Goal: Information Seeking & Learning: Learn about a topic

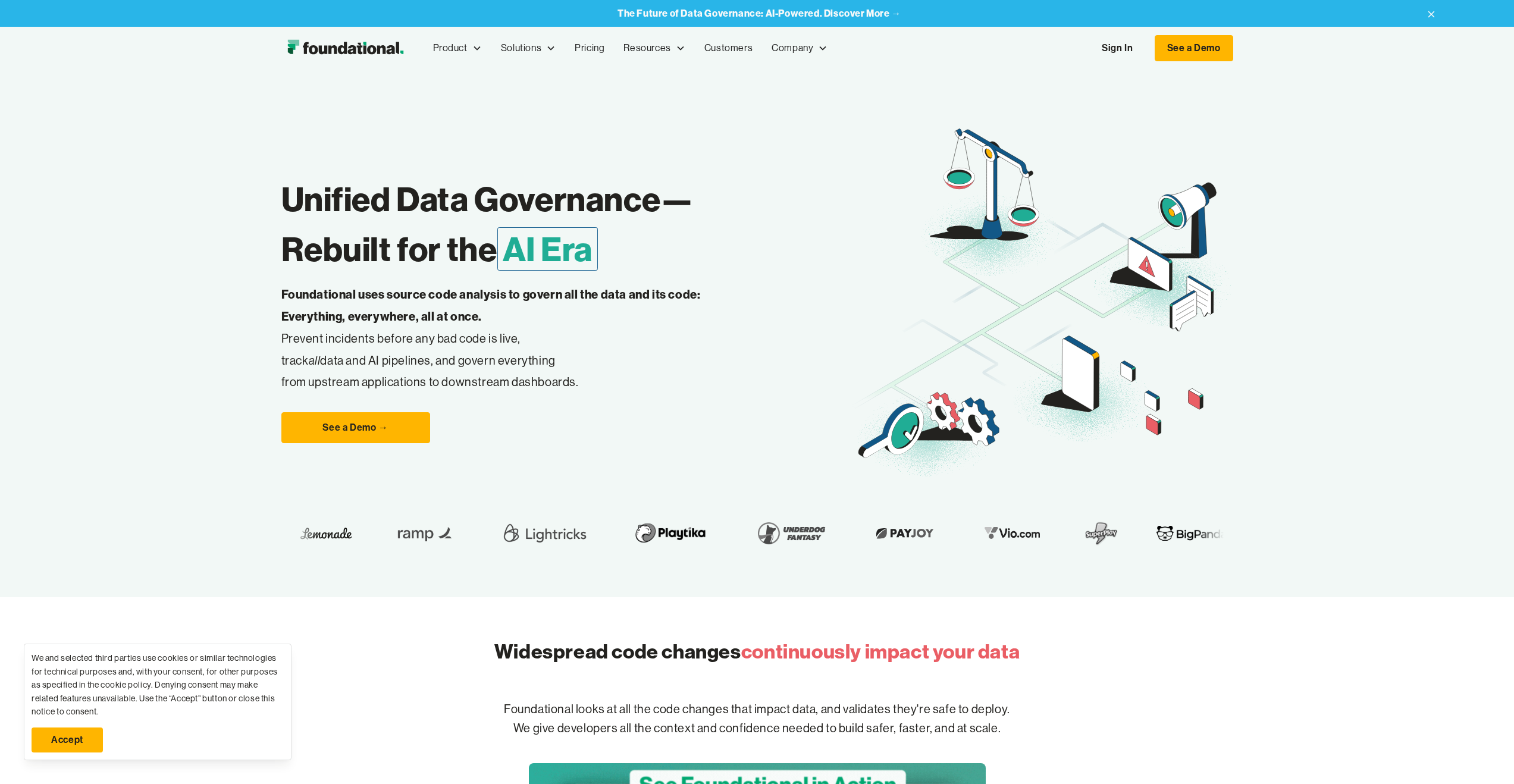
click at [1110, 51] on link "Sign In" at bounding box center [1117, 48] width 55 height 25
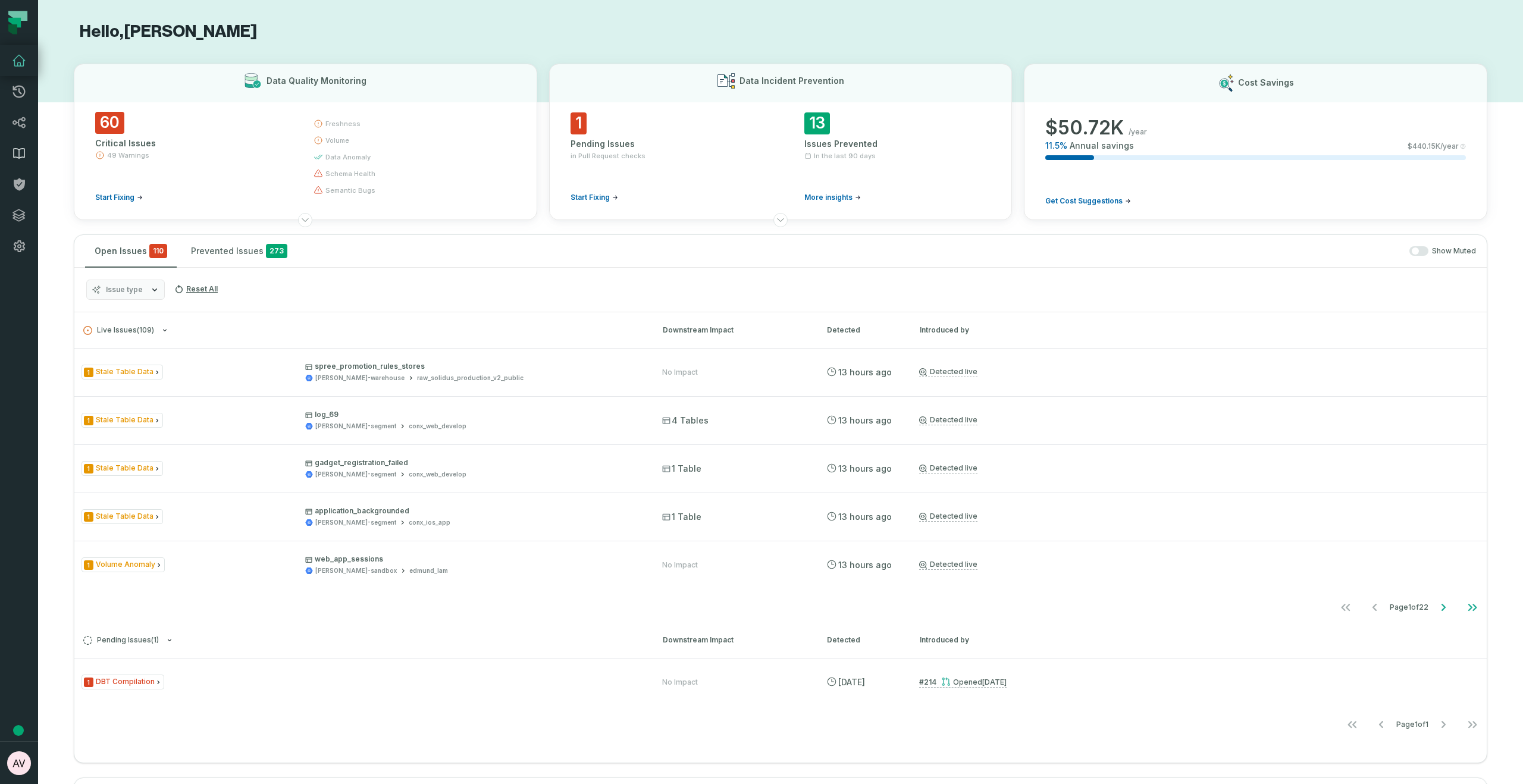
click at [23, 163] on link "Data Catalog" at bounding box center [19, 153] width 38 height 31
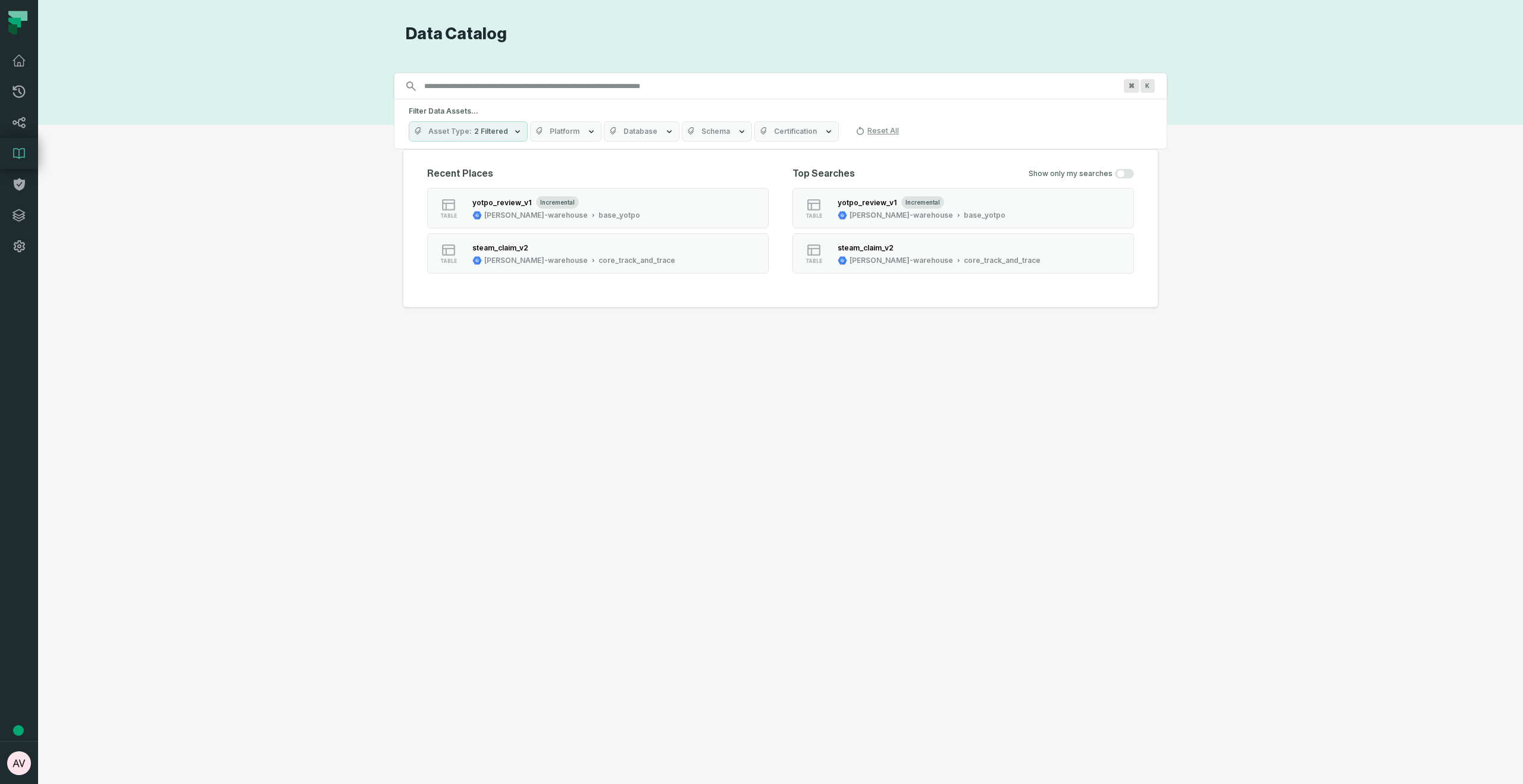
click at [470, 90] on input "Discovery Provider cmdk menu" at bounding box center [769, 86] width 706 height 19
click at [1220, 186] on div "Discovery Provider cmdk menu Data Catalog Search for assets across the organiza…" at bounding box center [781, 392] width 1443 height 736
click at [1219, 186] on div "Discovery Provider cmdk menu Data Catalog Search for assets across the organiza…" at bounding box center [781, 392] width 1443 height 736
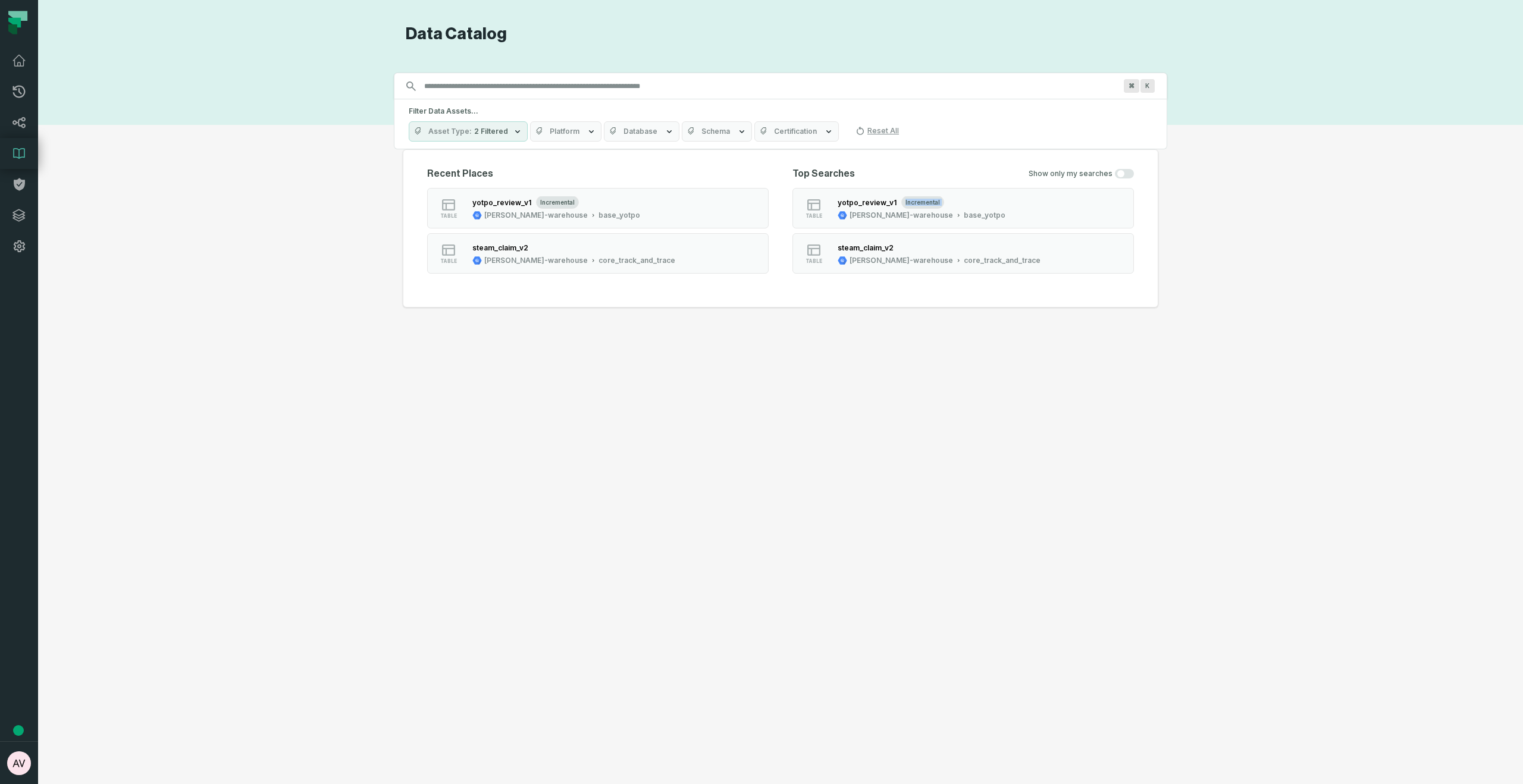
click at [1219, 186] on div "Discovery Provider cmdk menu Data Catalog Search for assets across the organiza…" at bounding box center [781, 392] width 1443 height 736
click at [855, 130] on icon at bounding box center [860, 131] width 10 height 10
click at [572, 86] on input "Discovery Provider cmdk menu" at bounding box center [769, 86] width 706 height 19
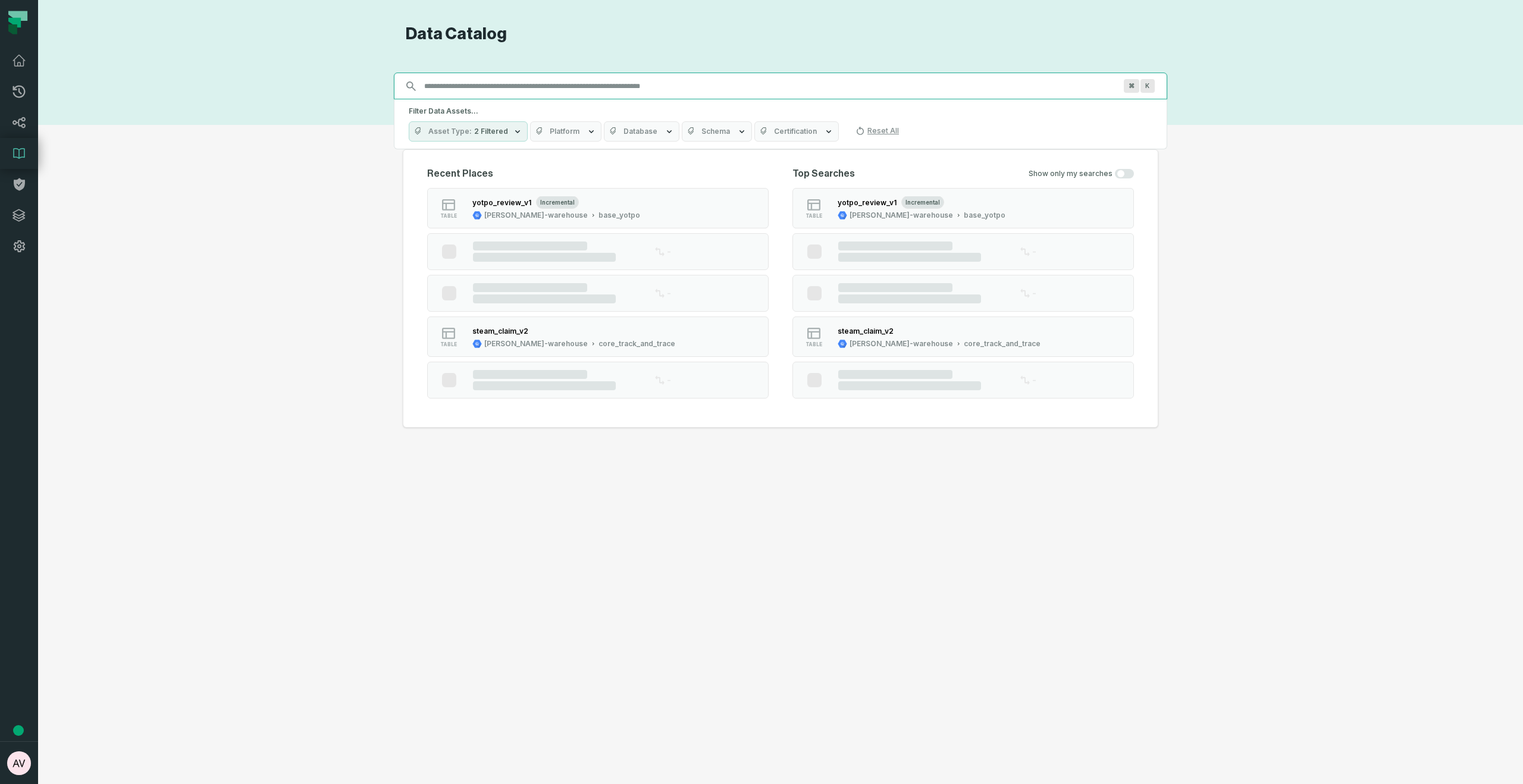
click at [517, 84] on input "Discovery Provider cmdk menu" at bounding box center [769, 86] width 706 height 19
paste input "****"
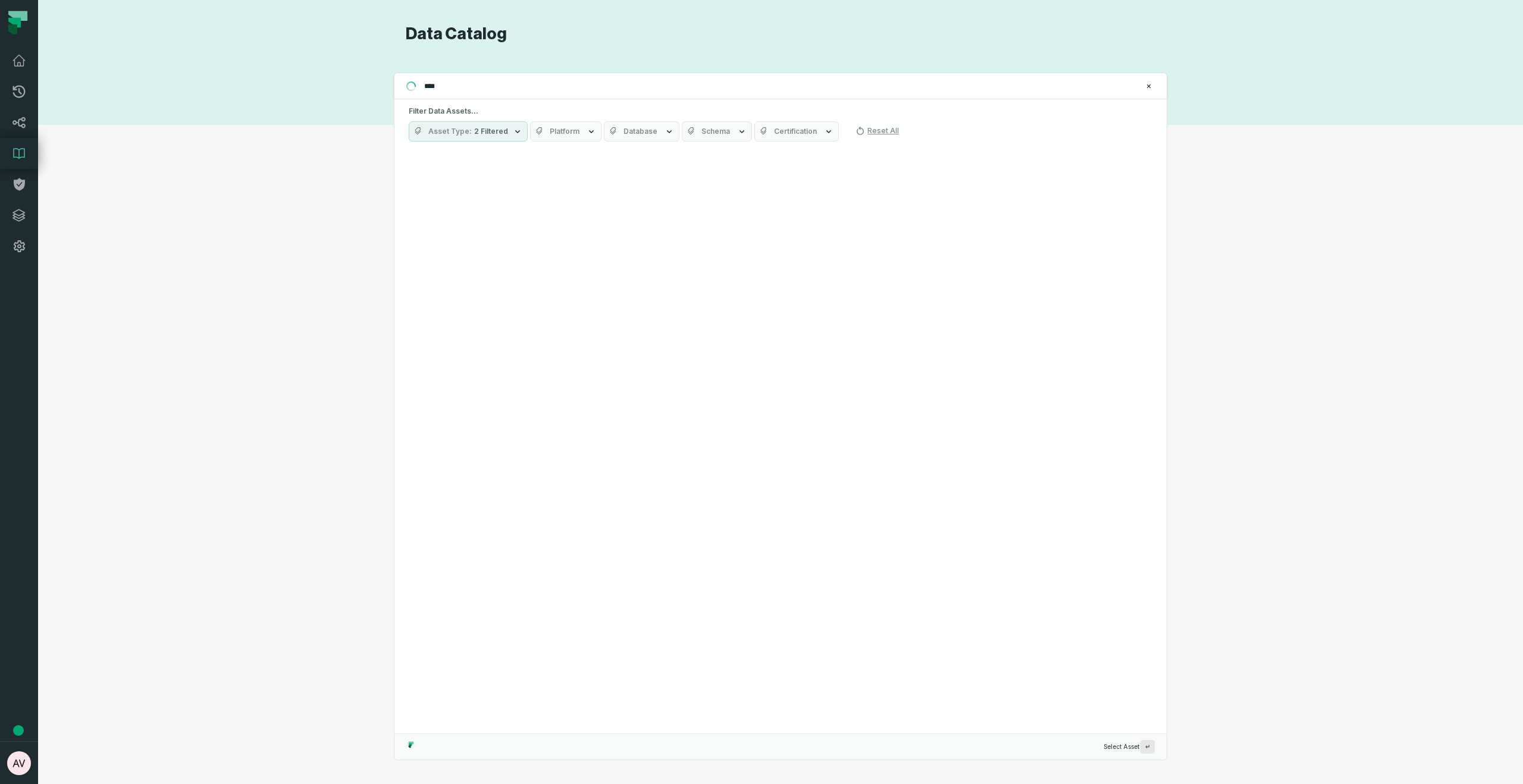
click at [486, 139] on button "Asset Type 2 Filtered" at bounding box center [468, 131] width 119 height 20
click at [427, 249] on label "Column" at bounding box center [483, 251] width 148 height 24
click at [426, 249] on button "Column" at bounding box center [421, 251] width 10 height 10
click at [423, 230] on button "Table" at bounding box center [421, 227] width 10 height 10
click at [417, 190] on label "All Asset Types" at bounding box center [483, 179] width 148 height 24
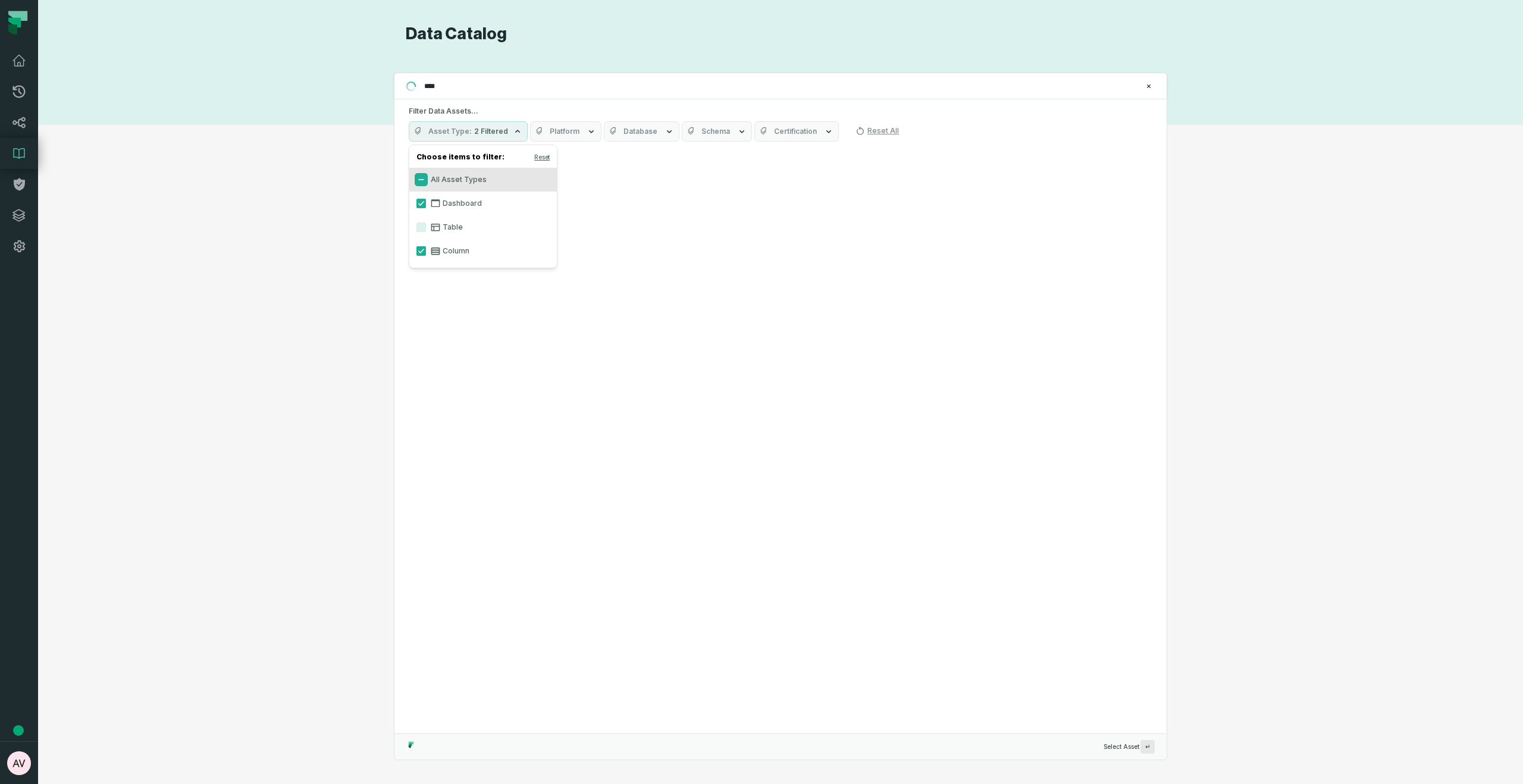
click at [417, 185] on button "All Asset Types" at bounding box center [421, 180] width 10 height 10
click at [420, 202] on button "Dashboard" at bounding box center [421, 203] width 10 height 10
click at [420, 225] on button "Table" at bounding box center [421, 227] width 10 height 10
click at [421, 250] on button "Column" at bounding box center [421, 251] width 10 height 10
click at [421, 251] on button "Column" at bounding box center [421, 251] width 10 height 10
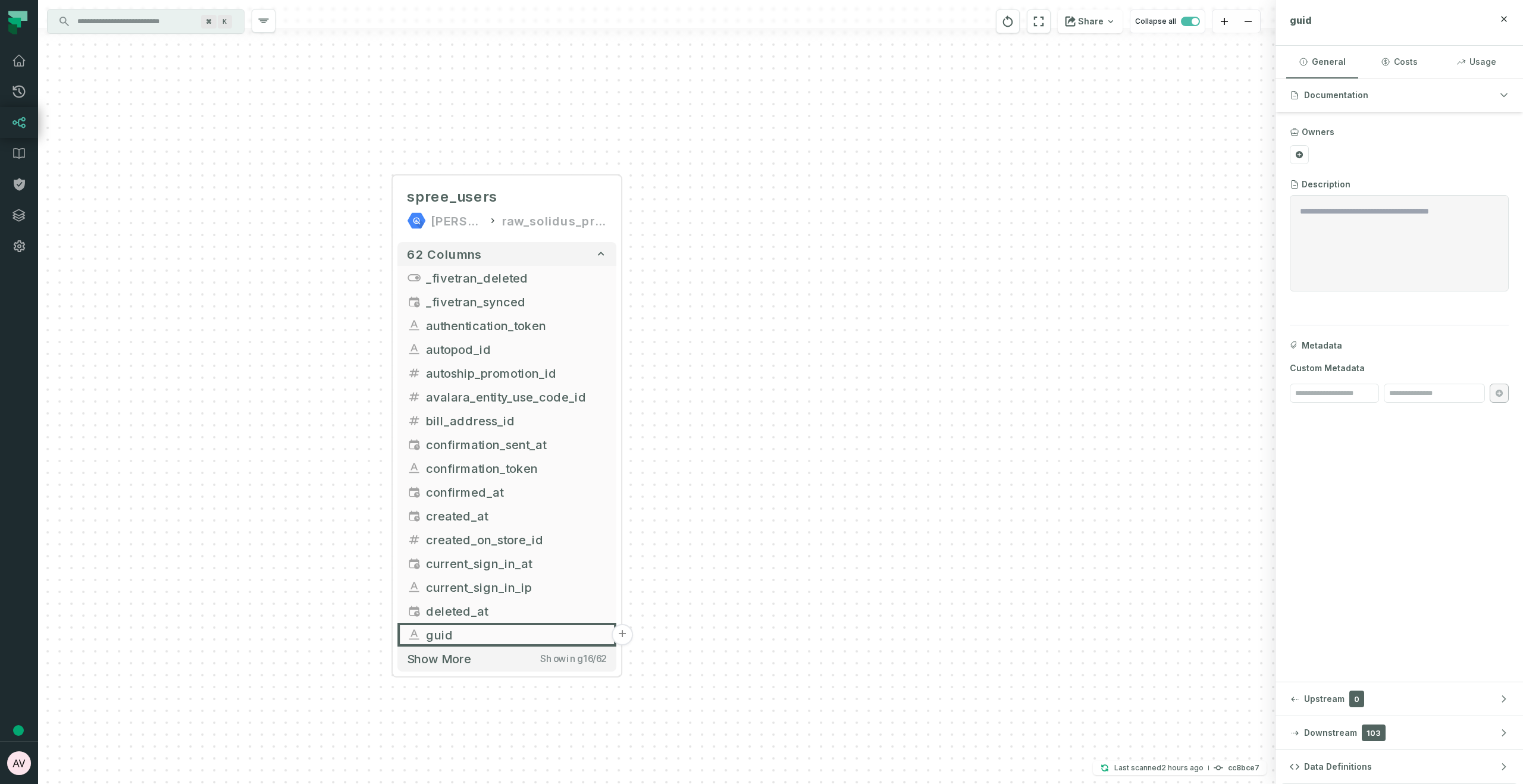
drag, startPoint x: 1131, startPoint y: 311, endPoint x: 857, endPoint y: 143, distance: 321.4
click at [857, 143] on div "spree_users [PERSON_NAME]-warehouse raw_solidus_production_v2_public + 62 colum…" at bounding box center [657, 392] width 1238 height 784
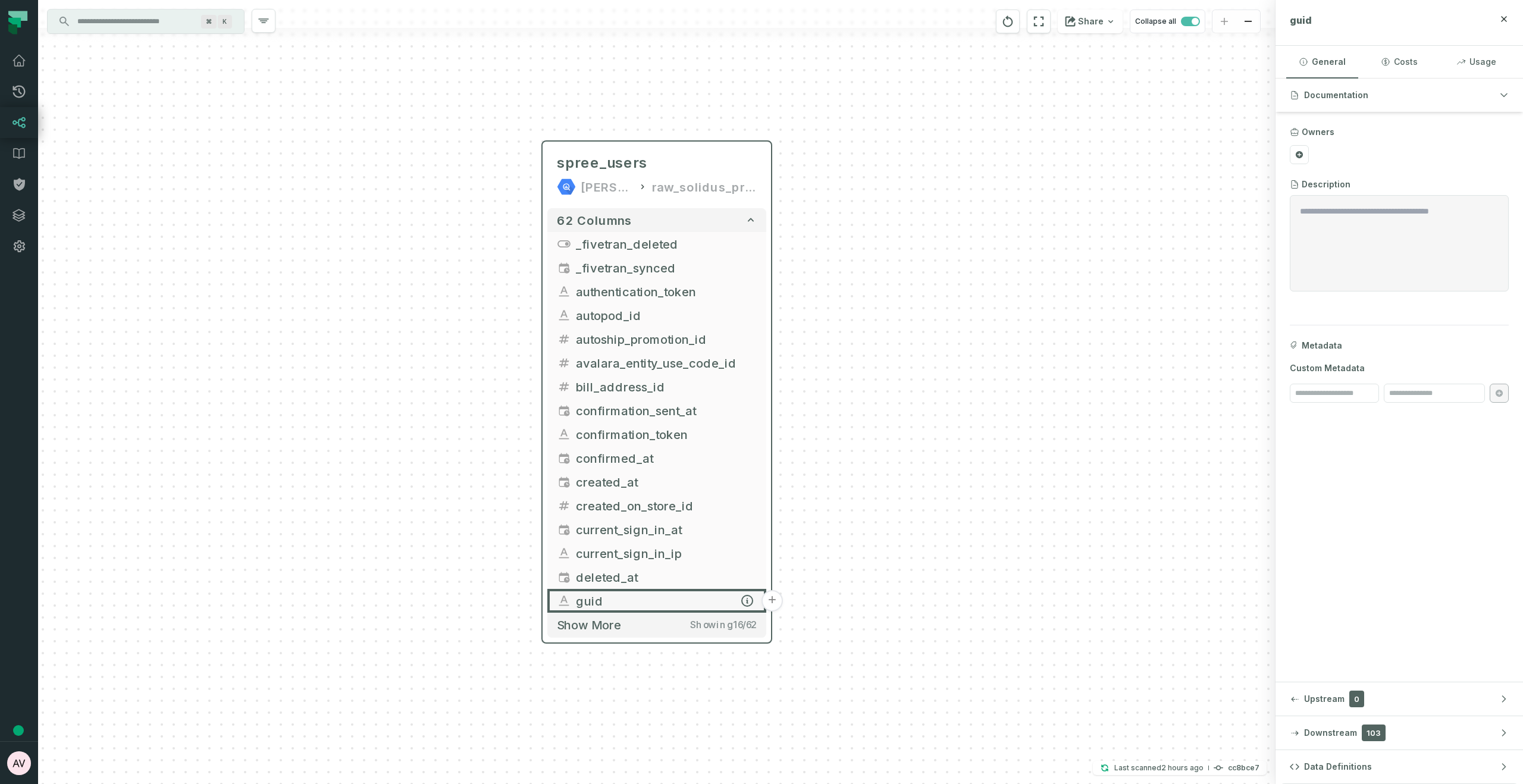
click at [772, 602] on button "+" at bounding box center [772, 600] width 21 height 21
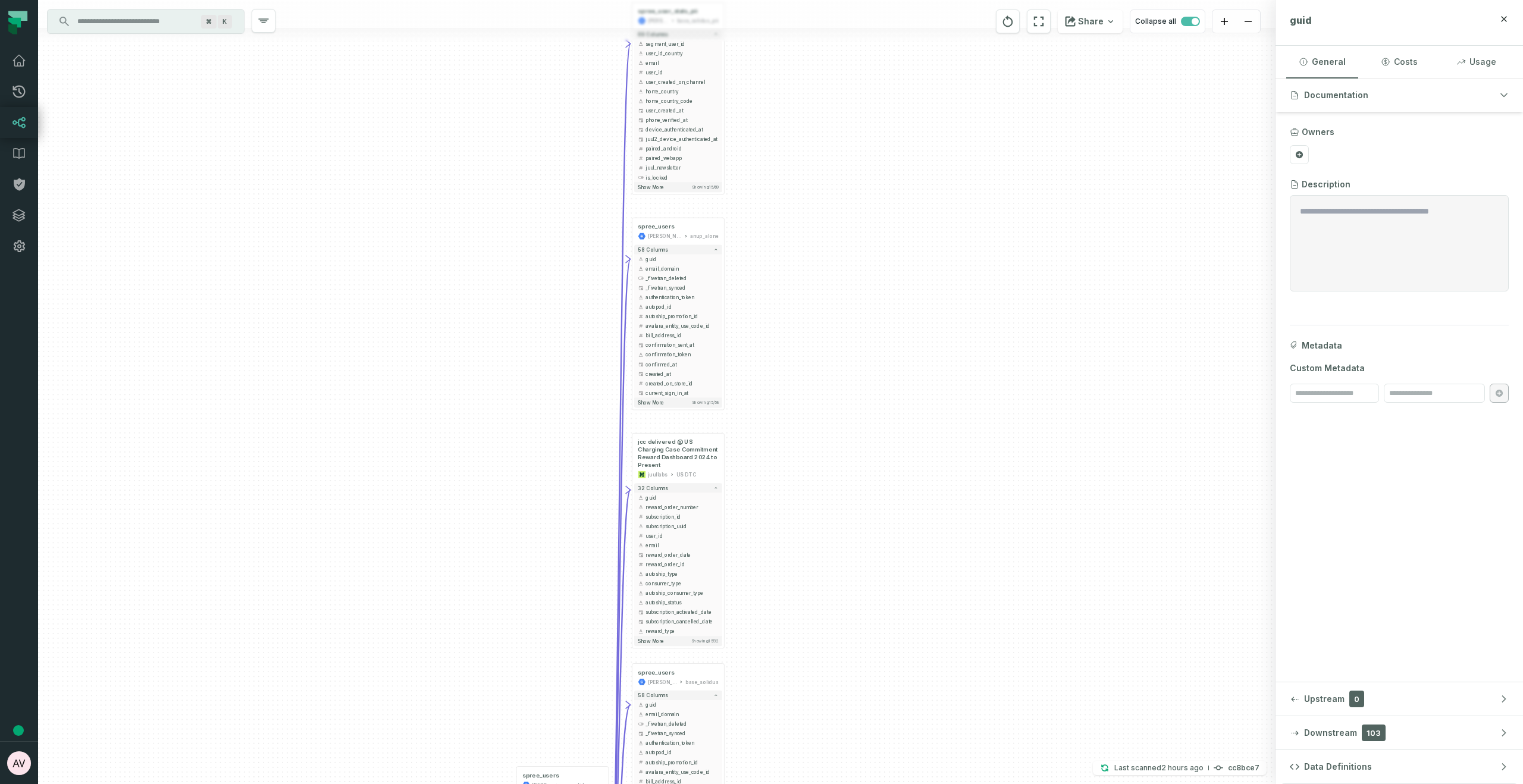
drag, startPoint x: 900, startPoint y: 565, endPoint x: 851, endPoint y: 345, distance: 225.4
click at [853, 339] on div "+ spree_user_stats_pii [PERSON_NAME]-warehouse base_solidus_pii + 69 columns + …" at bounding box center [657, 392] width 1238 height 784
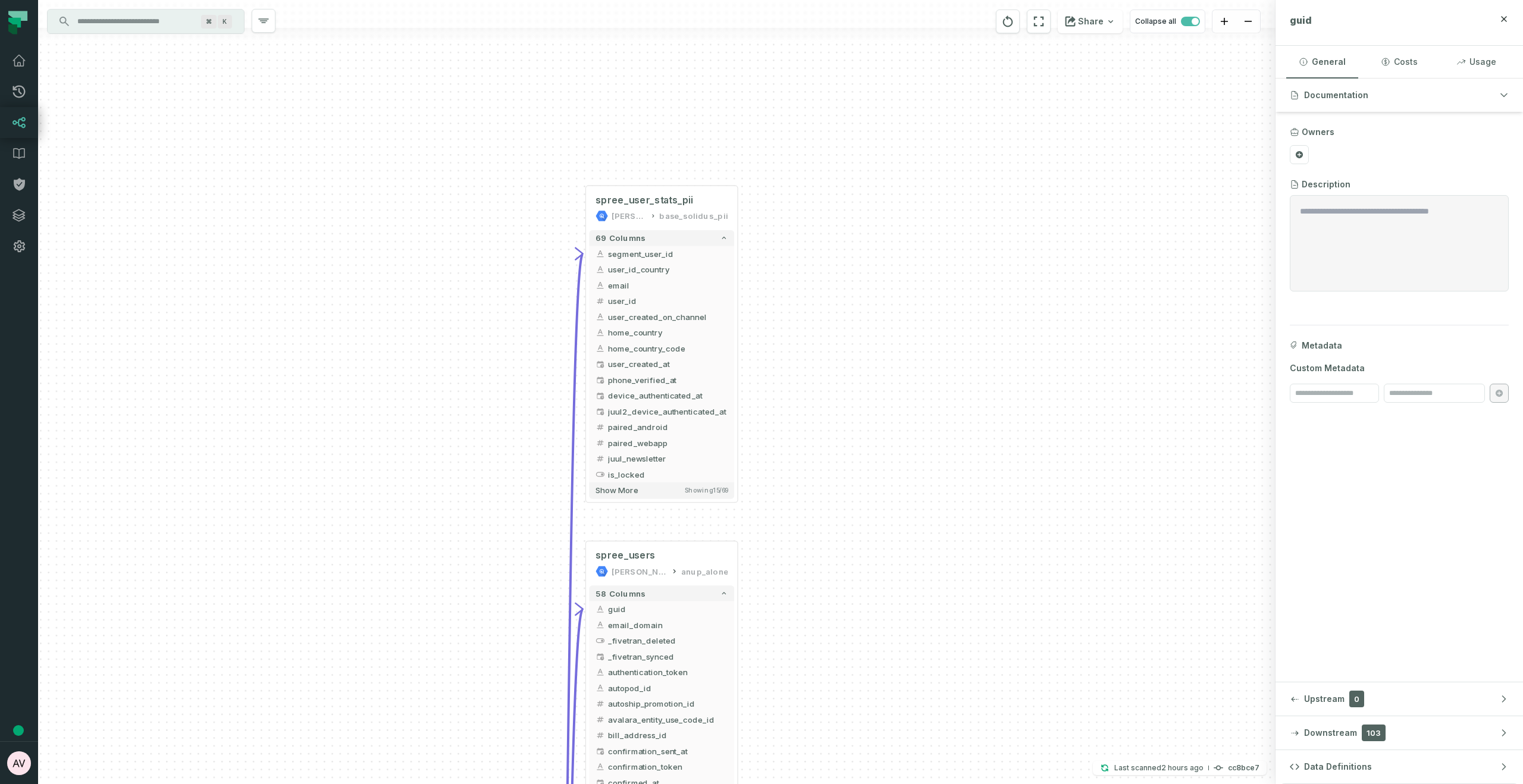
drag, startPoint x: 820, startPoint y: 284, endPoint x: 848, endPoint y: 766, distance: 482.8
click at [848, 773] on div "+ spree_user_stats_pii [PERSON_NAME]-warehouse base_solidus_pii + 69 columns + …" at bounding box center [657, 392] width 1238 height 784
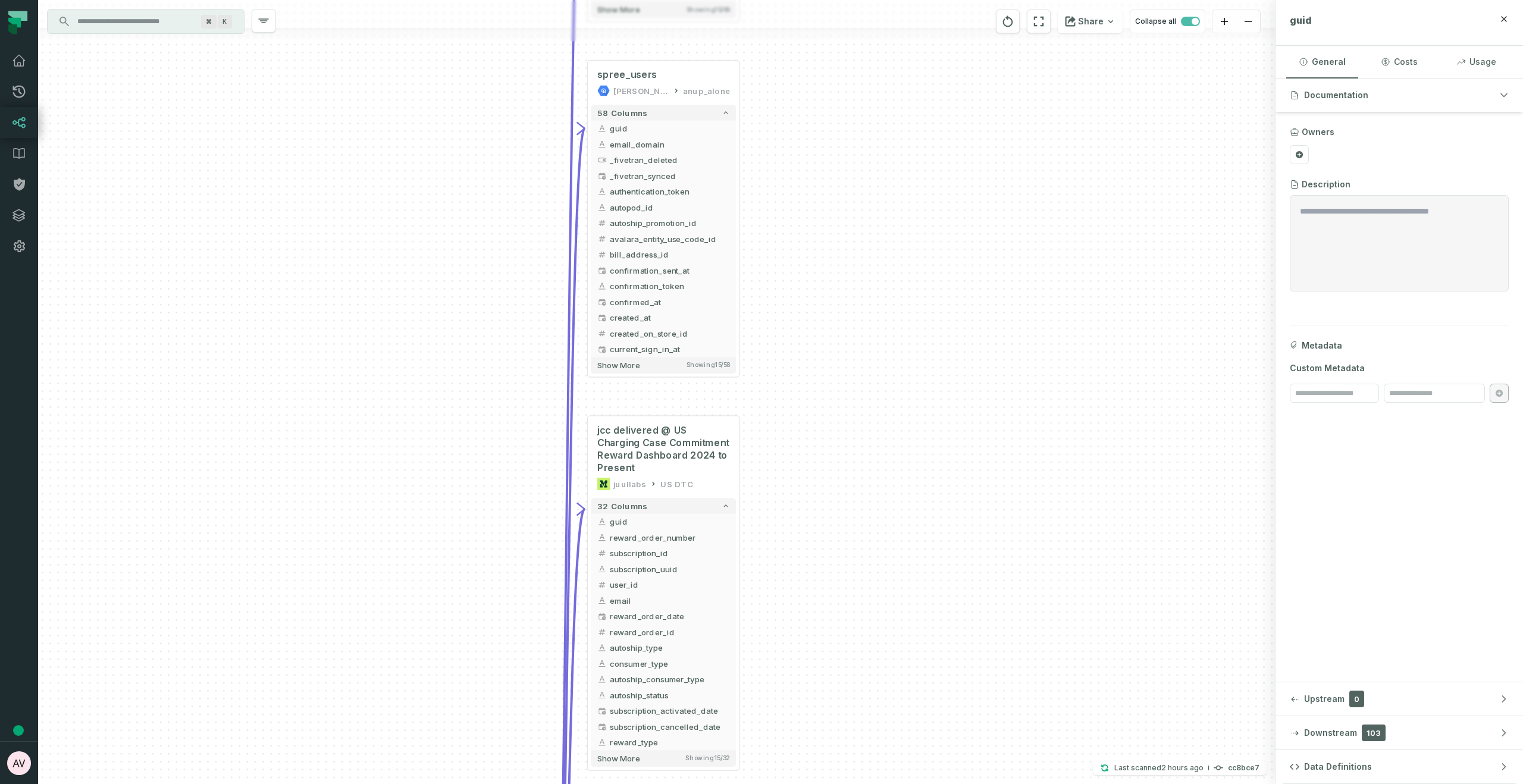
drag, startPoint x: 925, startPoint y: 484, endPoint x: 929, endPoint y: 16, distance: 468.0
click at [929, 16] on div "+ spree_user_stats_pii [PERSON_NAME]-warehouse base_solidus_pii + 69 columns + …" at bounding box center [657, 392] width 1238 height 784
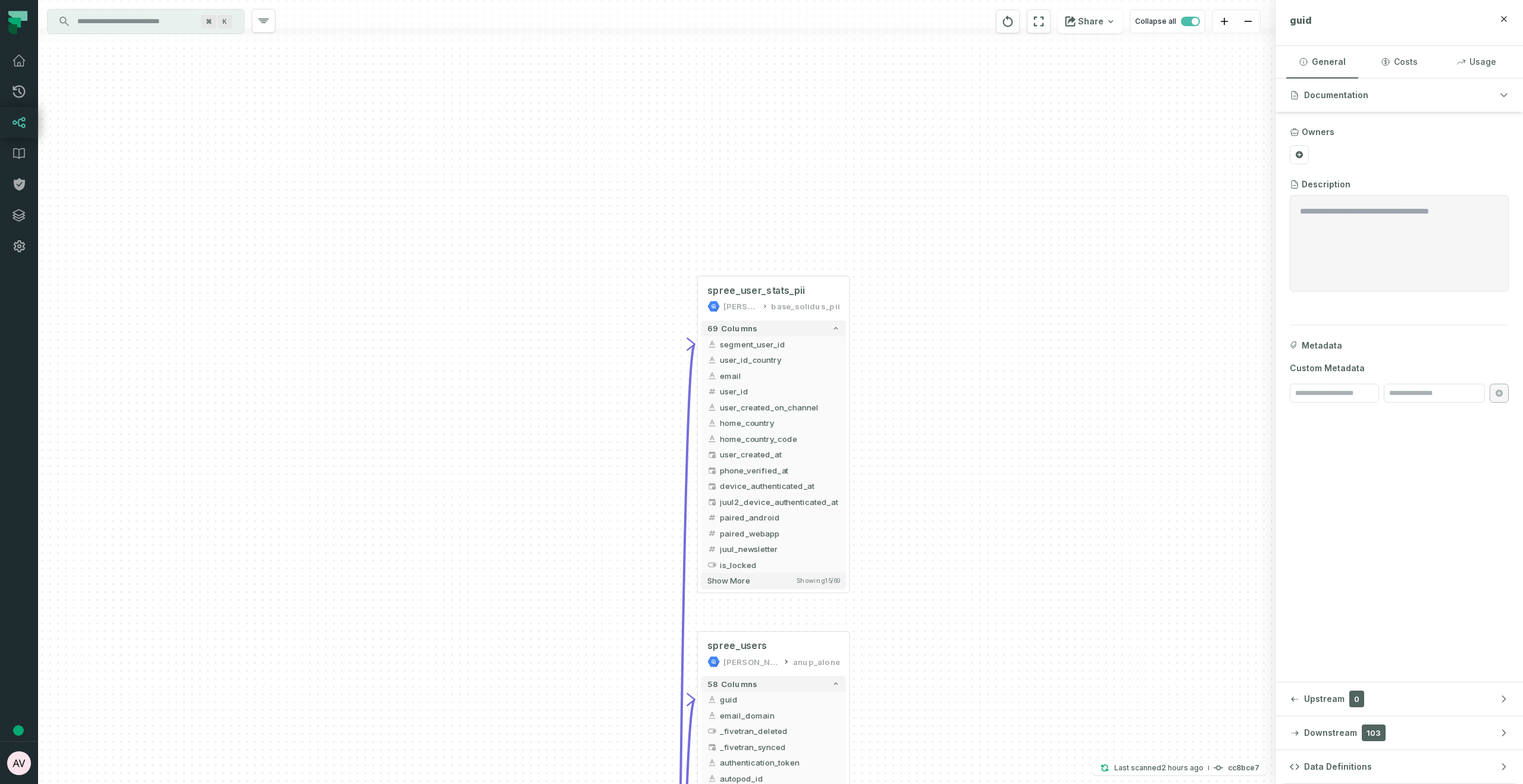
drag, startPoint x: 854, startPoint y: 227, endPoint x: 947, endPoint y: 625, distance: 408.7
click at [947, 627] on div "+ spree_user_stats_pii juul-warehouse base_solidus_pii + 69 columns + segment_u…" at bounding box center [657, 392] width 1238 height 784
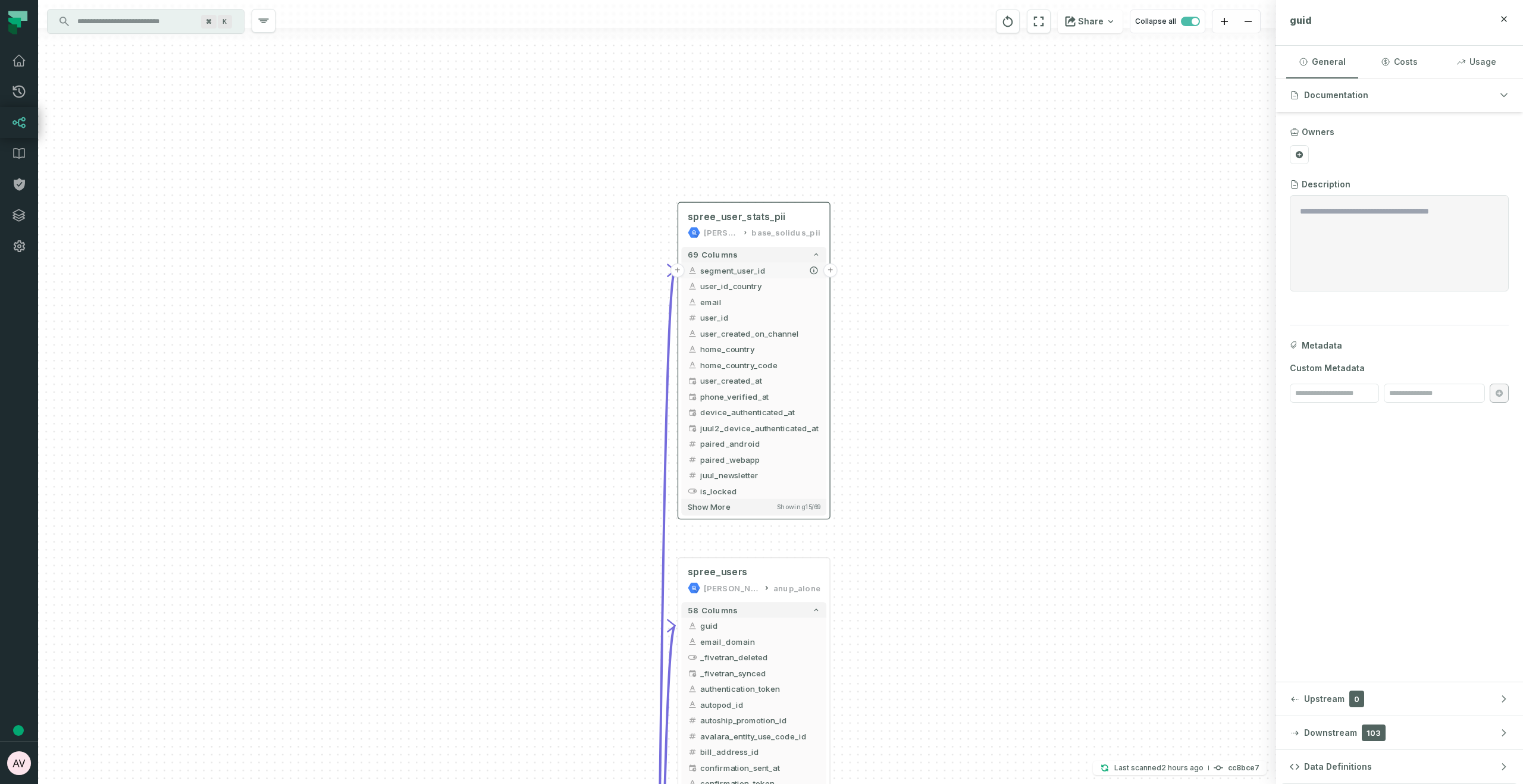
click at [833, 273] on button "+" at bounding box center [830, 270] width 14 height 14
click at [830, 272] on button "+" at bounding box center [830, 271] width 14 height 14
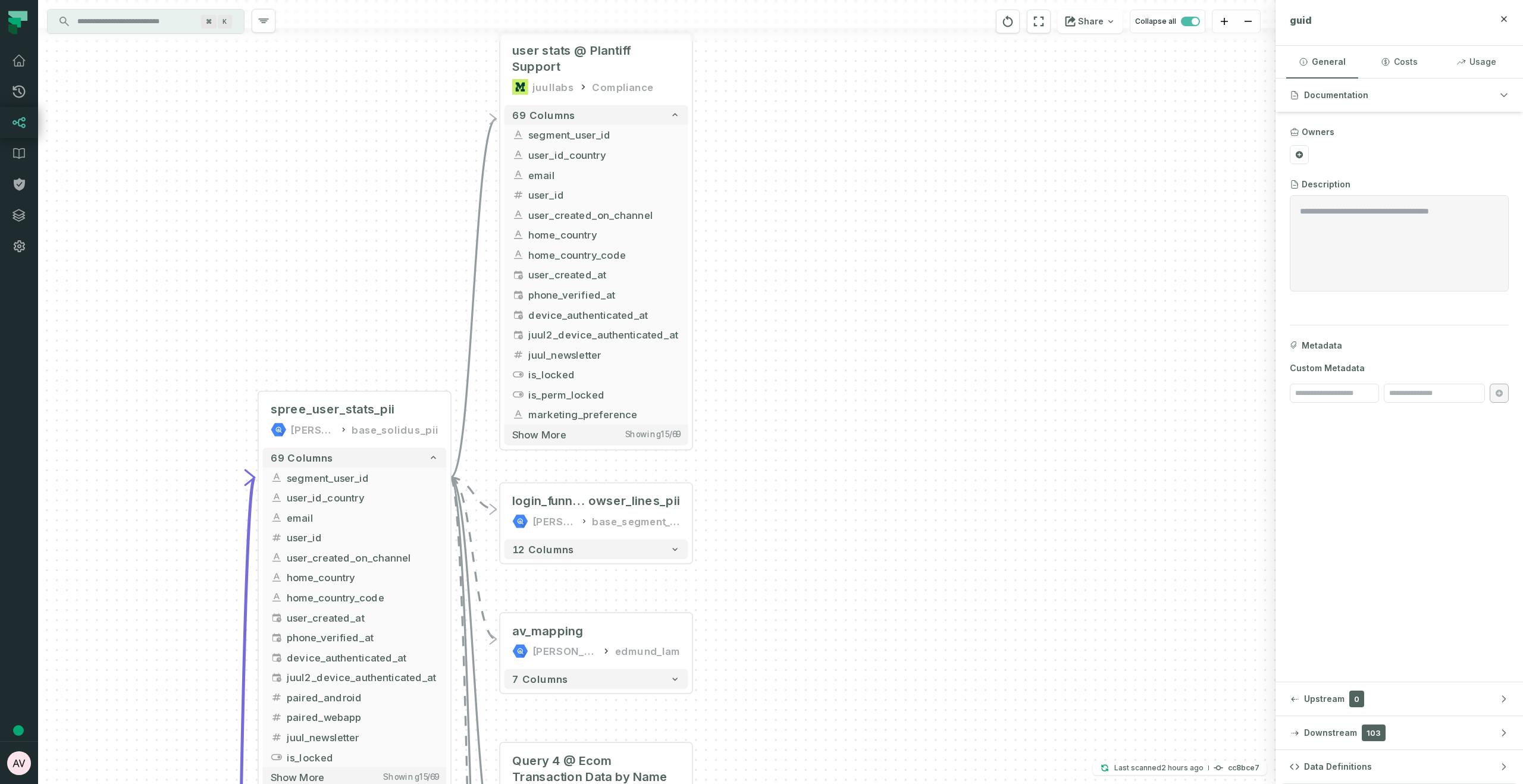
drag, startPoint x: 928, startPoint y: 504, endPoint x: 866, endPoint y: 451, distance: 81.6
click at [866, 451] on div "+ user stats @ Plantiff Support juullabs Compliance + 69 columns - segment_user…" at bounding box center [657, 392] width 1238 height 784
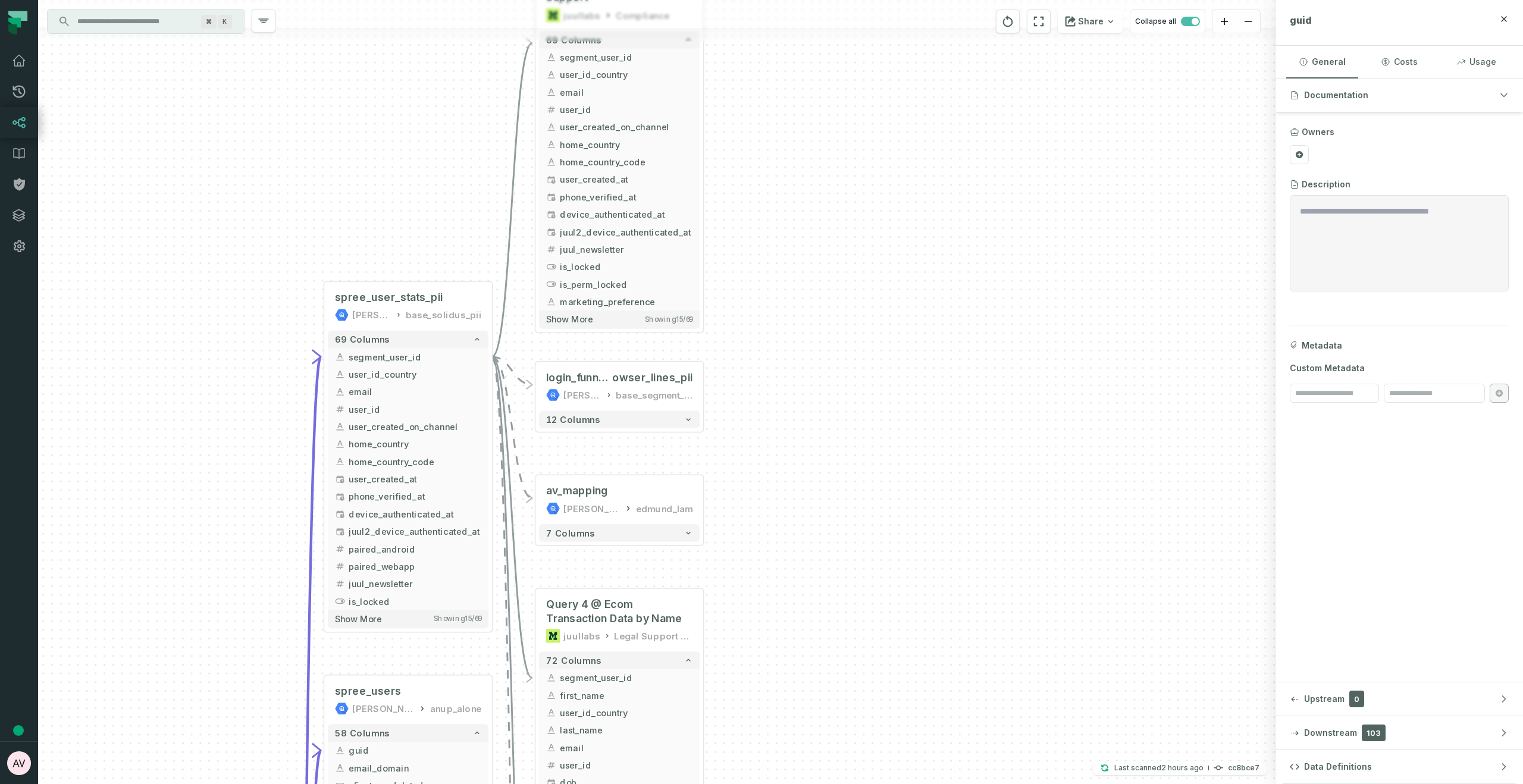
drag, startPoint x: 765, startPoint y: 541, endPoint x: 774, endPoint y: 465, distance: 76.5
click at [770, 457] on div "+ user stats @ Plantiff Support juullabs Compliance + 69 columns - segment_user…" at bounding box center [657, 392] width 1238 height 784
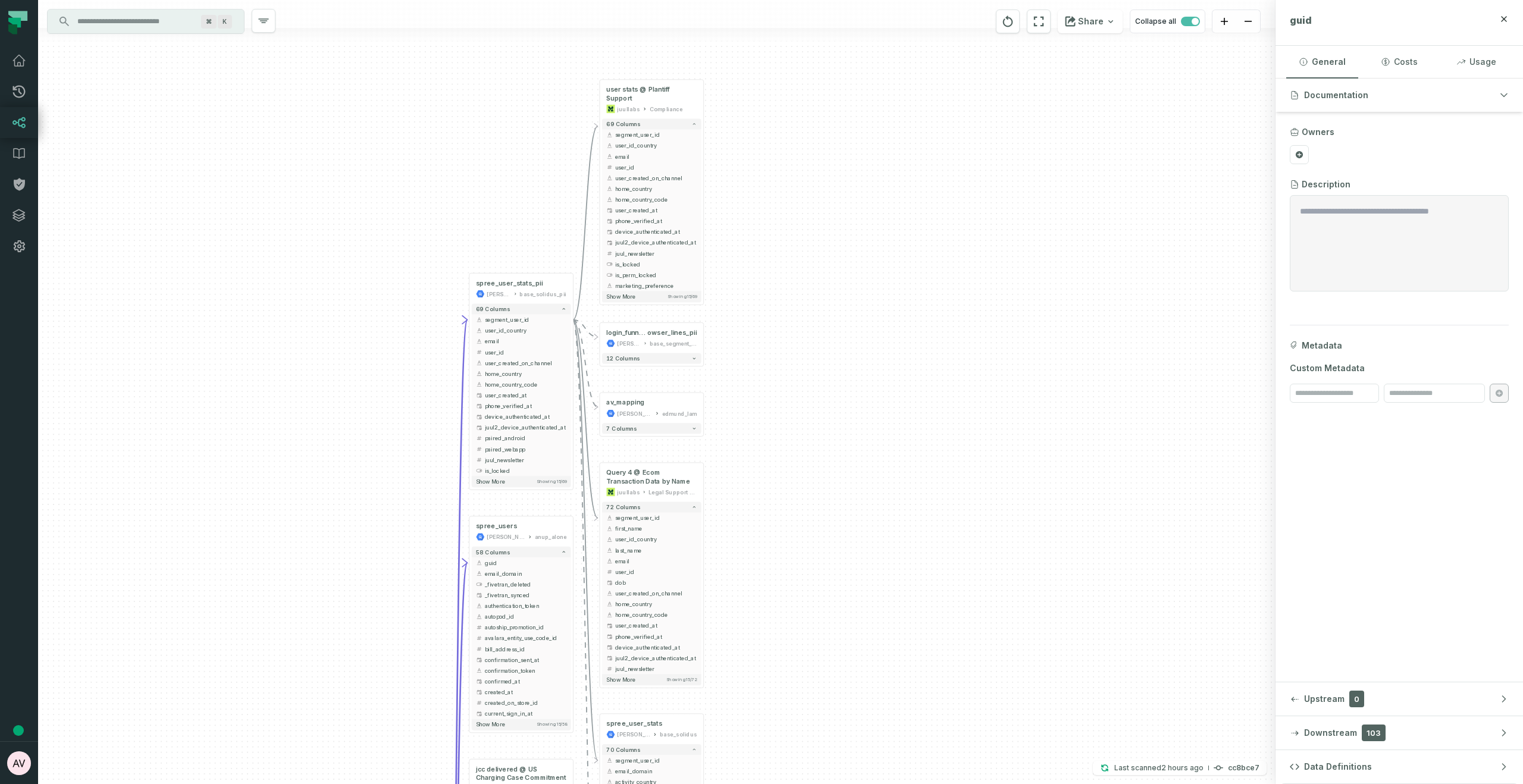
drag, startPoint x: 799, startPoint y: 561, endPoint x: 767, endPoint y: 463, distance: 103.1
click at [768, 464] on div "+ user stats @ Plantiff Support juullabs Compliance + 69 columns - segment_user…" at bounding box center [657, 392] width 1238 height 784
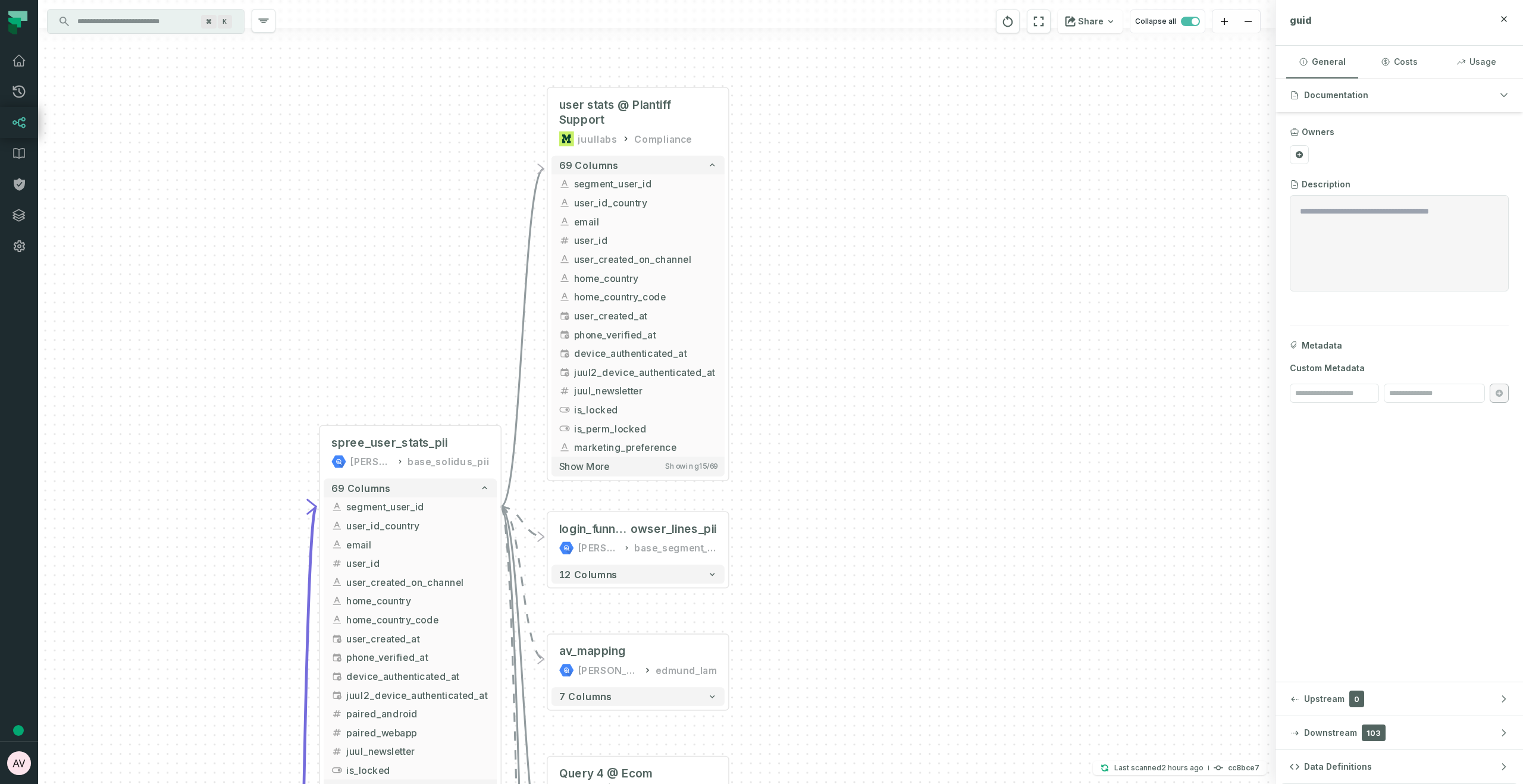
drag, startPoint x: 833, startPoint y: 190, endPoint x: 834, endPoint y: 485, distance: 295.0
click at [838, 490] on div "+ user stats @ Plantiff Support juullabs Compliance + 69 columns - segment_user…" at bounding box center [657, 392] width 1238 height 784
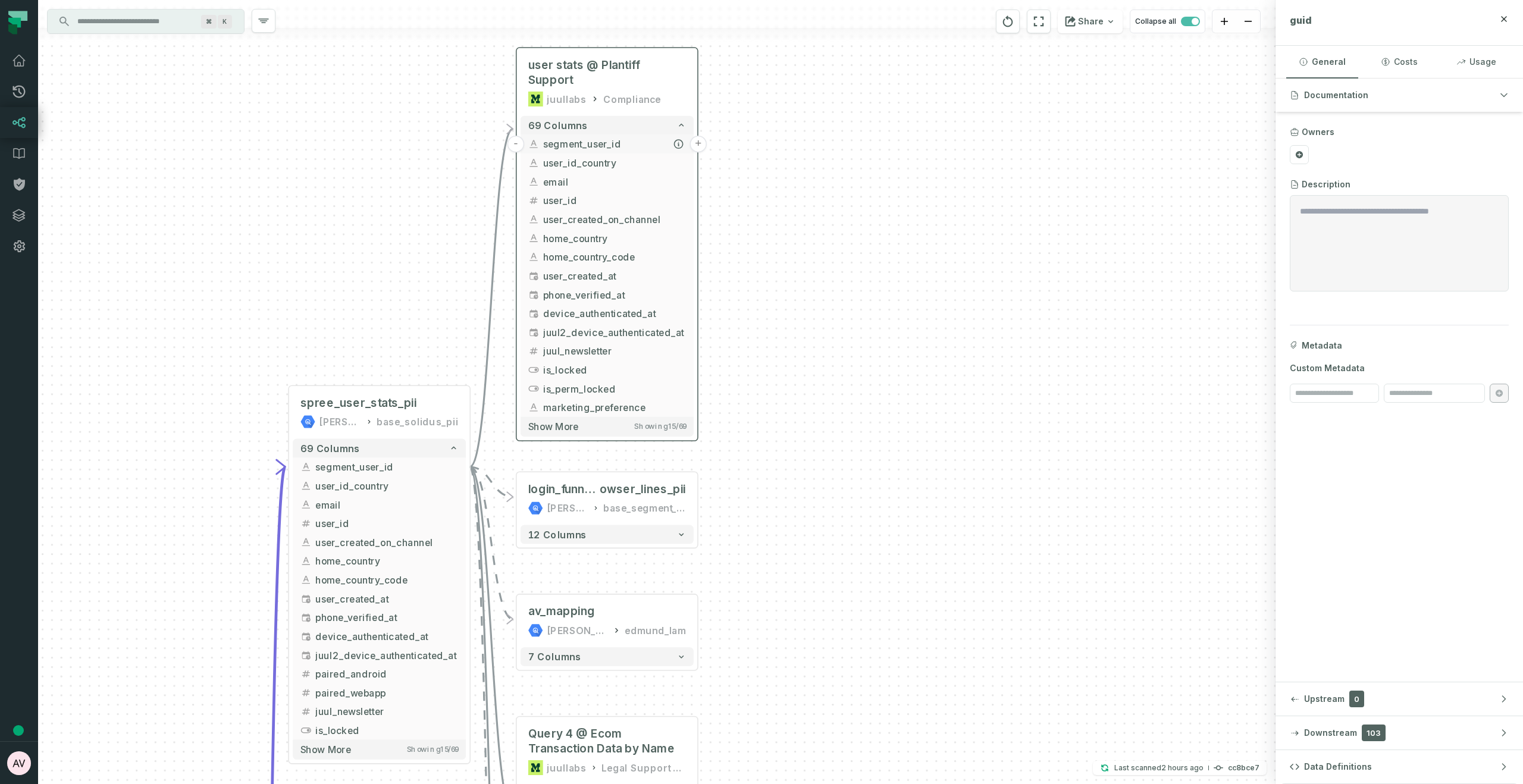
click at [699, 136] on button "+" at bounding box center [697, 144] width 16 height 16
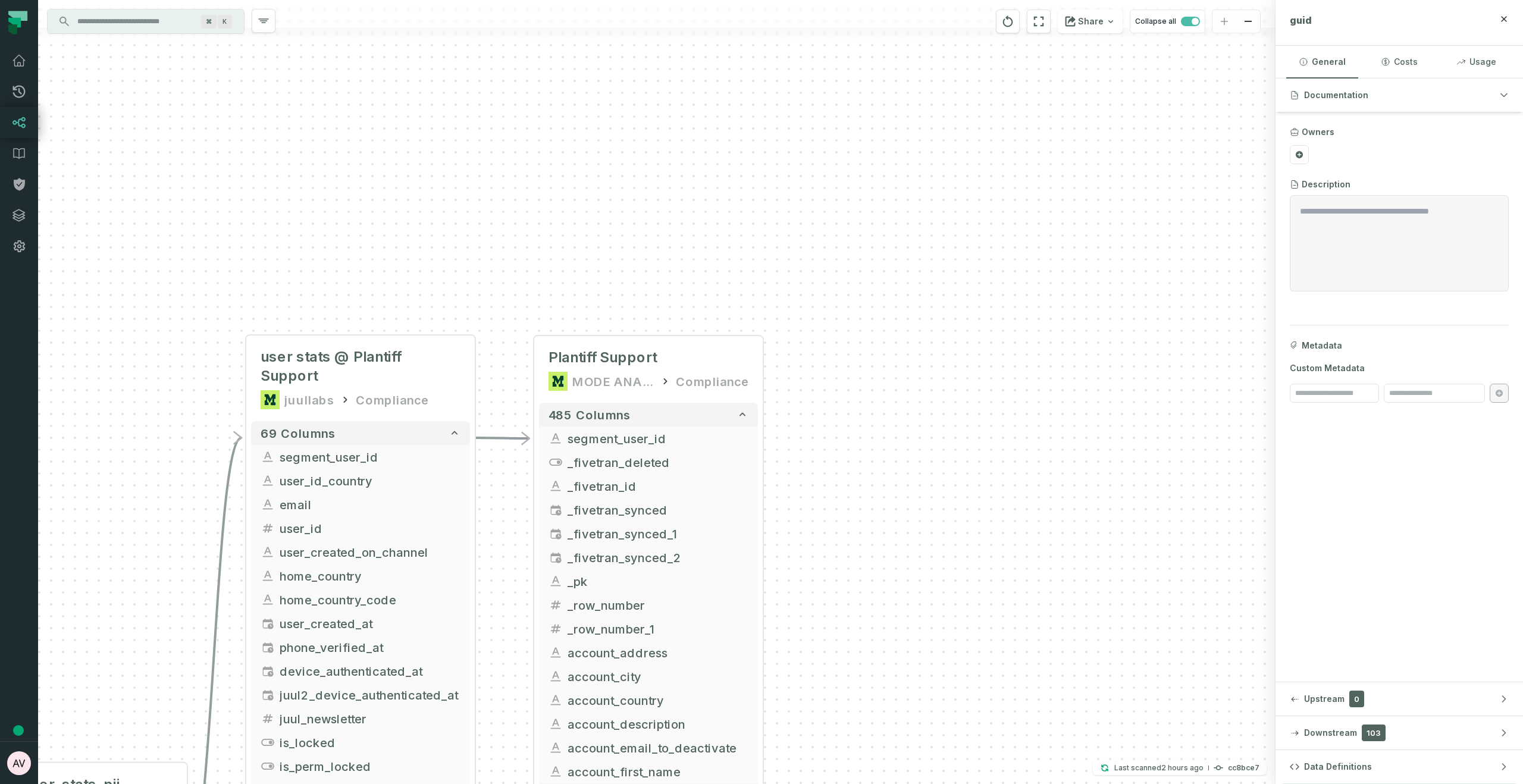
drag, startPoint x: 887, startPoint y: 491, endPoint x: 824, endPoint y: 366, distance: 140.0
click at [826, 376] on div "+ Plantiff Support MODE ANALYTICS Compliance 485 columns - segment_user_id + _f…" at bounding box center [657, 392] width 1238 height 784
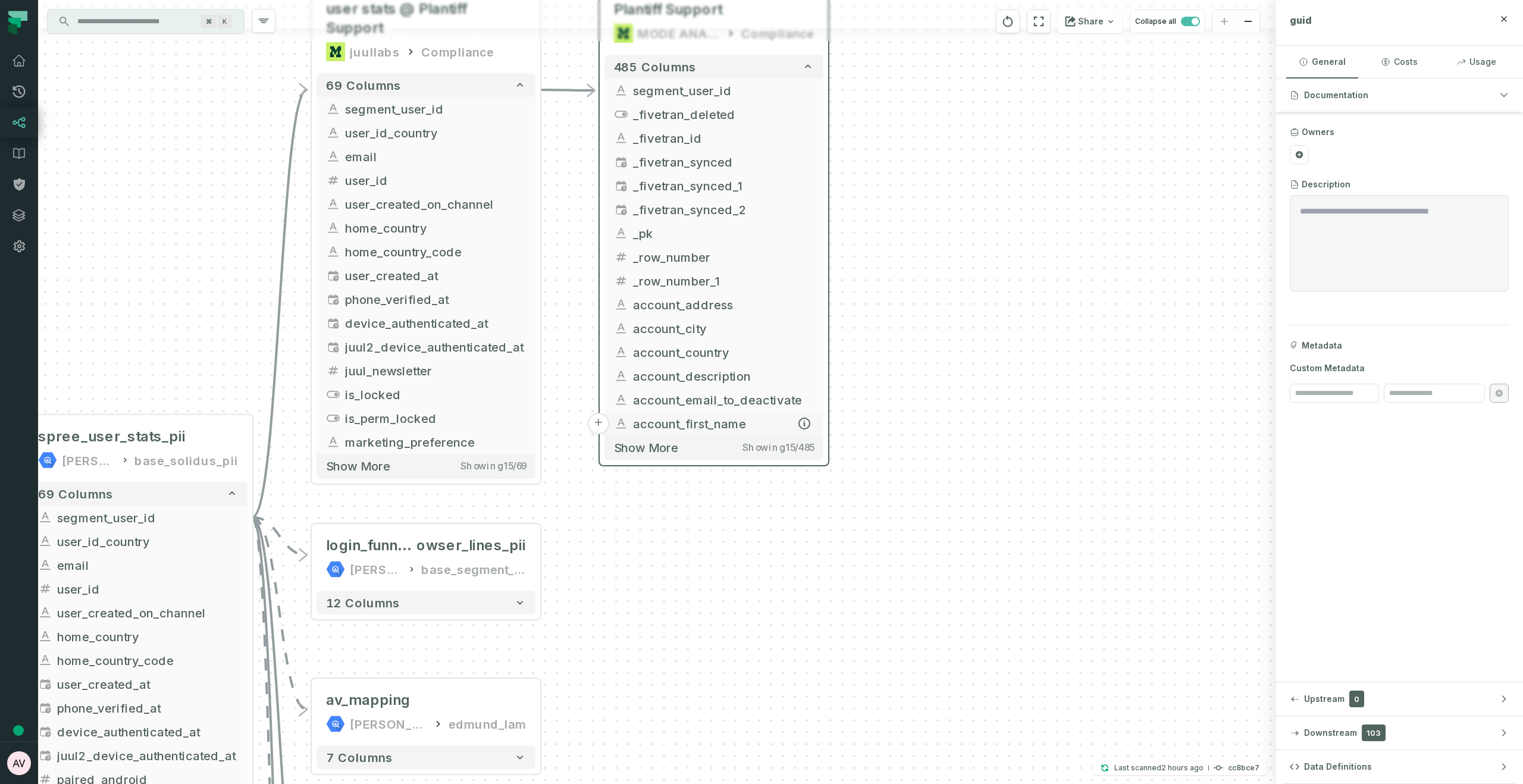
drag, startPoint x: 811, startPoint y: 462, endPoint x: 809, endPoint y: 411, distance: 51.0
click at [928, 185] on div "+ Plantiff Support MODE ANALYTICS Compliance 485 columns - segment_user_id + _f…" at bounding box center [657, 392] width 1238 height 784
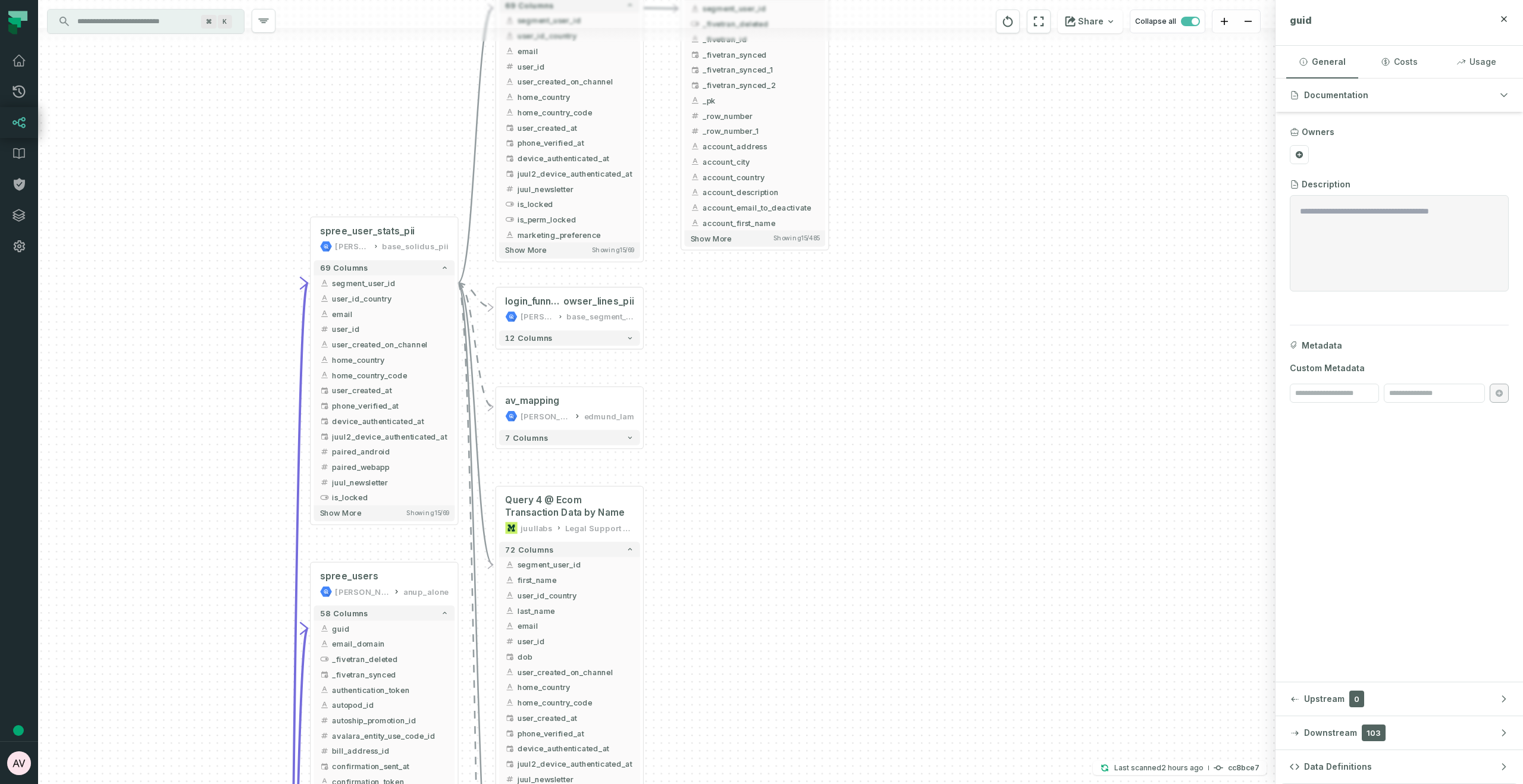
drag, startPoint x: 696, startPoint y: 590, endPoint x: 743, endPoint y: 352, distance: 242.6
click at [743, 352] on div "+ Plantiff Support MODE ANALYTICS Compliance 485 columns - segment_user_id + _f…" at bounding box center [657, 392] width 1238 height 784
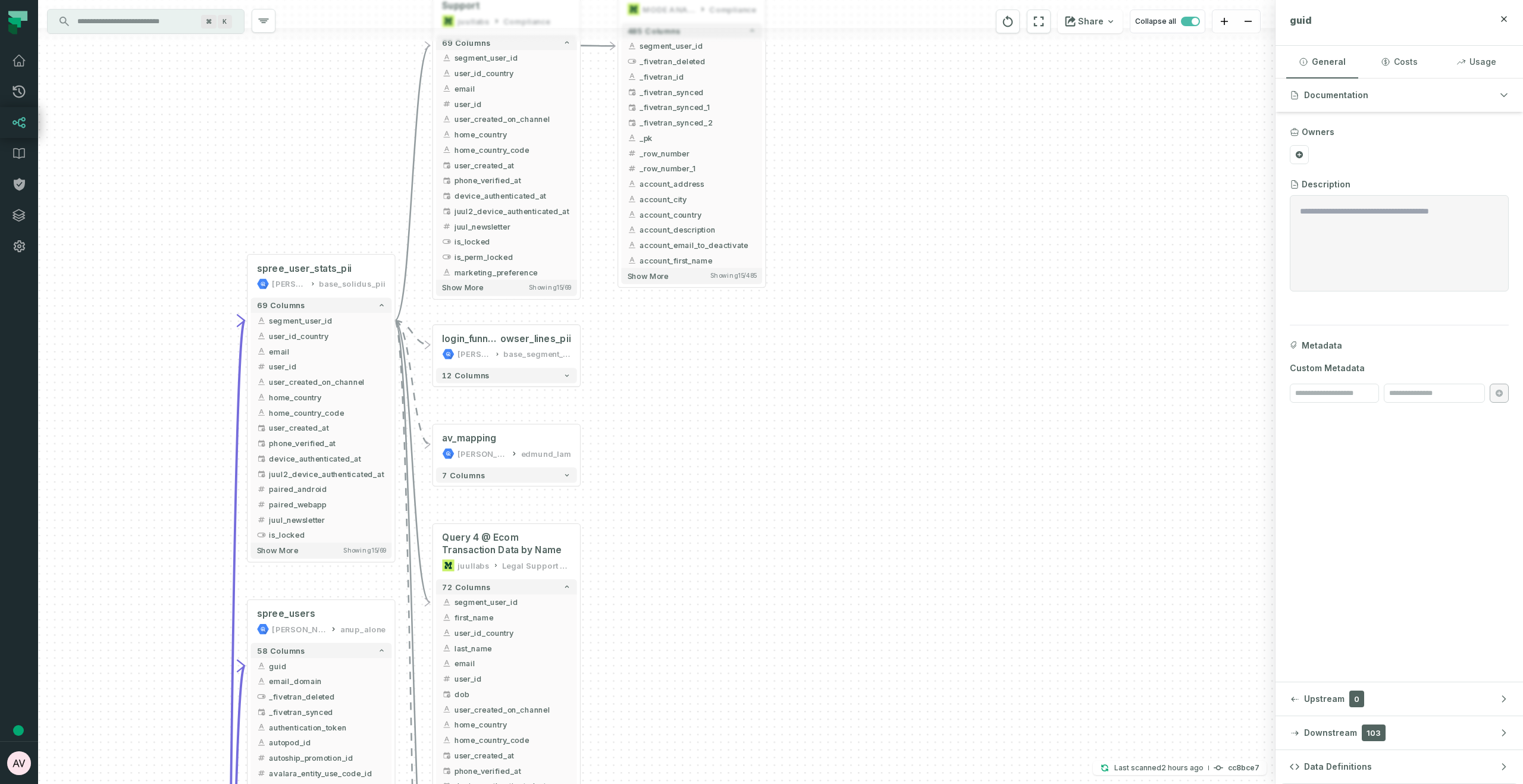
drag, startPoint x: 761, startPoint y: 399, endPoint x: 693, endPoint y: 428, distance: 73.9
click at [693, 428] on div "+ Plantiff Support MODE ANALYTICS Compliance 485 columns - segment_user_id + _f…" at bounding box center [657, 392] width 1238 height 784
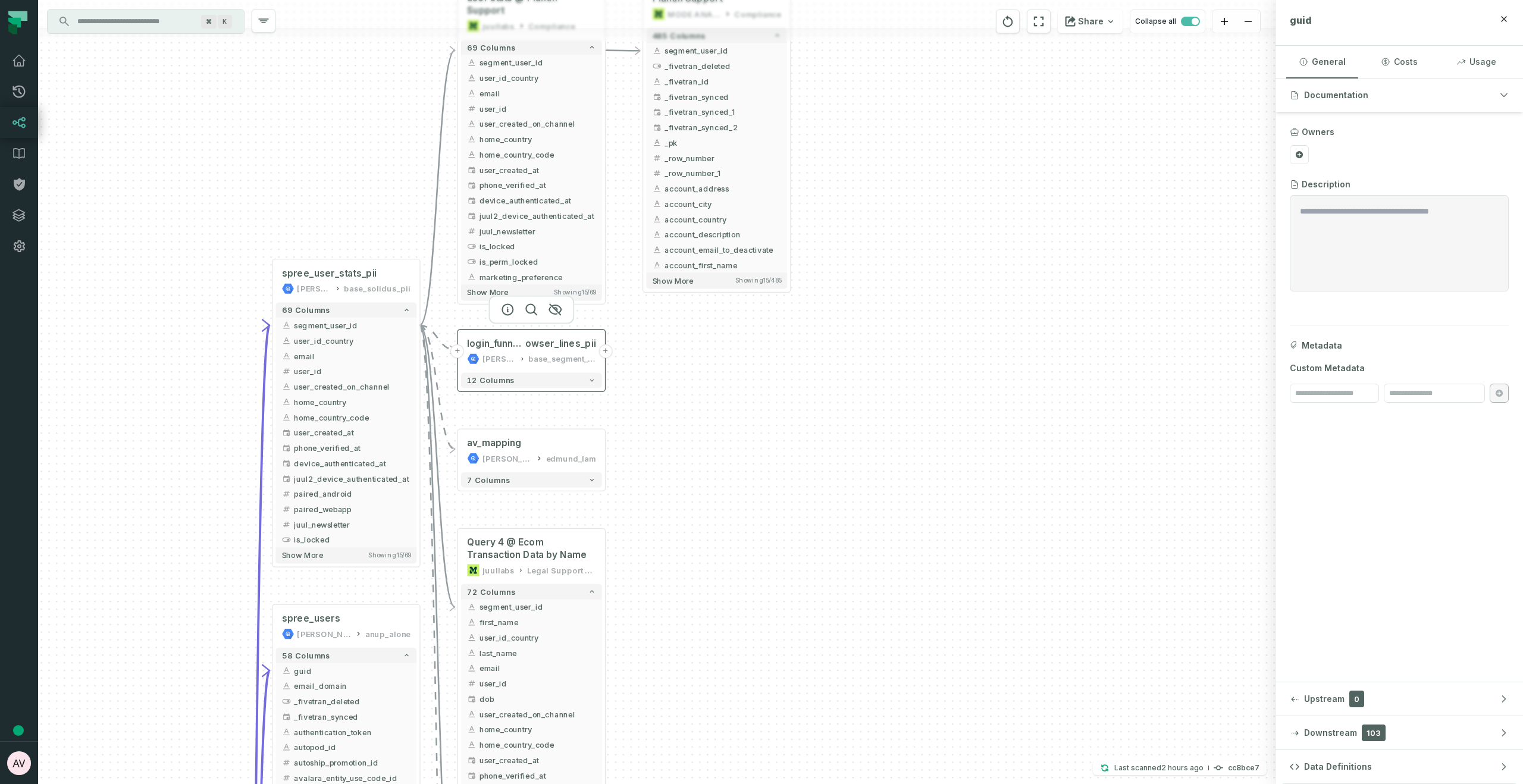
drag, startPoint x: 500, startPoint y: 330, endPoint x: 525, endPoint y: 335, distance: 25.5
click at [525, 335] on div "login_funnel_br owser_lines_pii juul-warehouse base_segment_pii" at bounding box center [531, 351] width 141 height 37
click at [605, 352] on button "+" at bounding box center [605, 351] width 13 height 13
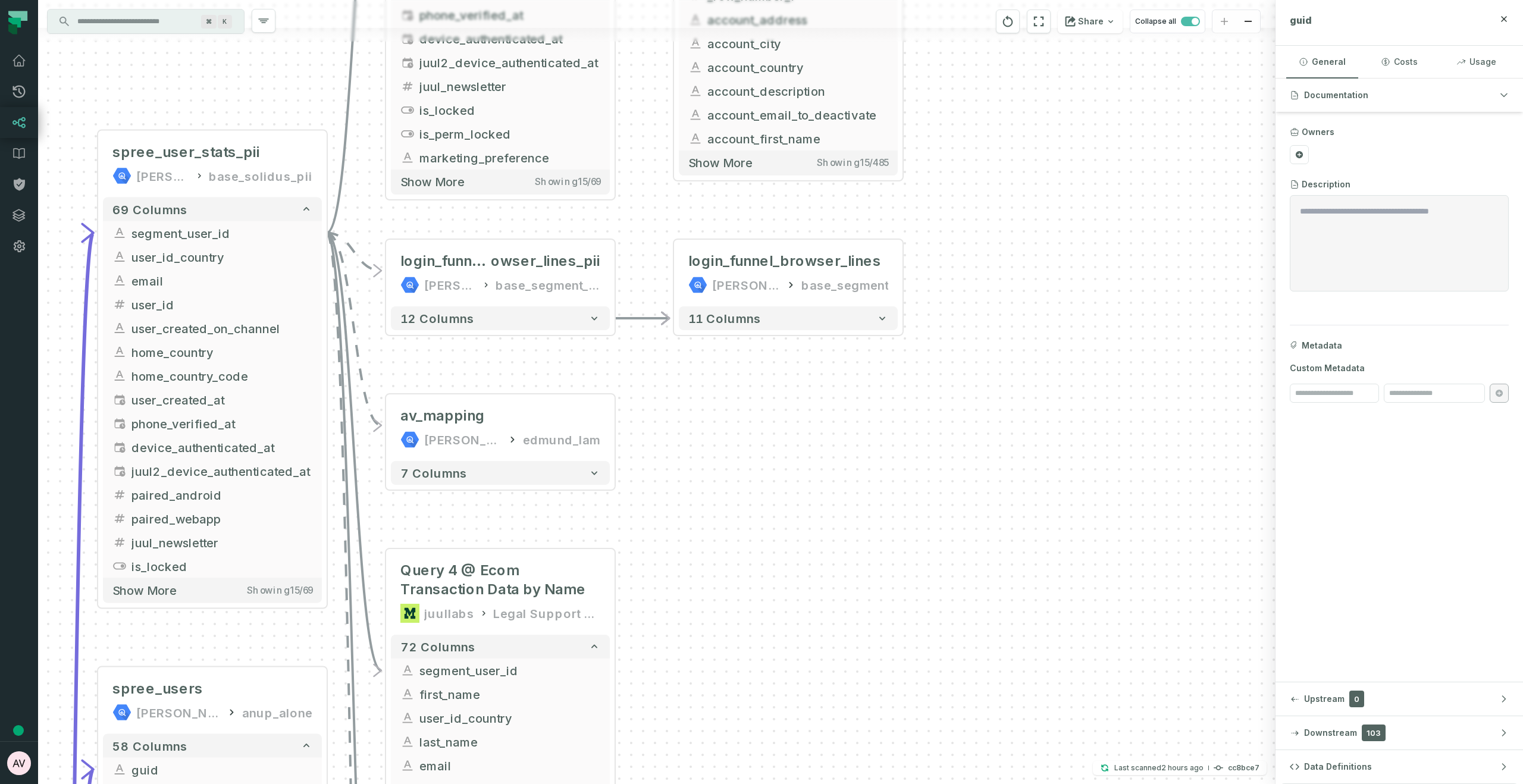
drag, startPoint x: 605, startPoint y: 549, endPoint x: 737, endPoint y: 431, distance: 177.1
click at [737, 431] on div "- login_funnel_browser_lines juul-warehouse base_segment + 11 columns + Plantif…" at bounding box center [657, 392] width 1238 height 784
click at [598, 327] on button "12 columns" at bounding box center [500, 318] width 219 height 24
click at [595, 320] on icon "button" at bounding box center [594, 318] width 11 height 11
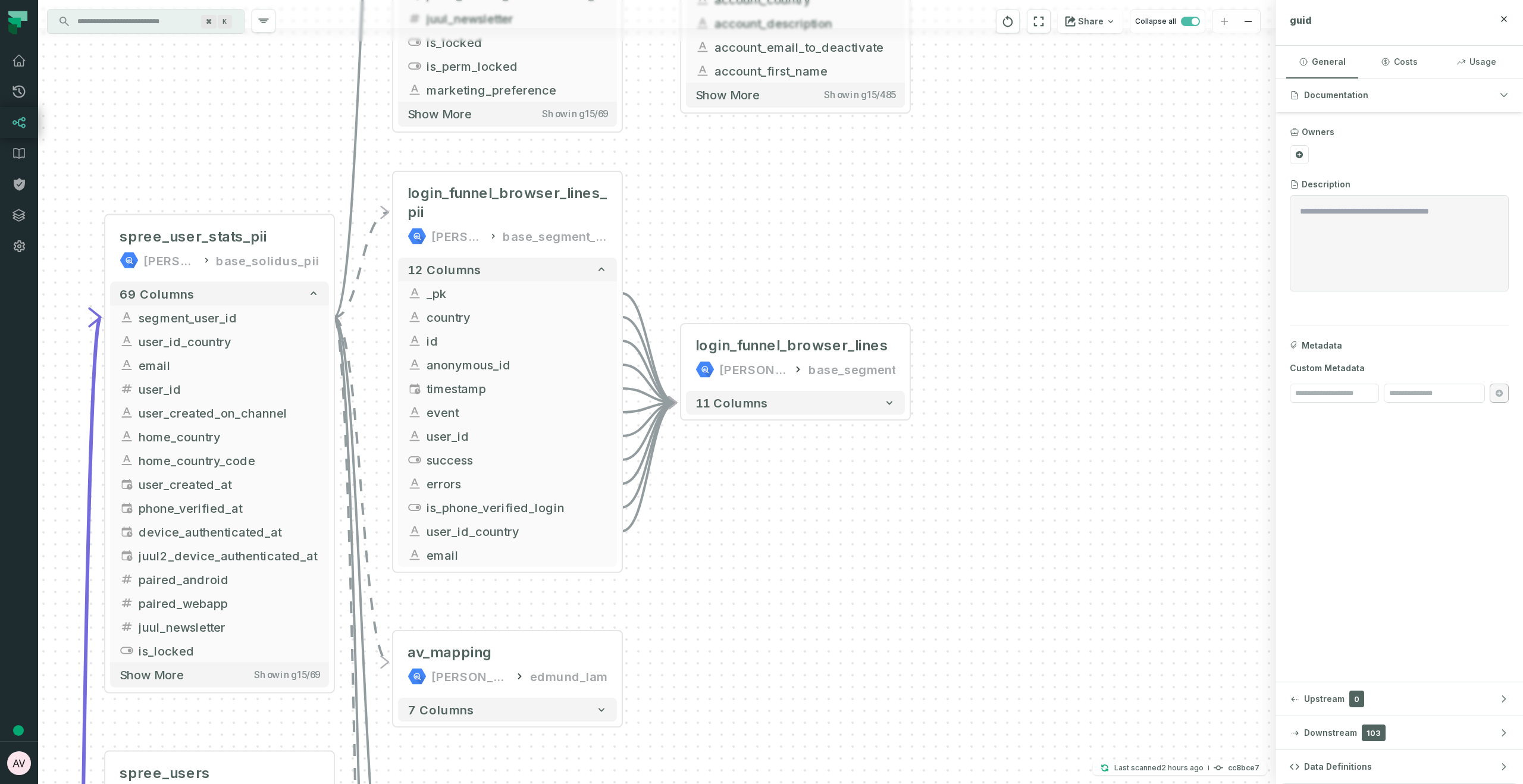
drag, startPoint x: 897, startPoint y: 561, endPoint x: 898, endPoint y: 532, distance: 29.0
click at [898, 532] on div "- login_funnel_browser_lines juul-warehouse base_segment + 11 columns + Plantif…" at bounding box center [657, 392] width 1238 height 784
click at [895, 404] on icon "button" at bounding box center [889, 402] width 11 height 11
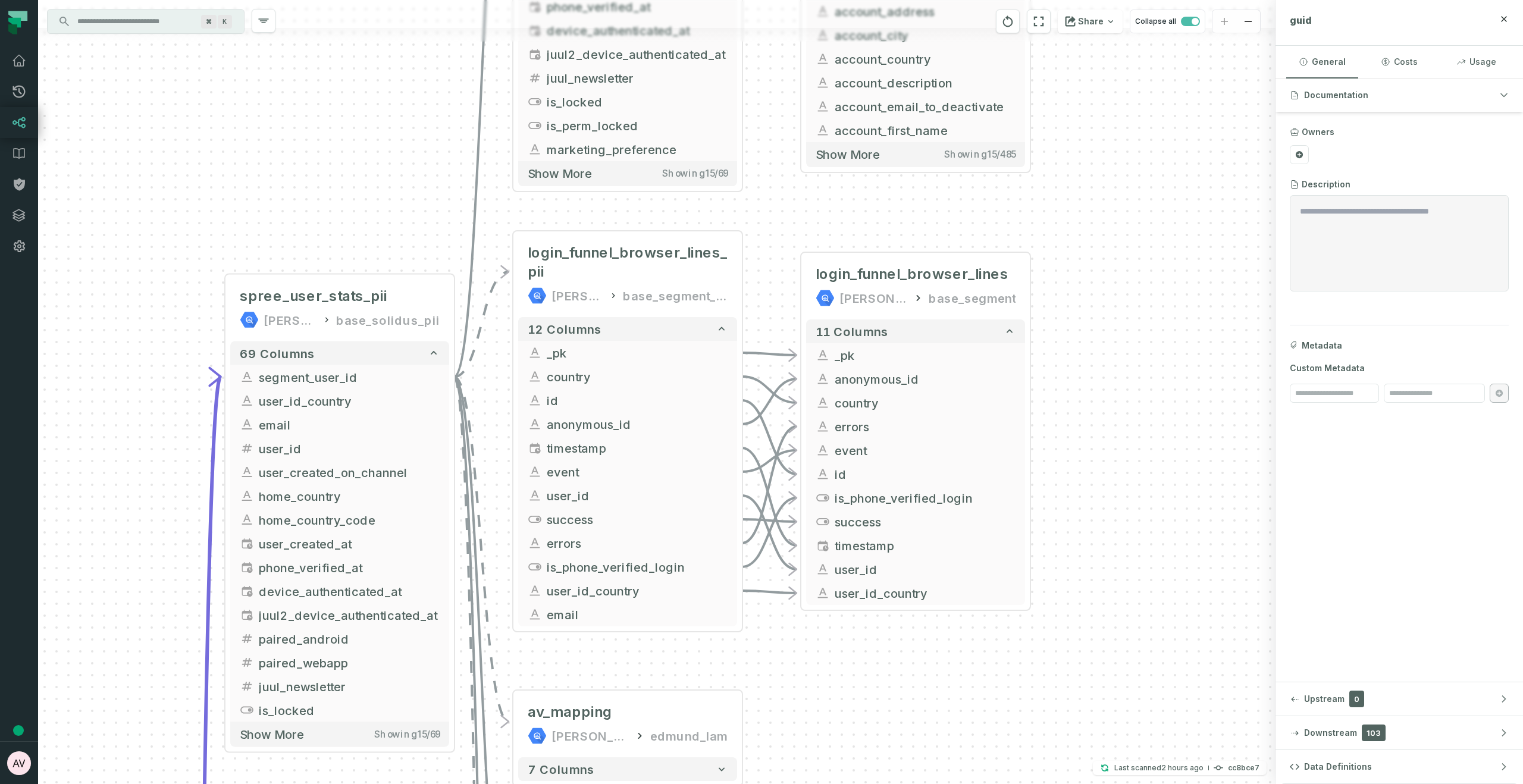
drag, startPoint x: 1048, startPoint y: 504, endPoint x: 1168, endPoint y: 433, distance: 139.4
click at [1168, 433] on div "- login_funnel_browser_lines juul-warehouse base_segment + 11 columns - _pk - a…" at bounding box center [657, 392] width 1238 height 784
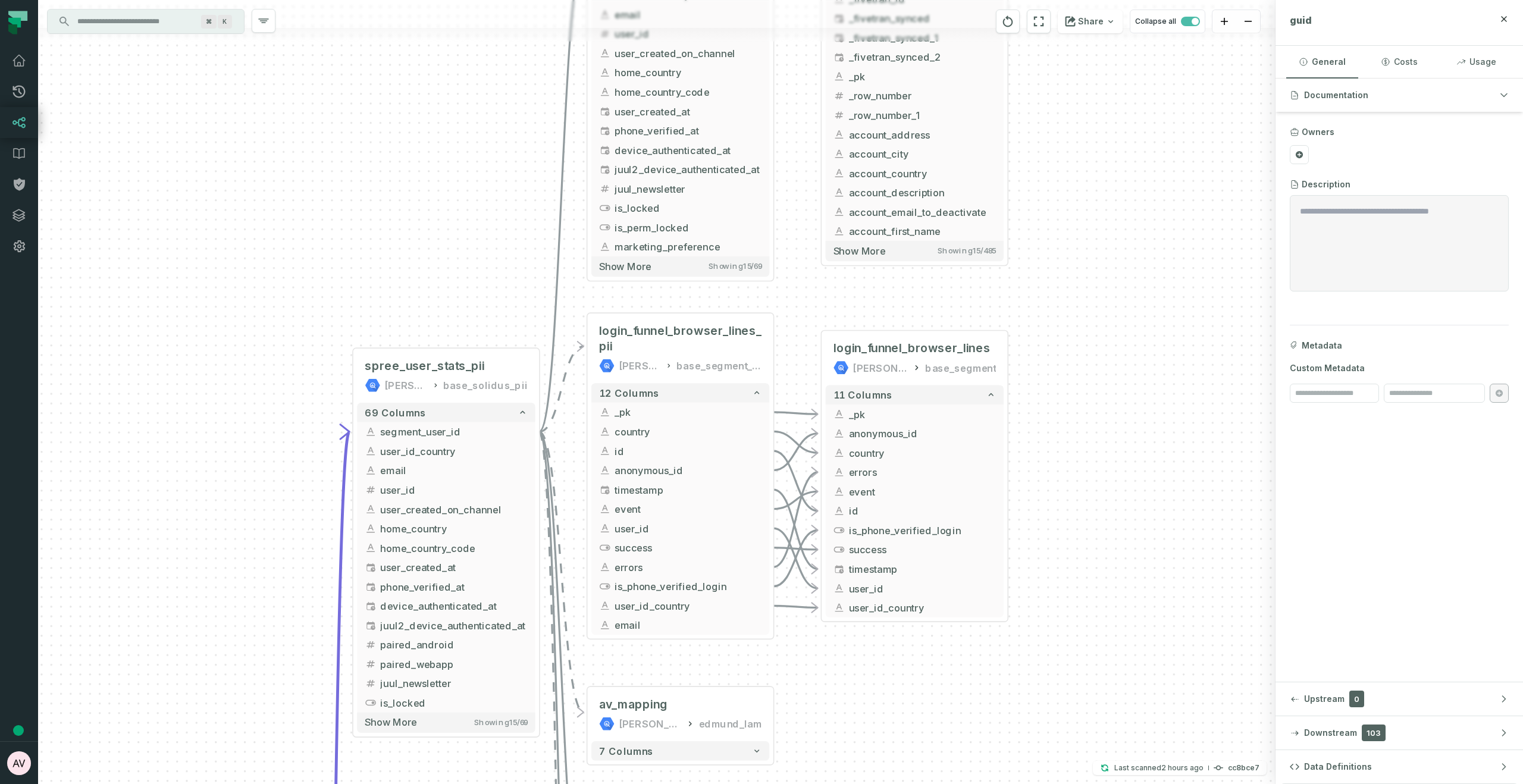
drag, startPoint x: 915, startPoint y: 711, endPoint x: 894, endPoint y: 554, distance: 158.4
click at [894, 556] on div "- login_funnel_browser_lines juul-warehouse base_segment + 11 columns - _pk - a…" at bounding box center [657, 392] width 1238 height 784
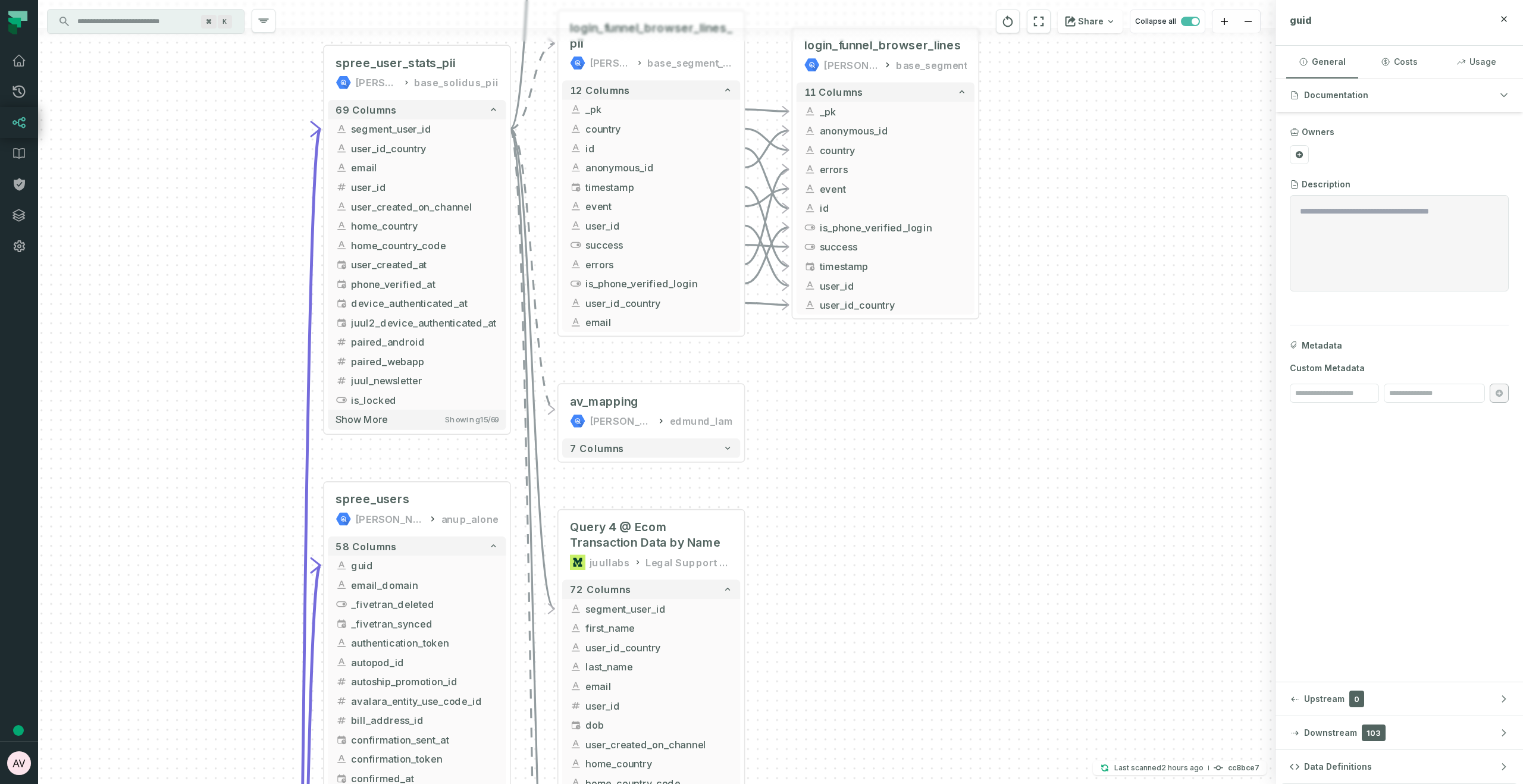
drag, startPoint x: 860, startPoint y: 667, endPoint x: 851, endPoint y: 514, distance: 153.3
click at [851, 514] on div "- login_funnel_browser_lines juul-warehouse base_segment + 11 columns - _pk - a…" at bounding box center [657, 392] width 1238 height 784
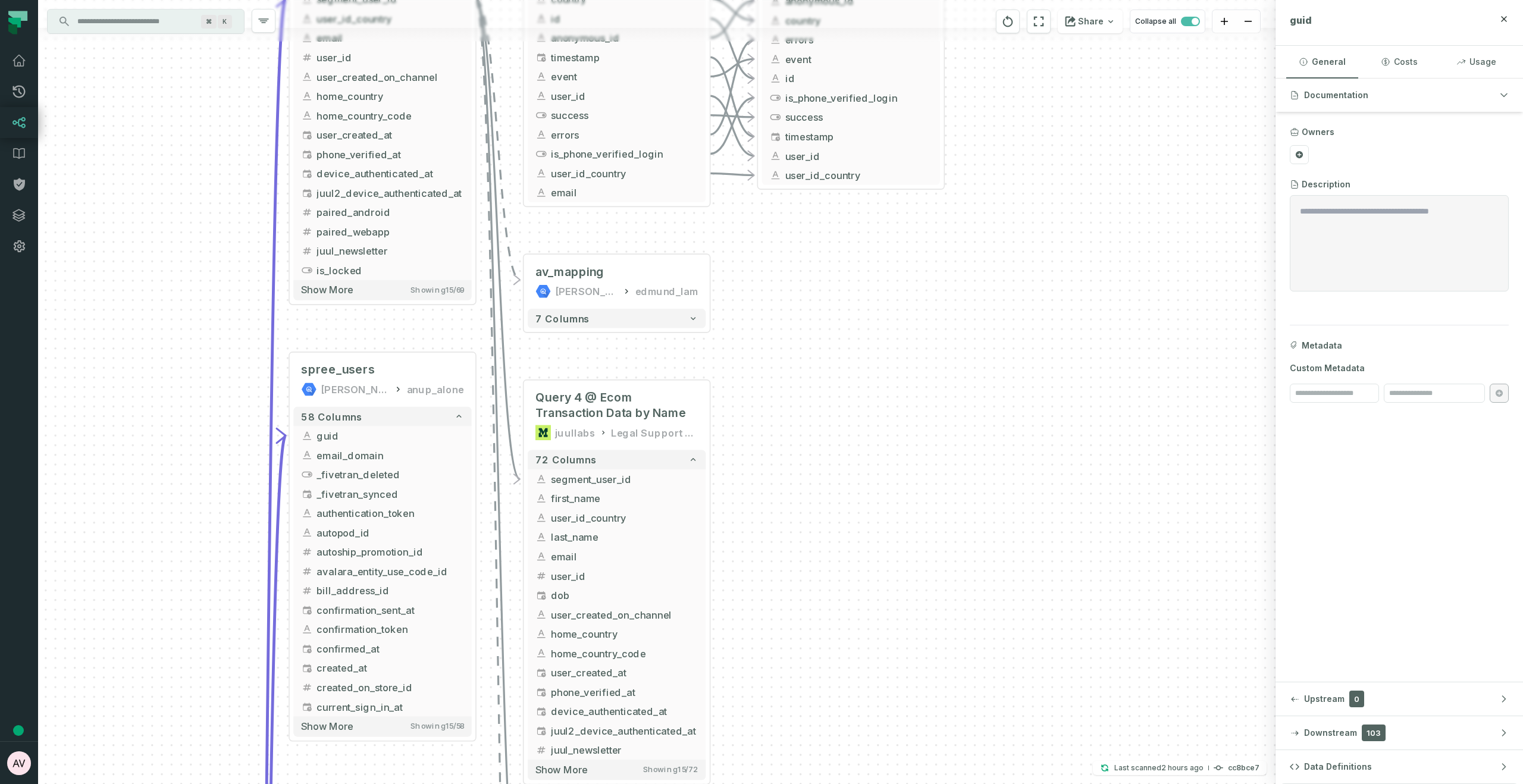
drag, startPoint x: 863, startPoint y: 681, endPoint x: 830, endPoint y: 557, distance: 128.3
click at [830, 557] on div "- login_funnel_browser_lines juul-warehouse base_segment + 11 columns - _pk - a…" at bounding box center [657, 392] width 1238 height 784
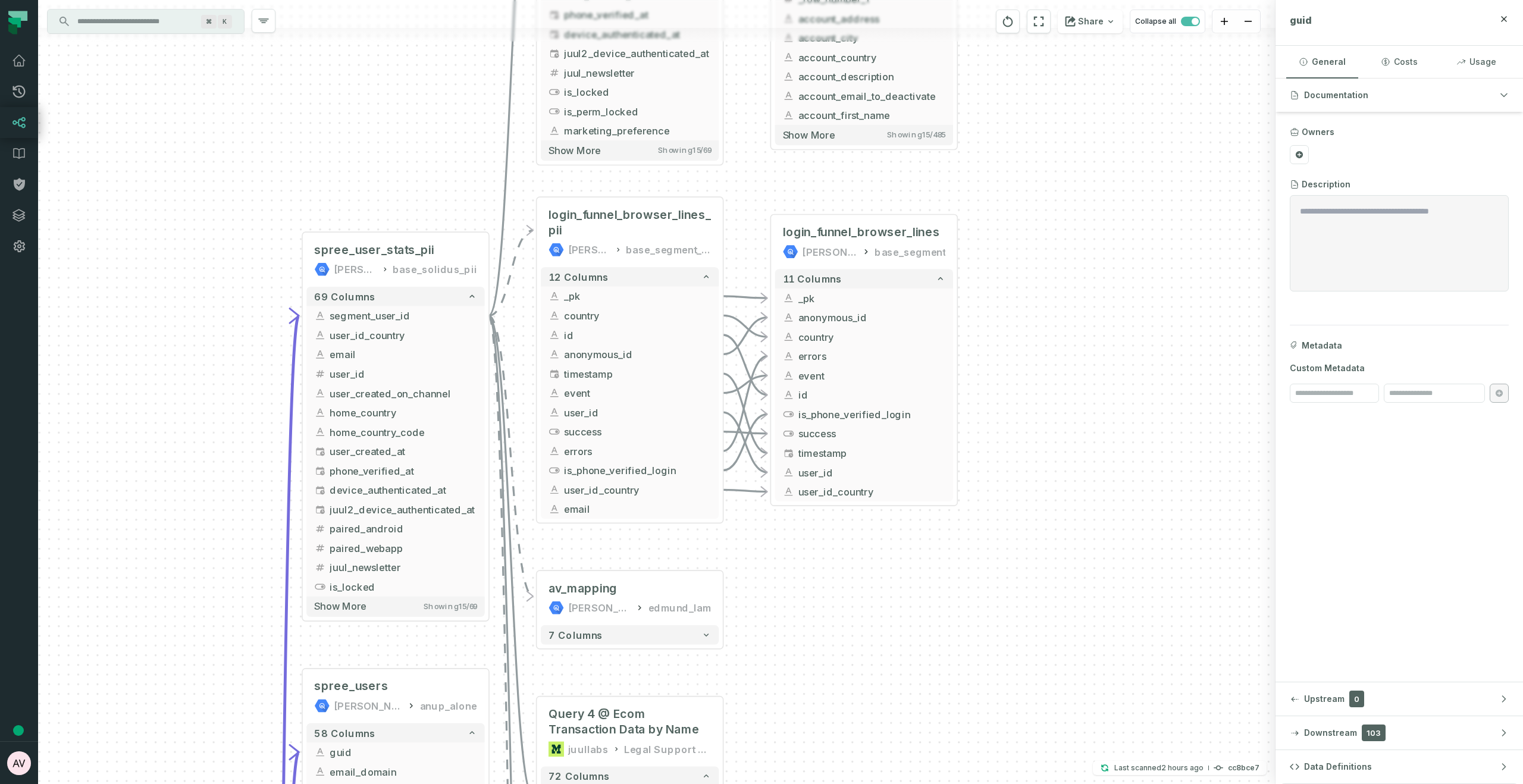
drag, startPoint x: 795, startPoint y: 395, endPoint x: 807, endPoint y: 650, distance: 255.3
click at [806, 669] on div "- login_funnel_browser_lines juul-warehouse base_segment + 11 columns - _pk - a…" at bounding box center [657, 392] width 1238 height 784
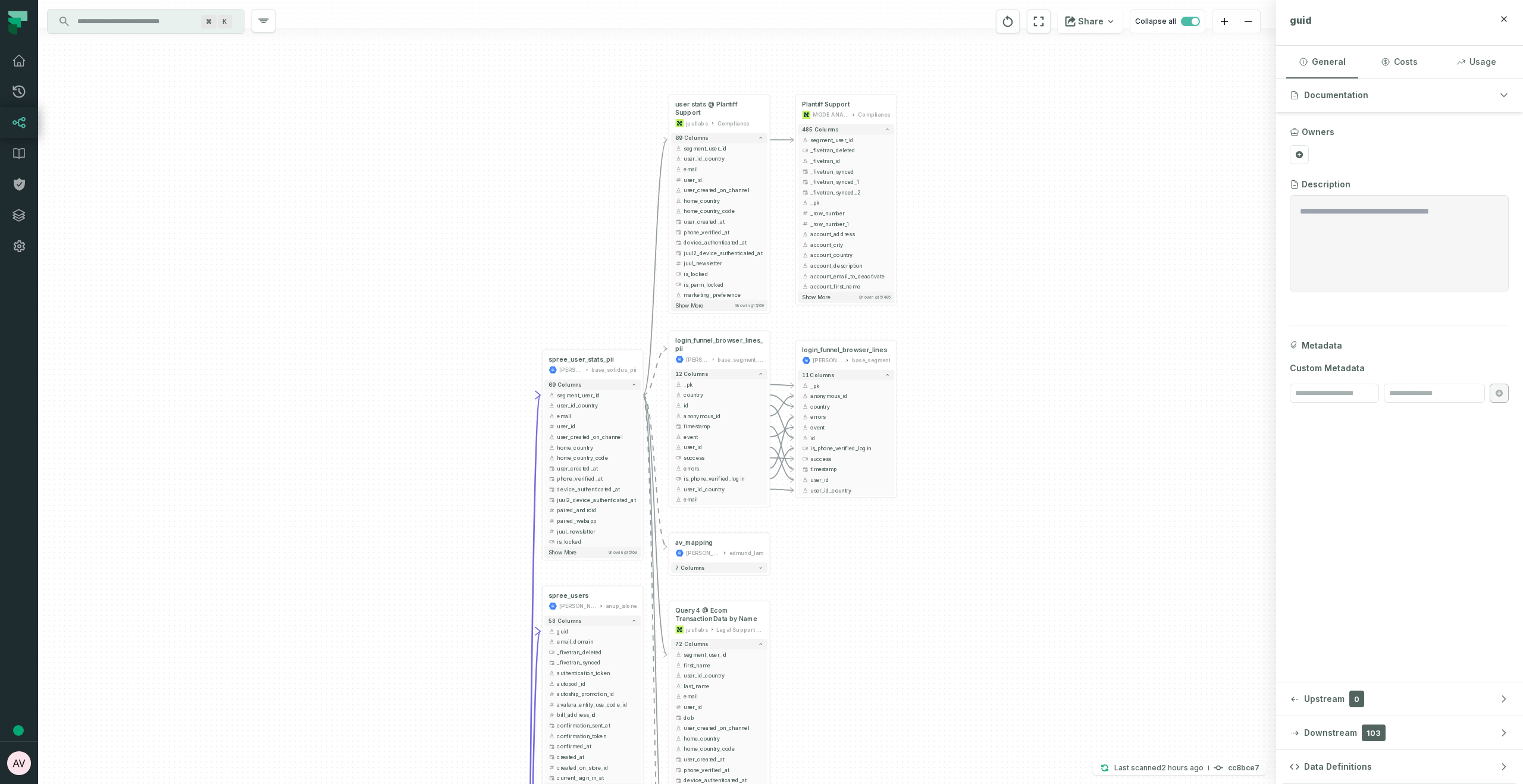
drag, startPoint x: 855, startPoint y: 687, endPoint x: 878, endPoint y: 320, distance: 367.7
click at [878, 311] on div "- login_funnel_browser_lines juul-warehouse base_segment + 11 columns - _pk - a…" at bounding box center [657, 392] width 1238 height 784
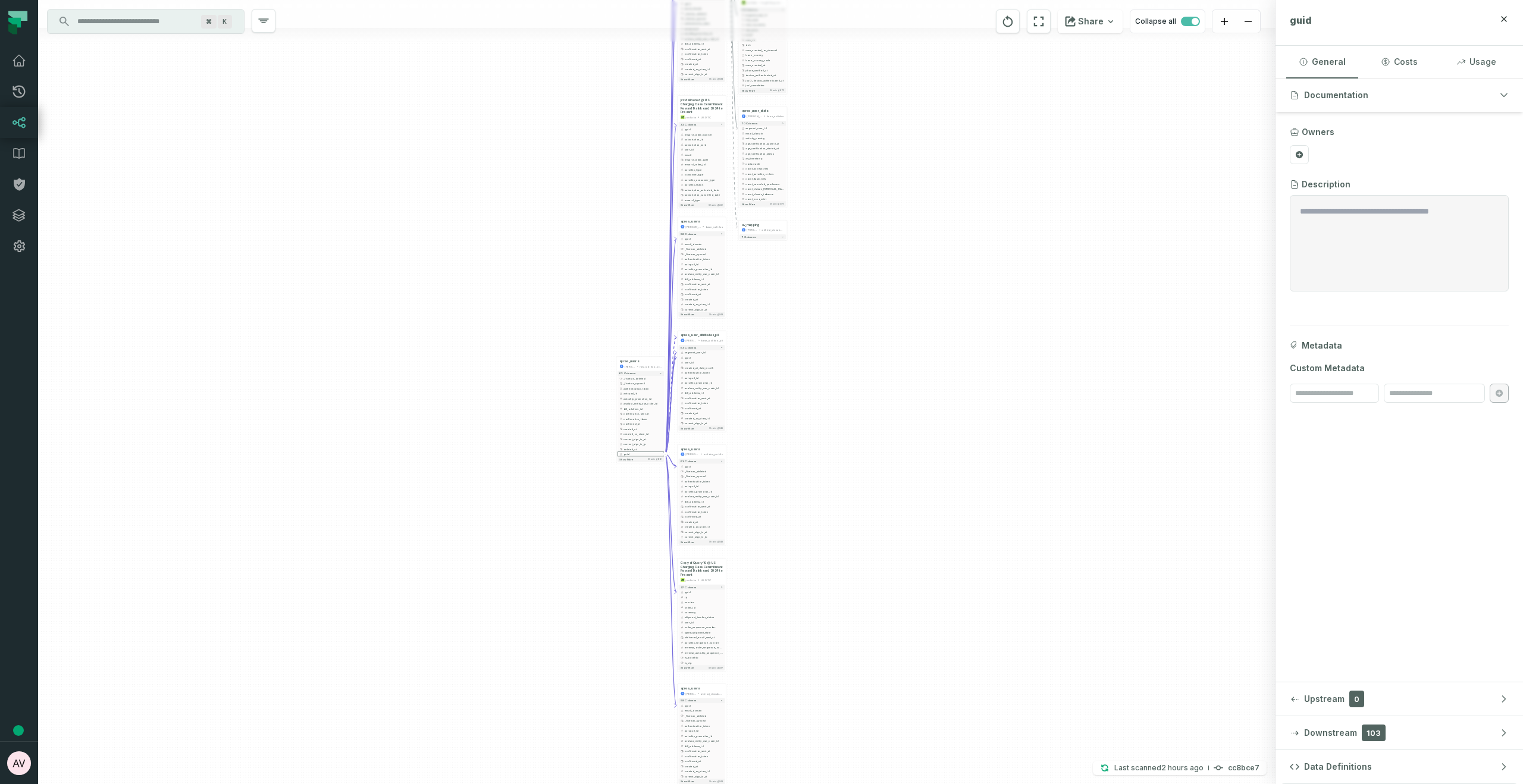
drag, startPoint x: 900, startPoint y: 686, endPoint x: 855, endPoint y: 239, distance: 449.3
click at [852, 213] on div "- login_funnel_browser_lines juul-warehouse base_segment + 11 columns - _pk - a…" at bounding box center [657, 392] width 1238 height 784
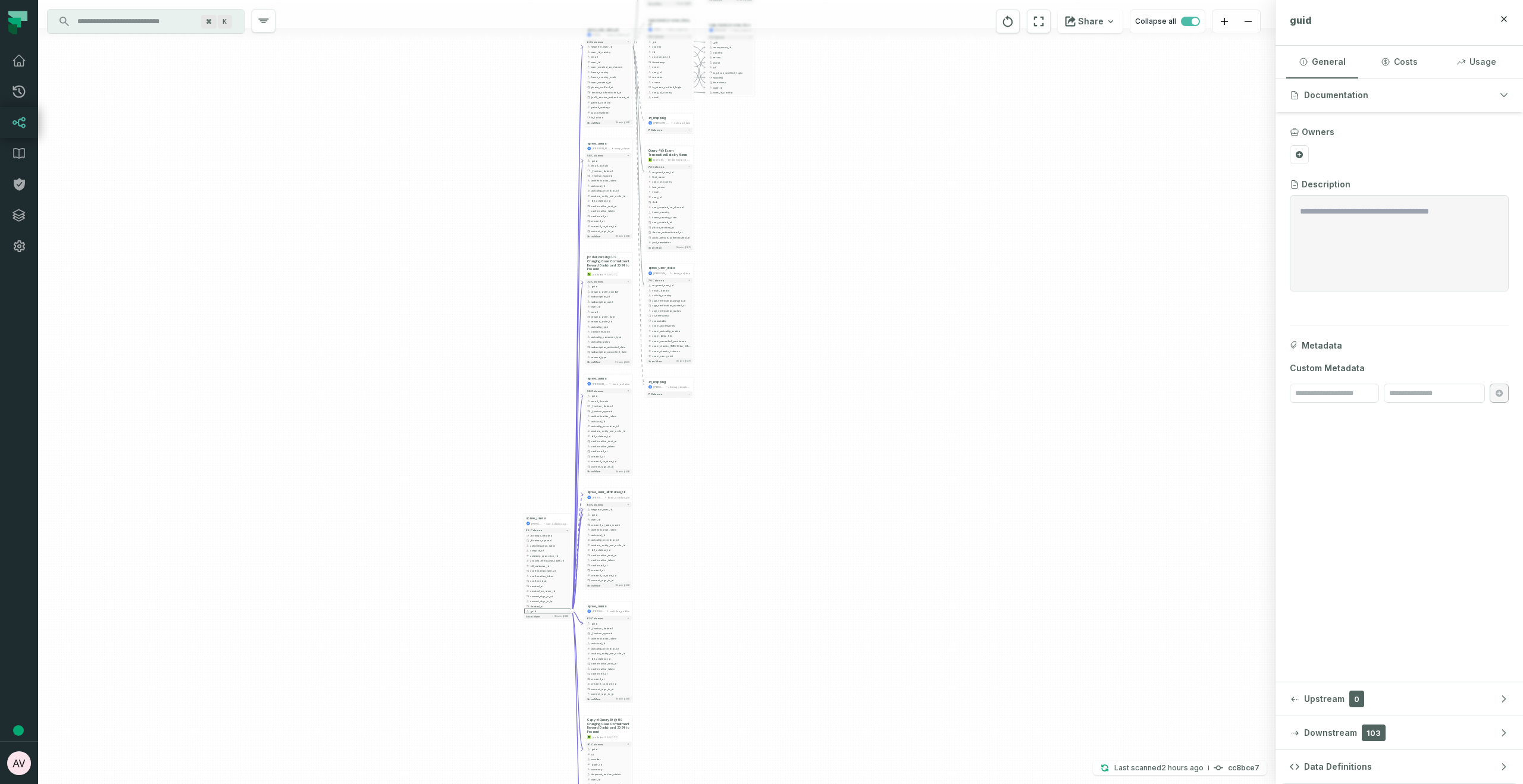
drag, startPoint x: 830, startPoint y: 459, endPoint x: 736, endPoint y: 619, distance: 185.6
click at [733, 631] on div "- login_funnel_browser_lines juul-warehouse base_segment + 11 columns - _pk - a…" at bounding box center [657, 392] width 1238 height 784
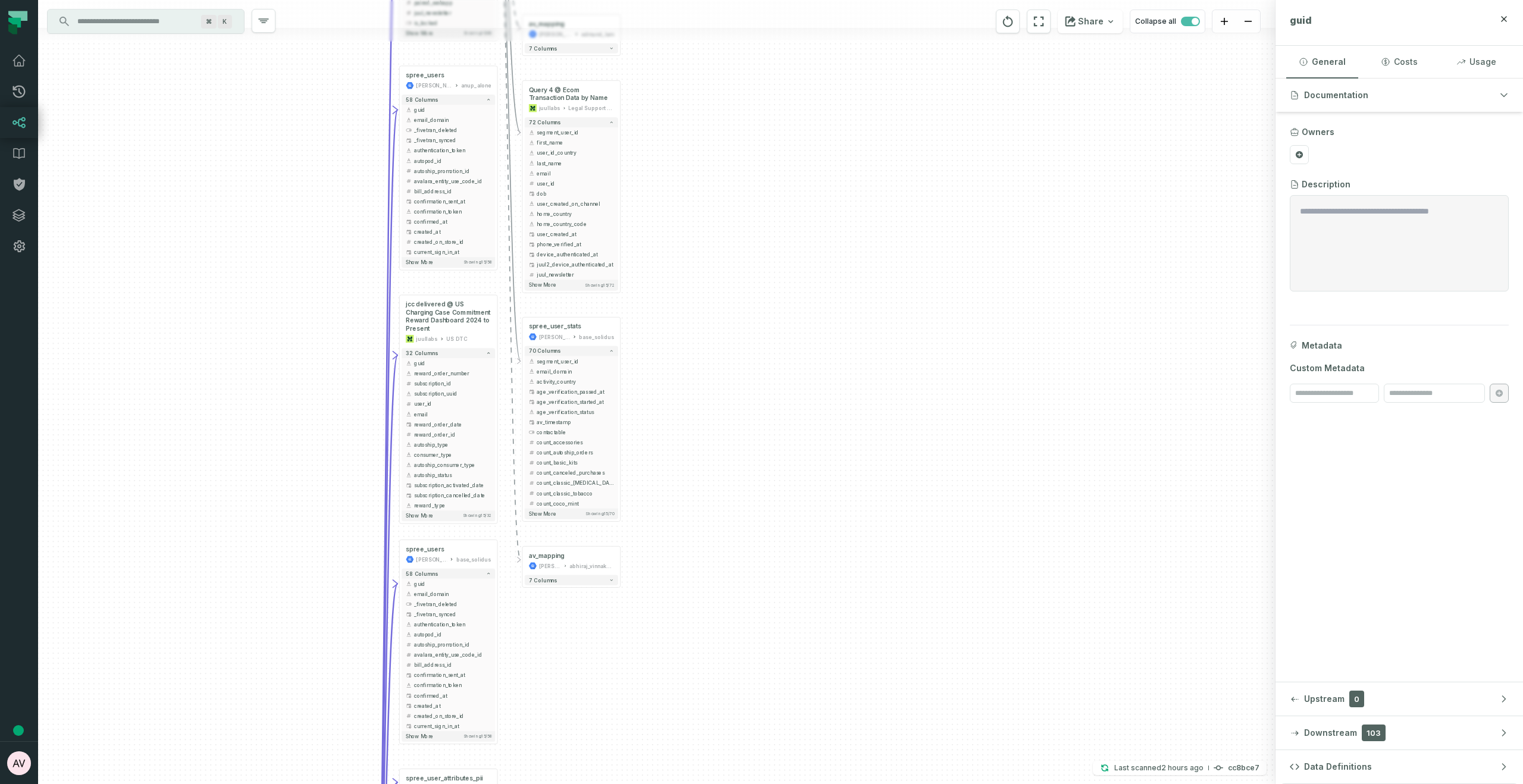
drag, startPoint x: 459, startPoint y: 419, endPoint x: 687, endPoint y: 754, distance: 405.2
click at [687, 760] on div "- login_funnel_browser_lines juul-warehouse base_segment + 11 columns - _pk - a…" at bounding box center [657, 392] width 1238 height 784
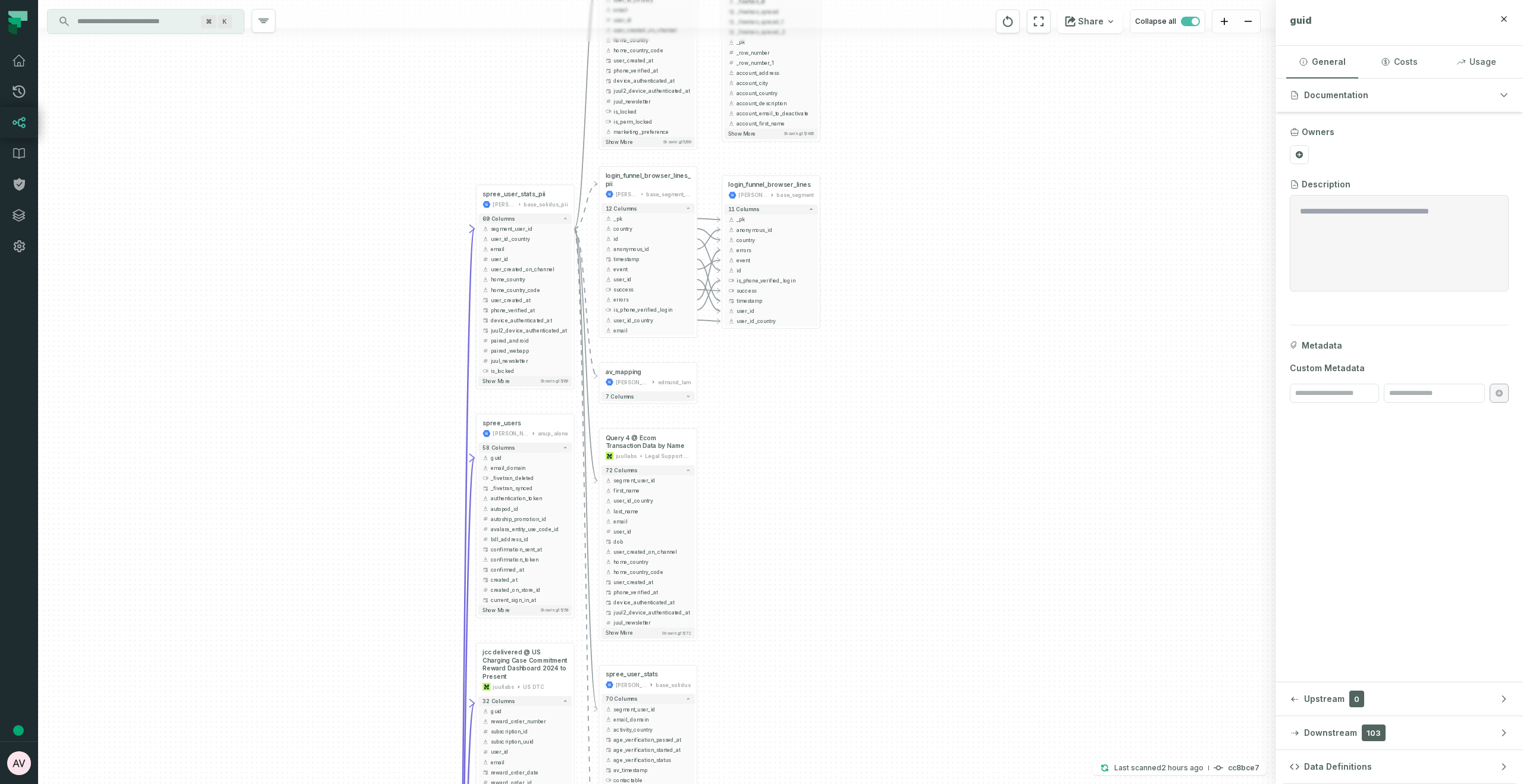
drag, startPoint x: 773, startPoint y: 695, endPoint x: 776, endPoint y: 549, distance: 146.0
click at [773, 695] on div "- login_funnel_browser_lines juul-warehouse base_segment + 11 columns - _pk - a…" at bounding box center [657, 392] width 1238 height 784
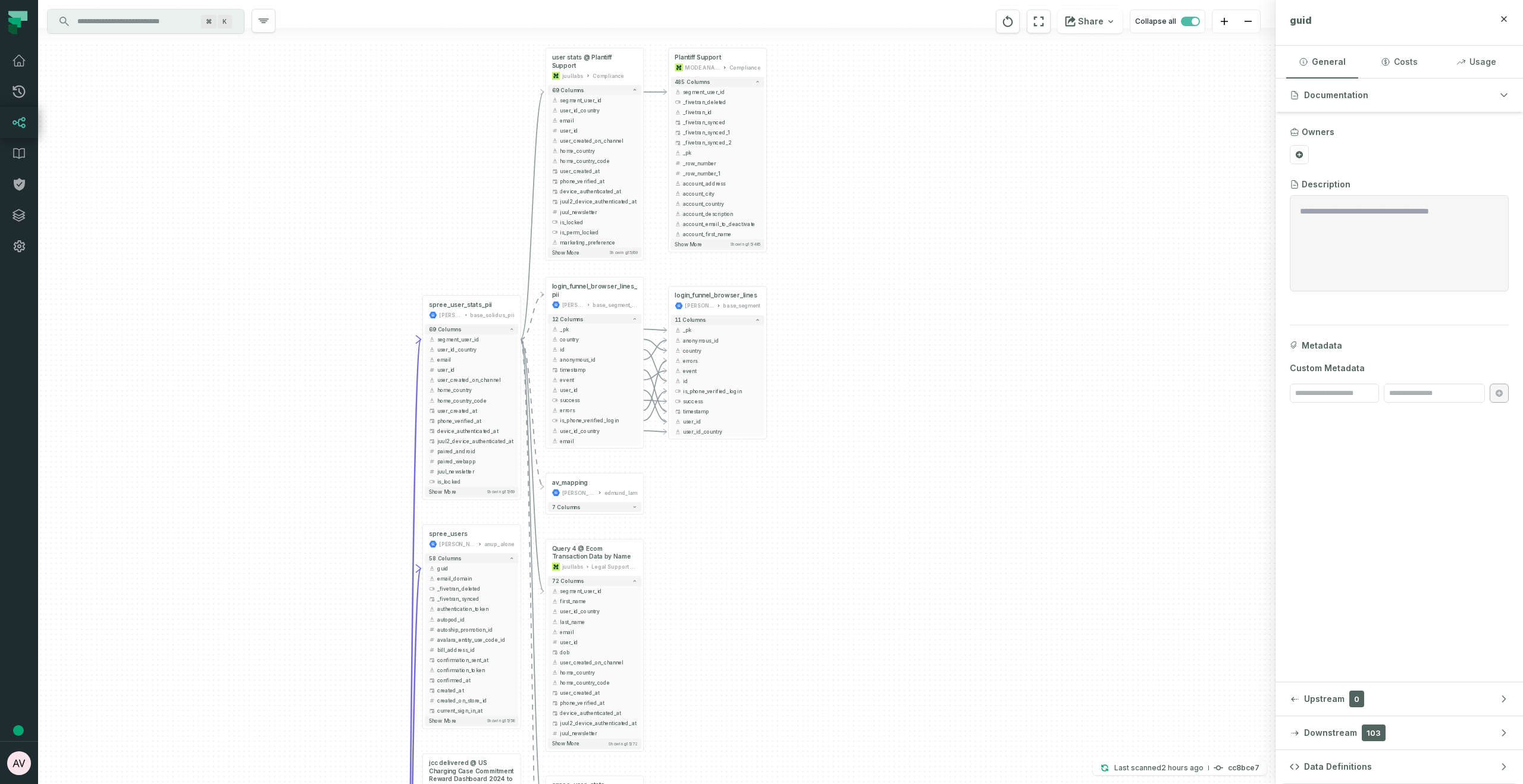
drag, startPoint x: 782, startPoint y: 396, endPoint x: 728, endPoint y: 483, distance: 102.4
click at [728, 483] on div "- login_funnel_browser_lines juul-warehouse base_segment + 11 columns - _pk - a…" at bounding box center [657, 392] width 1238 height 784
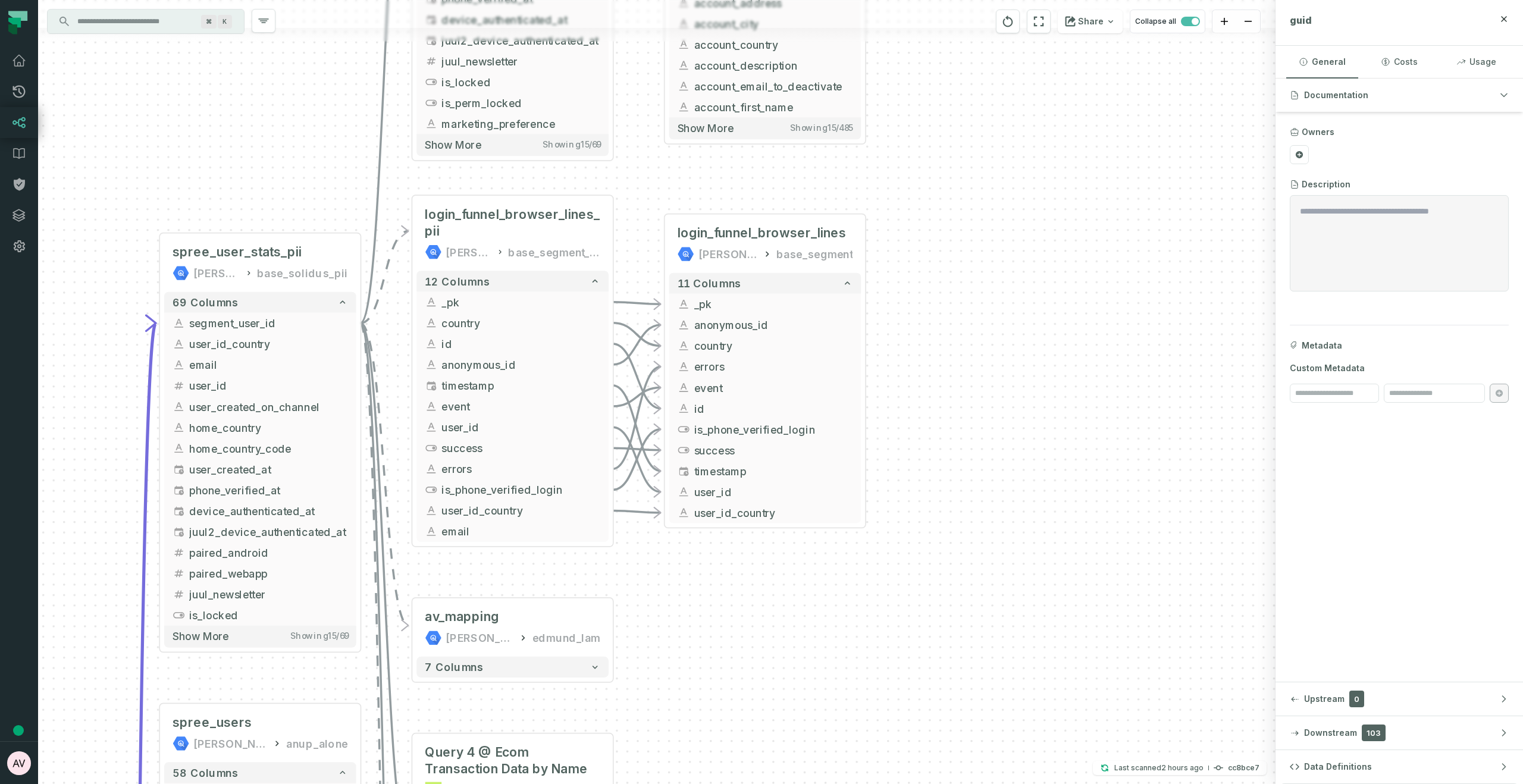
drag, startPoint x: 753, startPoint y: 522, endPoint x: 805, endPoint y: 641, distance: 129.9
click at [795, 659] on div "- login_funnel_browser_lines juul-warehouse base_segment + 11 columns - _pk - a…" at bounding box center [657, 392] width 1238 height 784
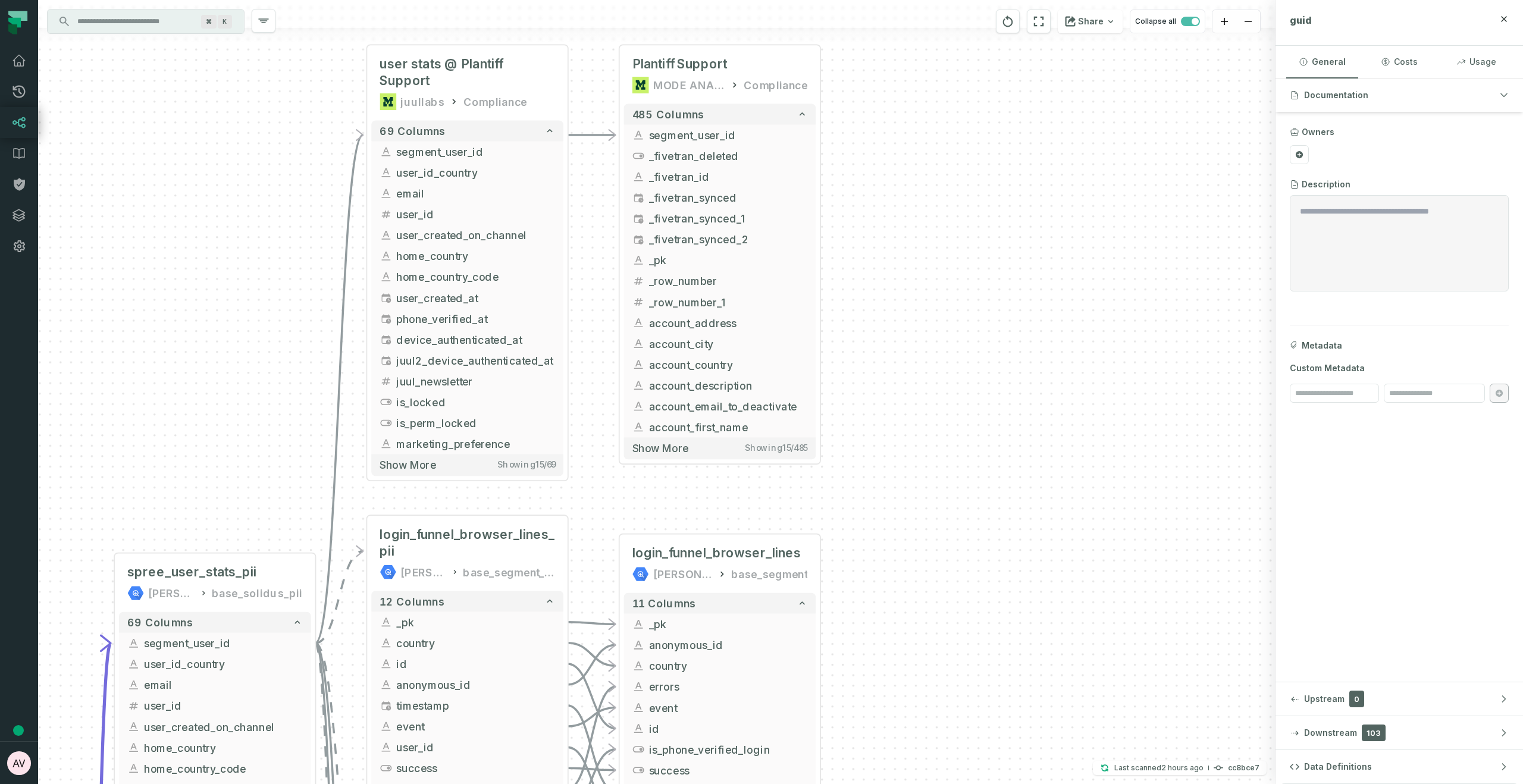
drag, startPoint x: 962, startPoint y: 190, endPoint x: 920, endPoint y: 457, distance: 270.3
click at [921, 465] on div "- login_funnel_browser_lines juul-warehouse base_segment + 11 columns - _pk - a…" at bounding box center [657, 392] width 1238 height 784
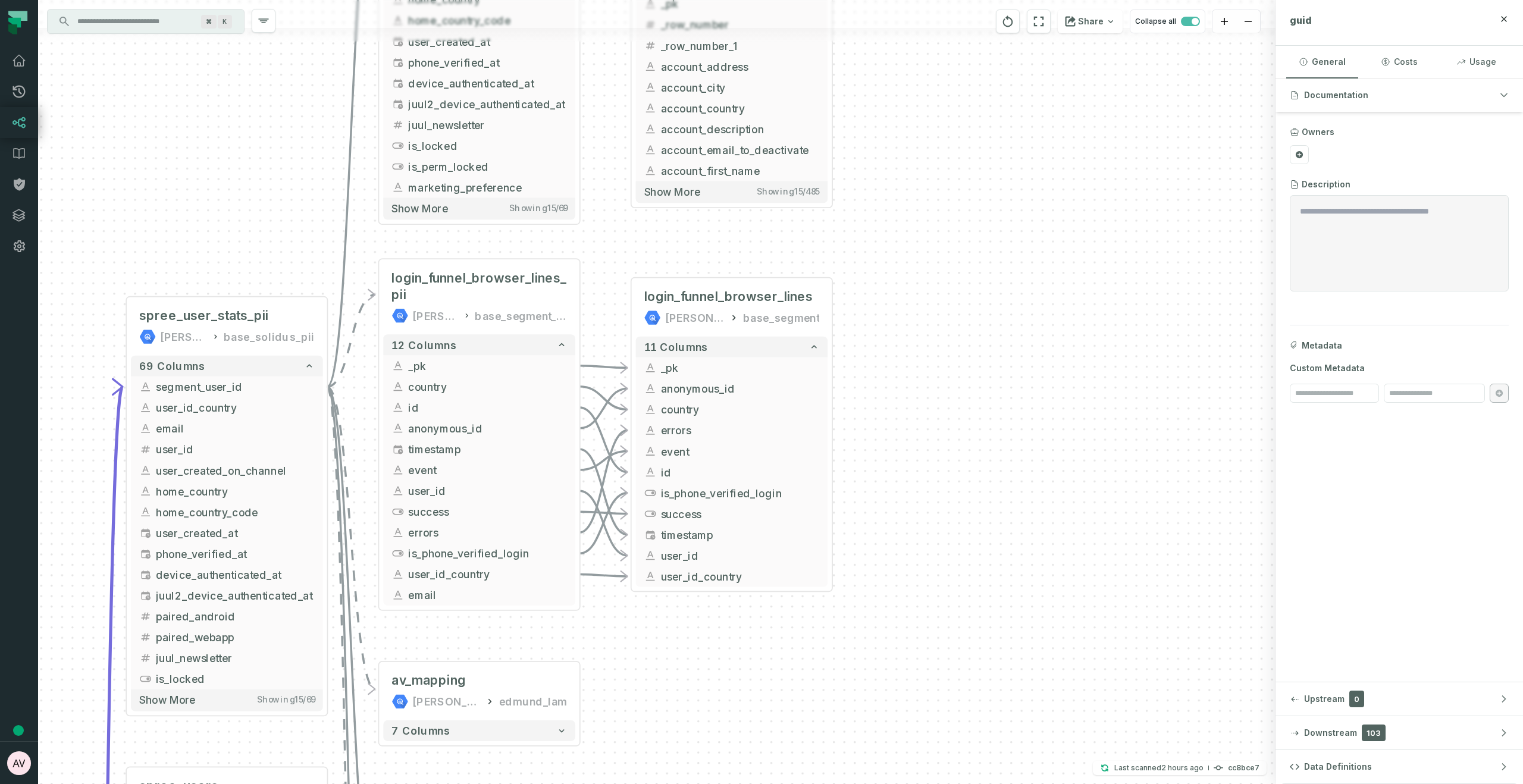
drag, startPoint x: 989, startPoint y: 486, endPoint x: 1012, endPoint y: 195, distance: 291.9
click at [1013, 195] on div "- login_funnel_browser_lines juul-warehouse base_segment + 11 columns - _pk - a…" at bounding box center [657, 392] width 1238 height 784
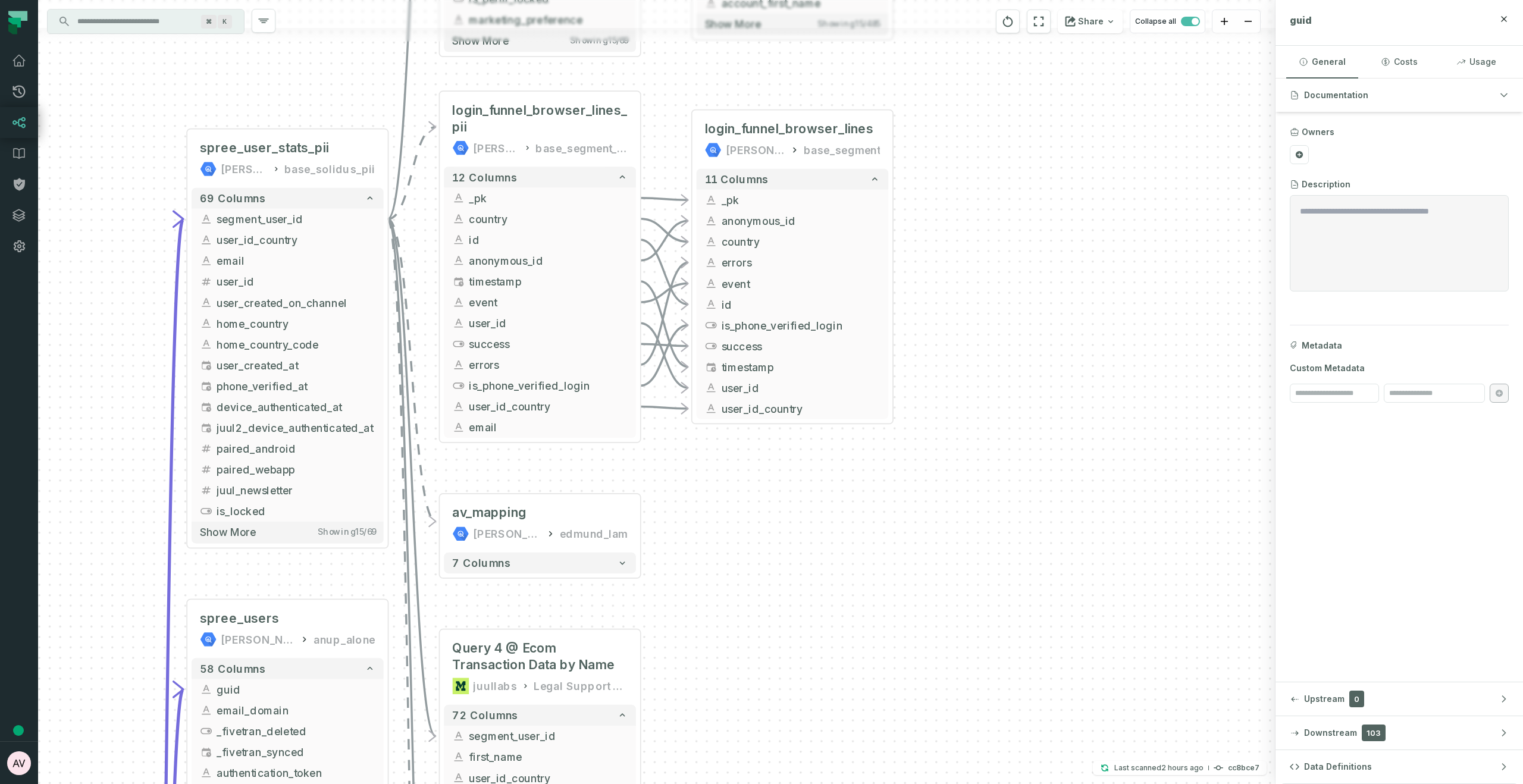
drag, startPoint x: 938, startPoint y: 481, endPoint x: 998, endPoint y: 332, distance: 160.6
click at [998, 332] on div "- login_funnel_browser_lines juul-warehouse base_segment + 11 columns - _pk - a…" at bounding box center [657, 392] width 1238 height 784
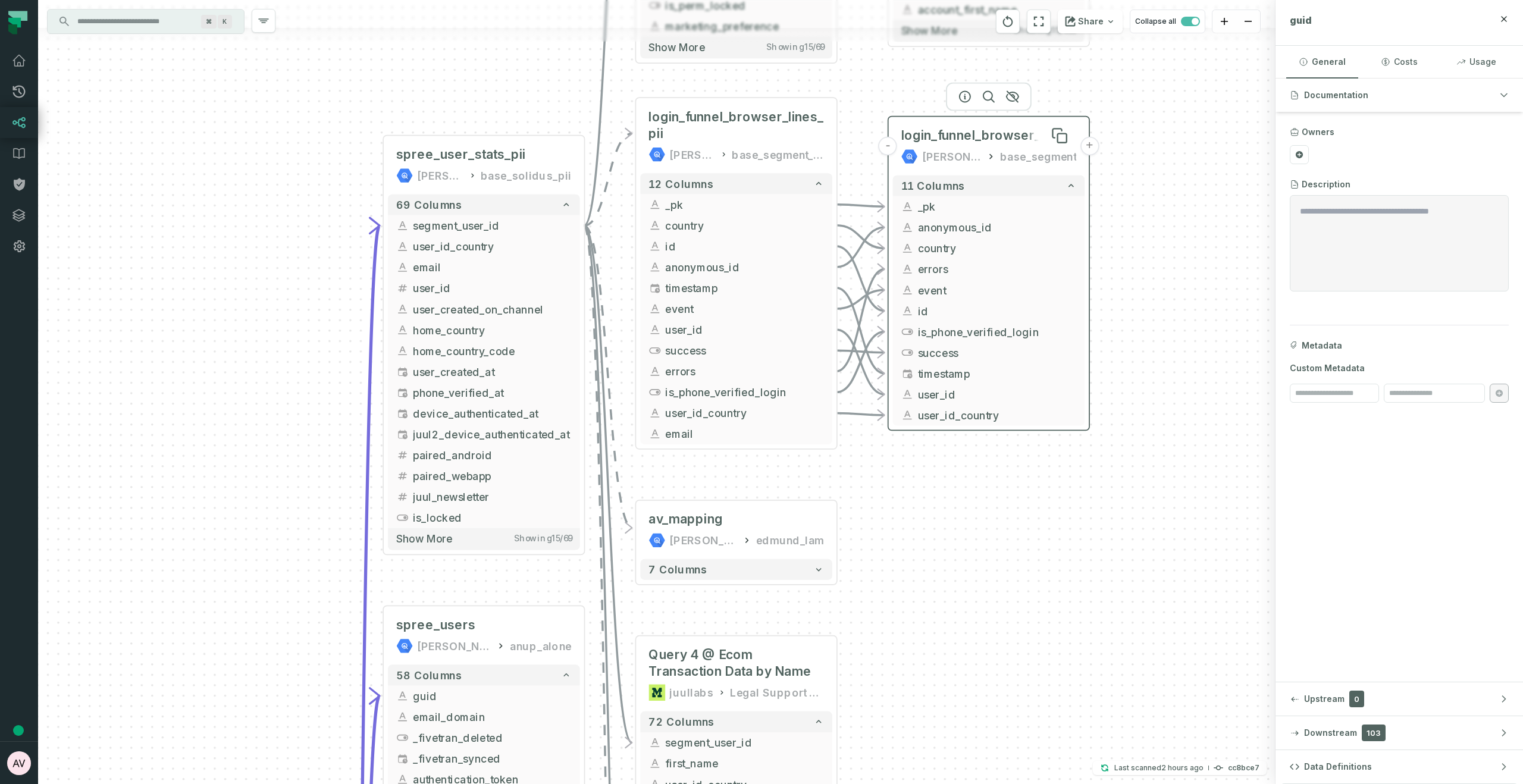
drag, startPoint x: 805, startPoint y: 136, endPoint x: 779, endPoint y: 128, distance: 27.2
click at [901, 128] on span "login_funnel_browser_lines" at bounding box center [986, 135] width 169 height 16
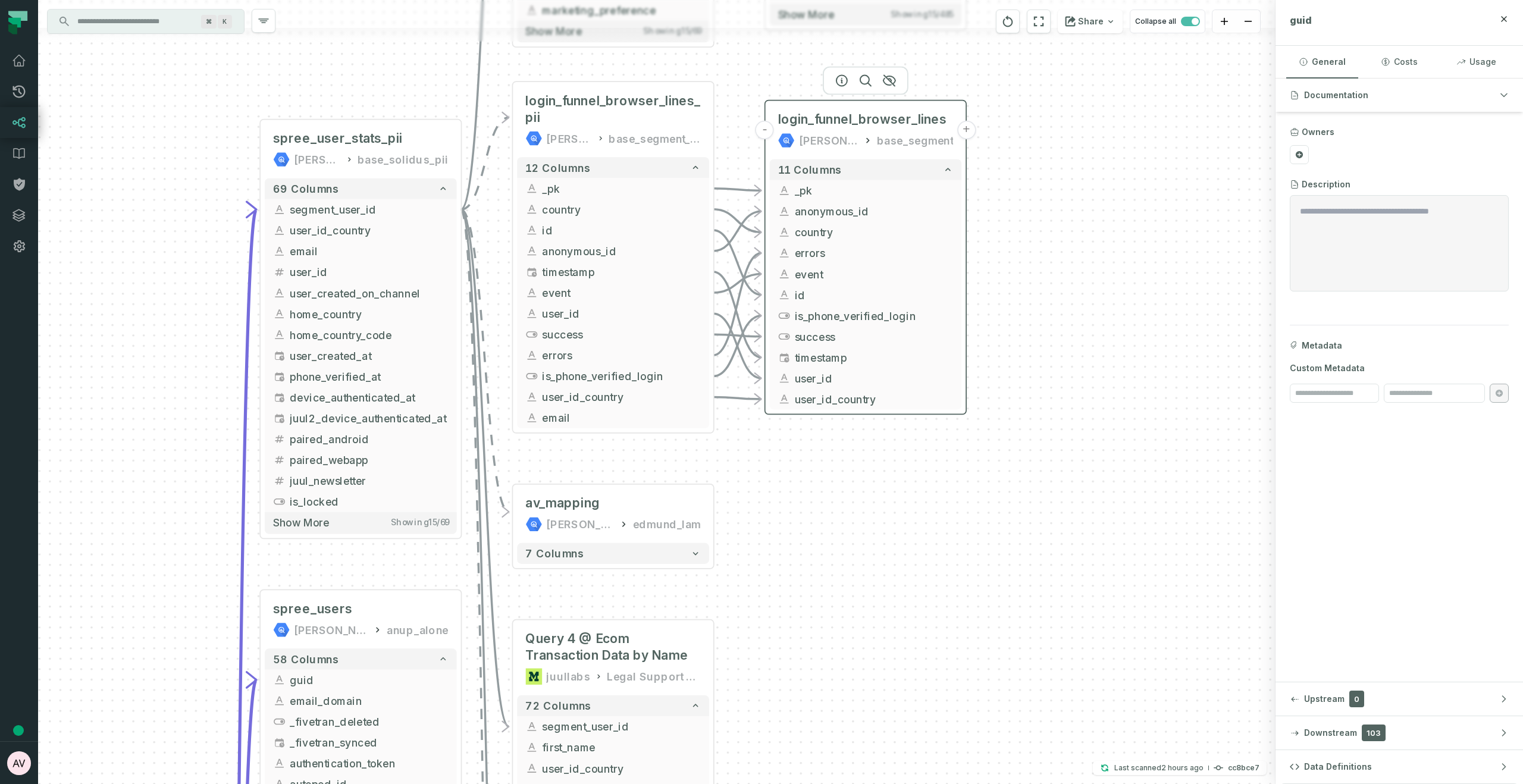
drag, startPoint x: 787, startPoint y: 139, endPoint x: 846, endPoint y: 130, distance: 59.7
click at [846, 130] on div "login_funnel_browser_lines juul-warehouse base_segment" at bounding box center [866, 130] width 193 height 50
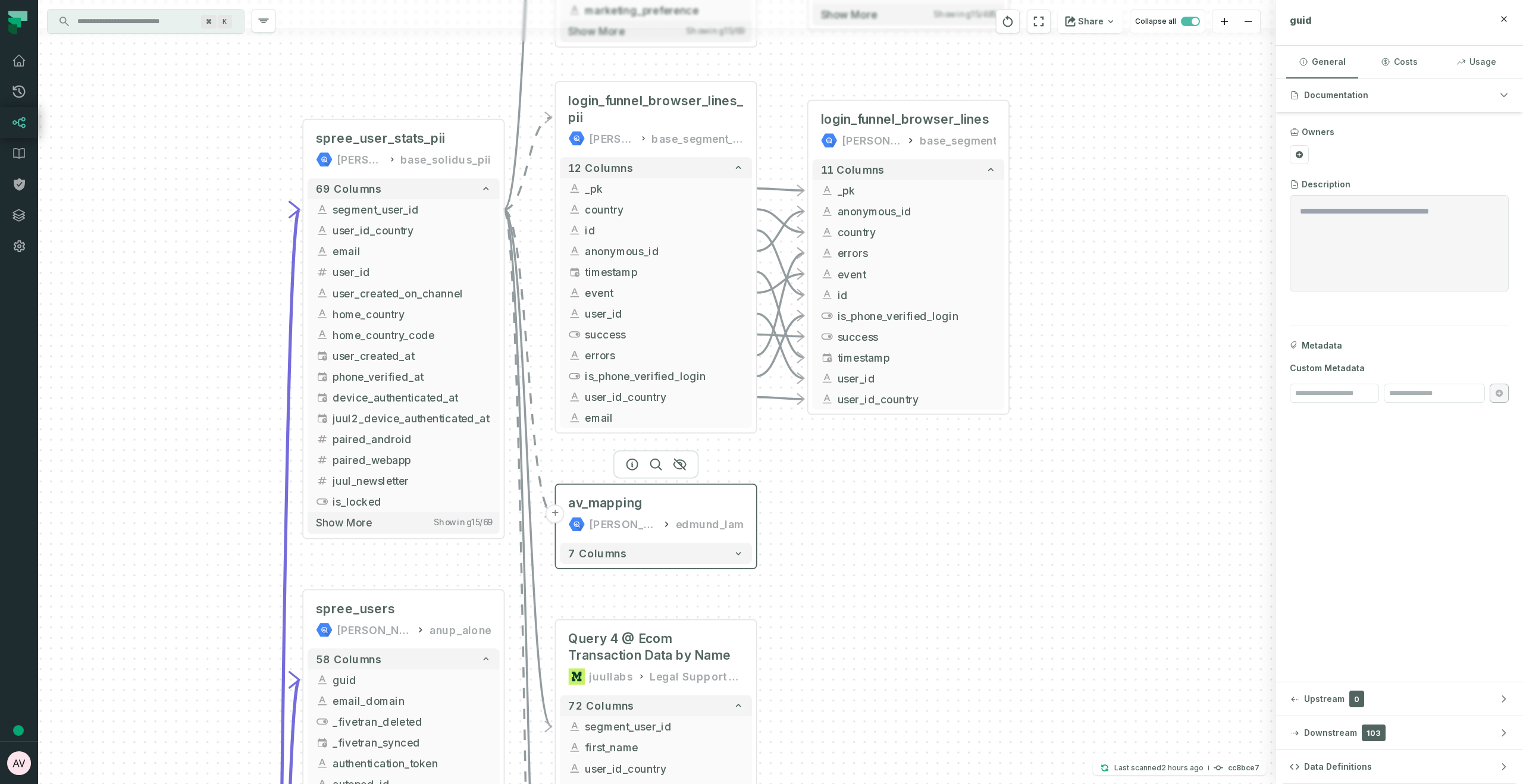
drag, startPoint x: 657, startPoint y: 518, endPoint x: 686, endPoint y: 507, distance: 31.0
click at [690, 515] on div "edmund_lam" at bounding box center [710, 523] width 68 height 16
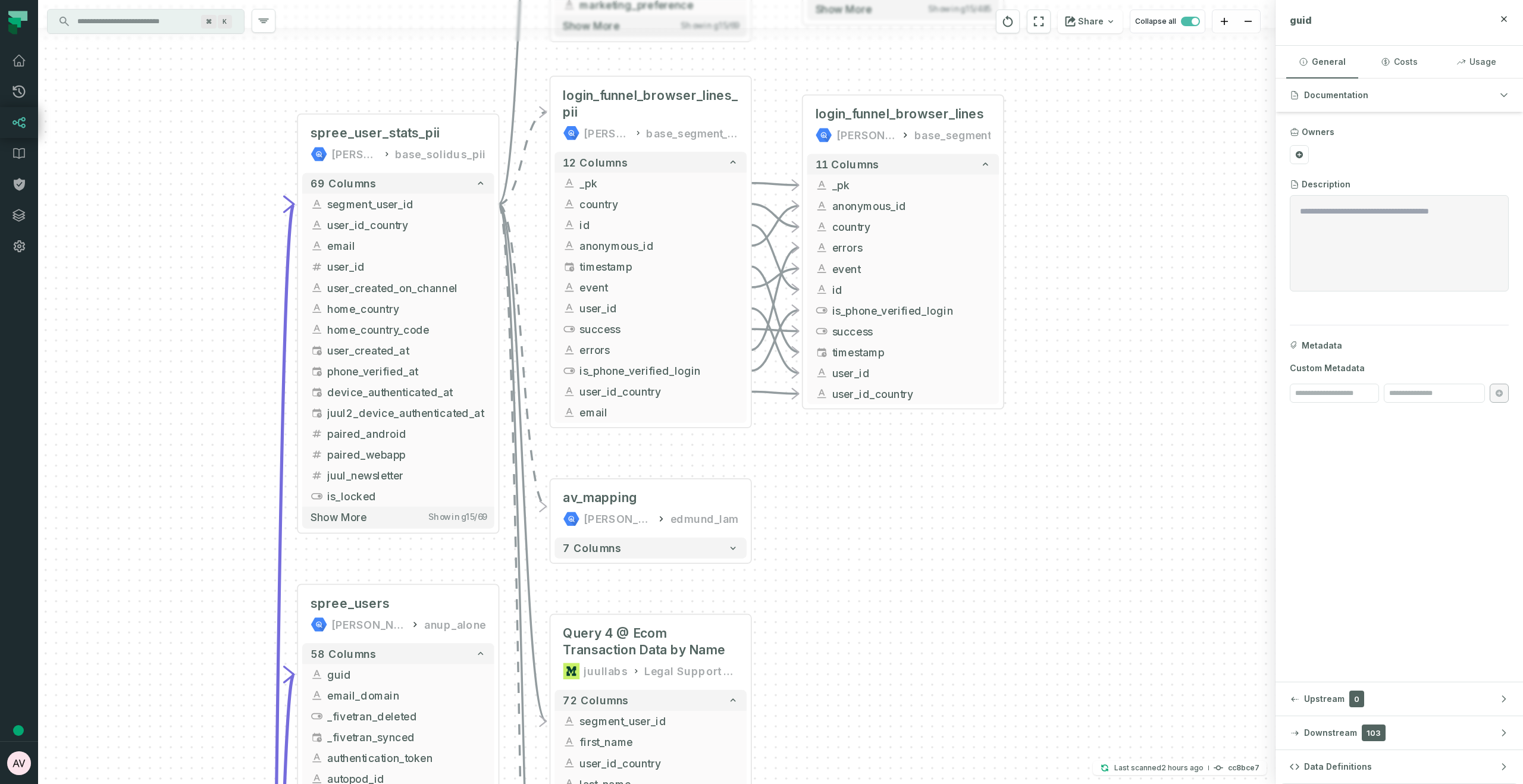
click at [811, 506] on div "- login_funnel_browser_lines juul-warehouse base_segment + 11 columns - _pk - a…" at bounding box center [657, 392] width 1238 height 784
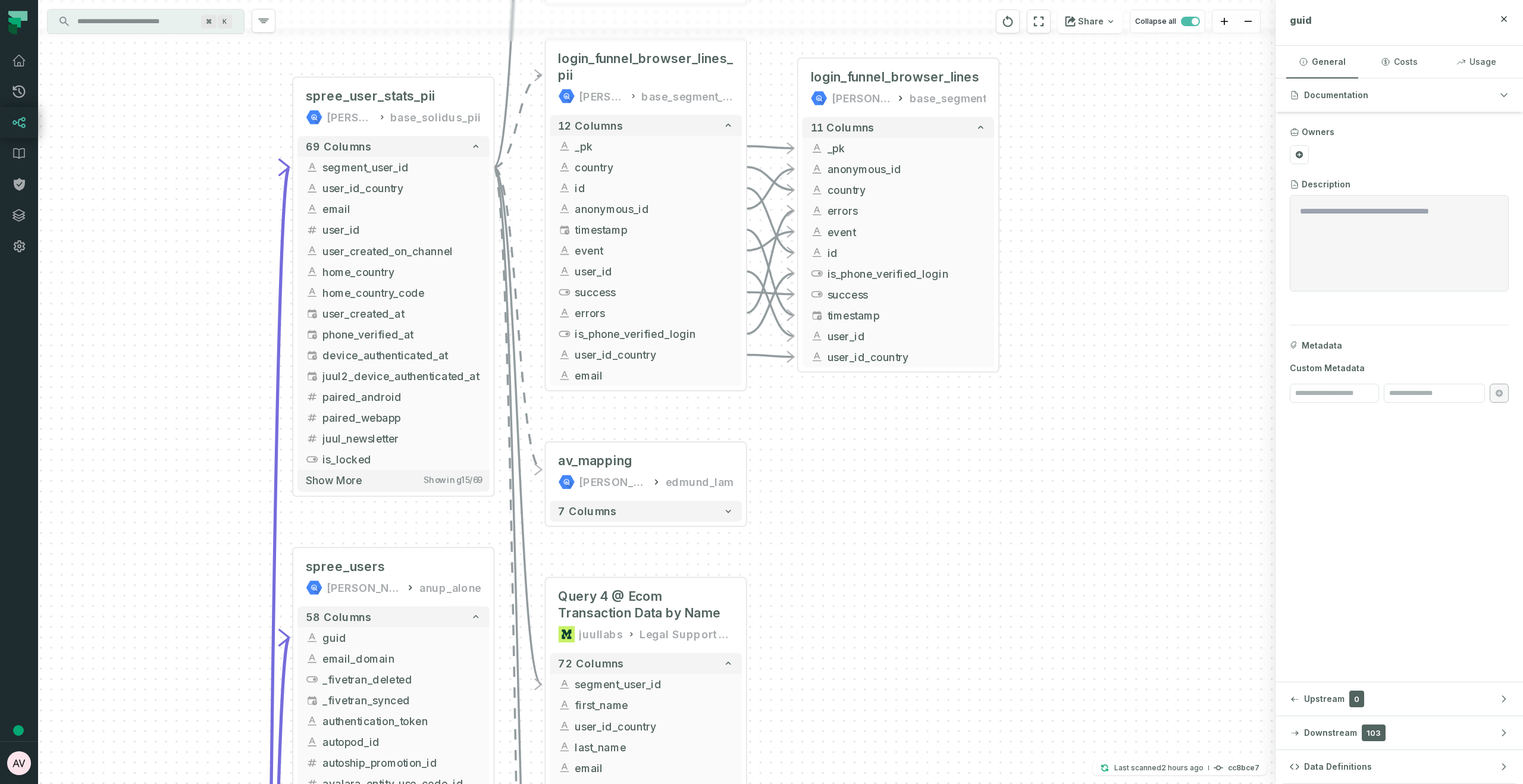
drag, startPoint x: 856, startPoint y: 465, endPoint x: 847, endPoint y: 494, distance: 30.4
click at [847, 494] on div "- login_funnel_browser_lines juul-warehouse base_segment + 11 columns - _pk - a…" at bounding box center [657, 392] width 1238 height 784
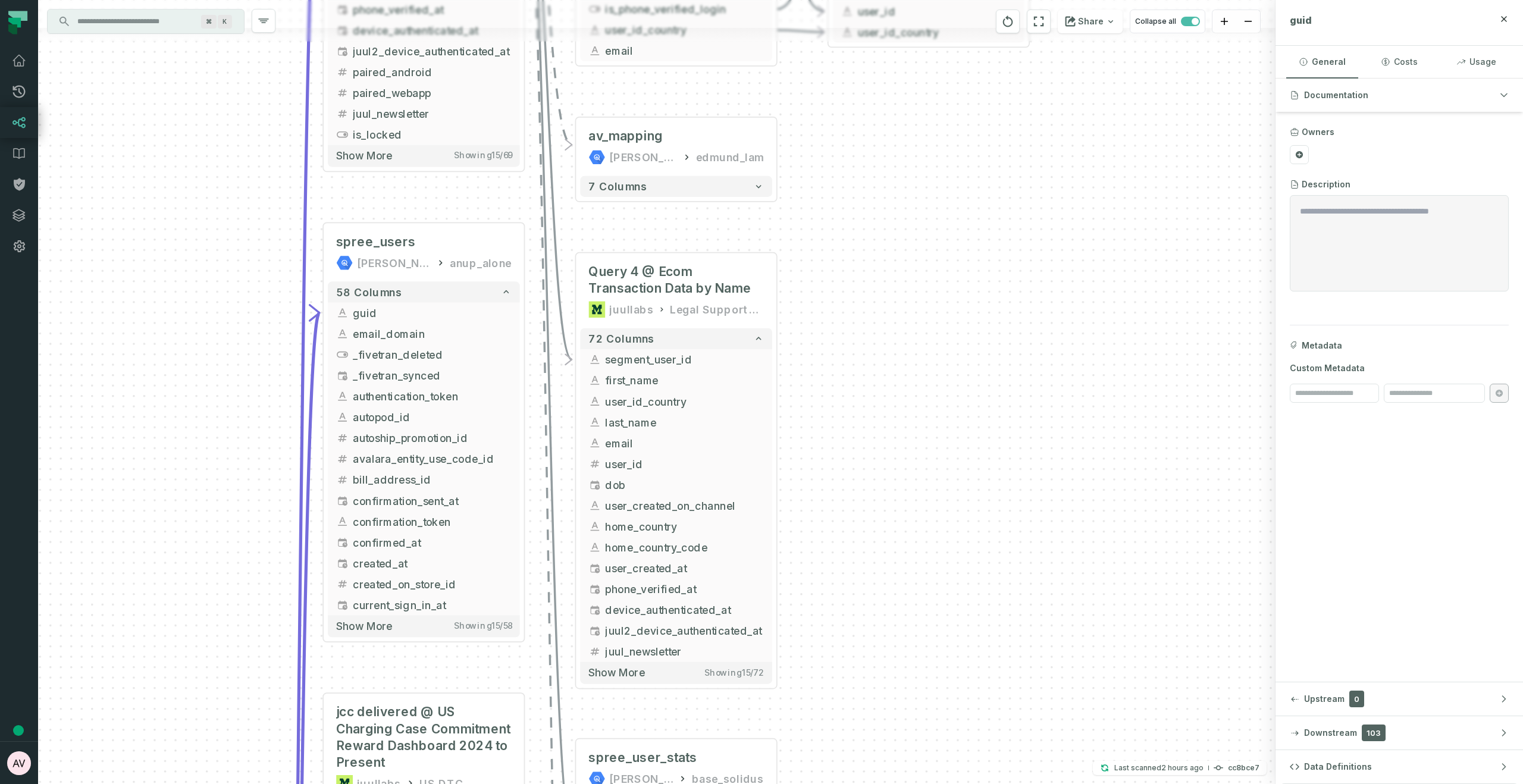
drag, startPoint x: 778, startPoint y: 654, endPoint x: 806, endPoint y: 329, distance: 326.2
click at [806, 329] on div "- login_funnel_browser_lines juul-warehouse base_segment + 11 columns - _pk - a…" at bounding box center [657, 392] width 1238 height 784
click at [779, 360] on button "+" at bounding box center [775, 360] width 19 height 19
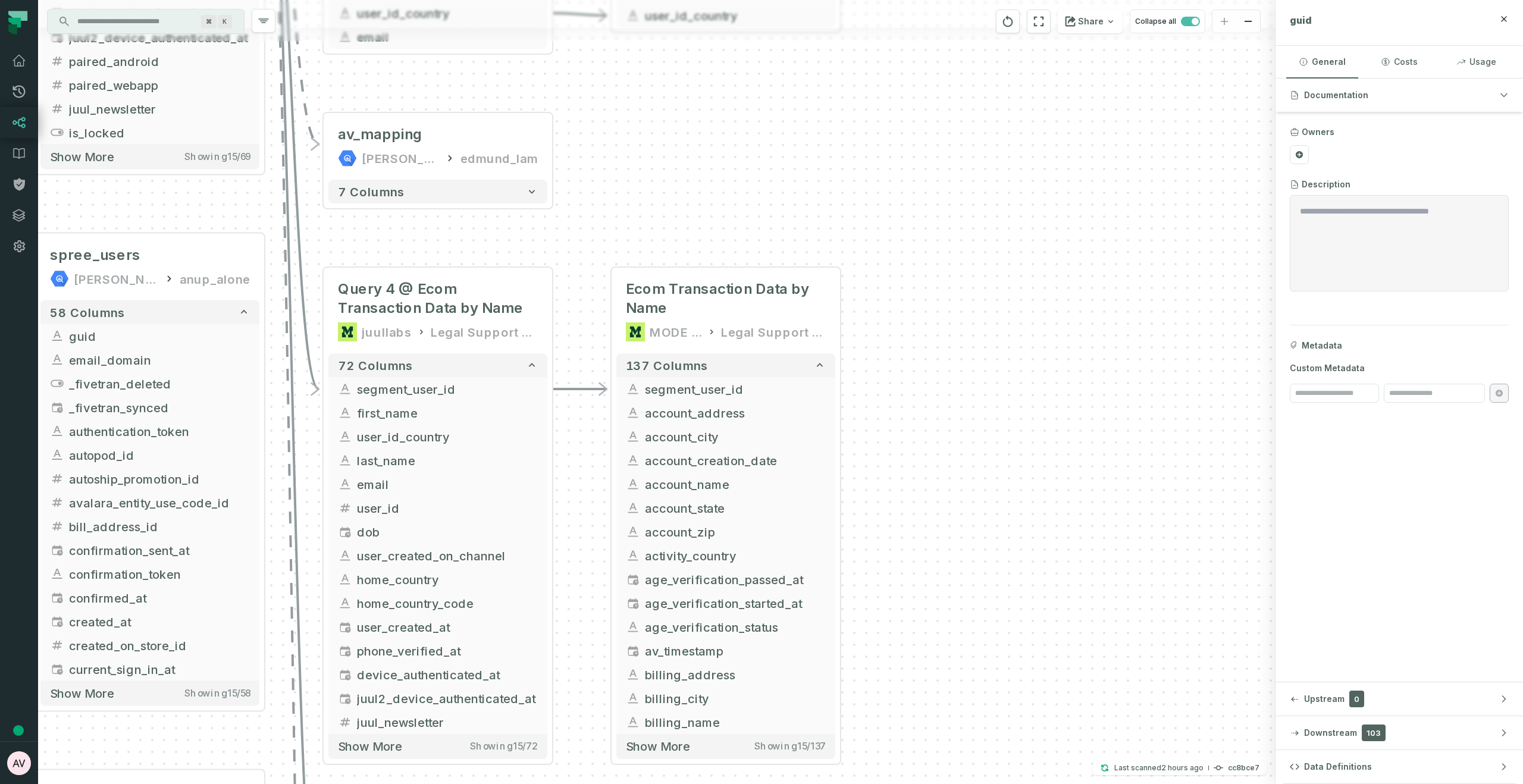
drag, startPoint x: 922, startPoint y: 514, endPoint x: 991, endPoint y: 423, distance: 114.2
click at [991, 423] on div "+ Ecom Transaction Data by Name MODE ANALYTICS Legal Support Data 137 columns -…" at bounding box center [657, 392] width 1238 height 784
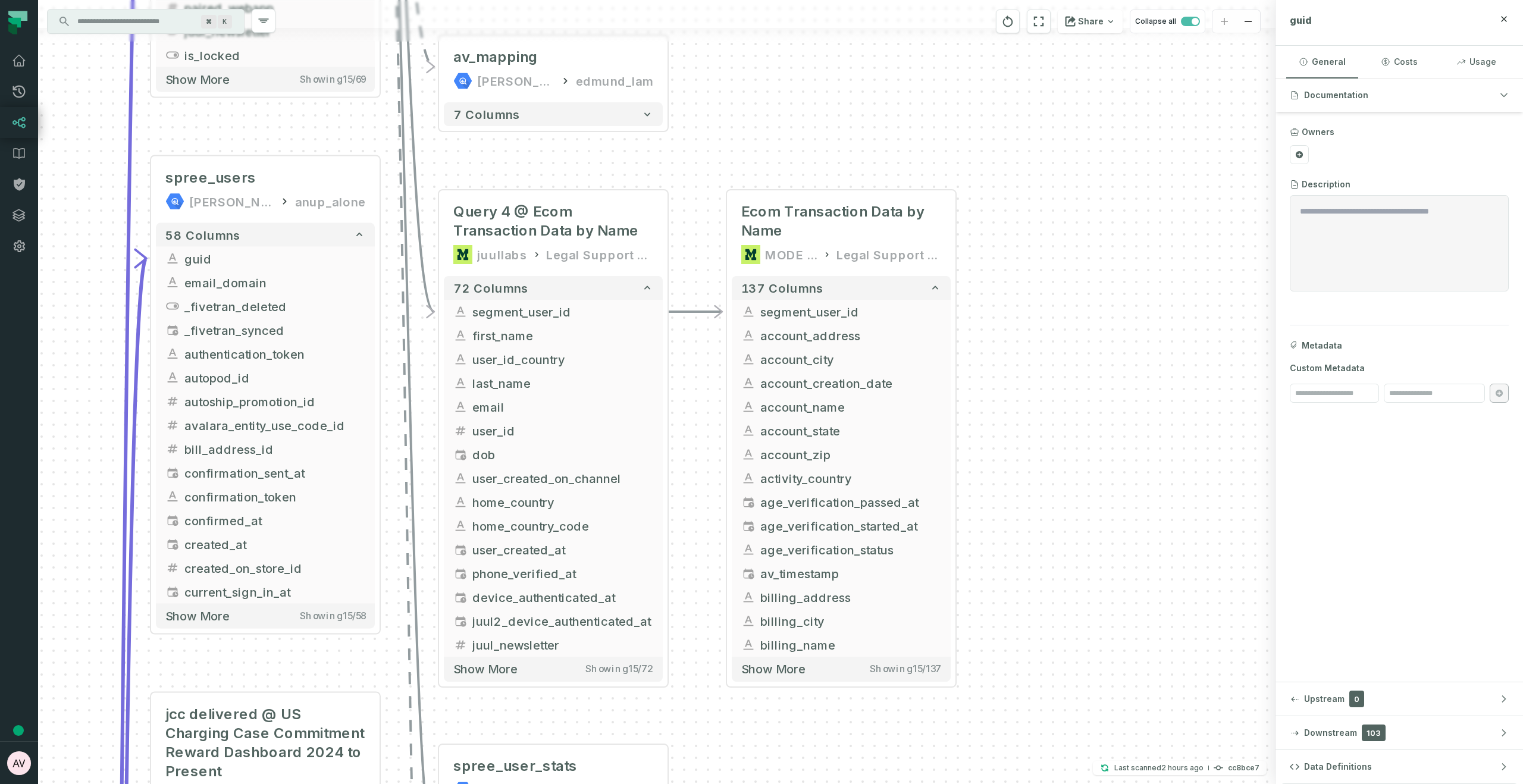
drag, startPoint x: 989, startPoint y: 452, endPoint x: 1070, endPoint y: 393, distance: 100.2
click at [1070, 393] on div "+ Ecom Transaction Data by Name MODE ANALYTICS Legal Support Data 137 columns -…" at bounding box center [657, 392] width 1238 height 784
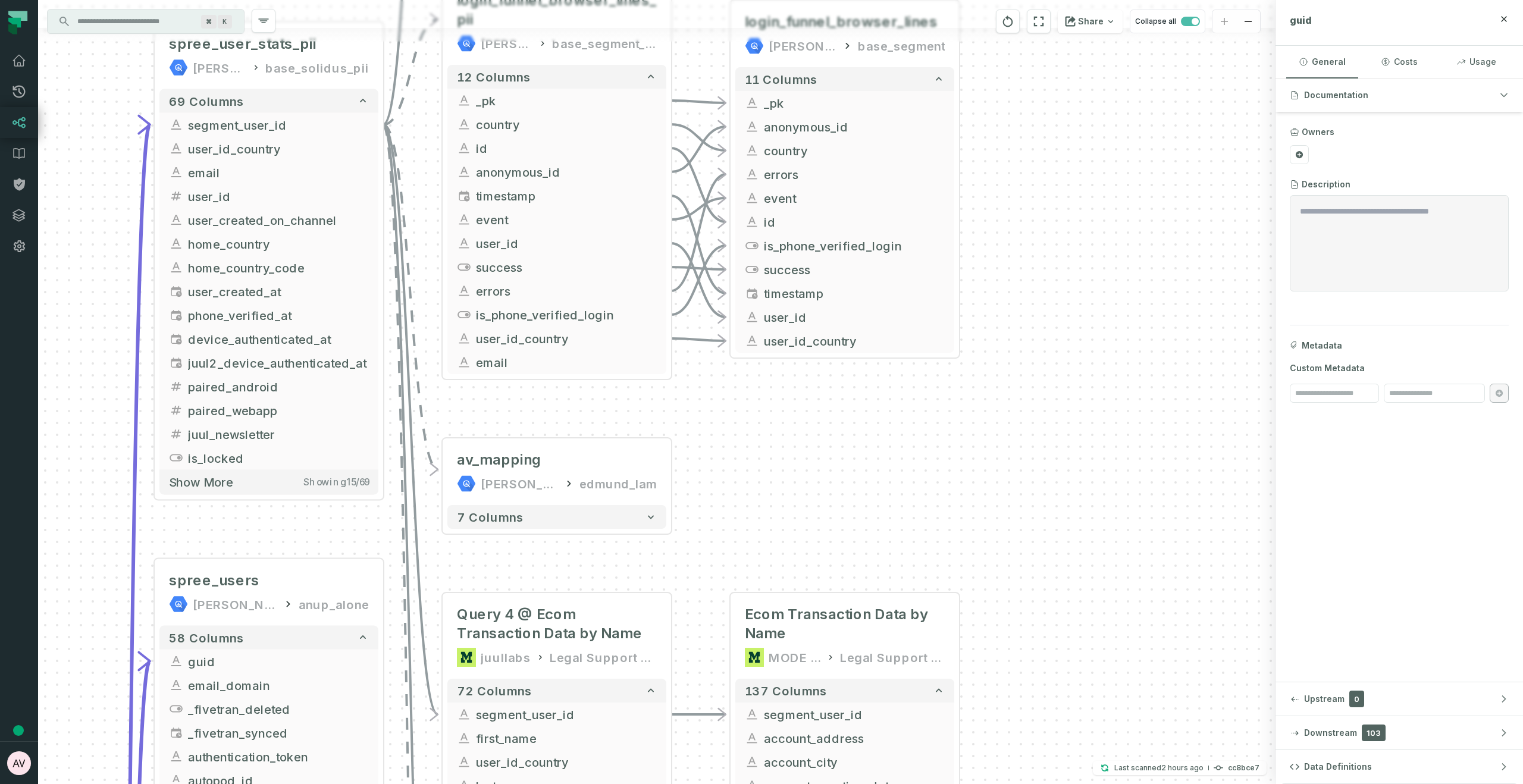
drag, startPoint x: 1045, startPoint y: 254, endPoint x: 1011, endPoint y: 490, distance: 238.4
click at [1045, 528] on div "+ Ecom Transaction Data by Name MODE ANALYTICS Legal Support Data 137 columns -…" at bounding box center [657, 392] width 1238 height 784
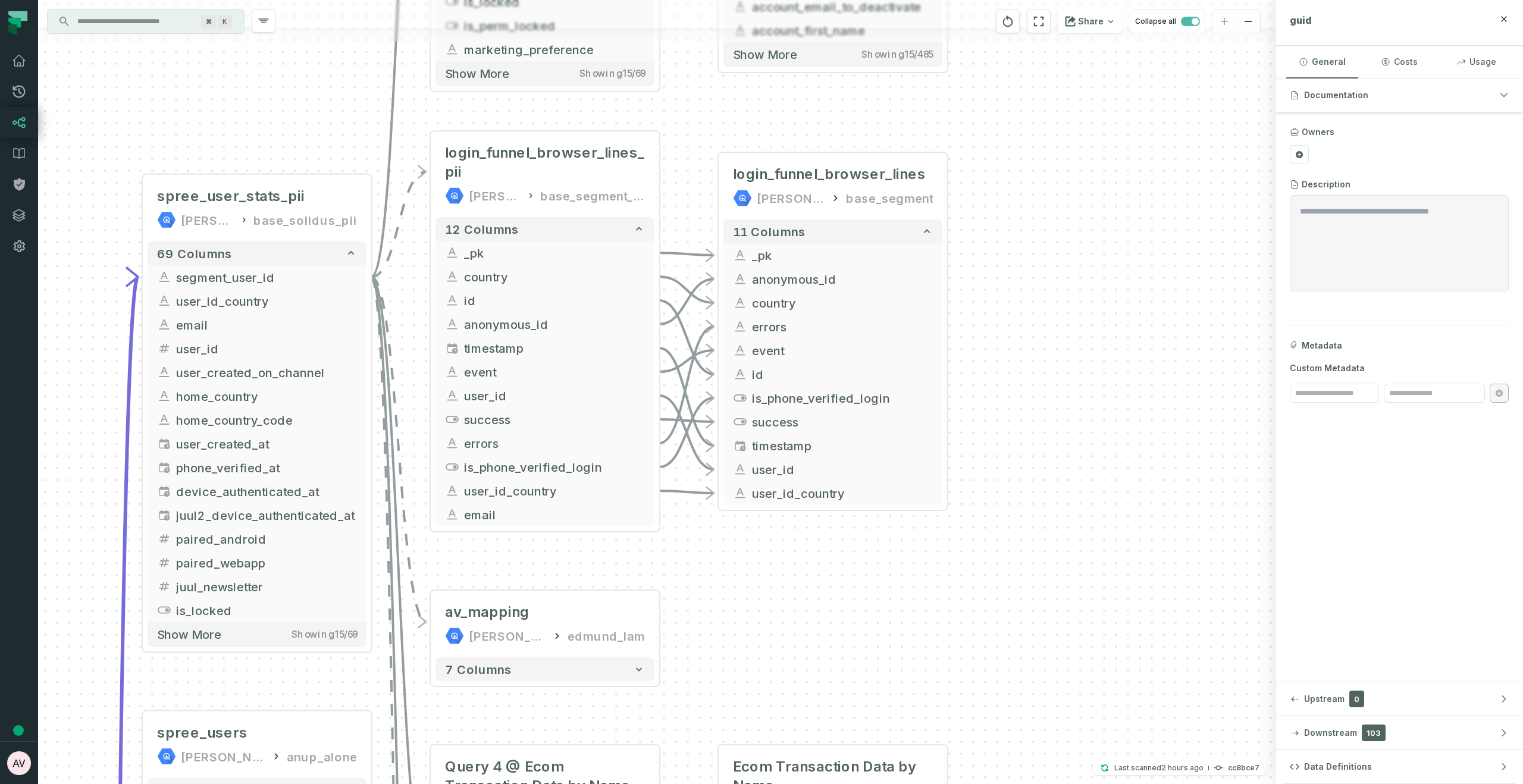
drag, startPoint x: 769, startPoint y: 422, endPoint x: 760, endPoint y: 577, distance: 155.3
click at [760, 577] on div "+ Ecom Transaction Data by Name MODE ANALYTICS Legal Support Data 137 columns -…" at bounding box center [657, 392] width 1238 height 784
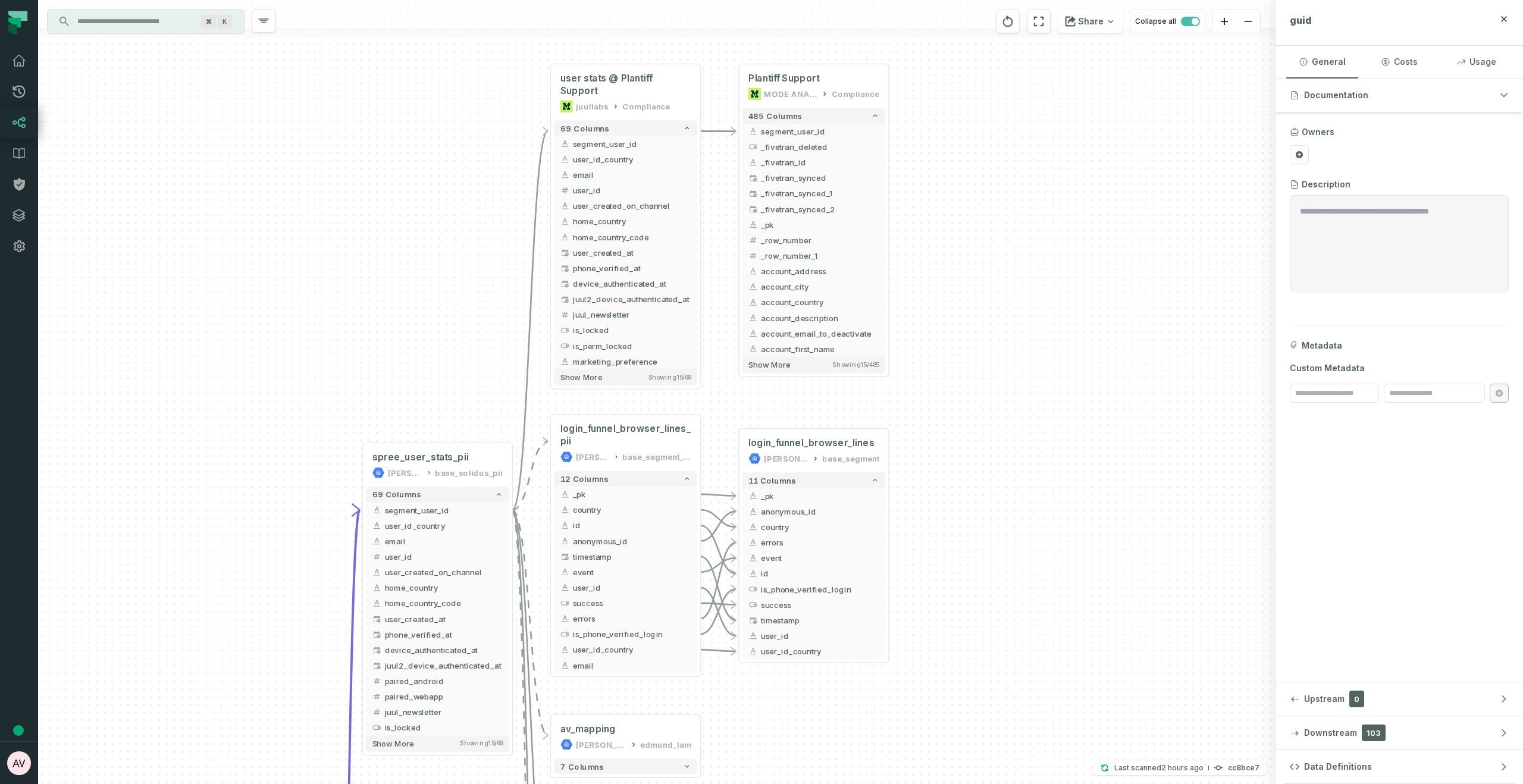
drag, startPoint x: 838, startPoint y: 610, endPoint x: 916, endPoint y: 537, distance: 106.8
click at [836, 726] on div "+ Ecom Transaction Data by Name MODE ANALYTICS Legal Support Data 137 columns -…" at bounding box center [657, 392] width 1238 height 784
click at [860, 85] on div "Plantiff Support MODE ANALYTICS Compliance" at bounding box center [813, 85] width 143 height 37
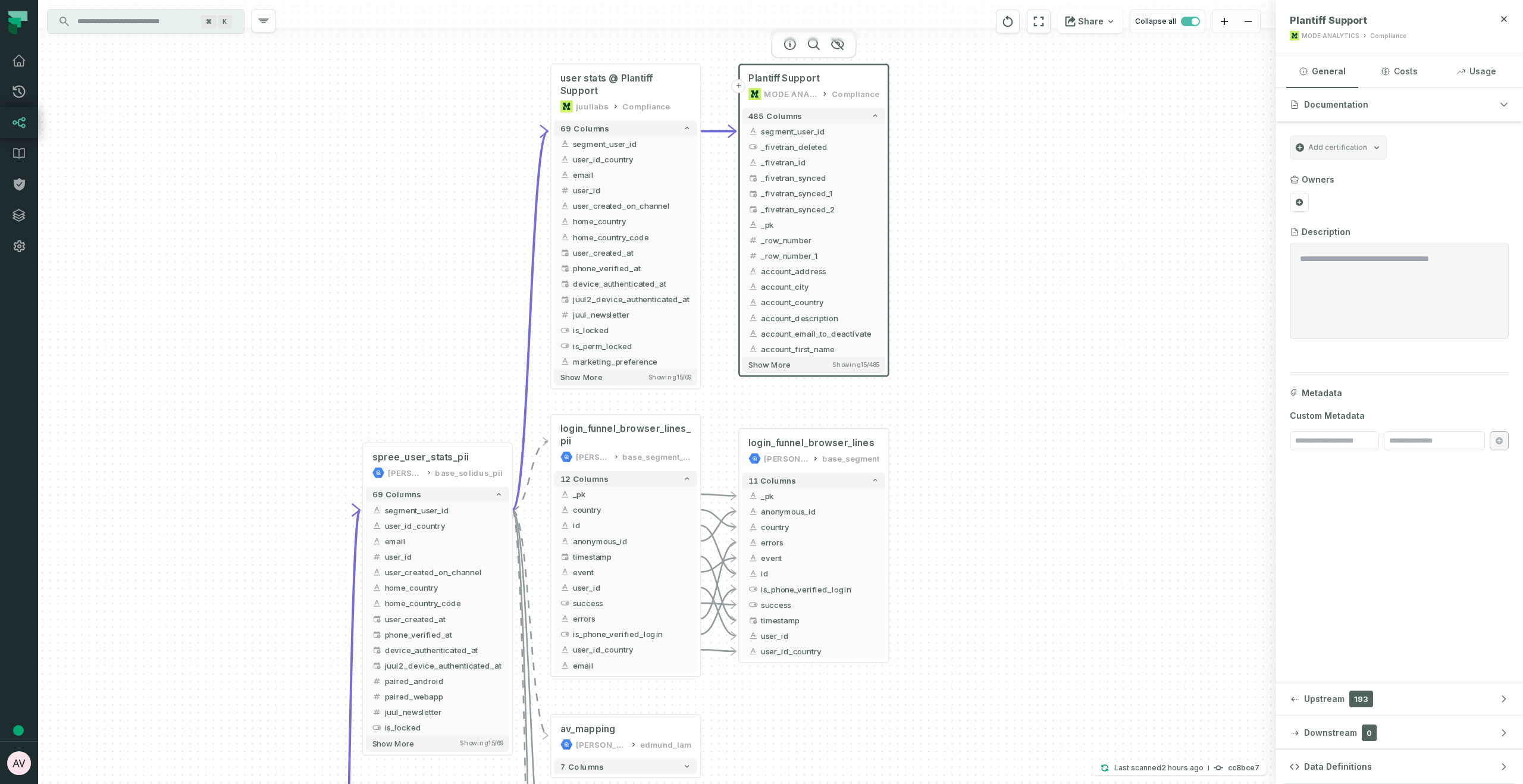
click at [1151, 249] on div "+ Ecom Transaction Data by Name MODE ANALYTICS Legal Support Data 137 columns -…" at bounding box center [657, 392] width 1238 height 784
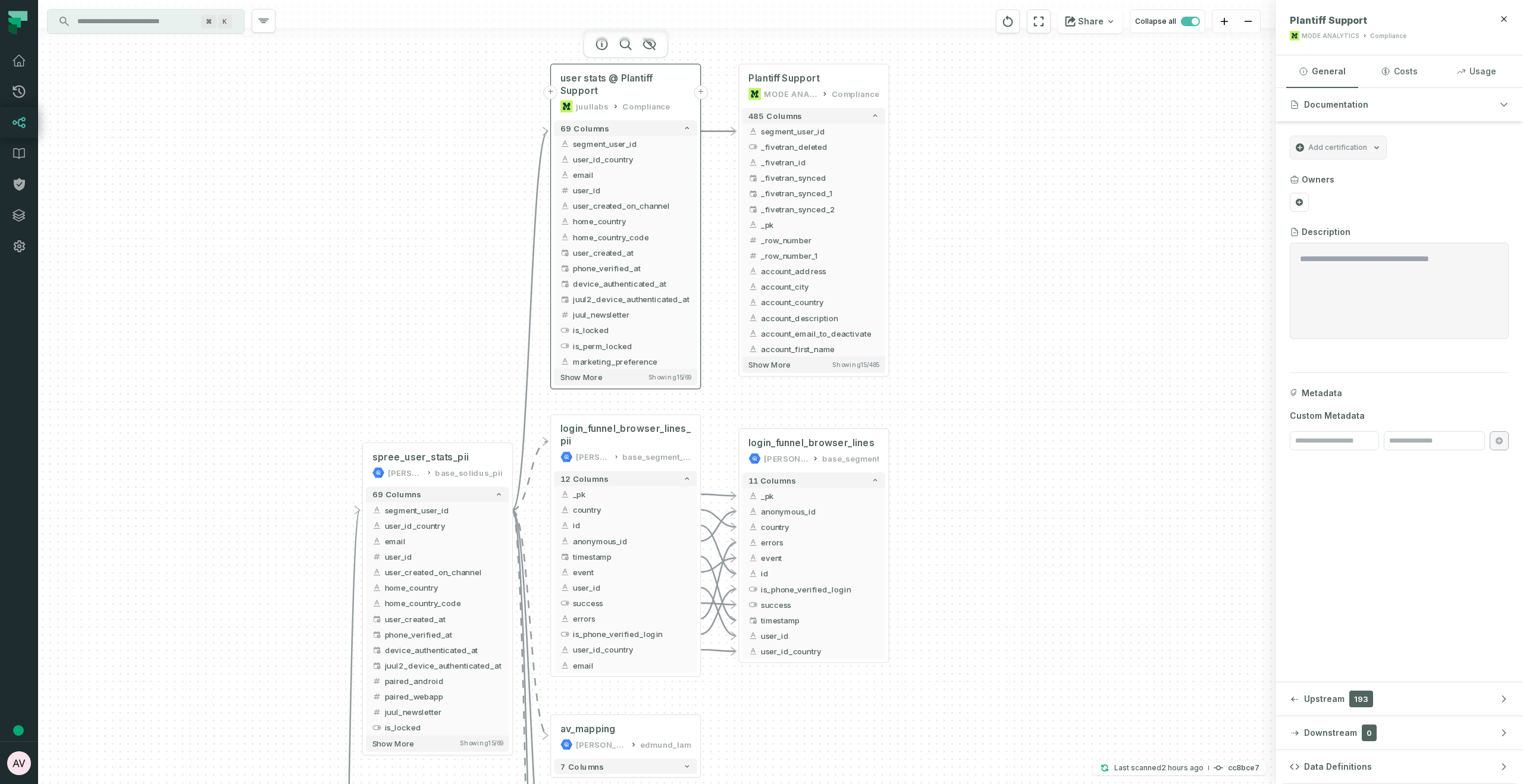
click at [650, 84] on div "user stats @ Plantiff Support juullabs Compliance" at bounding box center [625, 92] width 143 height 50
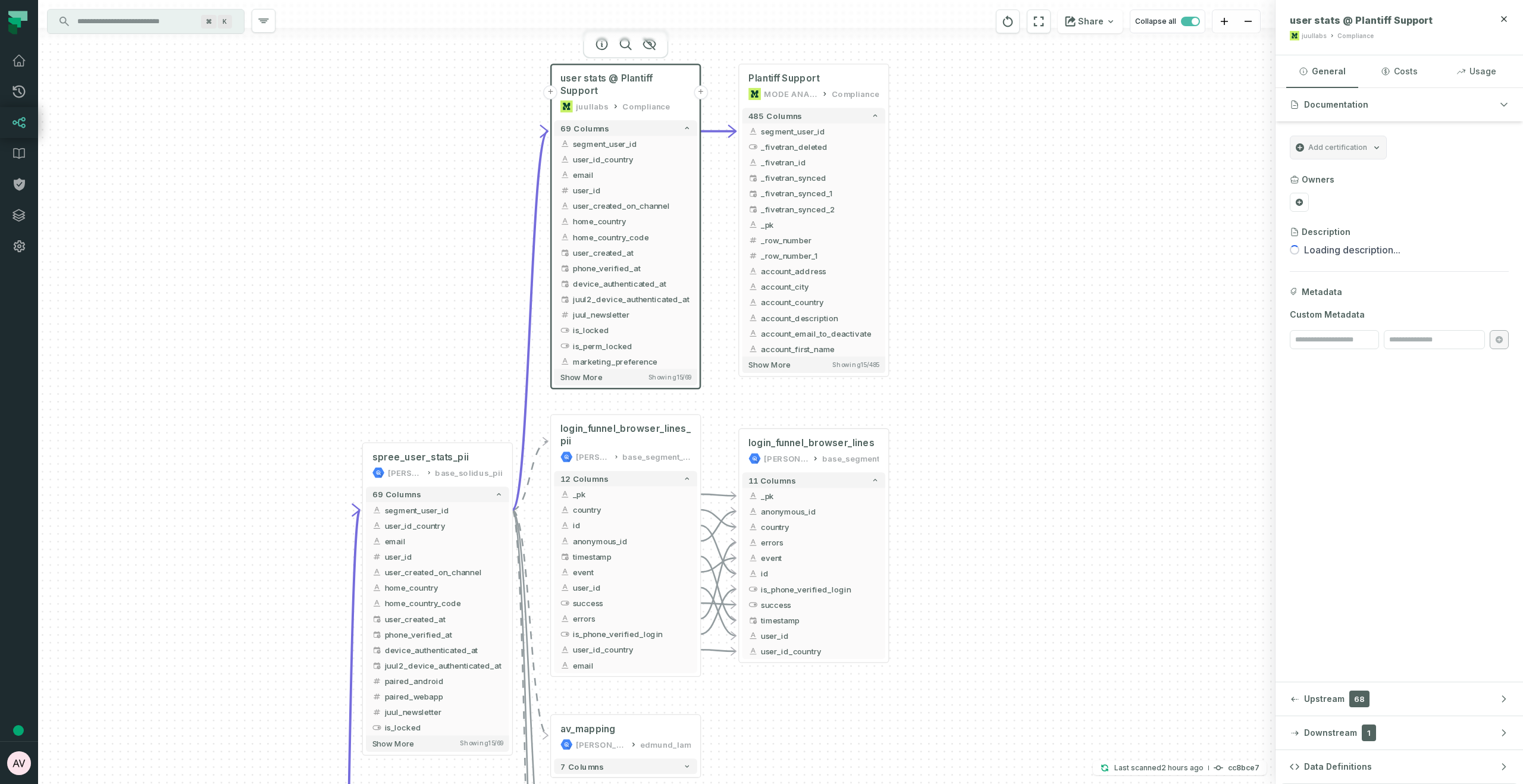
click at [701, 88] on button "+" at bounding box center [700, 92] width 14 height 14
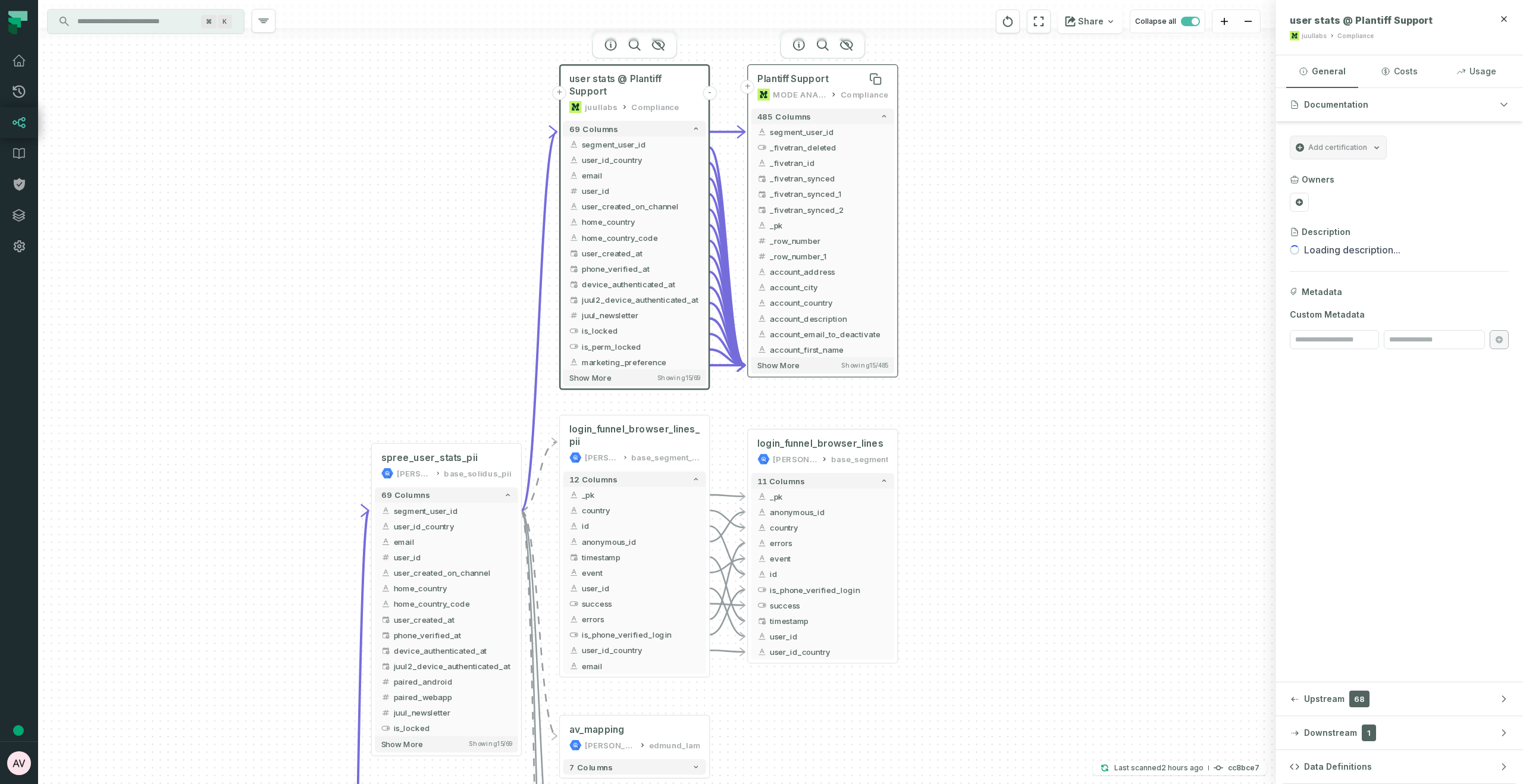
drag, startPoint x: 810, startPoint y: 84, endPoint x: 819, endPoint y: 84, distance: 9.0
click at [819, 84] on span "Plantiff Support" at bounding box center [793, 78] width 71 height 12
click at [737, 365] on icon "Edge from b7fbd6093074e55319b34fca82c46032 to 512807765e75c818983ce4e80a6ce176" at bounding box center [726, 365] width 35 height 0
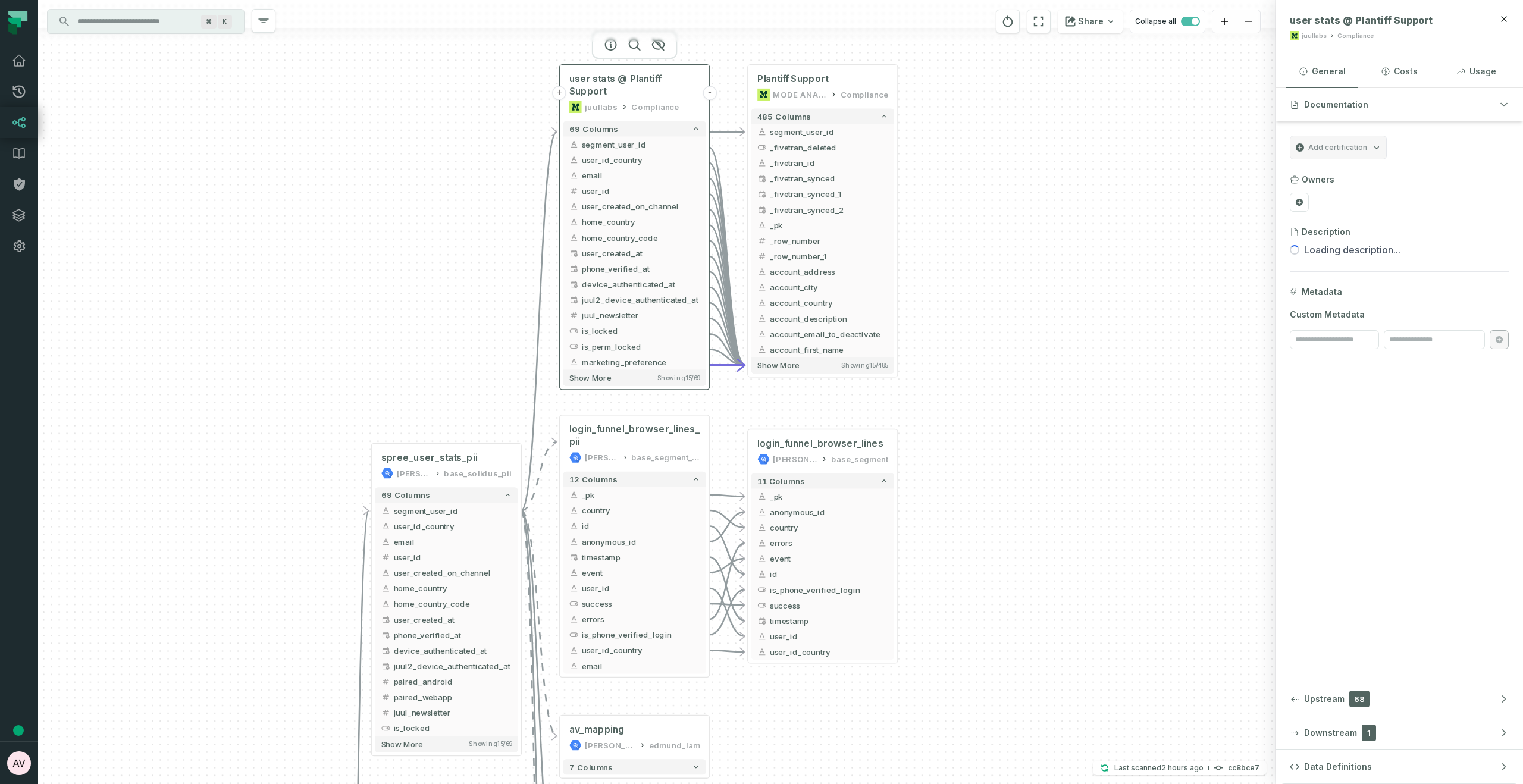
click at [714, 88] on button "-" at bounding box center [710, 93] width 14 height 14
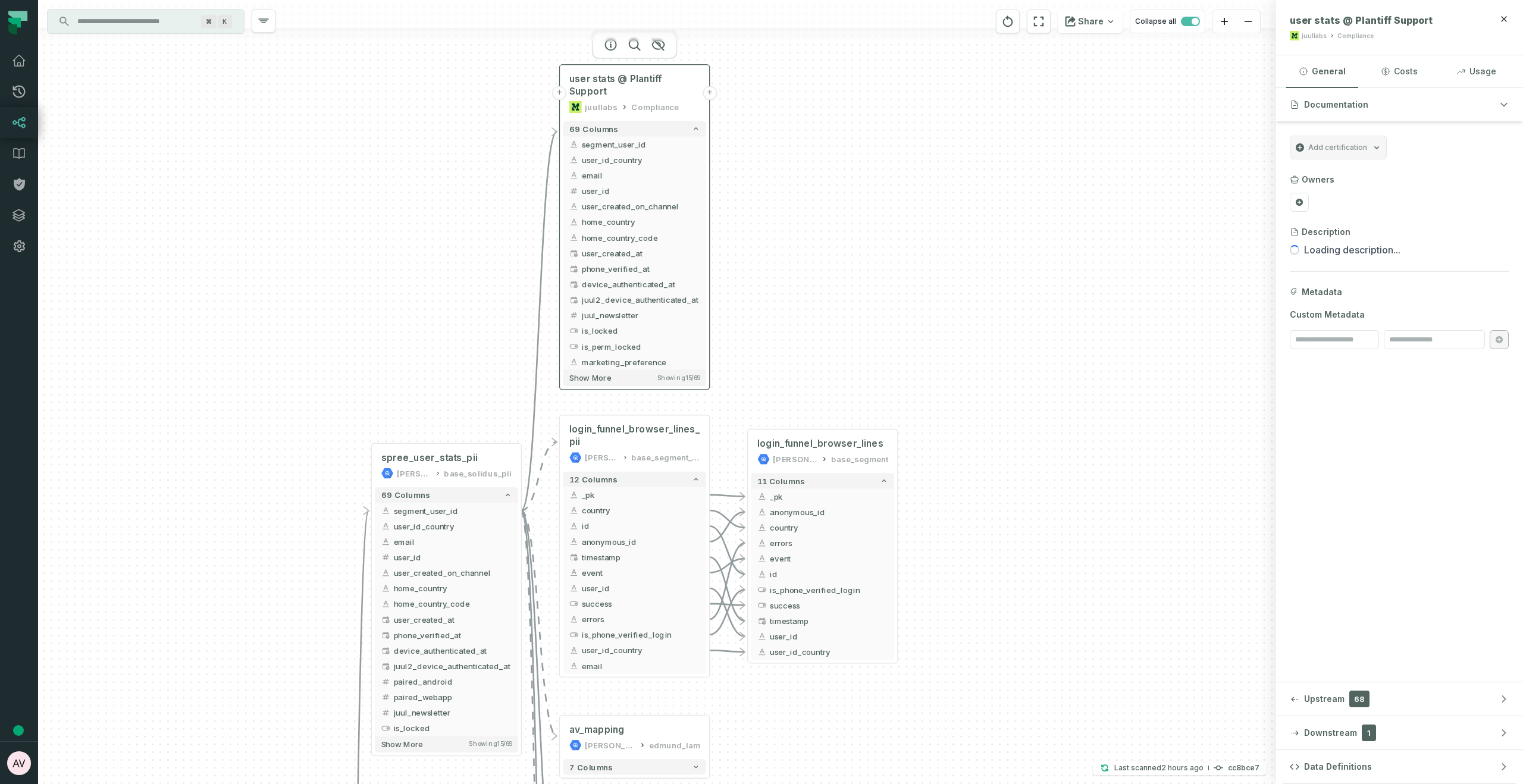
click at [711, 86] on button "+" at bounding box center [710, 93] width 14 height 14
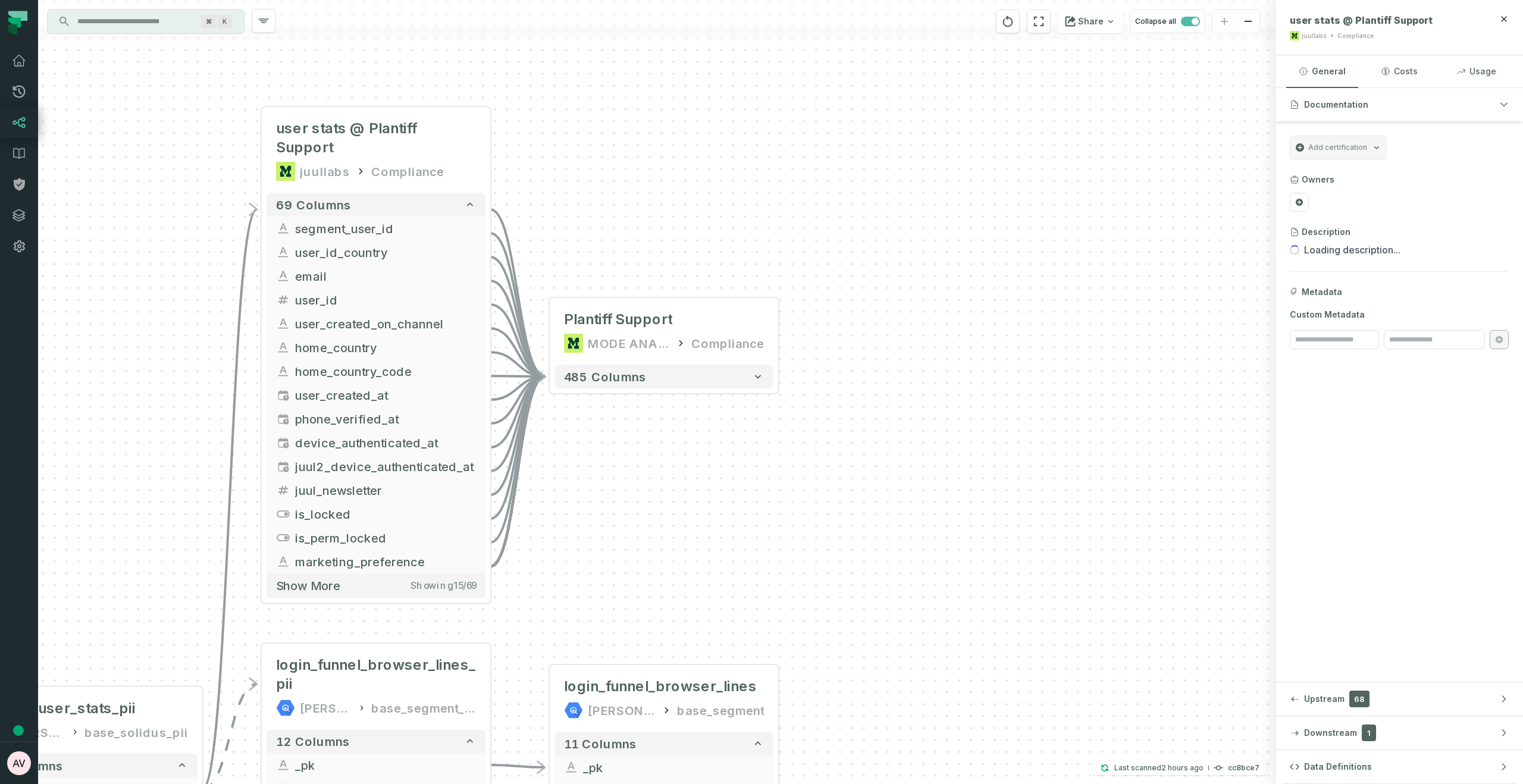
drag, startPoint x: 723, startPoint y: 229, endPoint x: 731, endPoint y: 171, distance: 58.5
click at [731, 171] on div "+ Plantiff Support MODE ANALYTICS Compliance 485 columns + Ecom Transaction Dat…" at bounding box center [657, 392] width 1238 height 784
click at [489, 141] on button "-" at bounding box center [490, 149] width 21 height 21
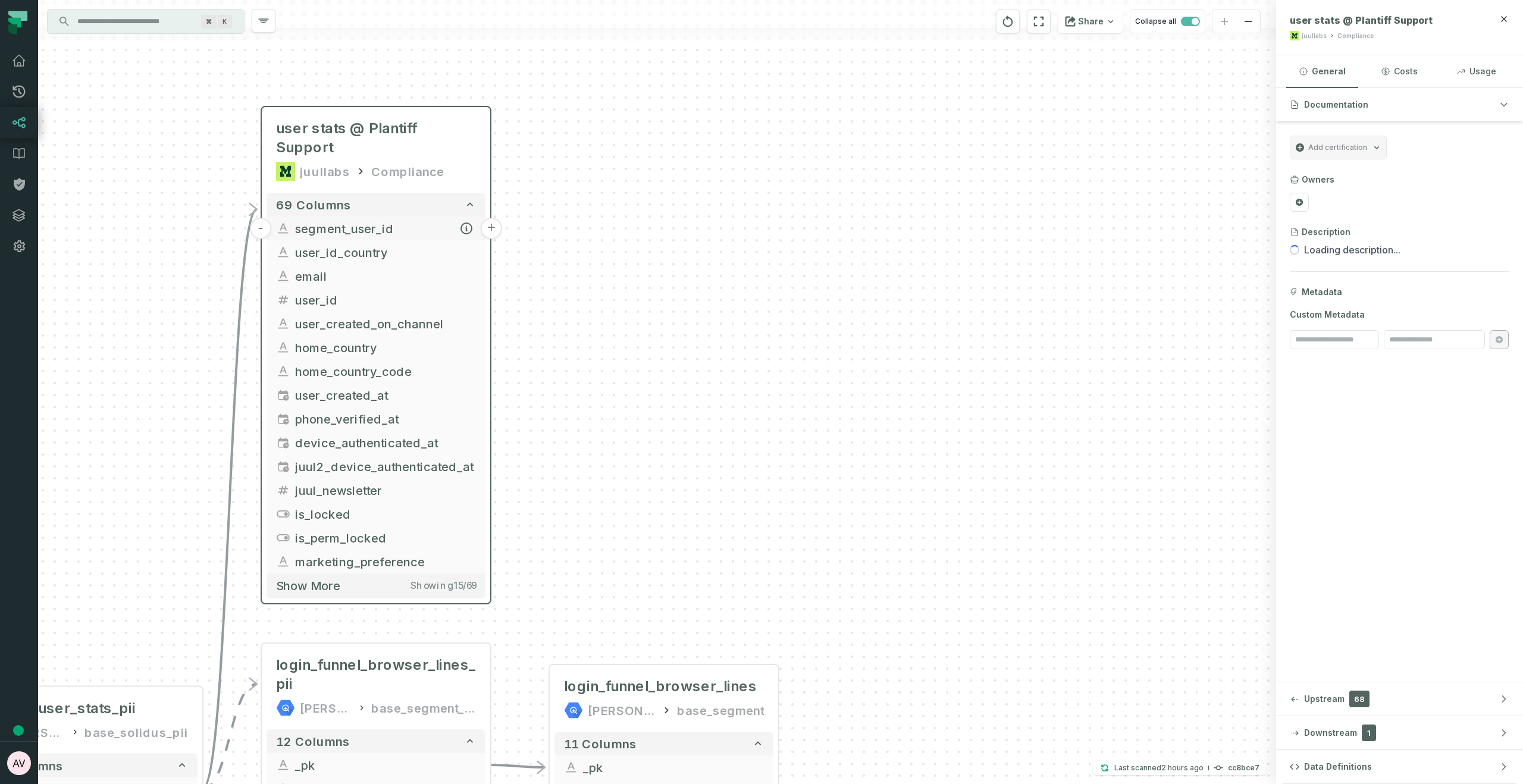
click at [492, 217] on button "+" at bounding box center [491, 228] width 21 height 21
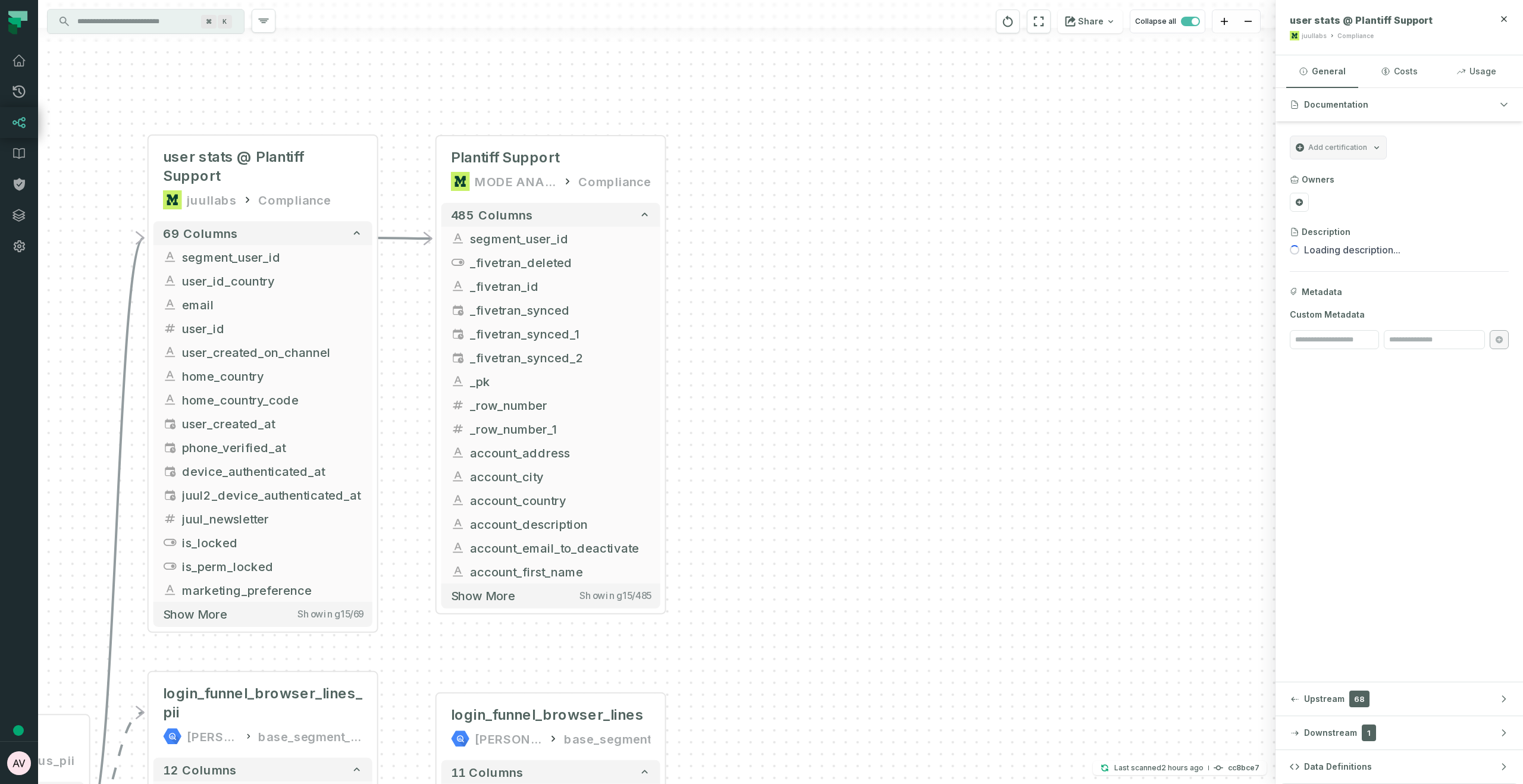
drag, startPoint x: 1009, startPoint y: 380, endPoint x: 923, endPoint y: 240, distance: 164.3
click at [923, 240] on div "+ Plantiff Support MODE ANALYTICS Compliance 485 columns - segment_user_id + _f…" at bounding box center [657, 392] width 1238 height 784
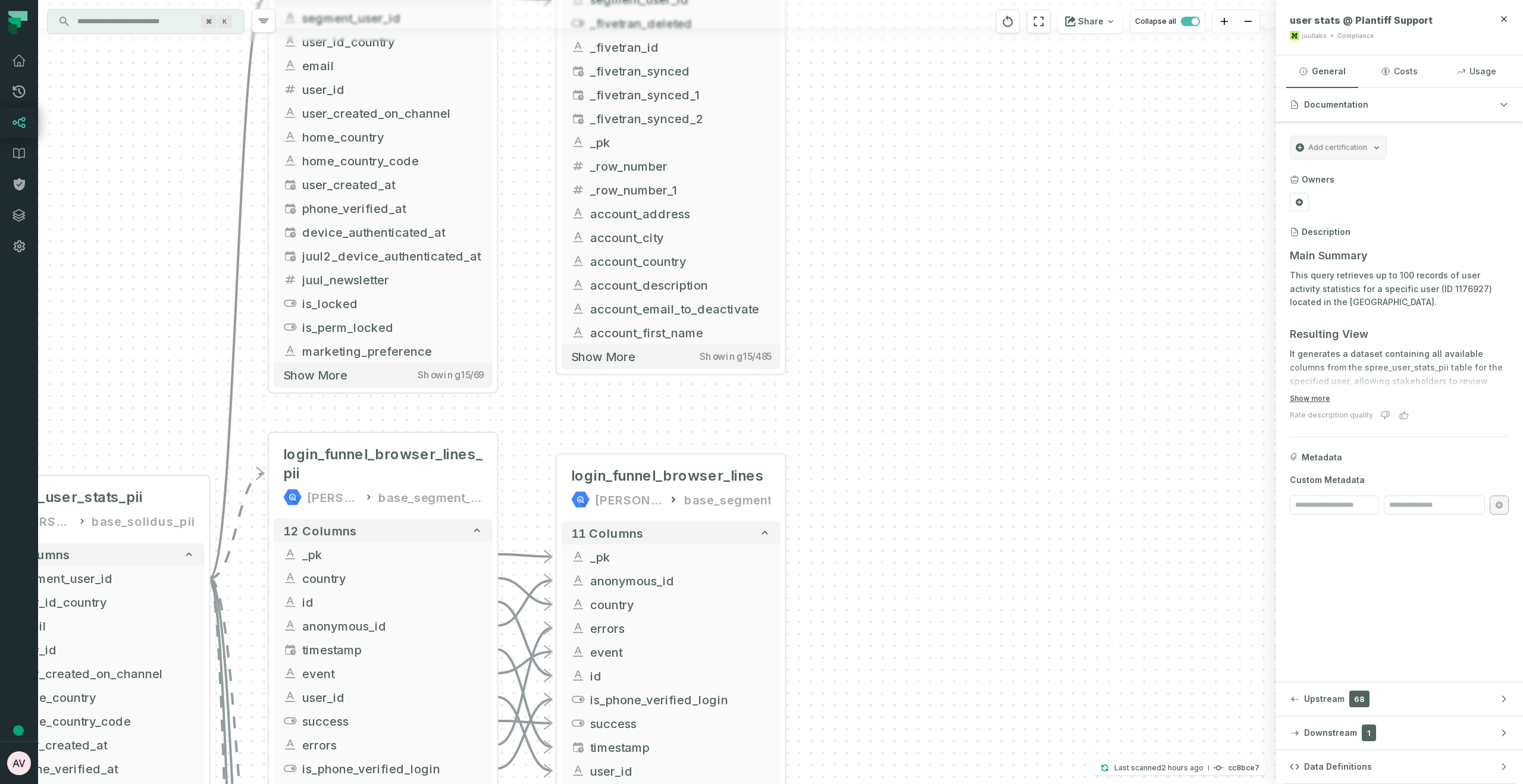
drag, startPoint x: 910, startPoint y: 416, endPoint x: 912, endPoint y: 481, distance: 65.0
click at [975, 280] on div "+ Plantiff Support MODE ANALYTICS Compliance 485 columns - segment_user_id + _f…" at bounding box center [657, 392] width 1238 height 784
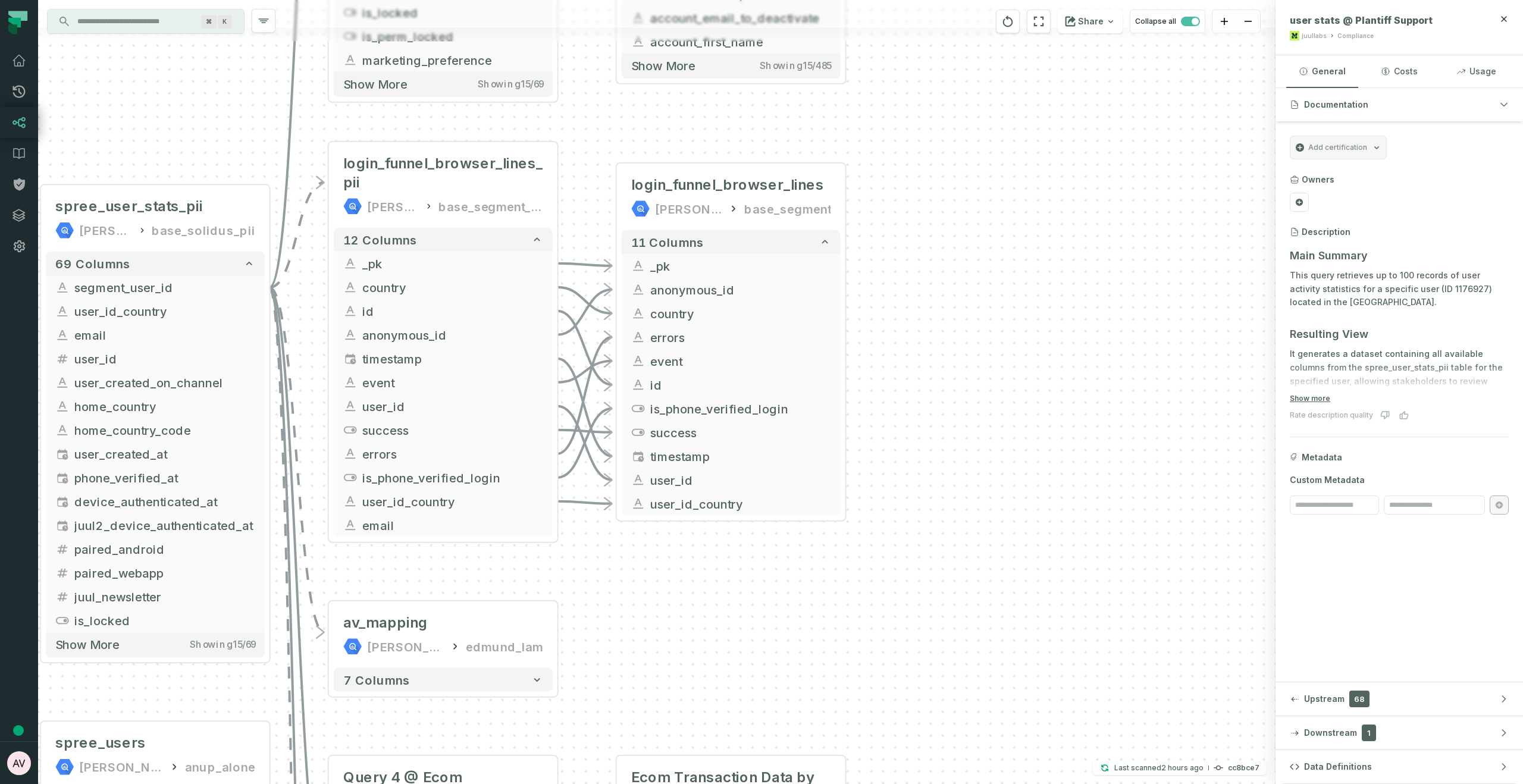
drag, startPoint x: 879, startPoint y: 388, endPoint x: 917, endPoint y: 190, distance: 201.6
click at [917, 190] on div "+ Plantiff Support MODE ANALYTICS Compliance 485 columns - segment_user_id + _f…" at bounding box center [657, 392] width 1238 height 784
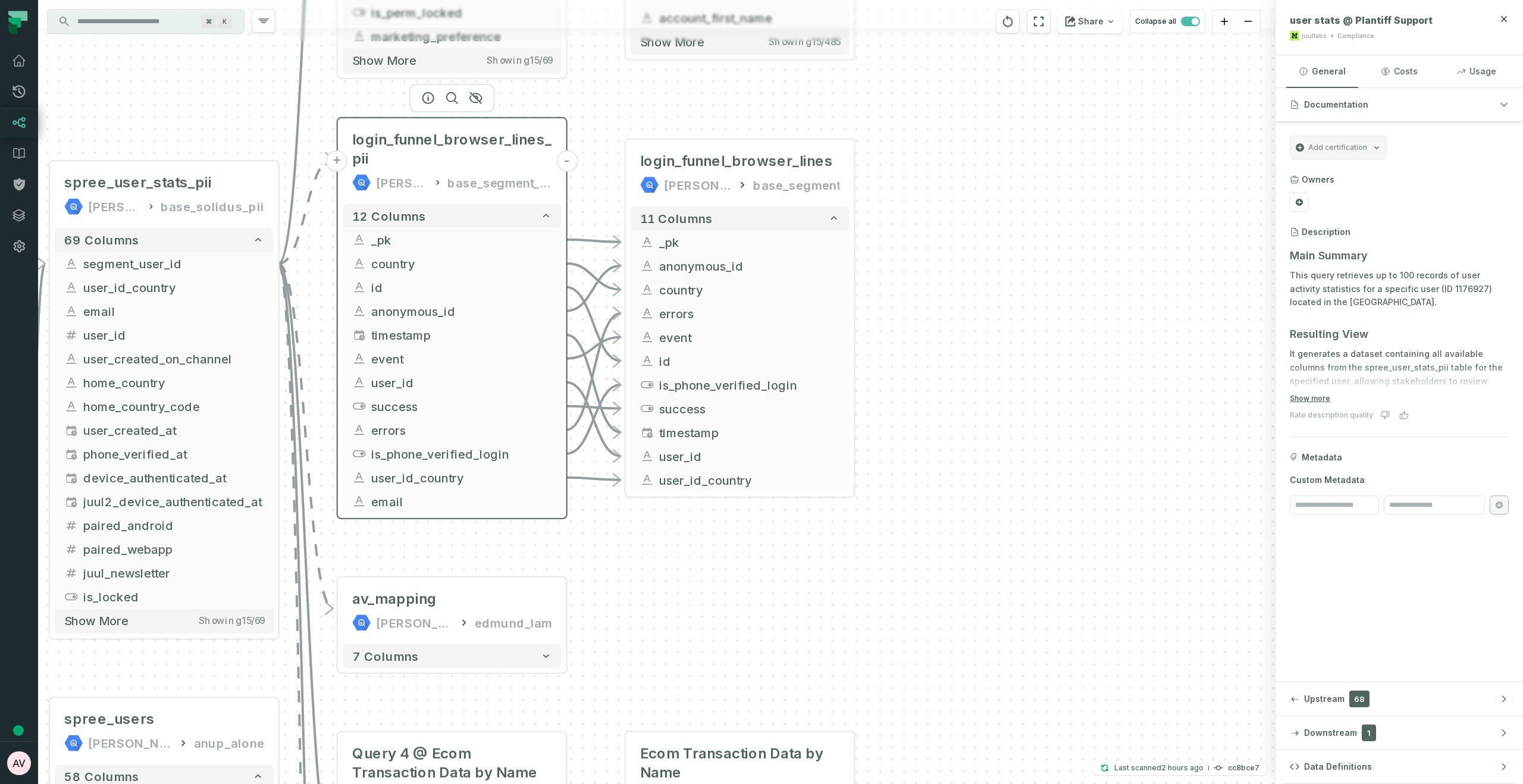
click at [571, 160] on button "-" at bounding box center [567, 161] width 21 height 21
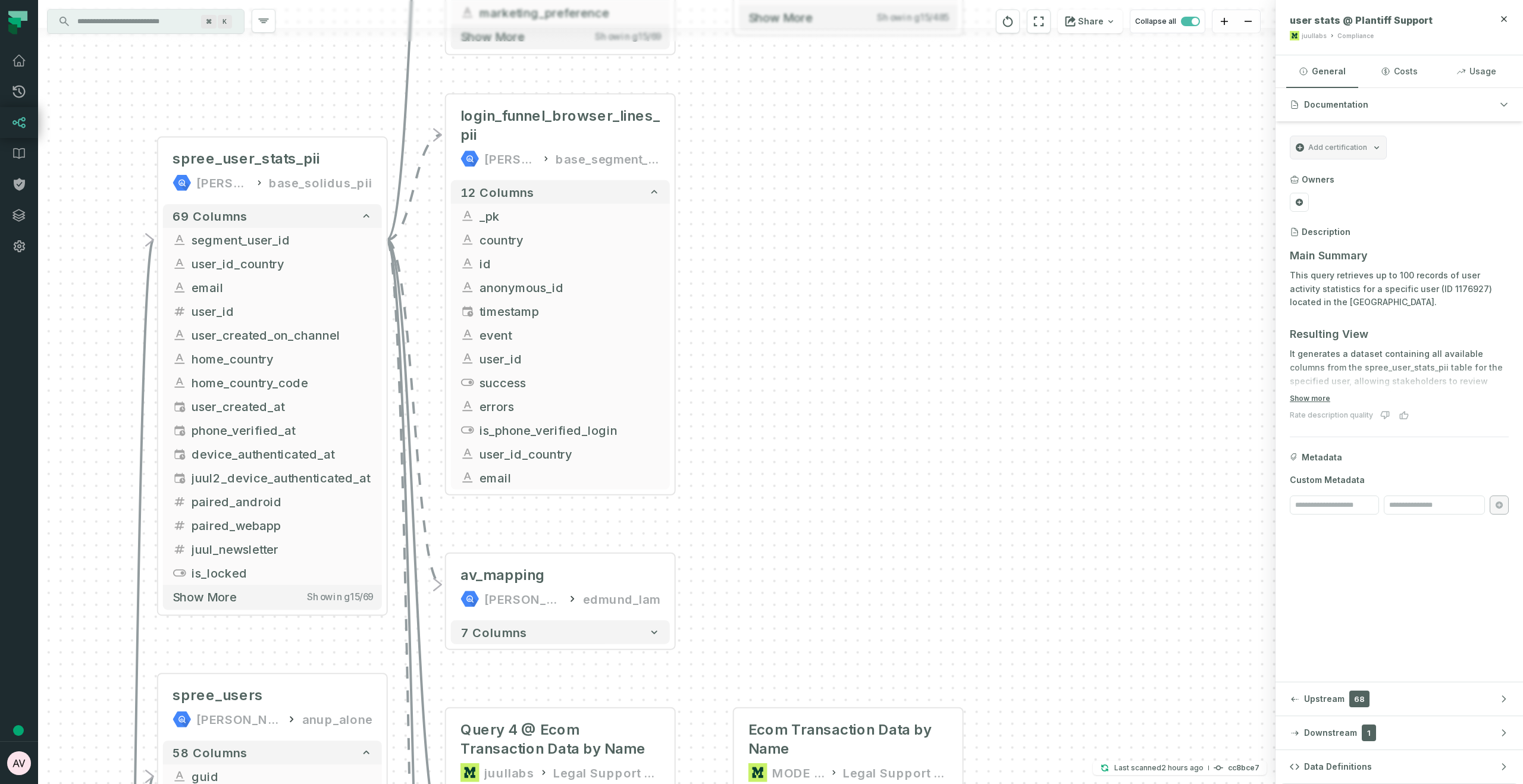
drag, startPoint x: 599, startPoint y: 481, endPoint x: 707, endPoint y: 458, distance: 110.4
click at [707, 458] on div "+ Plantiff Support MODE ANALYTICS Compliance 485 columns - segment_user_id + _f…" at bounding box center [657, 392] width 1238 height 784
click at [678, 138] on button "+" at bounding box center [675, 137] width 21 height 21
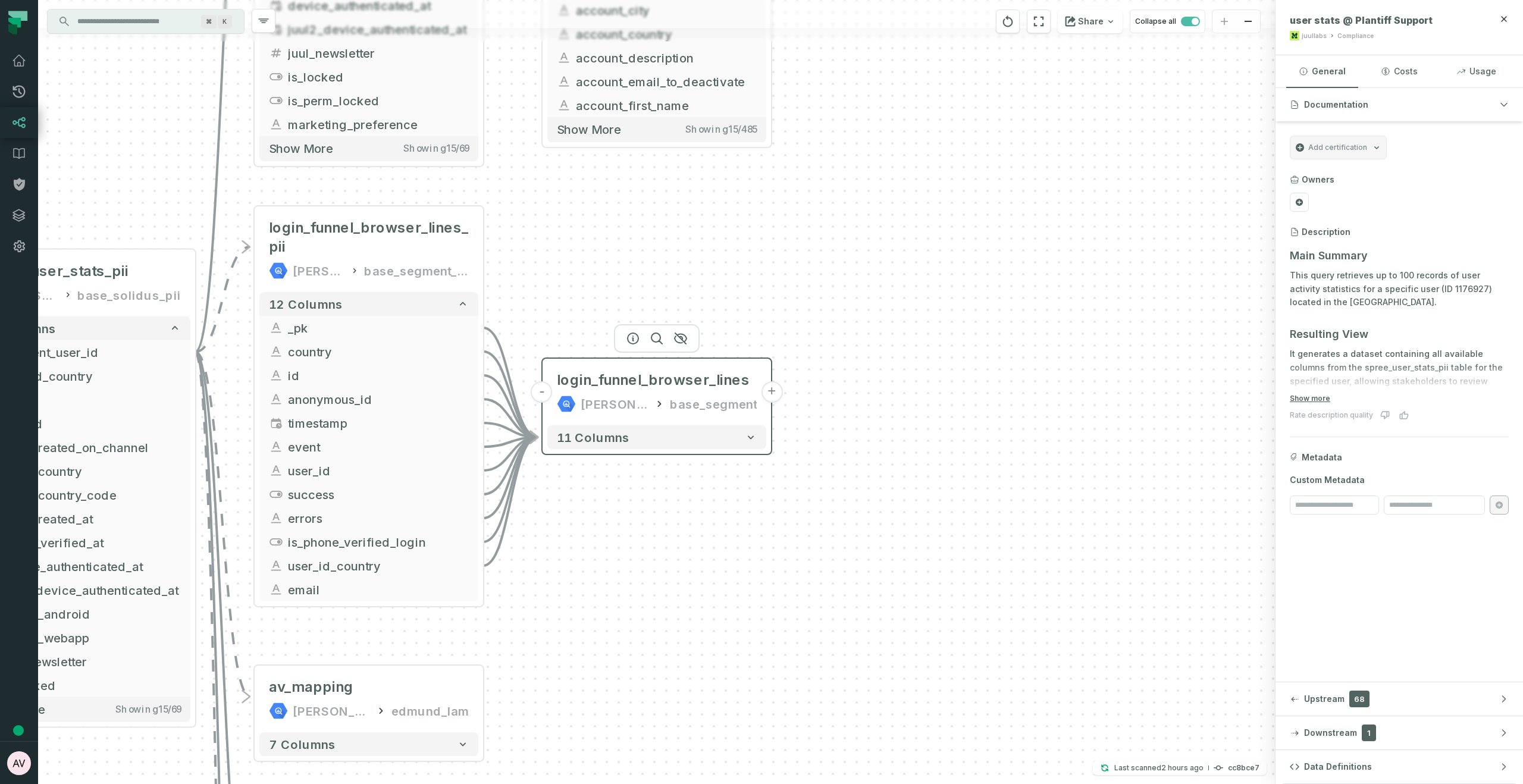
click at [541, 392] on button "-" at bounding box center [542, 392] width 21 height 21
click at [542, 394] on button "-" at bounding box center [542, 392] width 21 height 21
click at [680, 338] on icon "button" at bounding box center [680, 338] width 11 height 11
click at [682, 339] on icon "button" at bounding box center [680, 339] width 11 height 11
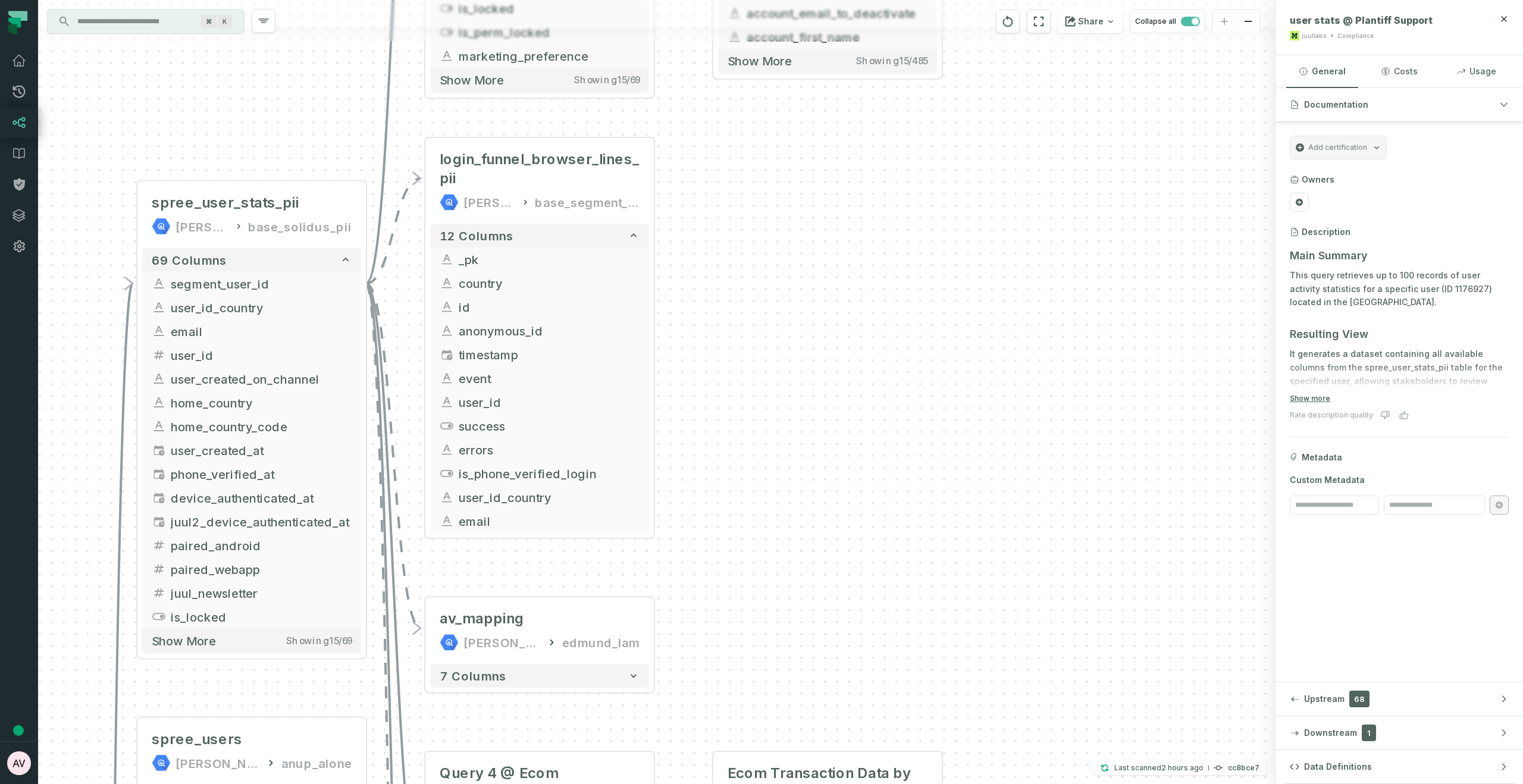
drag, startPoint x: 652, startPoint y: 269, endPoint x: 745, endPoint y: 226, distance: 102.5
click at [745, 226] on div "+ Plantiff Support MODE ANALYTICS Compliance 485 columns - segment_user_id + _f…" at bounding box center [657, 392] width 1238 height 784
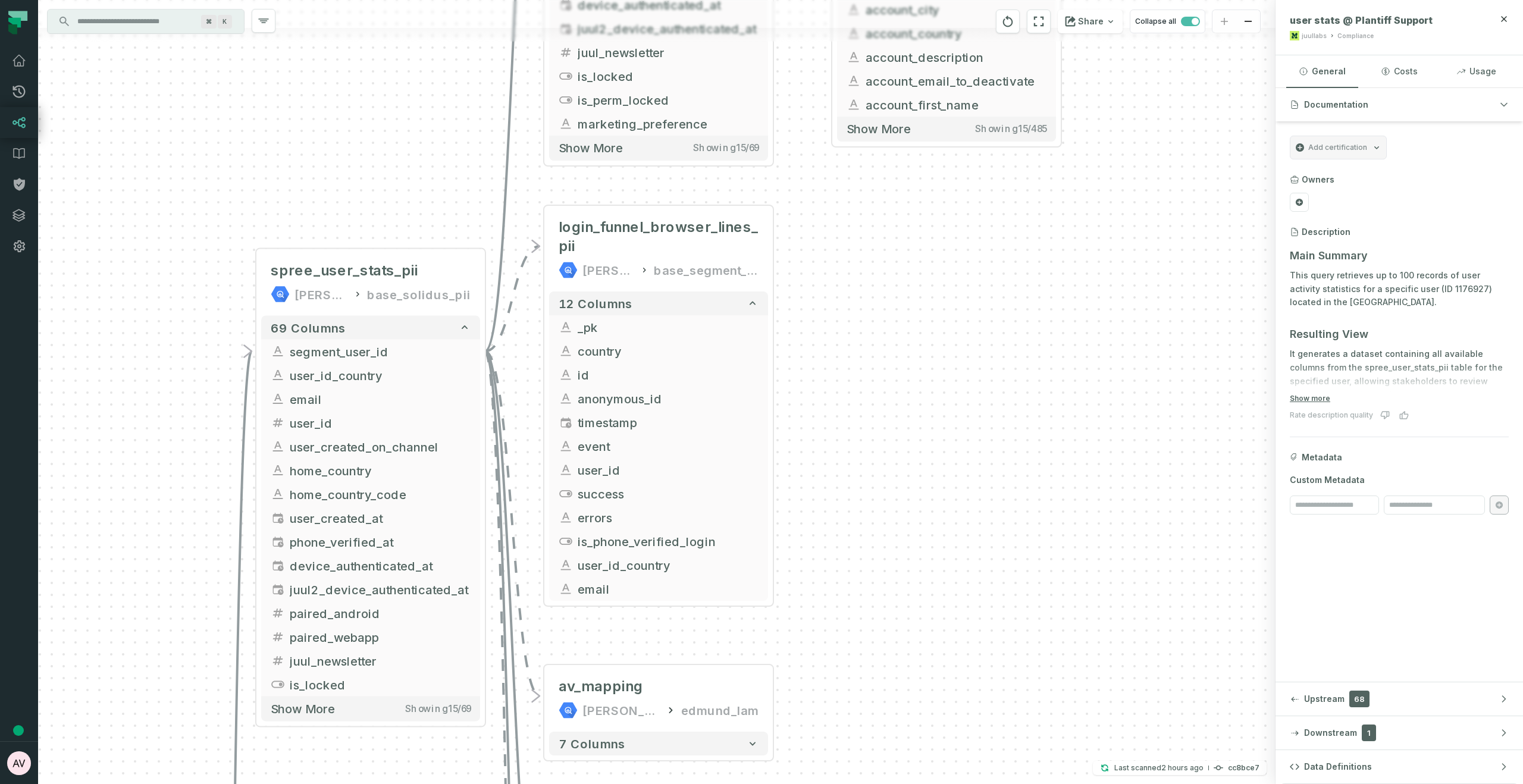
drag, startPoint x: 935, startPoint y: 451, endPoint x: 1040, endPoint y: 494, distance: 113.5
click at [1040, 494] on div "+ Plantiff Support MODE ANALYTICS Compliance 485 columns - segment_user_id + _f…" at bounding box center [657, 392] width 1238 height 784
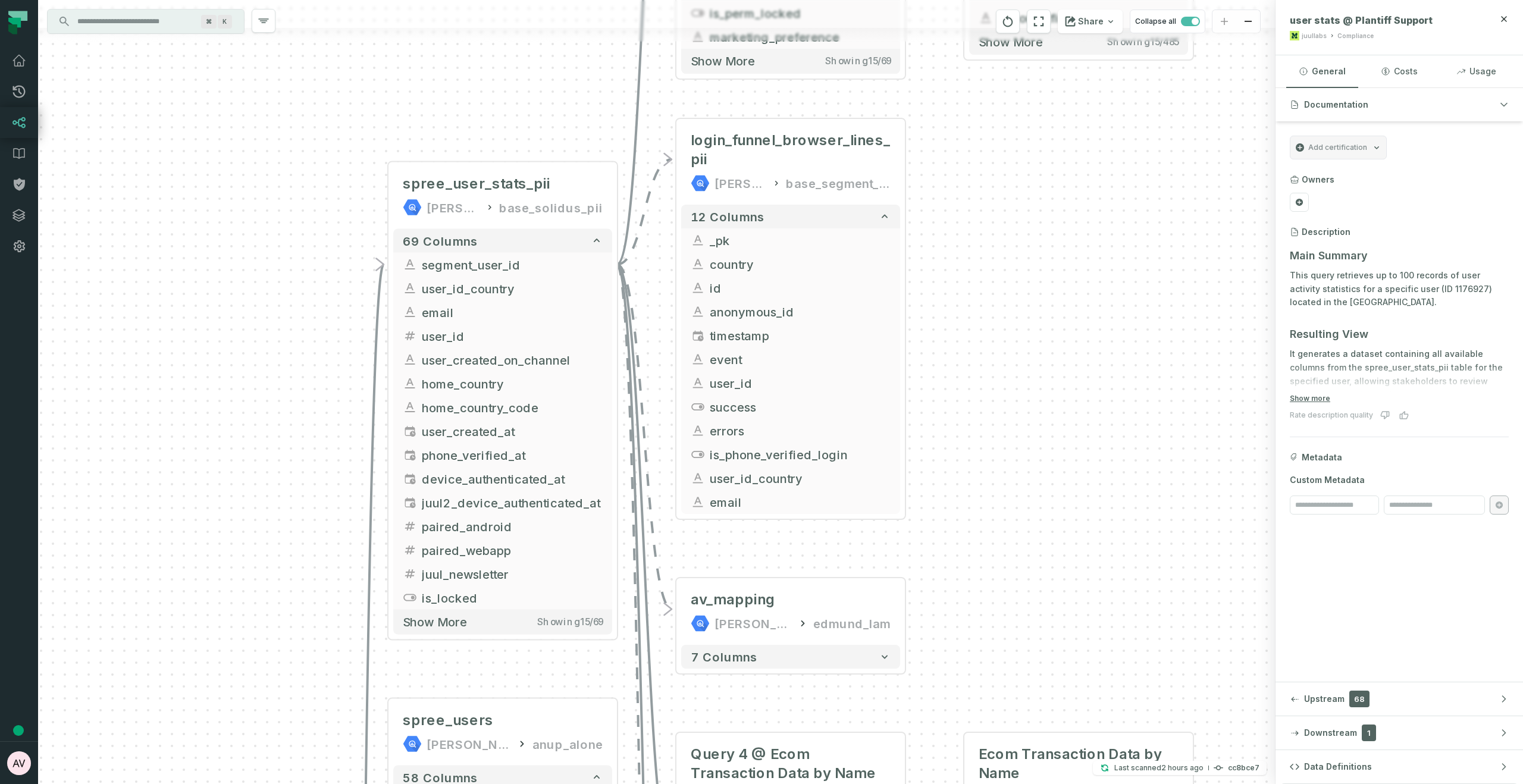
drag, startPoint x: 1043, startPoint y: 285, endPoint x: 1001, endPoint y: 283, distance: 42.0
click at [1001, 283] on div "+ Plantiff Support MODE ANALYTICS Compliance 485 columns - segment_user_id + _f…" at bounding box center [657, 392] width 1238 height 784
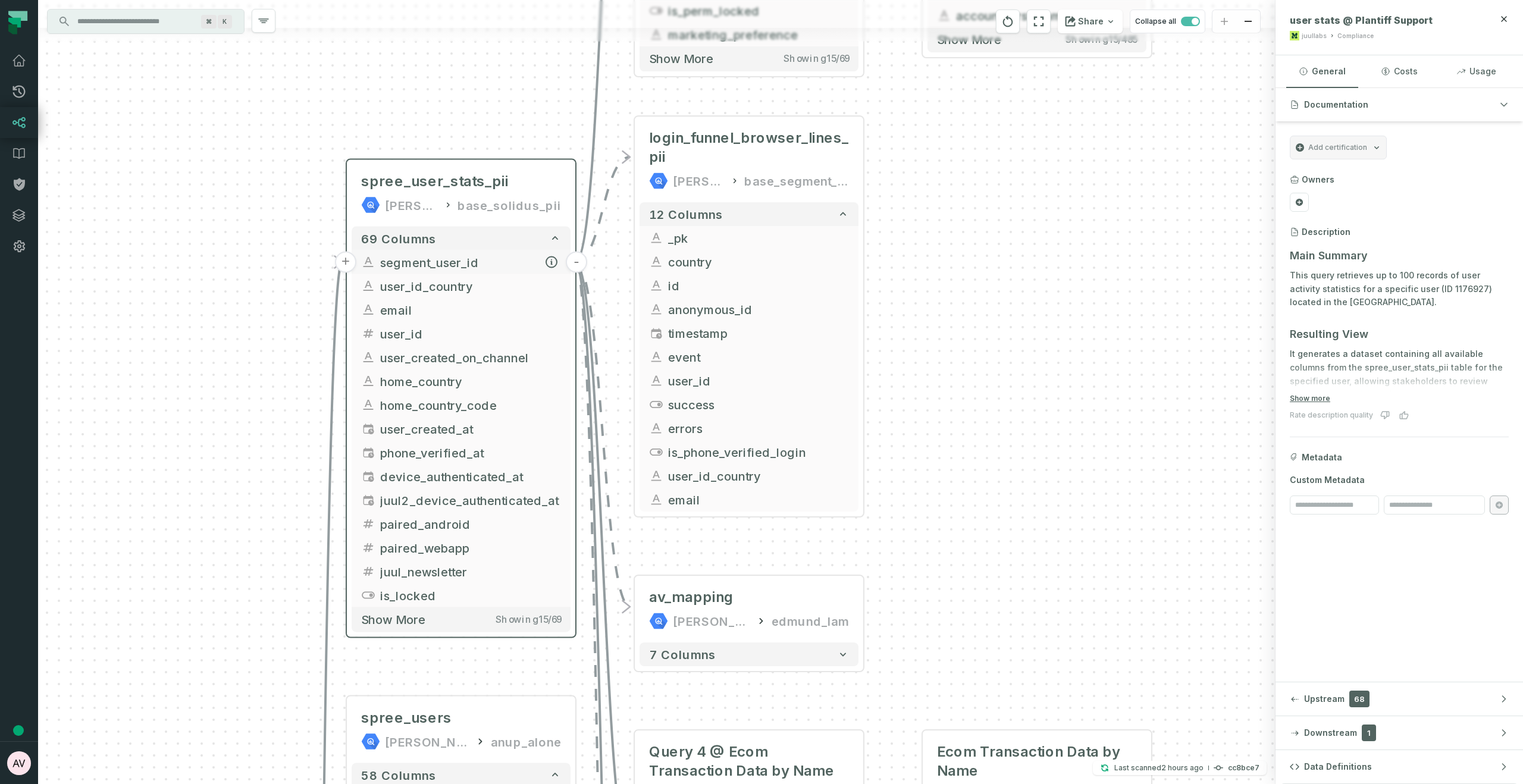
click at [574, 263] on button "-" at bounding box center [577, 262] width 21 height 21
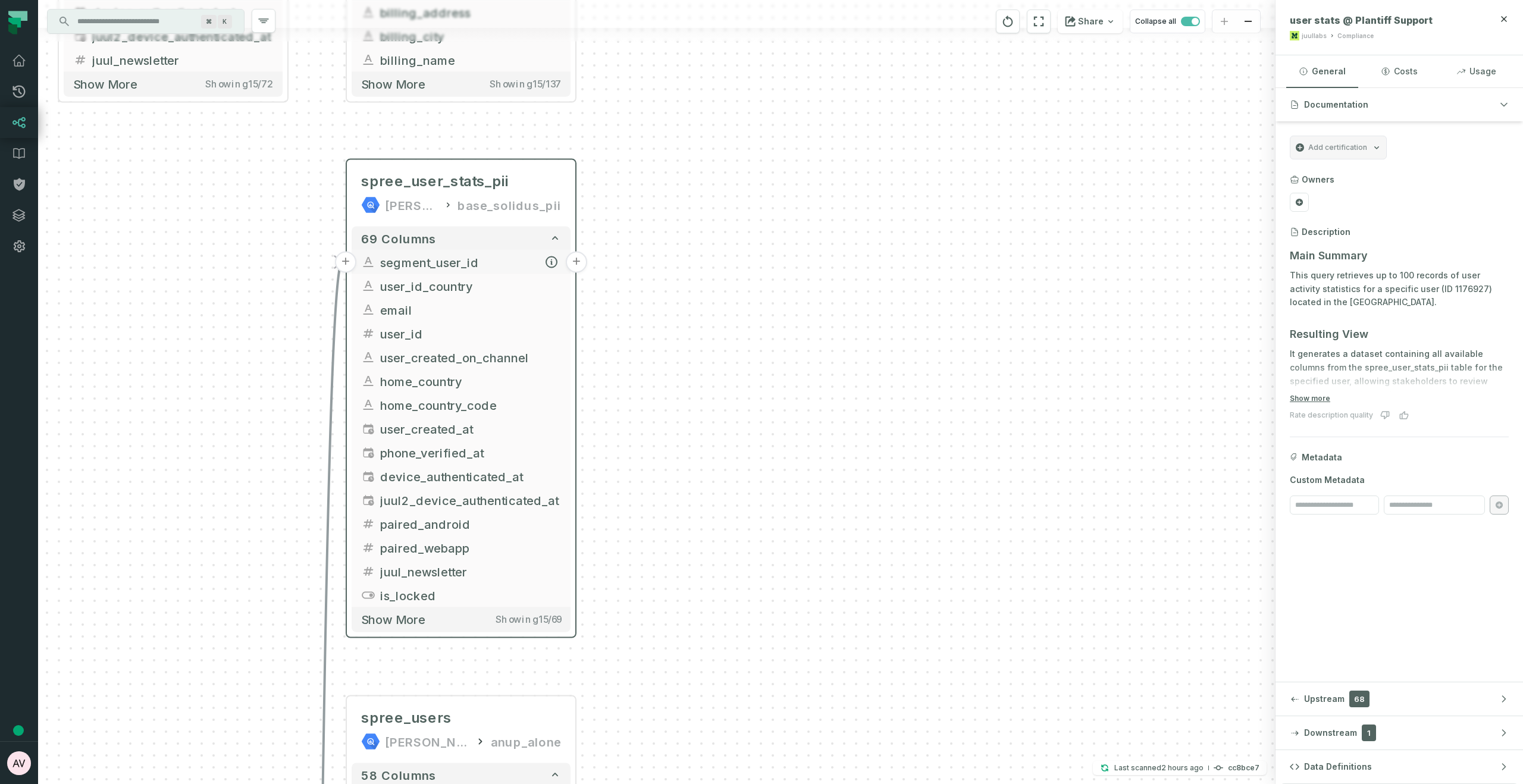
click at [574, 263] on button "+" at bounding box center [577, 262] width 21 height 21
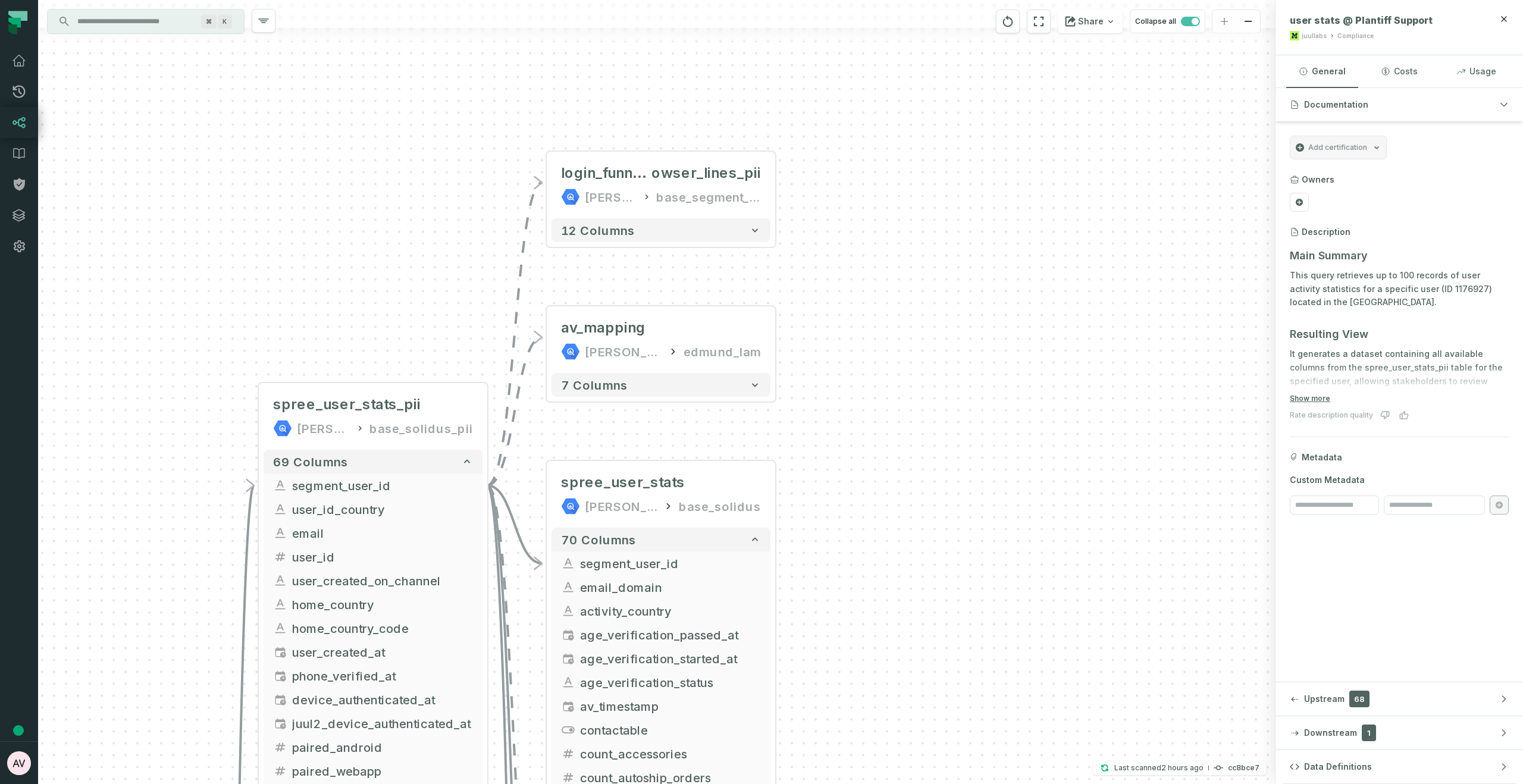
drag, startPoint x: 957, startPoint y: 498, endPoint x: 960, endPoint y: 481, distance: 17.3
click at [960, 481] on div "+ login_funnel_br owser_lines_pii juul-warehouse base_segment_pii + 12 columns …" at bounding box center [657, 392] width 1238 height 784
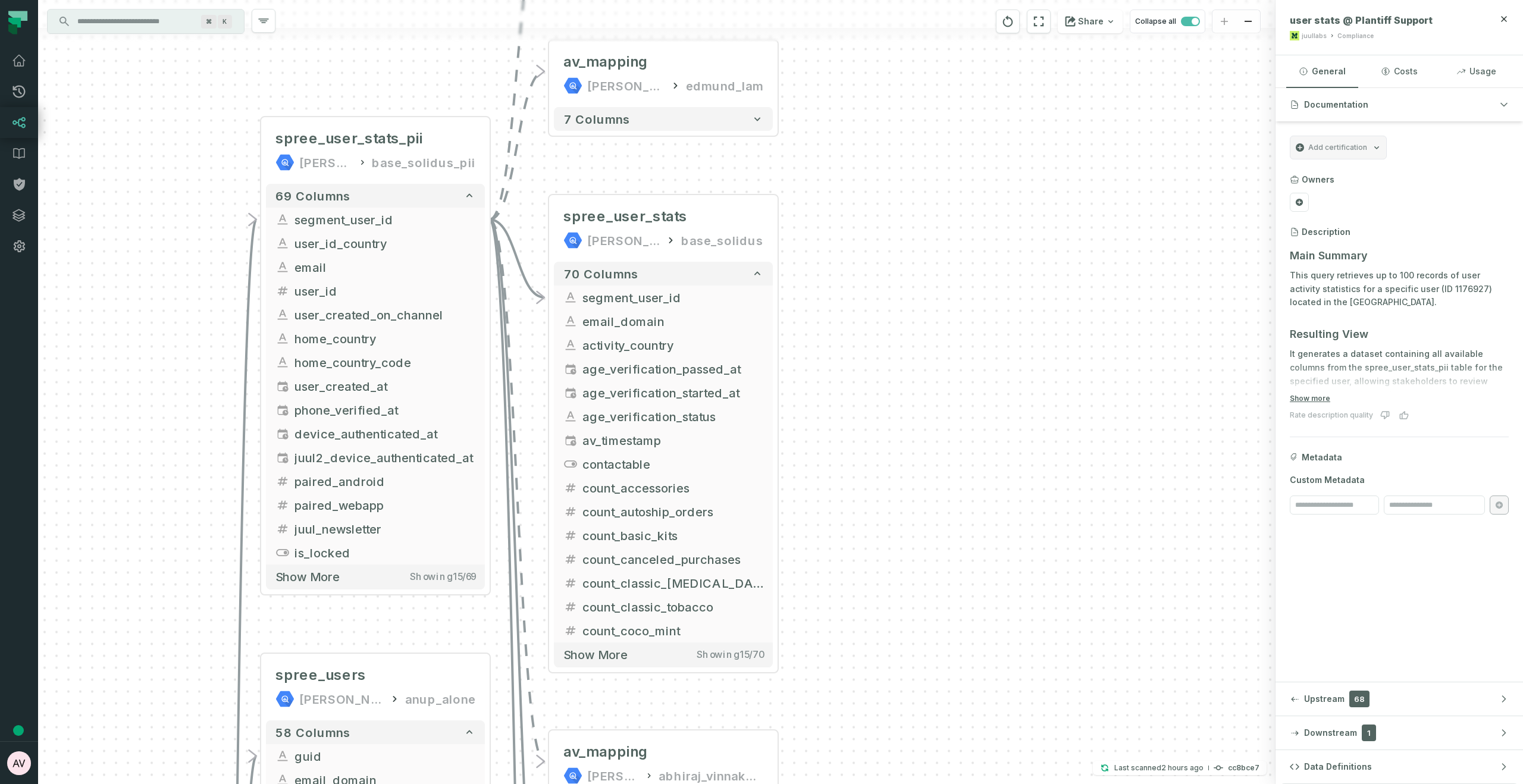
drag, startPoint x: 959, startPoint y: 478, endPoint x: 964, endPoint y: 216, distance: 262.0
click at [964, 216] on div "+ login_funnel_br owser_lines_pii juul-warehouse base_segment_pii + 12 columns …" at bounding box center [657, 392] width 1238 height 784
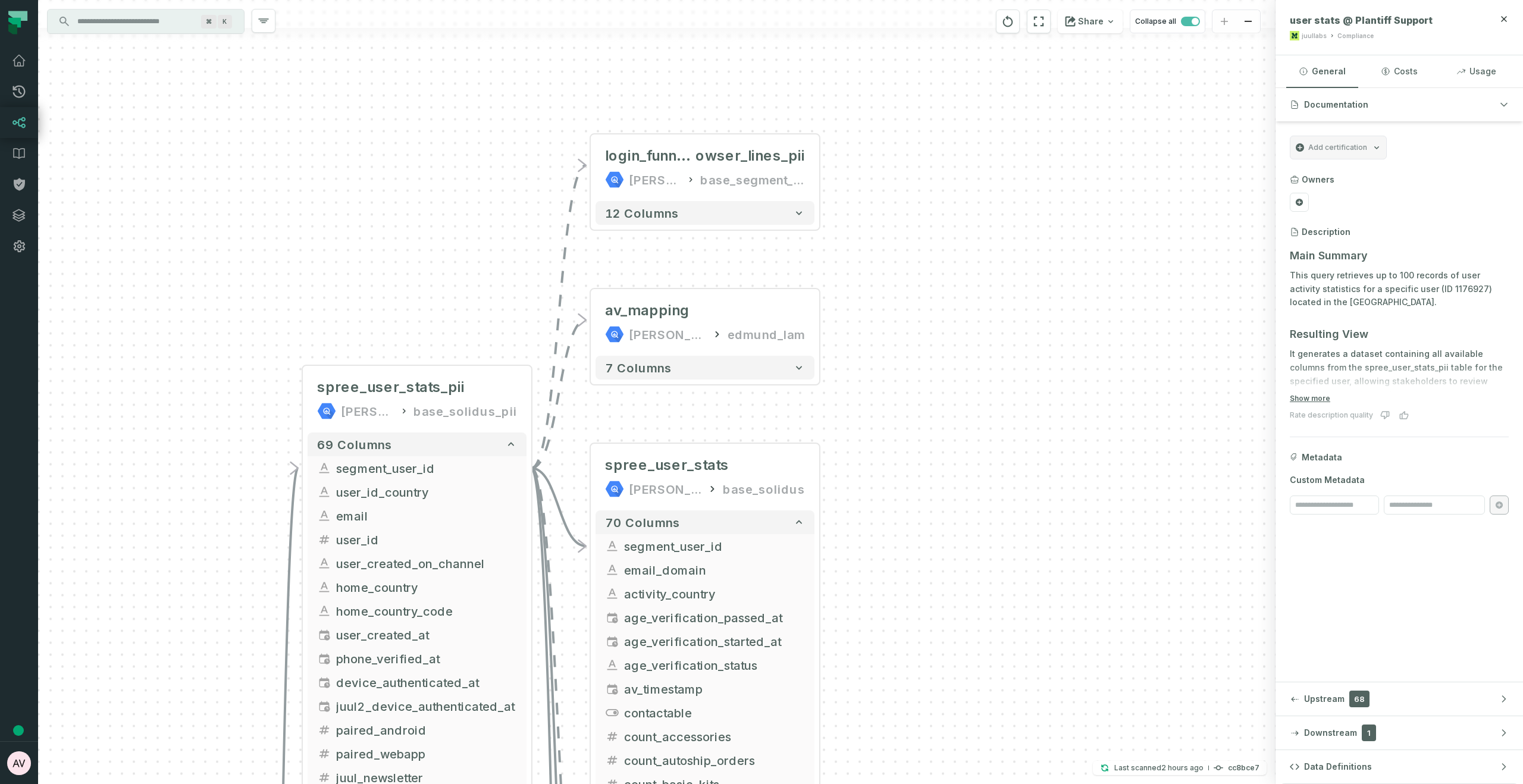
drag, startPoint x: 982, startPoint y: 325, endPoint x: 984, endPoint y: 453, distance: 128.0
click at [1003, 474] on div "+ login_funnel_br owser_lines_pii juul-warehouse base_segment_pii + 12 columns …" at bounding box center [657, 392] width 1238 height 784
click at [799, 214] on icon "button" at bounding box center [799, 213] width 6 height 4
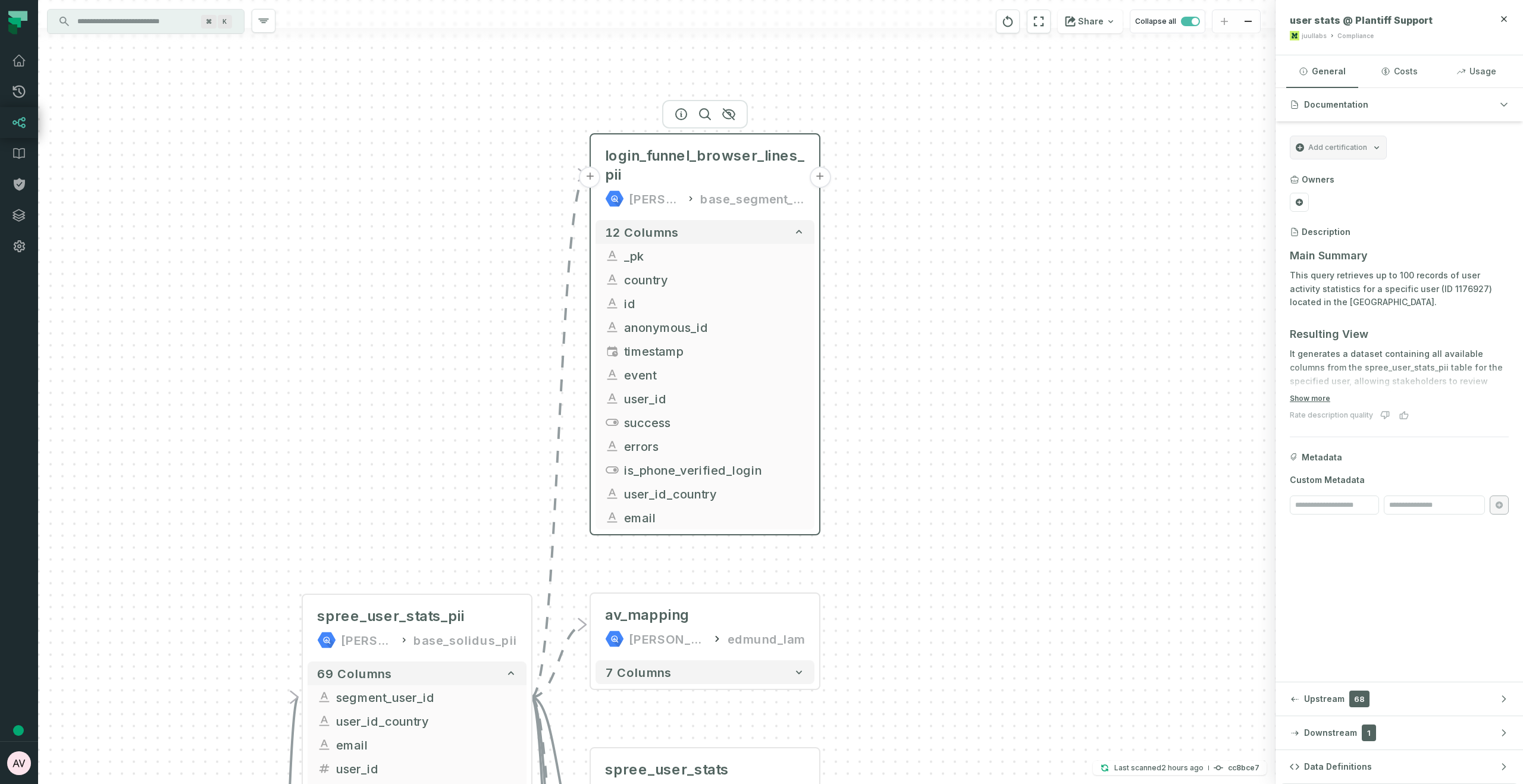
click at [820, 180] on button "+" at bounding box center [820, 177] width 21 height 21
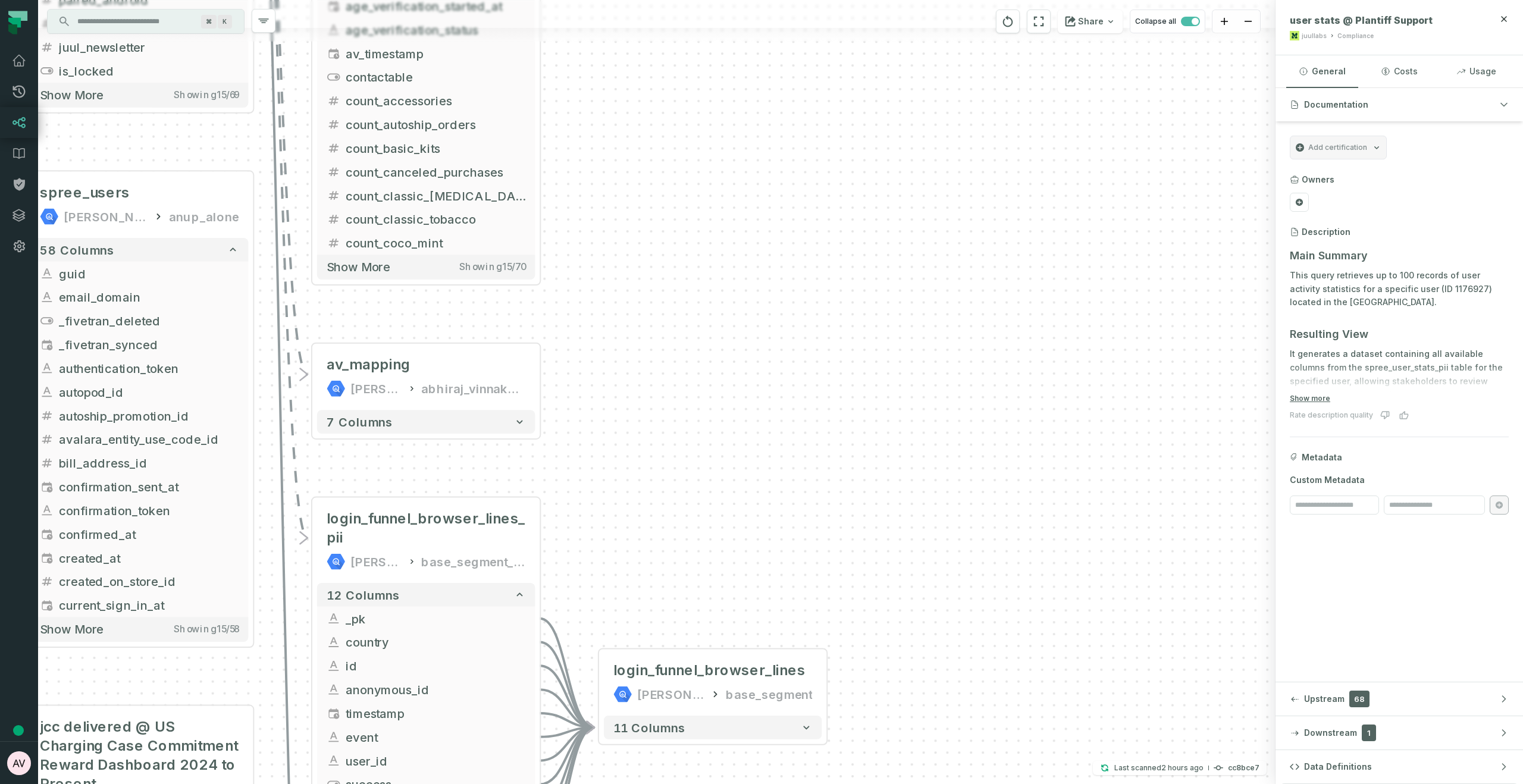
drag, startPoint x: 816, startPoint y: 363, endPoint x: 846, endPoint y: 465, distance: 106.3
click at [852, 538] on div "- login_funnel_browser_lines juul-warehouse base_segment + 11 columns + login_f…" at bounding box center [657, 392] width 1238 height 784
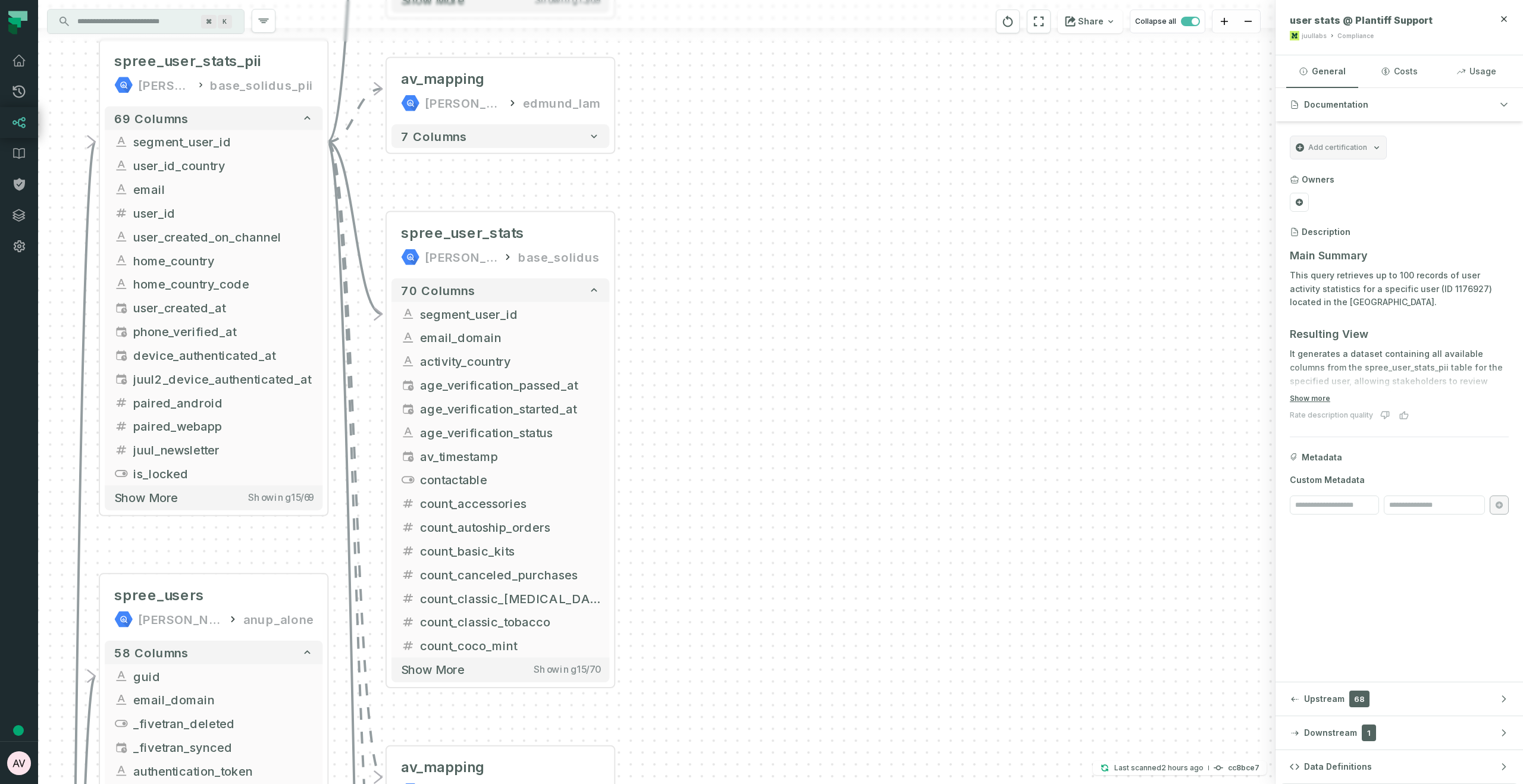
drag, startPoint x: 794, startPoint y: 443, endPoint x: 810, endPoint y: 449, distance: 17.1
click at [809, 482] on div "- login_funnel_browser_lines juul-warehouse base_segment + 11 columns + login_f…" at bounding box center [657, 392] width 1238 height 784
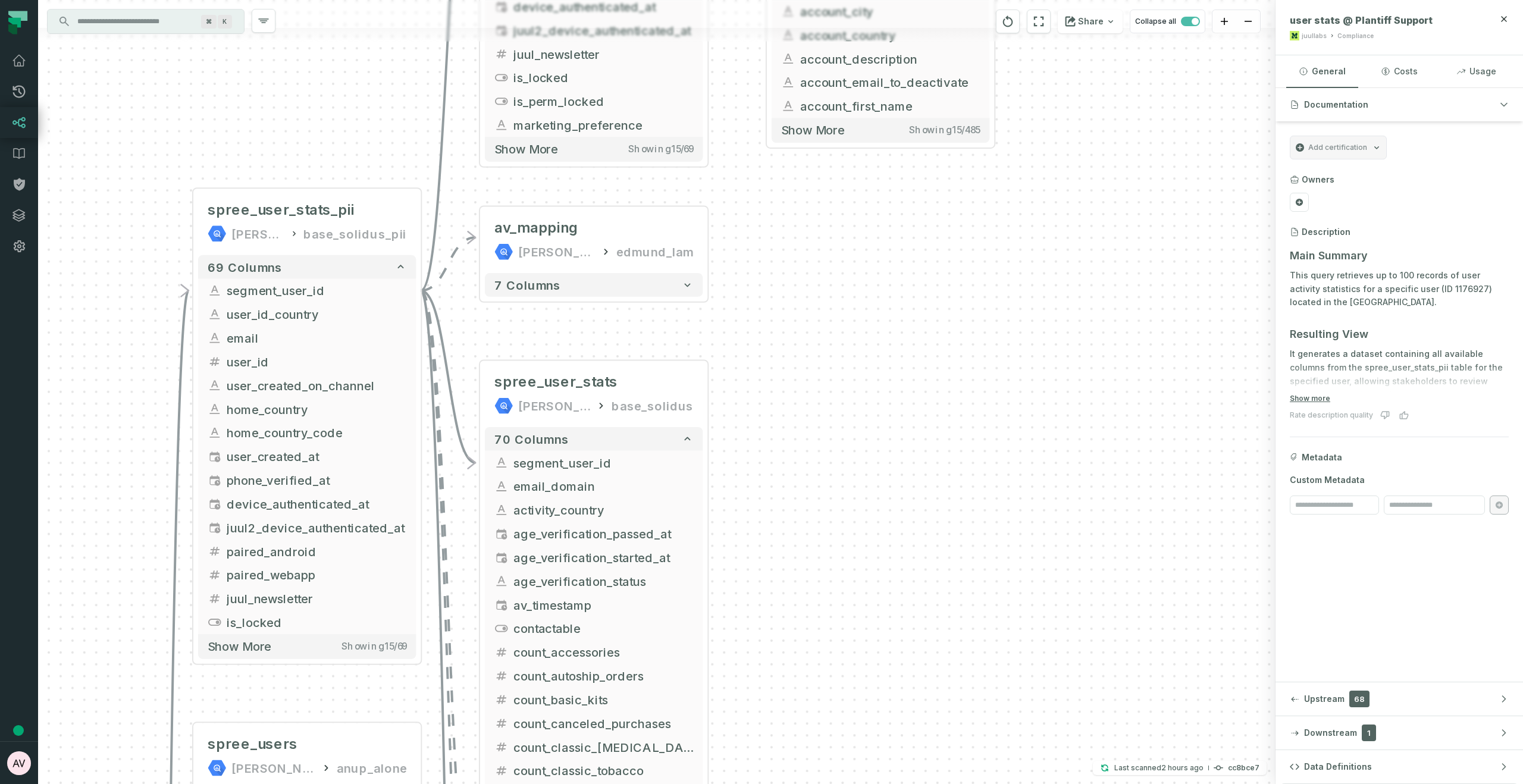
drag, startPoint x: 731, startPoint y: 222, endPoint x: 825, endPoint y: 398, distance: 199.5
click at [831, 451] on div "- login_funnel_browser_lines juul-warehouse base_segment + 11 columns + login_f…" at bounding box center [657, 392] width 1238 height 784
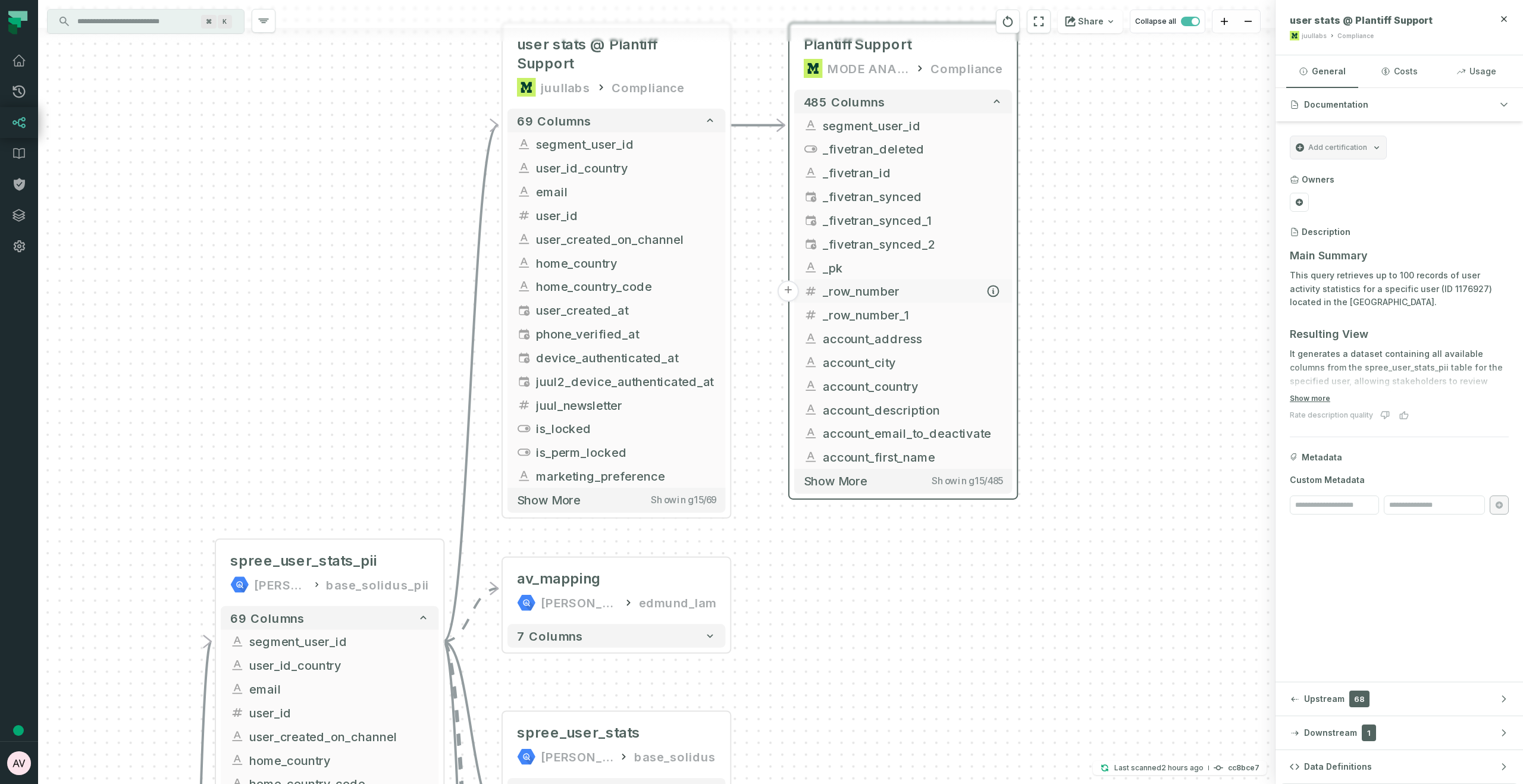
drag, startPoint x: 742, startPoint y: 160, endPoint x: 795, endPoint y: 302, distance: 151.6
click at [756, 429] on div "- login_funnel_browser_lines juul-warehouse base_segment + 11 columns + login_f…" at bounding box center [657, 392] width 1238 height 784
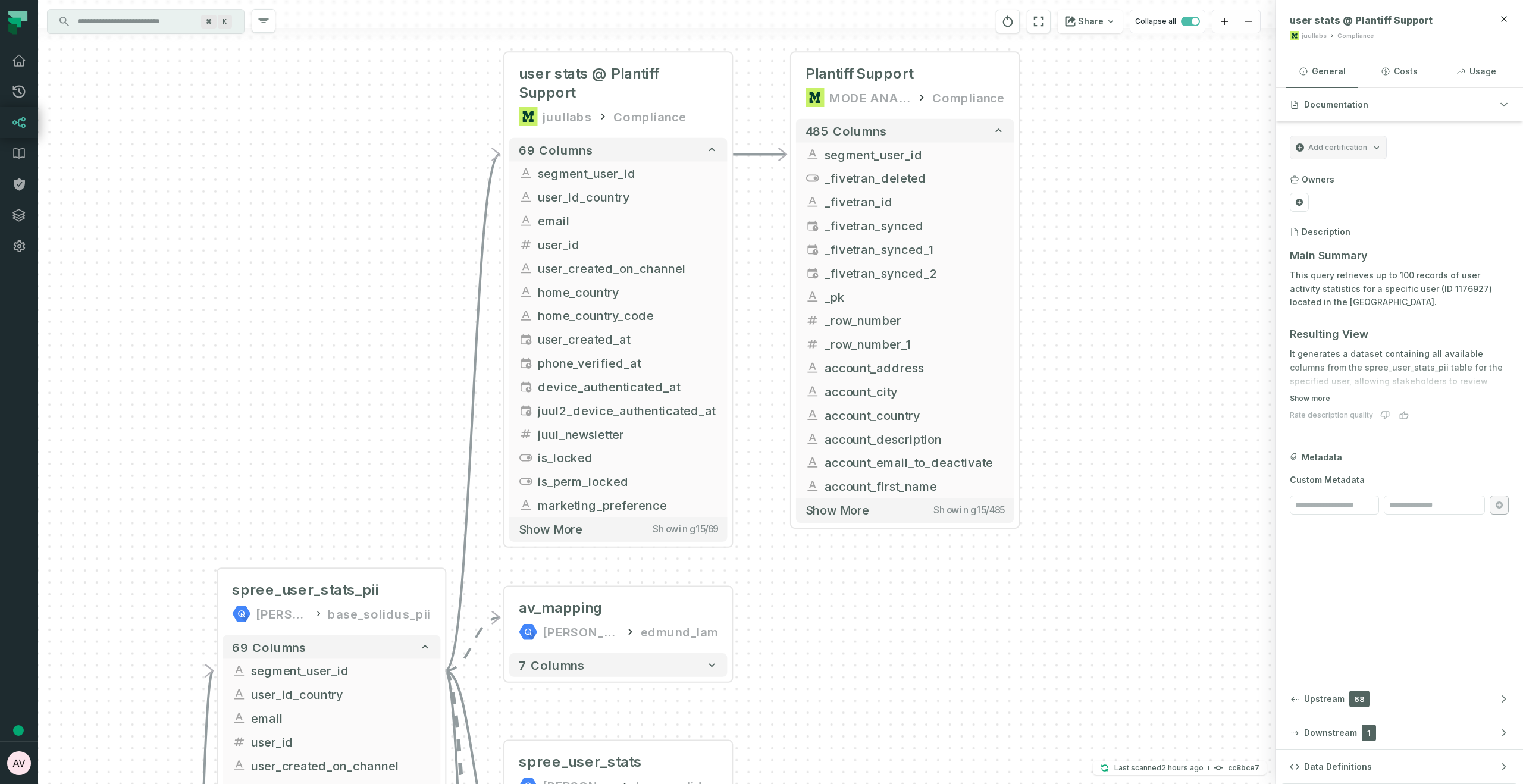
drag, startPoint x: 762, startPoint y: 162, endPoint x: 764, endPoint y: 186, distance: 24.1
click at [764, 186] on div "- login_funnel_browser_lines juul-warehouse base_segment + 11 columns + login_f…" at bounding box center [657, 392] width 1238 height 784
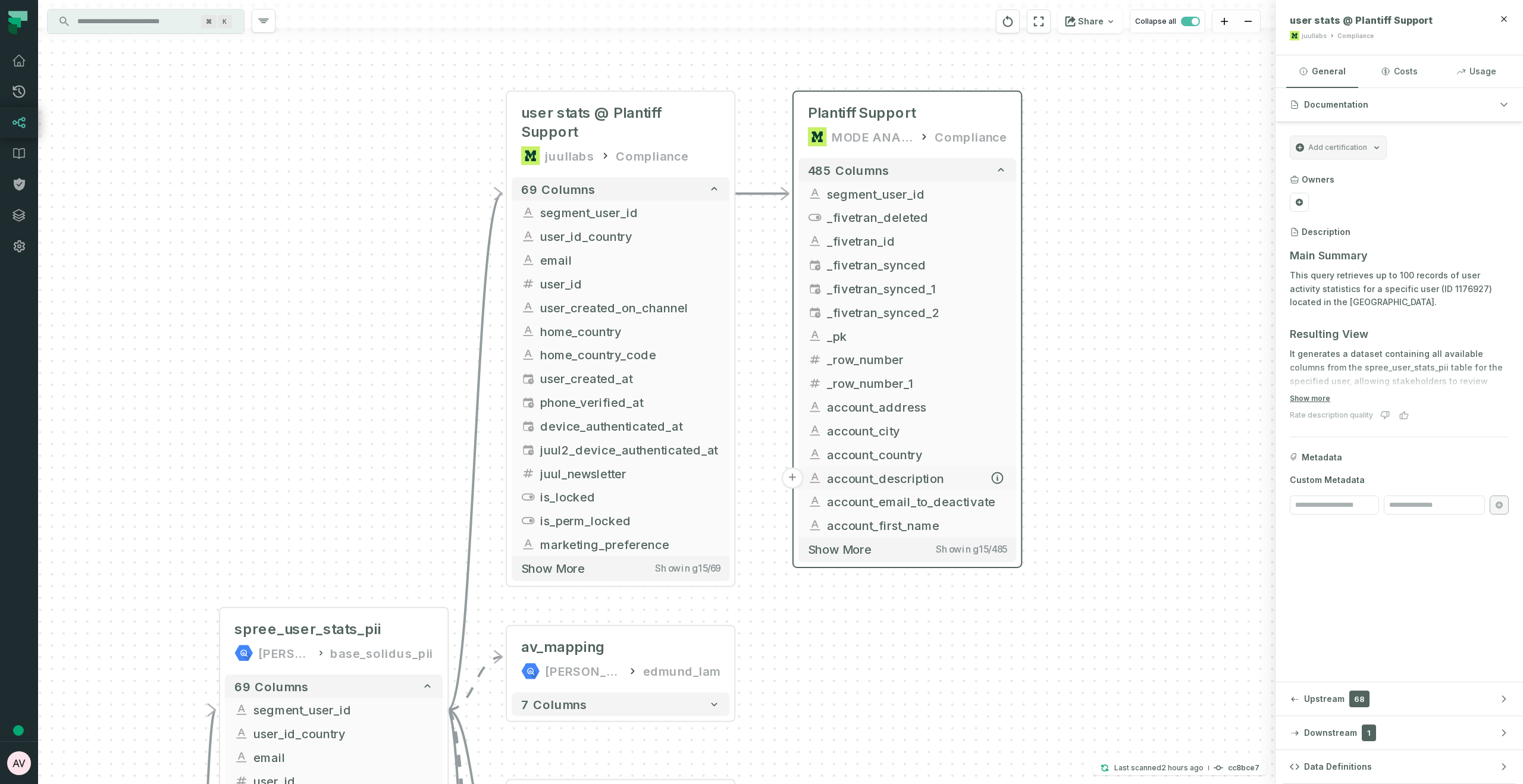
drag, startPoint x: 795, startPoint y: 603, endPoint x: 857, endPoint y: 482, distance: 136.0
click at [797, 644] on div "- login_funnel_browser_lines juul-warehouse base_segment + 11 columns + login_f…" at bounding box center [657, 392] width 1238 height 784
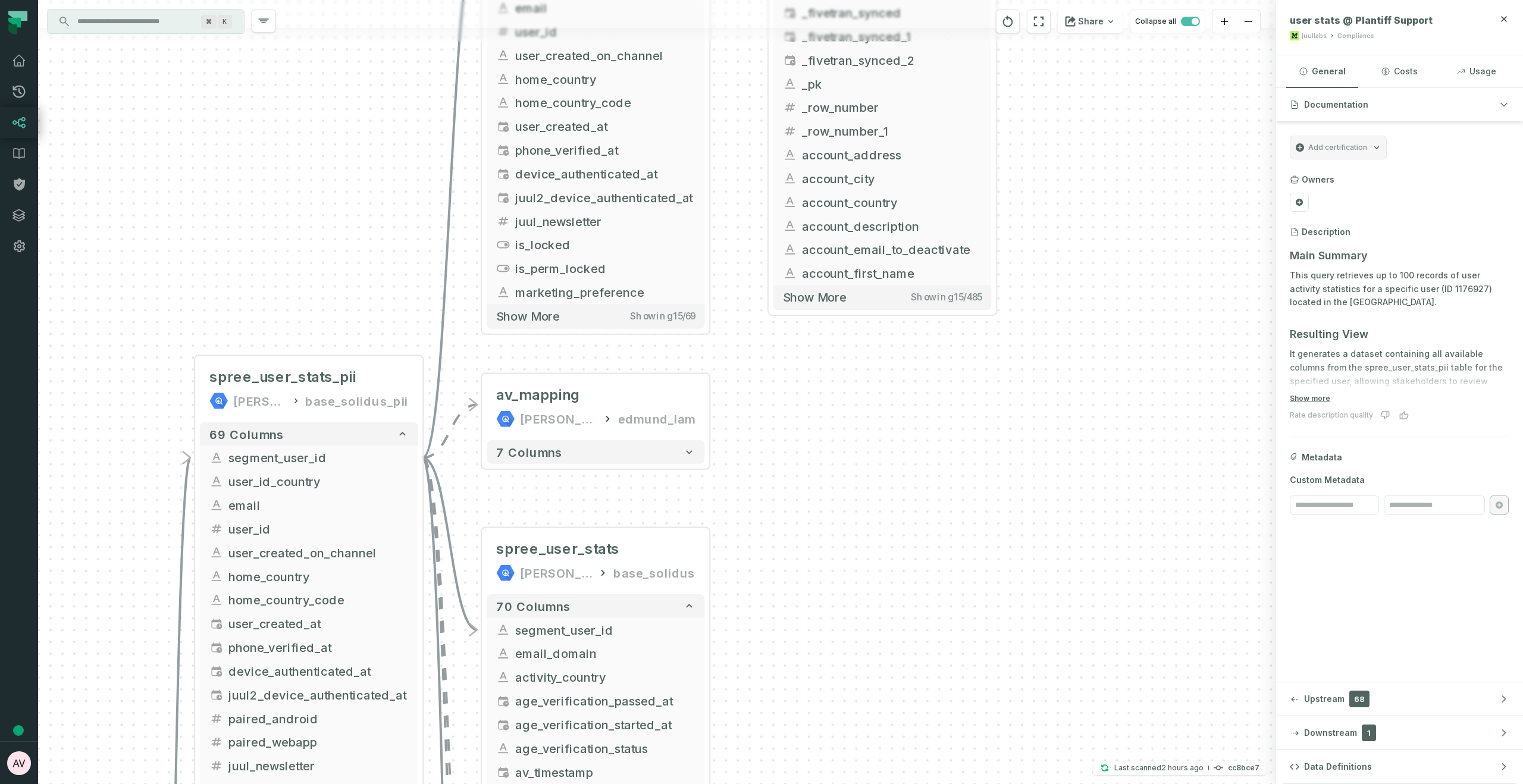
drag, startPoint x: 849, startPoint y: 551, endPoint x: 841, endPoint y: 454, distance: 97.3
click at [841, 454] on div "- login_funnel_browser_lines juul-warehouse base_segment + 11 columns + login_f…" at bounding box center [657, 392] width 1238 height 784
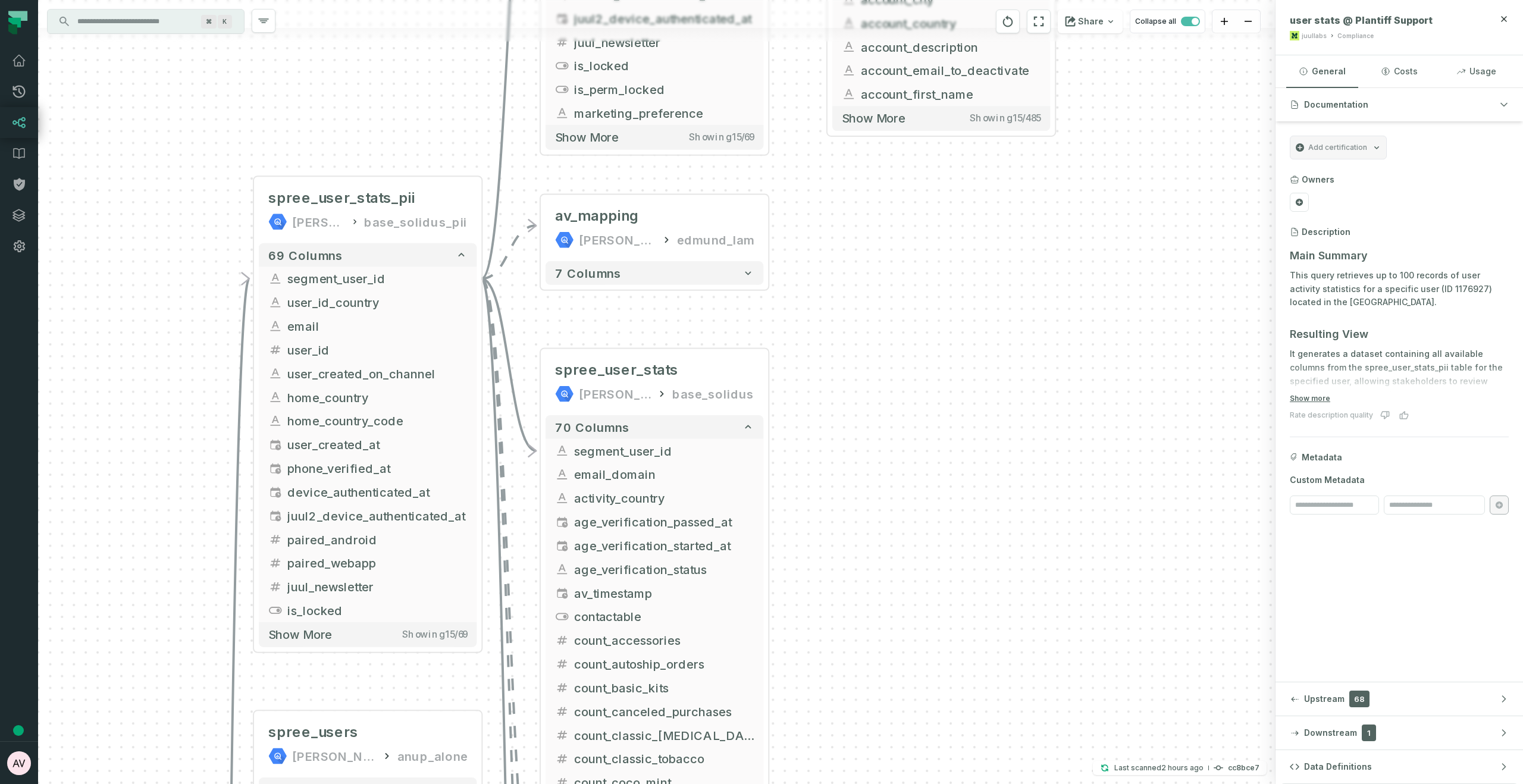
drag, startPoint x: 847, startPoint y: 458, endPoint x: 850, endPoint y: 451, distance: 7.6
click at [850, 451] on div "- login_funnel_browser_lines juul-warehouse base_segment + 11 columns + login_f…" at bounding box center [657, 392] width 1238 height 784
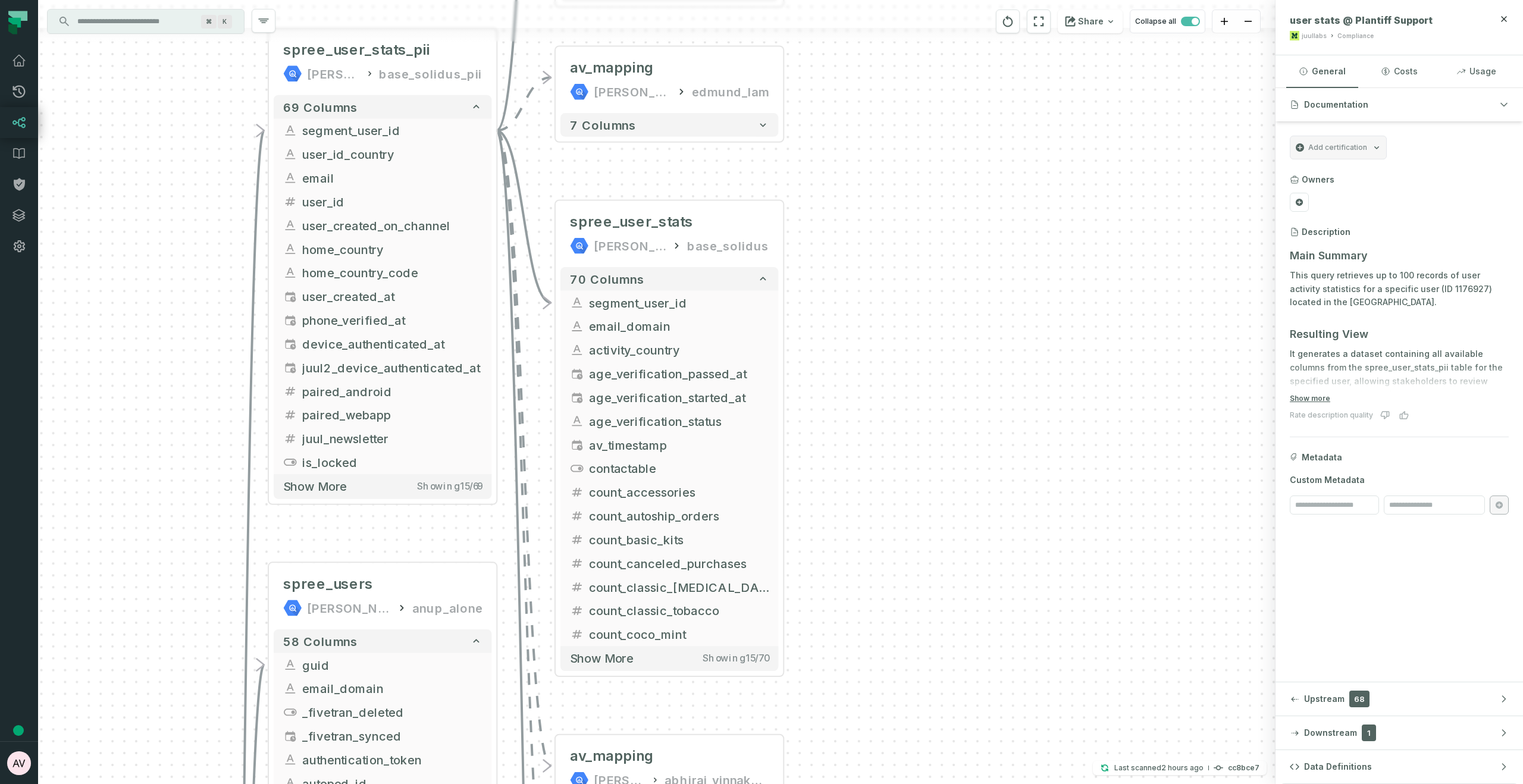
drag, startPoint x: 878, startPoint y: 468, endPoint x: 894, endPoint y: 320, distance: 148.9
click at [894, 320] on div "- login_funnel_browser_lines juul-warehouse base_segment + 11 columns + login_f…" at bounding box center [657, 392] width 1238 height 784
click at [785, 237] on button "+" at bounding box center [784, 234] width 21 height 21
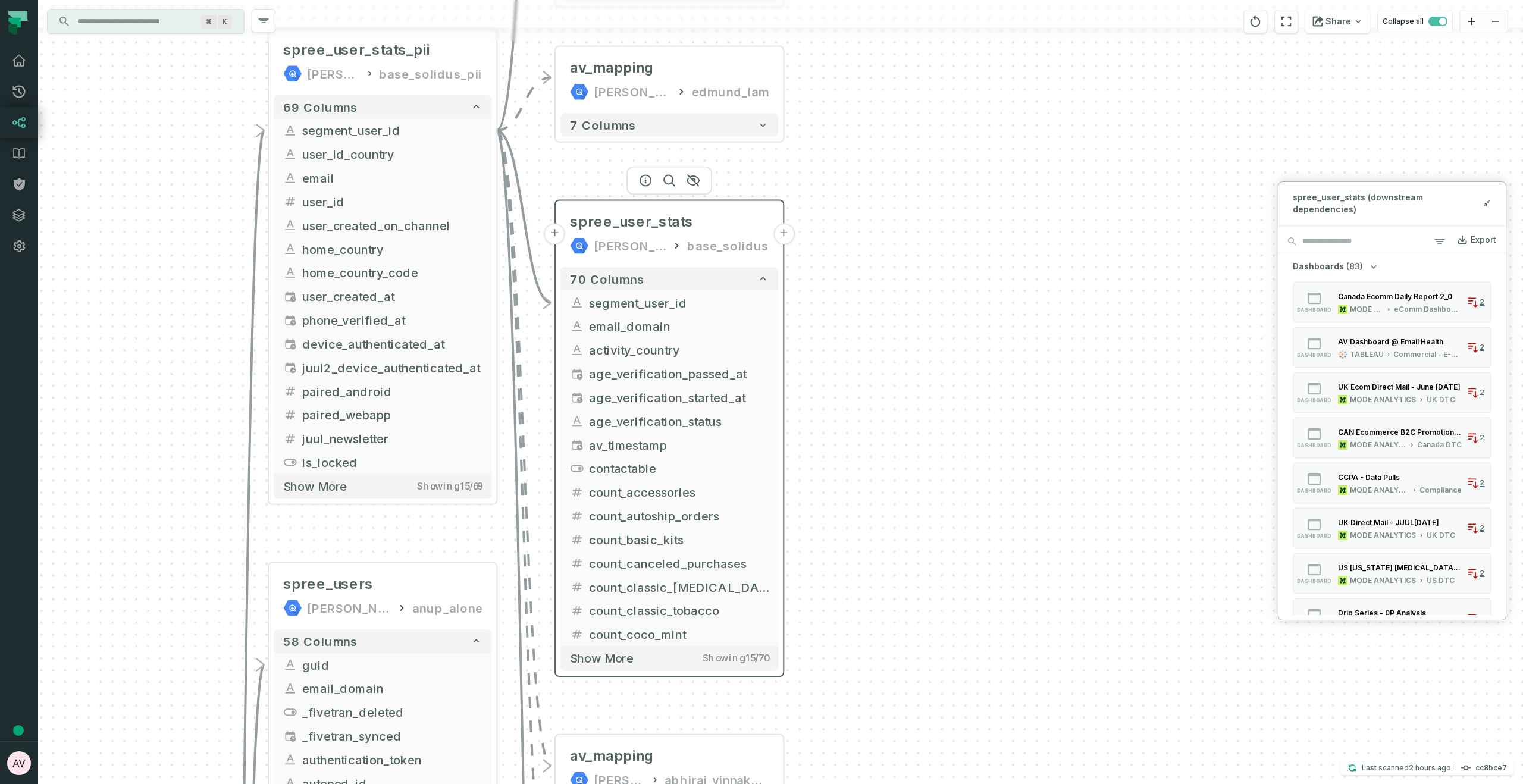
click at [783, 235] on button "+" at bounding box center [784, 234] width 21 height 21
click at [1392, 194] on span "spree_user_stats (downstream dependencies)" at bounding box center [1388, 203] width 190 height 24
click at [1487, 200] on icon at bounding box center [1487, 203] width 9 height 10
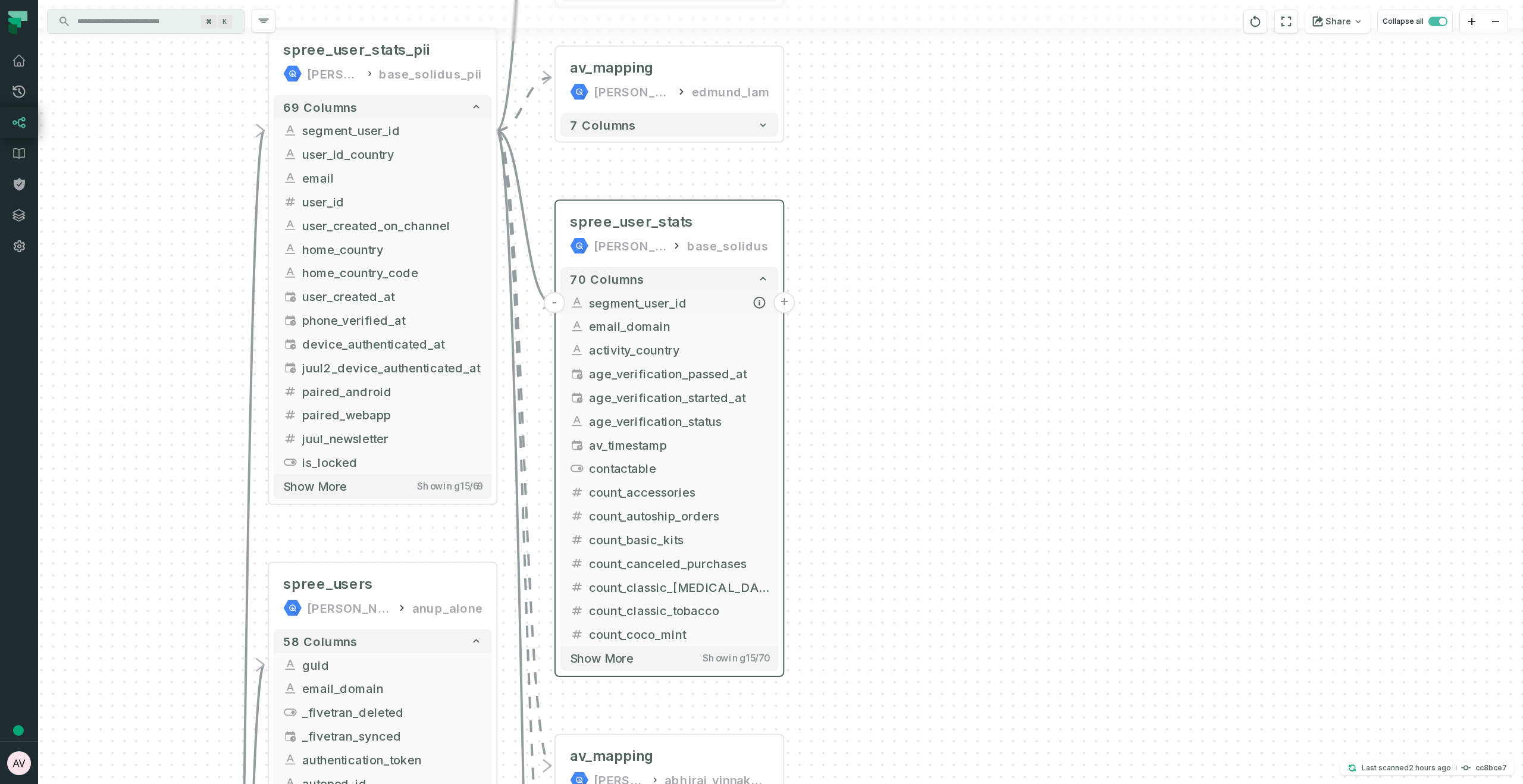
click at [784, 302] on button "+" at bounding box center [784, 302] width 21 height 21
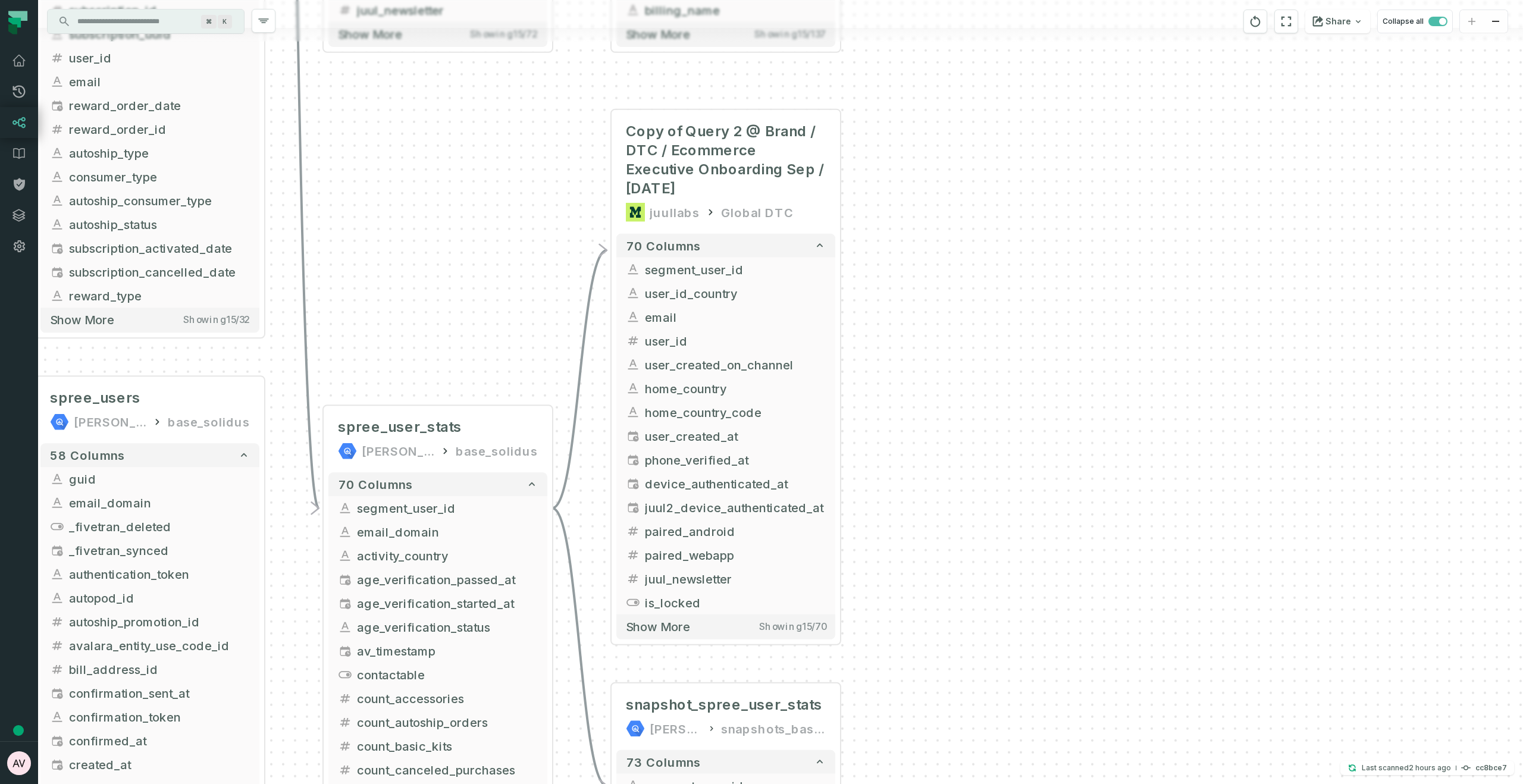
drag, startPoint x: 1104, startPoint y: 591, endPoint x: 1050, endPoint y: 424, distance: 175.5
click at [1050, 424] on div "+ Copy of Query 2 @ Brand / DTC / Ecommerce Executive Onboarding Sep / Oct 2024…" at bounding box center [781, 392] width 1485 height 784
click at [841, 258] on button "+" at bounding box center [841, 269] width 21 height 21
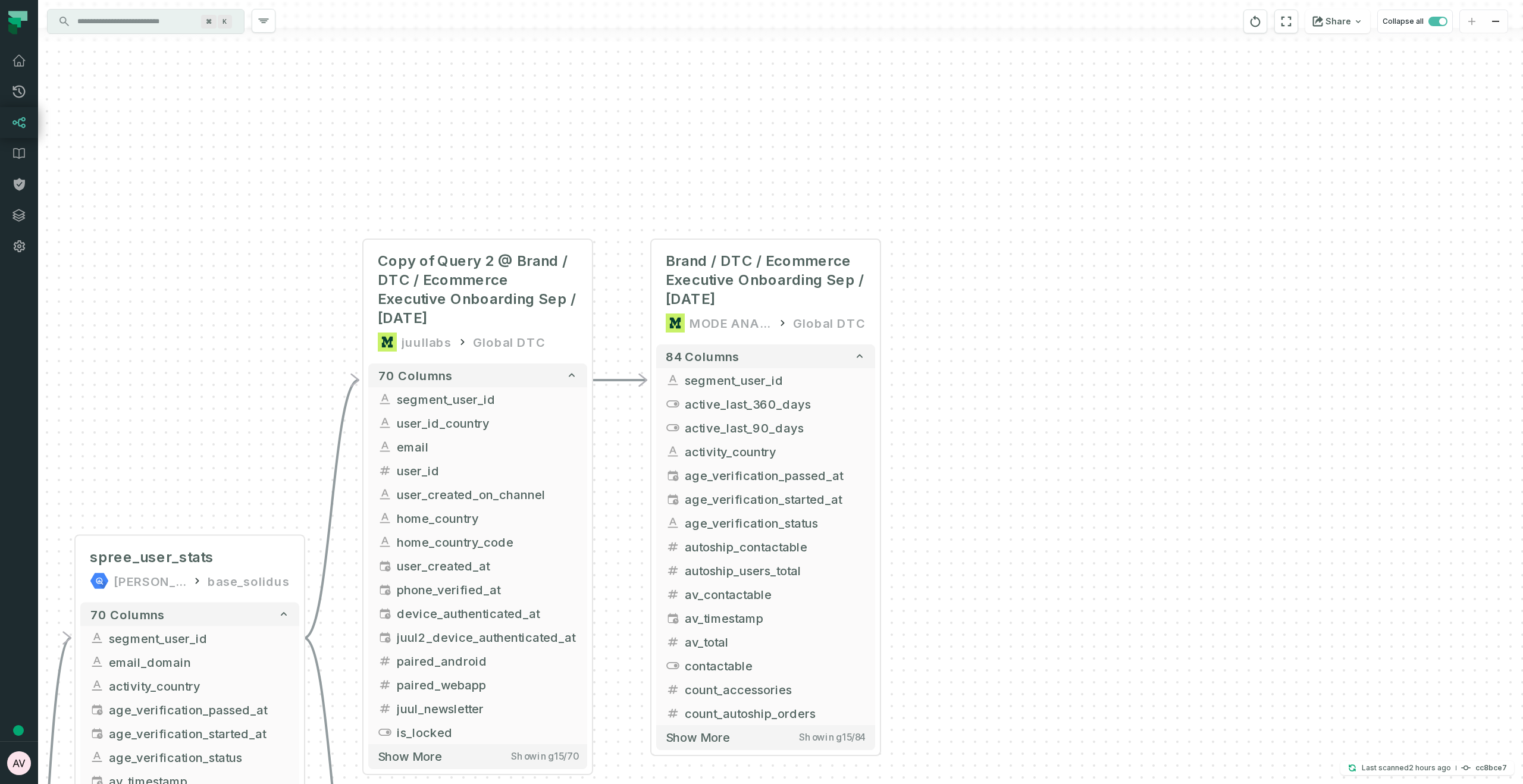
drag, startPoint x: 1032, startPoint y: 622, endPoint x: 1017, endPoint y: 503, distance: 119.9
click at [1017, 503] on div "+ Brand / DTC / Ecommerce Executive Onboarding Sep / Oct 2024 MODE ANALYTICS Gl…" at bounding box center [781, 392] width 1485 height 784
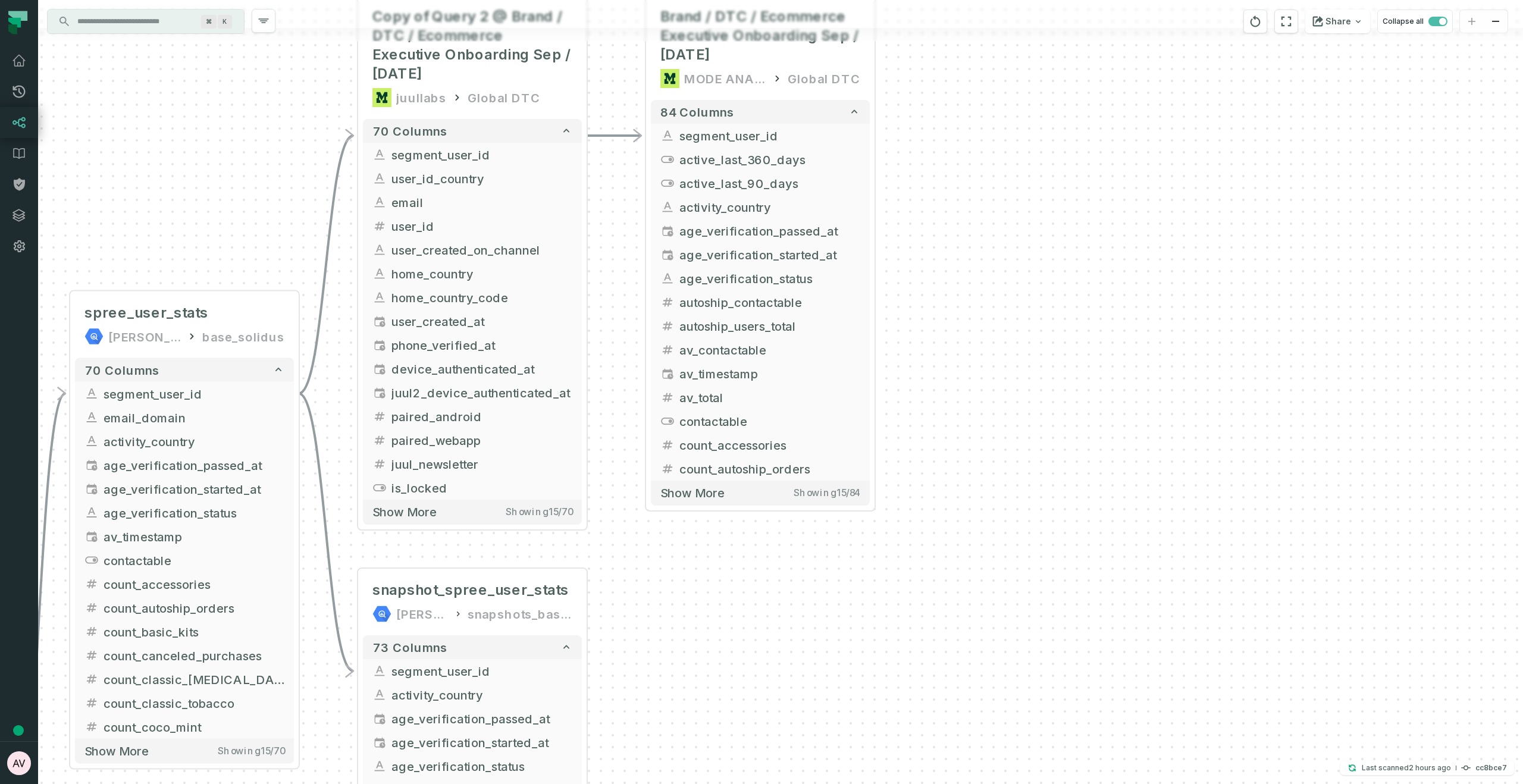
drag, startPoint x: 1111, startPoint y: 629, endPoint x: 1044, endPoint y: 492, distance: 152.5
click at [1124, 357] on div "+ Brand / DTC / Ecommerce Executive Onboarding Sep / Oct 2024 MODE ANALYTICS Gl…" at bounding box center [781, 392] width 1485 height 784
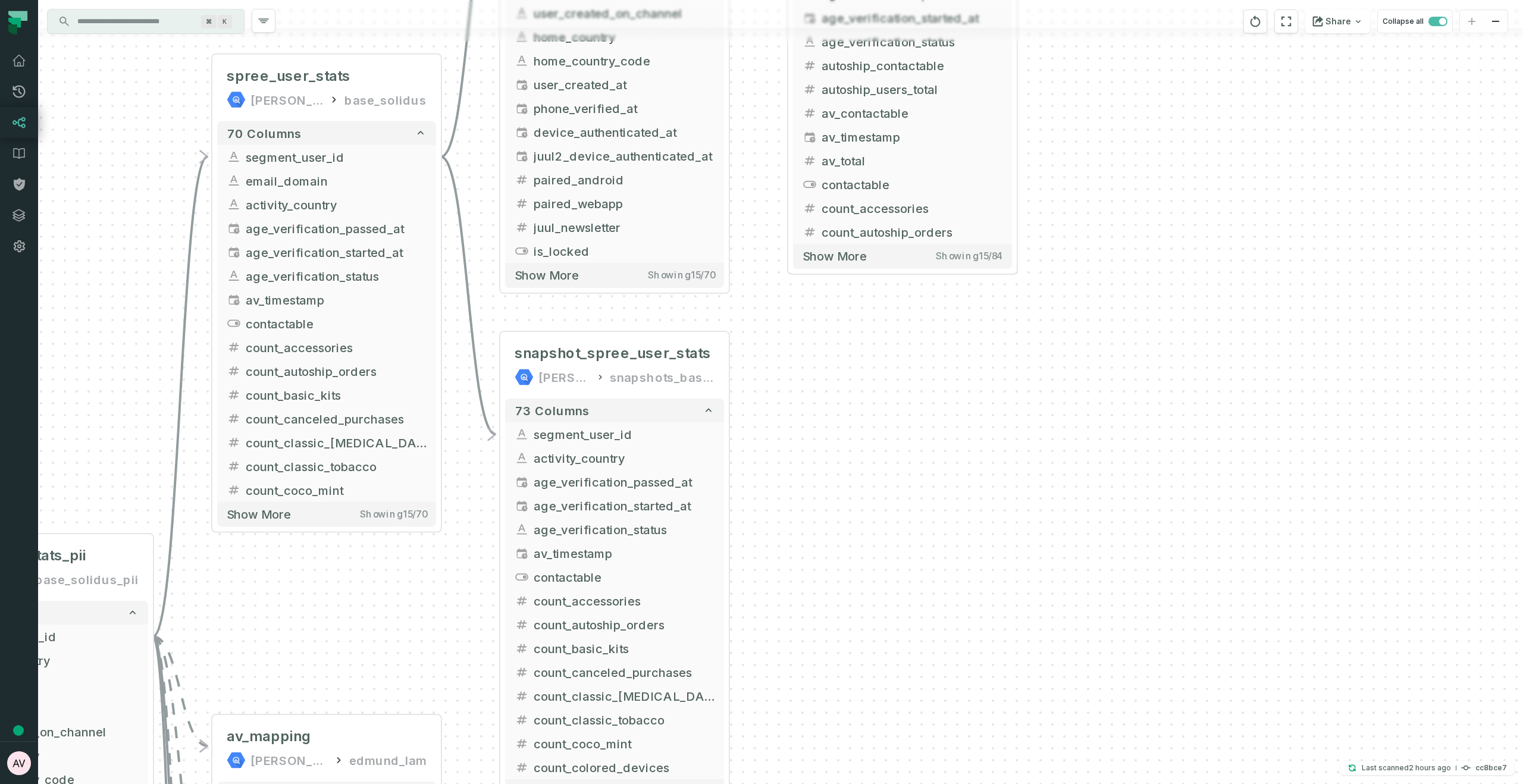
drag, startPoint x: 881, startPoint y: 685, endPoint x: 966, endPoint y: 455, distance: 245.2
click at [1023, 456] on div "+ Brand / DTC / Ecommerce Executive Onboarding Sep / Oct 2024 MODE ANALYTICS Gl…" at bounding box center [781, 392] width 1485 height 784
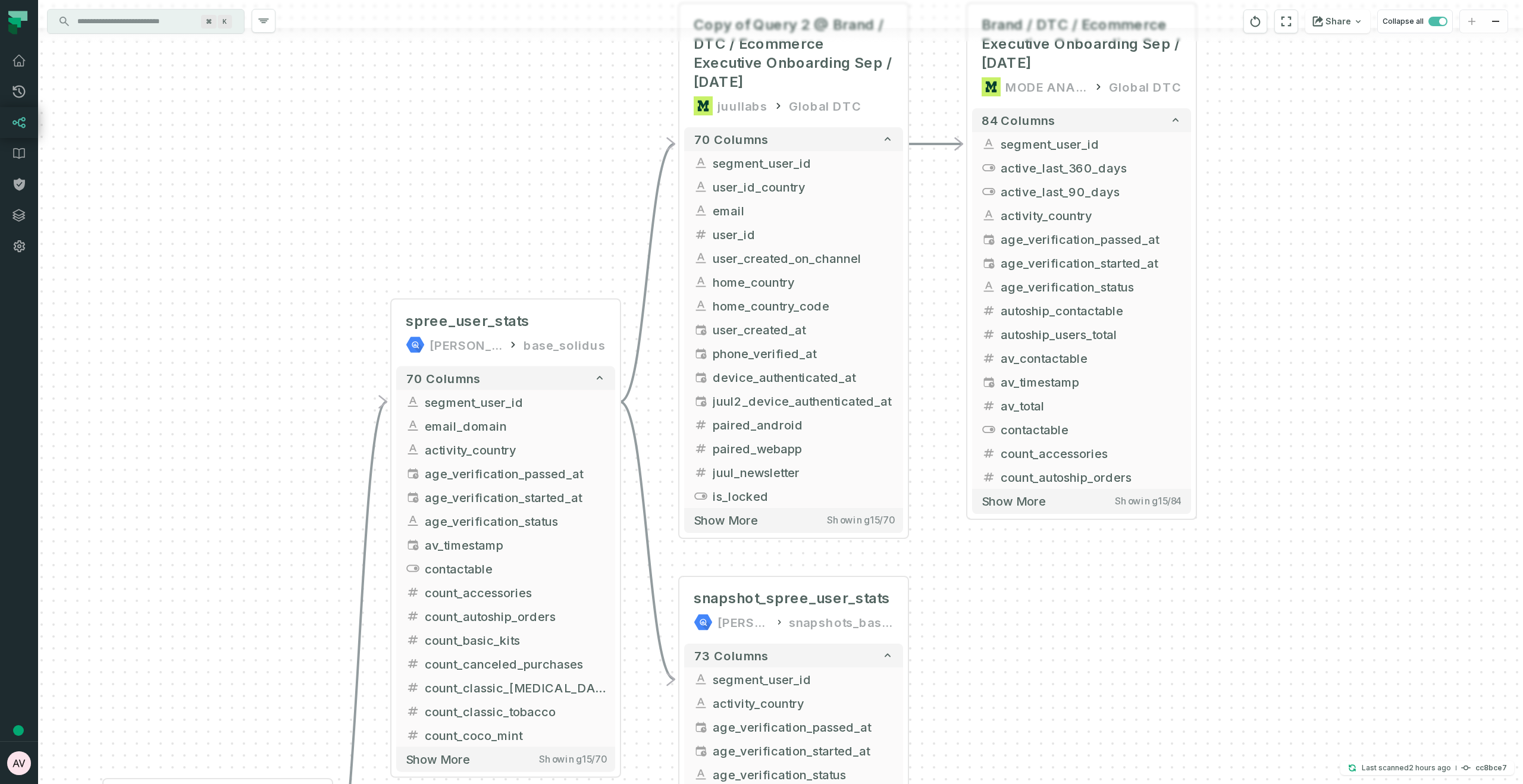
drag, startPoint x: 866, startPoint y: 407, endPoint x: 1043, endPoint y: 726, distance: 364.8
click at [1057, 740] on div "+ Brand / DTC / Ecommerce Executive Onboarding Sep / Oct 2024 MODE ANALYTICS Gl…" at bounding box center [781, 392] width 1485 height 784
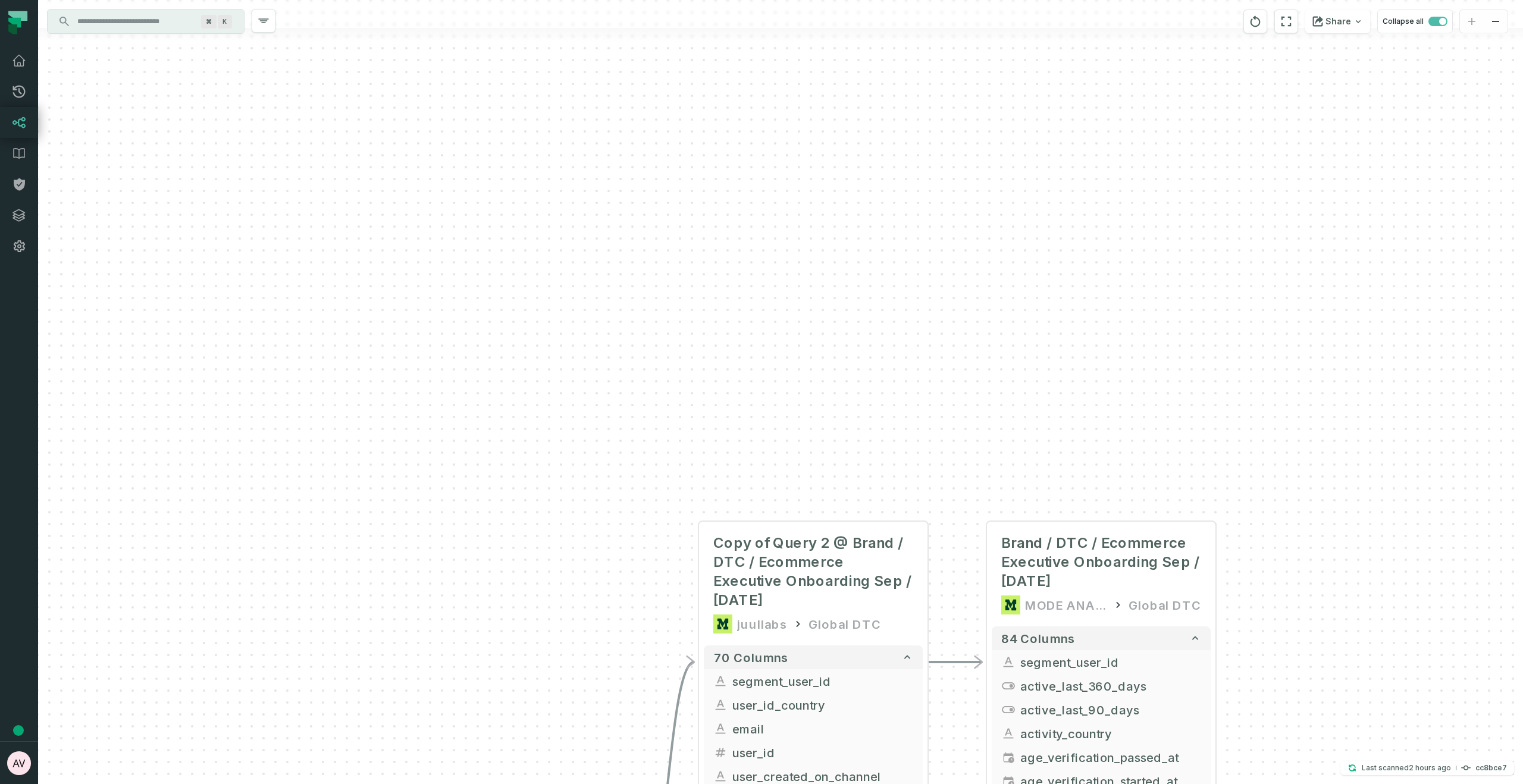
drag, startPoint x: 1334, startPoint y: 241, endPoint x: 1260, endPoint y: 497, distance: 266.5
click at [1325, 629] on div "+ Brand / DTC / Ecommerce Executive Onboarding Sep / Oct 2024 MODE ANALYTICS Gl…" at bounding box center [781, 392] width 1485 height 784
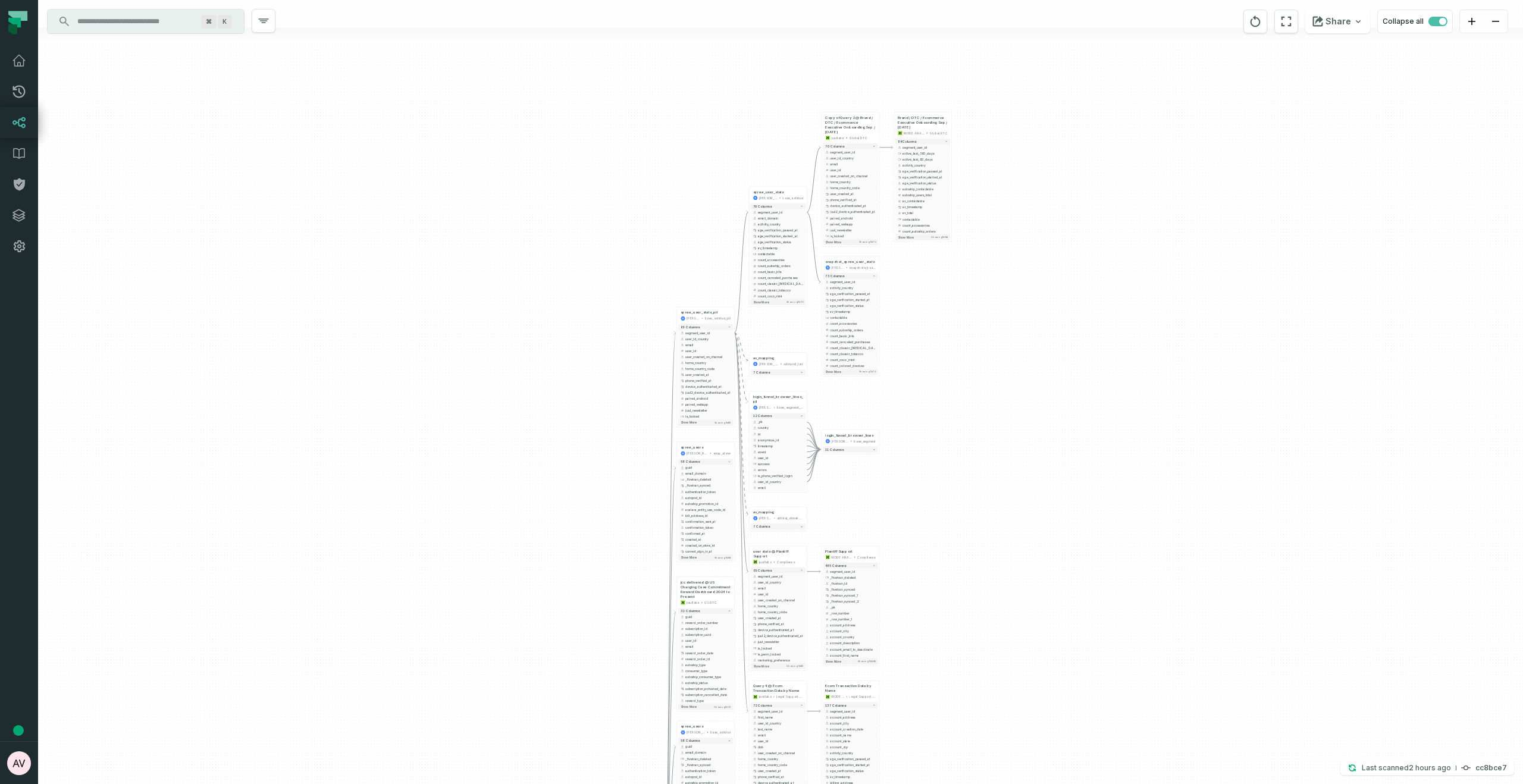
drag, startPoint x: 1086, startPoint y: 322, endPoint x: 1091, endPoint y: 302, distance: 20.6
click at [1091, 302] on div "+ Brand / DTC / Ecommerce Executive Onboarding Sep / Oct 2024 MODE ANALYTICS Gl…" at bounding box center [781, 392] width 1485 height 784
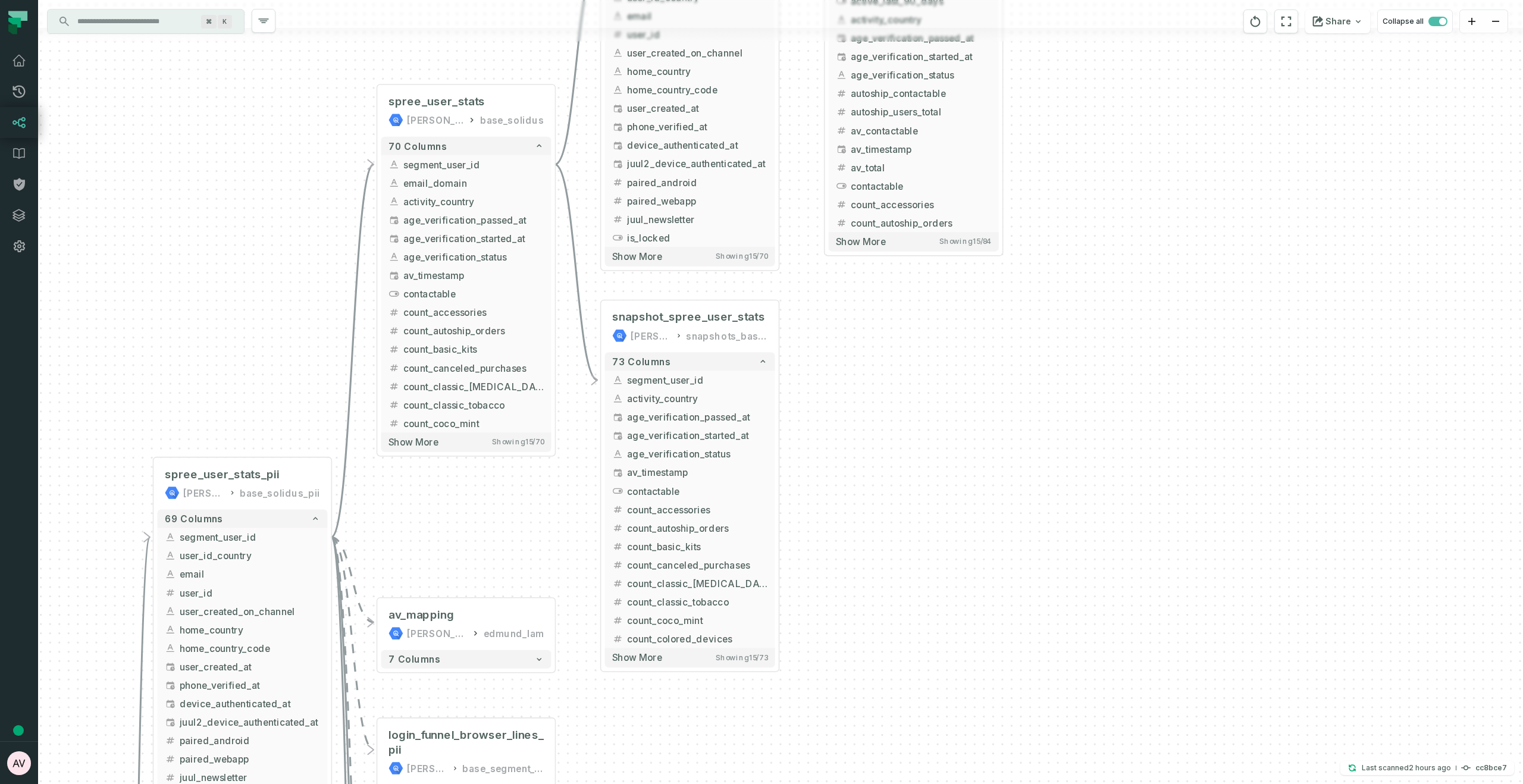
drag, startPoint x: 929, startPoint y: 109, endPoint x: 876, endPoint y: 395, distance: 290.9
click at [876, 395] on div "+ Brand / DTC / Ecommerce Executive Onboarding Sep / Oct 2024 MODE ANALYTICS Gl…" at bounding box center [781, 392] width 1485 height 784
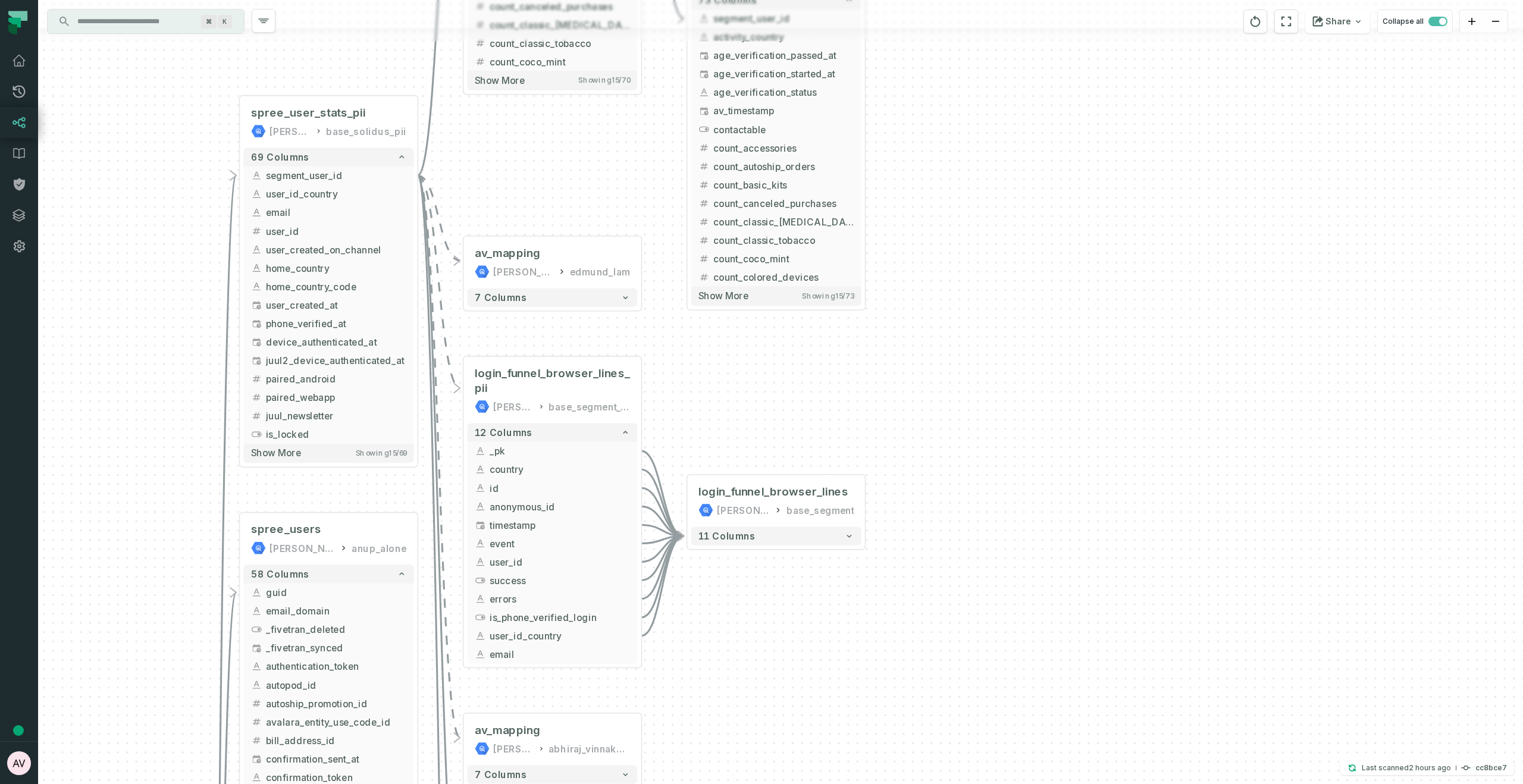
drag, startPoint x: 894, startPoint y: 615, endPoint x: 987, endPoint y: 232, distance: 394.1
click at [987, 232] on div "+ Brand / DTC / Ecommerce Executive Onboarding Sep / Oct 2024 MODE ANALYTICS Gl…" at bounding box center [781, 392] width 1485 height 784
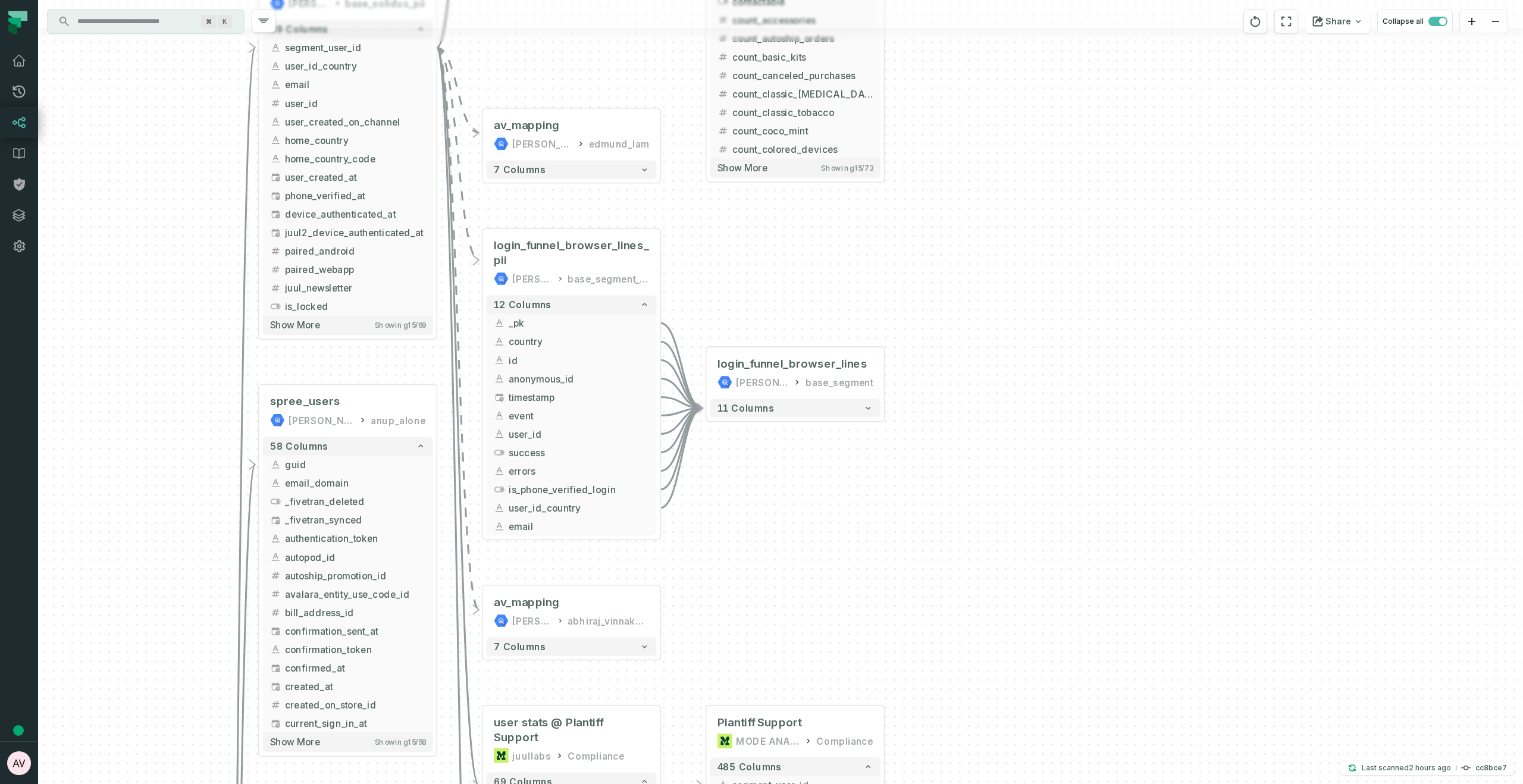
drag, startPoint x: 707, startPoint y: 374, endPoint x: 689, endPoint y: 258, distance: 117.4
click at [720, 267] on div "+ Brand / DTC / Ecommerce Executive Onboarding Sep / Oct 2024 MODE ANALYTICS Gl…" at bounding box center [781, 392] width 1485 height 784
click at [872, 411] on icon "button" at bounding box center [869, 407] width 10 height 10
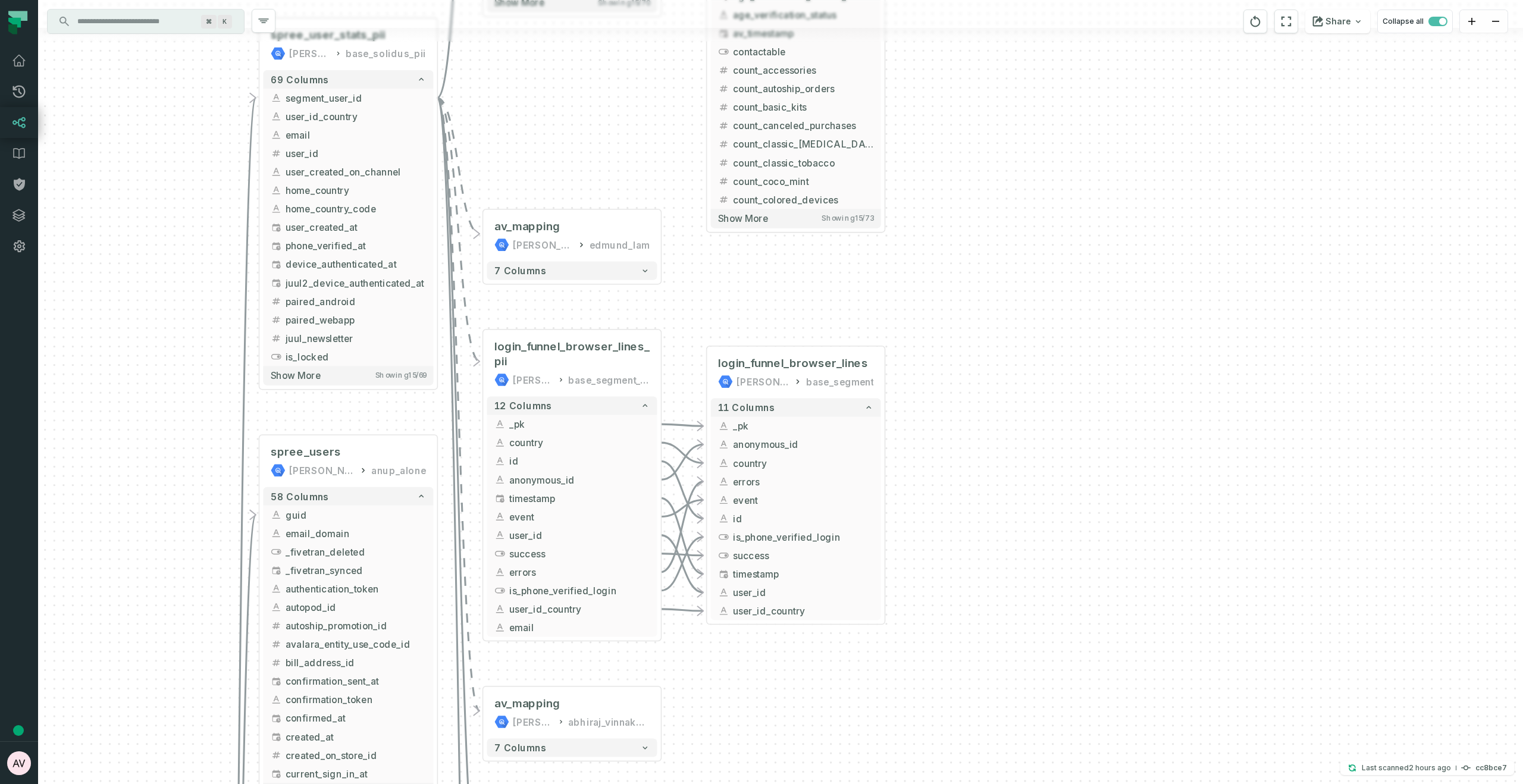
click at [468, 327] on icon "Edge from ce9b90c80808eff8d1fa9c8fd8b85777 to 2f1f8fea9e05e806cd99a501a6f973f1" at bounding box center [459, 229] width 42 height 263
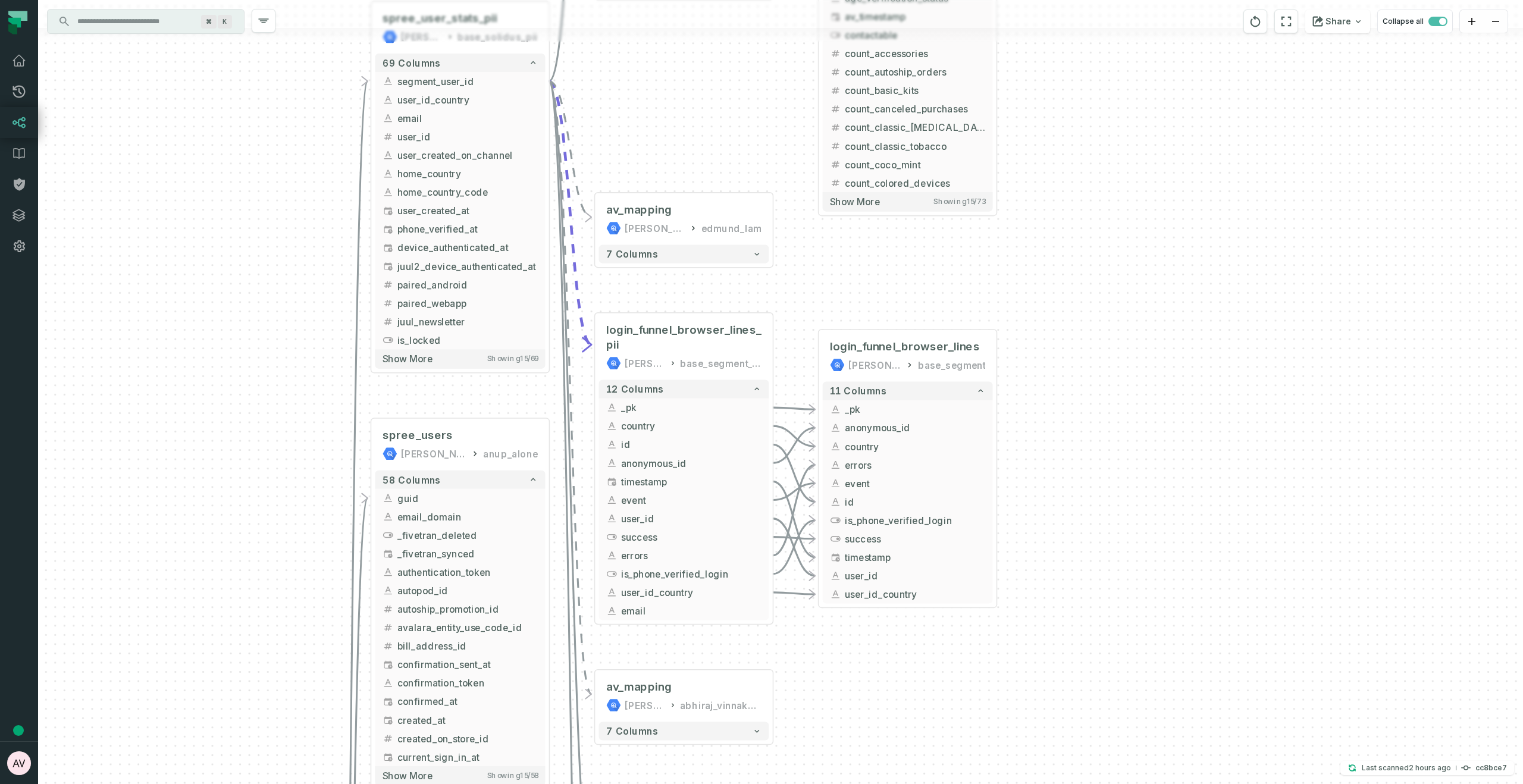
drag, startPoint x: 509, startPoint y: 315, endPoint x: 621, endPoint y: 299, distance: 113.1
click at [621, 299] on div "+ Brand / DTC / Ecommerce Executive Onboarding Sep / Oct 2024 MODE ANALYTICS Gl…" at bounding box center [781, 392] width 1485 height 784
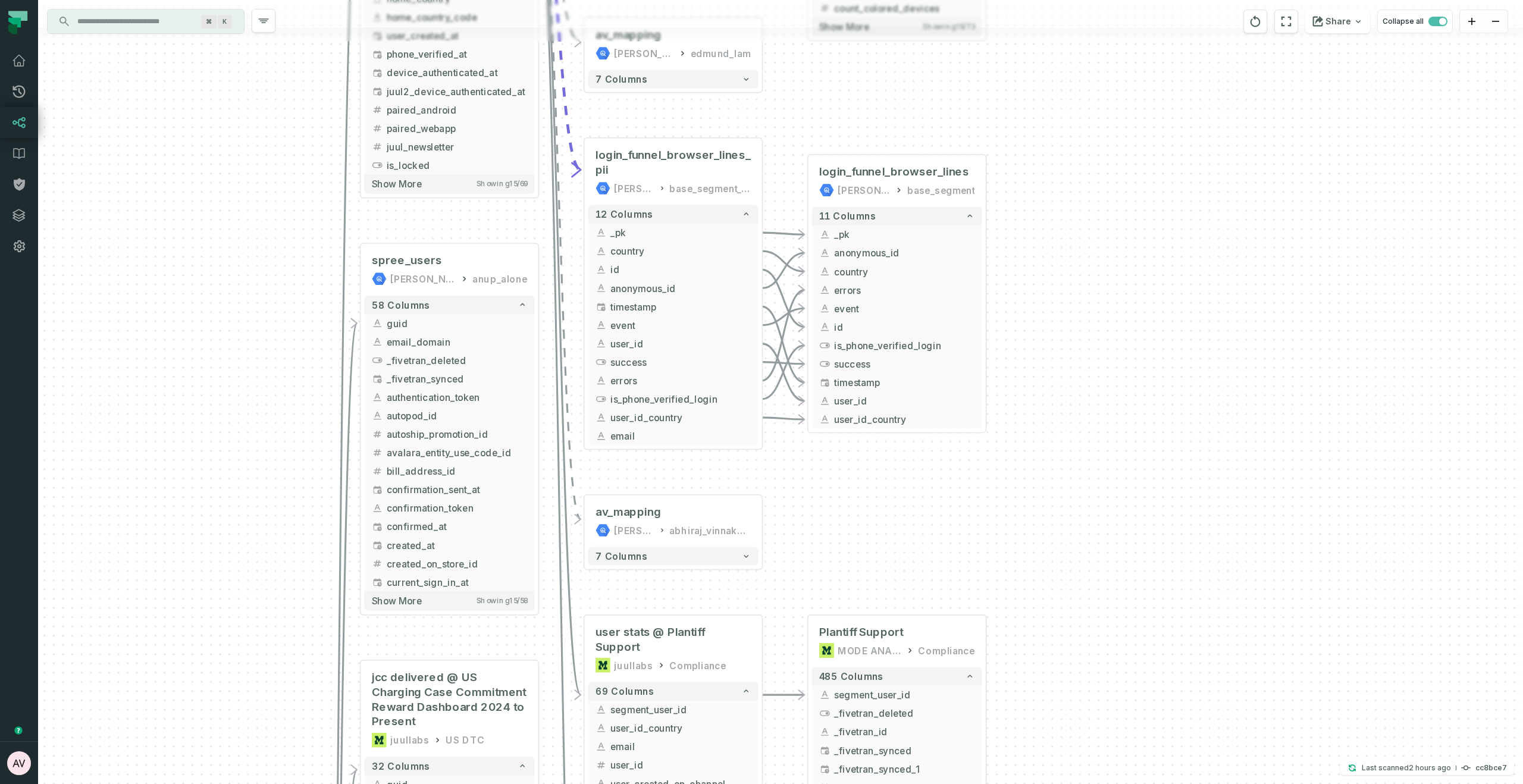
drag, startPoint x: 971, startPoint y: 721, endPoint x: 960, endPoint y: 546, distance: 175.3
click at [960, 546] on div "+ Brand / DTC / Ecommerce Executive Onboarding Sep / Oct 2024 MODE ANALYTICS Gl…" at bounding box center [781, 392] width 1485 height 784
click at [585, 526] on button "+" at bounding box center [582, 520] width 16 height 16
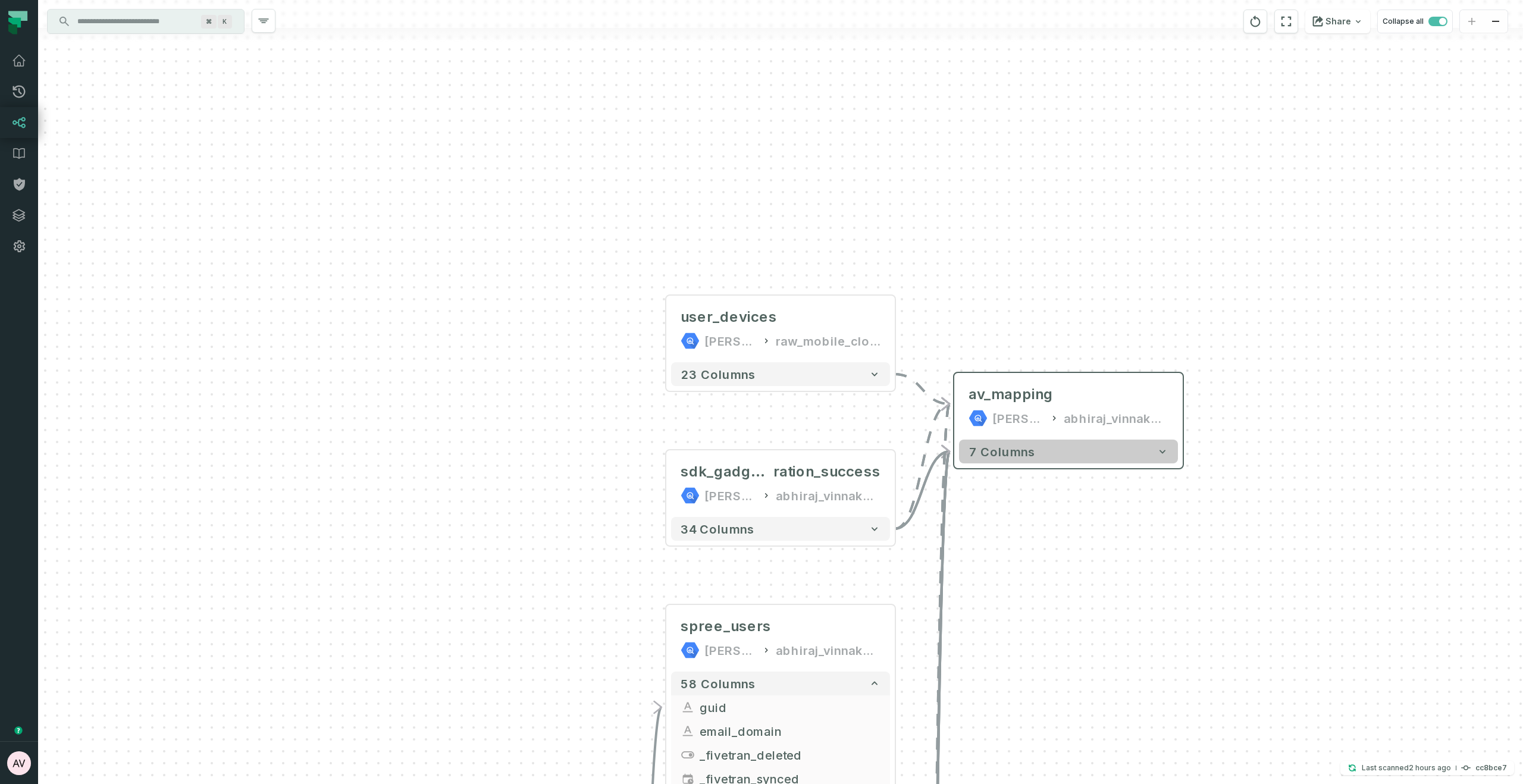
click at [1034, 456] on button "7 columns" at bounding box center [1068, 451] width 219 height 24
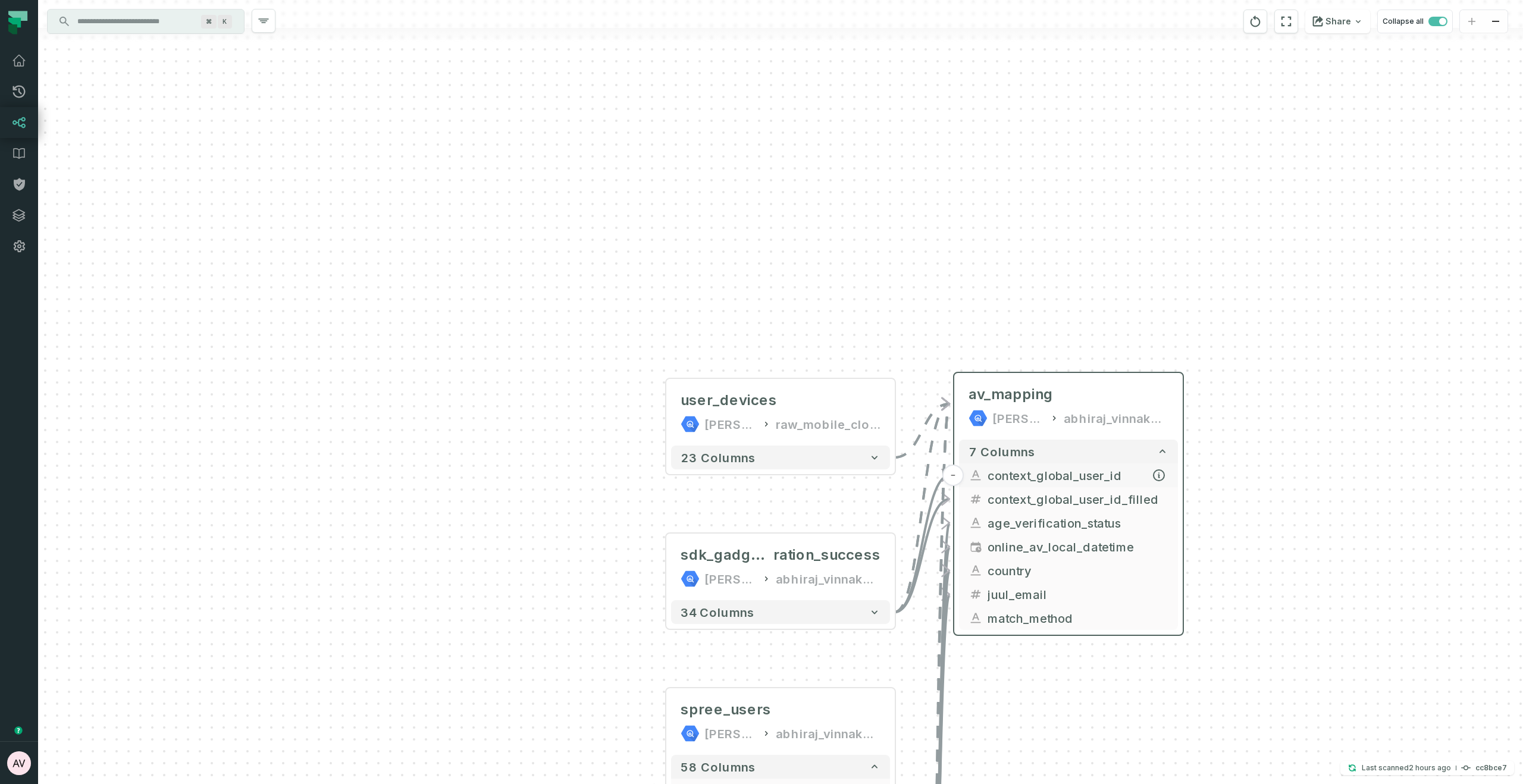
click at [958, 478] on button "-" at bounding box center [953, 475] width 21 height 21
click at [958, 478] on button "+" at bounding box center [953, 475] width 21 height 21
click at [958, 478] on button "-" at bounding box center [953, 475] width 21 height 21
click at [958, 478] on button "+" at bounding box center [953, 475] width 21 height 21
click at [803, 516] on icon "button" at bounding box center [804, 513] width 14 height 14
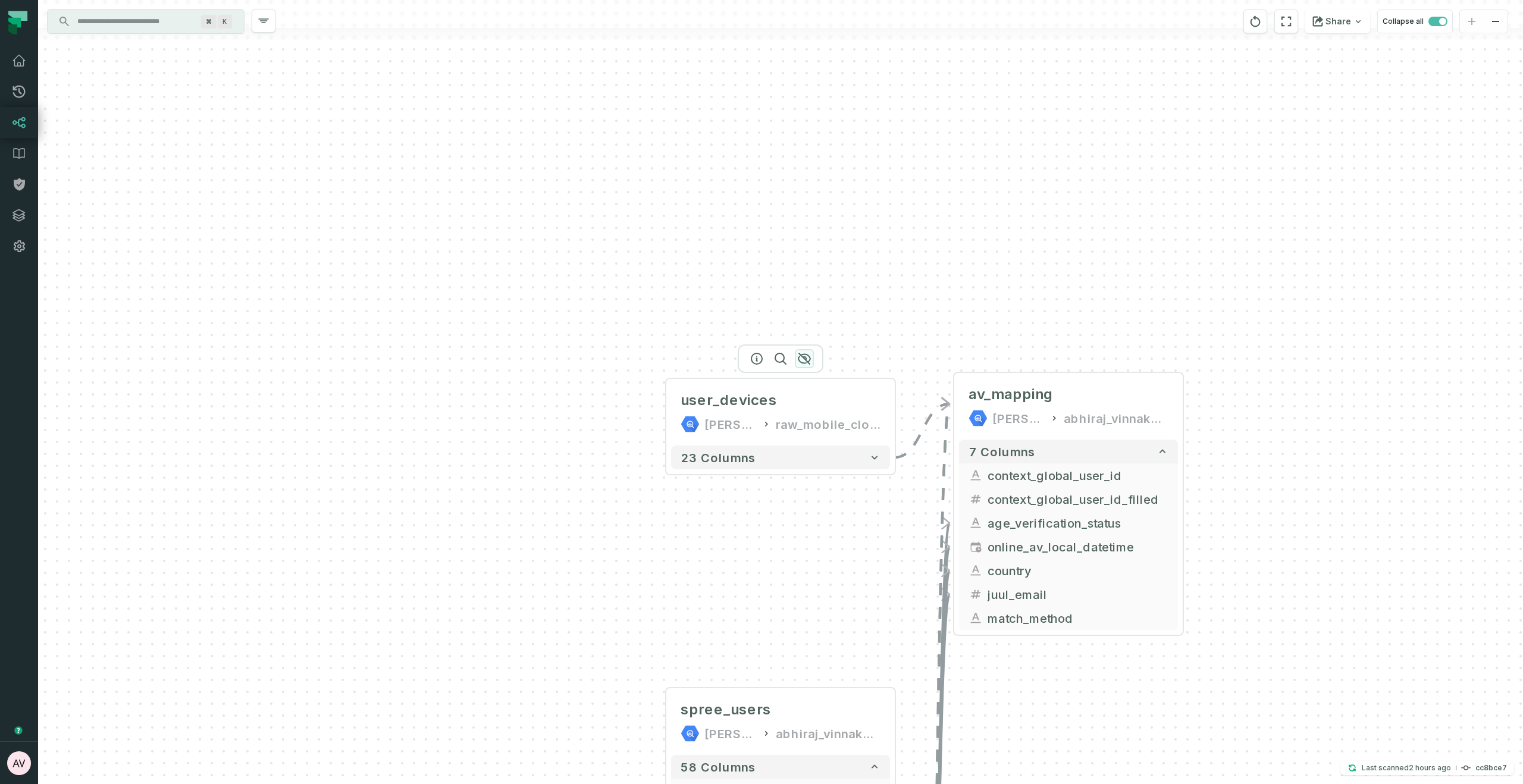
click at [807, 361] on icon "button" at bounding box center [805, 358] width 11 height 11
click at [1095, 355] on icon "button" at bounding box center [1092, 352] width 11 height 11
click at [1090, 350] on icon "button" at bounding box center [1092, 352] width 11 height 11
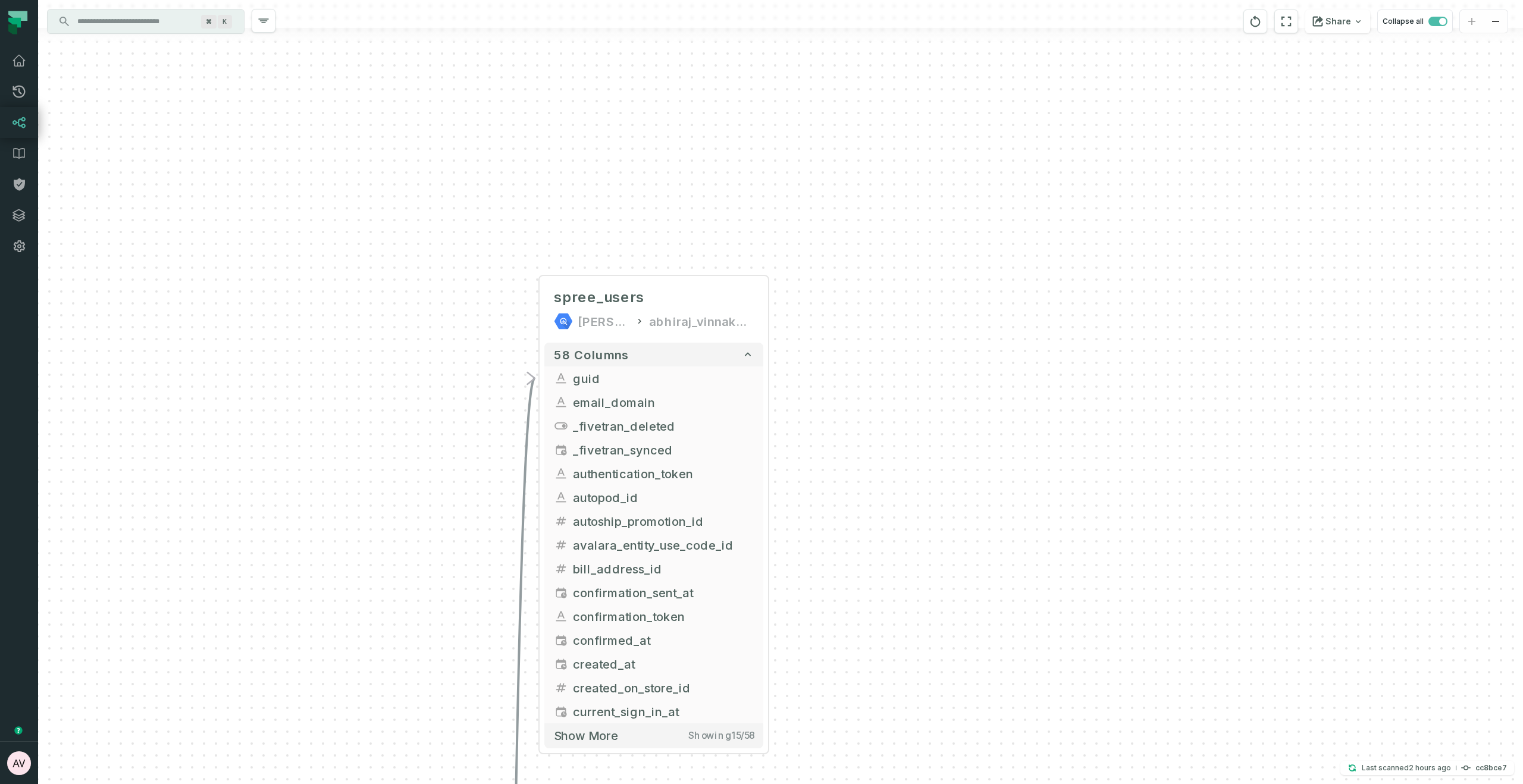
drag, startPoint x: 1090, startPoint y: 608, endPoint x: 955, endPoint y: 150, distance: 477.5
click at [955, 150] on div "+ Brand / DTC / Ecommerce Executive Onboarding Sep / Oct 2024 MODE ANALYTICS Gl…" at bounding box center [781, 392] width 1485 height 784
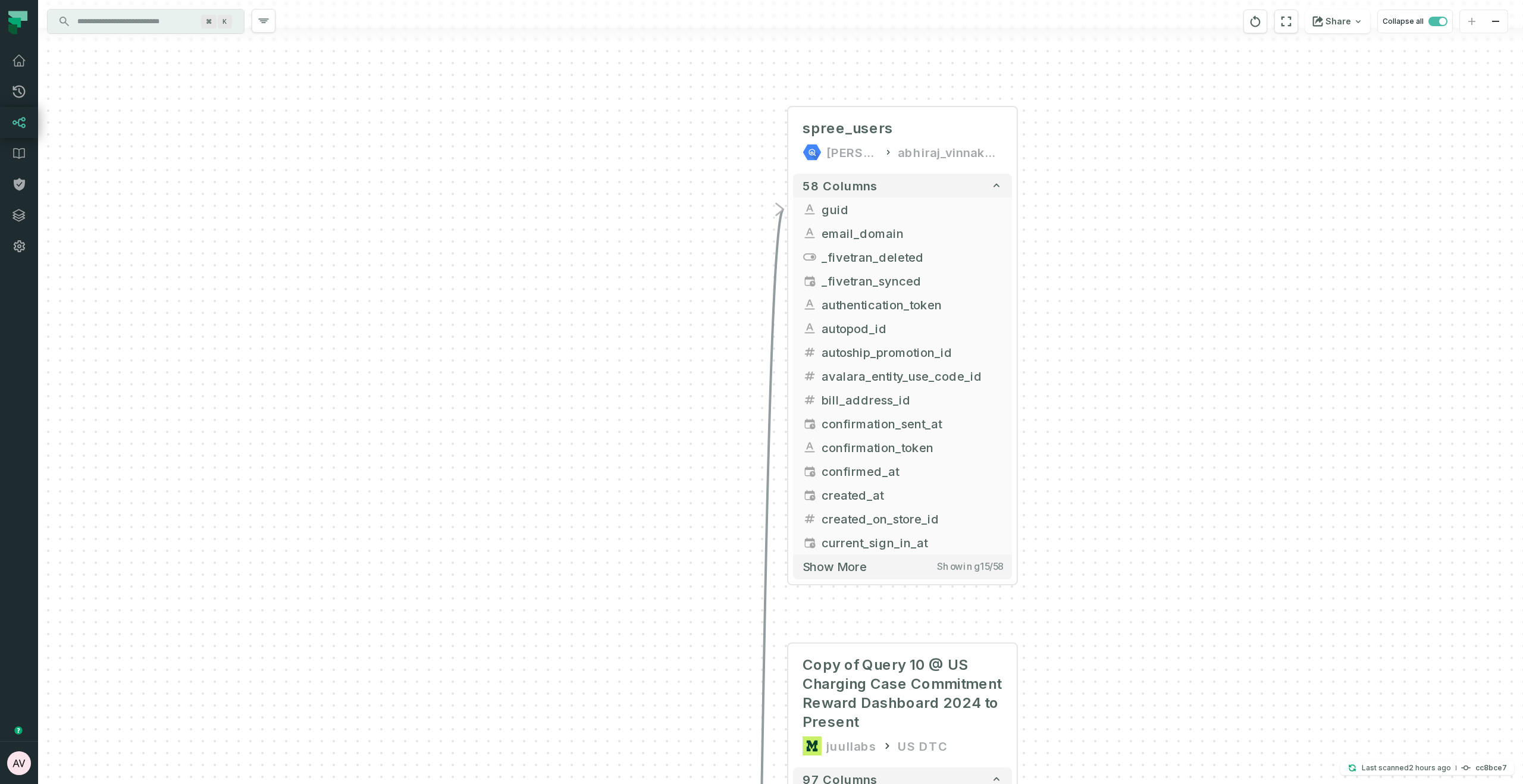
drag, startPoint x: 890, startPoint y: 675, endPoint x: 1146, endPoint y: 553, distance: 283.6
click at [1146, 553] on div "+ Brand / DTC / Ecommerce Executive Onboarding Sep / Oct 2024 MODE ANALYTICS Gl…" at bounding box center [781, 392] width 1485 height 784
click at [930, 89] on icon "button" at bounding box center [925, 88] width 11 height 11
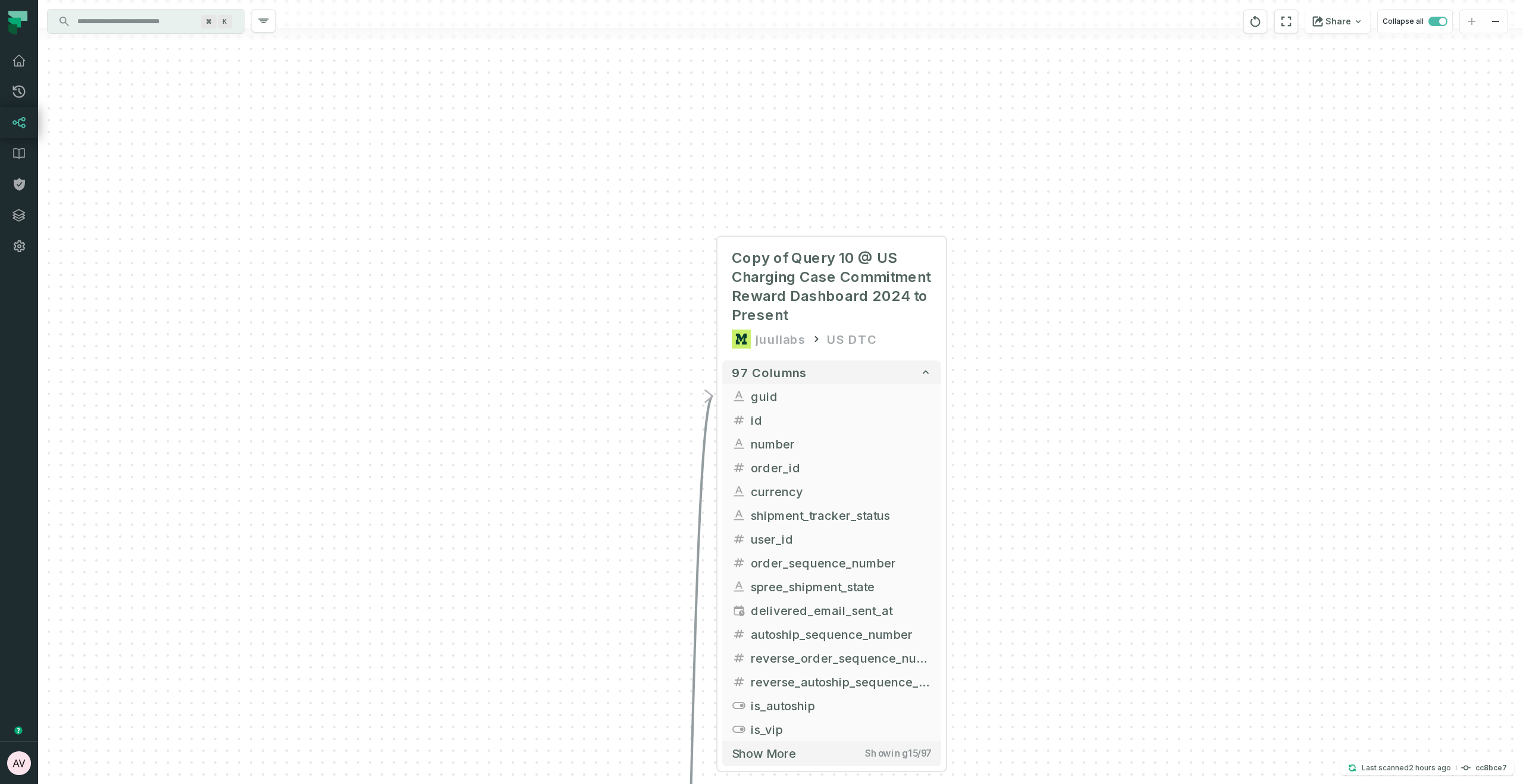
drag, startPoint x: 1136, startPoint y: 170, endPoint x: 1135, endPoint y: 160, distance: 10.0
click at [1135, 154] on div "+ Brand / DTC / Ecommerce Executive Onboarding Sep / Oct 2024 MODE ANALYTICS Gl…" at bounding box center [781, 392] width 1485 height 784
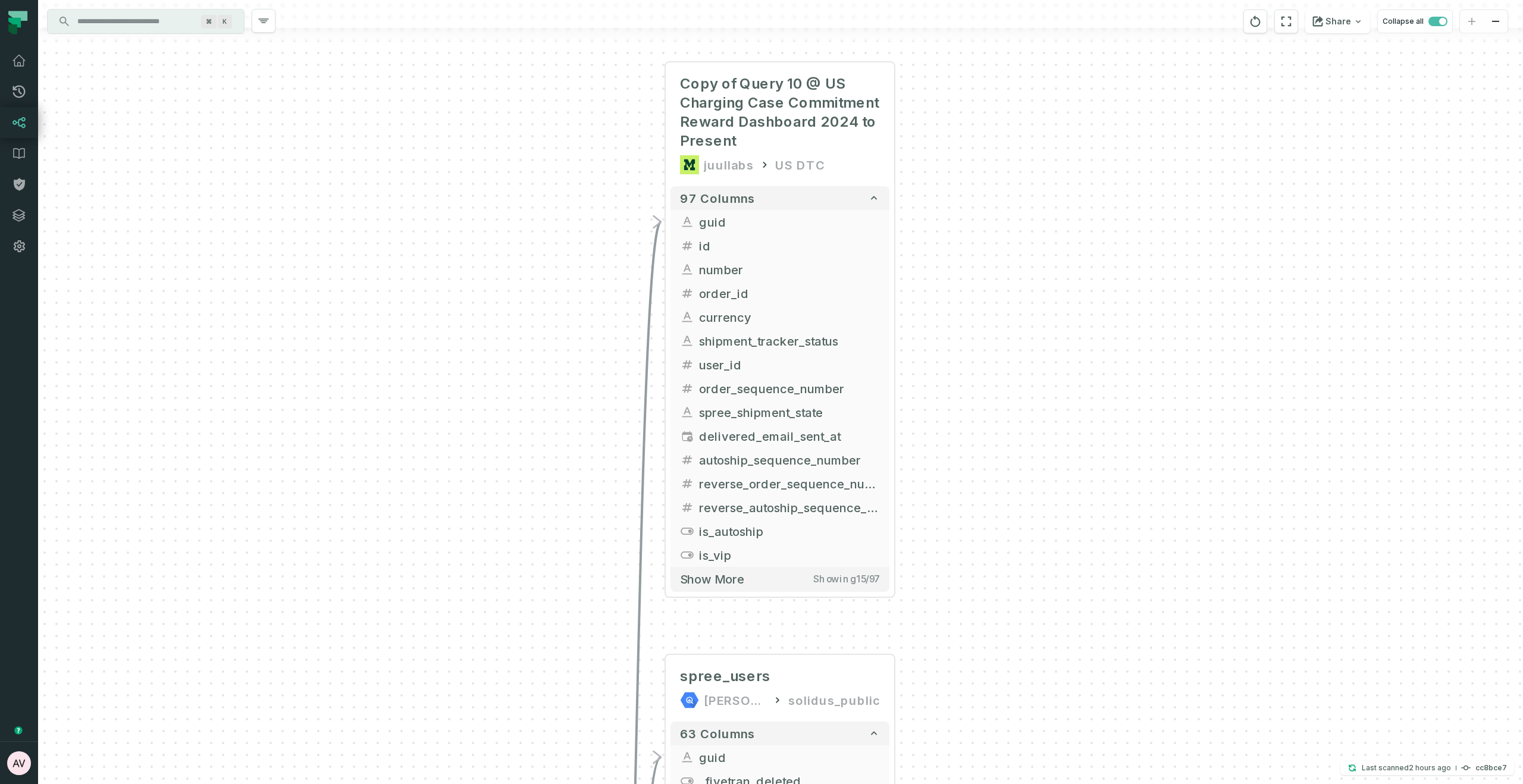
drag, startPoint x: 1124, startPoint y: 517, endPoint x: 1072, endPoint y: 360, distance: 165.4
click at [1072, 360] on div "+ Brand / DTC / Ecommerce Executive Onboarding Sep / Oct 2024 MODE ANALYTICS Gl…" at bounding box center [781, 392] width 1485 height 784
click at [895, 219] on button "+" at bounding box center [896, 222] width 21 height 21
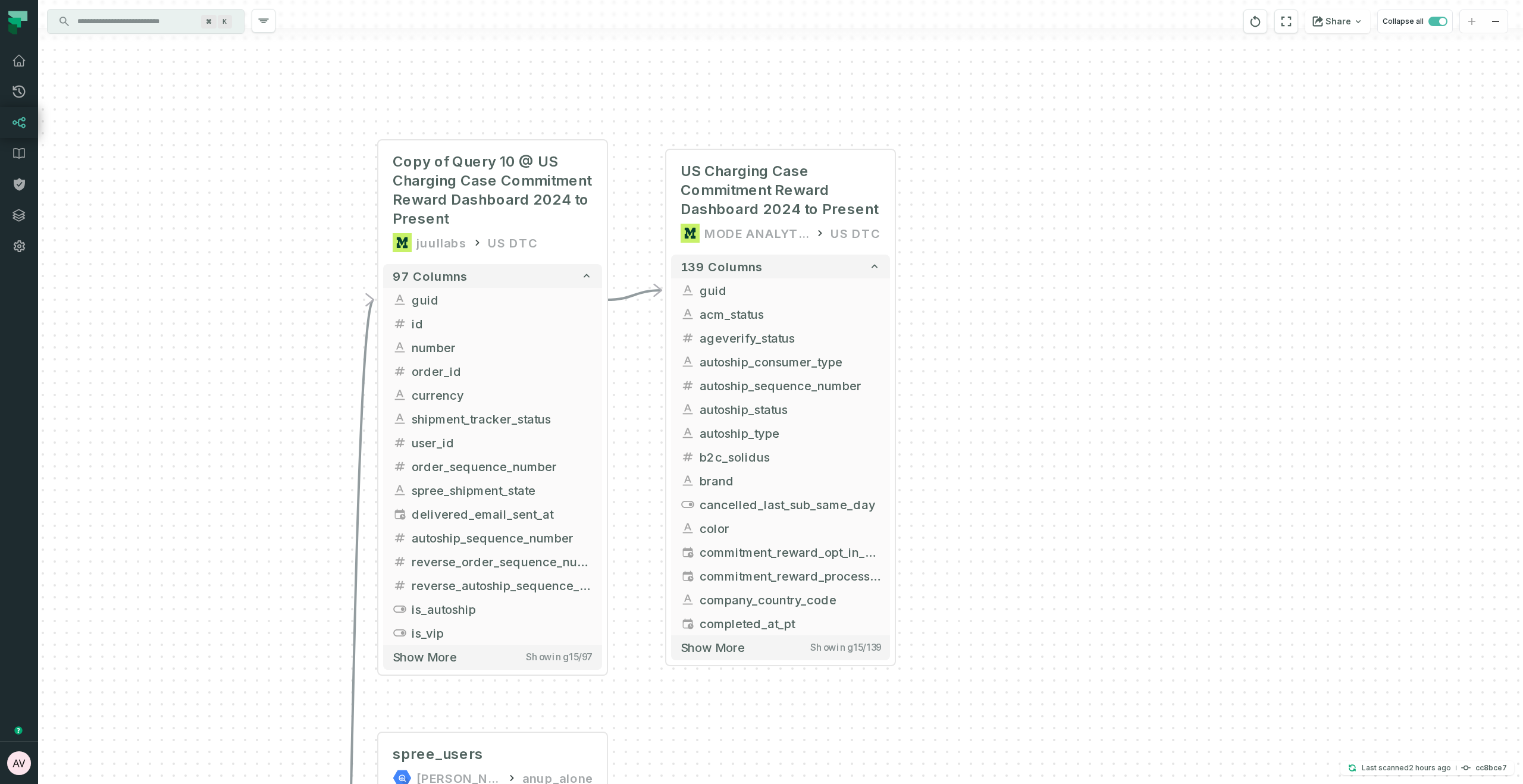
click at [1028, 374] on div "+ US Charging Case Commitment Reward Dashboard 2024 to Present MODE ANALYTICS U…" at bounding box center [781, 392] width 1485 height 784
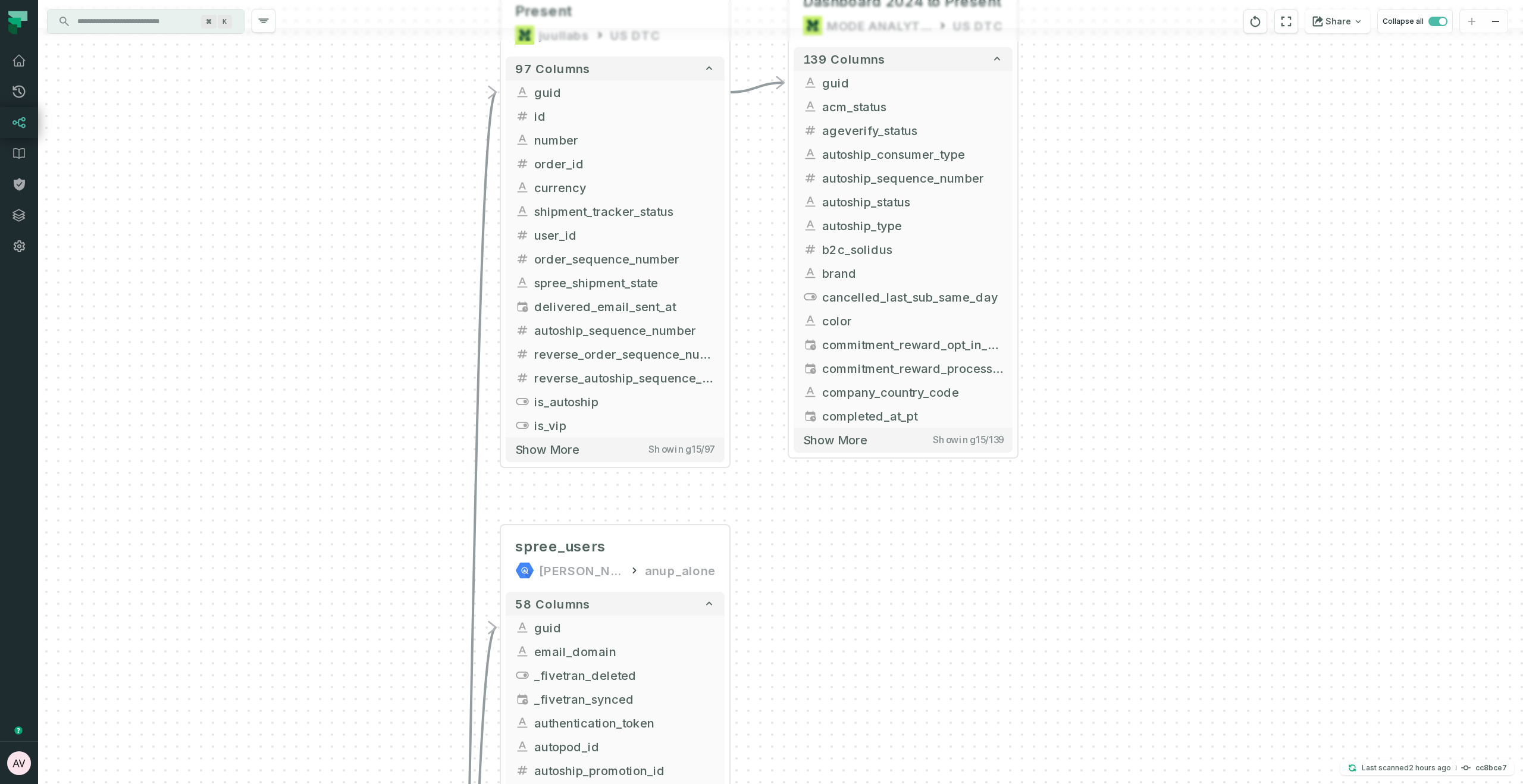
drag, startPoint x: 1192, startPoint y: 399, endPoint x: 1182, endPoint y: 405, distance: 11.7
click at [1197, 390] on div "+ US Charging Case Commitment Reward Dashboard 2024 to Present MODE ANALYTICS U…" at bounding box center [781, 392] width 1485 height 784
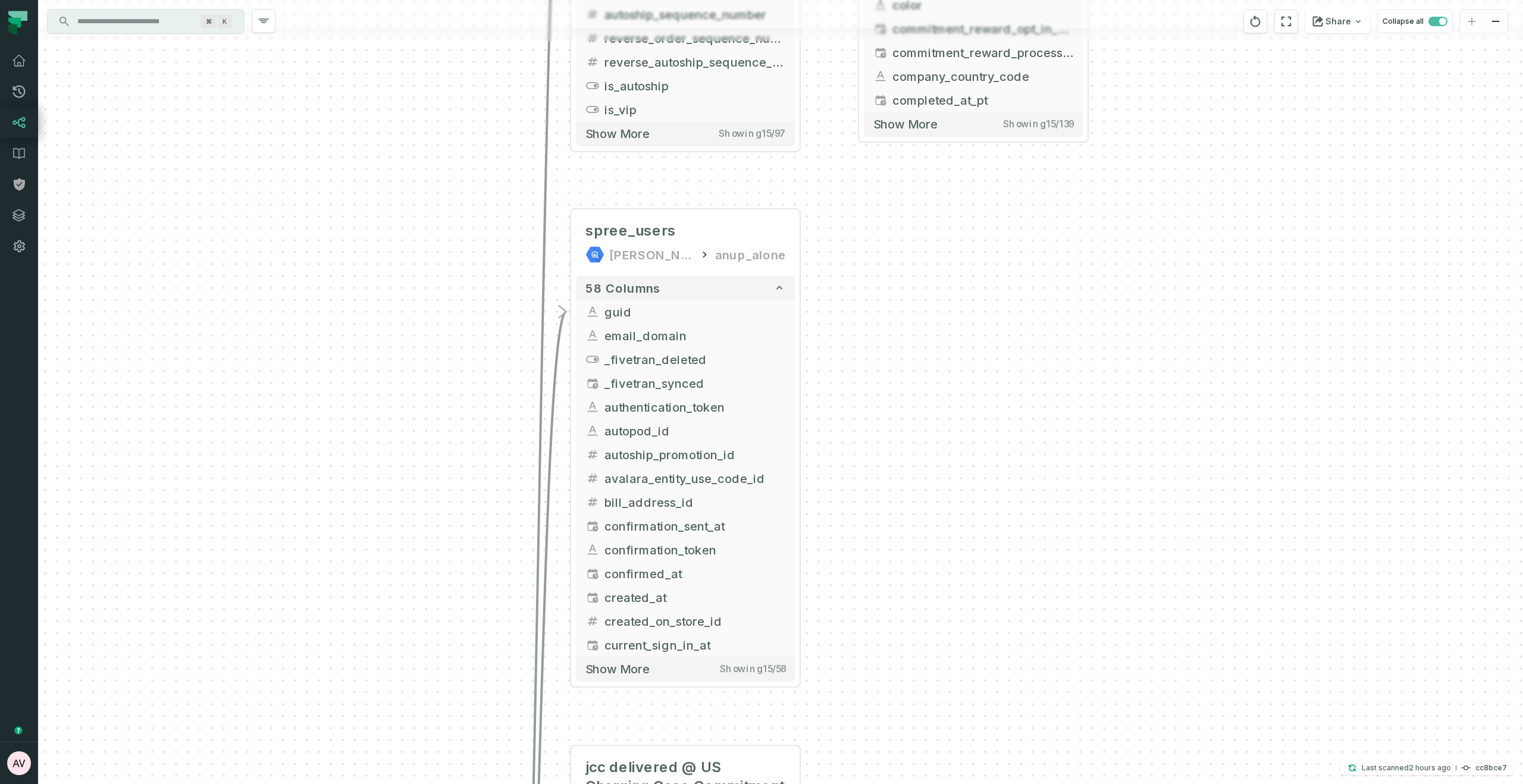
click at [1060, 378] on div "+ US Charging Case Commitment Reward Dashboard 2024 to Present MODE ANALYTICS U…" at bounding box center [781, 392] width 1485 height 784
click at [706, 193] on div at bounding box center [685, 189] width 85 height 29
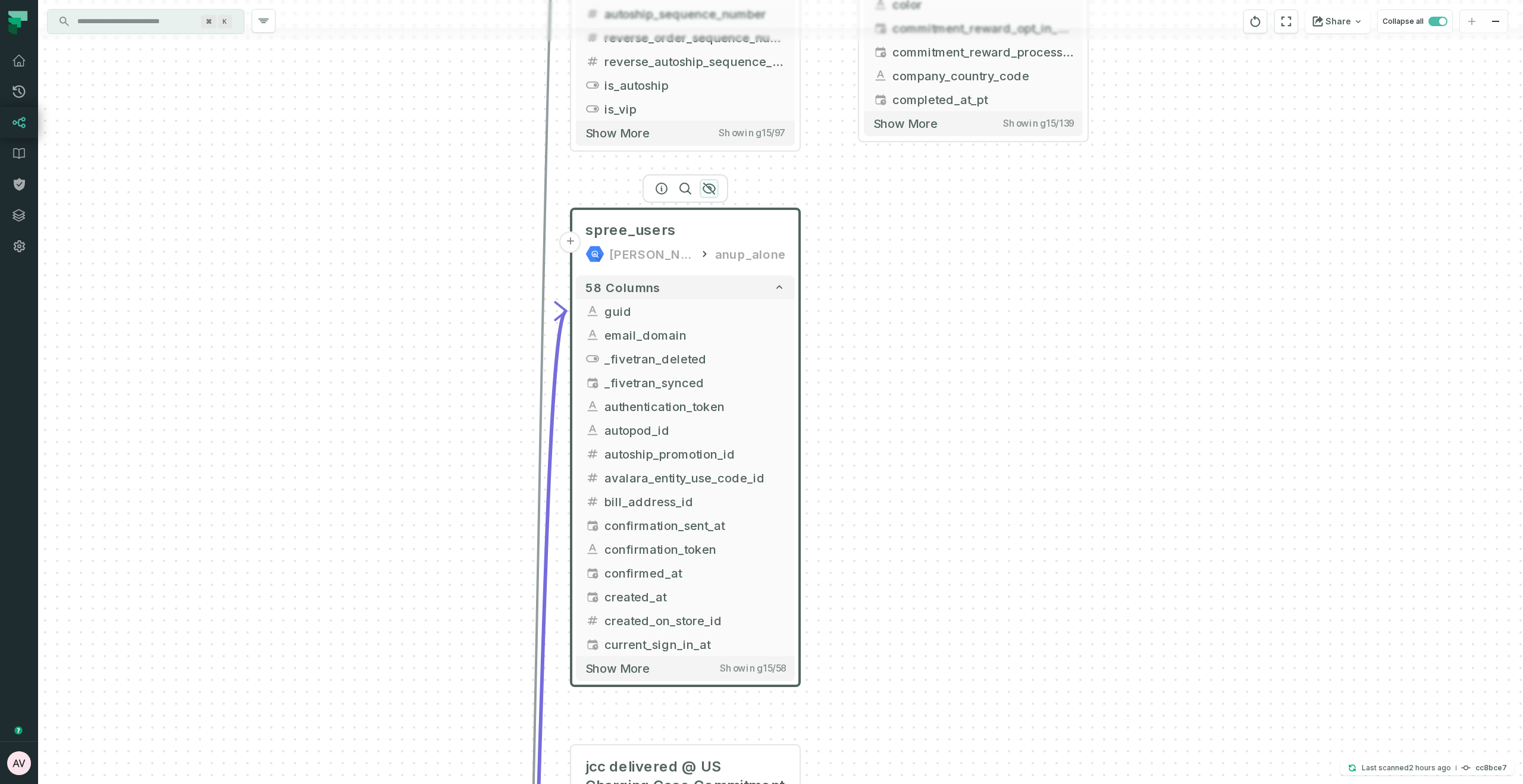
click at [710, 186] on icon "button" at bounding box center [709, 188] width 11 height 11
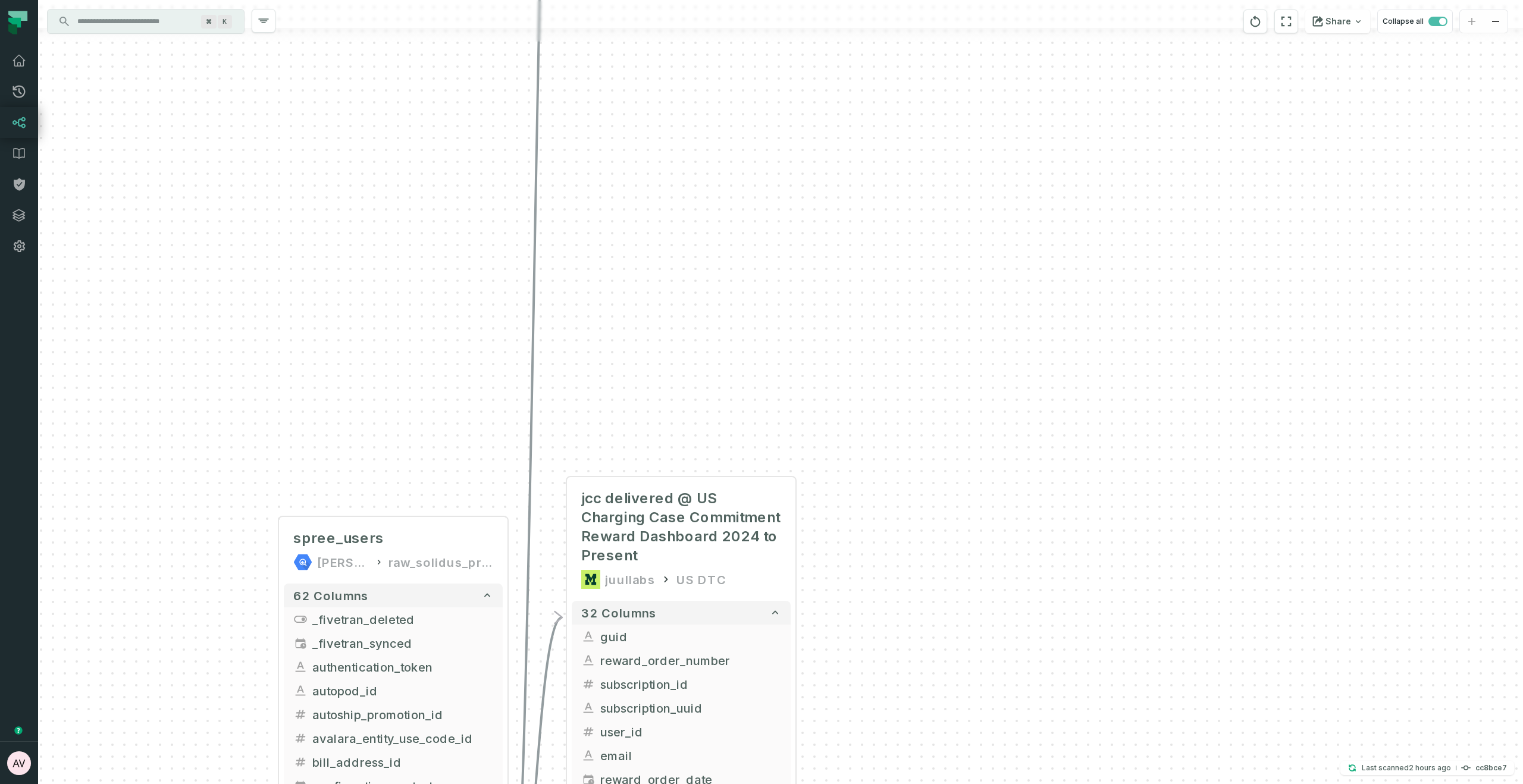
drag, startPoint x: 907, startPoint y: 325, endPoint x: 907, endPoint y: 290, distance: 35.0
click at [907, 290] on div "+ US Charging Case Commitment Reward Dashboard 2024 to Present MODE ANALYTICS U…" at bounding box center [781, 392] width 1485 height 784
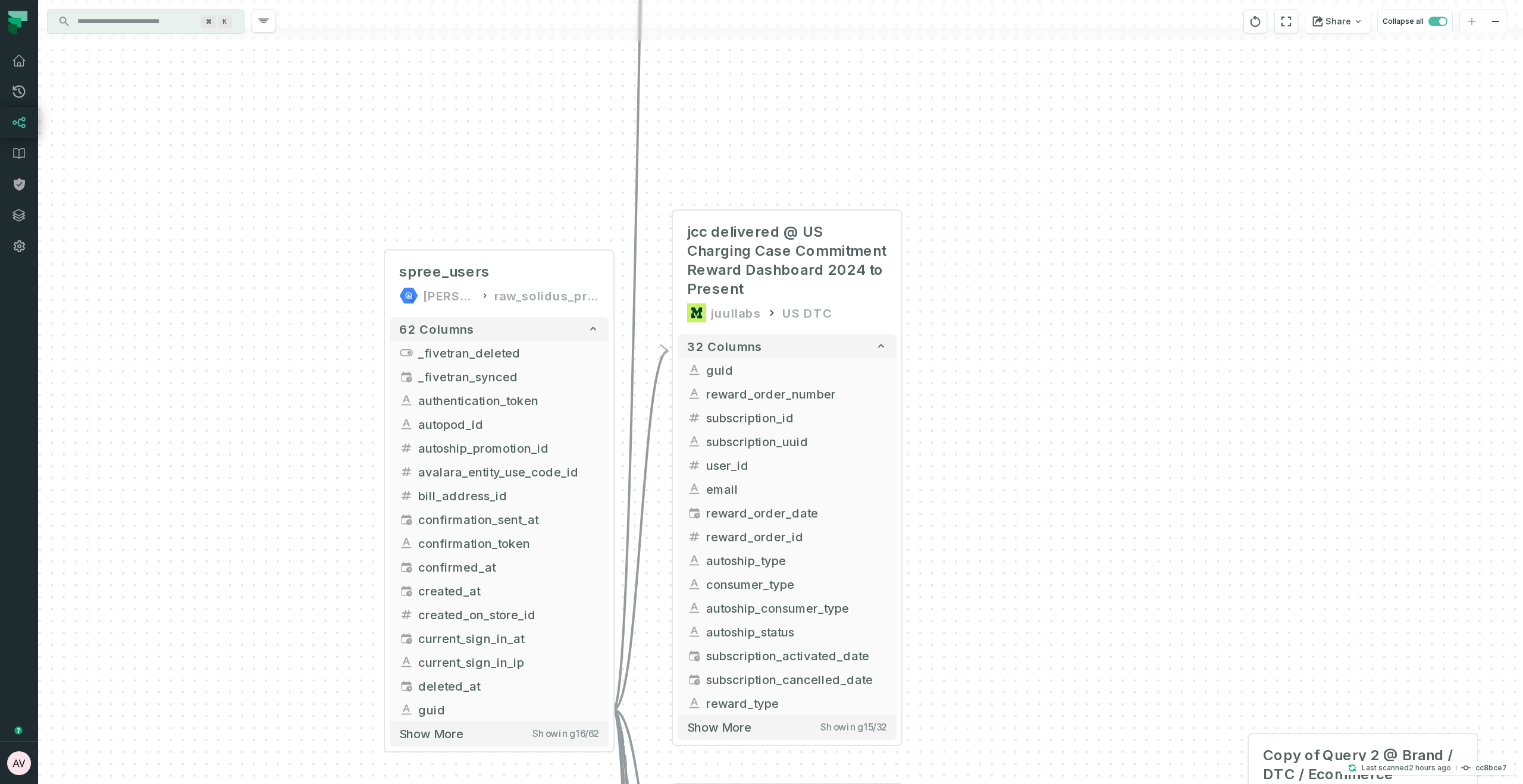
drag, startPoint x: 1010, startPoint y: 396, endPoint x: 1052, endPoint y: 308, distance: 97.5
click at [1052, 308] on div "+ US Charging Case Commitment Reward Dashboard 2024 to Present MODE ANALYTICS U…" at bounding box center [781, 392] width 1485 height 784
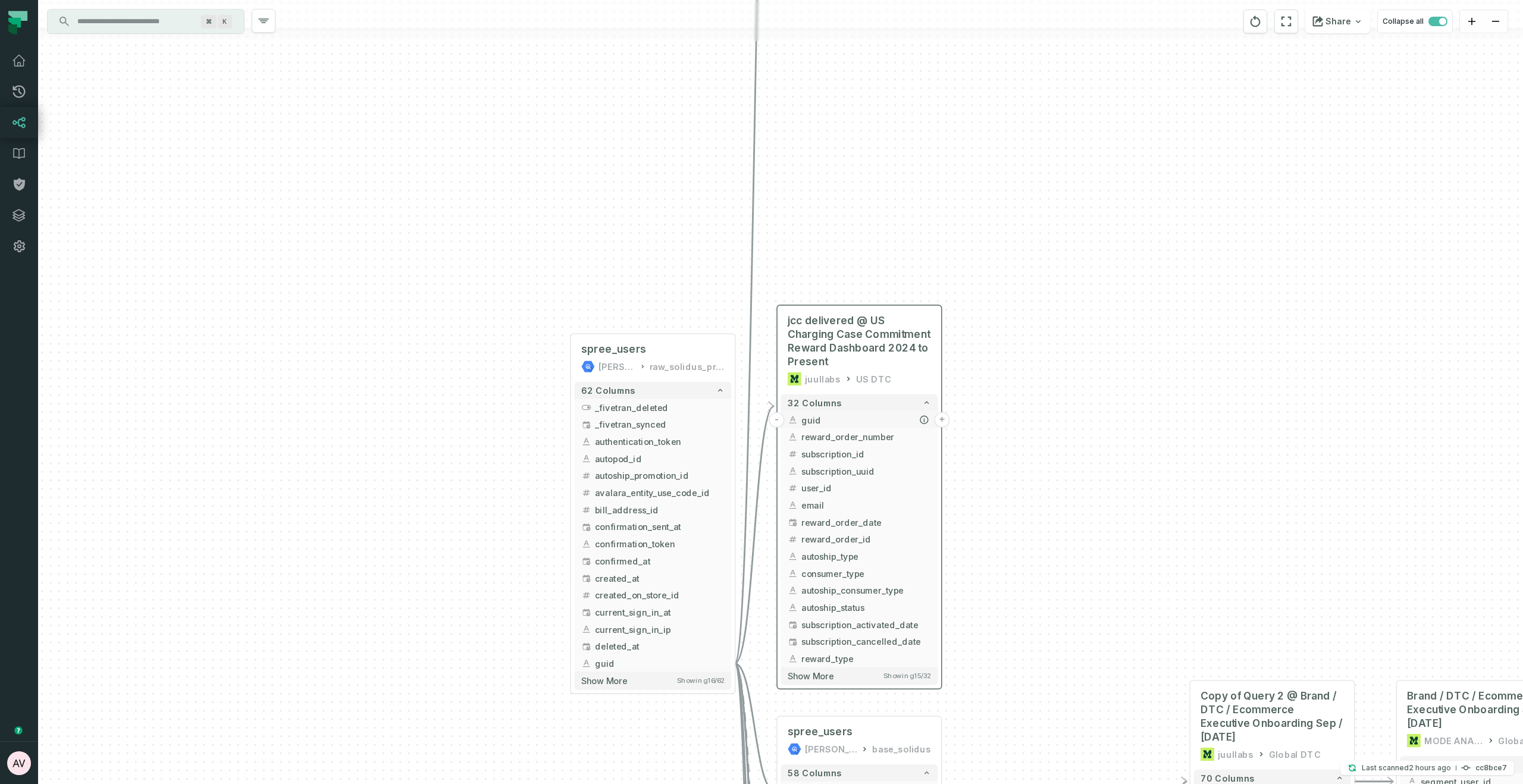
click at [943, 412] on button "+" at bounding box center [943, 419] width 15 height 15
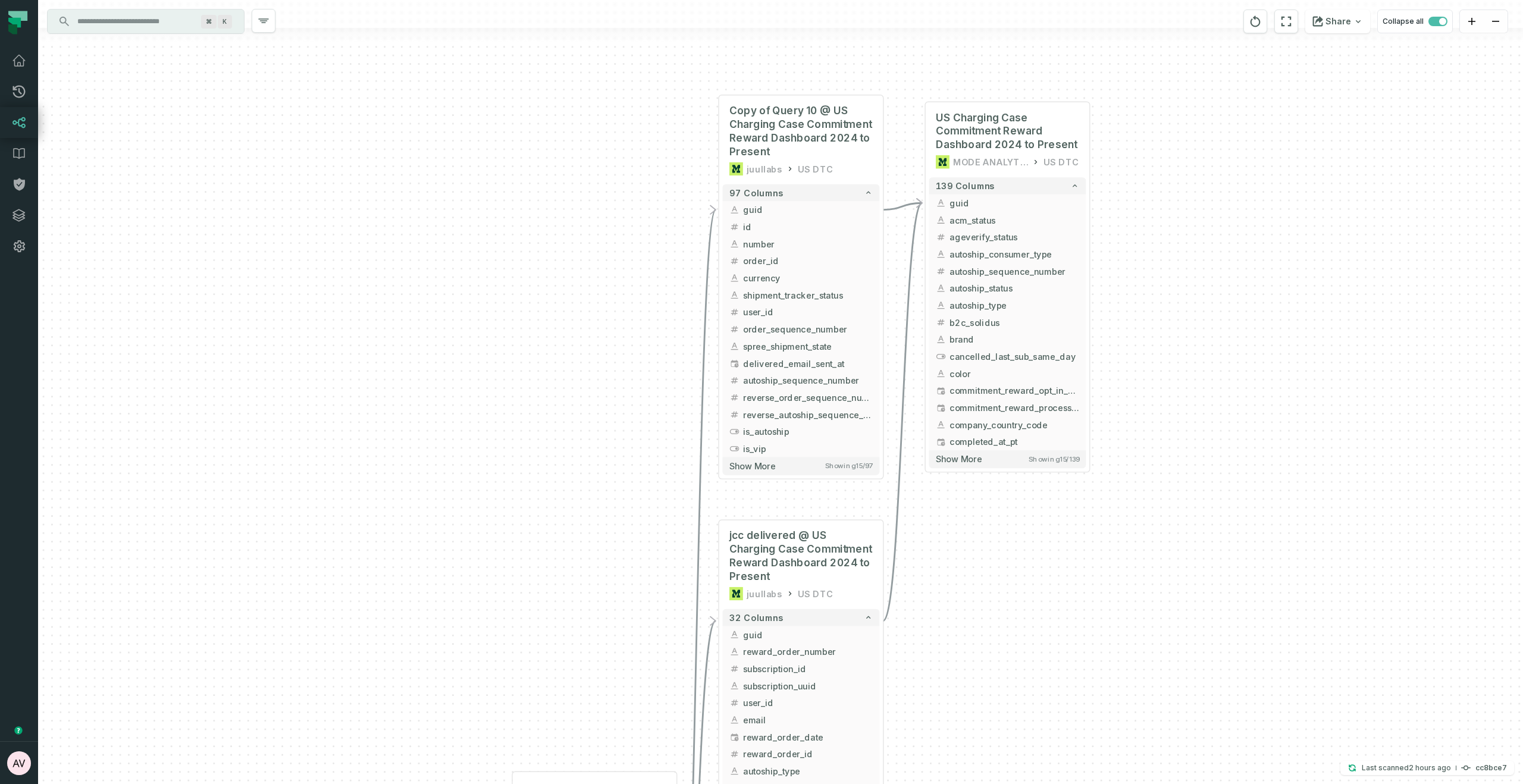
drag, startPoint x: 1104, startPoint y: 542, endPoint x: 1012, endPoint y: 608, distance: 113.2
click at [1013, 608] on div "+ US Charging Case Commitment Reward Dashboard 2024 to Present MODE ANALYTICS U…" at bounding box center [781, 392] width 1485 height 784
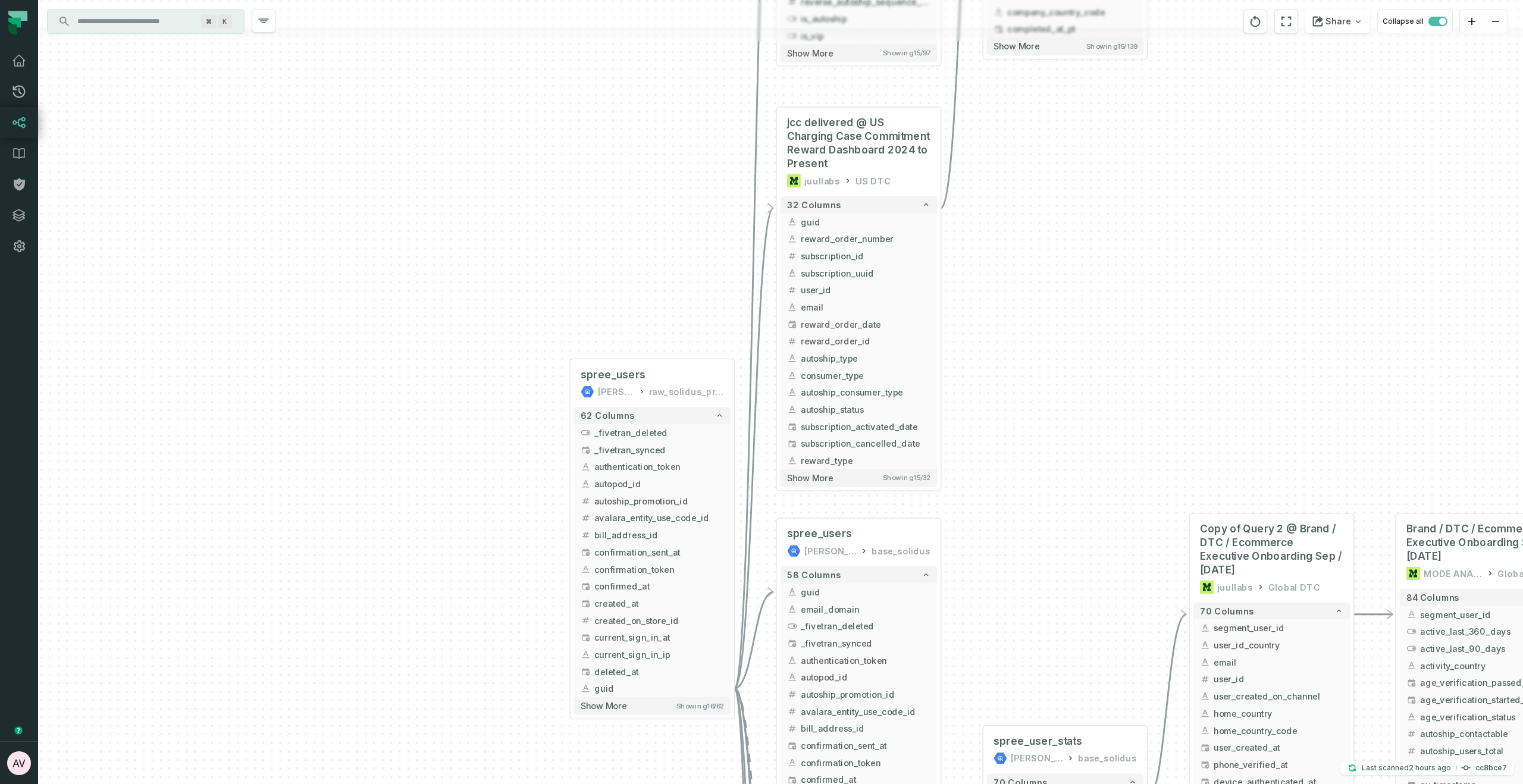
drag, startPoint x: 1043, startPoint y: 772, endPoint x: 1101, endPoint y: 360, distance: 416.1
click at [1101, 360] on div "+ US Charging Case Commitment Reward Dashboard 2024 to Present MODE ANALYTICS U…" at bounding box center [781, 392] width 1485 height 784
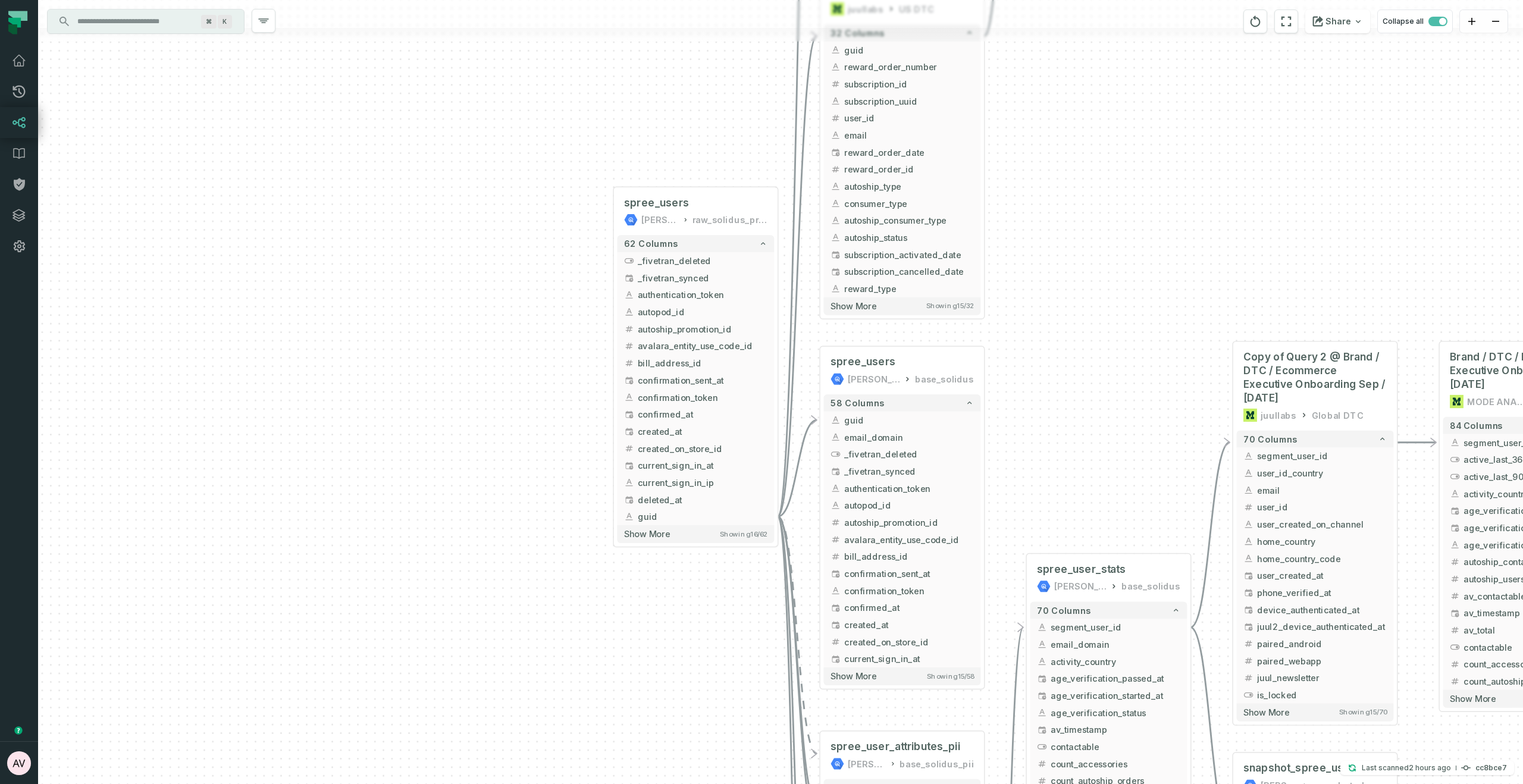
drag, startPoint x: 1023, startPoint y: 649, endPoint x: 1067, endPoint y: 478, distance: 176.6
click at [1067, 478] on div "+ US Charging Case Commitment Reward Dashboard 2024 to Present MODE ANALYTICS U…" at bounding box center [781, 392] width 1485 height 784
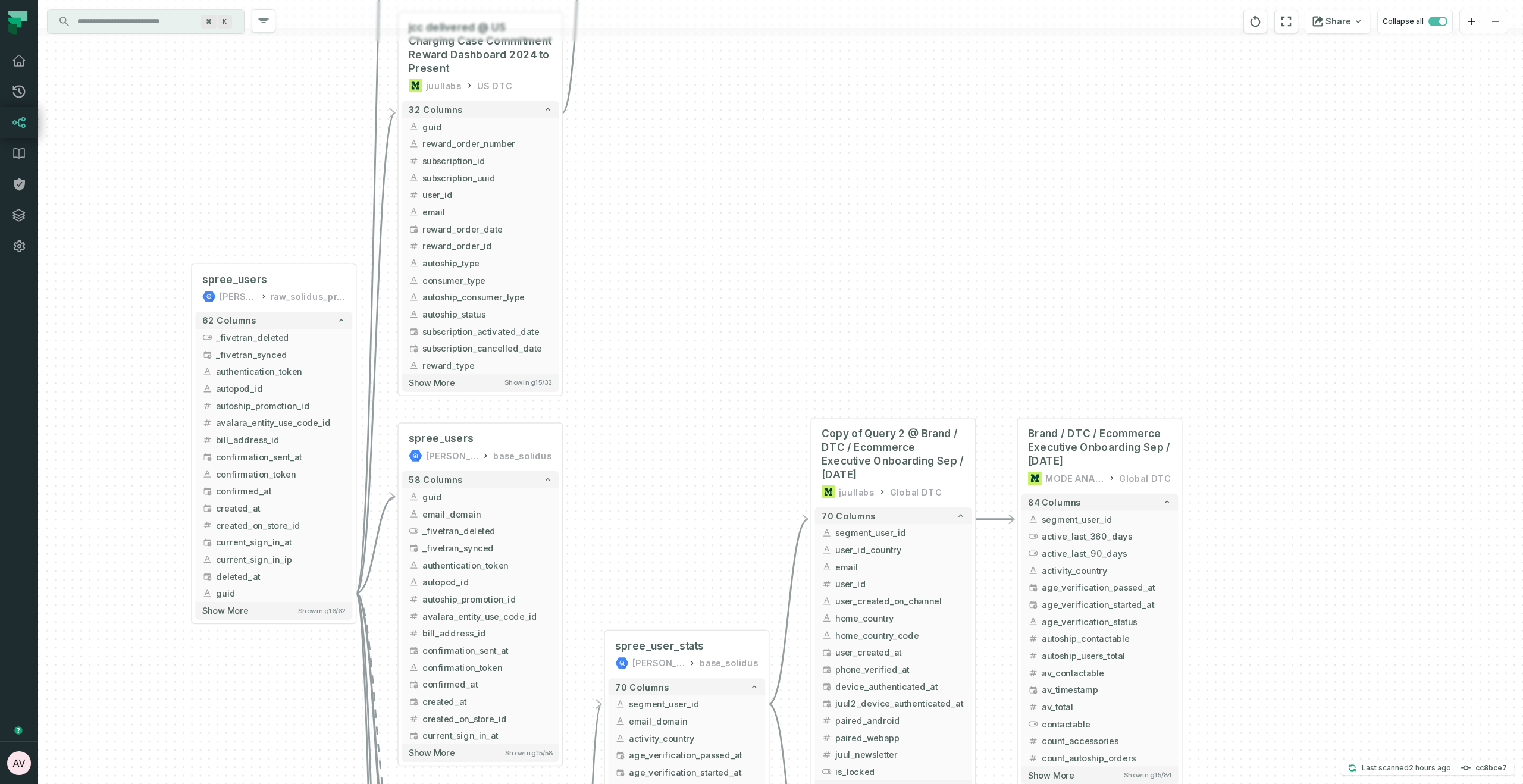
drag, startPoint x: 1067, startPoint y: 478, endPoint x: 644, endPoint y: 556, distance: 430.1
click at [644, 556] on div "+ US Charging Case Commitment Reward Dashboard 2024 to Present MODE ANALYTICS U…" at bounding box center [781, 392] width 1485 height 784
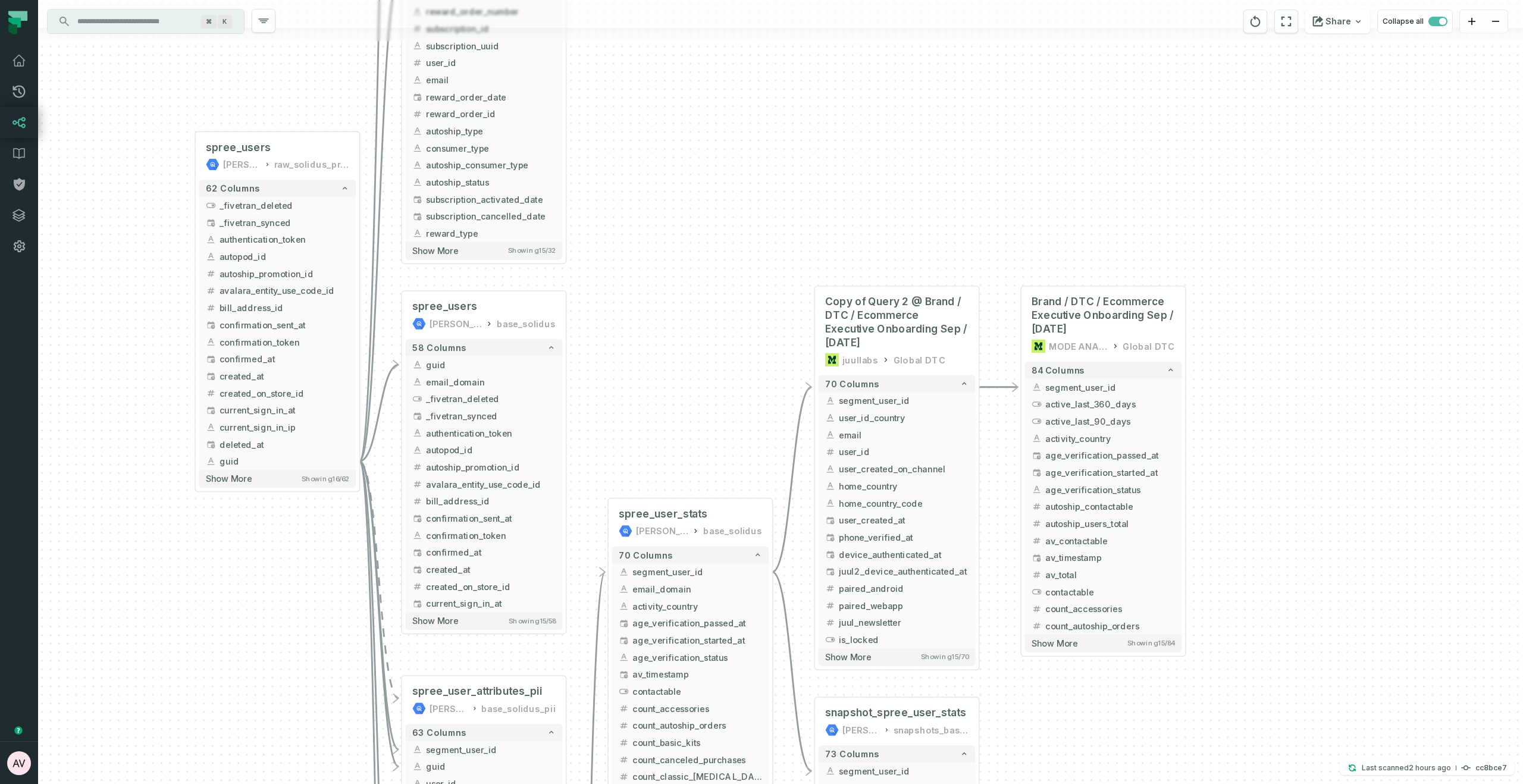
drag, startPoint x: 776, startPoint y: 299, endPoint x: 779, endPoint y: 261, distance: 38.1
click at [779, 261] on div "+ US Charging Case Commitment Reward Dashboard 2024 to Present MODE ANALYTICS U…" at bounding box center [781, 392] width 1485 height 784
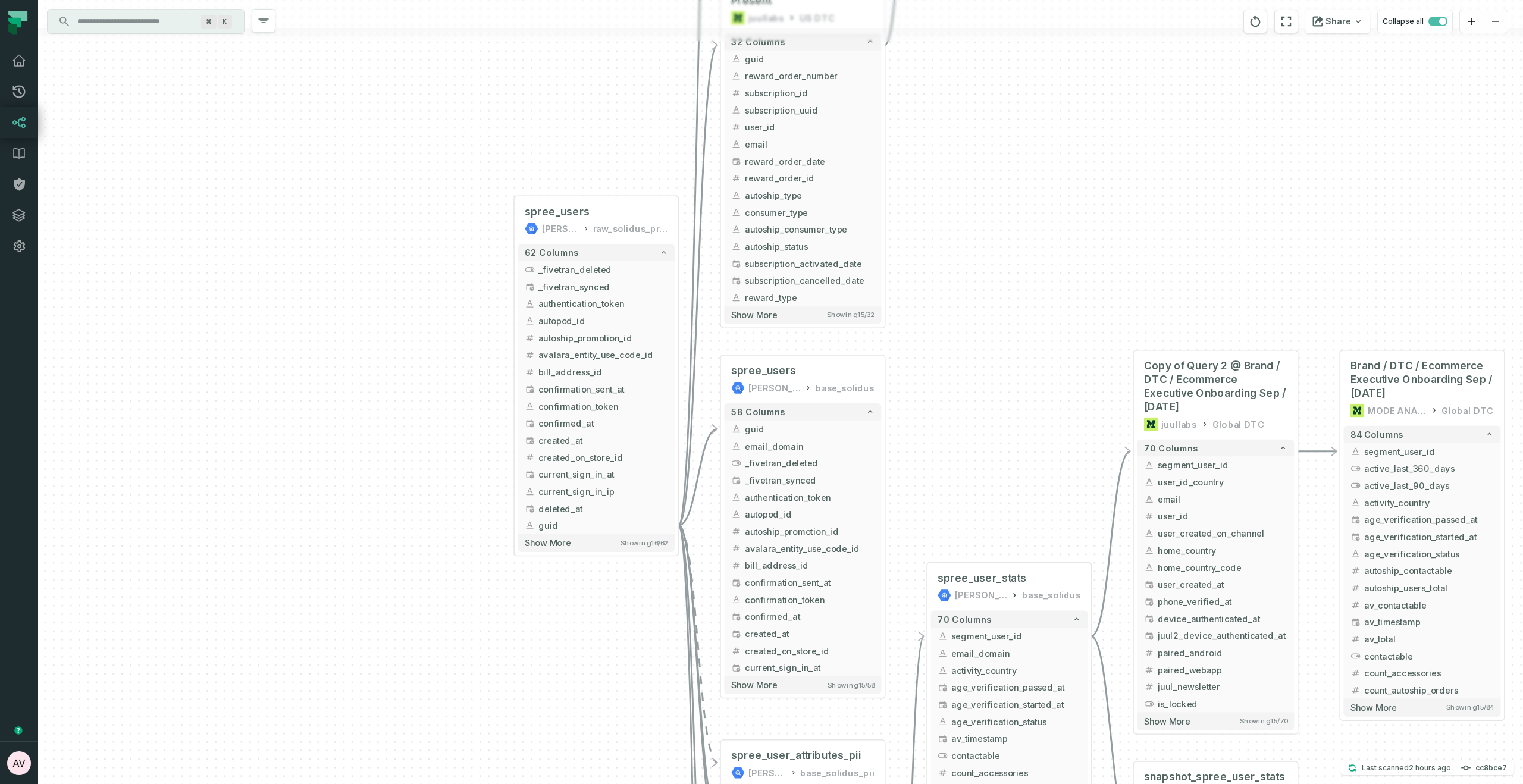
drag, startPoint x: 748, startPoint y: 354, endPoint x: 1015, endPoint y: 477, distance: 294.0
click at [1015, 477] on div "+ US Charging Case Commitment Reward Dashboard 2024 to Present MODE ANALYTICS U…" at bounding box center [781, 392] width 1485 height 784
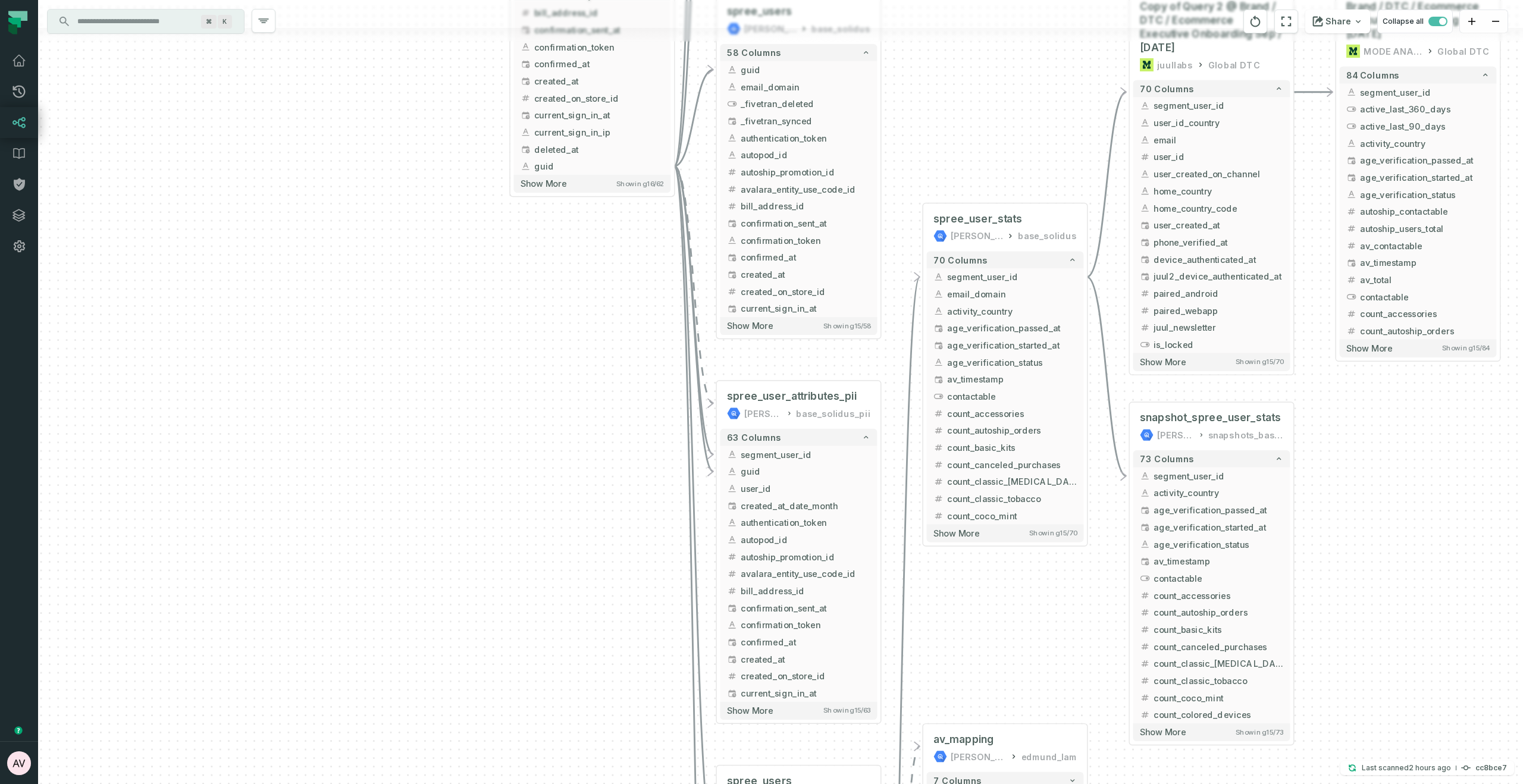
drag, startPoint x: 1016, startPoint y: 490, endPoint x: 1012, endPoint y: 129, distance: 361.0
click at [1012, 129] on div "+ US Charging Case Commitment Reward Dashboard 2024 to Present MODE ANALYTICS U…" at bounding box center [781, 392] width 1485 height 784
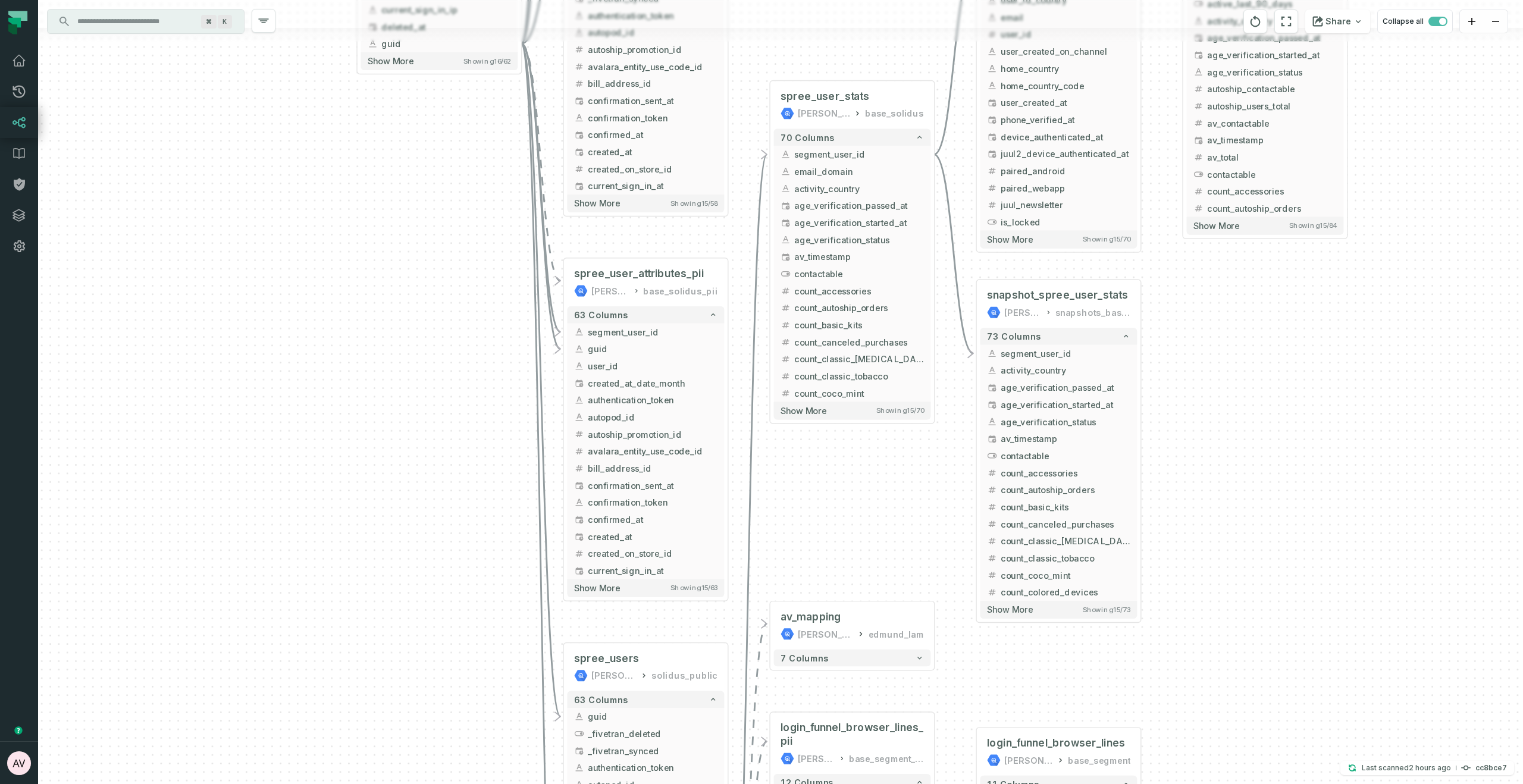
drag, startPoint x: 546, startPoint y: 357, endPoint x: 439, endPoint y: 228, distance: 167.6
click at [439, 228] on div "+ US Charging Case Commitment Reward Dashboard 2024 to Present MODE ANALYTICS U…" at bounding box center [781, 392] width 1485 height 784
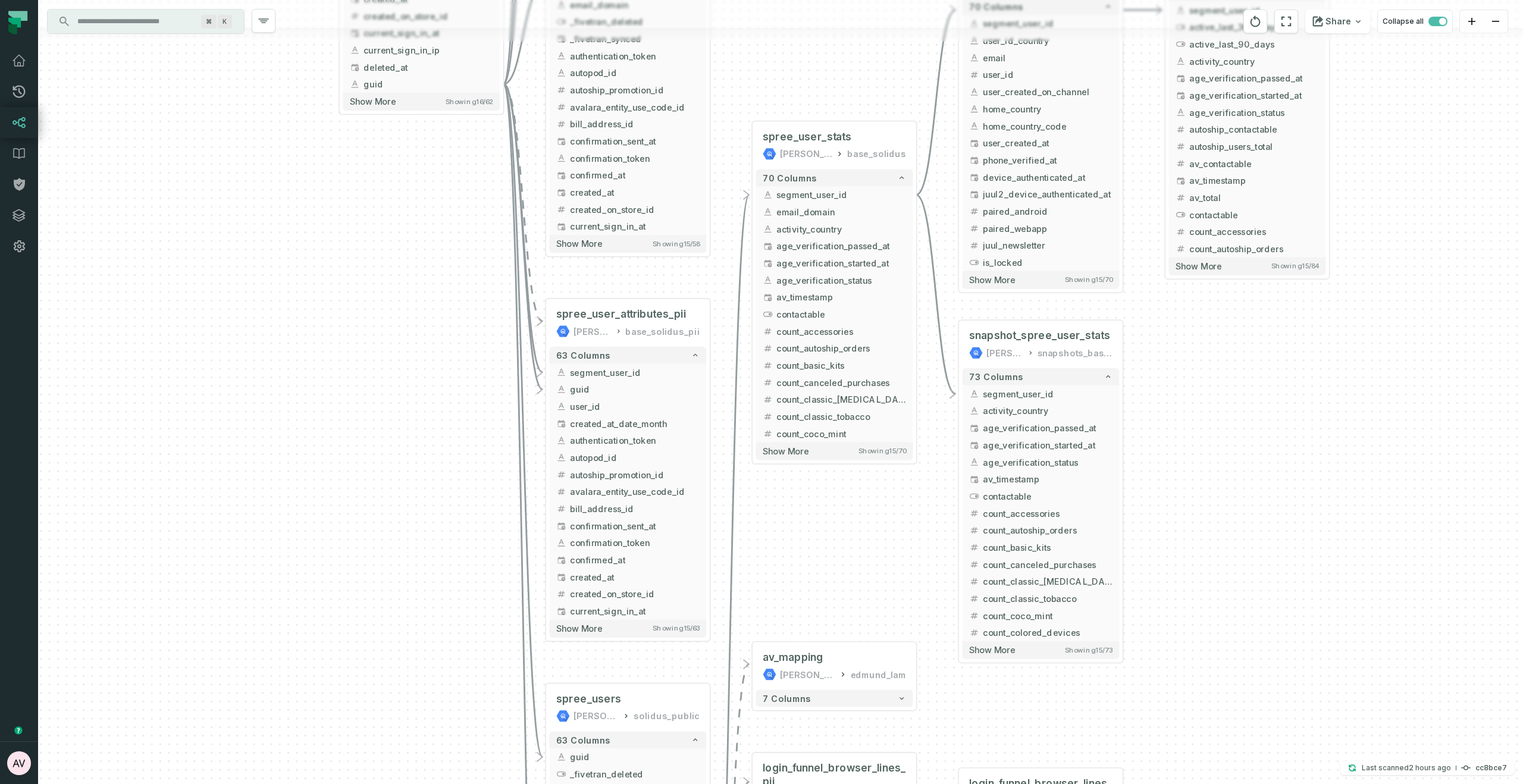
drag, startPoint x: 889, startPoint y: 525, endPoint x: 770, endPoint y: 680, distance: 195.4
click at [770, 679] on div "+ US Charging Case Commitment Reward Dashboard 2024 to Present MODE ANALYTICS U…" at bounding box center [781, 392] width 1485 height 784
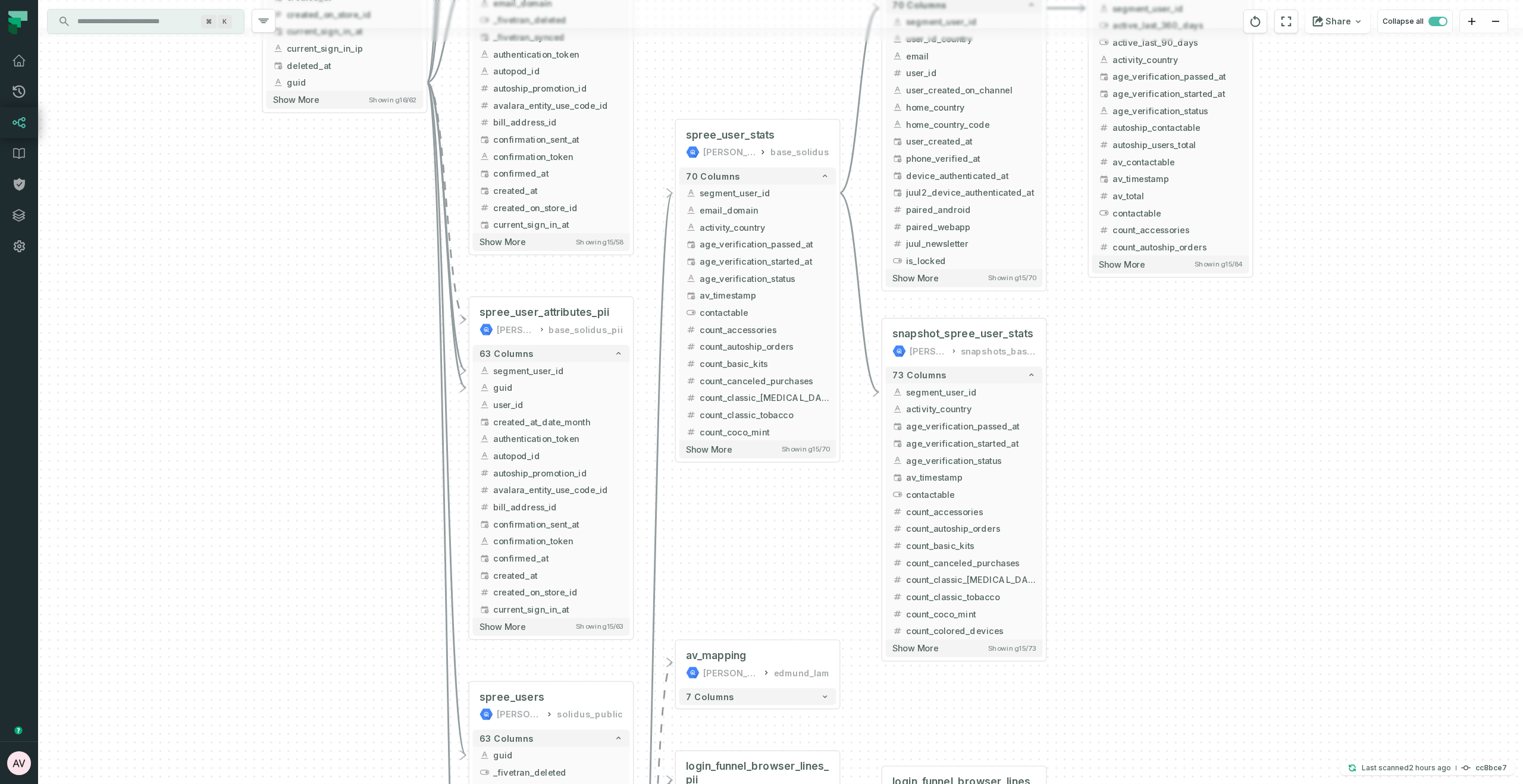
drag, startPoint x: 1318, startPoint y: 673, endPoint x: 1271, endPoint y: 368, distance: 308.6
click at [1271, 368] on div "+ US Charging Case Commitment Reward Dashboard 2024 to Present MODE ANALYTICS U…" at bounding box center [781, 392] width 1485 height 784
click at [635, 371] on button "+" at bounding box center [634, 370] width 15 height 15
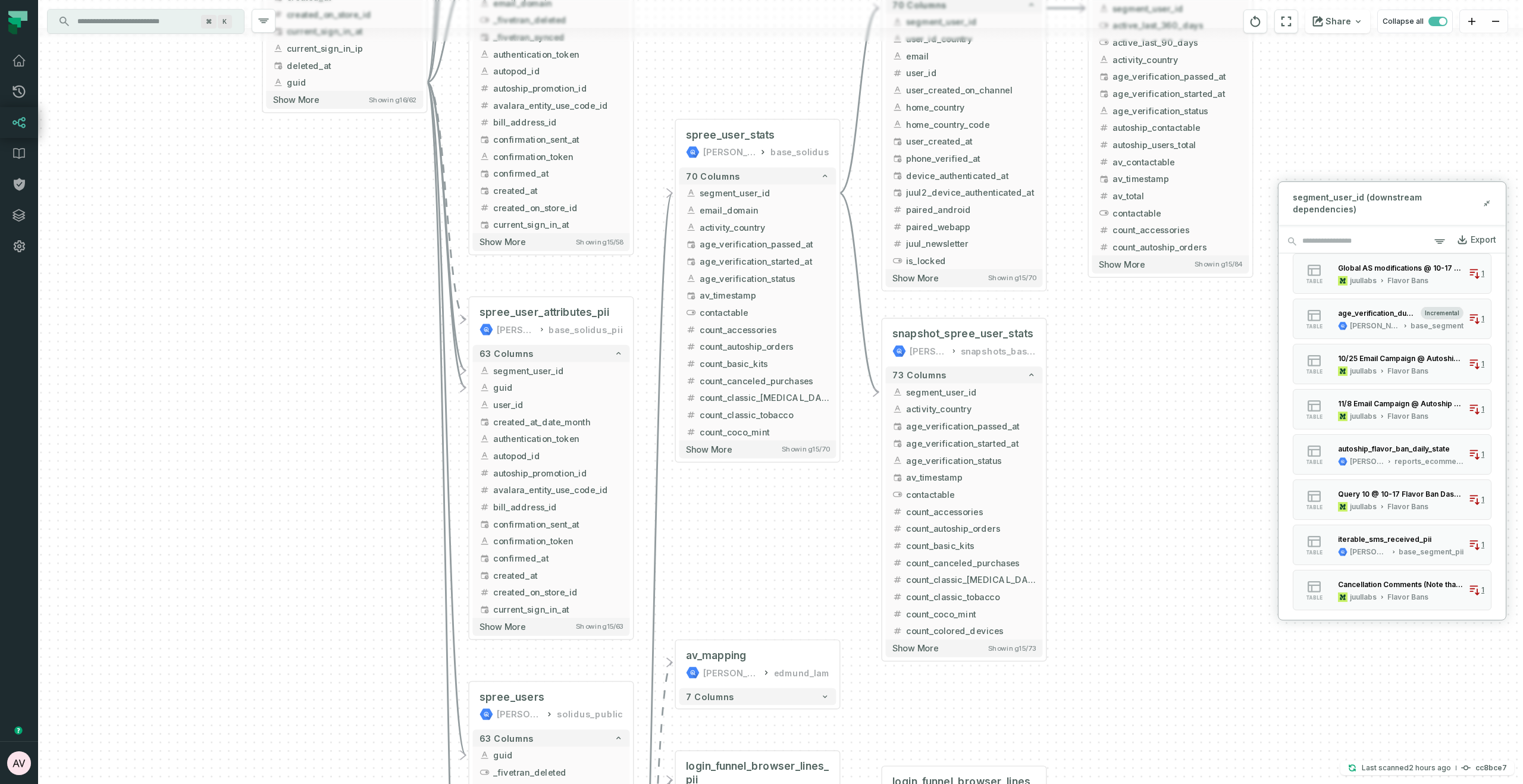
scroll to position [199, 0]
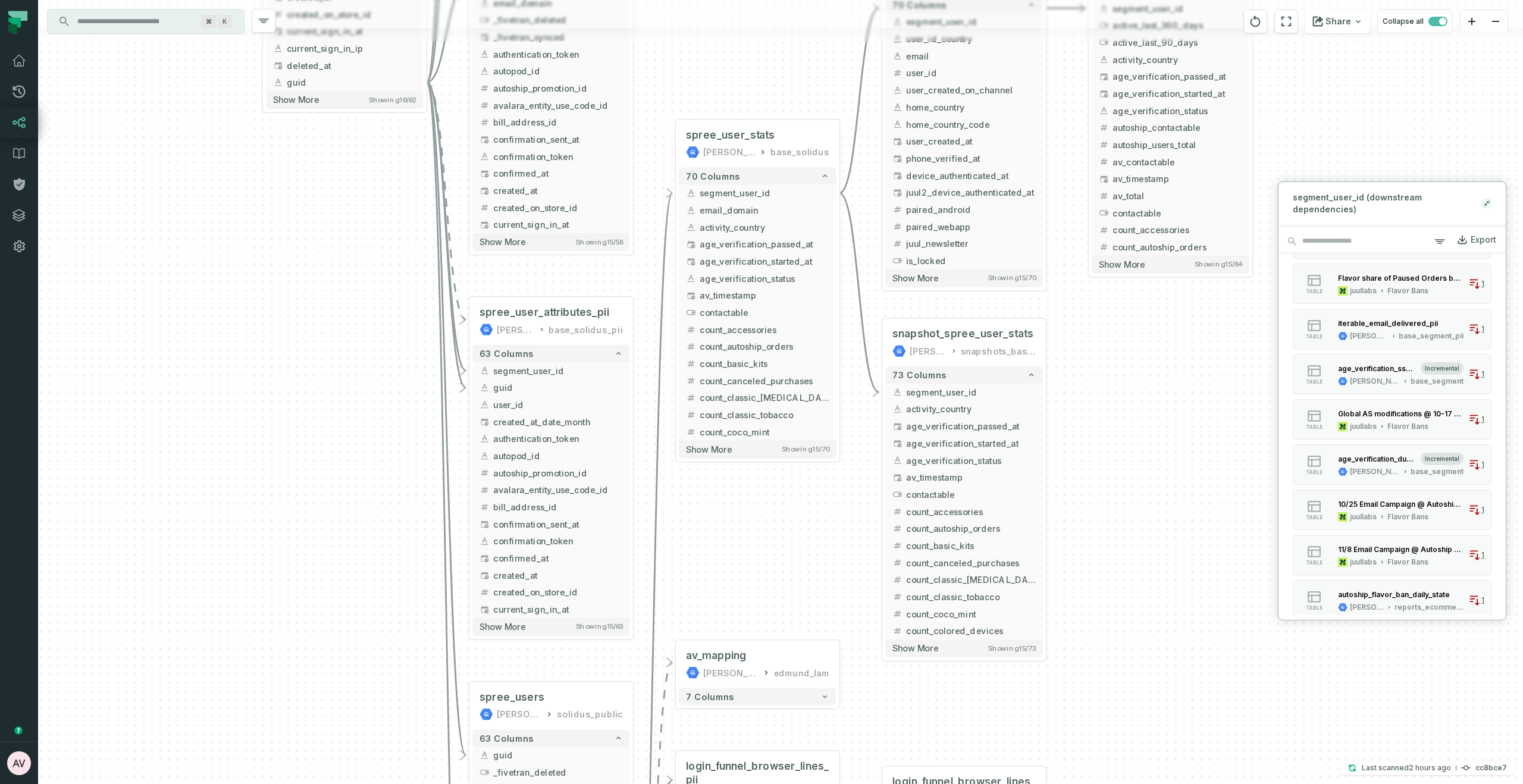
click at [1489, 198] on icon at bounding box center [1487, 203] width 9 height 10
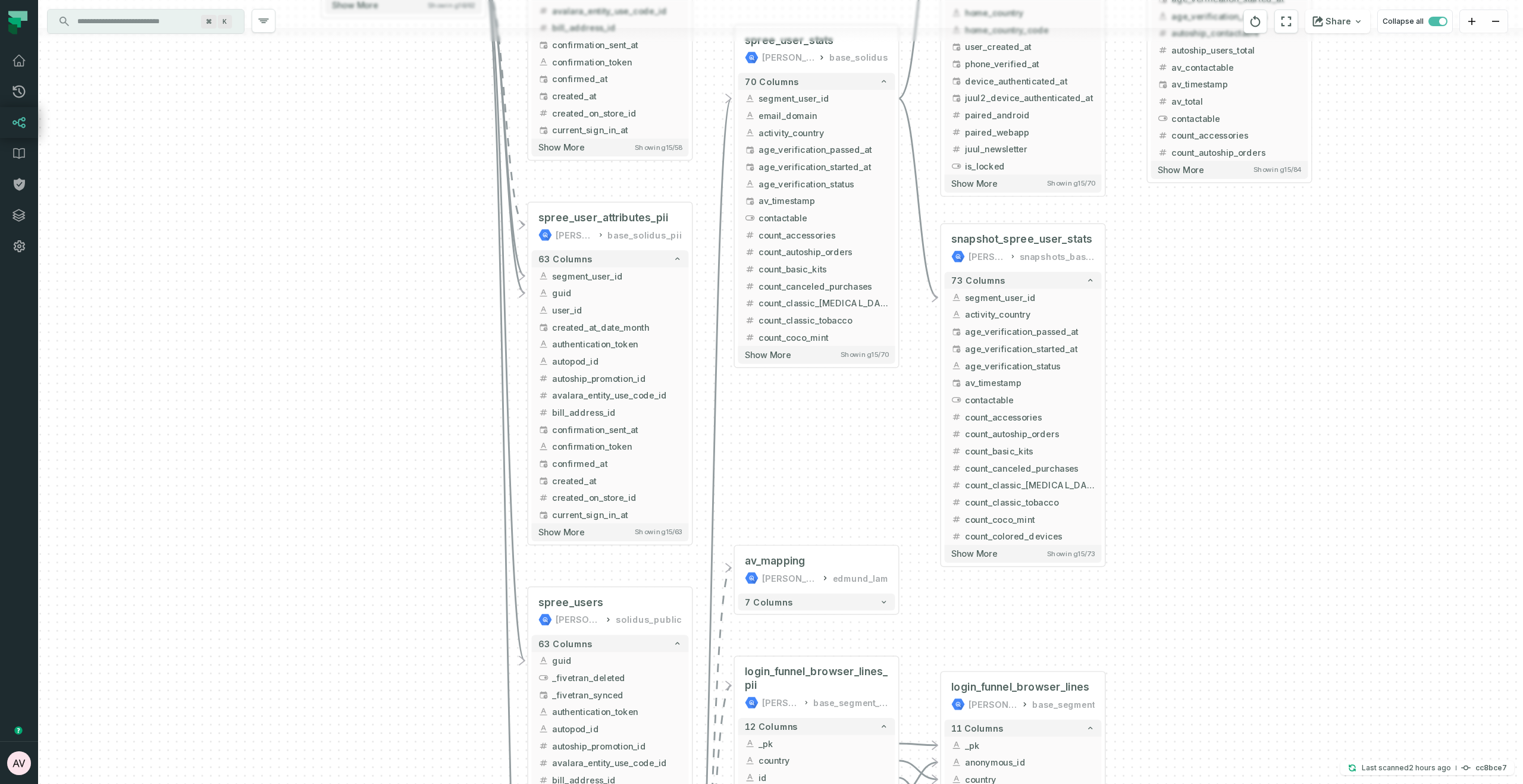
drag, startPoint x: 1205, startPoint y: 472, endPoint x: 1263, endPoint y: 377, distance: 111.3
click at [1263, 377] on div "+ US Charging Case Commitment Reward Dashboard 2024 to Present MODE ANALYTICS U…" at bounding box center [781, 392] width 1485 height 784
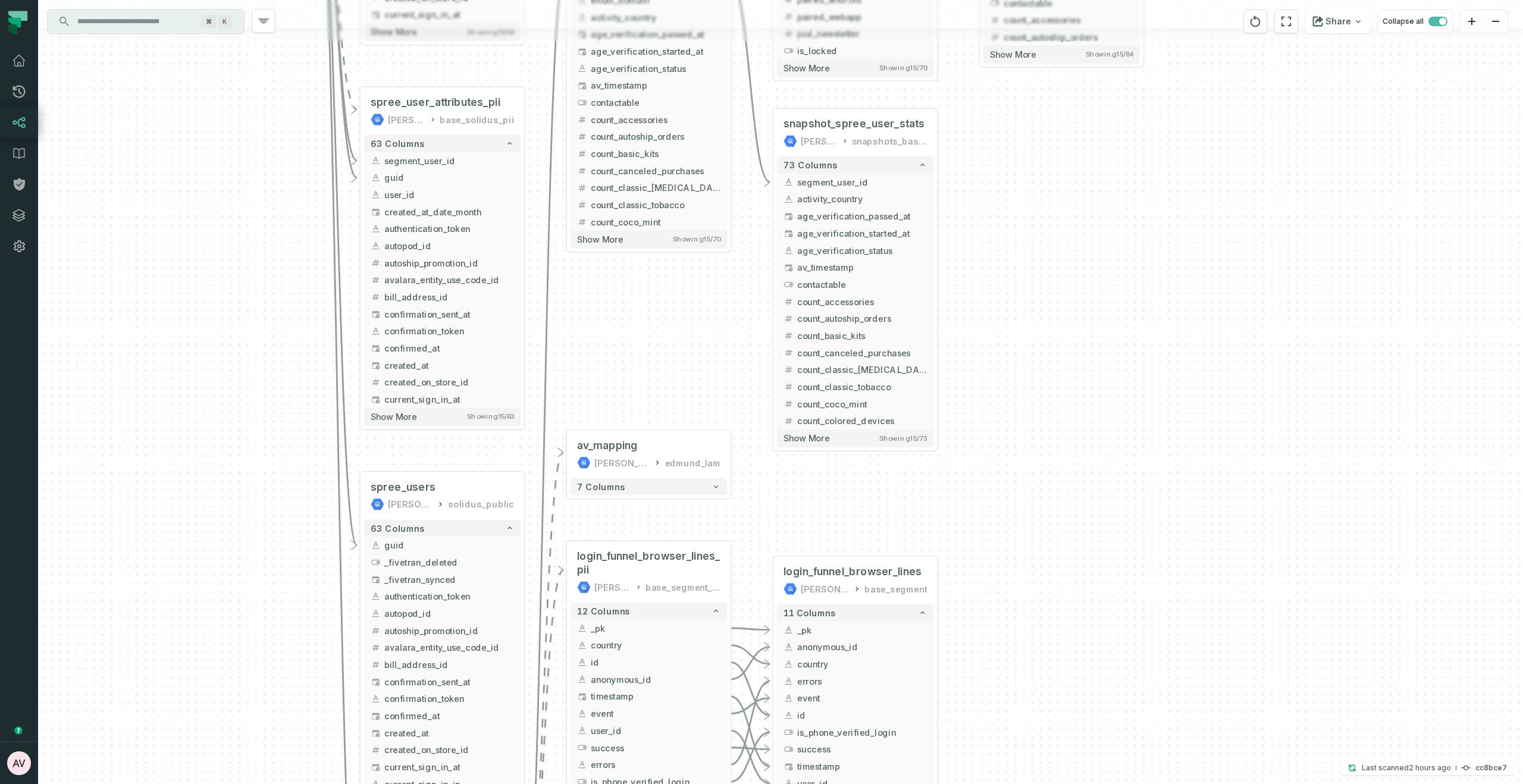
drag, startPoint x: 1263, startPoint y: 377, endPoint x: 1097, endPoint y: 243, distance: 213.3
click at [1094, 229] on div "+ US Charging Case Commitment Reward Dashboard 2024 to Present MODE ANALYTICS U…" at bounding box center [781, 392] width 1485 height 784
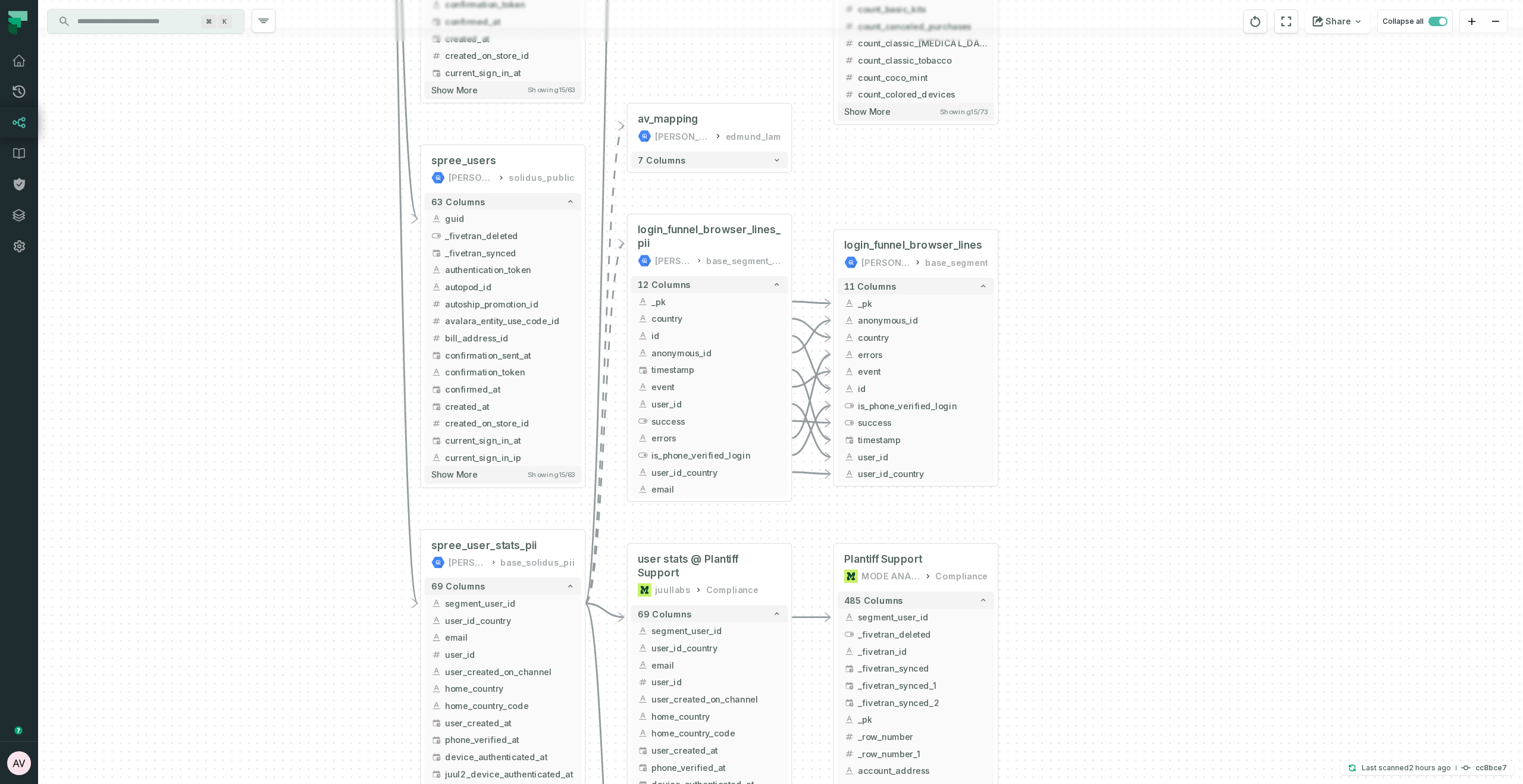
drag, startPoint x: 1159, startPoint y: 412, endPoint x: 1195, endPoint y: 401, distance: 37.6
click at [1185, 350] on div "+ US Charging Case Commitment Reward Dashboard 2024 to Present MODE ANALYTICS U…" at bounding box center [781, 392] width 1485 height 784
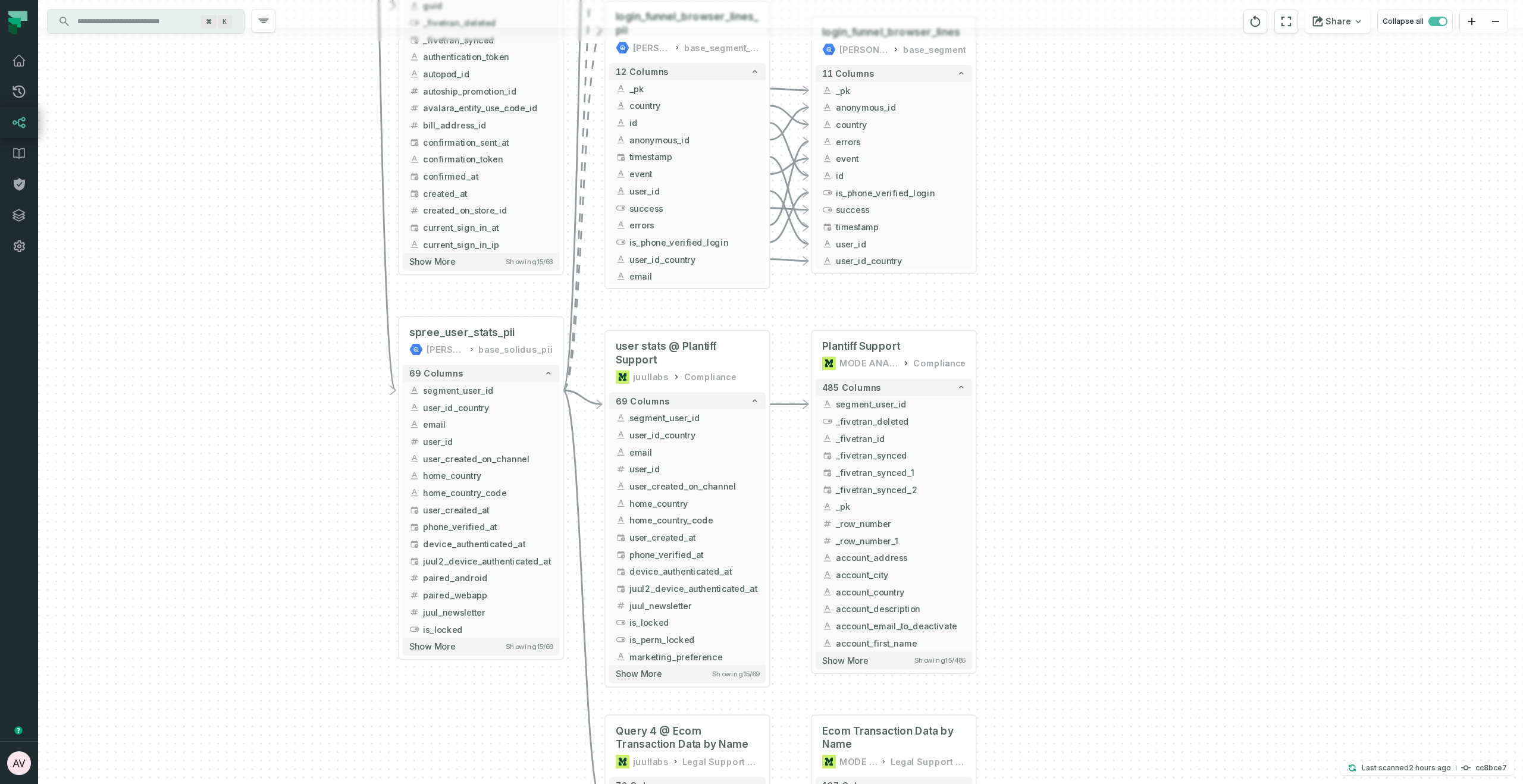
drag, startPoint x: 1205, startPoint y: 571, endPoint x: 1177, endPoint y: 341, distance: 231.7
click at [1177, 341] on div "+ US Charging Case Commitment Reward Dashboard 2024 to Present MODE ANALYTICS U…" at bounding box center [781, 392] width 1485 height 784
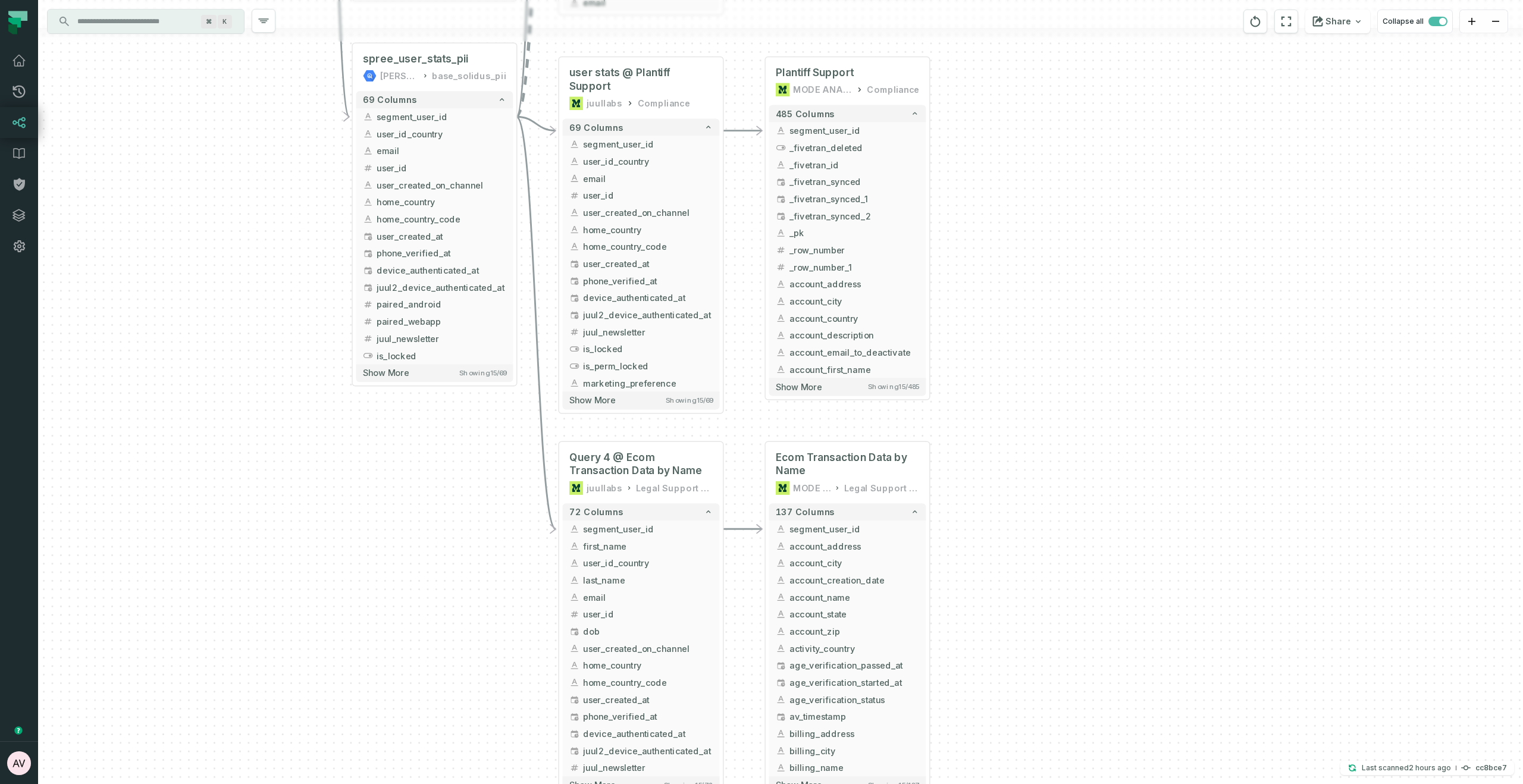
drag, startPoint x: 1129, startPoint y: 537, endPoint x: 1104, endPoint y: 416, distance: 123.6
click at [1104, 416] on div "+ US Charging Case Commitment Reward Dashboard 2024 to Present MODE ANALYTICS U…" at bounding box center [781, 392] width 1485 height 784
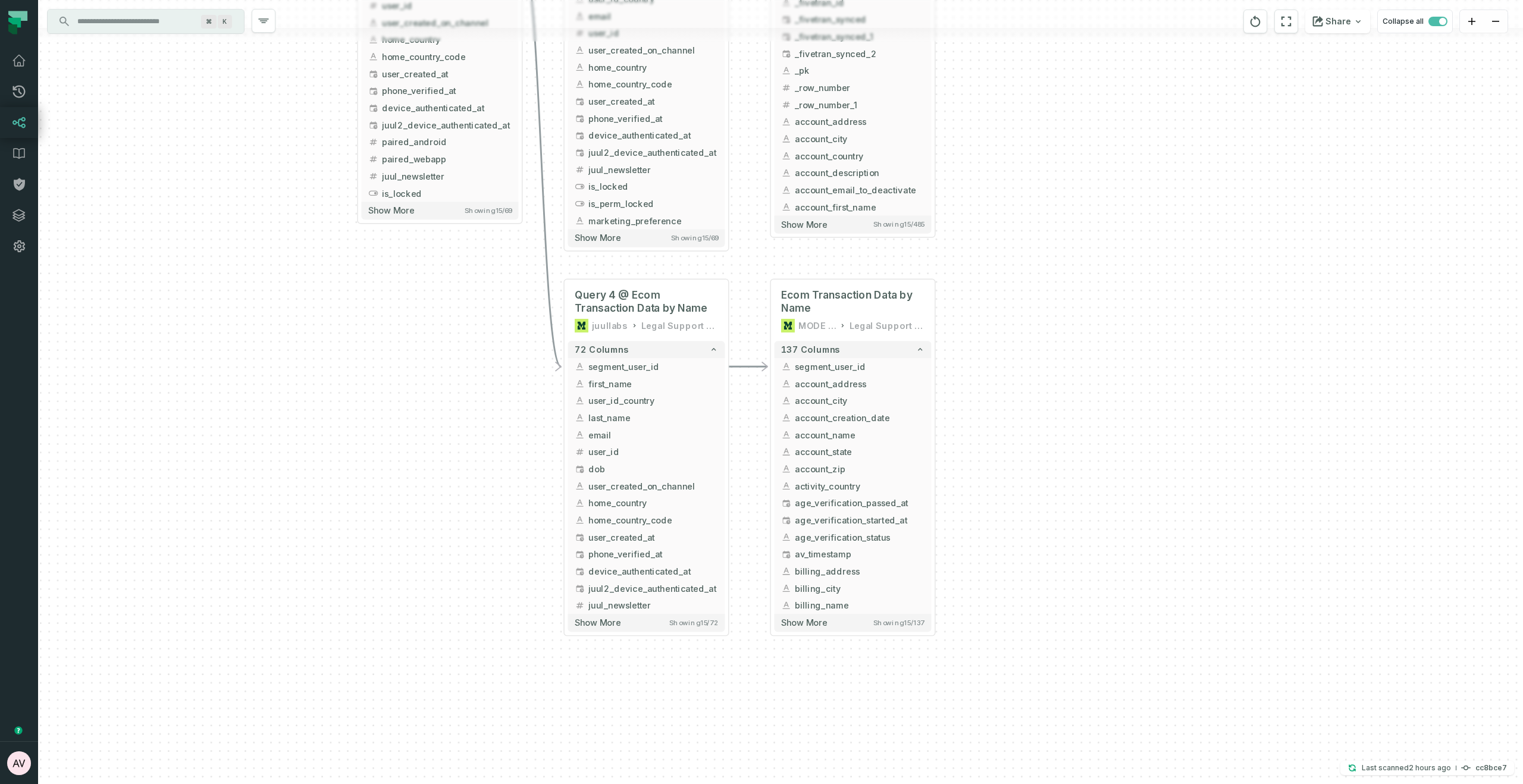
drag, startPoint x: 1103, startPoint y: 496, endPoint x: 1103, endPoint y: 479, distance: 17.0
click at [1103, 479] on div "+ US Charging Case Commitment Reward Dashboard 2024 to Present MODE ANALYTICS U…" at bounding box center [781, 392] width 1485 height 784
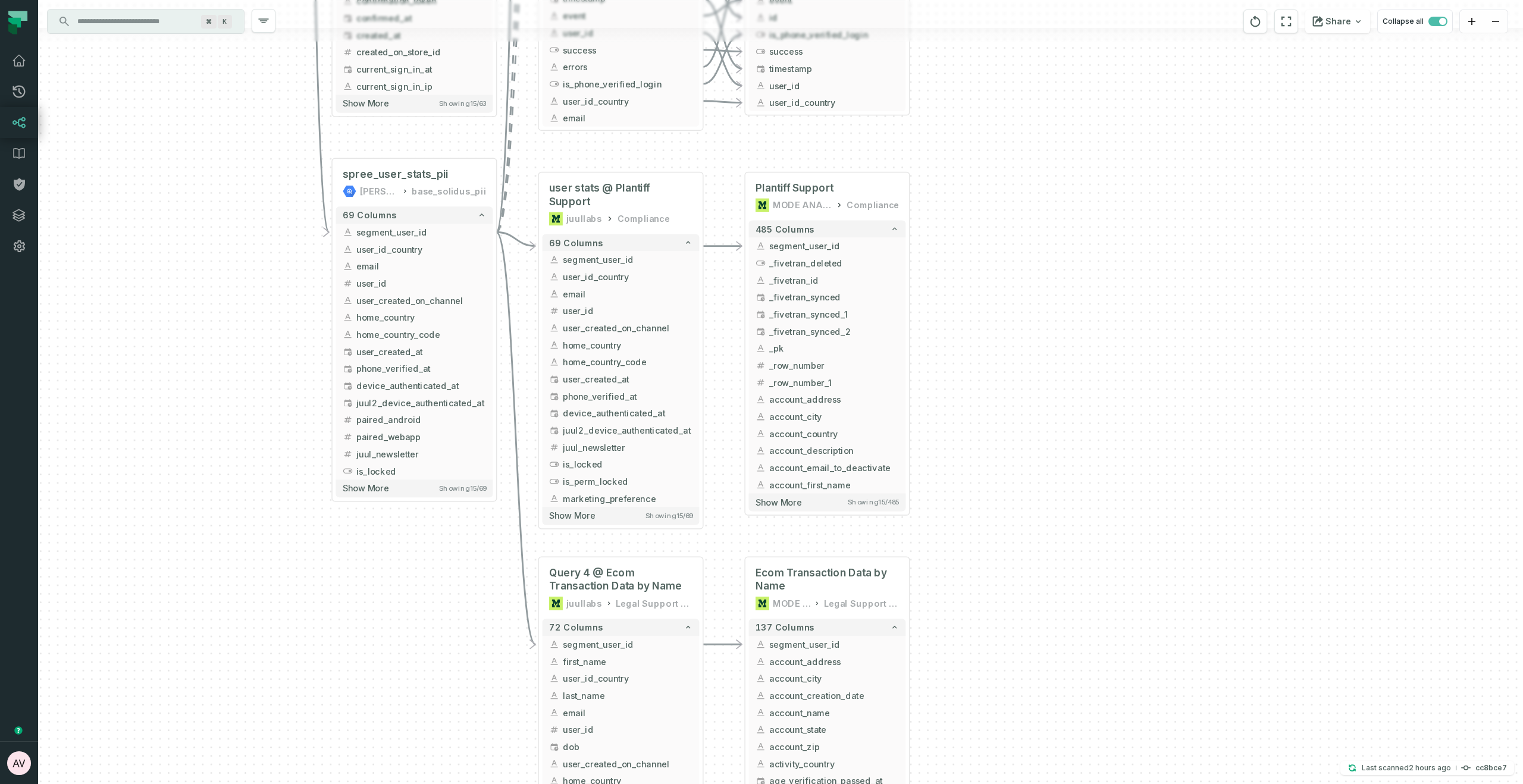
drag, startPoint x: 1148, startPoint y: 571, endPoint x: 1161, endPoint y: 700, distance: 129.7
click at [1165, 710] on div "+ US Charging Case Commitment Reward Dashboard 2024 to Present MODE ANALYTICS U…" at bounding box center [781, 392] width 1485 height 784
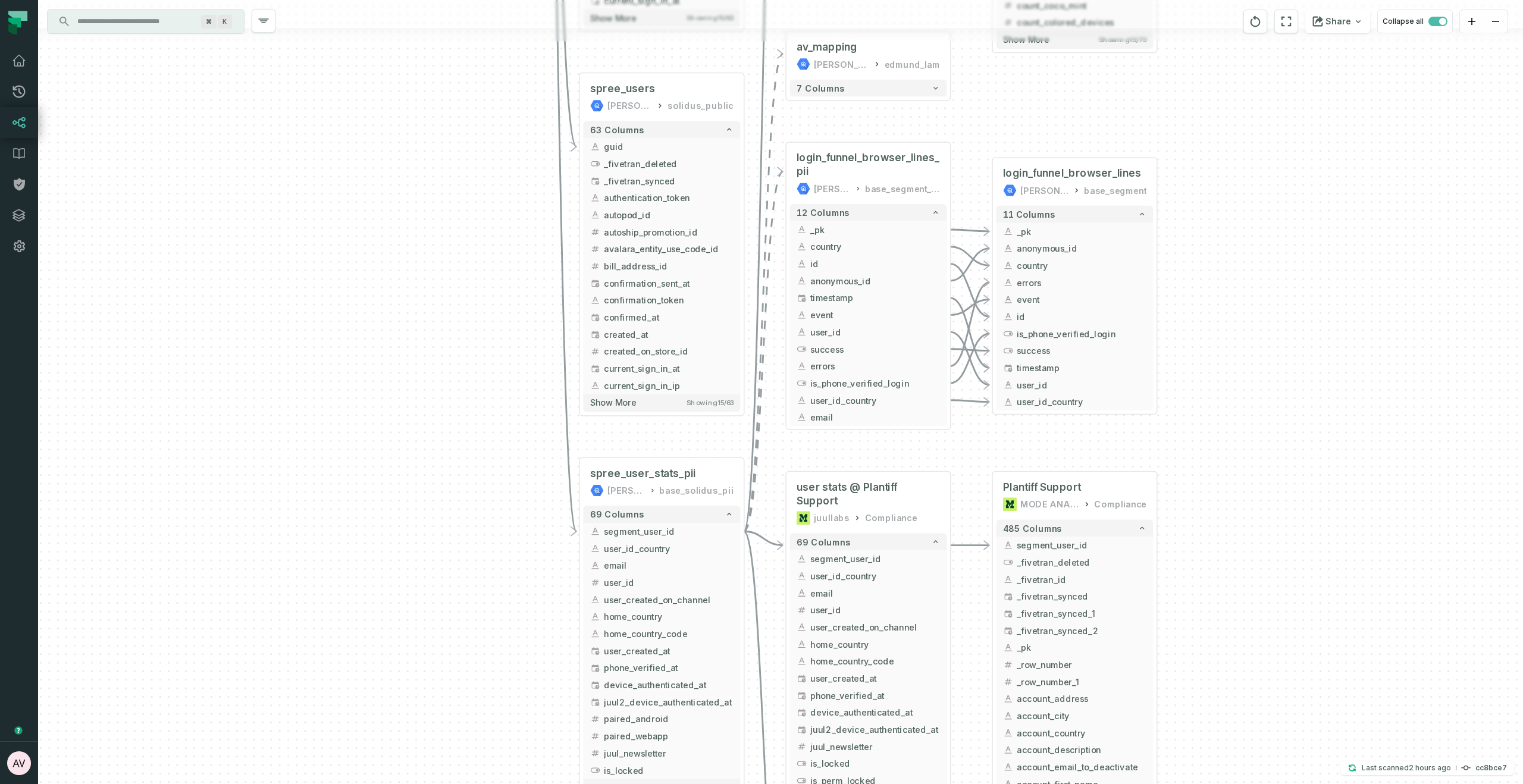
drag, startPoint x: 1251, startPoint y: 480, endPoint x: 1217, endPoint y: 440, distance: 52.5
click at [1217, 440] on div "+ US Charging Case Commitment Reward Dashboard 2024 to Present MODE ANALYTICS U…" at bounding box center [781, 392] width 1485 height 784
click at [947, 230] on button "-" at bounding box center [951, 230] width 15 height 15
click at [947, 245] on button "-" at bounding box center [951, 247] width 15 height 15
click at [949, 263] on button "-" at bounding box center [951, 263] width 15 height 15
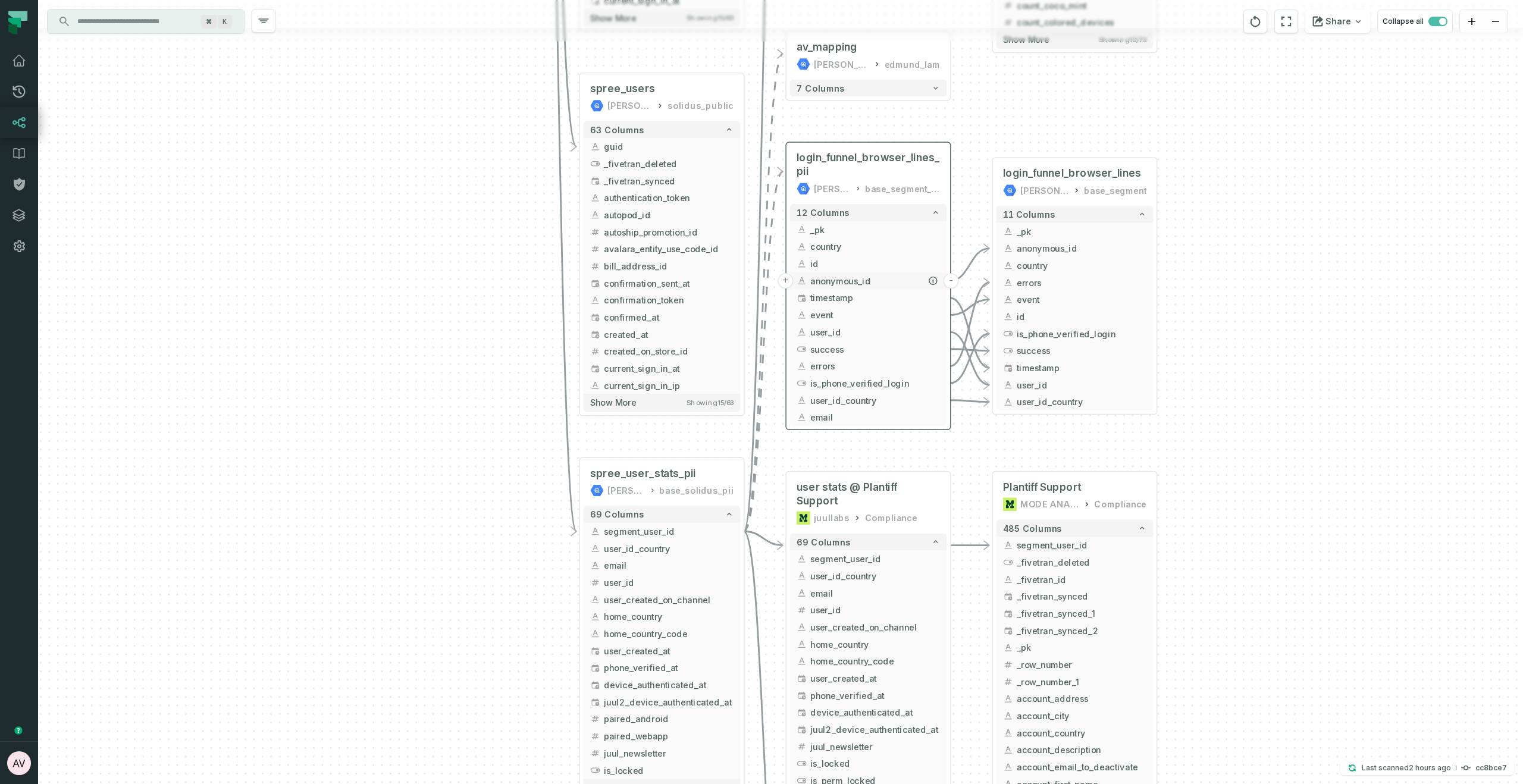
click at [945, 280] on button "-" at bounding box center [951, 280] width 15 height 15
click at [943, 294] on button "-" at bounding box center [951, 298] width 15 height 15
click at [945, 317] on button "-" at bounding box center [951, 315] width 15 height 15
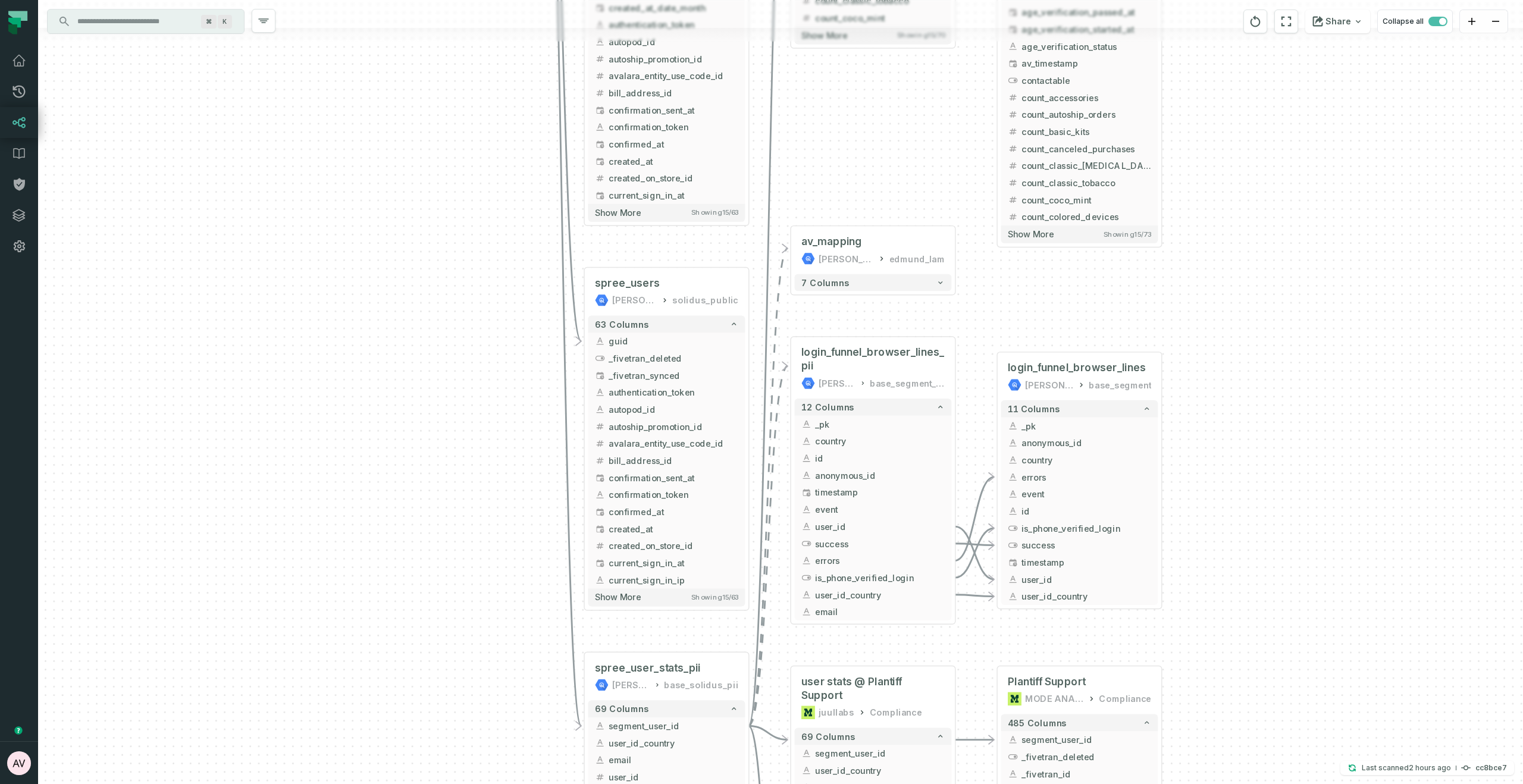
drag, startPoint x: 975, startPoint y: 139, endPoint x: 975, endPoint y: 350, distance: 211.0
click at [975, 352] on div "+ US Charging Case Commitment Reward Dashboard 2024 to Present MODE ANALYTICS U…" at bounding box center [781, 392] width 1485 height 784
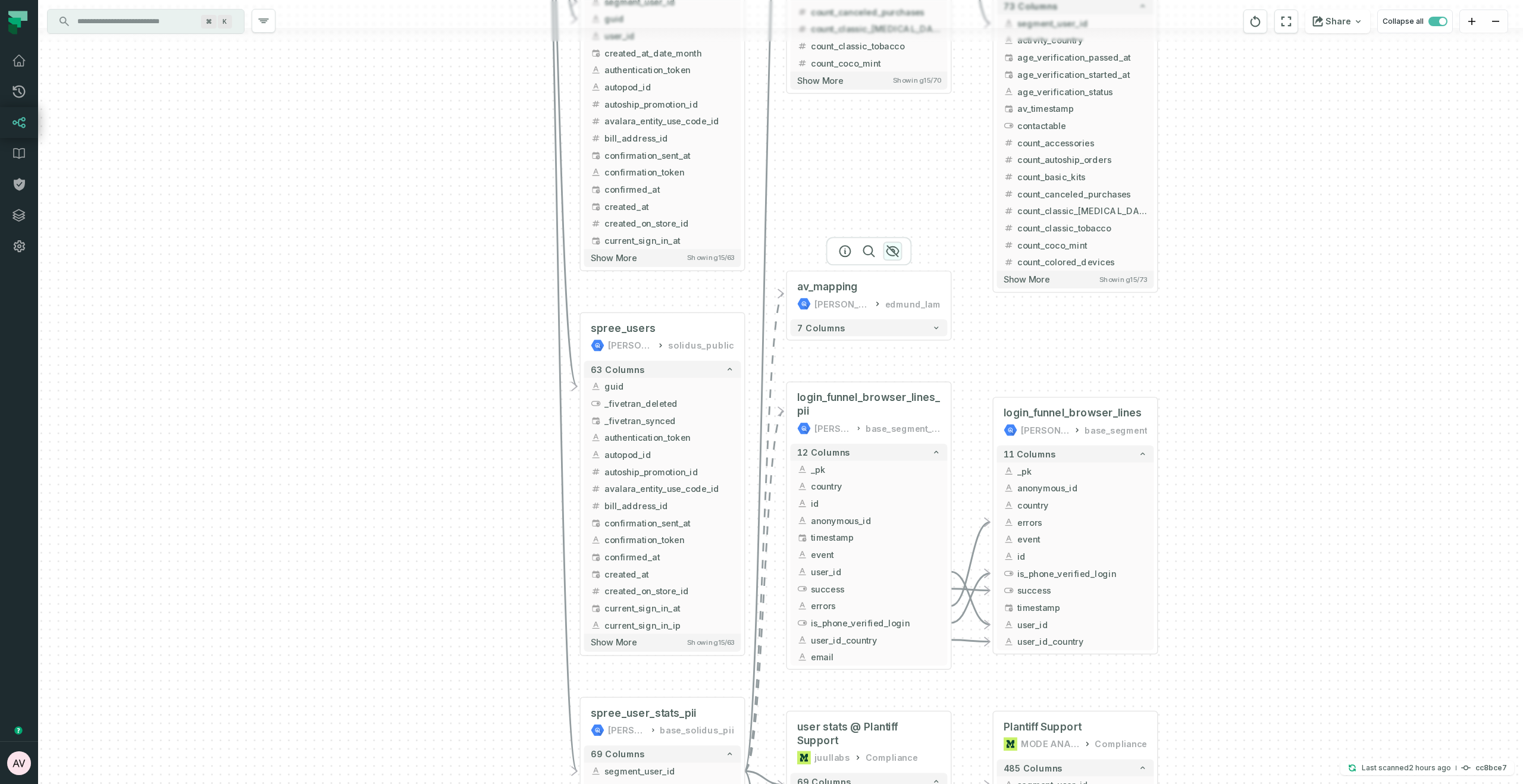
click at [891, 250] on icon "button" at bounding box center [892, 251] width 14 height 14
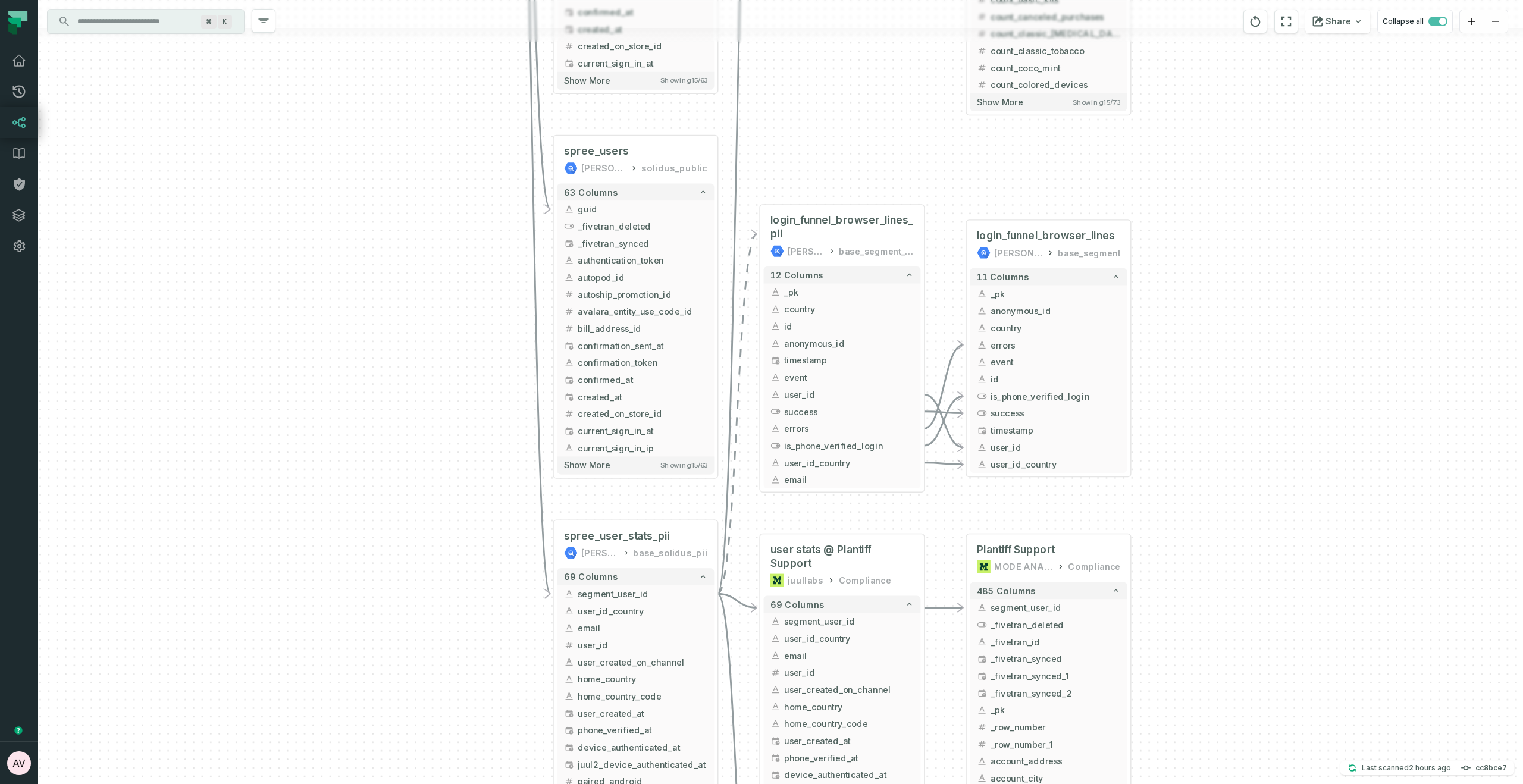
drag, startPoint x: 905, startPoint y: 302, endPoint x: 878, endPoint y: 124, distance: 180.0
click at [878, 124] on div "+ US Charging Case Commitment Reward Dashboard 2024 to Present MODE ANALYTICS U…" at bounding box center [781, 392] width 1485 height 784
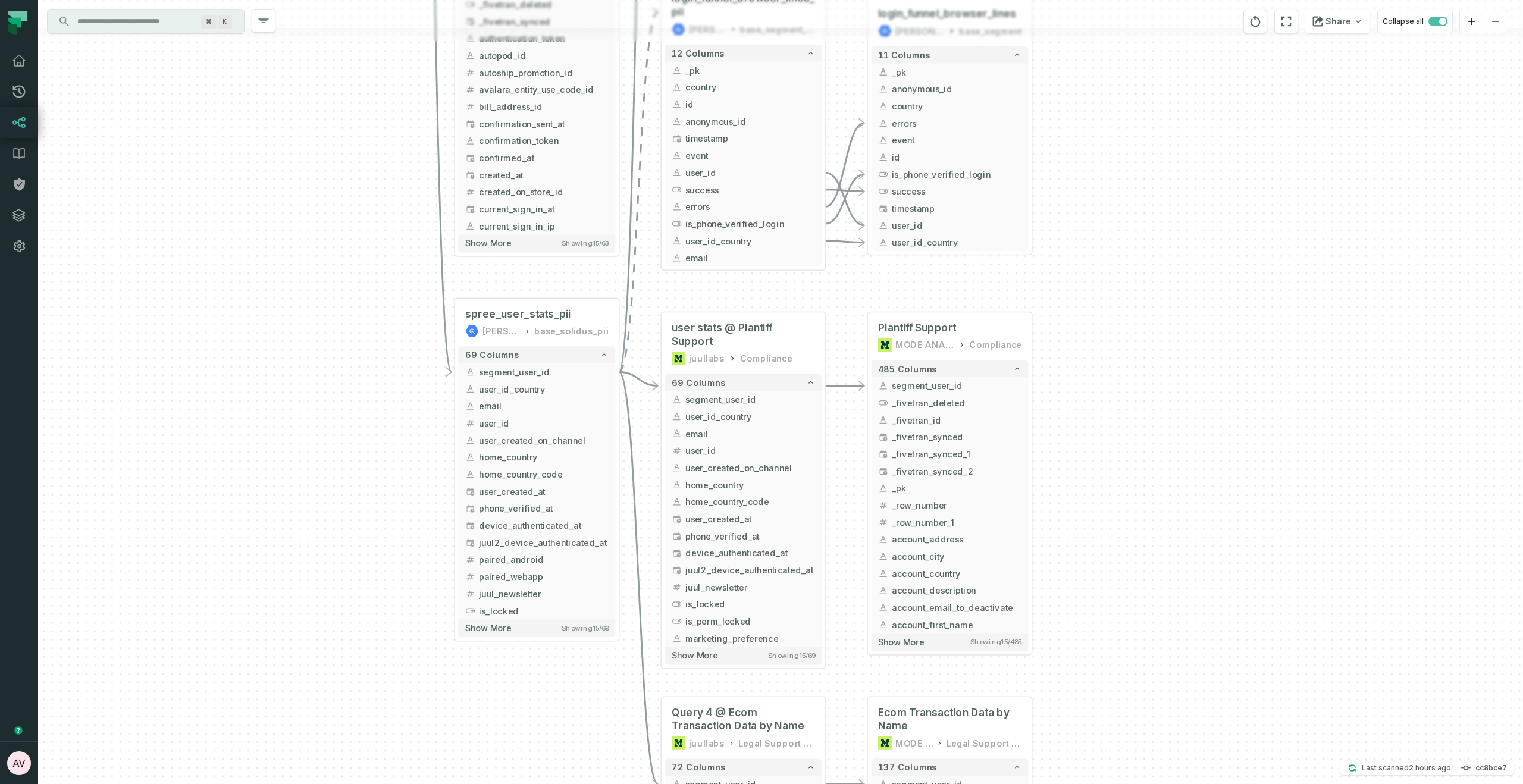
drag, startPoint x: 1296, startPoint y: 567, endPoint x: 1197, endPoint y: 345, distance: 243.1
click at [1197, 345] on div "+ US Charging Case Commitment Reward Dashboard 2024 to Present MODE ANALYTICS U…" at bounding box center [781, 392] width 1485 height 784
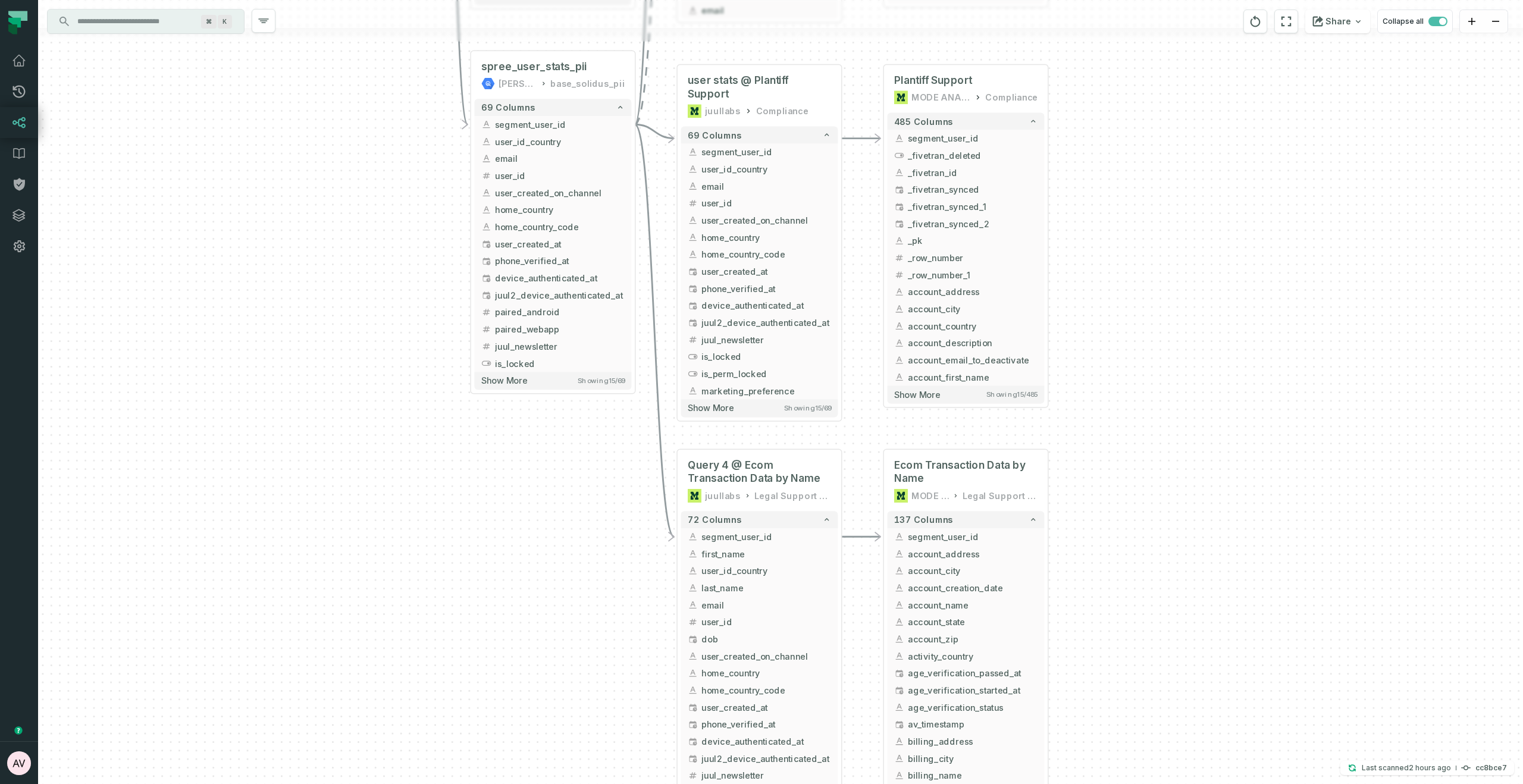
drag, startPoint x: 1177, startPoint y: 553, endPoint x: 1193, endPoint y: 306, distance: 247.5
click at [1193, 306] on div "+ US Charging Case Commitment Reward Dashboard 2024 to Present MODE ANALYTICS U…" at bounding box center [781, 392] width 1485 height 784
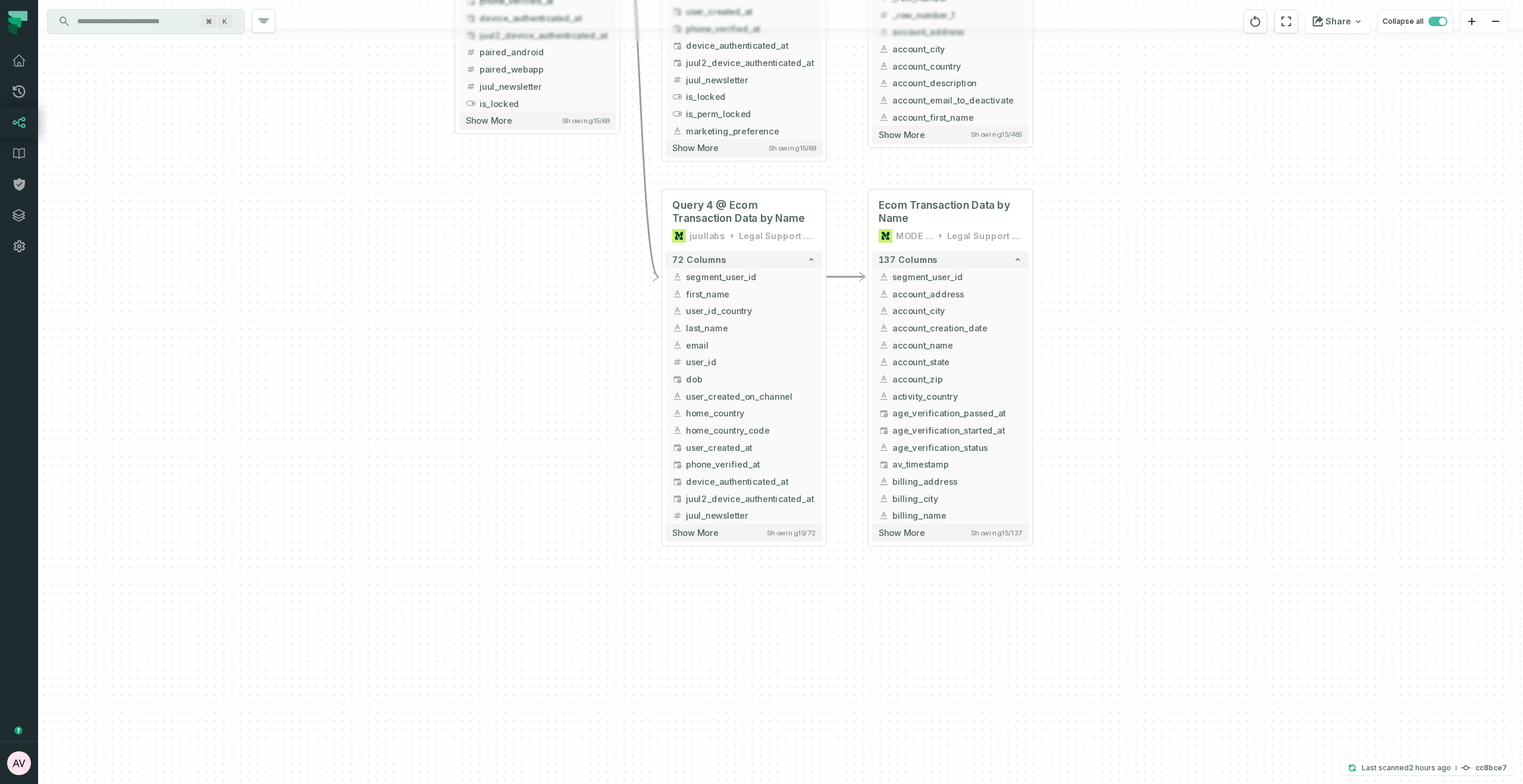
drag, startPoint x: 1193, startPoint y: 551, endPoint x: 1173, endPoint y: 321, distance: 230.9
click at [1173, 321] on div "+ US Charging Case Commitment Reward Dashboard 2024 to Present MODE ANALYTICS U…" at bounding box center [781, 392] width 1485 height 784
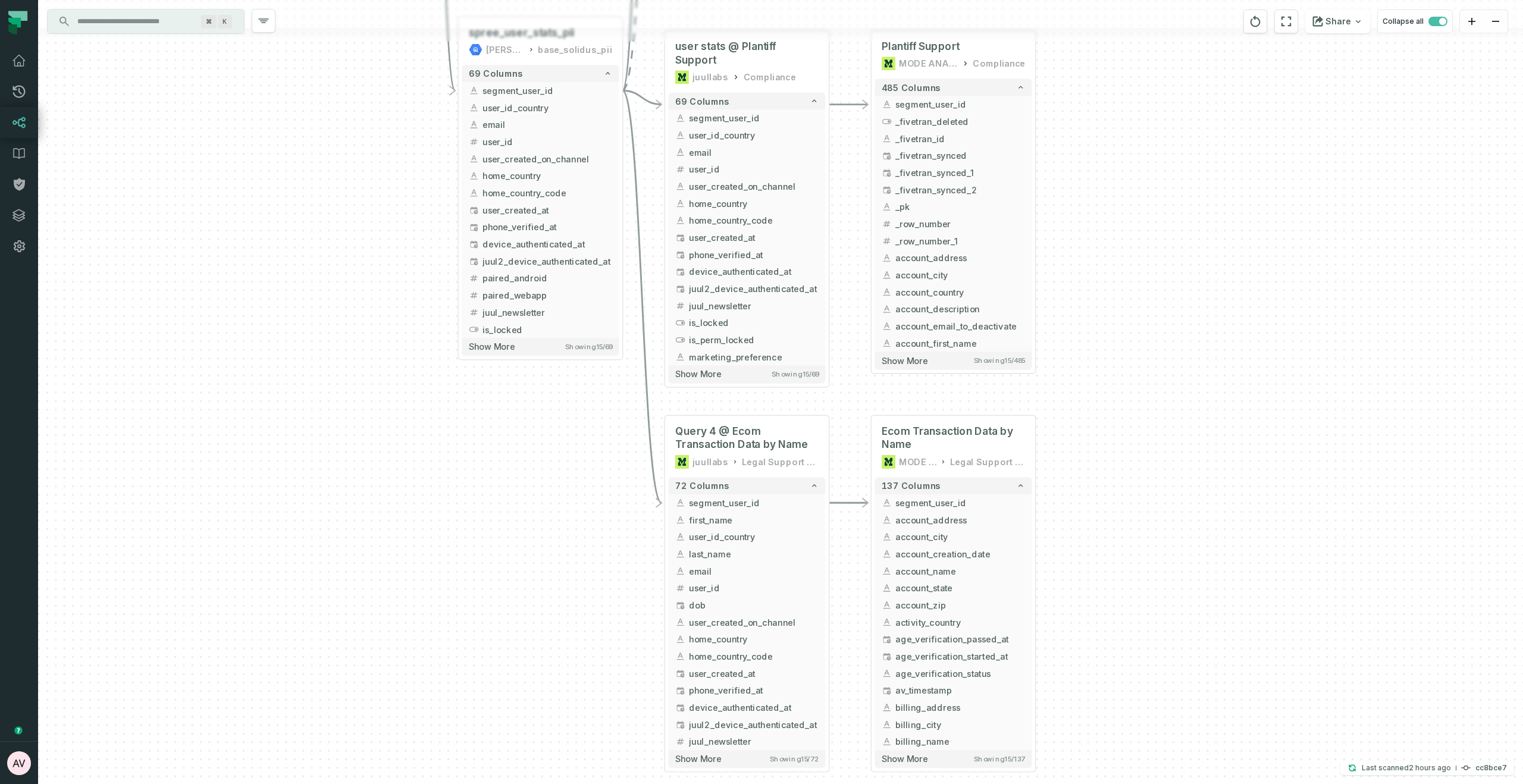
drag, startPoint x: 1173, startPoint y: 321, endPoint x: 1177, endPoint y: 547, distance: 226.0
click at [1177, 547] on div "+ US Charging Case Commitment Reward Dashboard 2024 to Present MODE ANALYTICS U…" at bounding box center [781, 392] width 1485 height 784
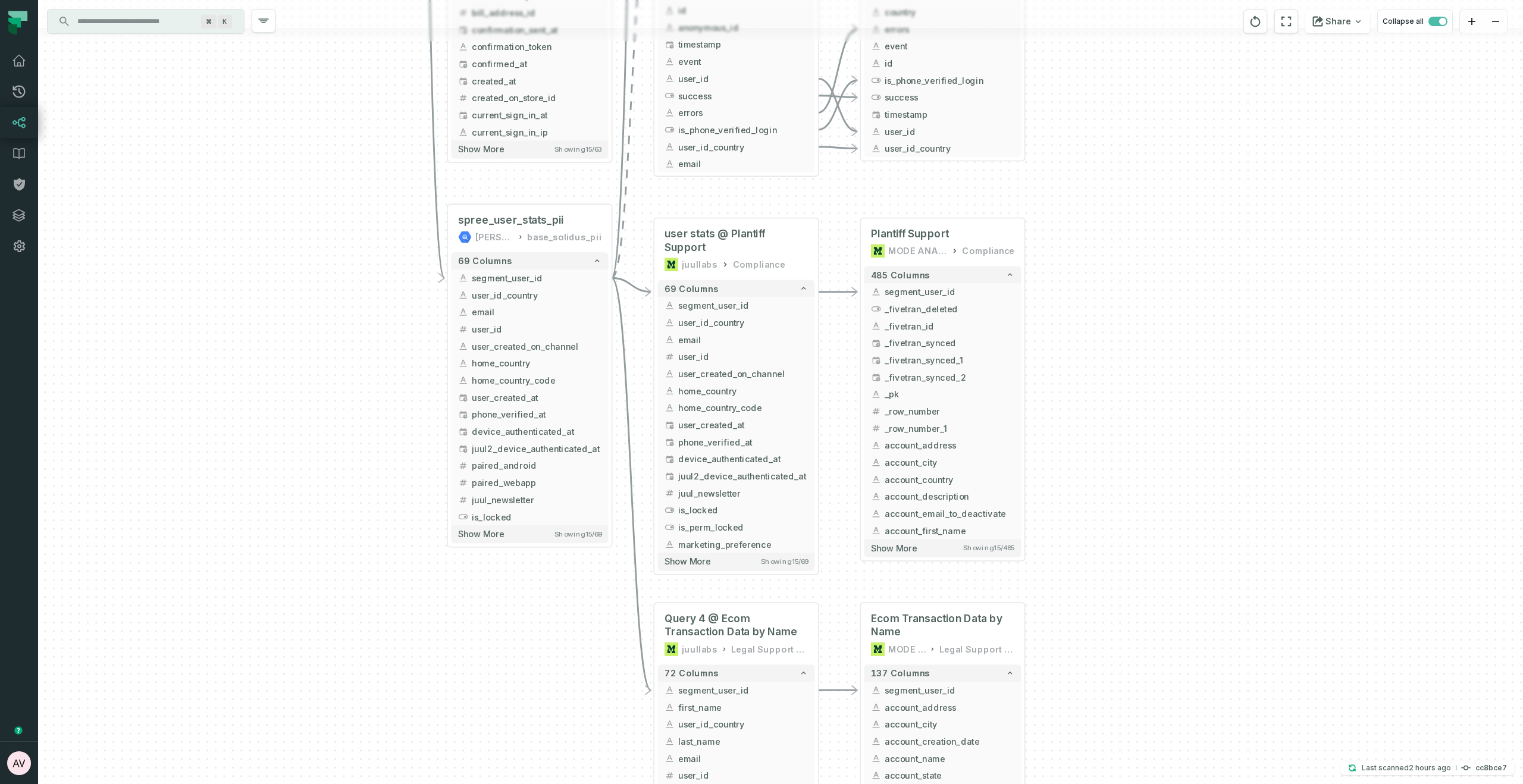
drag, startPoint x: 852, startPoint y: 576, endPoint x: 857, endPoint y: 600, distance: 24.5
click at [857, 600] on div "+ US Charging Case Commitment Reward Dashboard 2024 to Present MODE ANALYTICS U…" at bounding box center [781, 392] width 1485 height 784
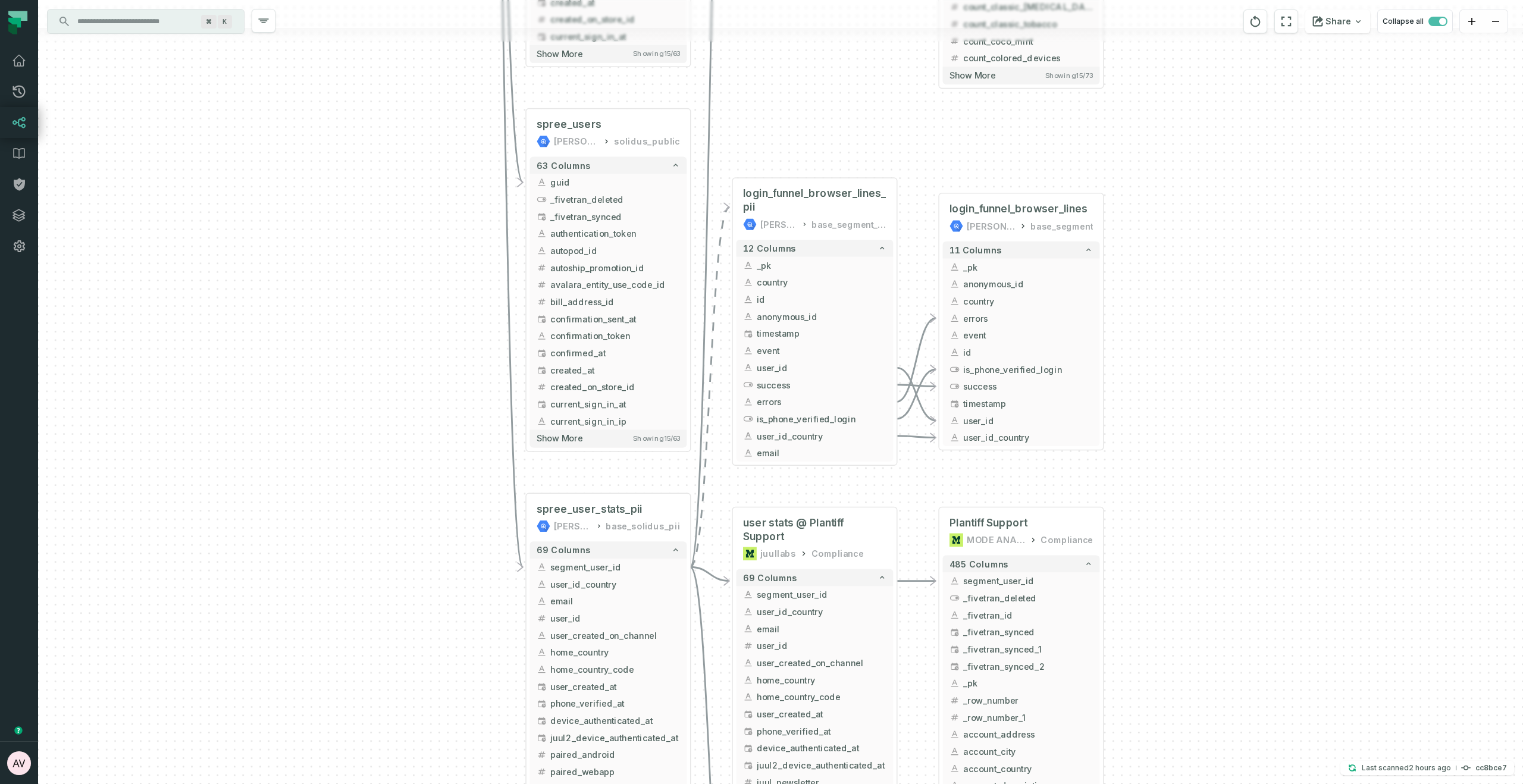
drag, startPoint x: 1177, startPoint y: 556, endPoint x: 1182, endPoint y: 565, distance: 10.3
click at [1182, 565] on div "+ US Charging Case Commitment Reward Dashboard 2024 to Present MODE ANALYTICS U…" at bounding box center [781, 392] width 1485 height 784
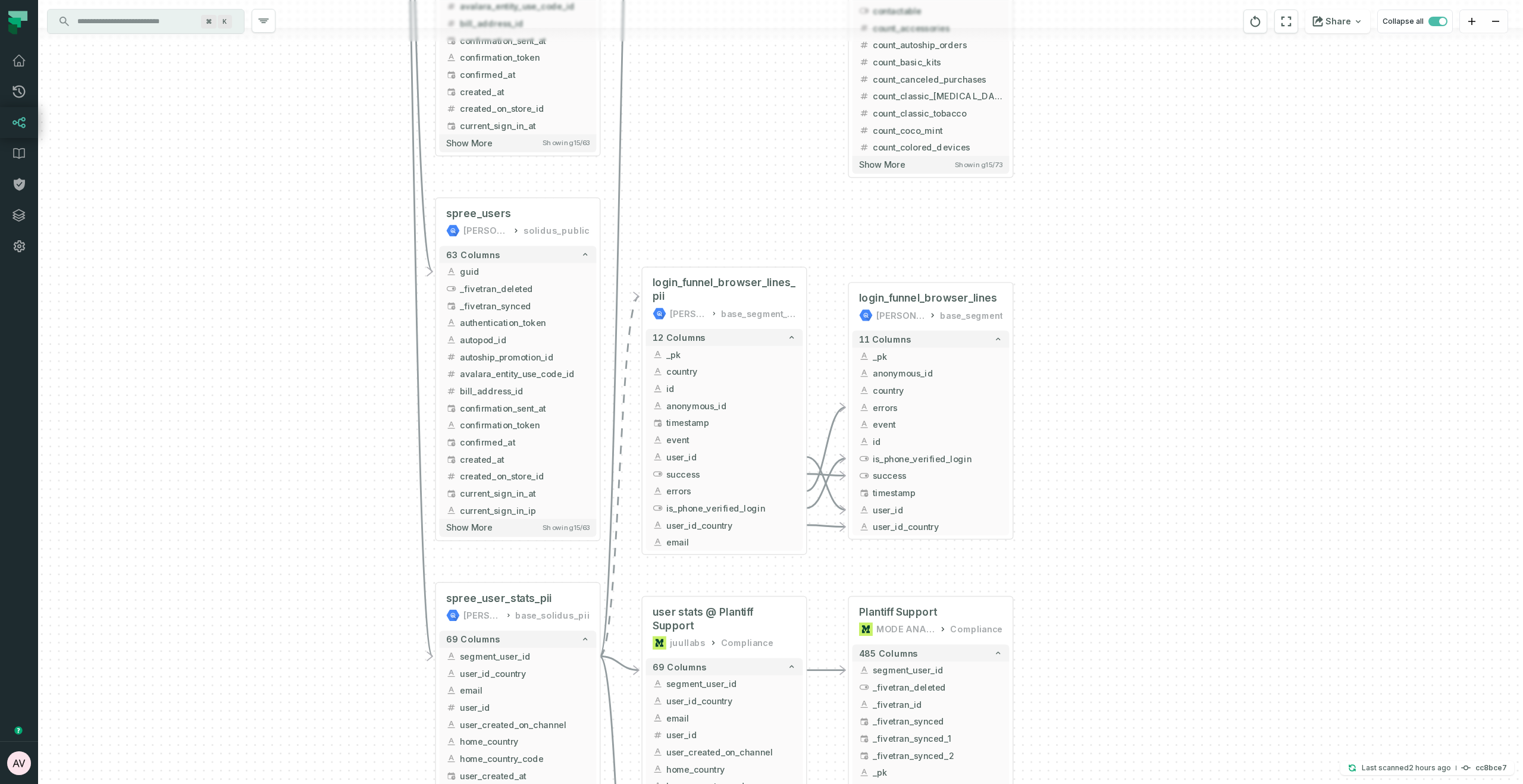
drag, startPoint x: 1238, startPoint y: 683, endPoint x: 1157, endPoint y: 436, distance: 259.9
click at [1157, 436] on div "+ US Charging Case Commitment Reward Dashboard 2024 to Present MODE ANALYTICS U…" at bounding box center [781, 392] width 1485 height 784
click at [602, 273] on button "+" at bounding box center [601, 272] width 15 height 15
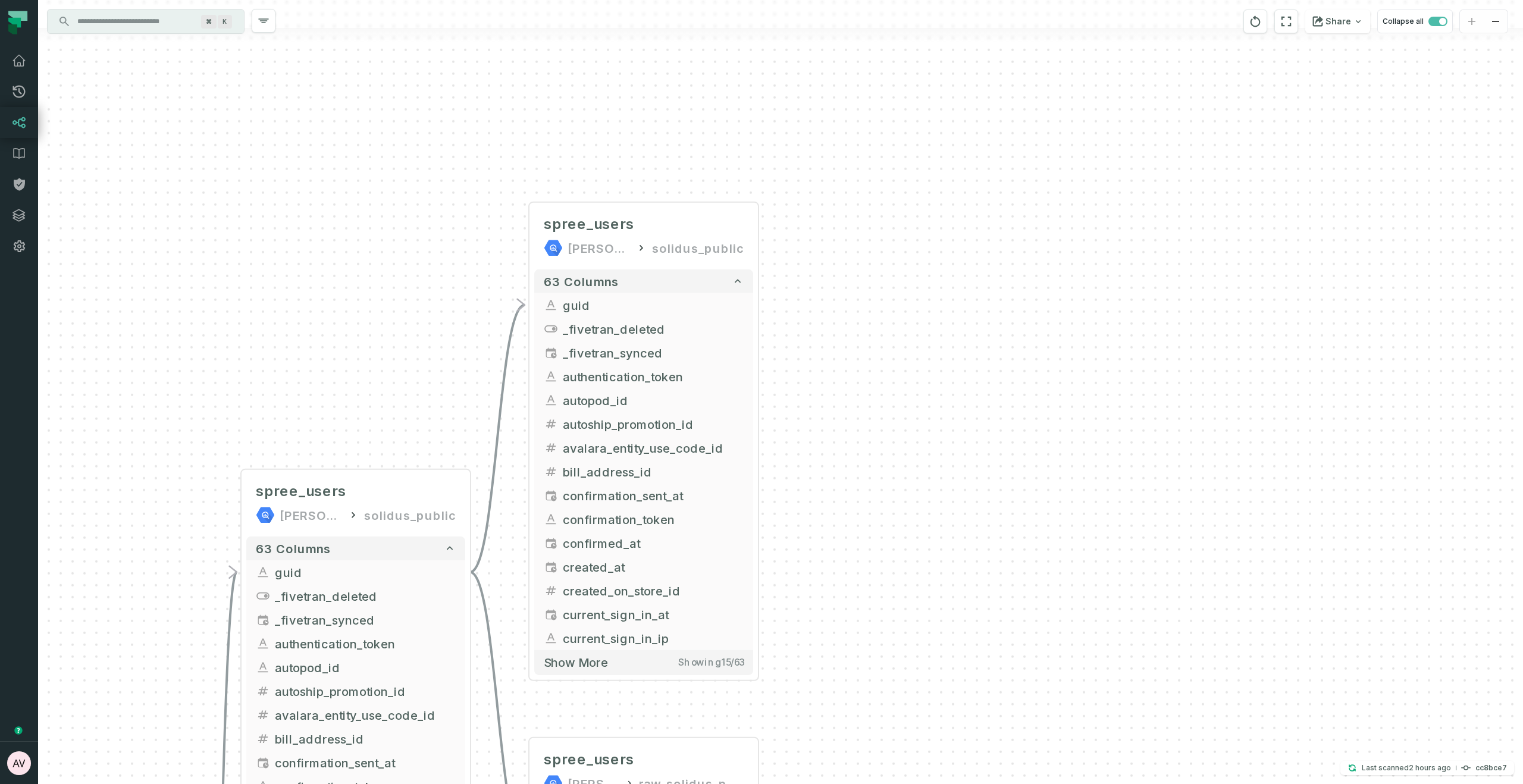
drag, startPoint x: 1040, startPoint y: 492, endPoint x: 888, endPoint y: 409, distance: 173.2
click at [898, 418] on div "+ spree_users juul-customer-service solidus_public + 63 columns - guid + _fivet…" at bounding box center [781, 392] width 1485 height 784
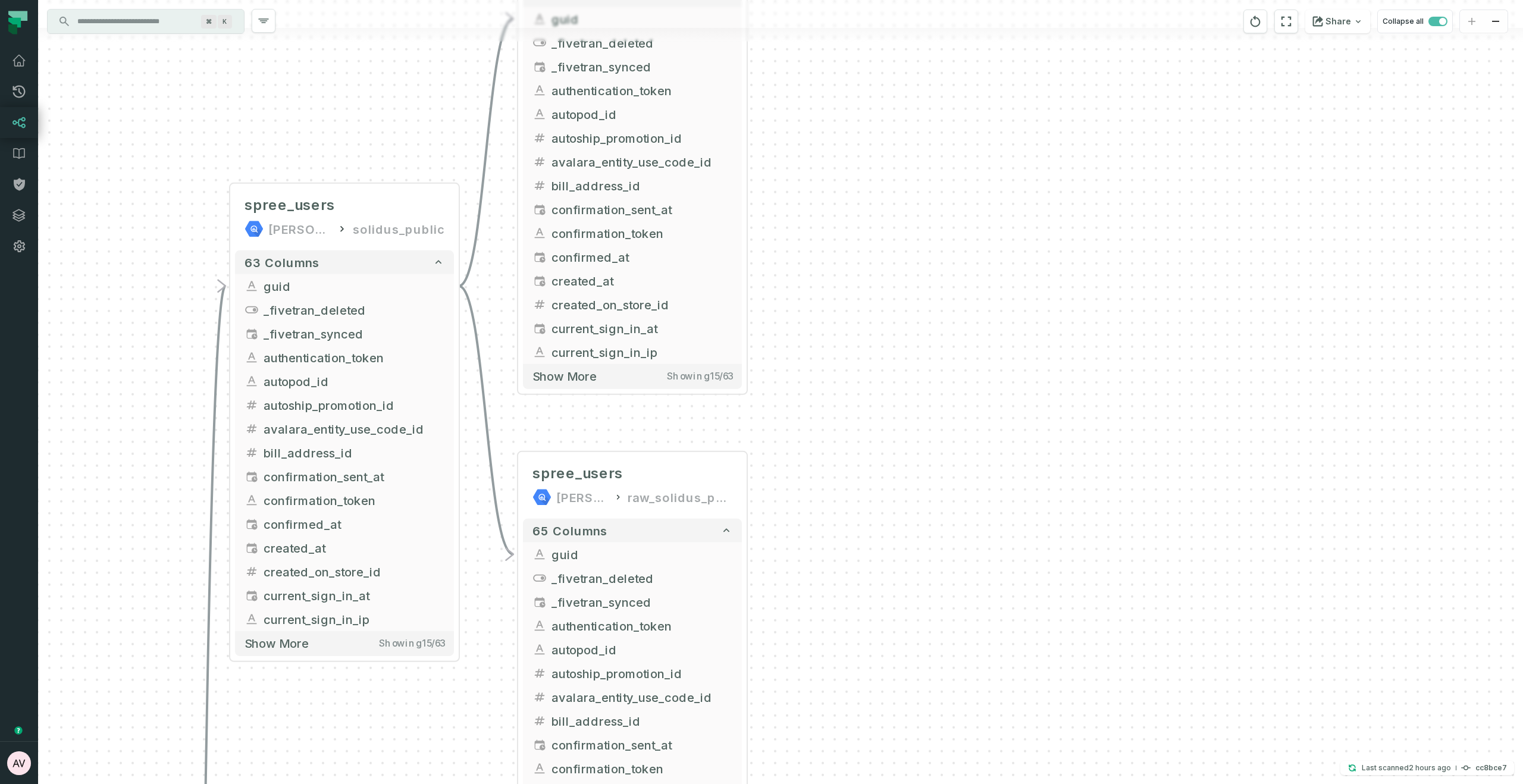
drag, startPoint x: 858, startPoint y: 571, endPoint x: 851, endPoint y: 234, distance: 337.1
click at [851, 233] on div "+ spree_users juul-customer-service solidus_public + 63 columns - guid + _fivet…" at bounding box center [781, 392] width 1485 height 784
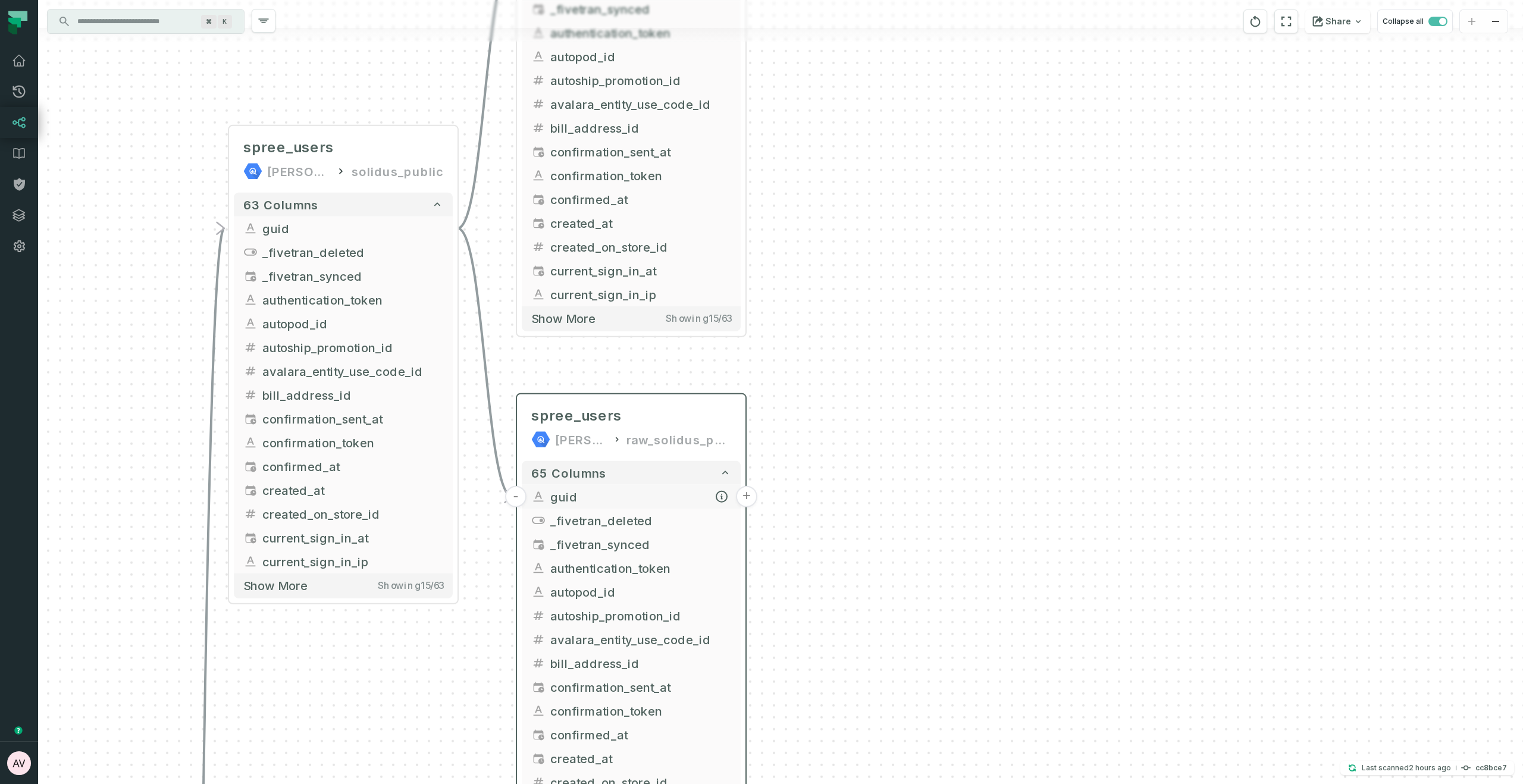
click at [745, 496] on button "+" at bounding box center [746, 496] width 21 height 21
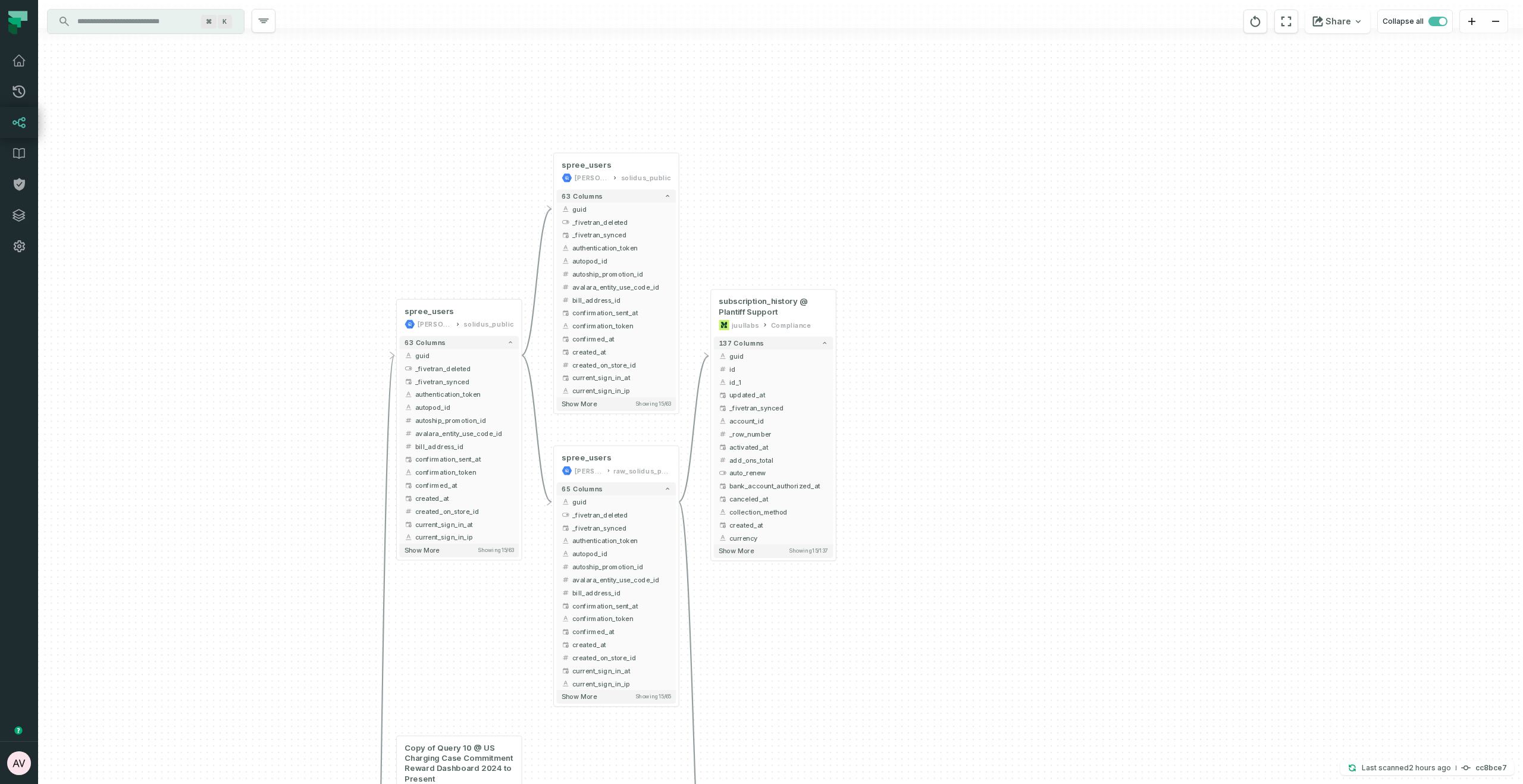
drag, startPoint x: 935, startPoint y: 298, endPoint x: 925, endPoint y: 365, distance: 67.7
click at [928, 370] on div "+ subscription_history @ Plantiff Support juullabs Compliance + 137 columns - g…" at bounding box center [781, 392] width 1485 height 784
click at [838, 351] on button "+" at bounding box center [834, 353] width 11 height 11
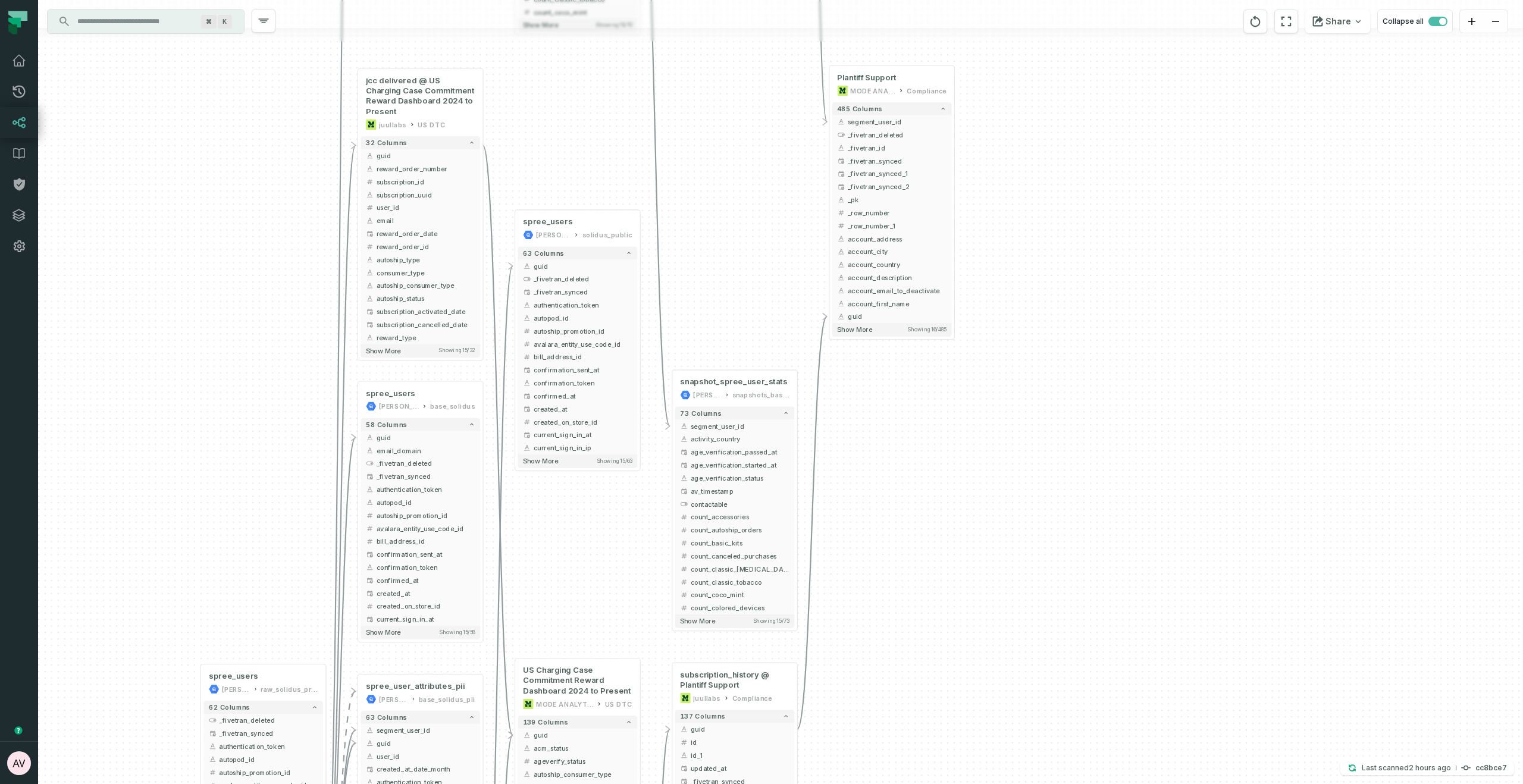
drag, startPoint x: 963, startPoint y: 477, endPoint x: 935, endPoint y: 605, distance: 131.0
click at [928, 638] on div "+ subscription_history @ Plantiff Support juullabs Compliance + 137 columns - g…" at bounding box center [781, 392] width 1485 height 784
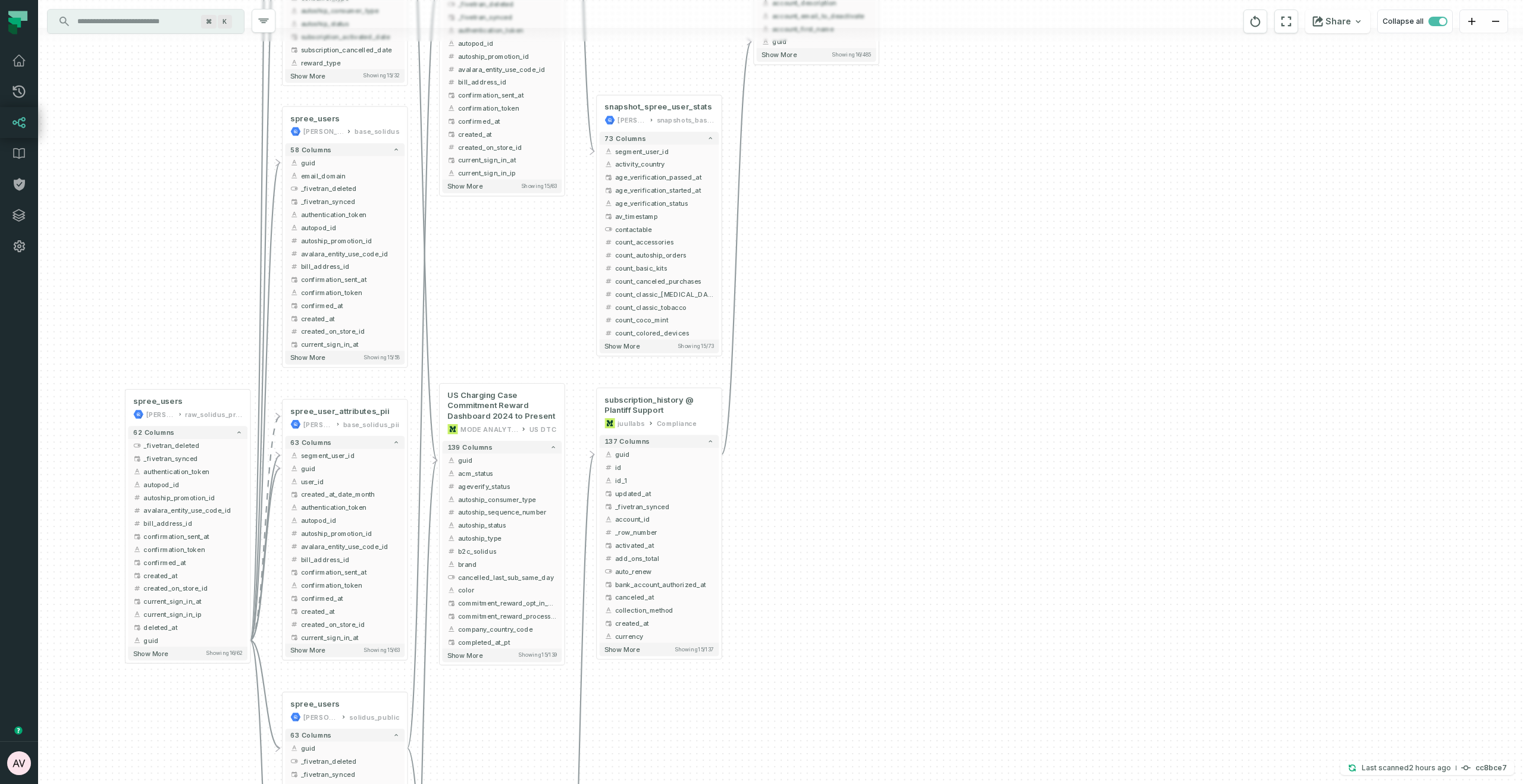
drag, startPoint x: 939, startPoint y: 427, endPoint x: 849, endPoint y: 230, distance: 216.6
click at [868, 143] on div "+ subscription_history @ Plantiff Support juullabs Compliance + 137 columns - g…" at bounding box center [781, 392] width 1485 height 784
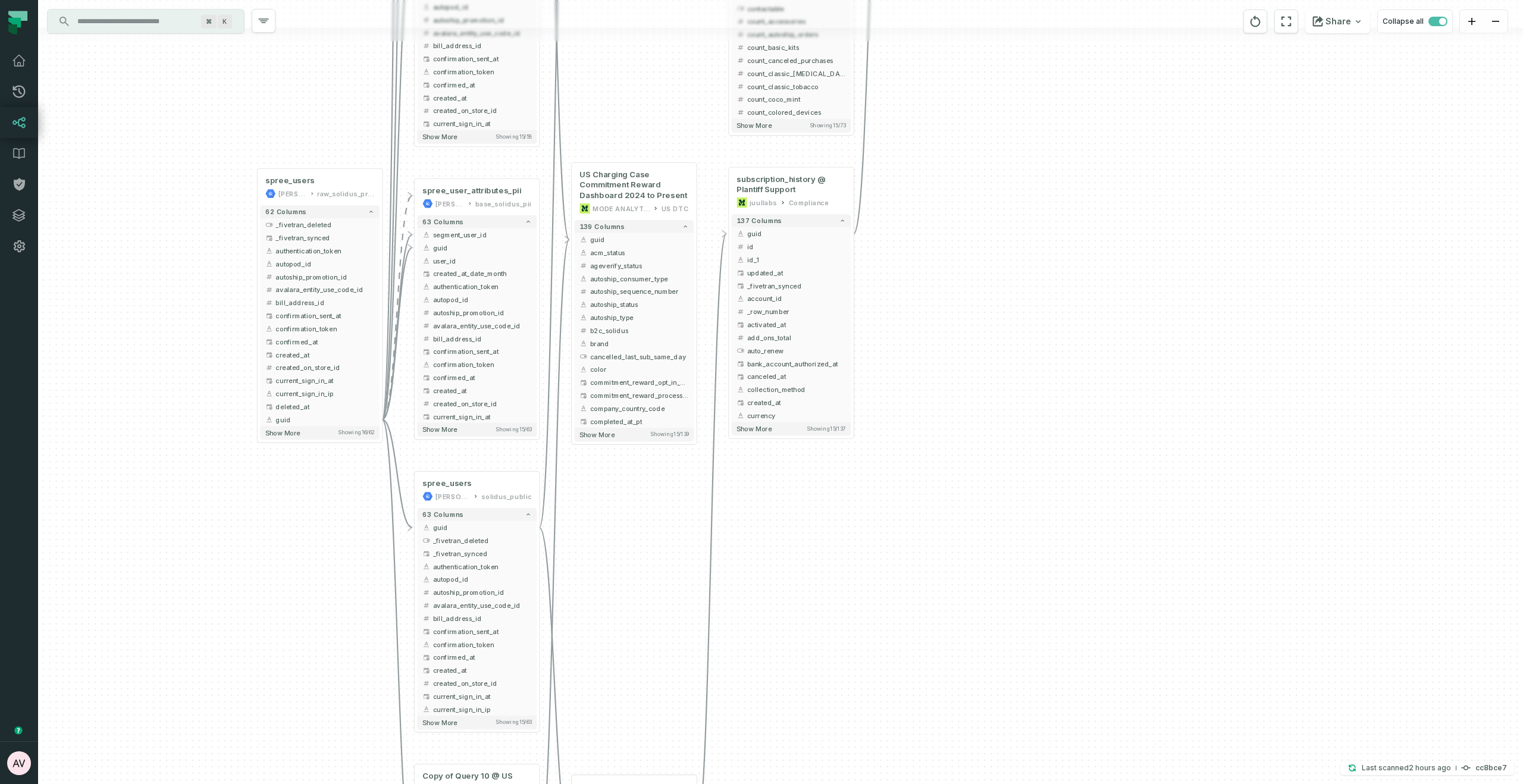
drag, startPoint x: 905, startPoint y: 258, endPoint x: 913, endPoint y: 244, distance: 16.1
click at [913, 244] on div "+ subscription_history @ Plantiff Support juullabs Compliance + 137 columns - g…" at bounding box center [781, 392] width 1485 height 784
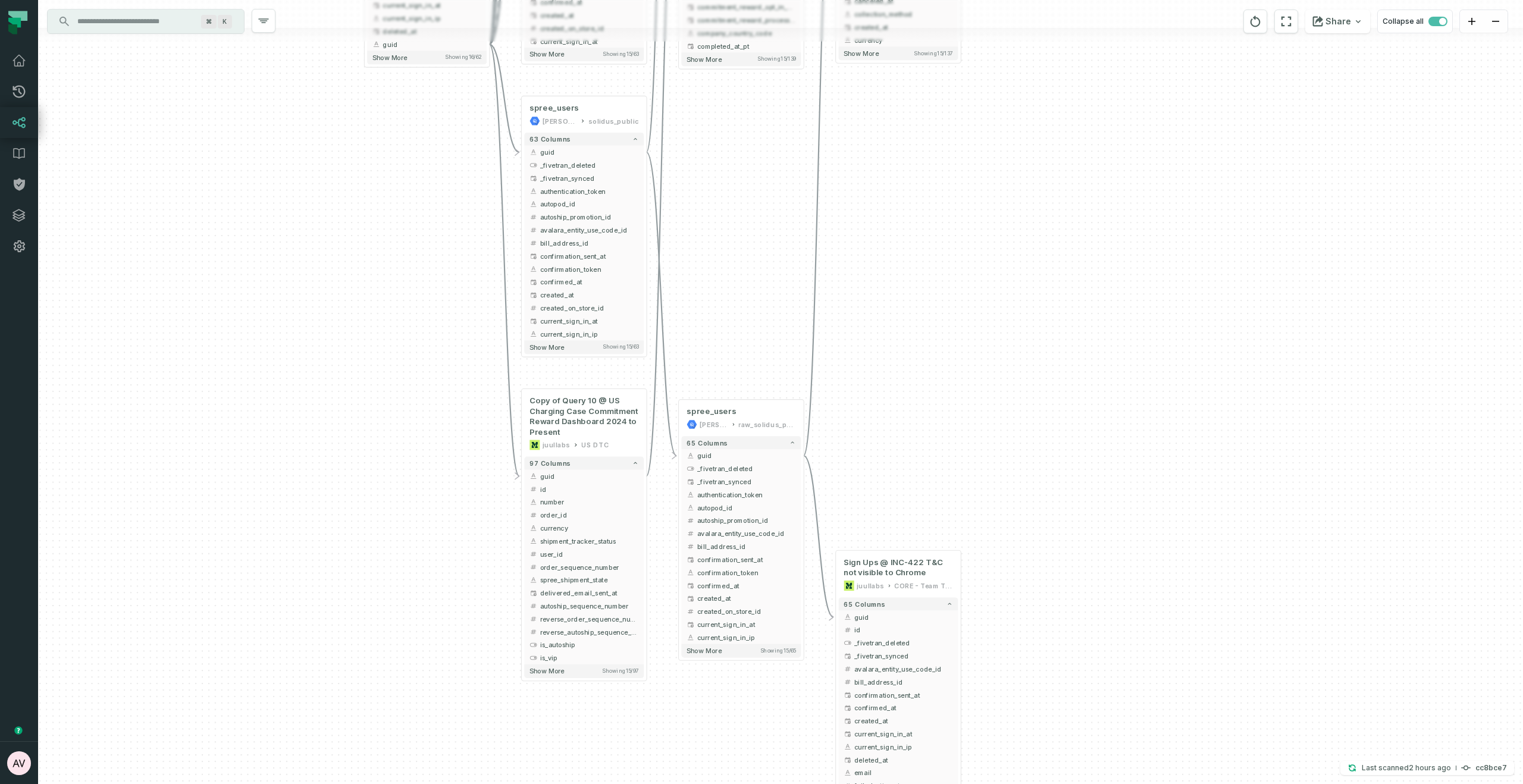
drag, startPoint x: 865, startPoint y: 527, endPoint x: 964, endPoint y: 167, distance: 373.4
click at [964, 167] on div "+ subscription_history @ Plantiff Support juullabs Compliance + 137 columns - g…" at bounding box center [781, 392] width 1485 height 784
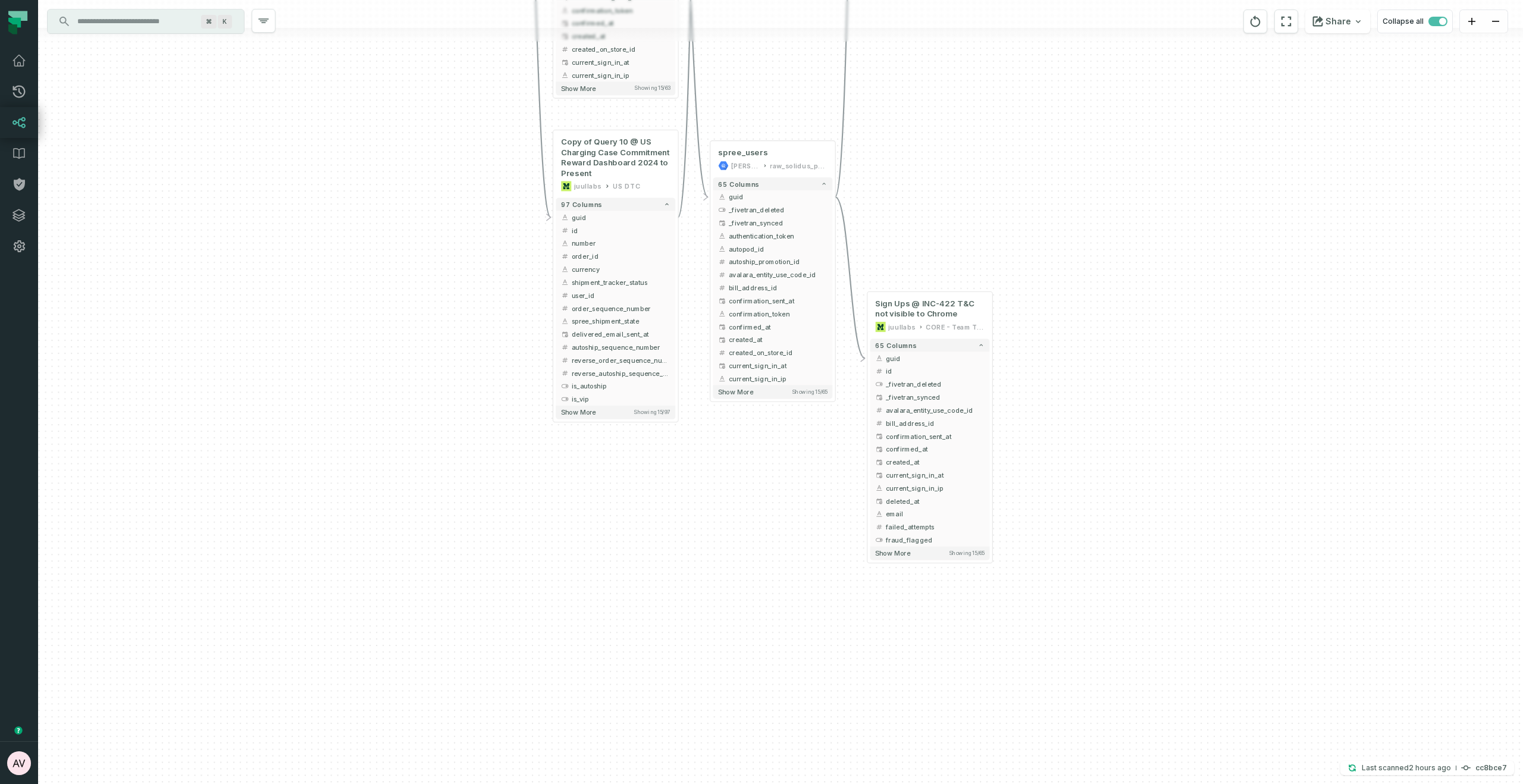
drag, startPoint x: 952, startPoint y: 220, endPoint x: 952, endPoint y: 213, distance: 7.0
click at [952, 211] on div "+ subscription_history @ Plantiff Support juullabs Compliance + 137 columns - g…" at bounding box center [781, 392] width 1485 height 784
click at [994, 350] on button "+" at bounding box center [992, 348] width 11 height 11
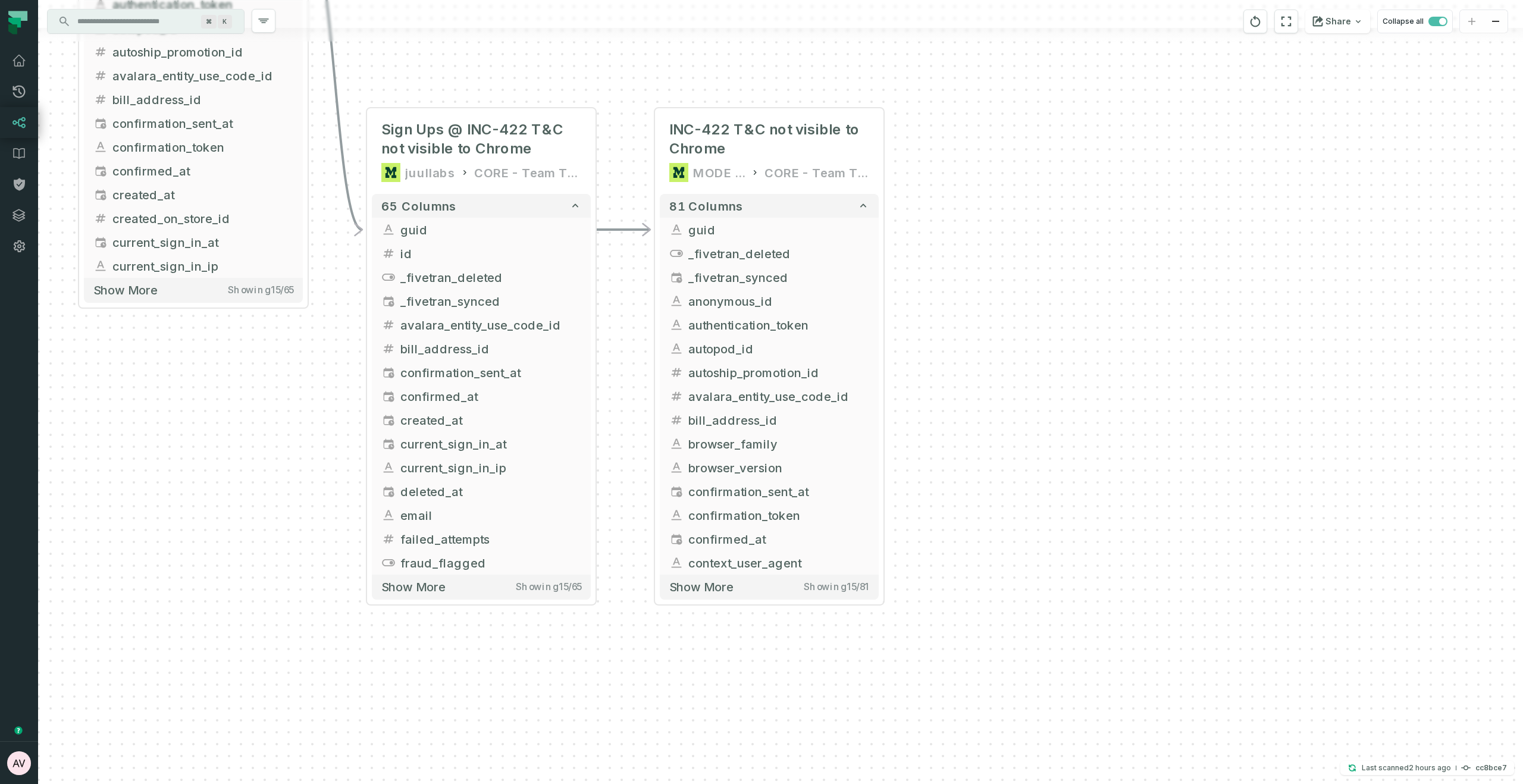
drag, startPoint x: 1023, startPoint y: 251, endPoint x: 1009, endPoint y: 252, distance: 14.0
click at [1023, 250] on div "+ INC-422 T&C not visible to Chrome MODE ANALYTICS CORE - Team Tools 81 columns…" at bounding box center [781, 392] width 1485 height 784
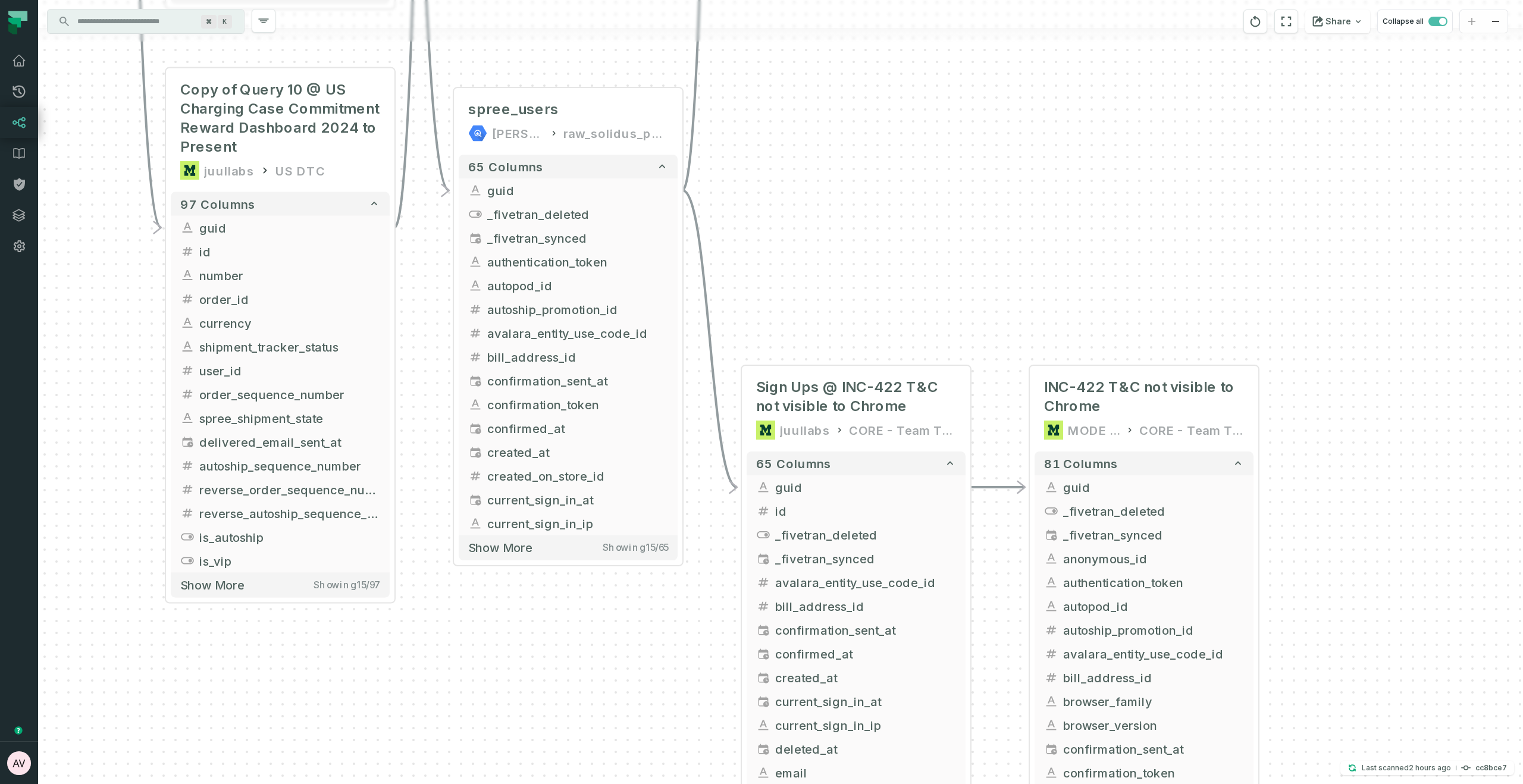
drag, startPoint x: 645, startPoint y: 654, endPoint x: 629, endPoint y: 576, distance: 79.6
click at [645, 654] on div "+ INC-422 T&C not visible to Chrome MODE ANALYTICS CORE - Team Tools 81 columns…" at bounding box center [781, 392] width 1485 height 784
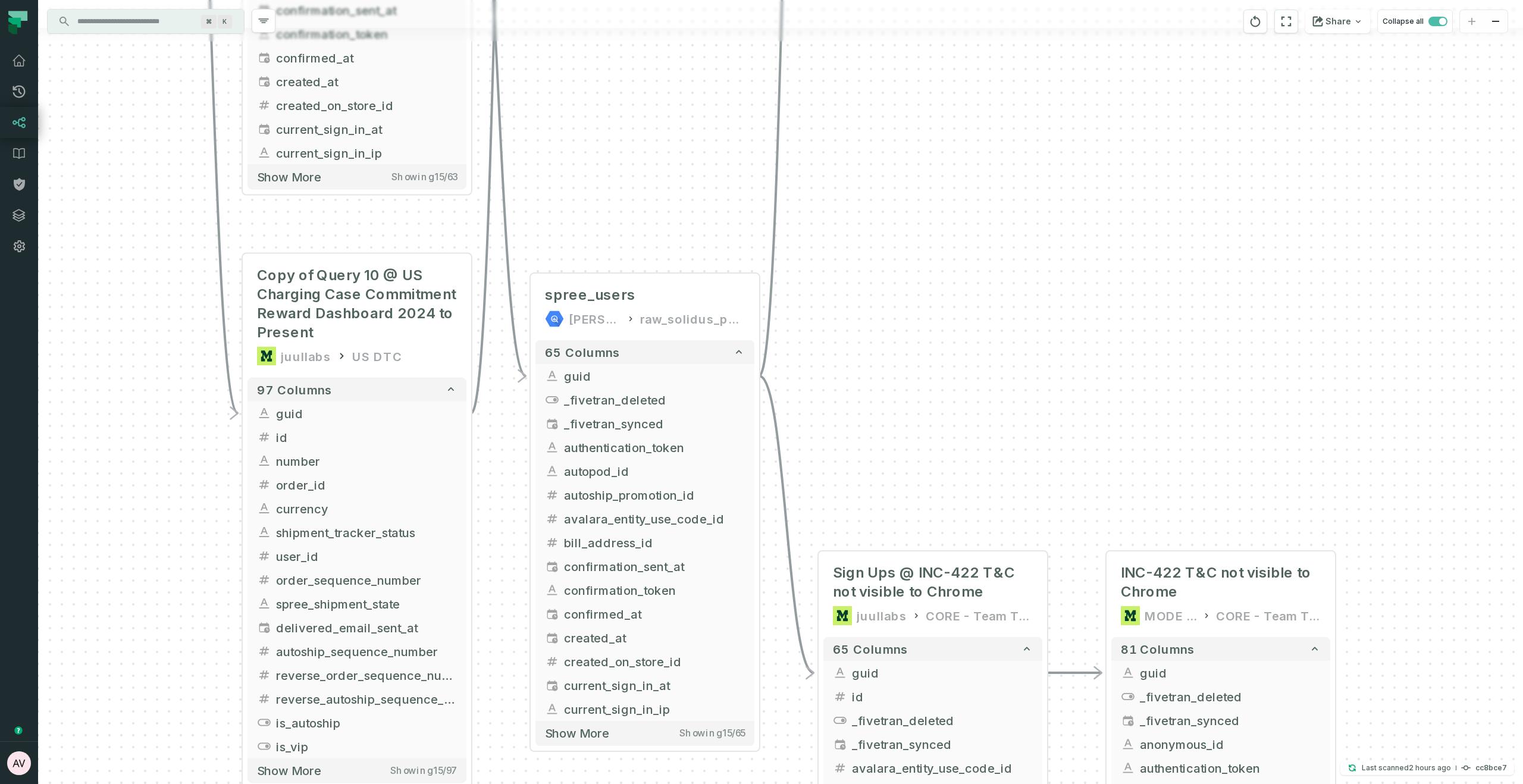
click at [863, 362] on div "+ INC-422 T&C not visible to Chrome MODE ANALYTICS CORE - Team Tools 81 columns…" at bounding box center [781, 392] width 1485 height 784
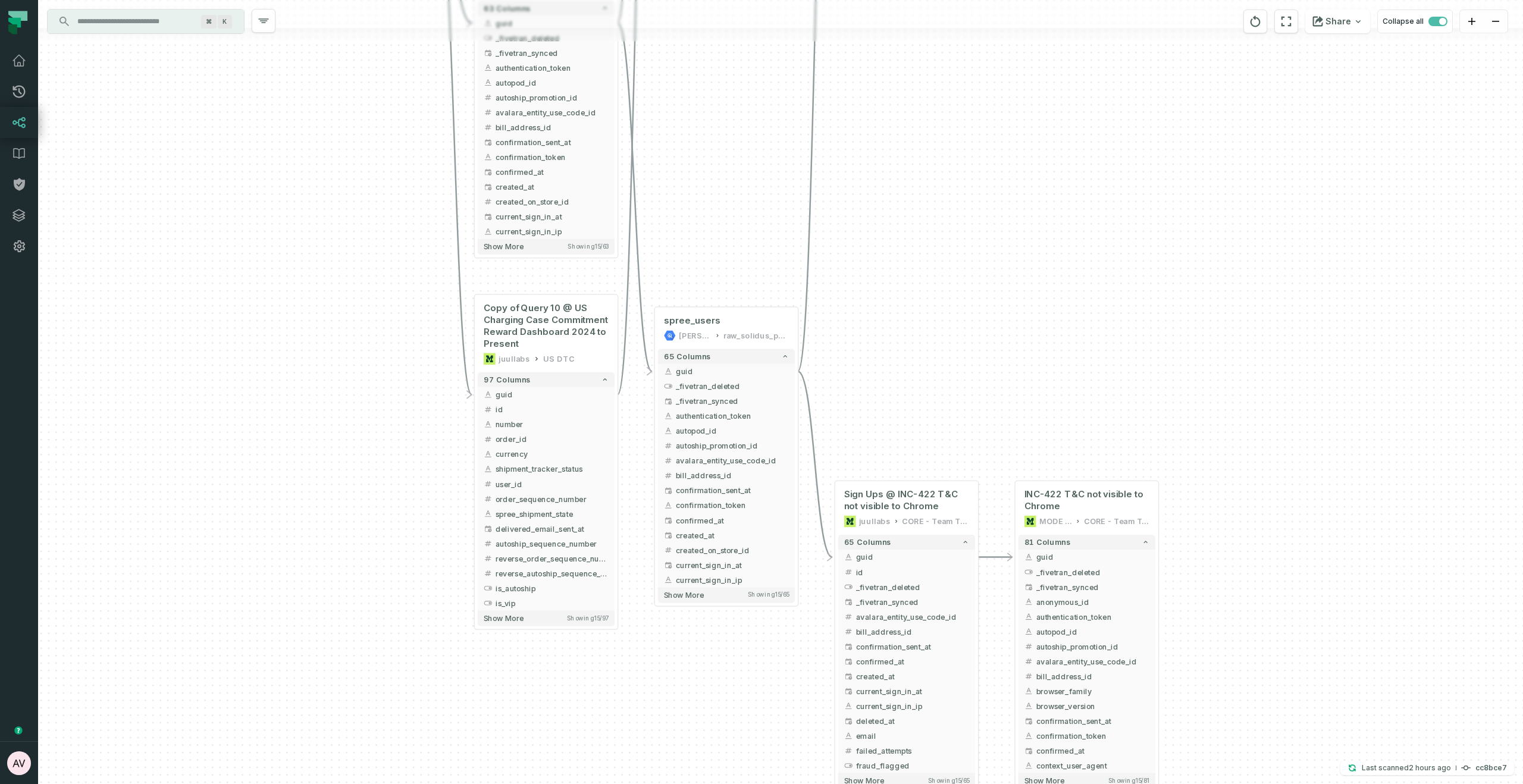
drag, startPoint x: 690, startPoint y: 221, endPoint x: 742, endPoint y: 281, distance: 79.4
click at [742, 281] on div "+ INC-422 T&C not visible to Chrome MODE ANALYTICS CORE - Team Tools 81 columns…" at bounding box center [781, 392] width 1485 height 784
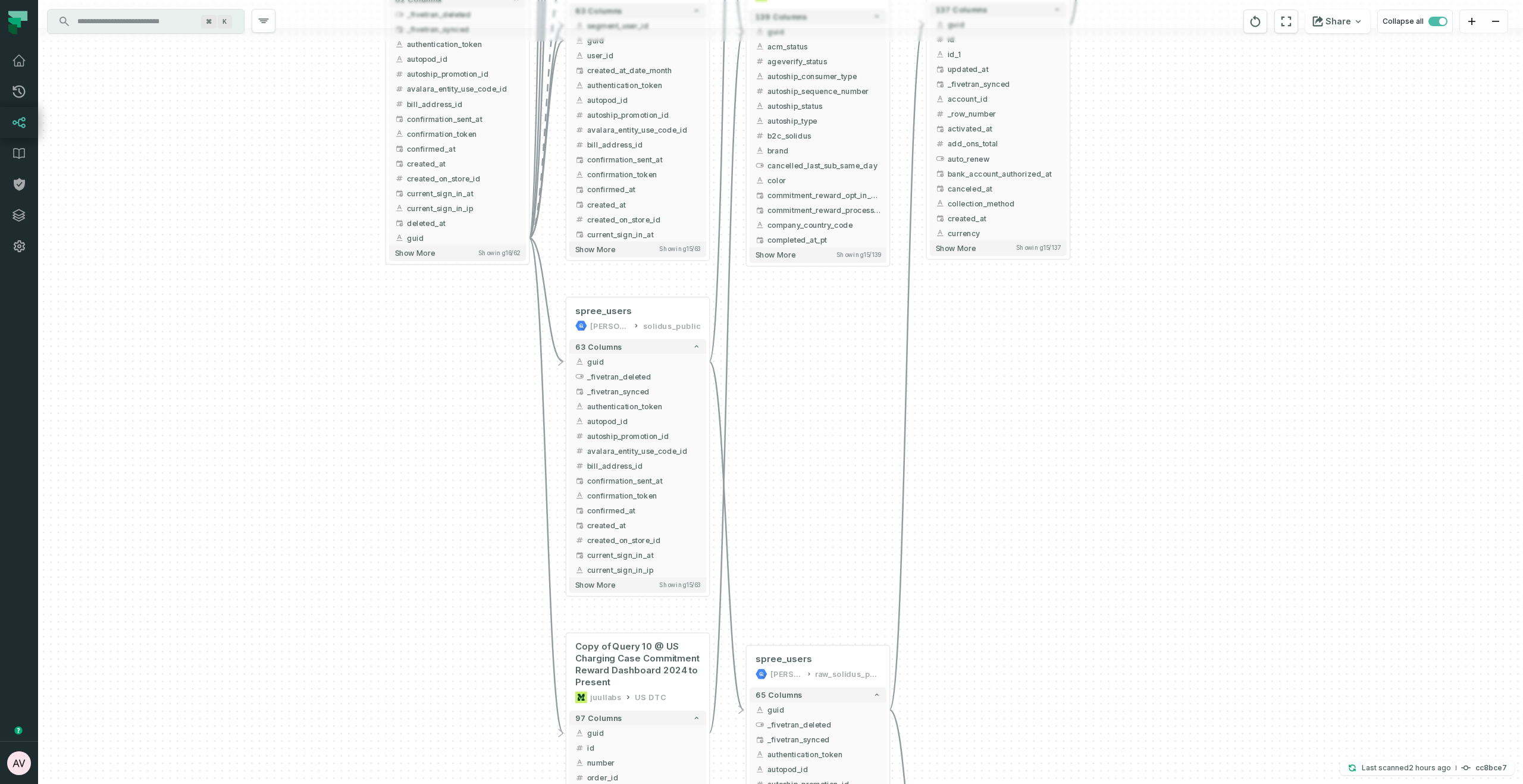
drag, startPoint x: 809, startPoint y: 529, endPoint x: 777, endPoint y: 490, distance: 50.4
click at [810, 536] on div "+ INC-422 T&C not visible to Chrome MODE ANALYTICS CORE - Team Tools 81 columns…" at bounding box center [781, 392] width 1485 height 784
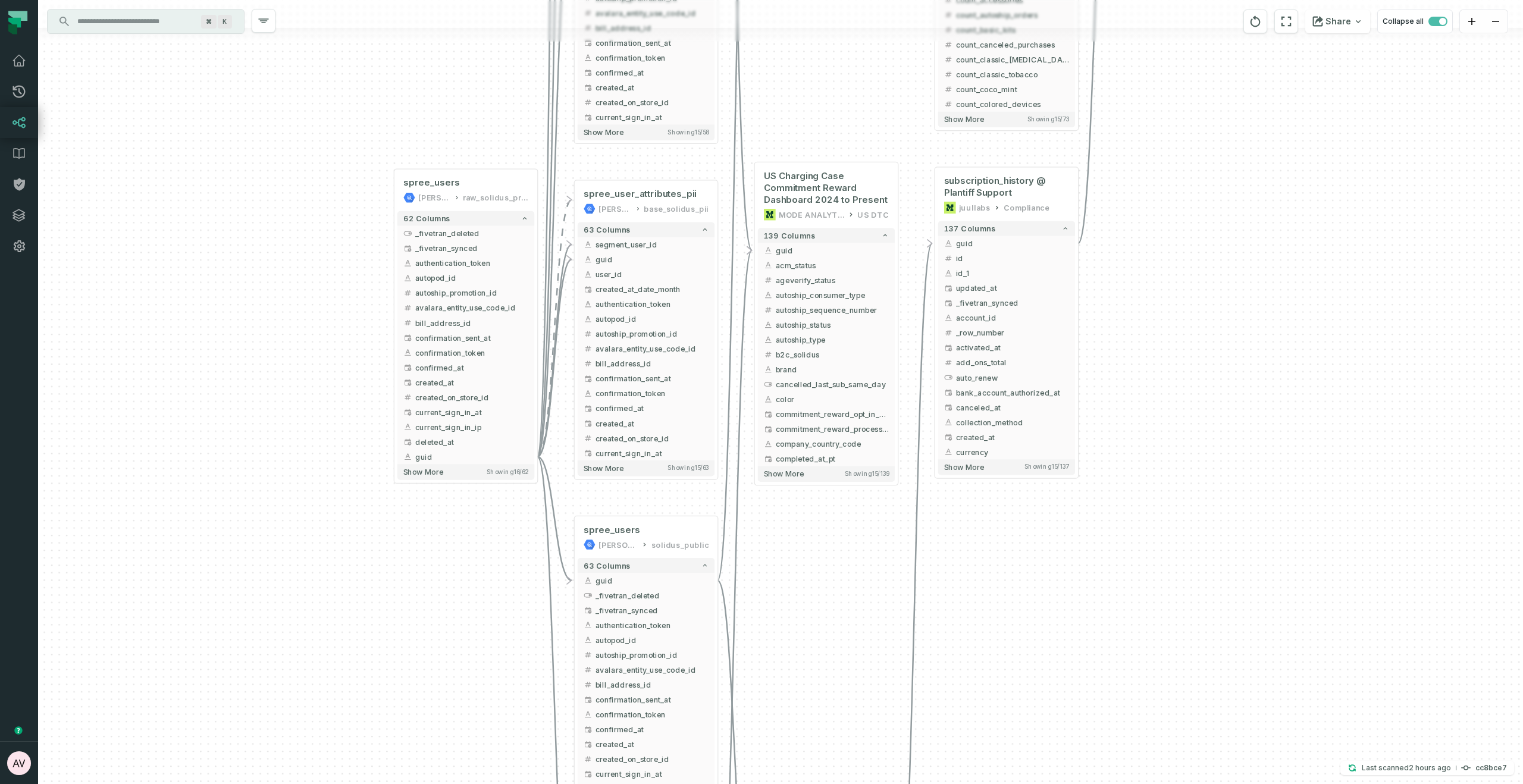
click at [811, 554] on div "+ INC-422 T&C not visible to Chrome MODE ANALYTICS CORE - Team Tools 81 columns…" at bounding box center [781, 392] width 1485 height 784
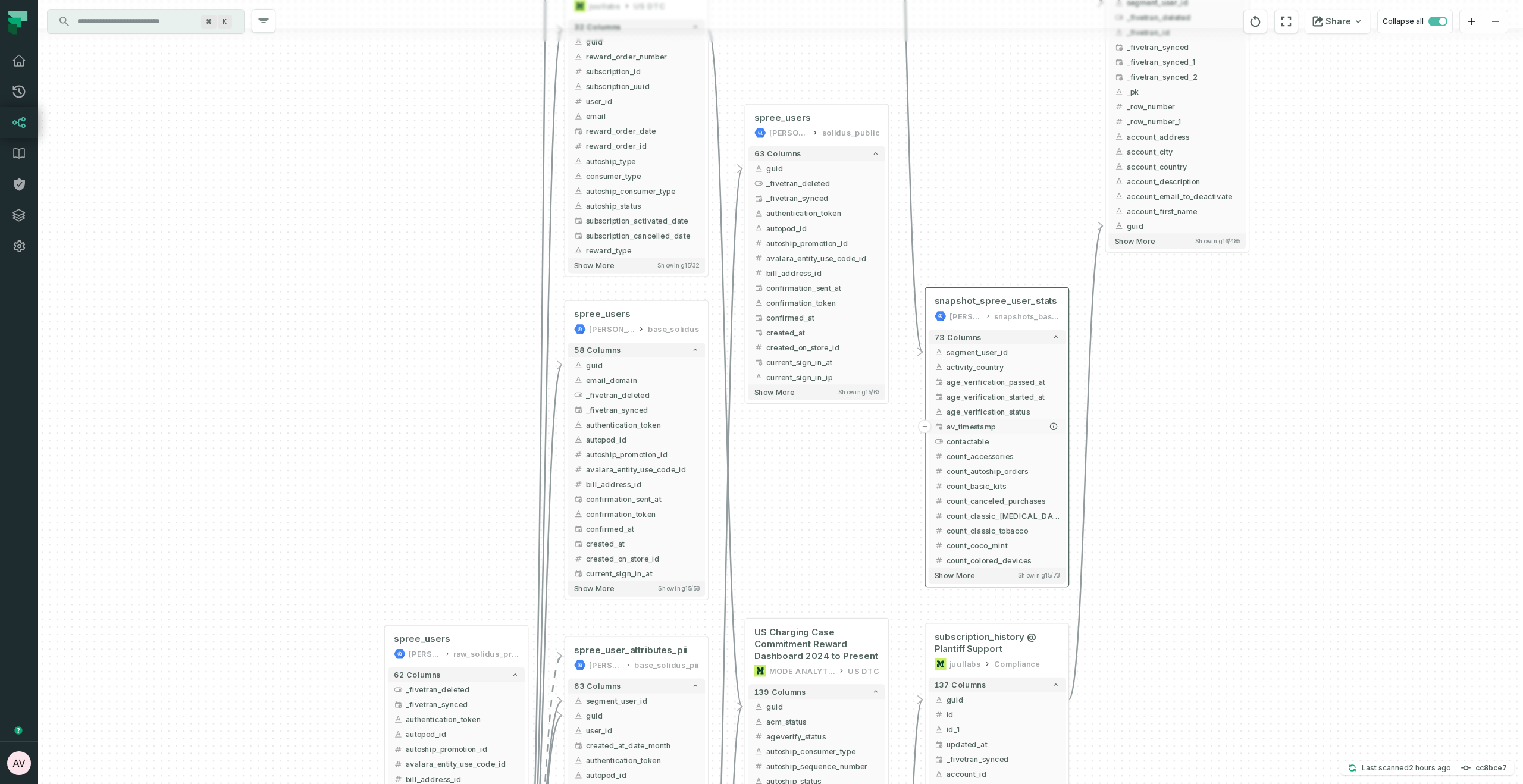
drag, startPoint x: 858, startPoint y: 448, endPoint x: 949, endPoint y: 428, distance: 93.2
click at [836, 576] on div "+ INC-422 T&C not visible to Chrome MODE ANALYTICS CORE - Team Tools 81 columns…" at bounding box center [781, 392] width 1485 height 784
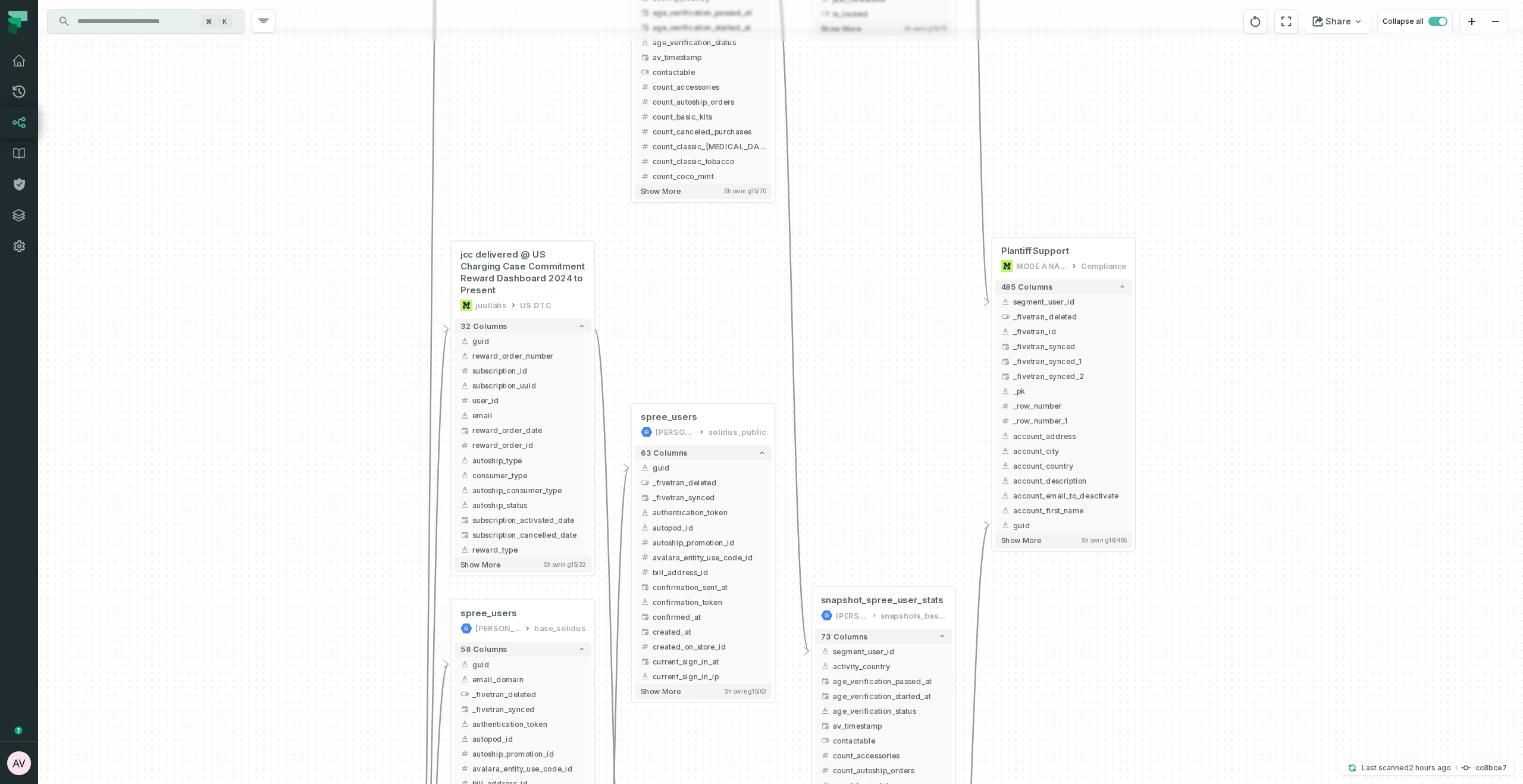
drag, startPoint x: 934, startPoint y: 446, endPoint x: 953, endPoint y: 346, distance: 101.8
click at [890, 486] on div "+ INC-422 T&C not visible to Chrome MODE ANALYTICS CORE - Team Tools 81 columns…" at bounding box center [781, 392] width 1485 height 784
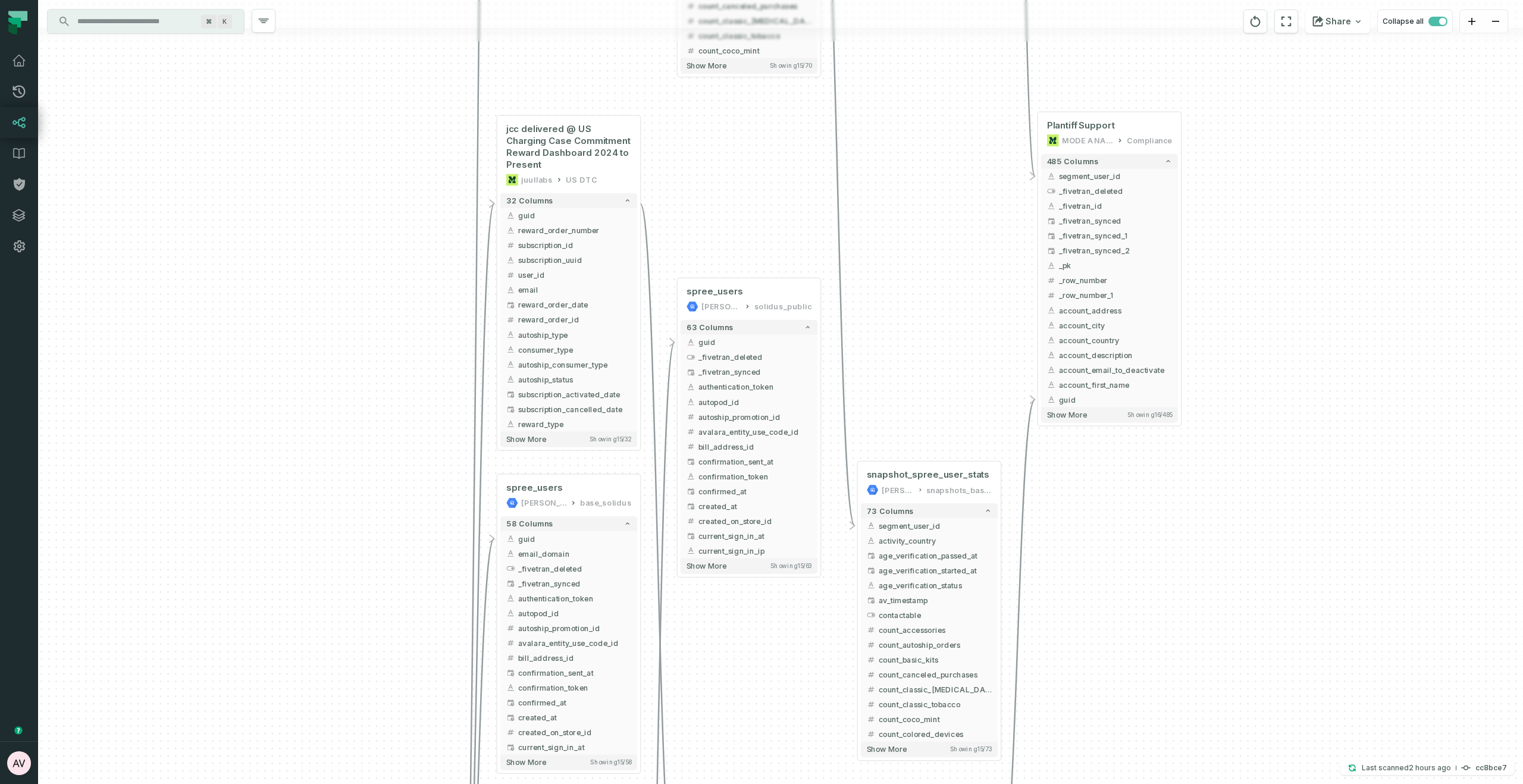
click at [922, 353] on div "+ INC-422 T&C not visible to Chrome MODE ANALYTICS CORE - Team Tools 81 columns…" at bounding box center [781, 392] width 1485 height 784
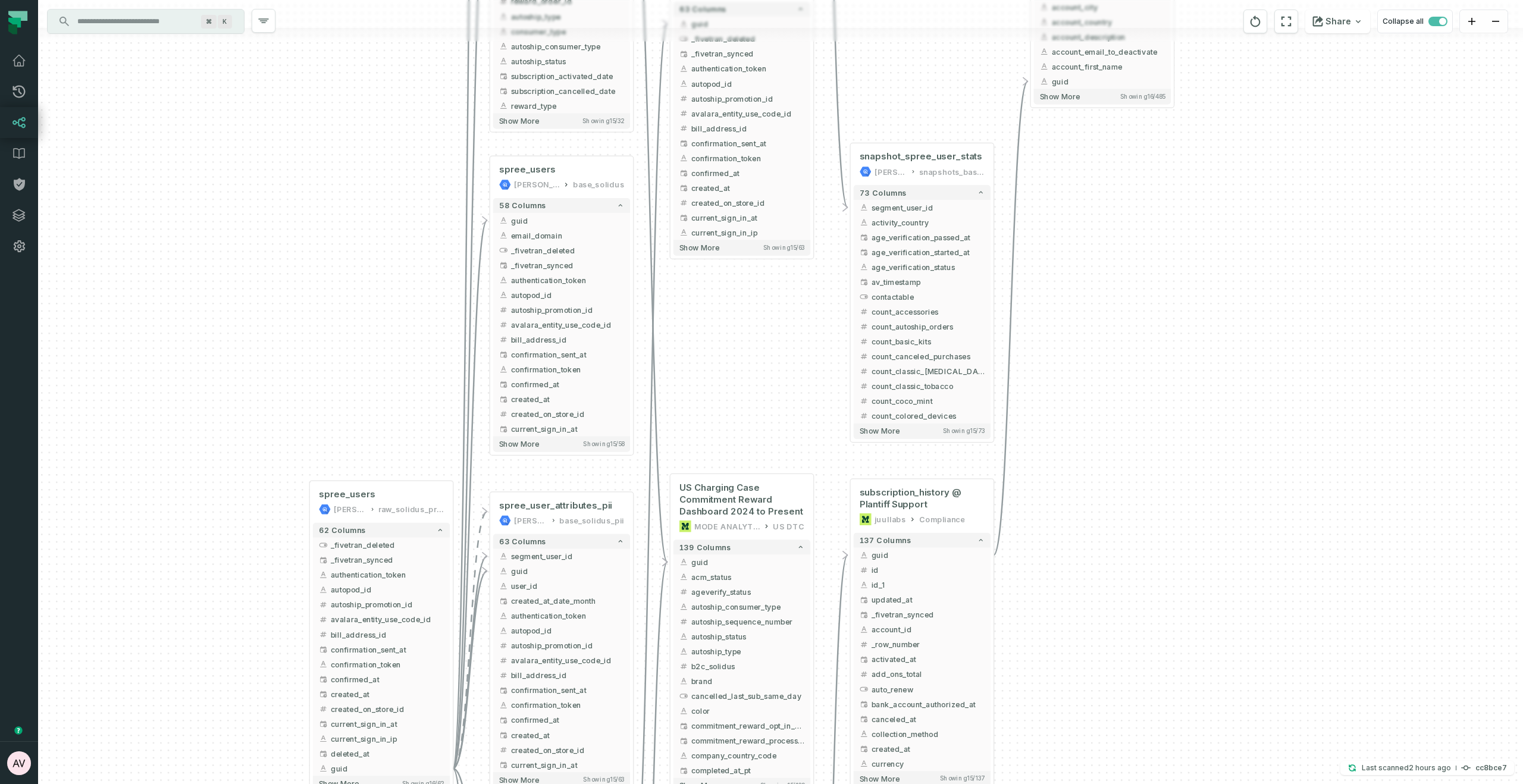
drag, startPoint x: 734, startPoint y: 679, endPoint x: 727, endPoint y: 362, distance: 317.1
click at [727, 362] on div "+ INC-422 T&C not visible to Chrome MODE ANALYTICS CORE - Team Tools 81 columns…" at bounding box center [781, 392] width 1485 height 784
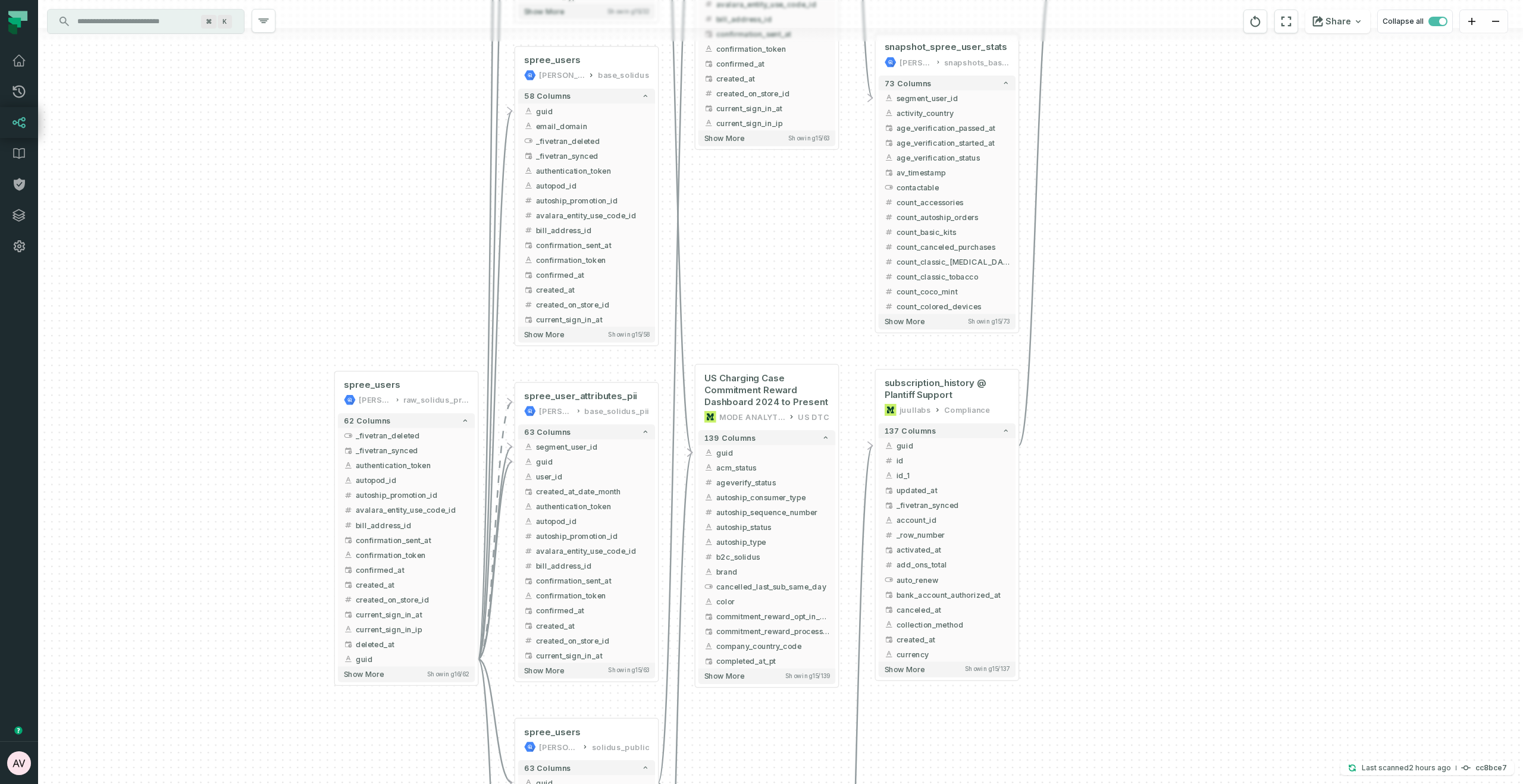
click at [753, 254] on div "+ INC-422 T&C not visible to Chrome MODE ANALYTICS CORE - Team Tools 81 columns…" at bounding box center [781, 392] width 1485 height 784
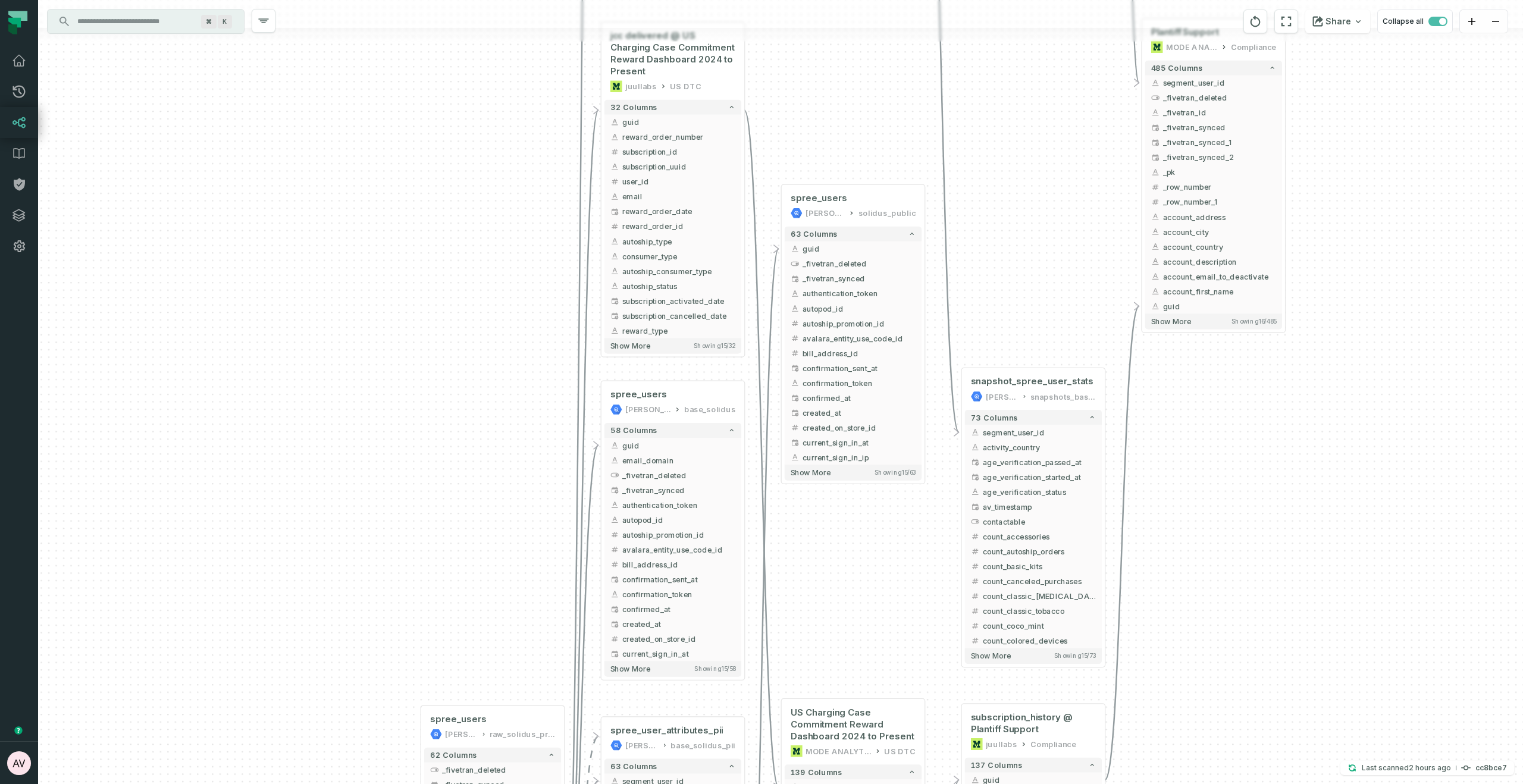
drag, startPoint x: 780, startPoint y: 245, endPoint x: 868, endPoint y: 546, distance: 313.6
click at [865, 578] on div "+ INC-422 T&C not visible to Chrome MODE ANALYTICS CORE - Team Tools 81 columns…" at bounding box center [781, 392] width 1485 height 784
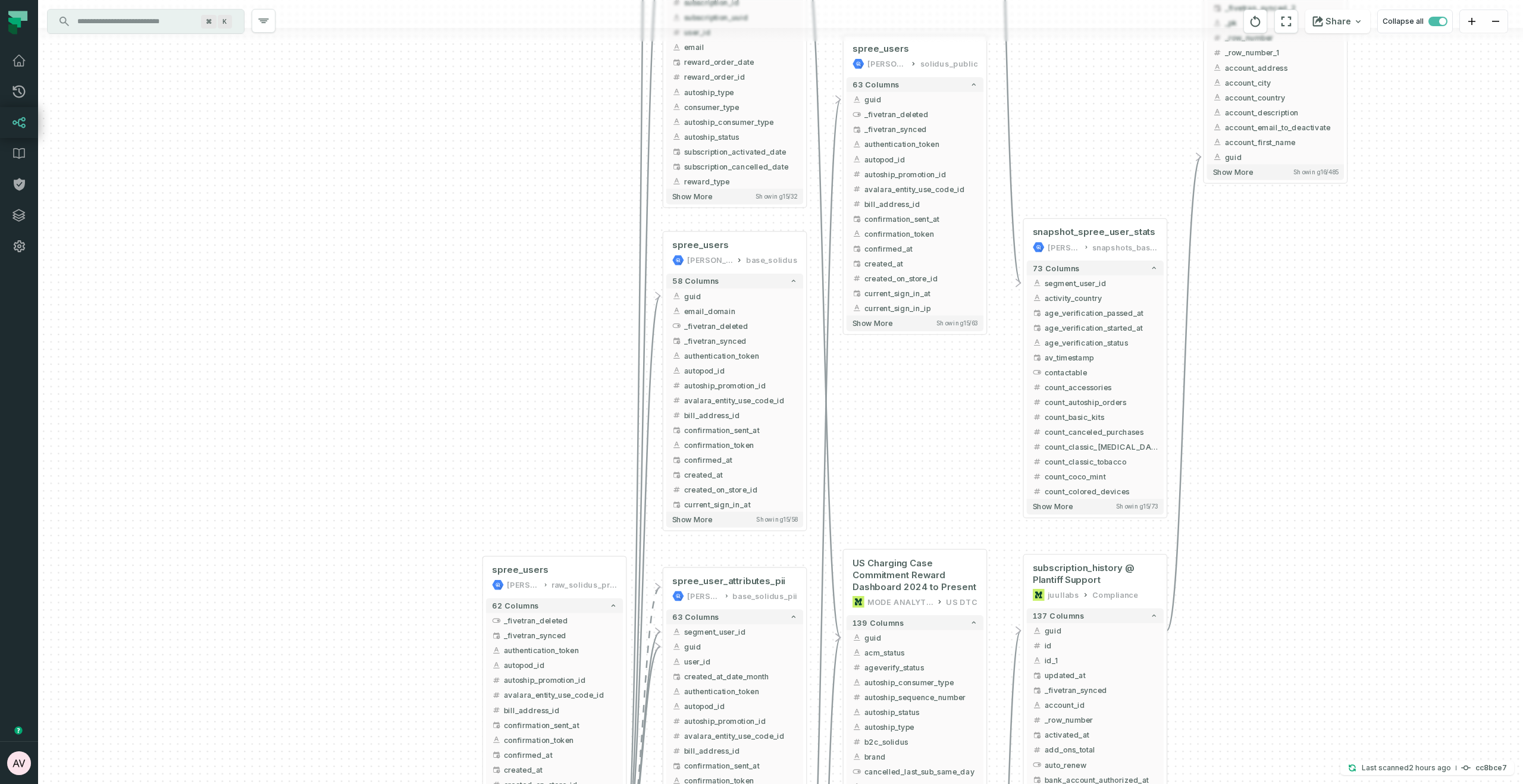
drag, startPoint x: 909, startPoint y: 466, endPoint x: 849, endPoint y: 379, distance: 105.7
click at [908, 456] on div "+ INC-422 T&C not visible to Chrome MODE ANALYTICS CORE - Team Tools 81 columns…" at bounding box center [781, 392] width 1485 height 784
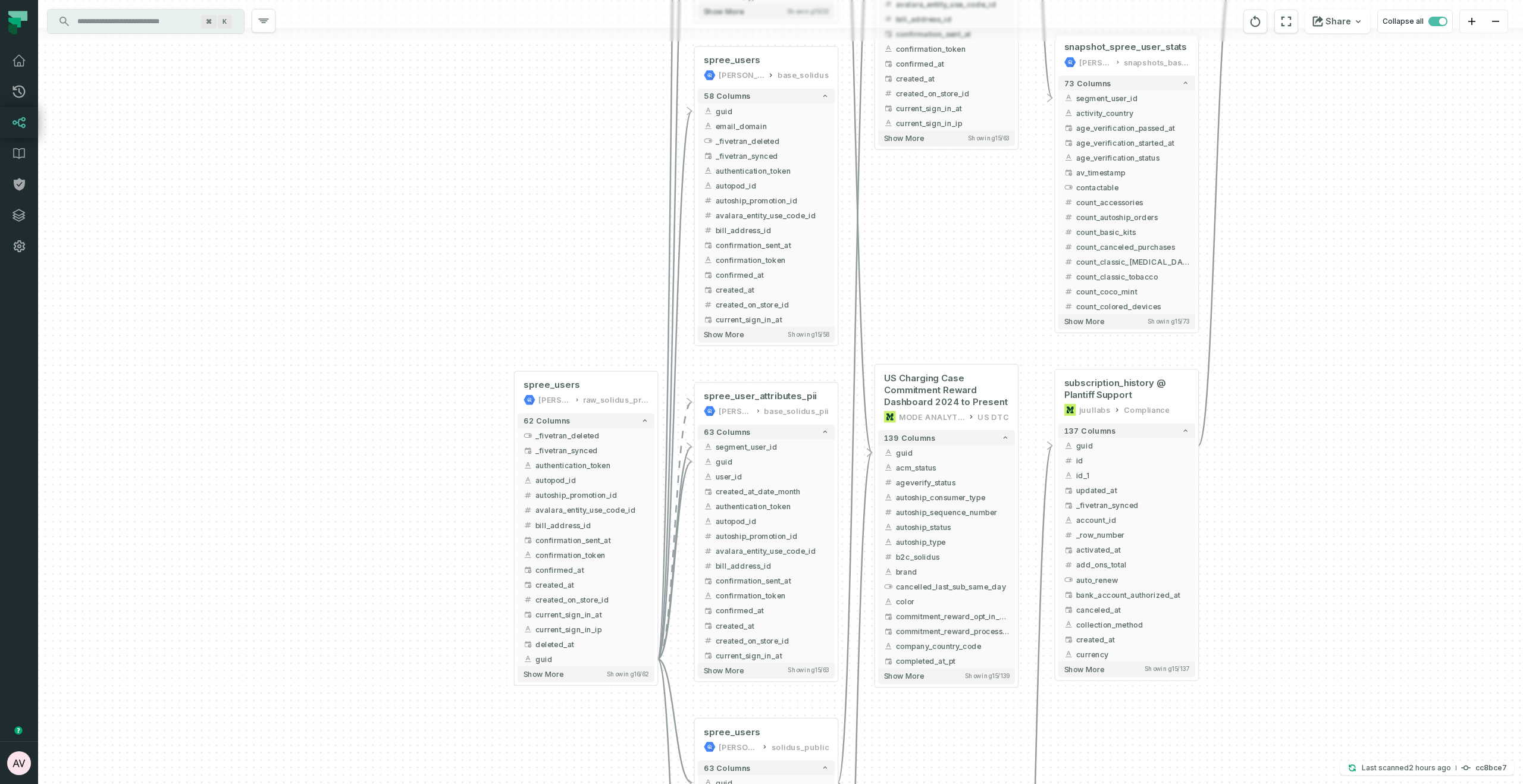
drag, startPoint x: 943, startPoint y: 329, endPoint x: 940, endPoint y: 277, distance: 52.1
click at [940, 277] on div "+ INC-422 T&C not visible to Chrome MODE ANALYTICS CORE - Team Tools 81 columns…" at bounding box center [781, 392] width 1485 height 784
click at [839, 447] on button "+" at bounding box center [838, 447] width 13 height 13
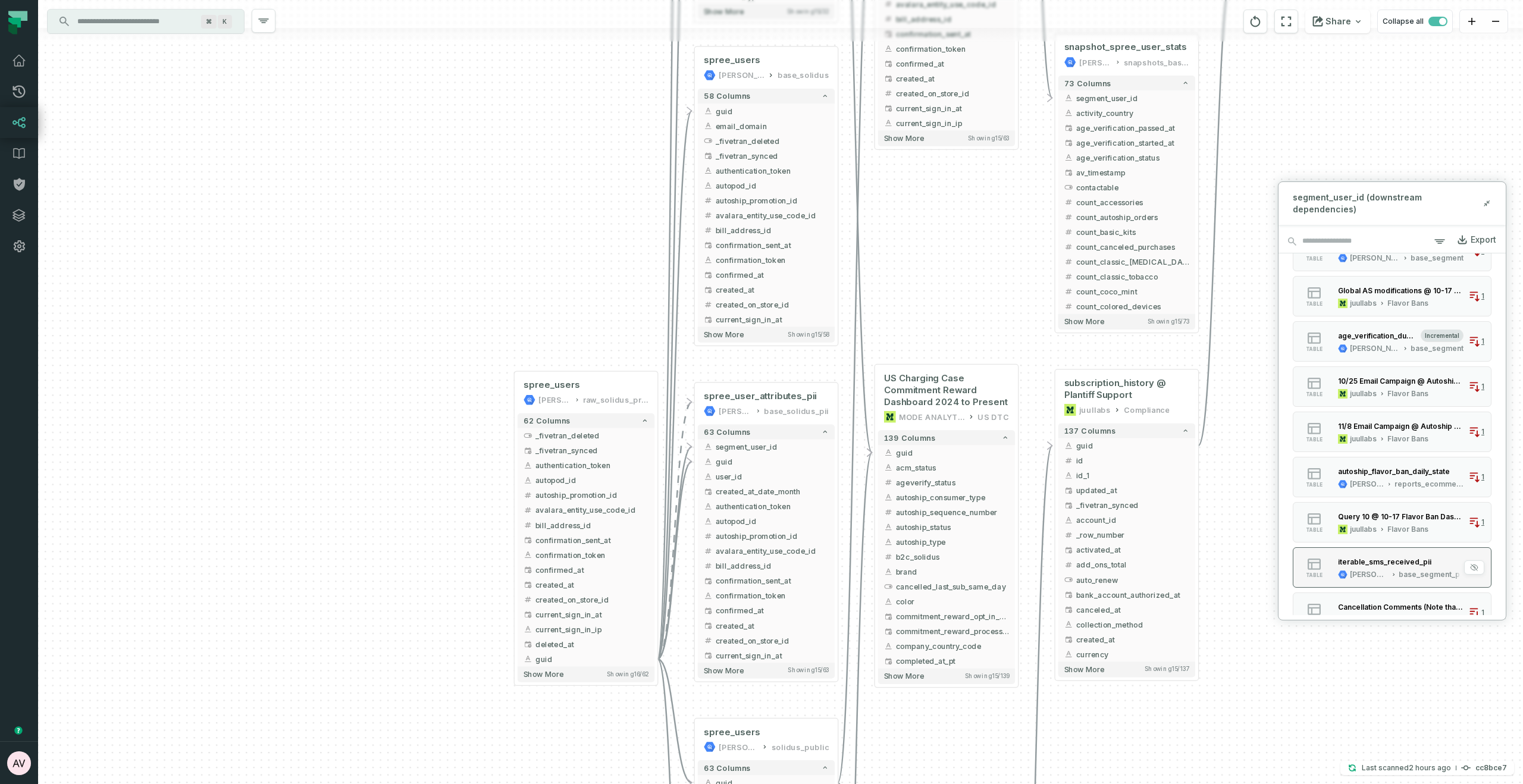
scroll to position [352, 0]
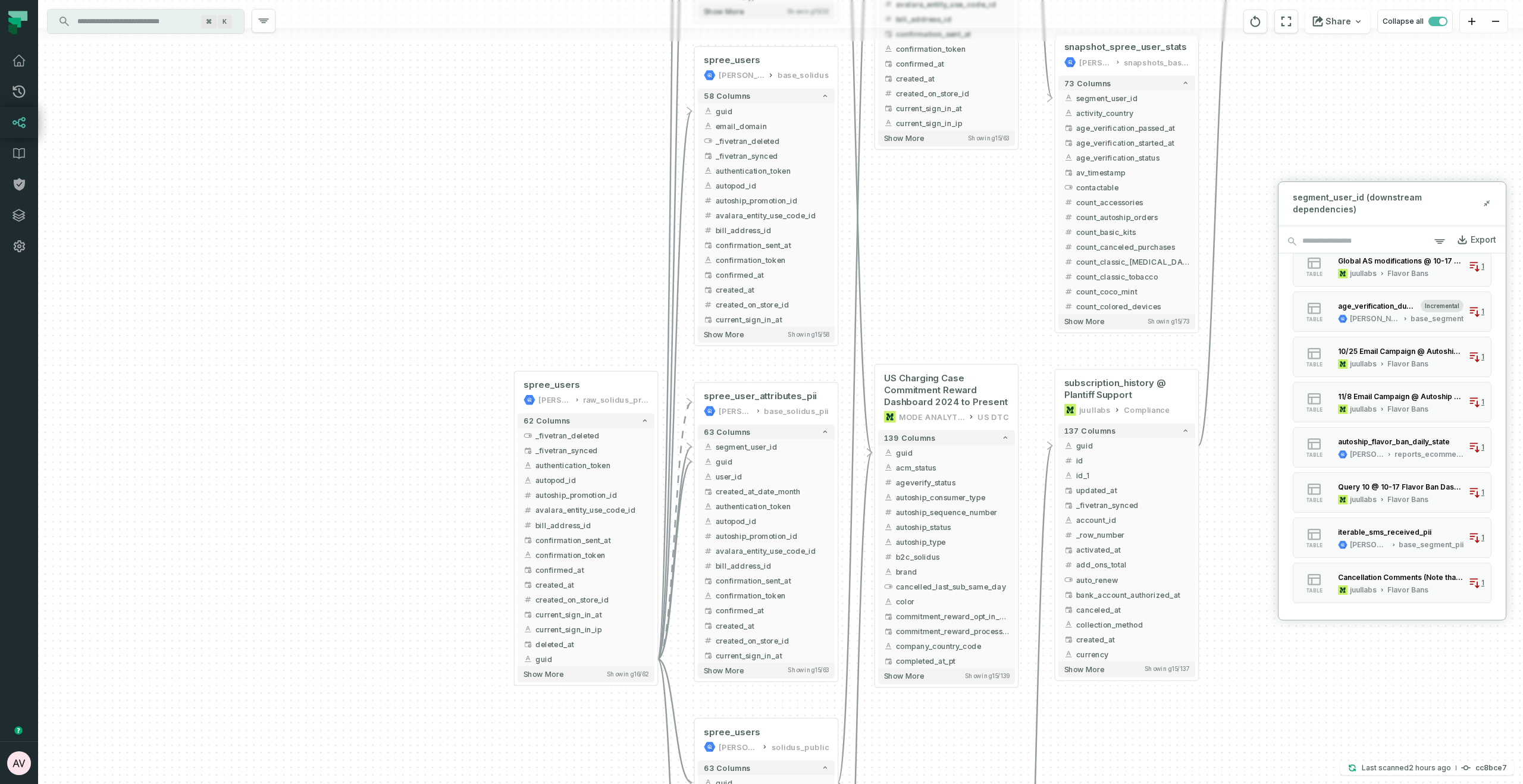
click at [1391, 617] on button "Show more" at bounding box center [1392, 622] width 40 height 10
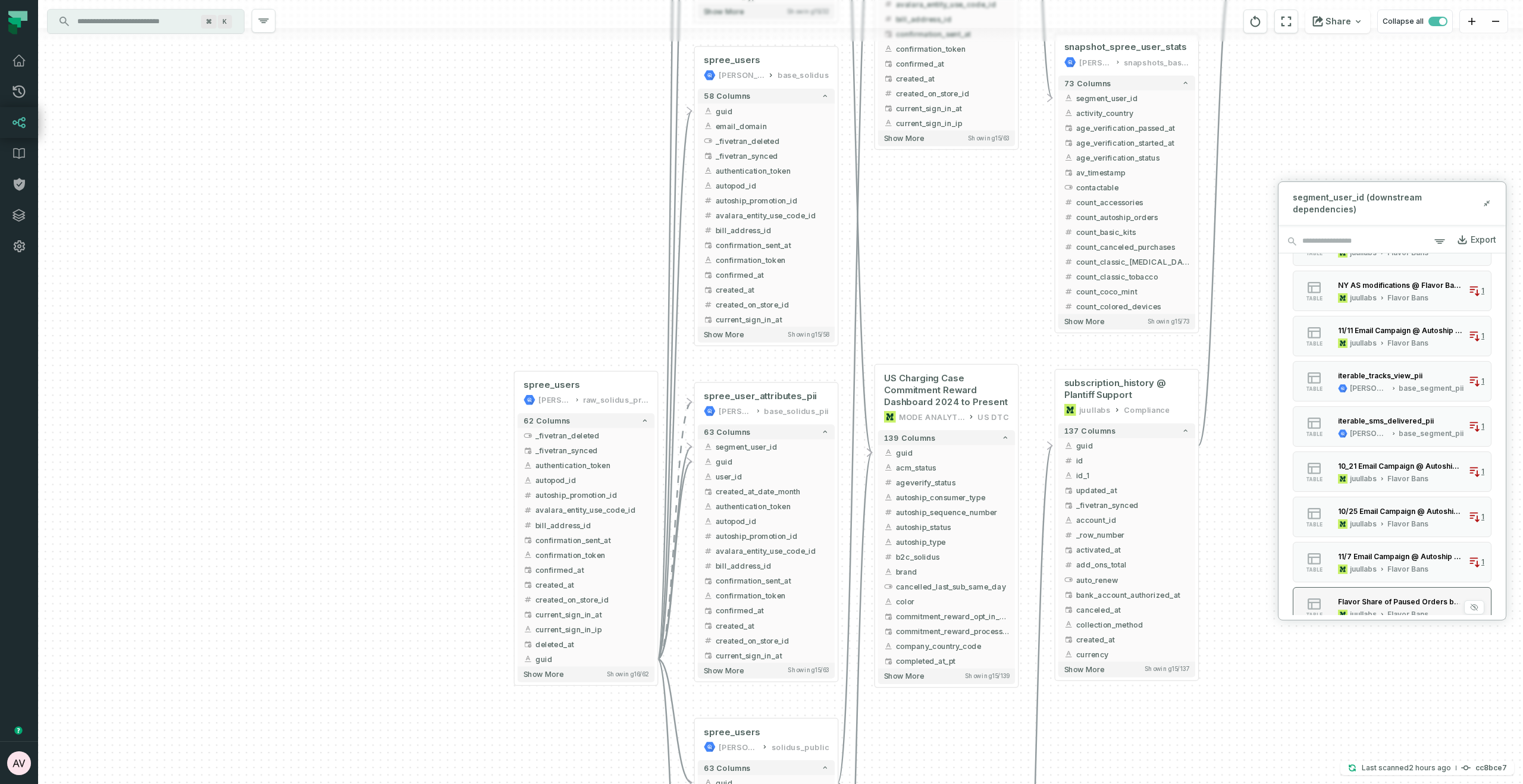
scroll to position [1030, 0]
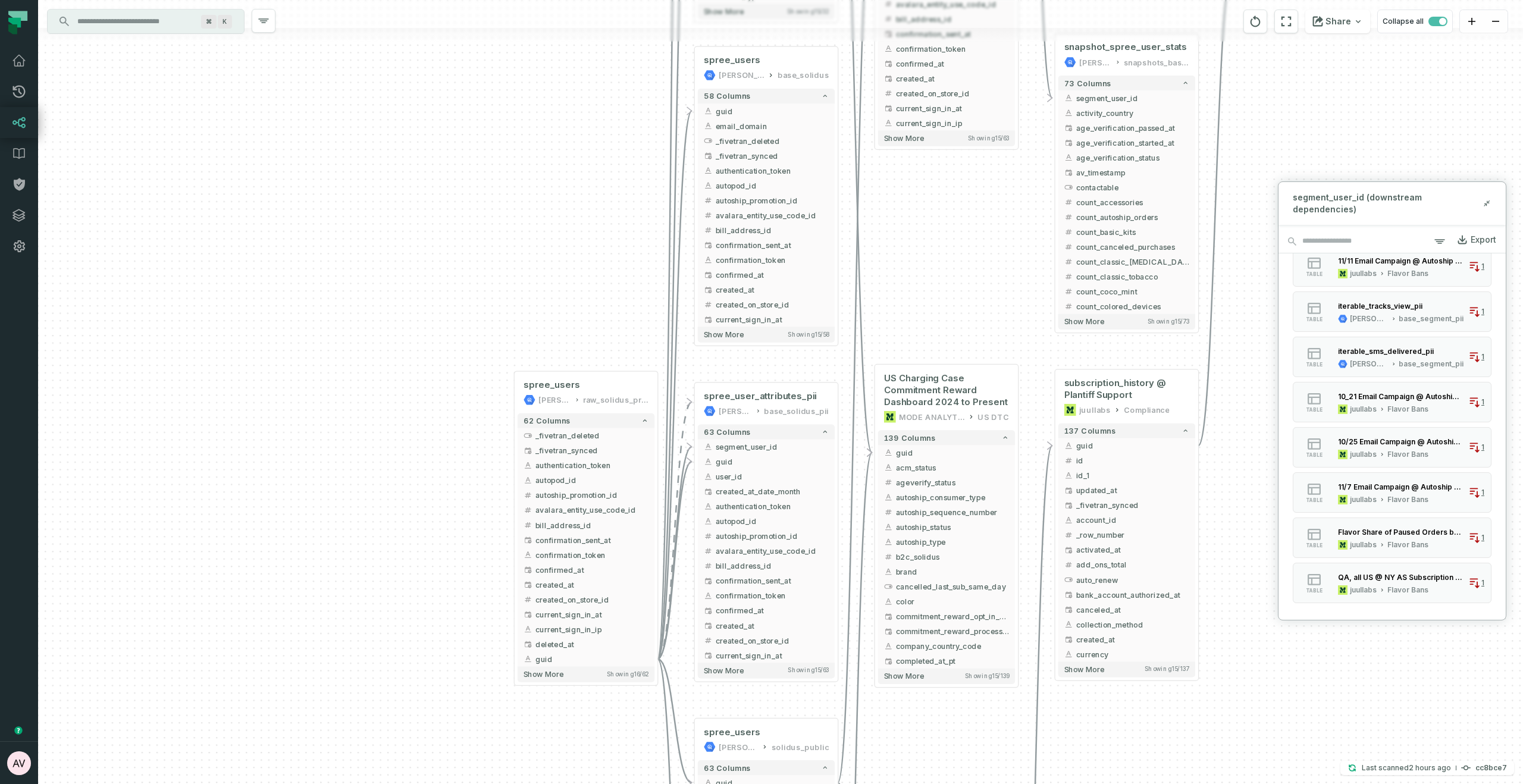
click at [1392, 617] on button "Show more" at bounding box center [1392, 622] width 40 height 10
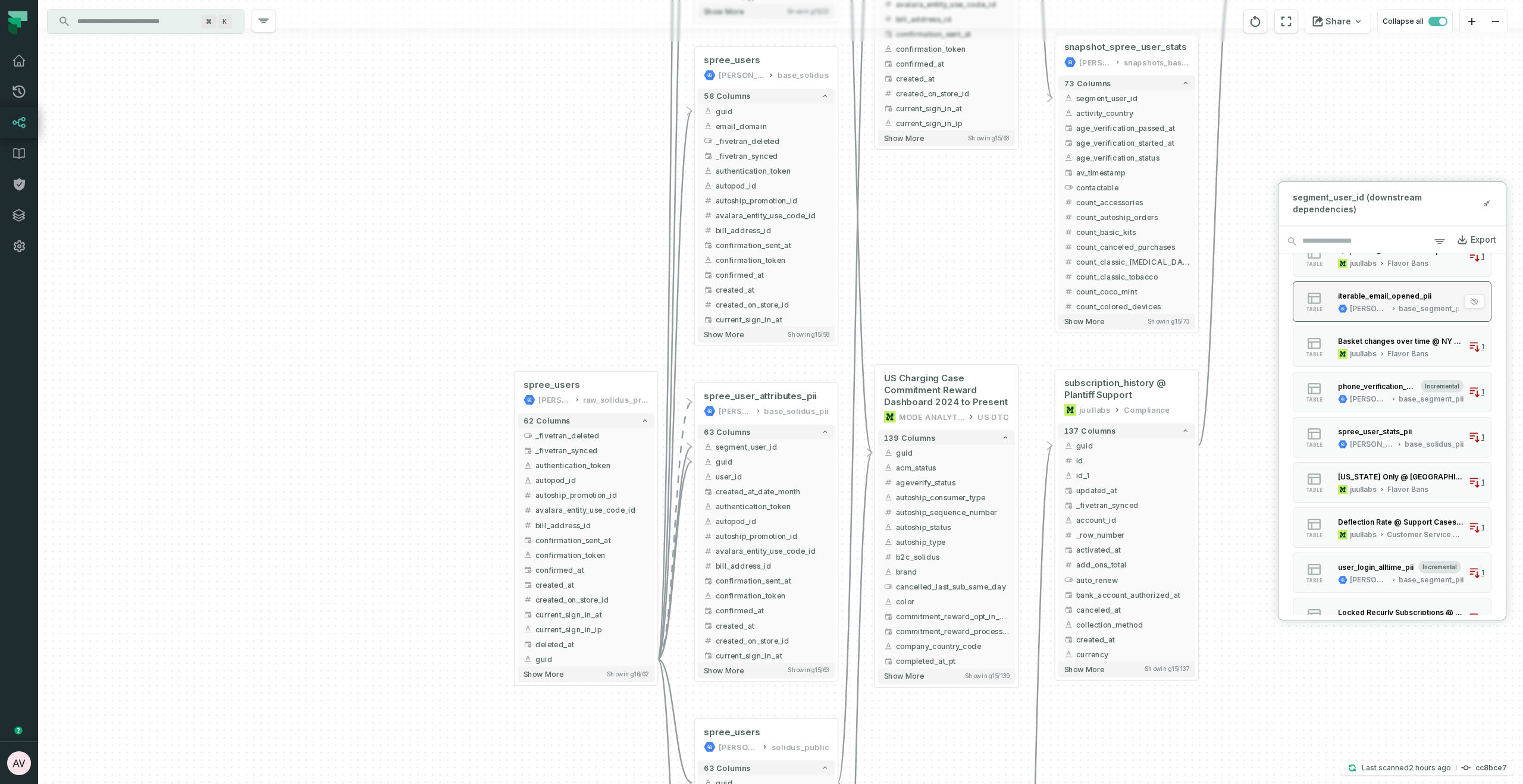
scroll to position [1708, 0]
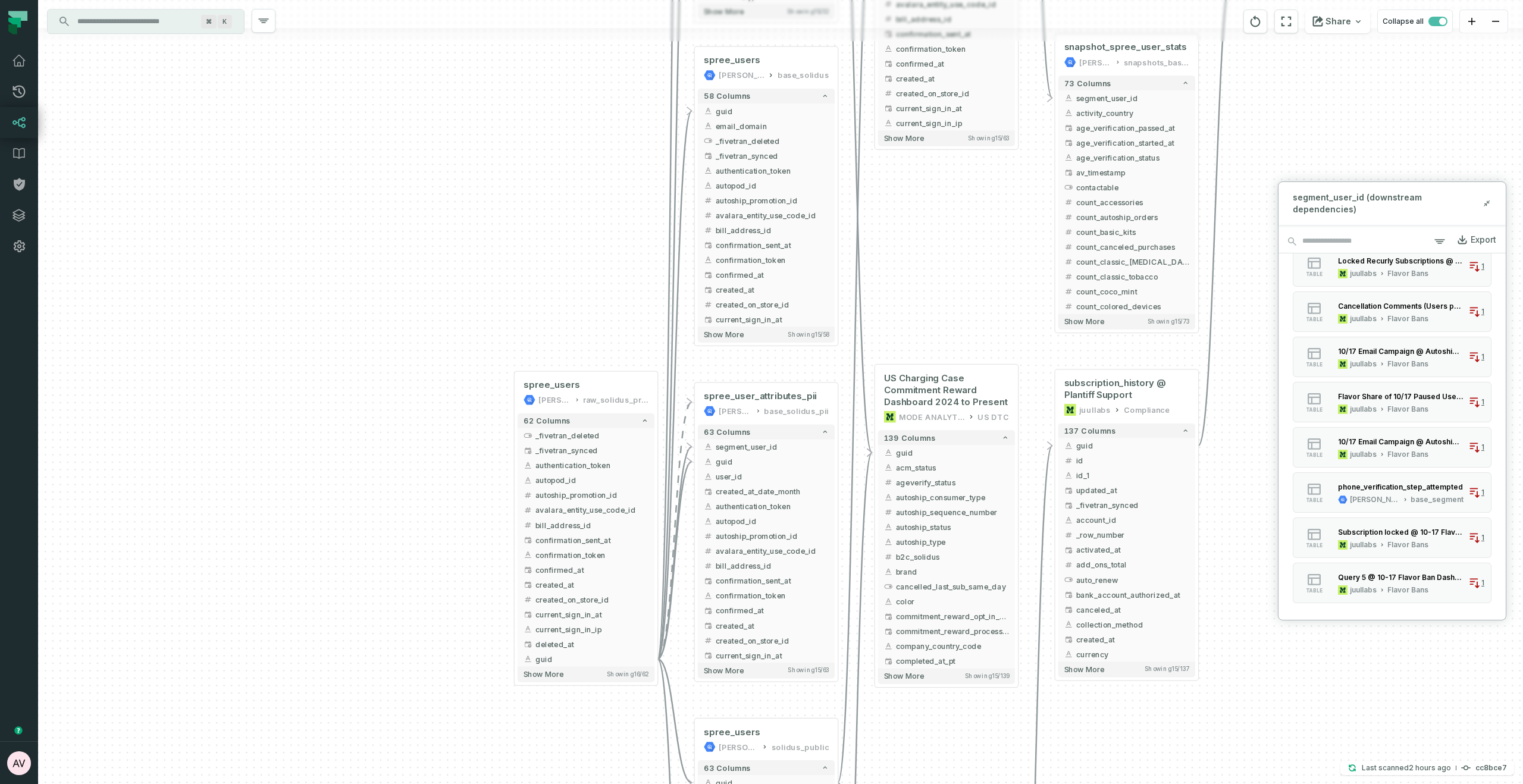
click at [1399, 617] on button "Show more" at bounding box center [1392, 622] width 40 height 10
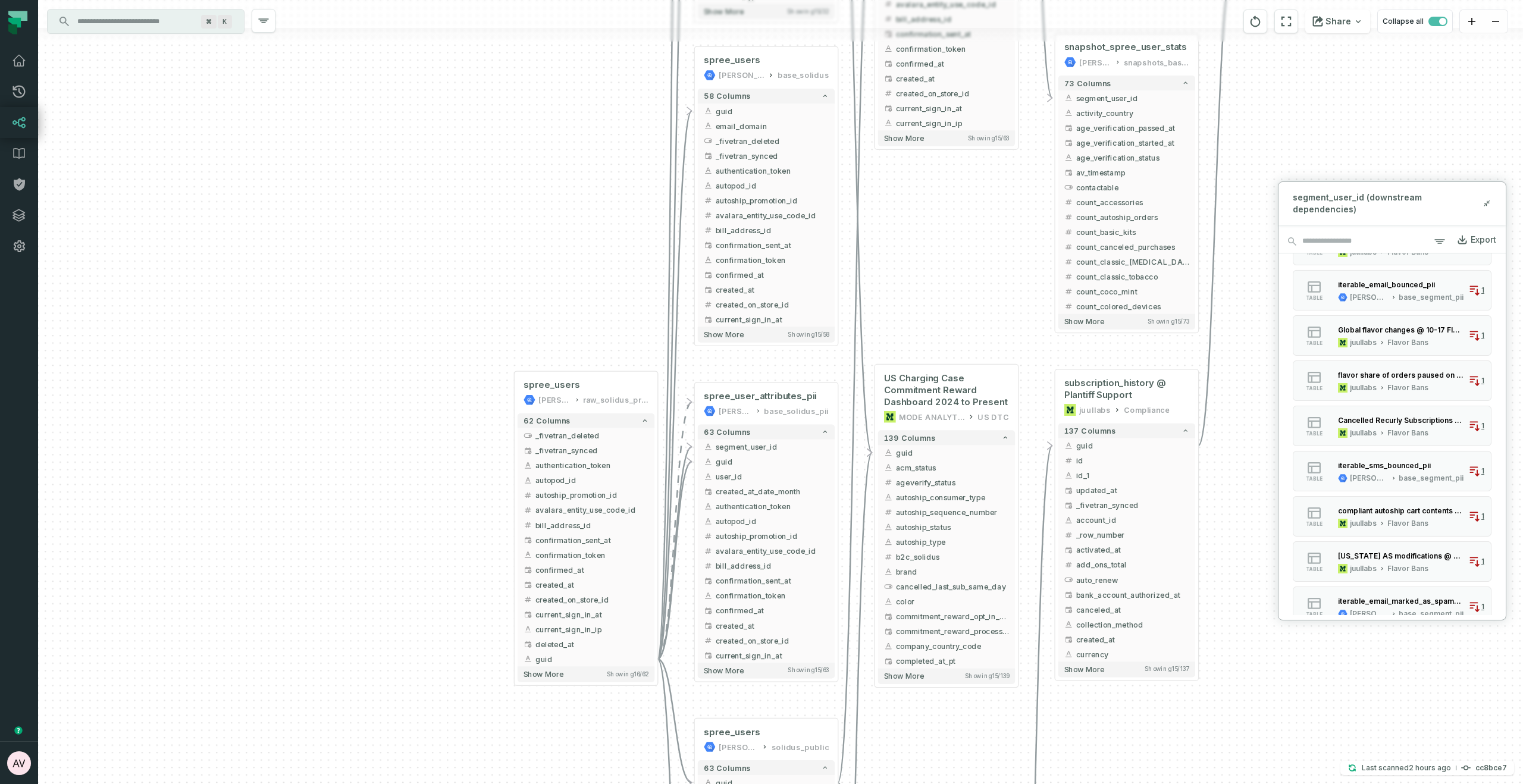
click at [909, 317] on div "+ INC-422 T&C not visible to Chrome MODE ANALYTICS CORE - Team Tools 81 columns…" at bounding box center [781, 392] width 1485 height 784
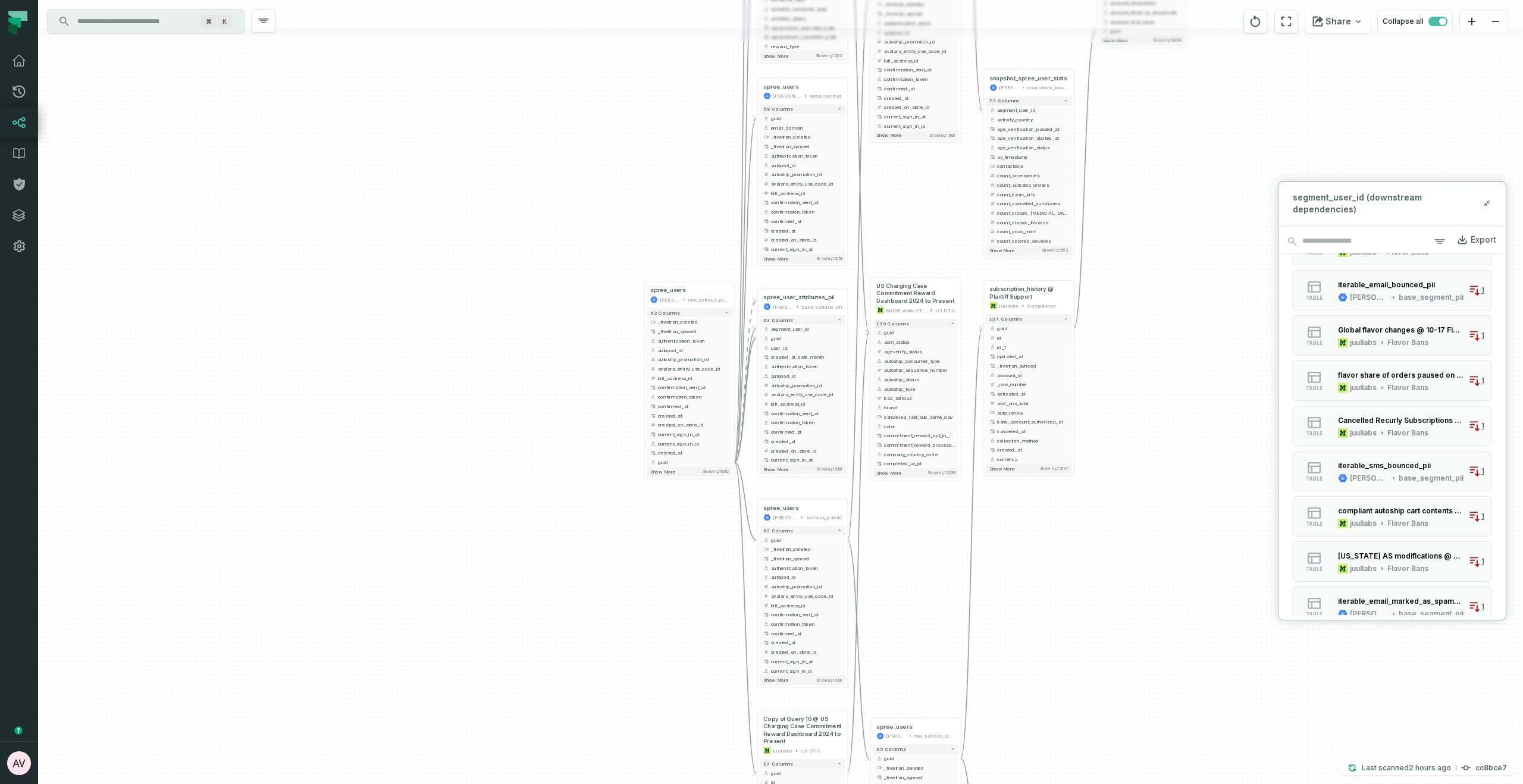
drag, startPoint x: 1247, startPoint y: 659, endPoint x: 1094, endPoint y: 482, distance: 234.0
click at [1096, 482] on div "+ INC-422 T&C not visible to Chrome MODE ANALYTICS CORE - Team Tools 81 columns…" at bounding box center [781, 392] width 1485 height 784
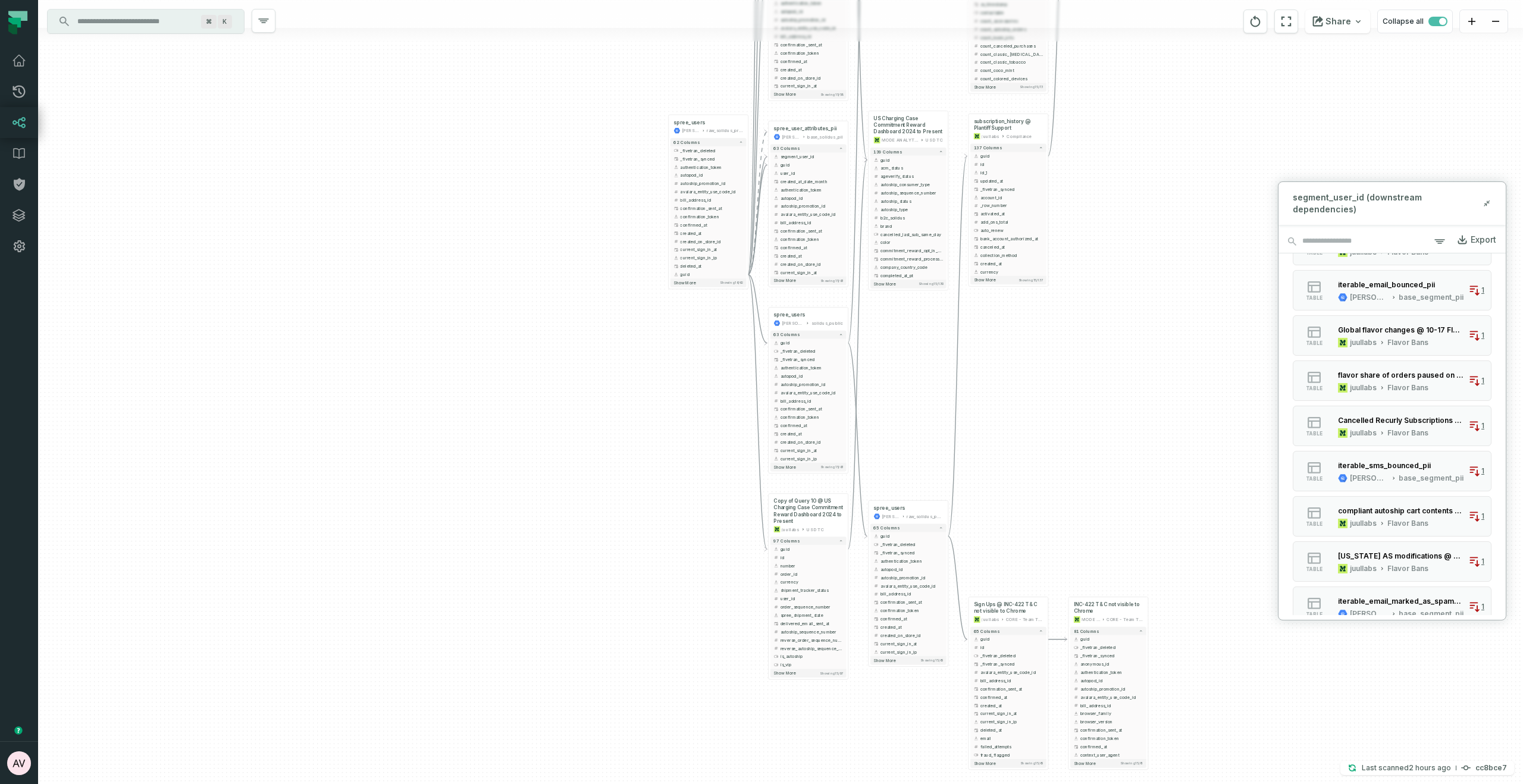
drag, startPoint x: 1114, startPoint y: 555, endPoint x: 1086, endPoint y: 358, distance: 199.0
click at [1086, 354] on div "+ INC-422 T&C not visible to Chrome MODE ANALYTICS CORE - Team Tools 81 columns…" at bounding box center [781, 392] width 1485 height 784
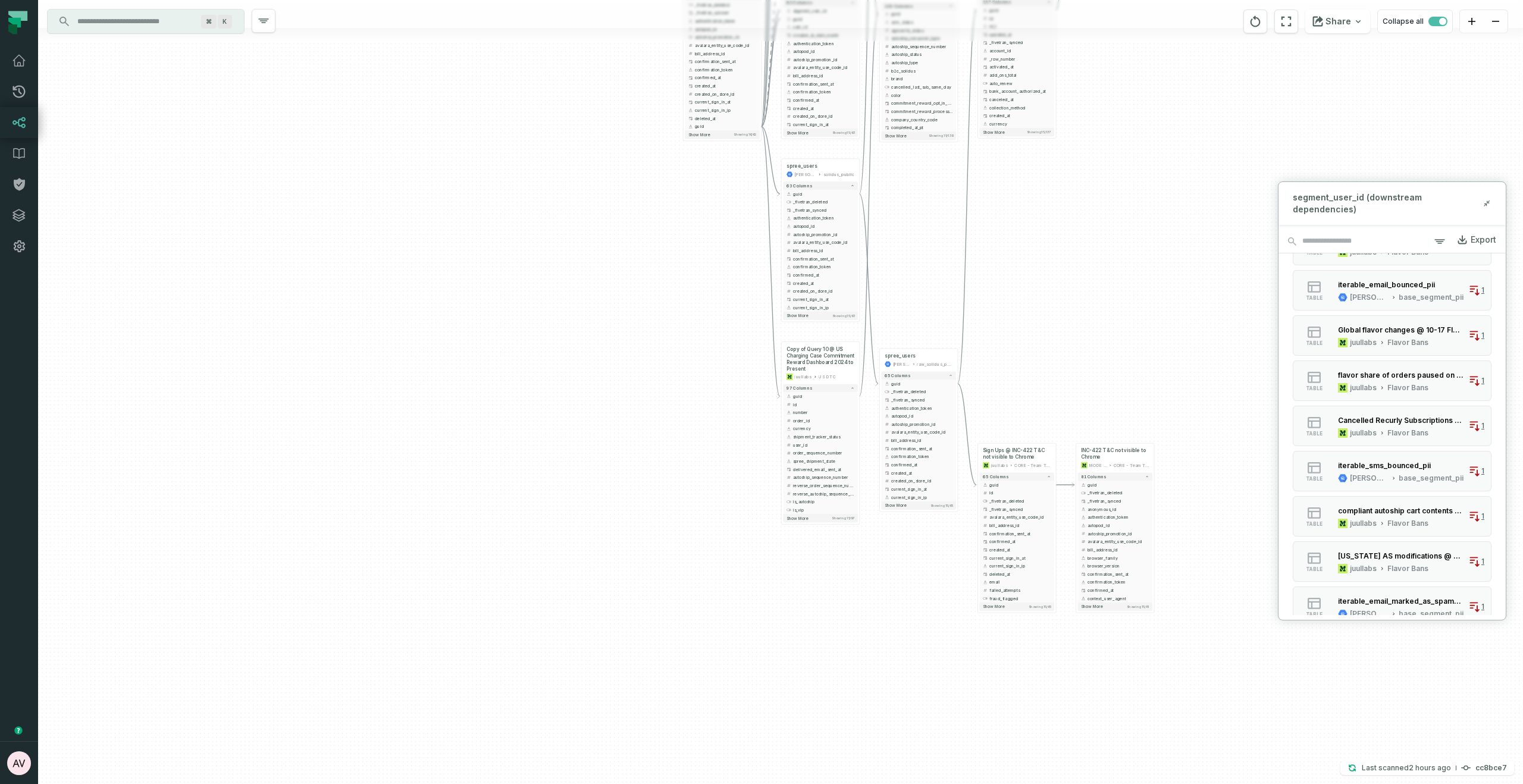
click at [1100, 379] on div "+ INC-422 T&C not visible to Chrome MODE ANALYTICS CORE - Team Tools 81 columns…" at bounding box center [781, 392] width 1485 height 784
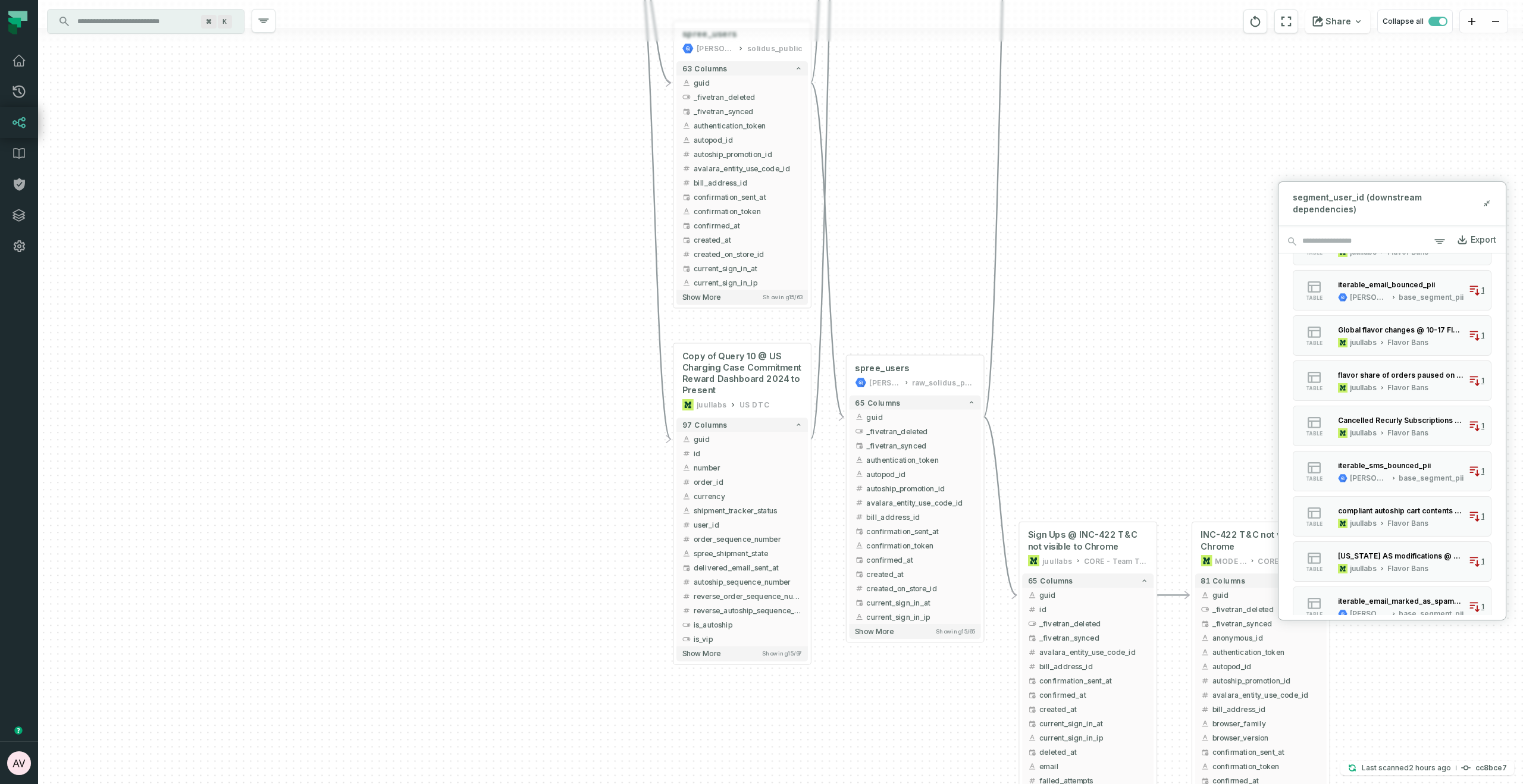
drag, startPoint x: 1040, startPoint y: 352, endPoint x: 1104, endPoint y: 424, distance: 96.3
click at [1104, 424] on div "+ INC-422 T&C not visible to Chrome MODE ANALYTICS CORE - Team Tools 81 columns…" at bounding box center [781, 392] width 1485 height 784
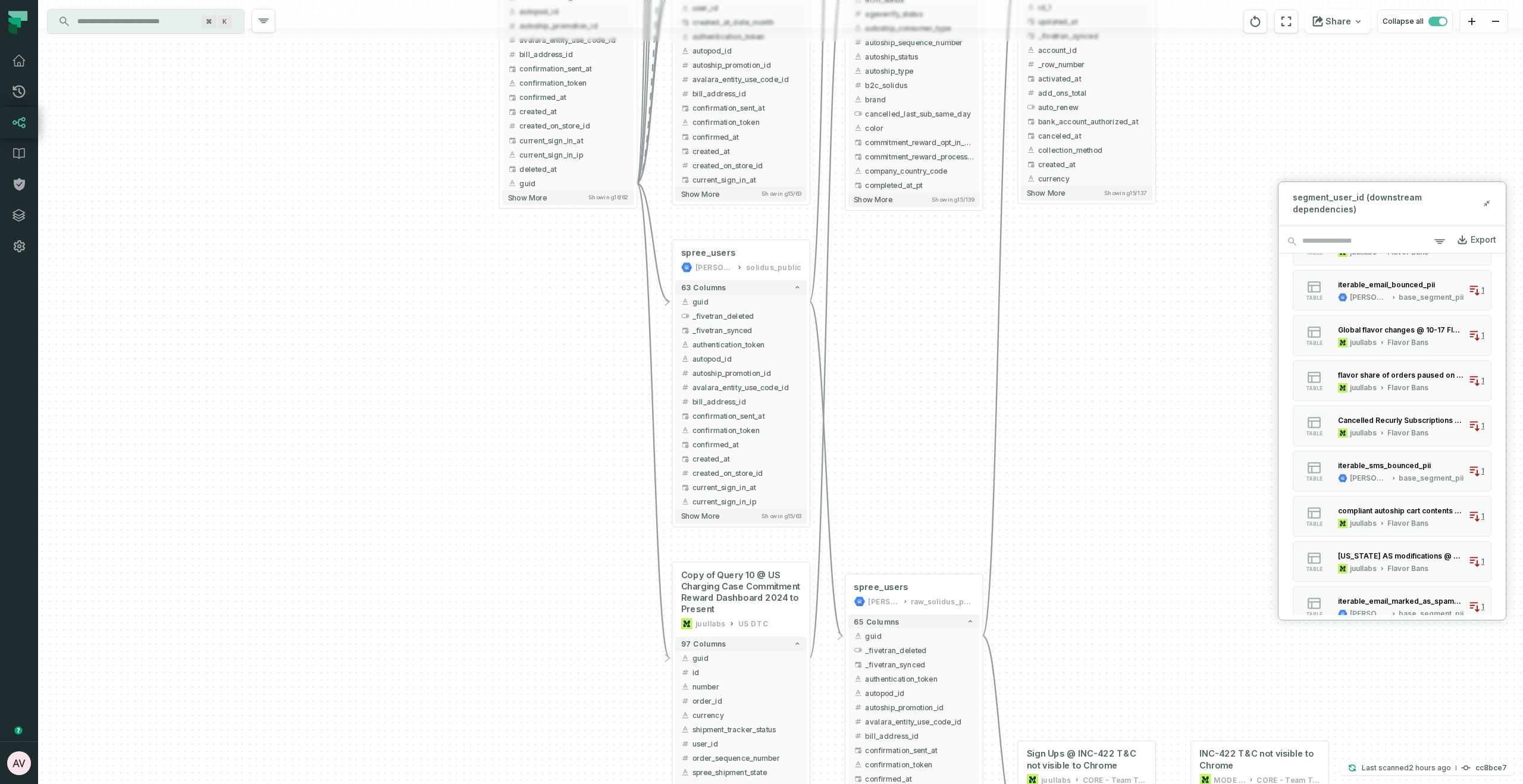
click at [921, 443] on div "+ INC-422 T&C not visible to Chrome MODE ANALYTICS CORE - Team Tools 81 columns…" at bounding box center [781, 392] width 1485 height 784
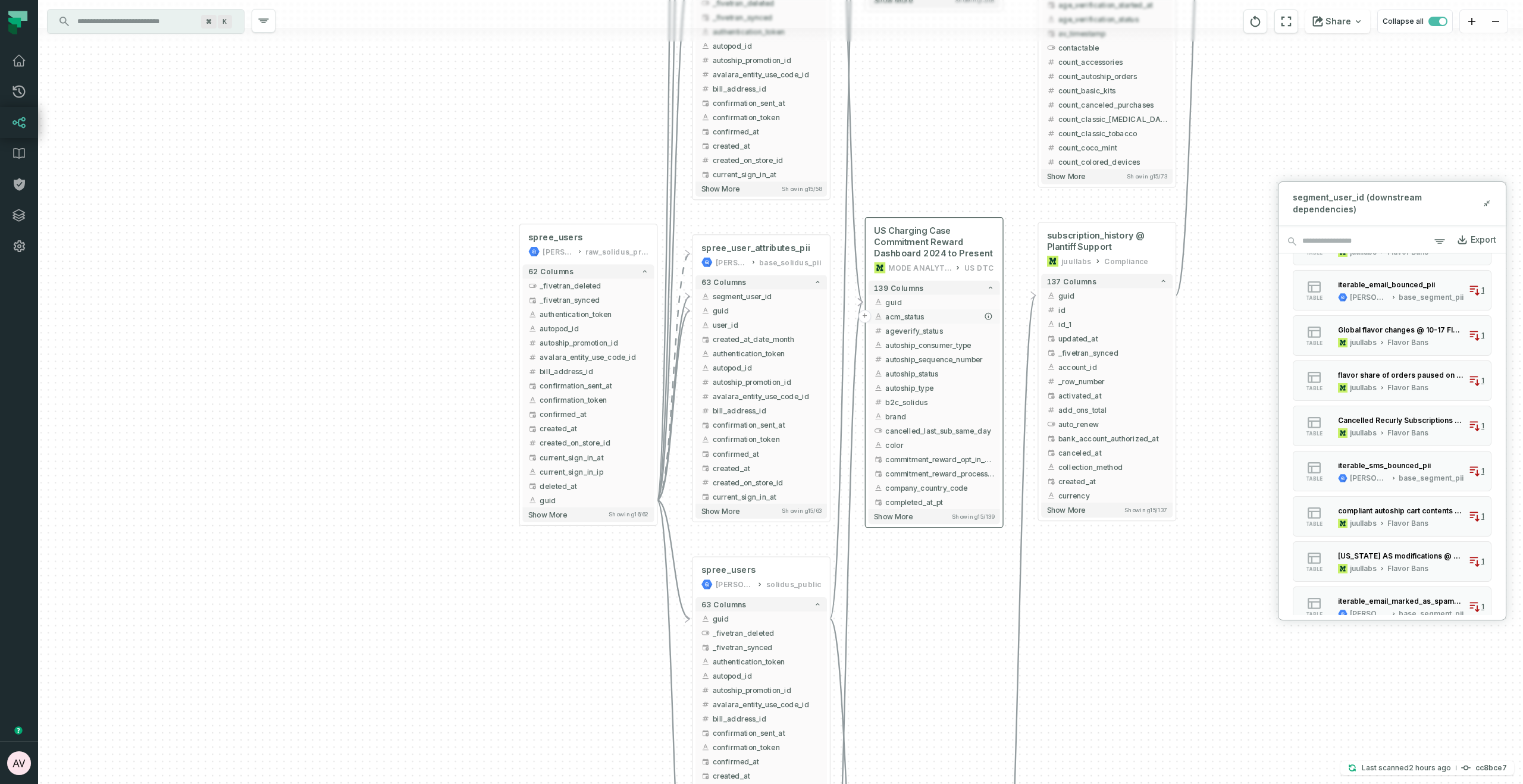
drag, startPoint x: 940, startPoint y: 545, endPoint x: 988, endPoint y: 320, distance: 230.1
click at [942, 565] on div "+ INC-422 T&C not visible to Chrome MODE ANALYTICS CORE - Team Tools 81 columns…" at bounding box center [781, 392] width 1485 height 784
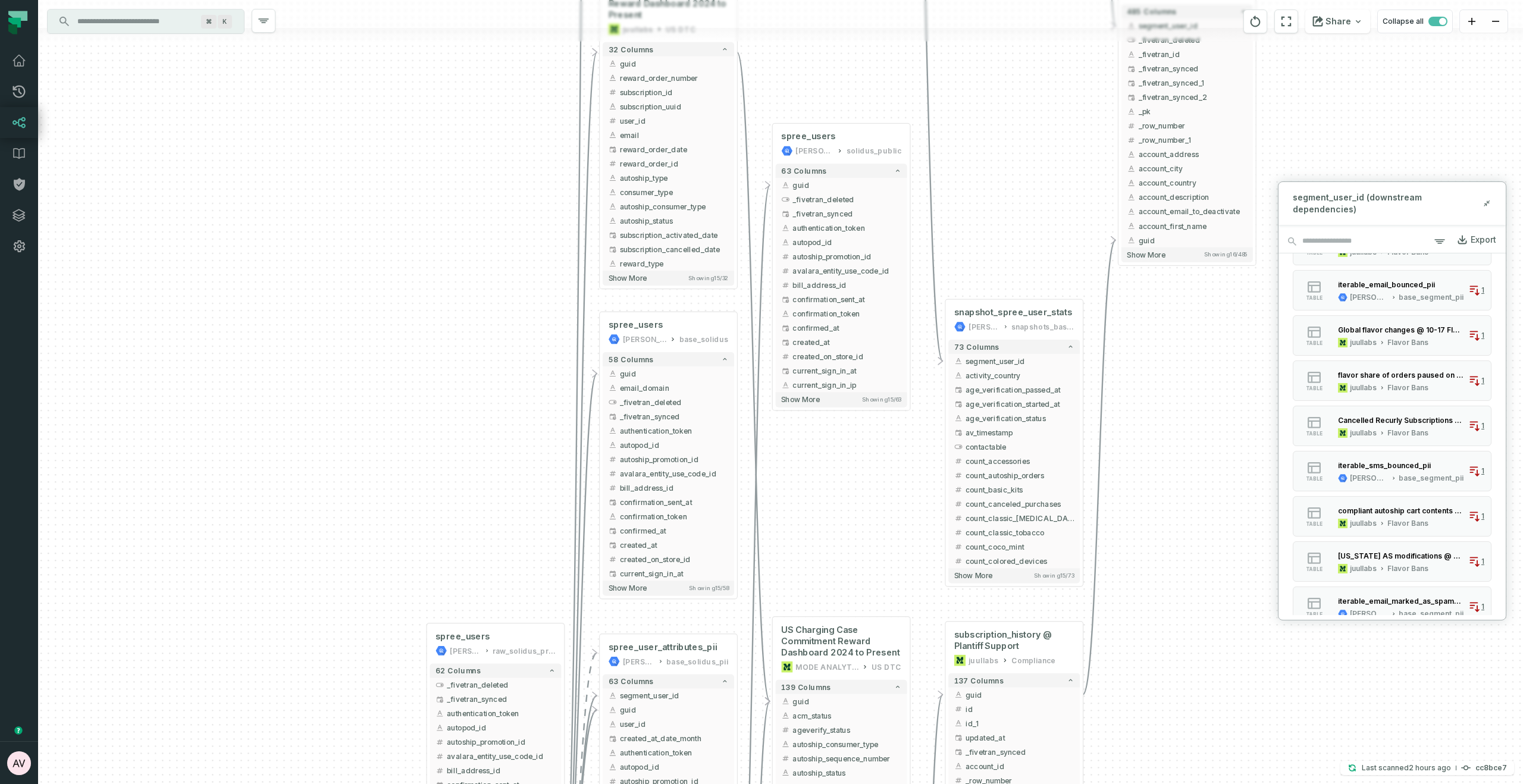
drag, startPoint x: 898, startPoint y: 481, endPoint x: 881, endPoint y: 498, distance: 24.0
click at [885, 517] on div "+ INC-422 T&C not visible to Chrome MODE ANALYTICS CORE - Team Tools 81 columns…" at bounding box center [781, 392] width 1485 height 784
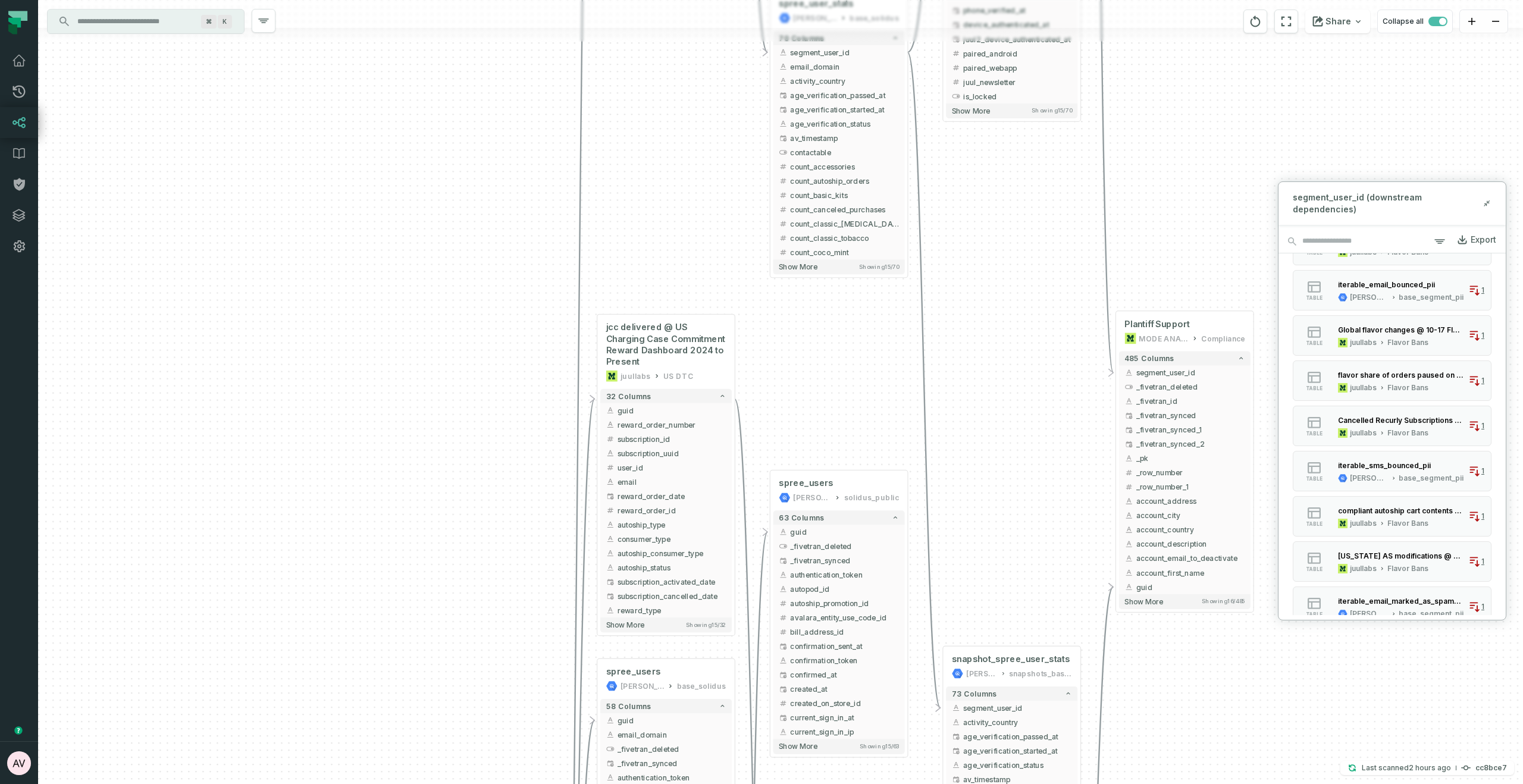
drag, startPoint x: 857, startPoint y: 65, endPoint x: 855, endPoint y: 402, distance: 337.0
click at [855, 414] on div "+ INC-422 T&C not visible to Chrome MODE ANALYTICS CORE - Team Tools 81 columns…" at bounding box center [781, 392] width 1485 height 784
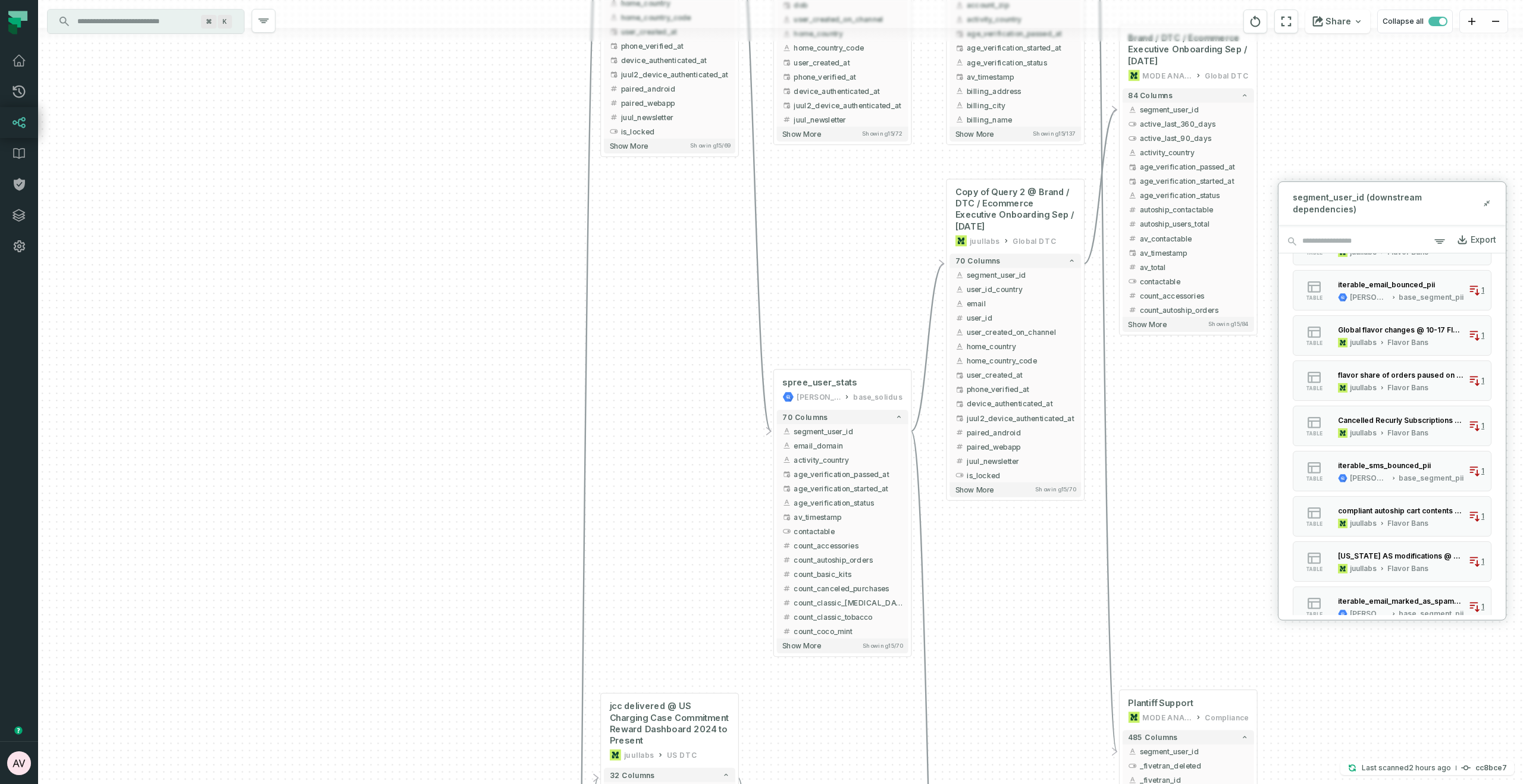
drag, startPoint x: 706, startPoint y: 146, endPoint x: 714, endPoint y: 511, distance: 365.1
click at [709, 524] on div "+ INC-422 T&C not visible to Chrome MODE ANALYTICS CORE - Team Tools 81 columns…" at bounding box center [781, 392] width 1485 height 784
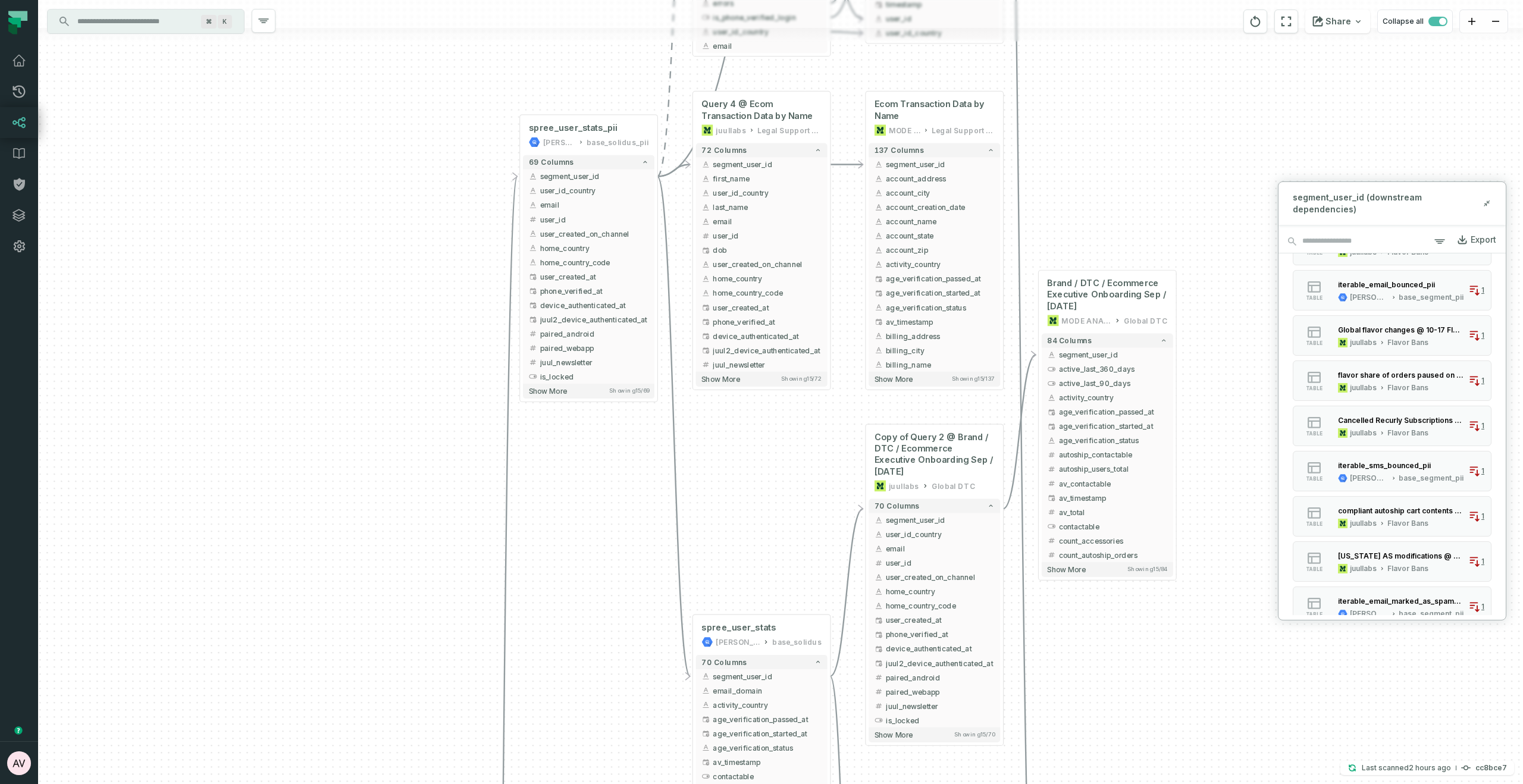
drag, startPoint x: 799, startPoint y: 442, endPoint x: 788, endPoint y: 475, distance: 34.8
click at [788, 475] on div "+ INC-422 T&C not visible to Chrome MODE ANALYTICS CORE - Team Tools 81 columns…" at bounding box center [781, 392] width 1485 height 784
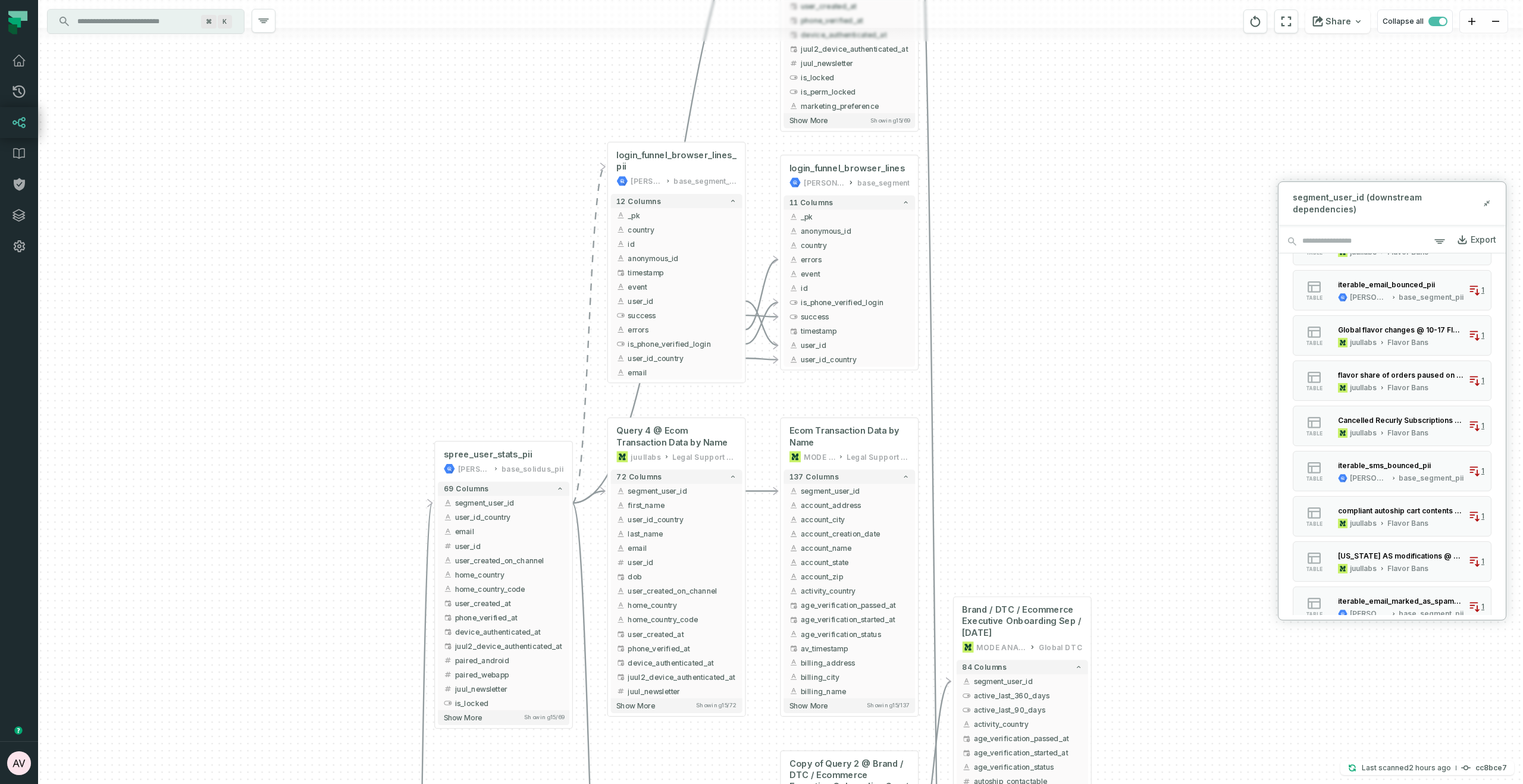
drag, startPoint x: 601, startPoint y: 94, endPoint x: 524, endPoint y: 399, distance: 314.6
click at [515, 420] on div "+ INC-422 T&C not visible to Chrome MODE ANALYTICS CORE - Team Tools 81 columns…" at bounding box center [781, 392] width 1485 height 784
drag, startPoint x: 503, startPoint y: 365, endPoint x: 506, endPoint y: 357, distance: 8.5
click at [503, 364] on div "+ INC-422 T&C not visible to Chrome MODE ANALYTICS CORE - Team Tools 81 columns…" at bounding box center [781, 392] width 1485 height 784
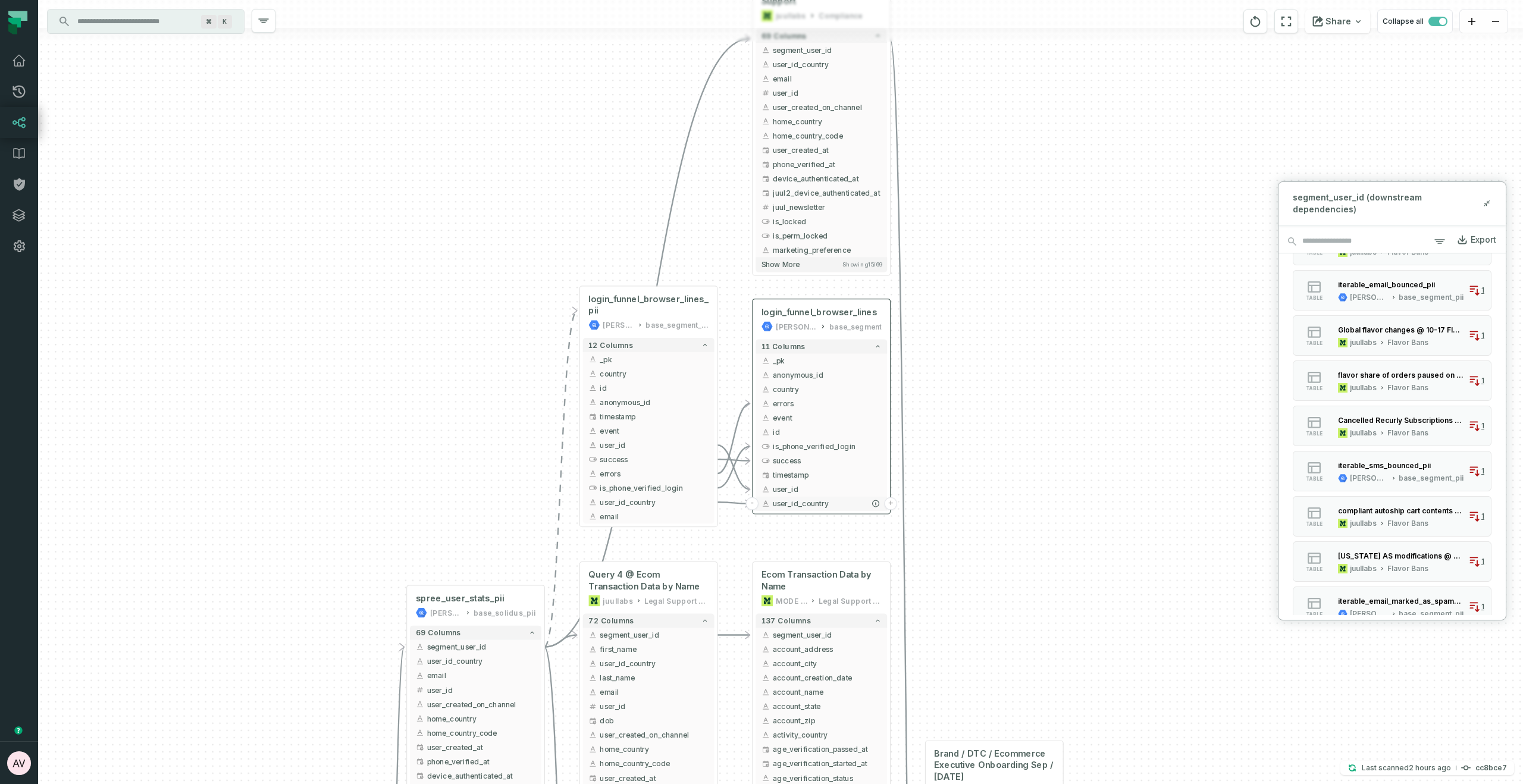
click at [751, 504] on button "-" at bounding box center [752, 504] width 13 height 13
click at [716, 487] on button "-" at bounding box center [718, 487] width 13 height 13
click at [716, 477] on button "-" at bounding box center [718, 474] width 13 height 13
click at [717, 502] on button "+" at bounding box center [718, 502] width 13 height 13
click at [717, 461] on button "-" at bounding box center [718, 459] width 13 height 13
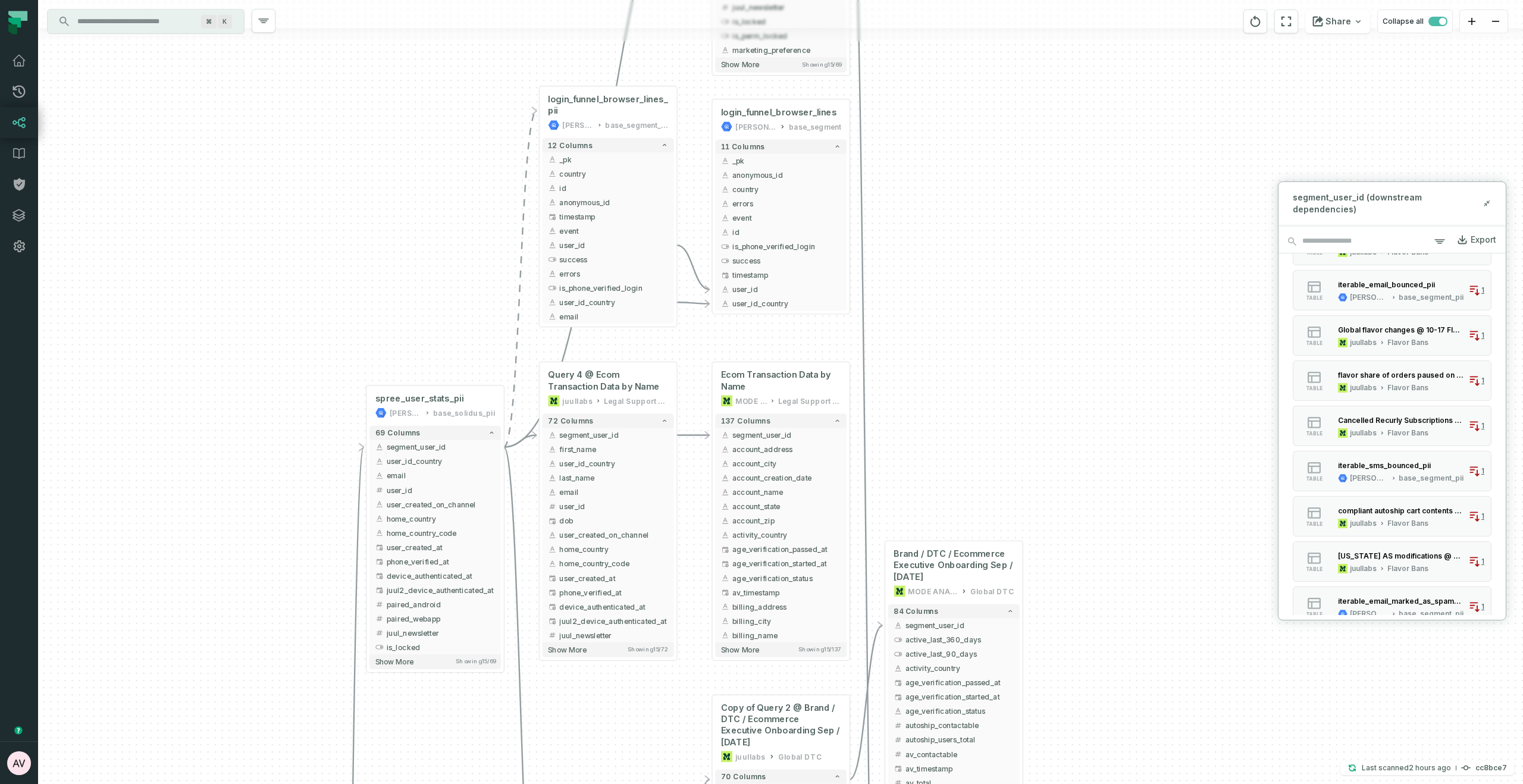
drag, startPoint x: 1040, startPoint y: 408, endPoint x: 1034, endPoint y: 373, distance: 35.5
click at [1034, 372] on div "+ INC-422 T&C not visible to Chrome MODE ANALYTICS CORE - Team Tools 81 columns…" at bounding box center [781, 392] width 1485 height 784
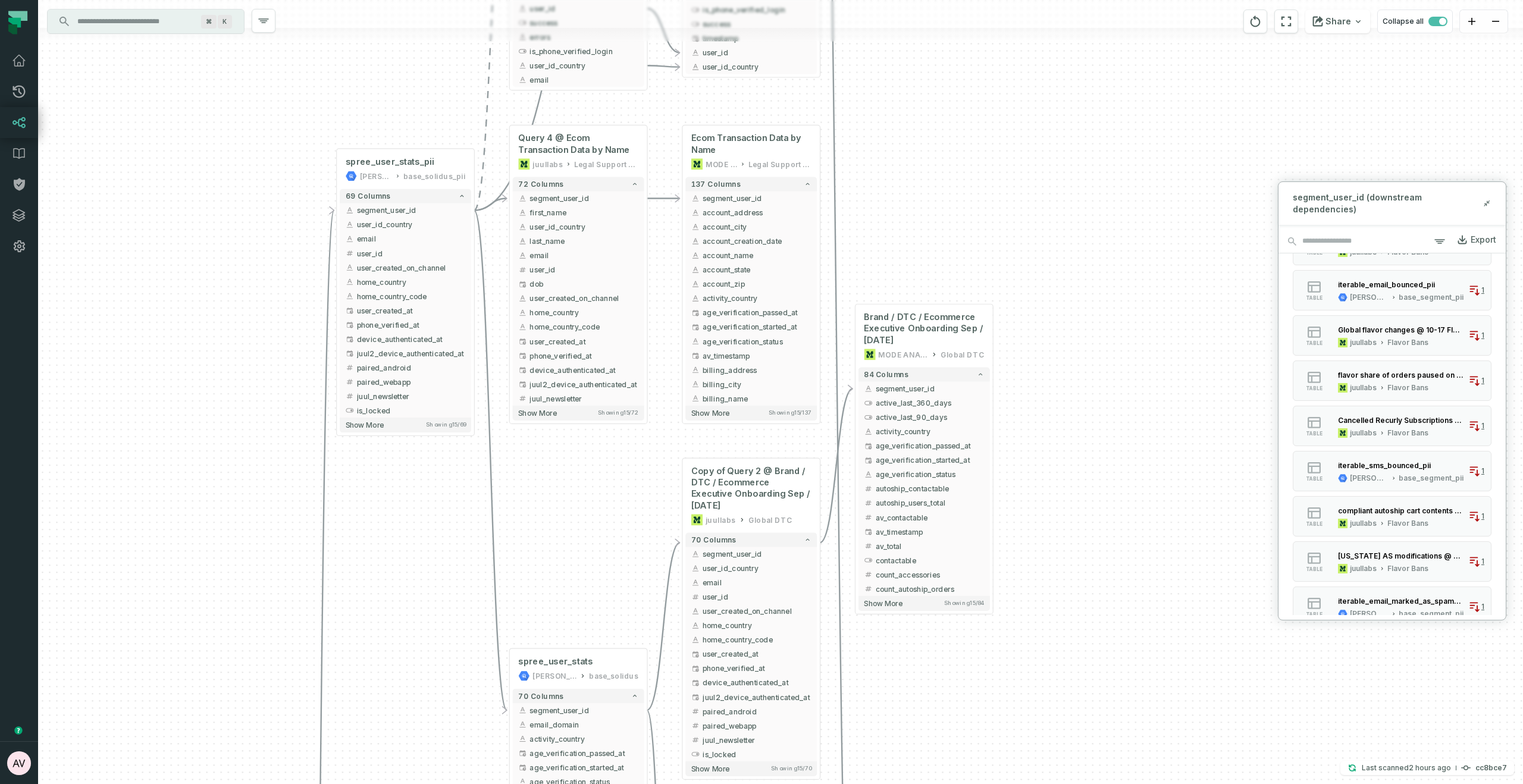
drag, startPoint x: 1016, startPoint y: 258, endPoint x: 1019, endPoint y: 288, distance: 30.1
click at [1016, 258] on div "+ INC-422 T&C not visible to Chrome MODE ANALYTICS CORE - Team Tools 81 columns…" at bounding box center [781, 392] width 1485 height 784
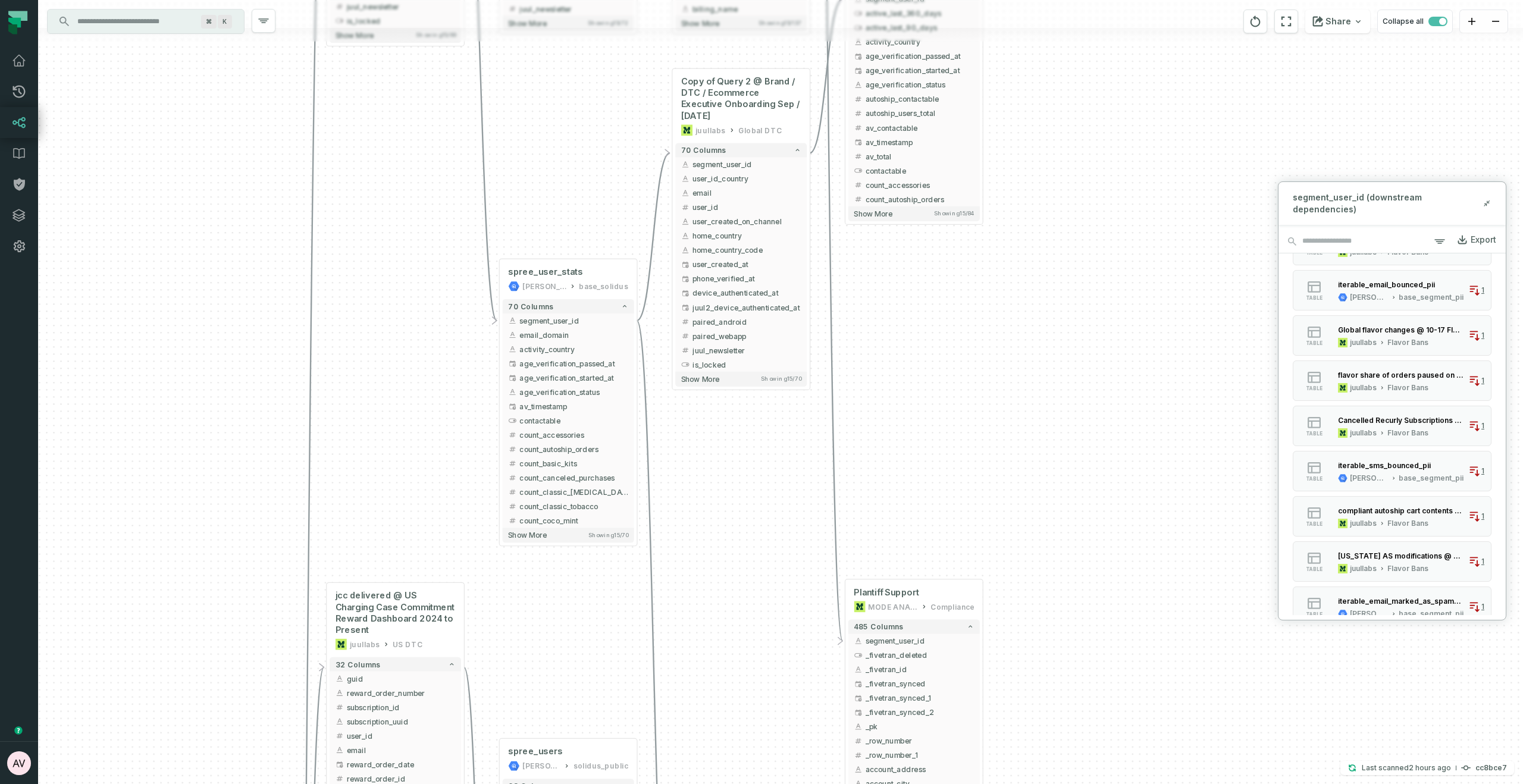
drag, startPoint x: 1090, startPoint y: 211, endPoint x: 1078, endPoint y: 154, distance: 58.2
click at [1078, 146] on div "+ INC-422 T&C not visible to Chrome MODE ANALYTICS CORE - Team Tools 81 columns…" at bounding box center [781, 392] width 1485 height 784
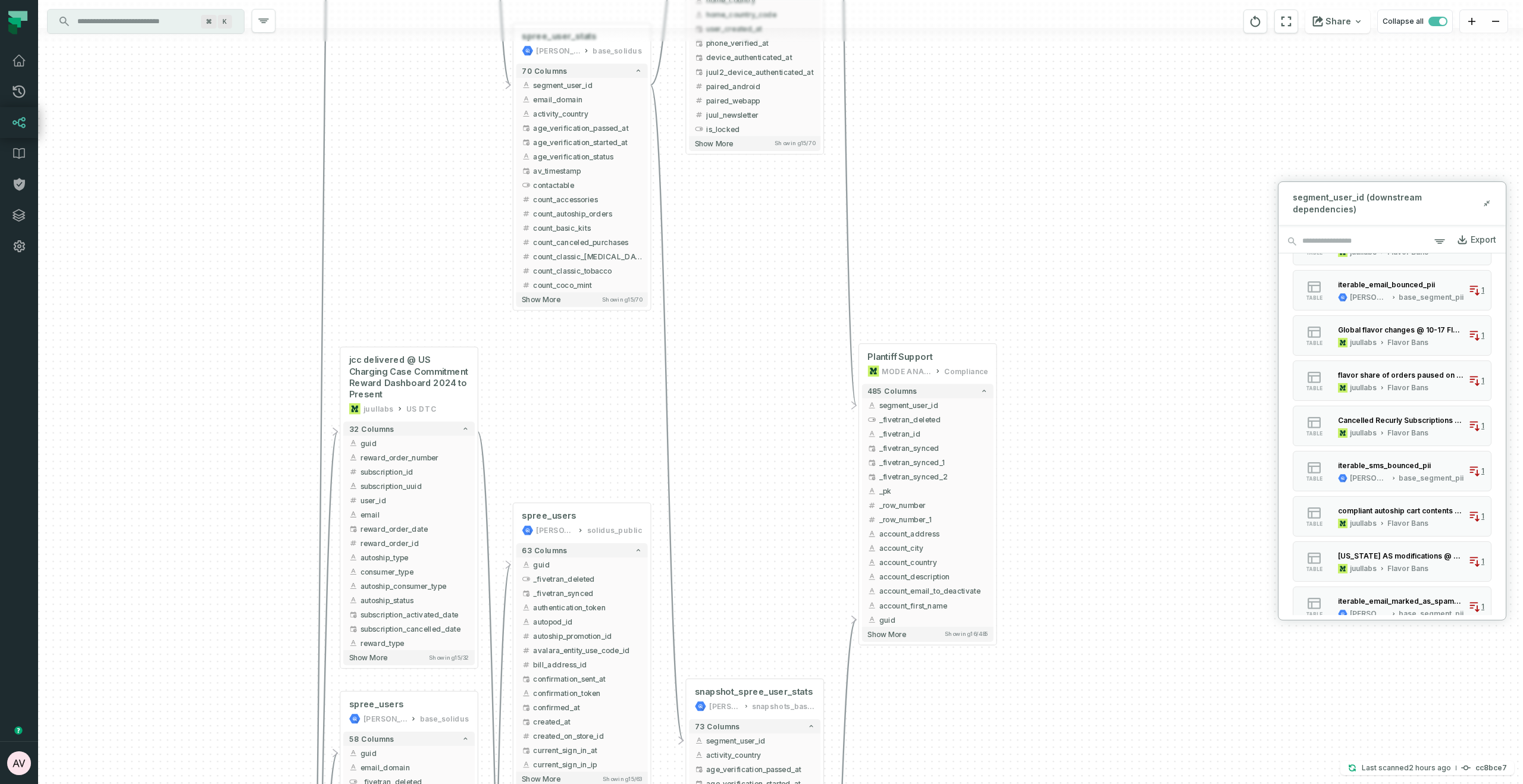
drag, startPoint x: 1053, startPoint y: 421, endPoint x: 1080, endPoint y: 236, distance: 187.0
click at [1083, 213] on div "+ INC-422 T&C not visible to Chrome MODE ANALYTICS CORE - Team Tools 81 columns…" at bounding box center [781, 392] width 1485 height 784
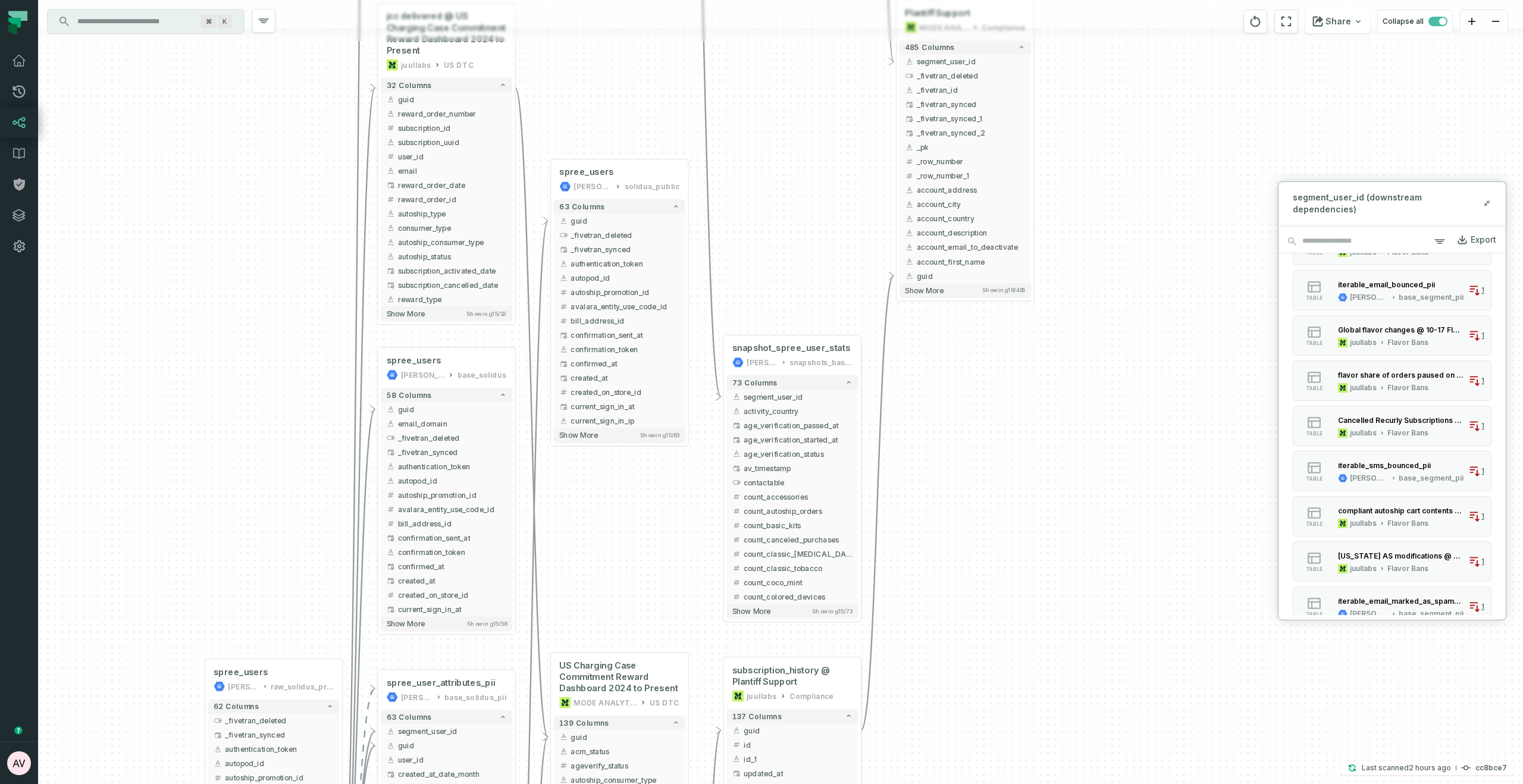
drag, startPoint x: 1112, startPoint y: 517, endPoint x: 1143, endPoint y: 199, distance: 319.5
click at [1143, 193] on div "+ INC-422 T&C not visible to Chrome MODE ANALYTICS CORE - Team Tools 81 columns…" at bounding box center [781, 392] width 1485 height 784
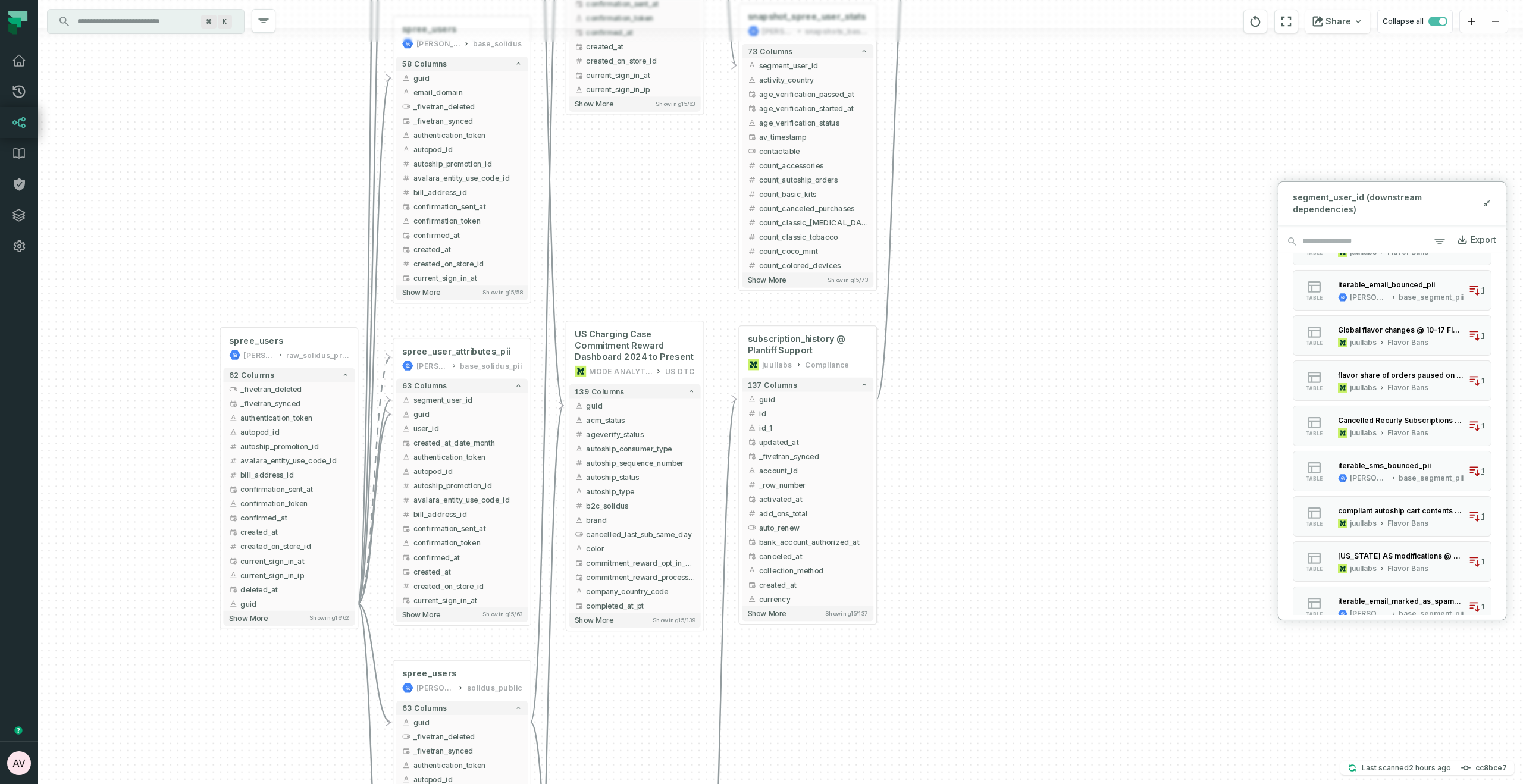
drag, startPoint x: 1125, startPoint y: 526, endPoint x: 1143, endPoint y: 213, distance: 313.5
click at [1143, 213] on div "+ INC-422 T&C not visible to Chrome MODE ANALYTICS CORE - Team Tools 81 columns…" at bounding box center [781, 392] width 1485 height 784
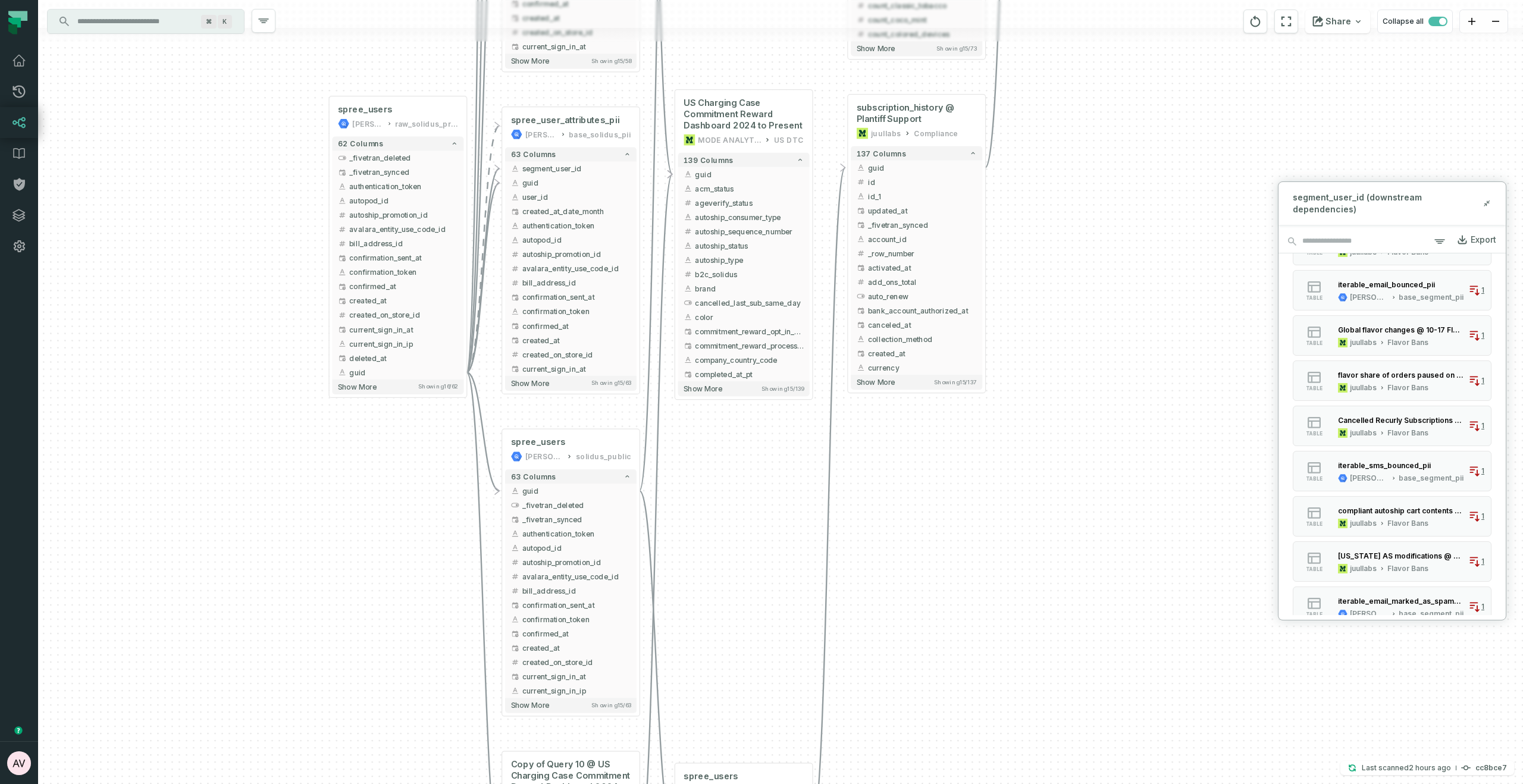
drag, startPoint x: 1086, startPoint y: 482, endPoint x: 1194, endPoint y: 252, distance: 254.1
click at [1194, 252] on div "+ INC-422 T&C not visible to Chrome MODE ANALYTICS CORE - Team Tools 81 columns…" at bounding box center [781, 392] width 1485 height 784
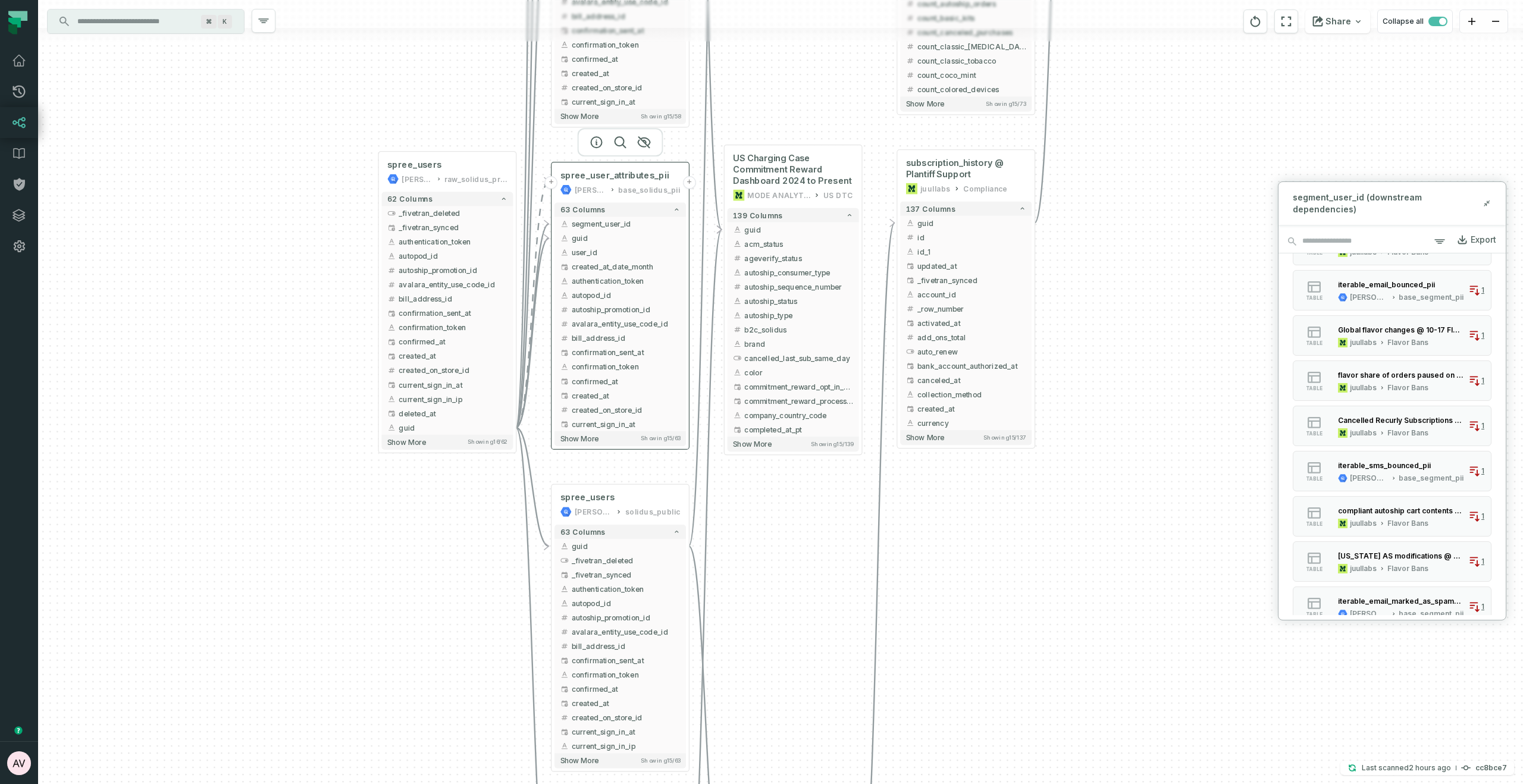
drag, startPoint x: 580, startPoint y: 128, endPoint x: 654, endPoint y: 227, distance: 123.6
click at [654, 195] on div "base_solidus_pii" at bounding box center [648, 190] width 62 height 11
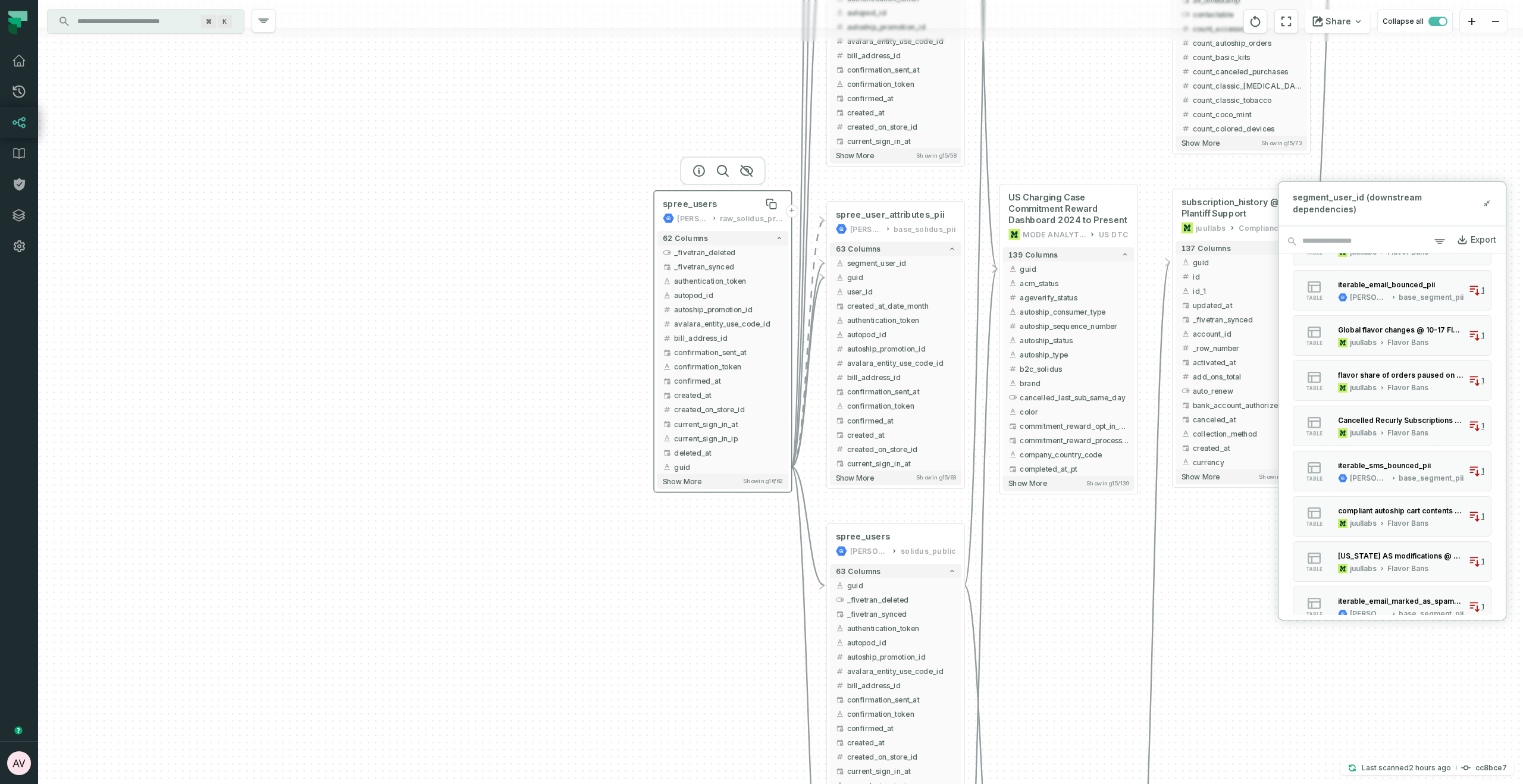
drag, startPoint x: 478, startPoint y: 211, endPoint x: 730, endPoint y: 207, distance: 252.0
click at [729, 207] on div "spree_users" at bounding box center [722, 204] width 120 height 11
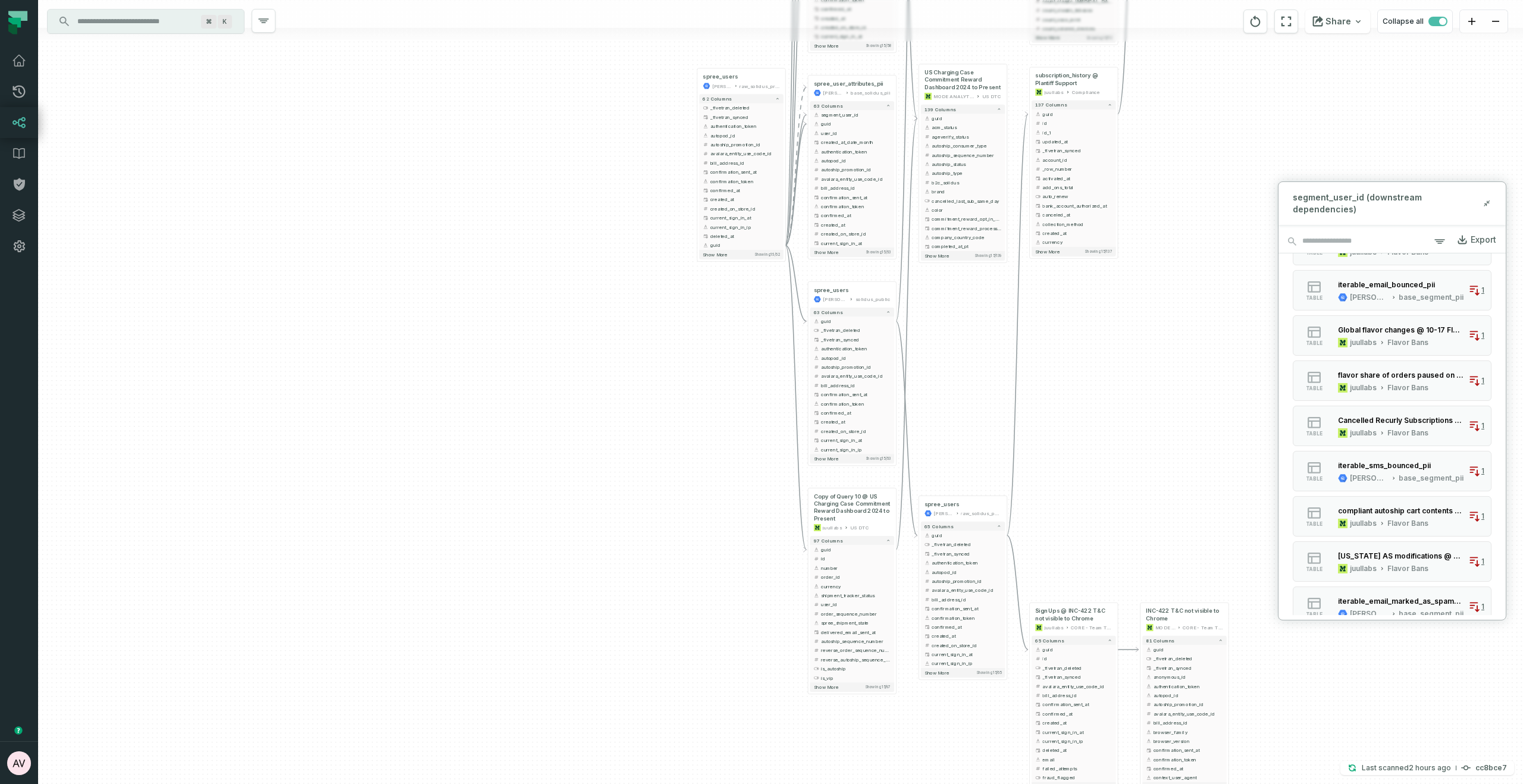
drag, startPoint x: 977, startPoint y: 357, endPoint x: 986, endPoint y: 387, distance: 31.3
click at [976, 355] on div "+ INC-422 T&C not visible to Chrome MODE ANALYTICS CORE - Team Tools 81 columns…" at bounding box center [781, 392] width 1485 height 784
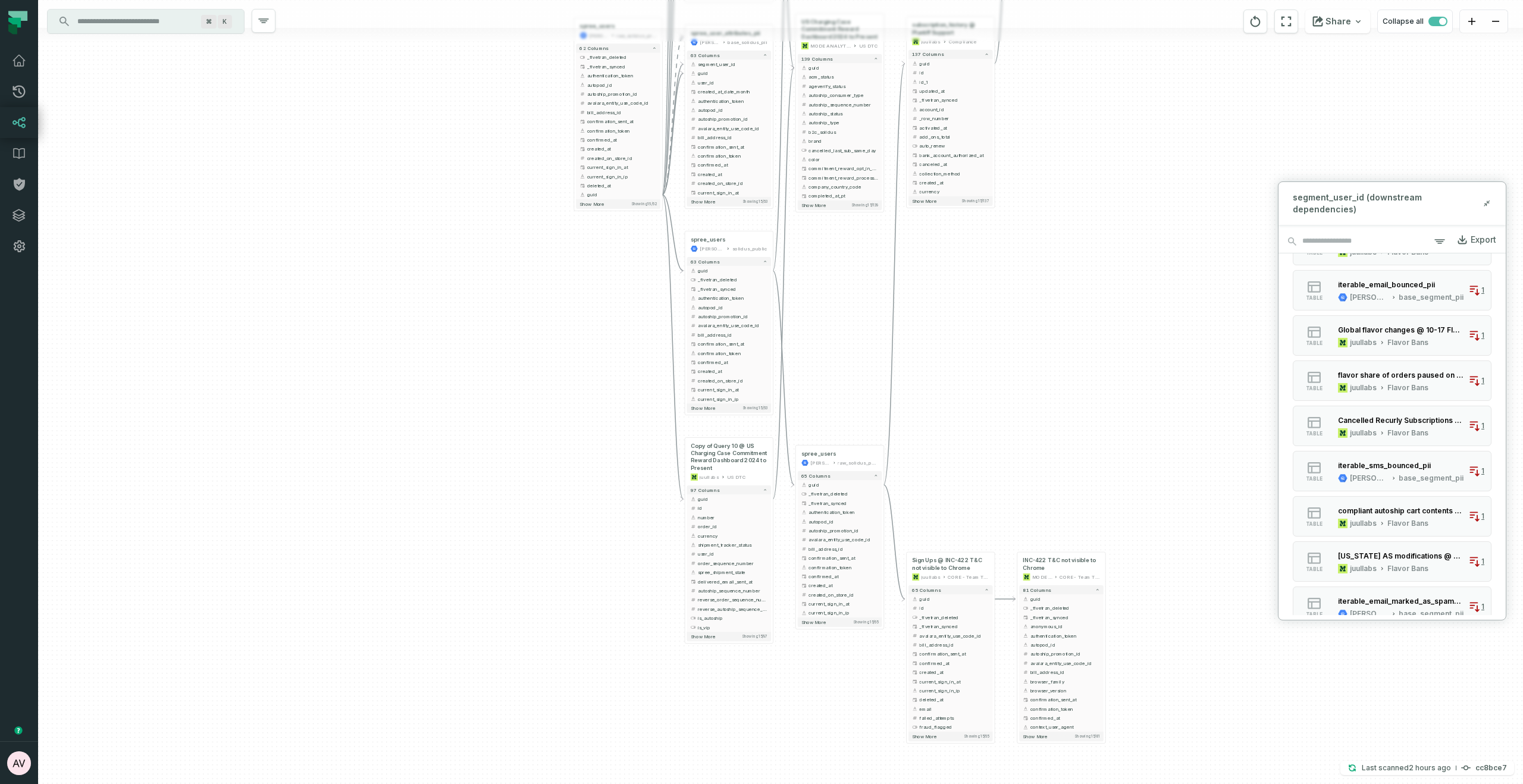
drag, startPoint x: 1131, startPoint y: 498, endPoint x: 905, endPoint y: 382, distance: 254.0
click at [905, 382] on div "+ INC-422 T&C not visible to Chrome MODE ANALYTICS CORE - Team Tools 81 columns…" at bounding box center [781, 392] width 1485 height 784
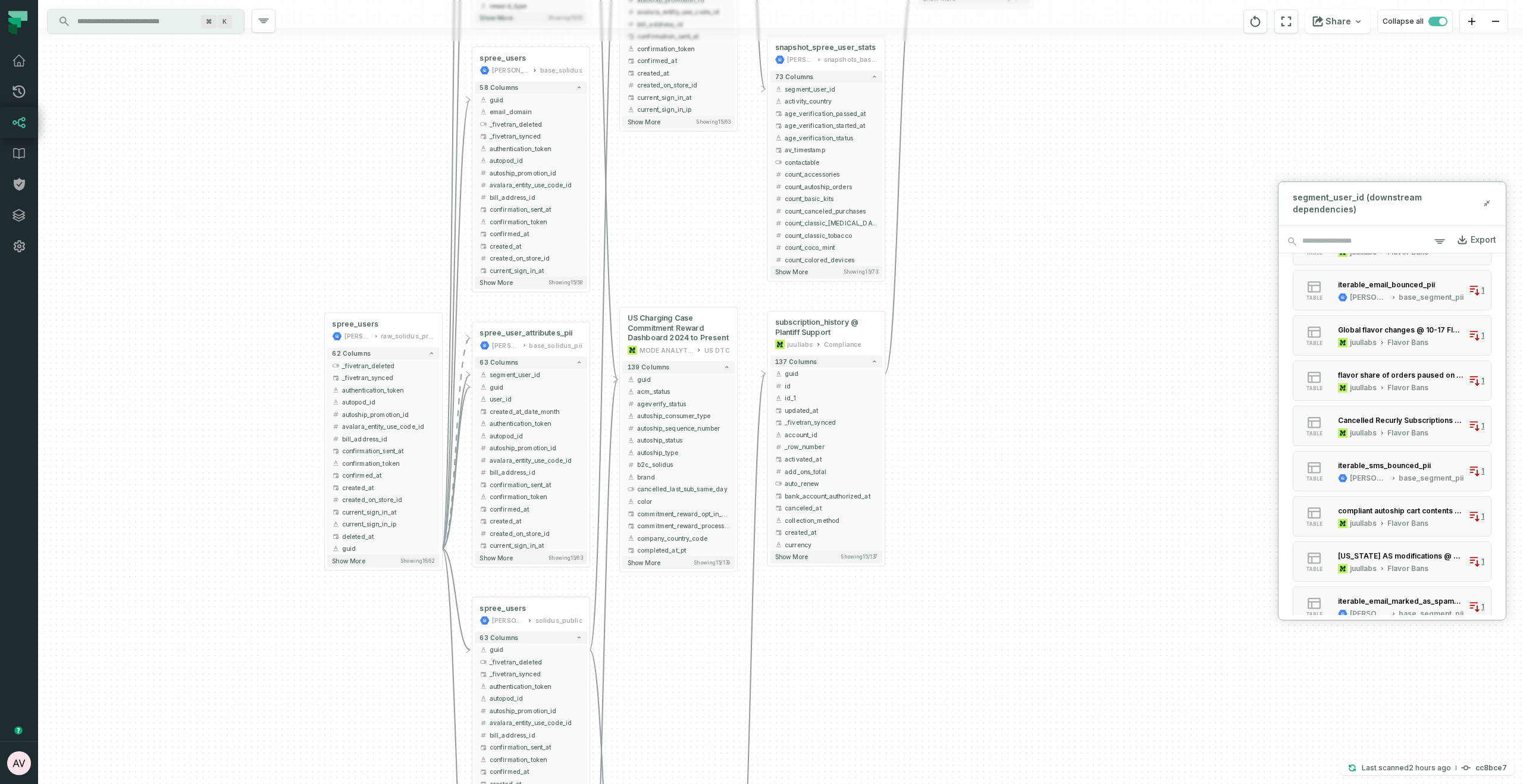
drag, startPoint x: 883, startPoint y: 576, endPoint x: 928, endPoint y: 644, distance: 81.5
click at [881, 698] on div "+ INC-422 T&C not visible to Chrome MODE ANALYTICS CORE - Team Tools 81 columns…" at bounding box center [781, 392] width 1485 height 784
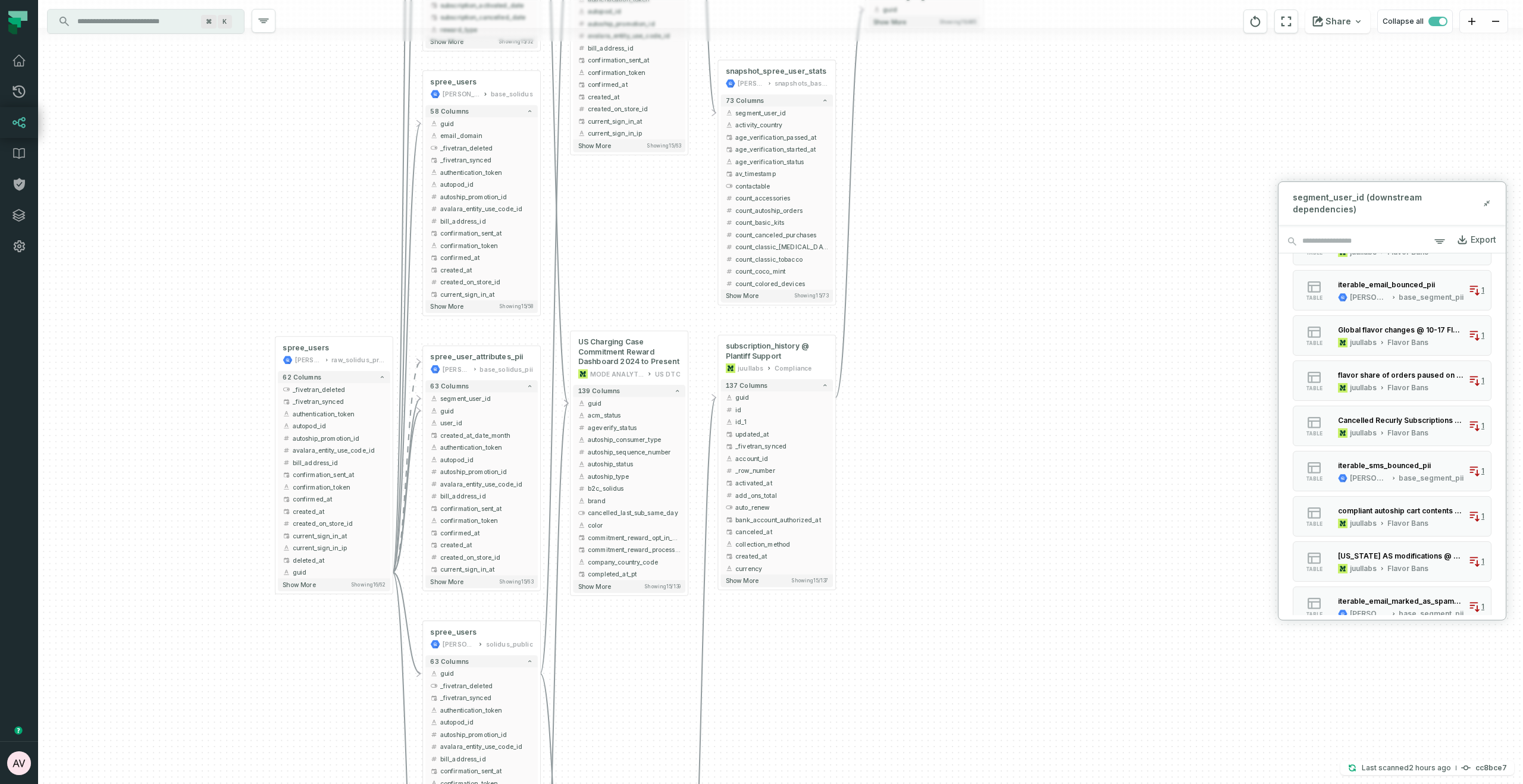
click at [1026, 504] on div "+ INC-422 T&C not visible to Chrome MODE ANALYTICS CORE - Team Tools 81 columns…" at bounding box center [781, 392] width 1485 height 784
drag, startPoint x: 1403, startPoint y: 193, endPoint x: 1323, endPoint y: 213, distance: 82.5
click at [1323, 213] on div "segment_user_id (downstream dependencies) Export Tables (55) table Query 15 @ 1…" at bounding box center [1392, 400] width 229 height 438
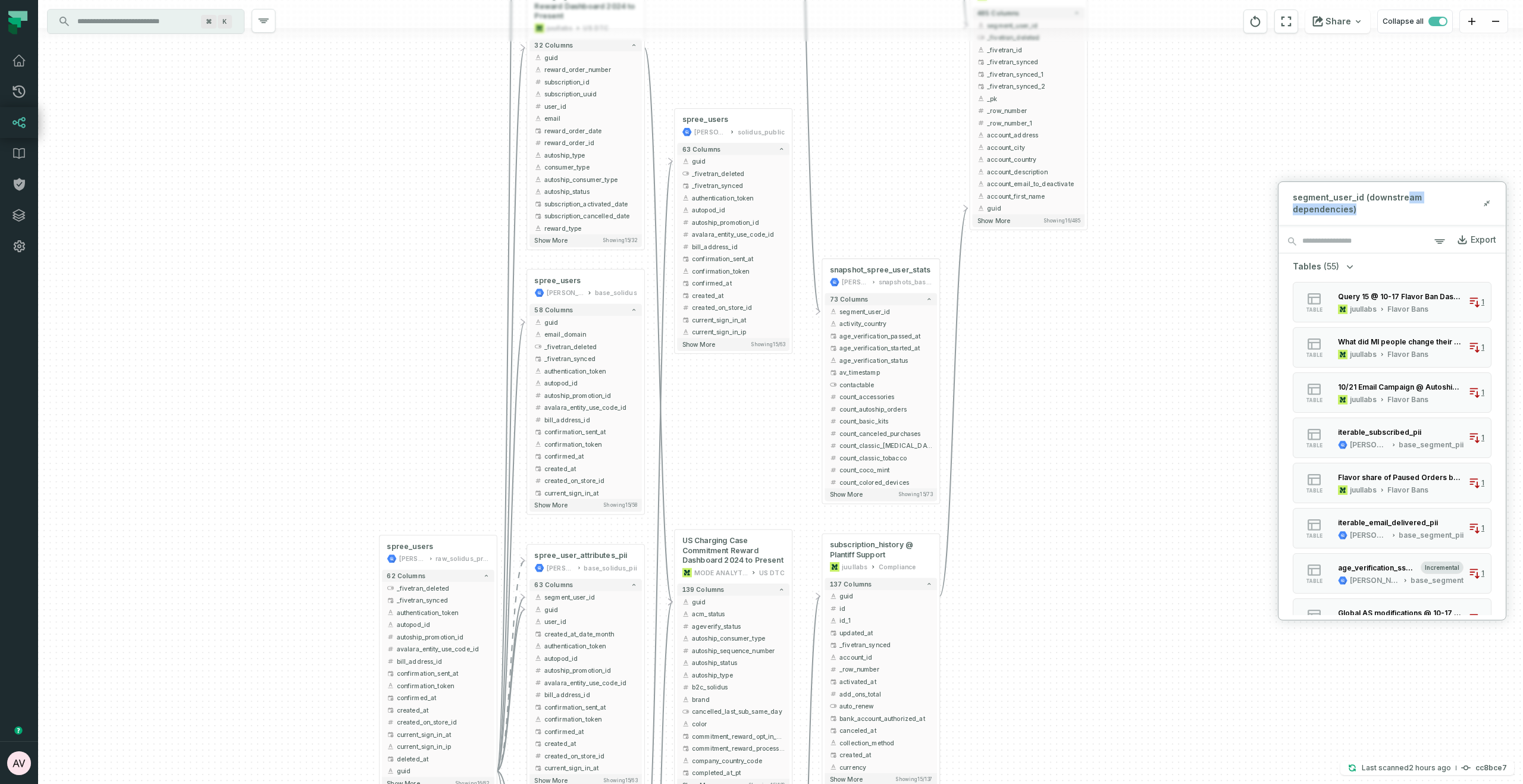
drag, startPoint x: 1142, startPoint y: 356, endPoint x: 1136, endPoint y: 354, distance: 6.3
click at [1141, 356] on div "+ INC-422 T&C not visible to Chrome MODE ANALYTICS CORE - Team Tools 81 columns…" at bounding box center [781, 392] width 1485 height 784
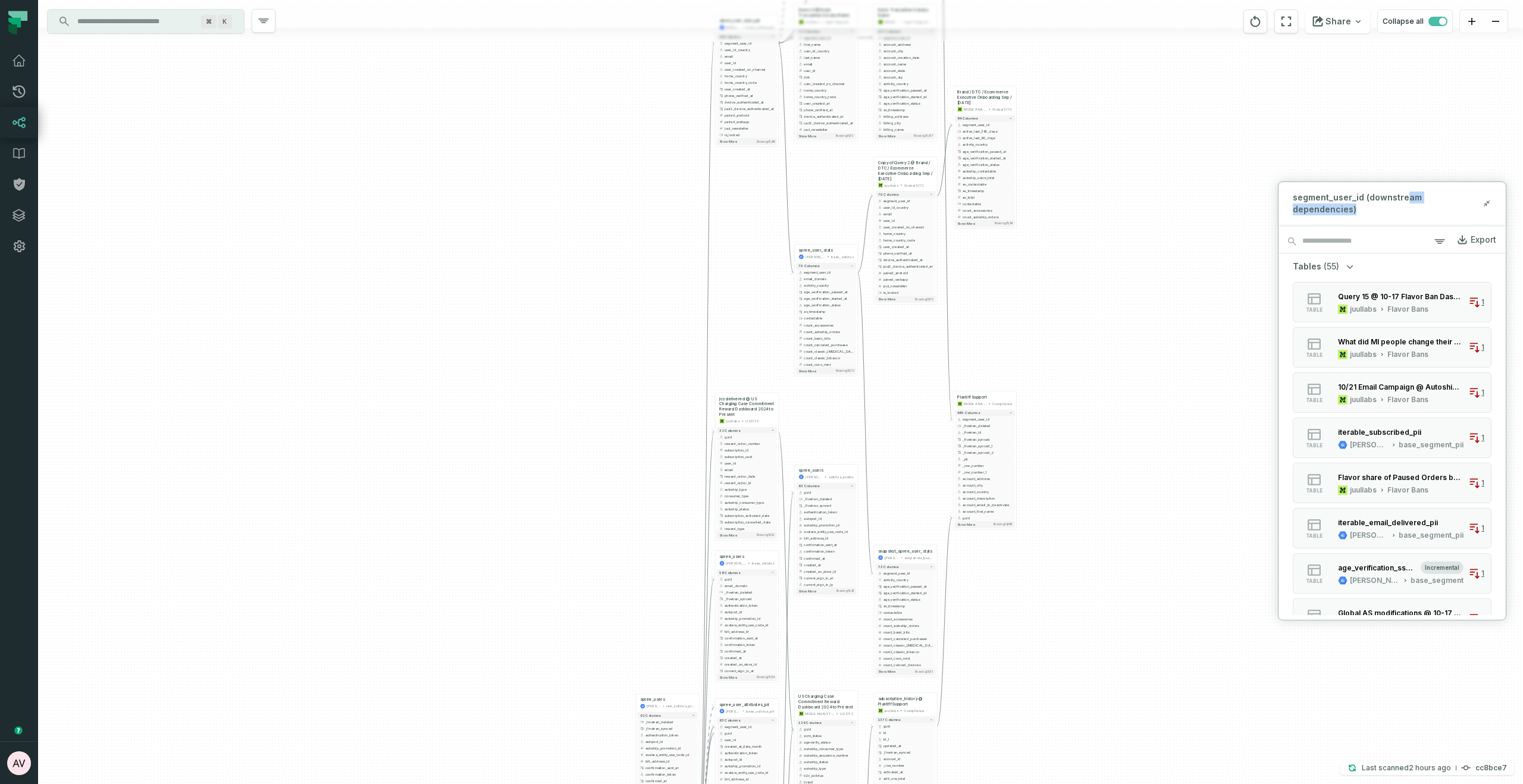
drag, startPoint x: 1109, startPoint y: 363, endPoint x: 1026, endPoint y: 568, distance: 221.2
click at [1028, 600] on div "+ INC-422 T&C not visible to Chrome MODE ANALYTICS CORE - Team Tools 81 columns…" at bounding box center [781, 392] width 1485 height 784
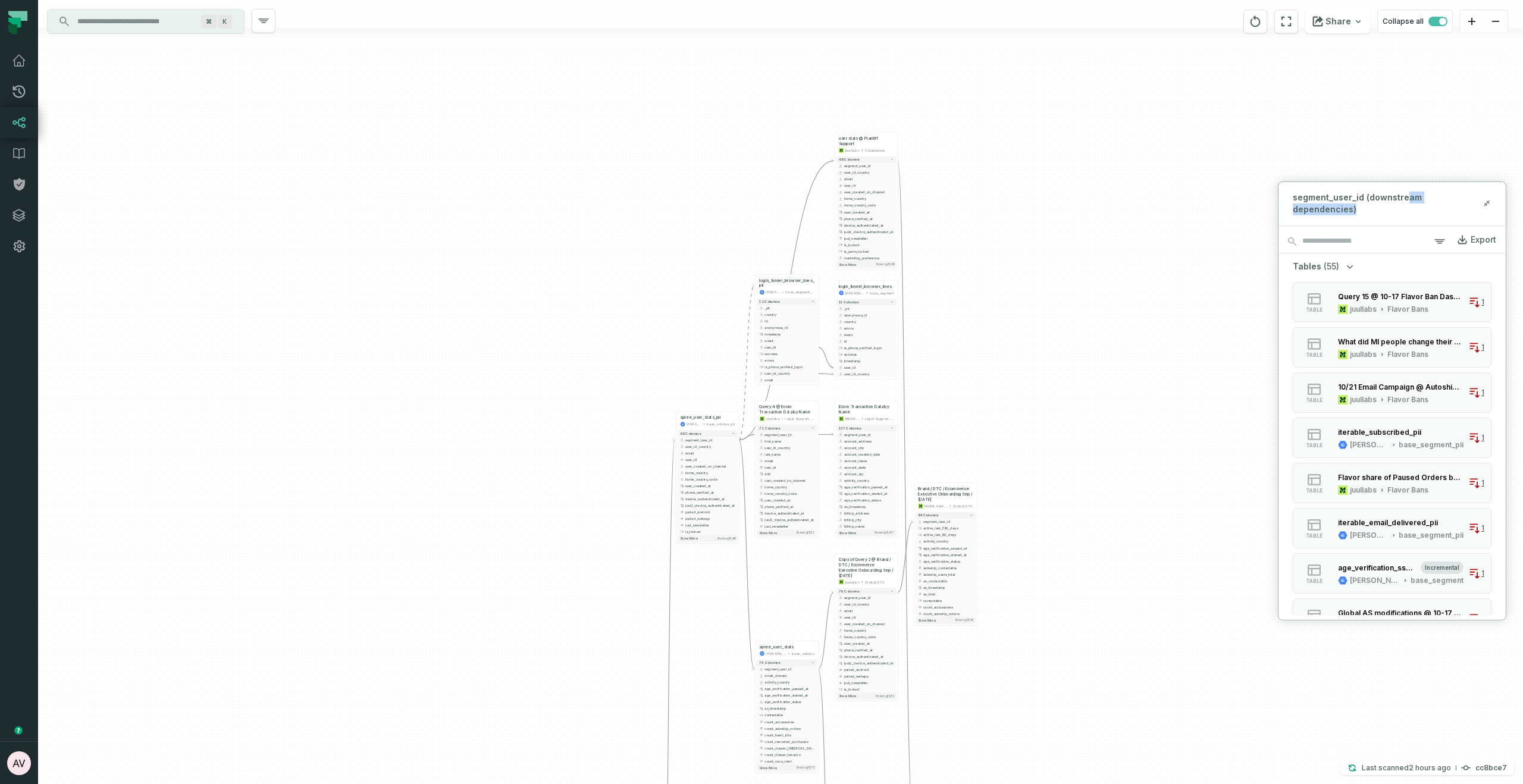
drag, startPoint x: 1057, startPoint y: 592, endPoint x: 1051, endPoint y: 564, distance: 28.6
click at [1057, 595] on div "+ INC-422 T&C not visible to Chrome MODE ANALYTICS CORE - Team Tools 81 columns…" at bounding box center [781, 392] width 1485 height 784
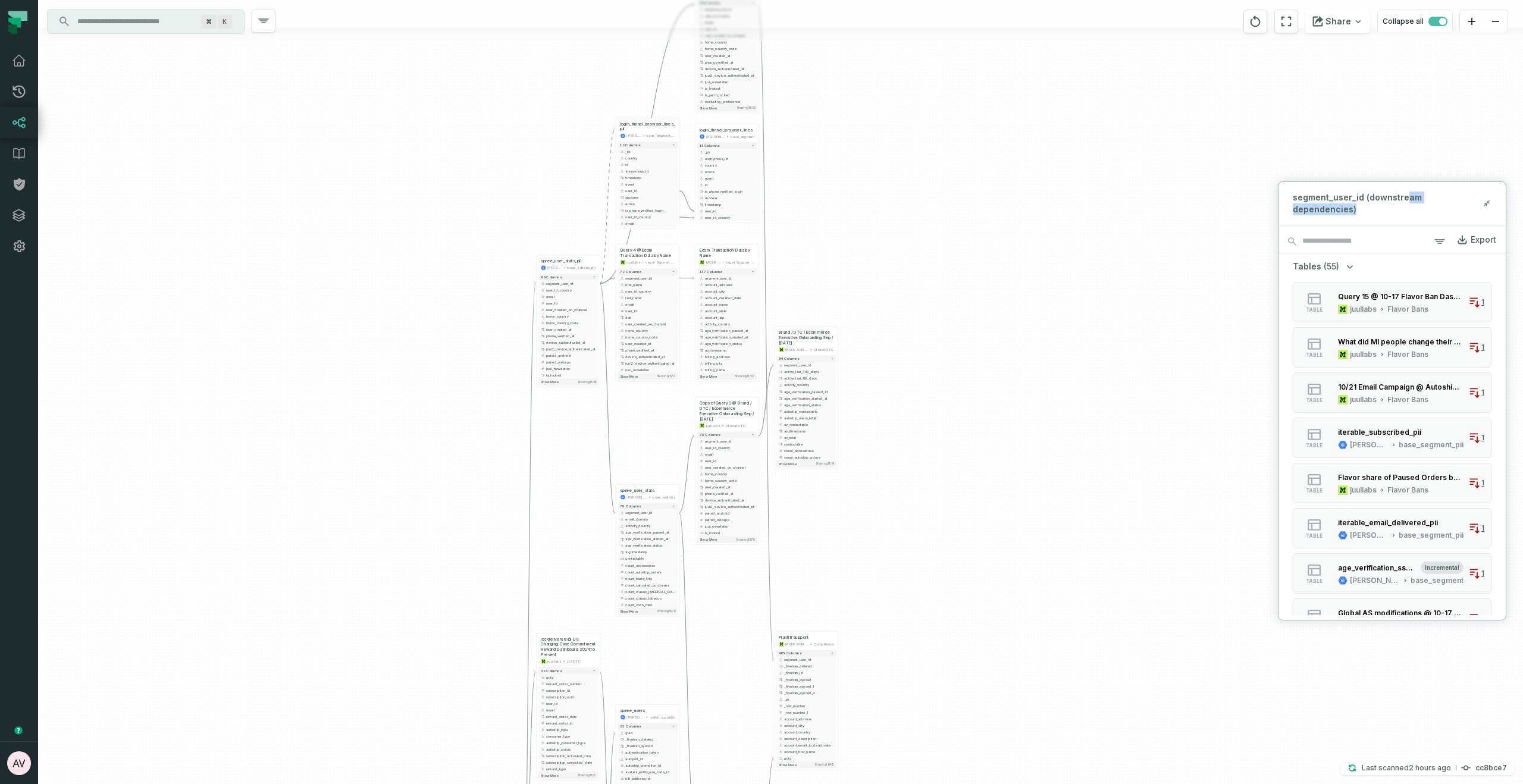
drag, startPoint x: 986, startPoint y: 414, endPoint x: 915, endPoint y: -11, distance: 430.9
click at [915, 0] on html "Pull Requests Dashboard Lineage Data Catalog Policies Integrations Settings Abh…" at bounding box center [762, 392] width 1523 height 784
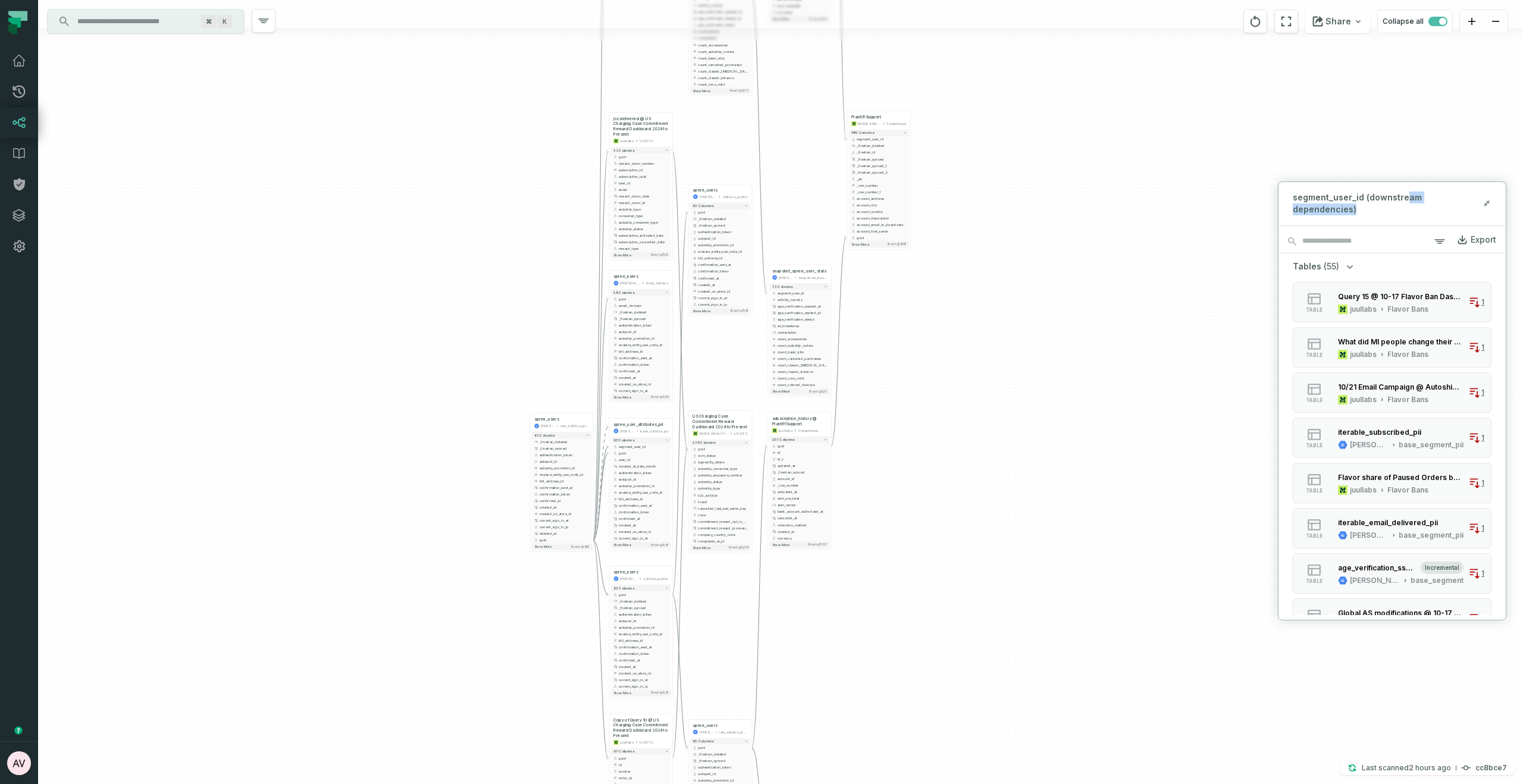
drag, startPoint x: 1033, startPoint y: 2, endPoint x: 1037, endPoint y: 114, distance: 112.1
click at [1034, 0] on html "Pull Requests Dashboard Lineage Data Catalog Policies Integrations Settings Abh…" at bounding box center [762, 392] width 1523 height 784
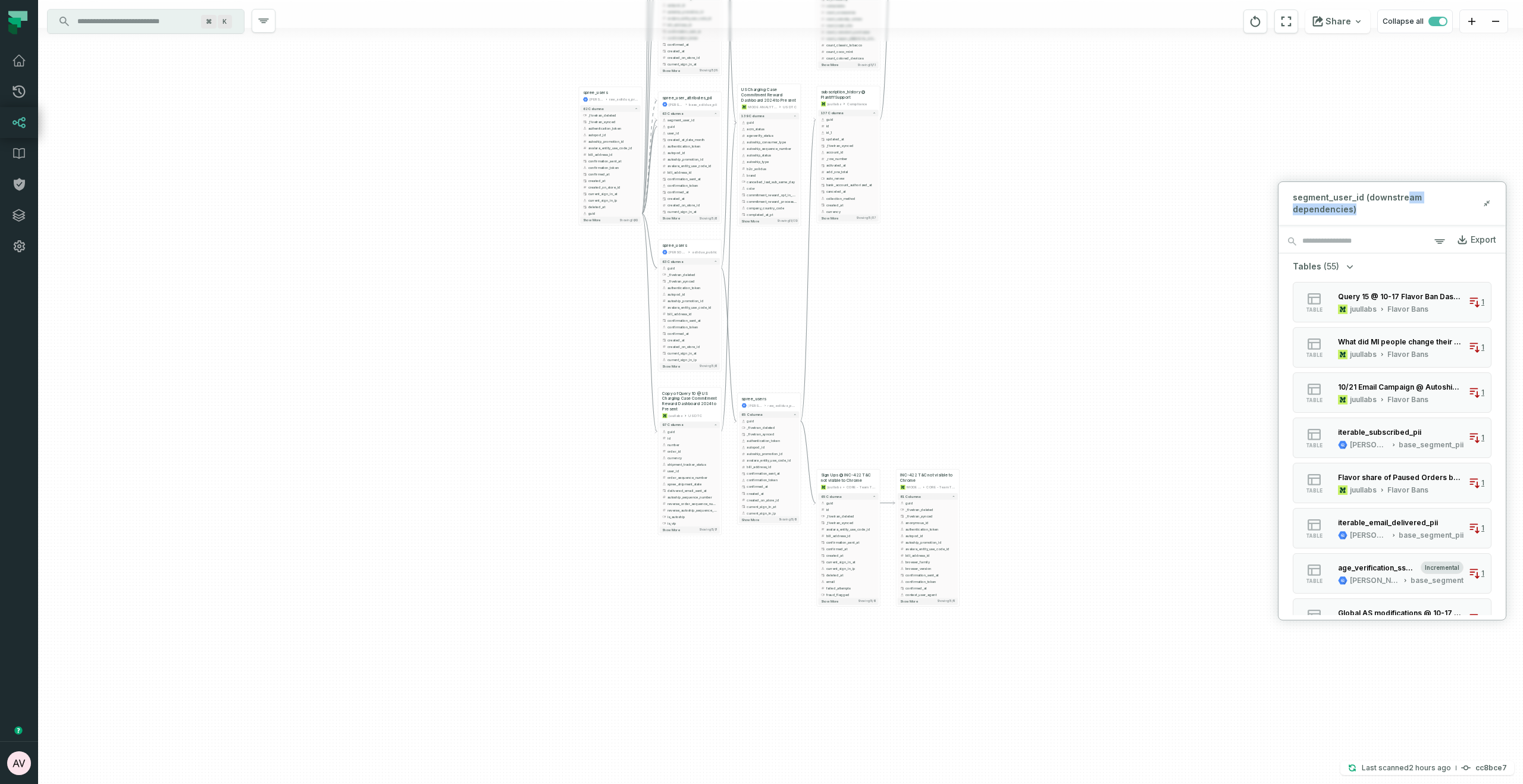
drag, startPoint x: 1008, startPoint y: 402, endPoint x: 1057, endPoint y: 90, distance: 315.8
click at [1057, 90] on div "+ INC-422 T&C not visible to Chrome MODE ANALYTICS CORE - Team Tools 81 columns…" at bounding box center [781, 392] width 1485 height 784
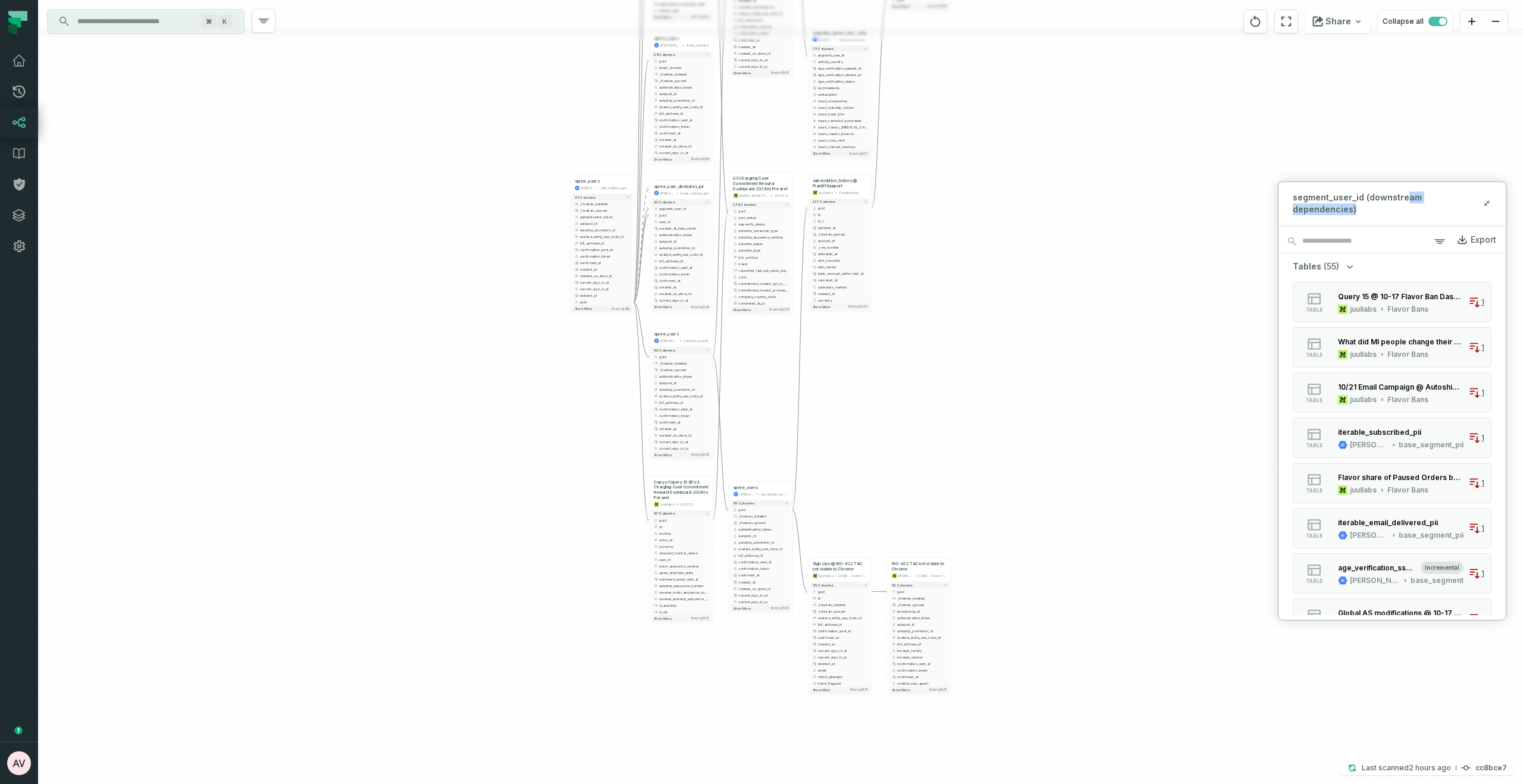
drag, startPoint x: 1016, startPoint y: 417, endPoint x: 993, endPoint y: 264, distance: 154.7
click at [993, 264] on div "+ INC-422 T&C not visible to Chrome MODE ANALYTICS CORE - Team Tools 81 columns…" at bounding box center [781, 392] width 1485 height 784
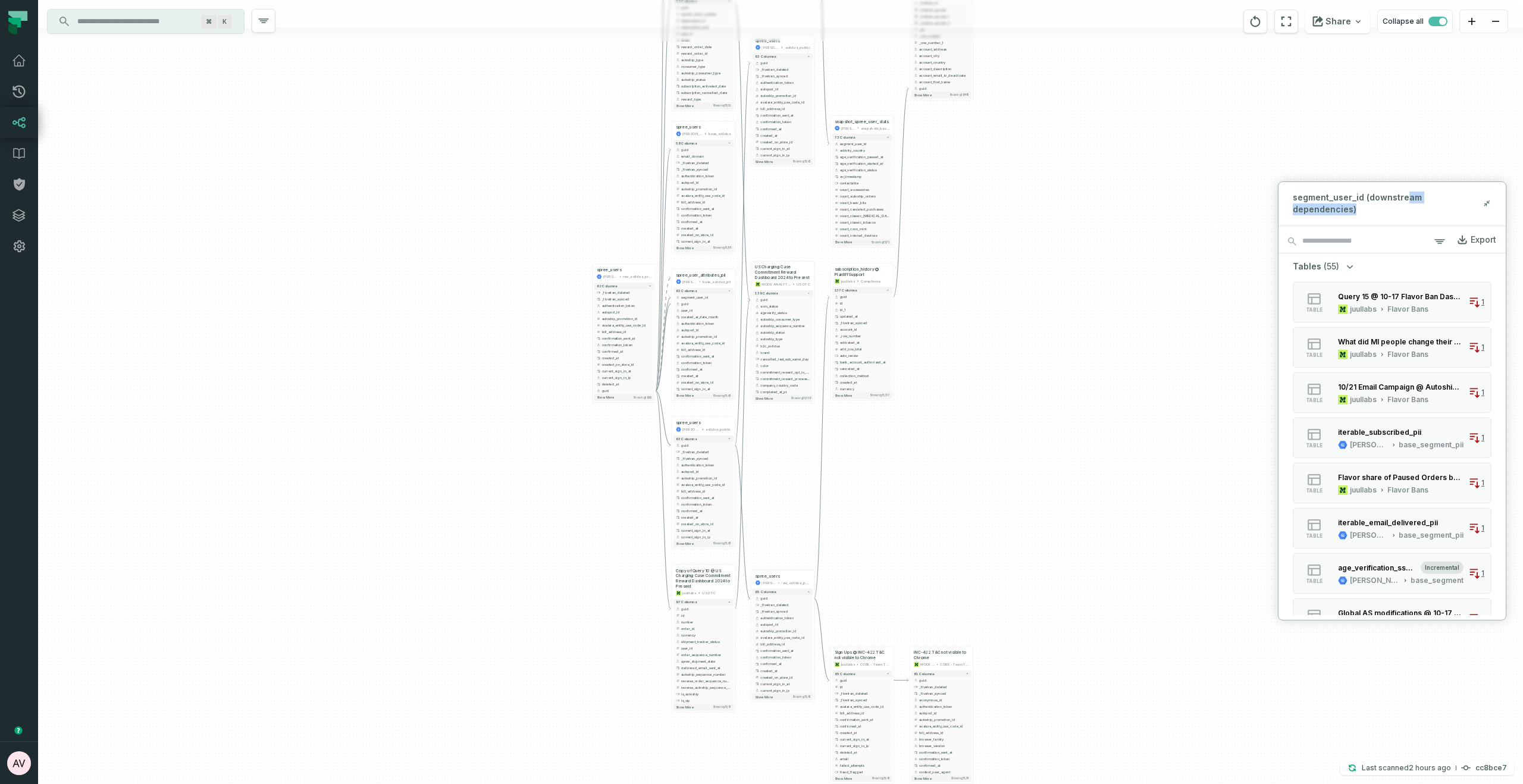
drag, startPoint x: 1072, startPoint y: 160, endPoint x: 1094, endPoint y: 215, distance: 59.2
click at [1094, 215] on div "+ INC-422 T&C not visible to Chrome MODE ANALYTICS CORE - Team Tools 81 columns…" at bounding box center [781, 392] width 1485 height 784
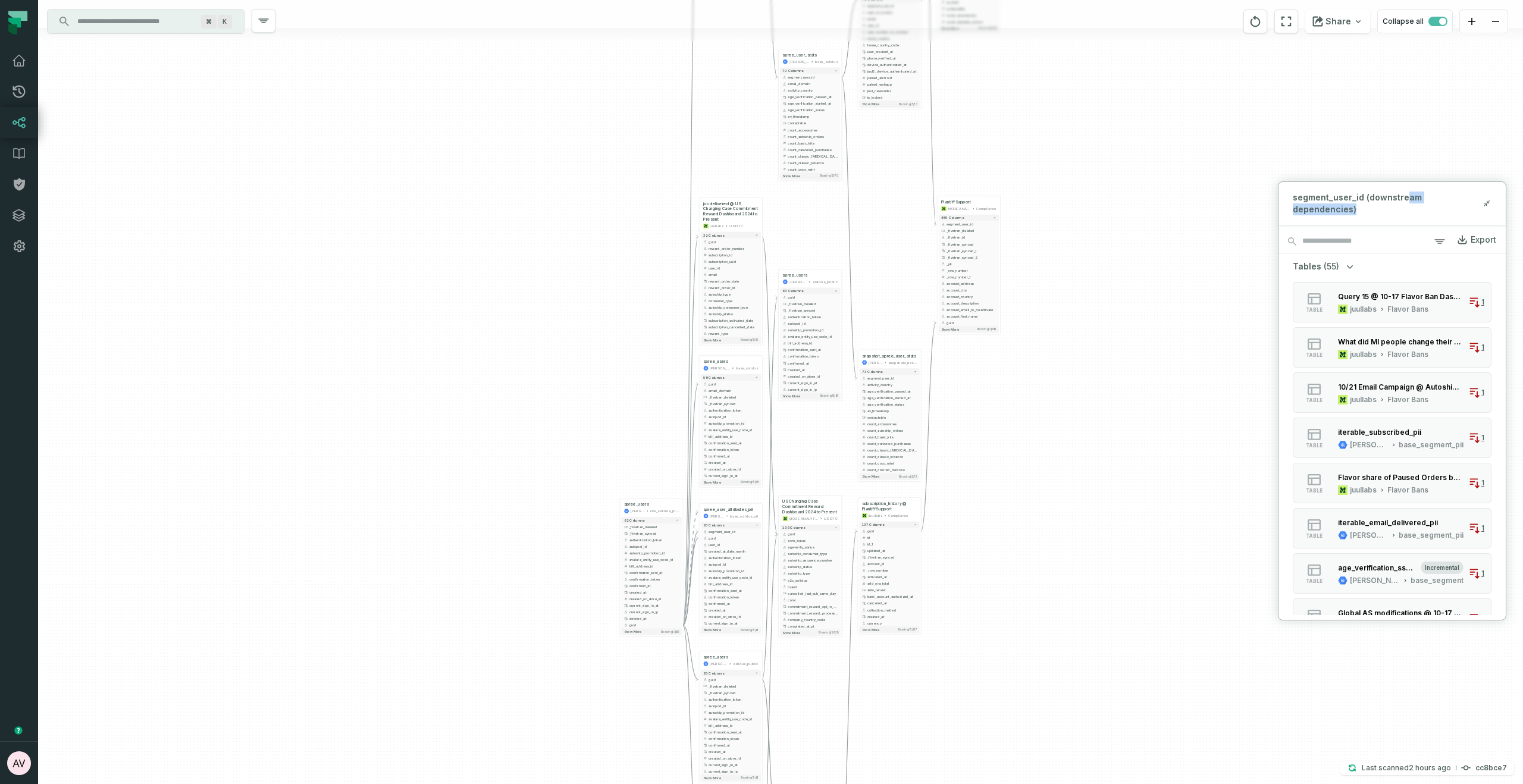
drag, startPoint x: 977, startPoint y: 313, endPoint x: 1005, endPoint y: 548, distance: 236.7
click at [1005, 548] on div "+ INC-422 T&C not visible to Chrome MODE ANALYTICS CORE - Team Tools 81 columns…" at bounding box center [781, 392] width 1485 height 784
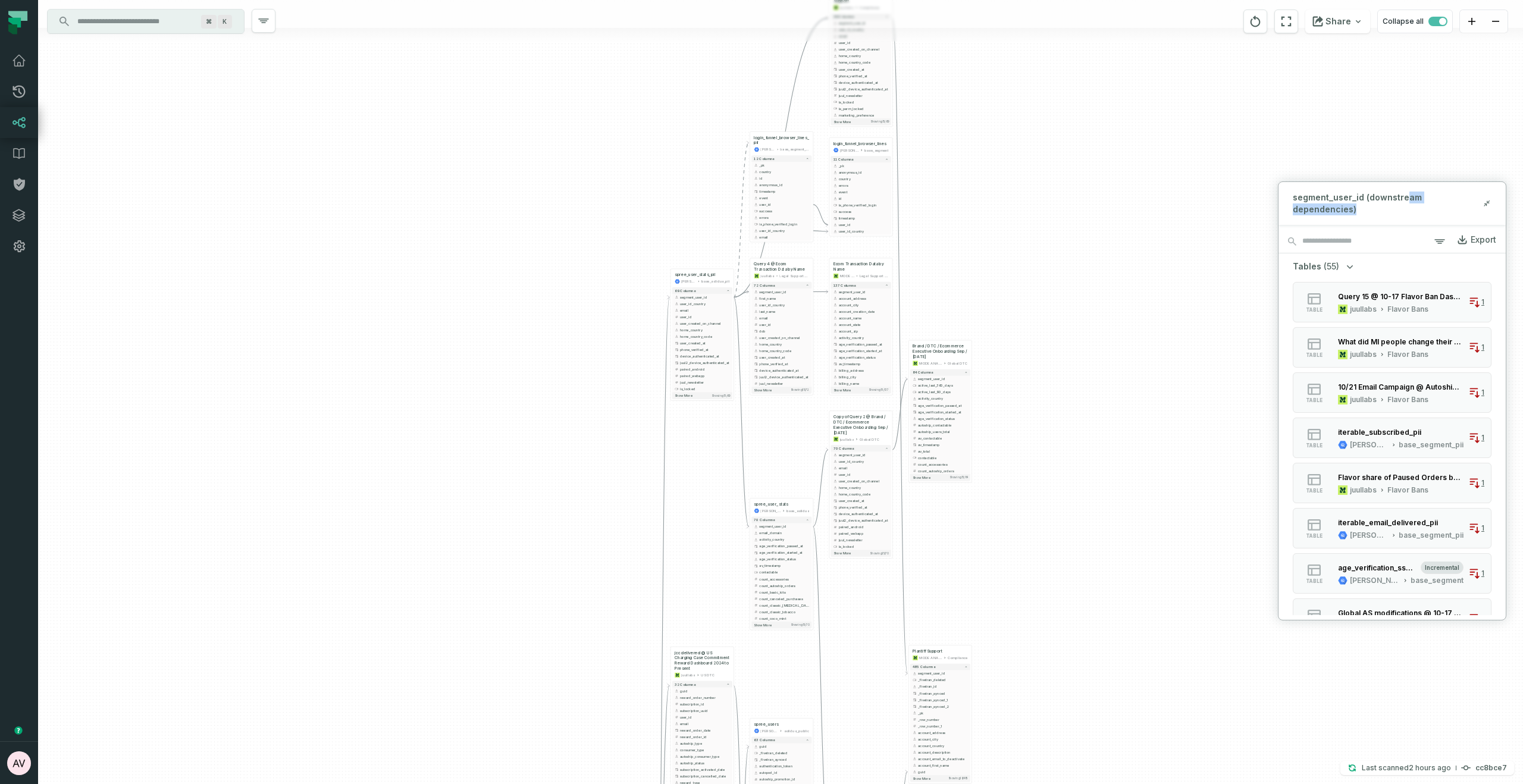
drag, startPoint x: 1043, startPoint y: 525, endPoint x: 1038, endPoint y: 661, distance: 136.1
click at [1038, 661] on div "+ INC-422 T&C not visible to Chrome MODE ANALYTICS CORE - Team Tools 81 columns…" at bounding box center [781, 392] width 1485 height 784
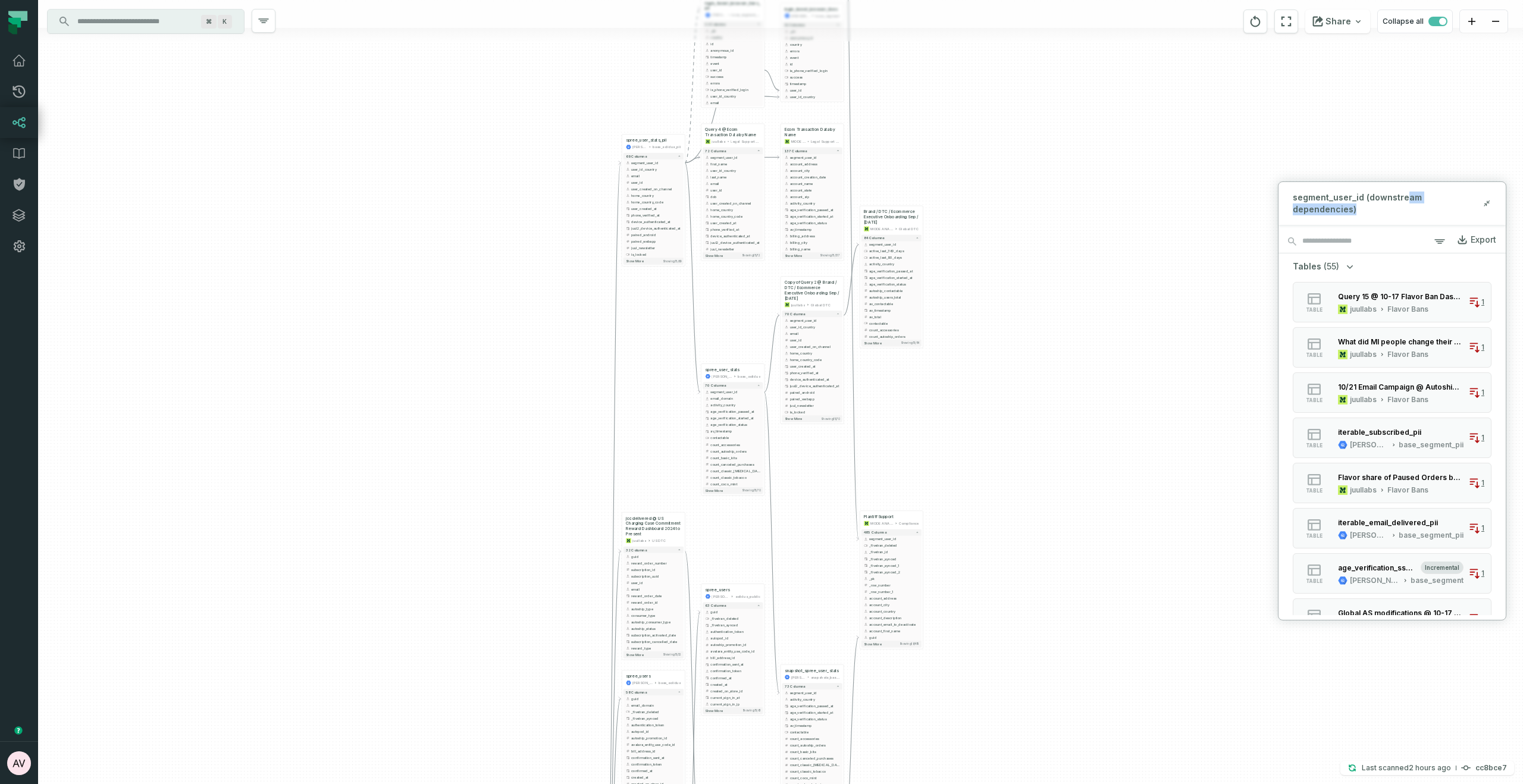
drag, startPoint x: 1067, startPoint y: 319, endPoint x: 1017, endPoint y: 184, distance: 144.0
click at [1017, 184] on div "+ INC-422 T&C not visible to Chrome MODE ANALYTICS CORE - Team Tools 81 columns…" at bounding box center [781, 392] width 1485 height 784
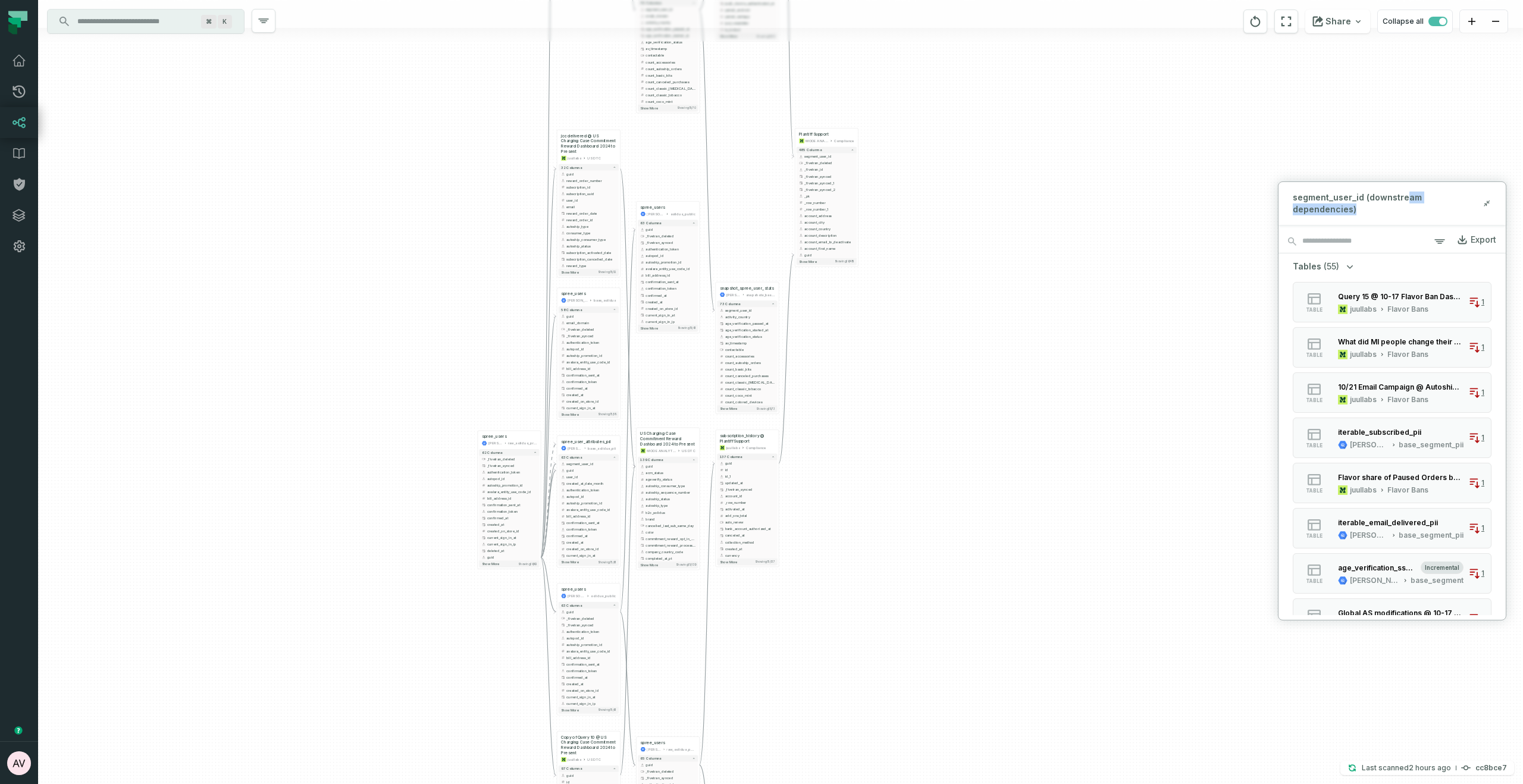
drag, startPoint x: 1015, startPoint y: 477, endPoint x: 943, endPoint y: 214, distance: 272.7
click at [951, 96] on div "+ INC-422 T&C not visible to Chrome MODE ANALYTICS CORE - Team Tools 81 columns…" at bounding box center [781, 392] width 1485 height 784
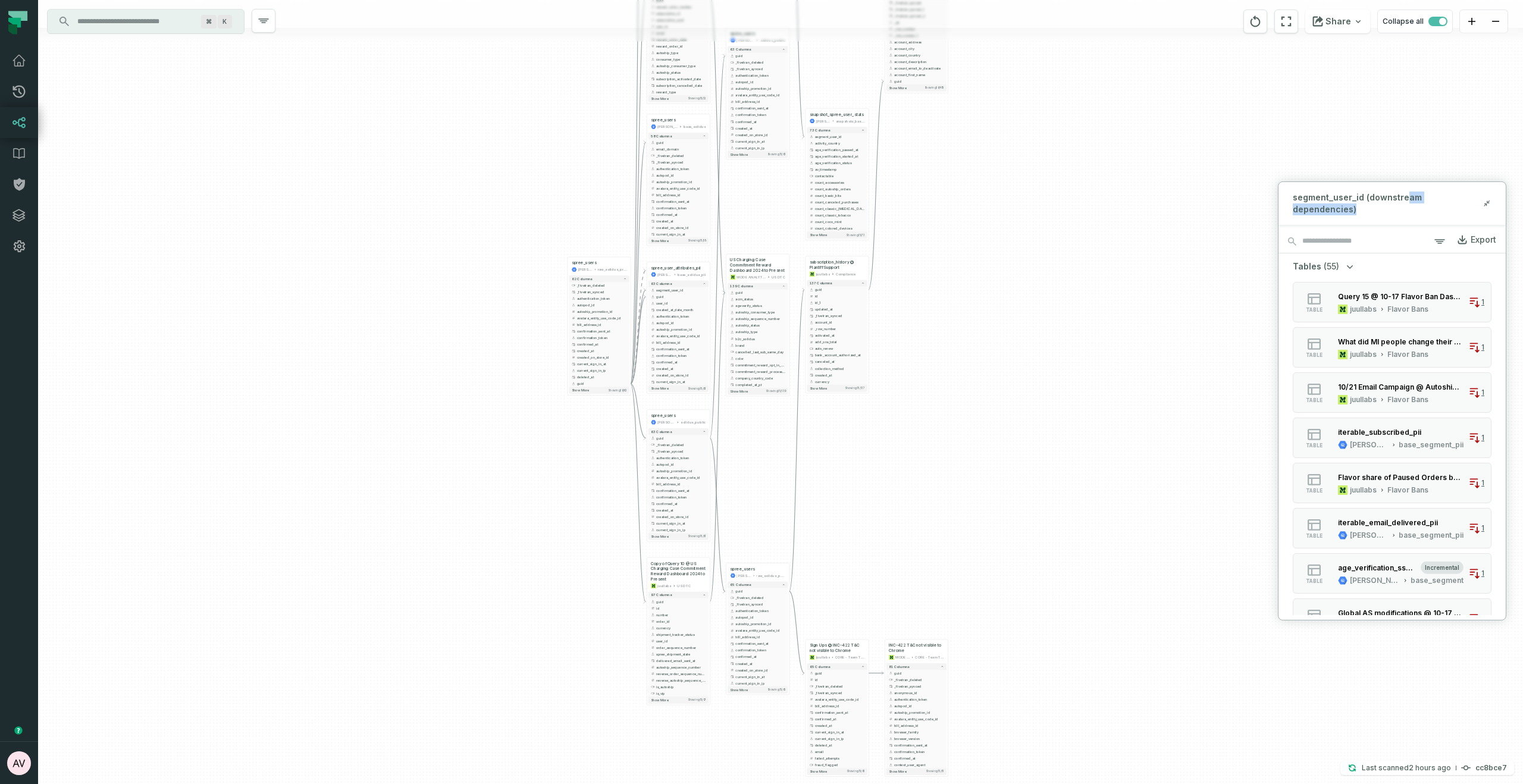
drag, startPoint x: 992, startPoint y: 172, endPoint x: 993, endPoint y: 281, distance: 109.0
click at [993, 281] on div "+ INC-422 T&C not visible to Chrome MODE ANALYTICS CORE - Team Tools 81 columns…" at bounding box center [781, 392] width 1485 height 784
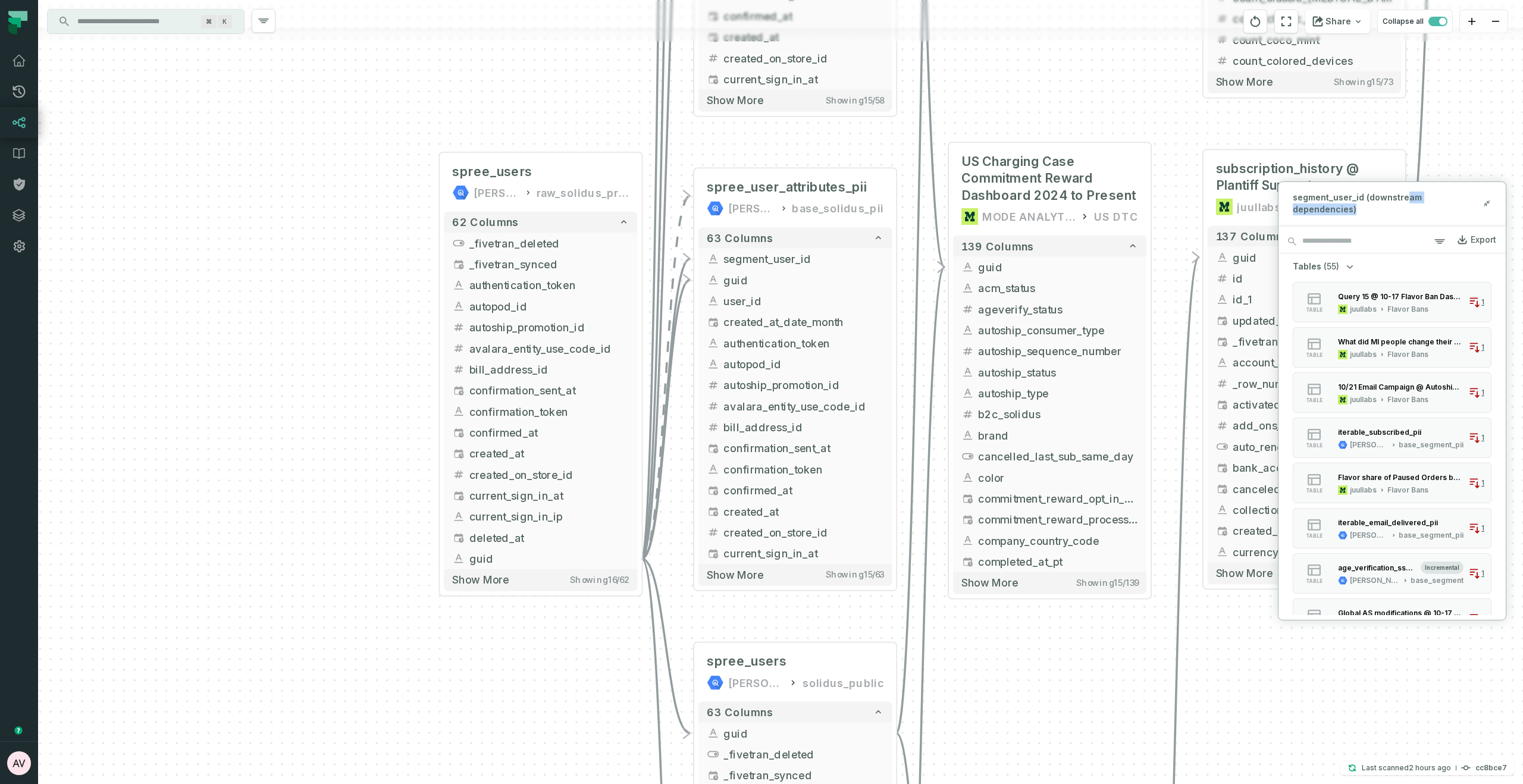
drag, startPoint x: 534, startPoint y: 159, endPoint x: 387, endPoint y: 31, distance: 194.9
click at [387, 29] on div "+ INC-422 T&C not visible to Chrome MODE ANALYTICS CORE - Team Tools 81 columns…" at bounding box center [781, 392] width 1485 height 784
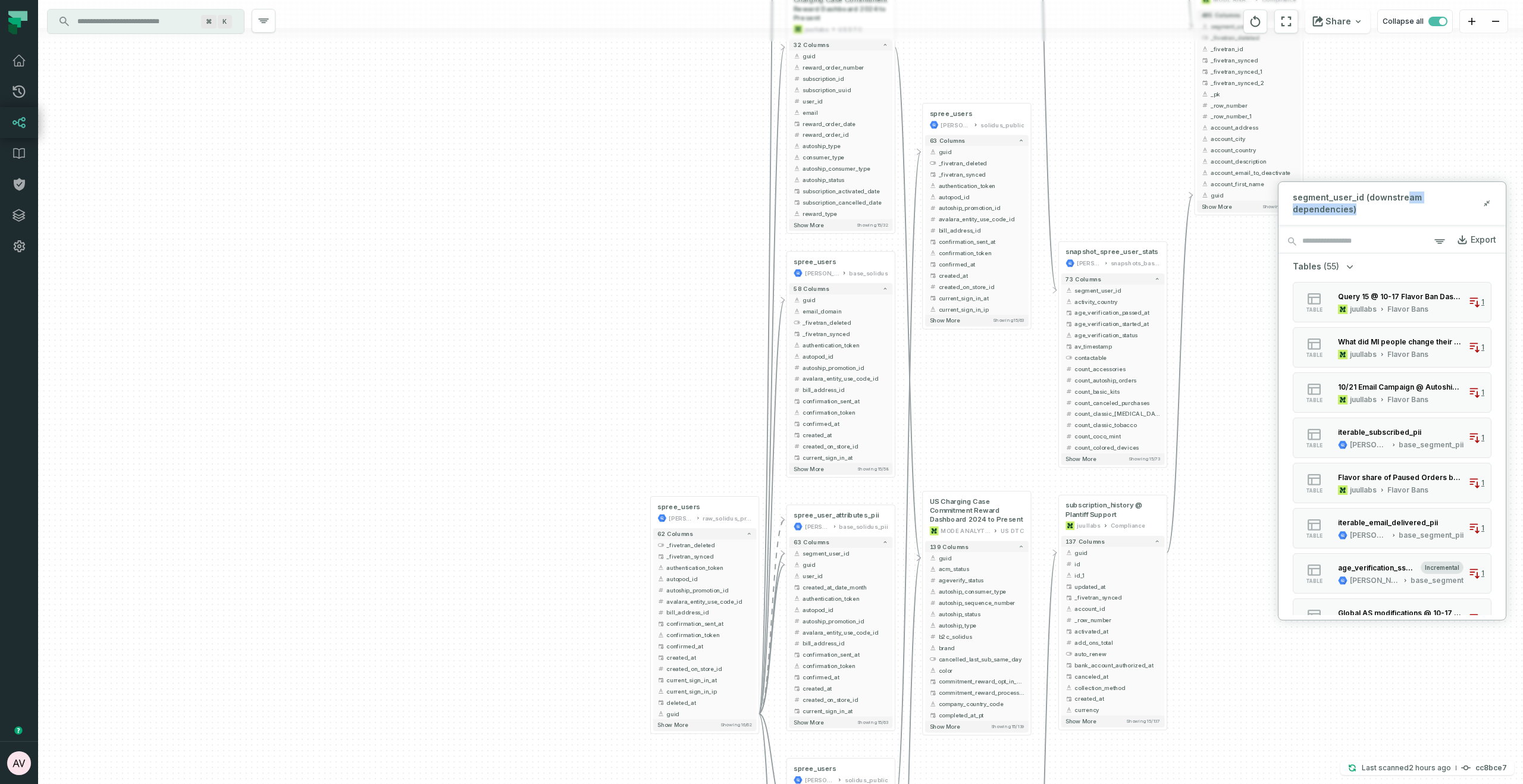
drag, startPoint x: 1092, startPoint y: 158, endPoint x: 1008, endPoint y: 389, distance: 245.8
click at [1007, 391] on div "+ INC-422 T&C not visible to Chrome MODE ANALYTICS CORE - Team Tools 81 columns…" at bounding box center [781, 392] width 1485 height 784
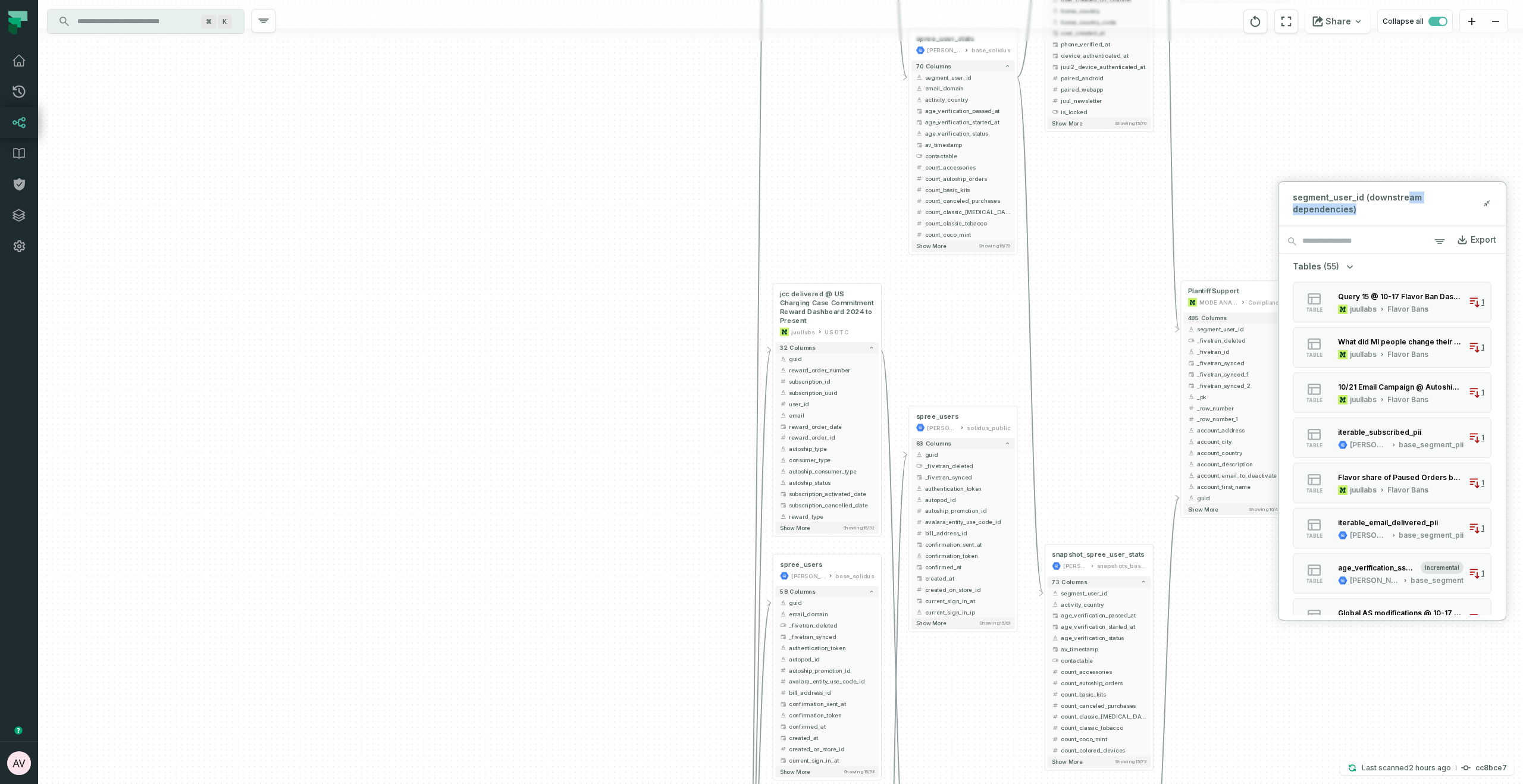
drag, startPoint x: 1109, startPoint y: 85, endPoint x: 1095, endPoint y: 381, distance: 296.3
click at [1095, 389] on div "+ INC-422 T&C not visible to Chrome MODE ANALYTICS CORE - Team Tools 81 columns…" at bounding box center [781, 392] width 1485 height 784
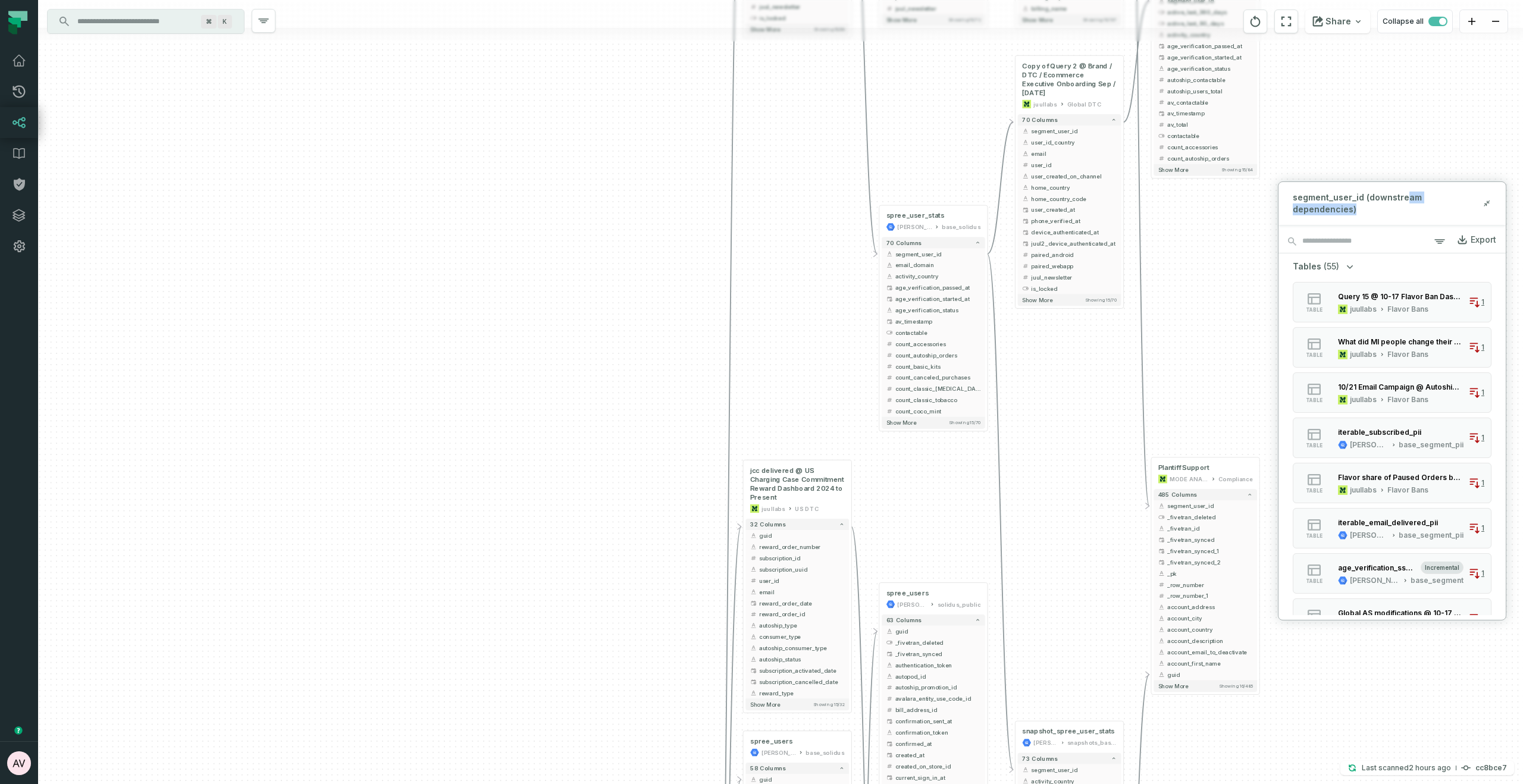
drag, startPoint x: 1106, startPoint y: 208, endPoint x: 1076, endPoint y: 384, distance: 178.5
click at [1076, 384] on div "+ INC-422 T&C not visible to Chrome MODE ANALYTICS CORE - Team Tools 81 columns…" at bounding box center [781, 392] width 1485 height 784
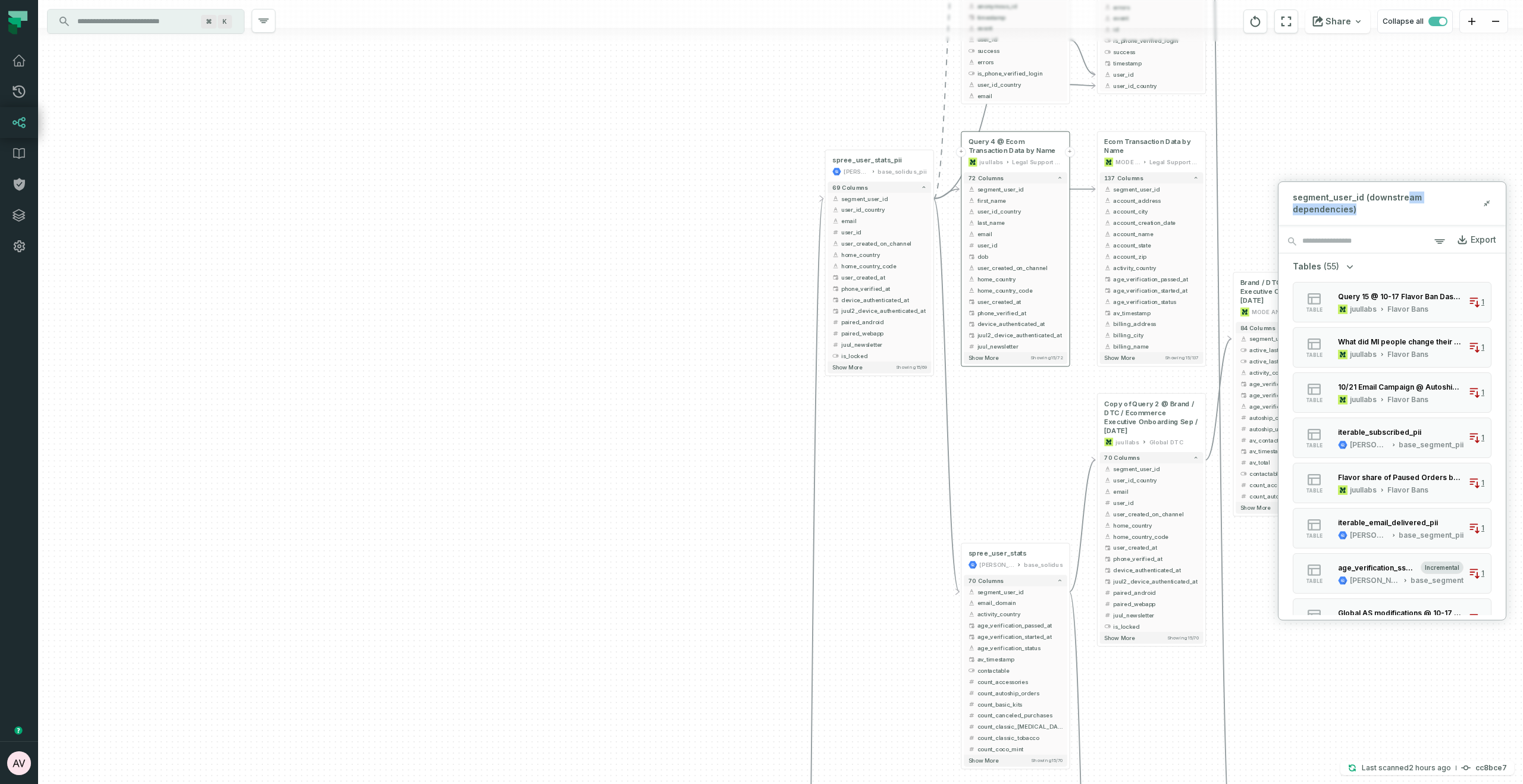
drag, startPoint x: 977, startPoint y: 266, endPoint x: 989, endPoint y: 163, distance: 103.7
click at [1016, 392] on div "+ INC-422 T&C not visible to Chrome MODE ANALYTICS CORE - Team Tools 81 columns…" at bounding box center [781, 392] width 1485 height 784
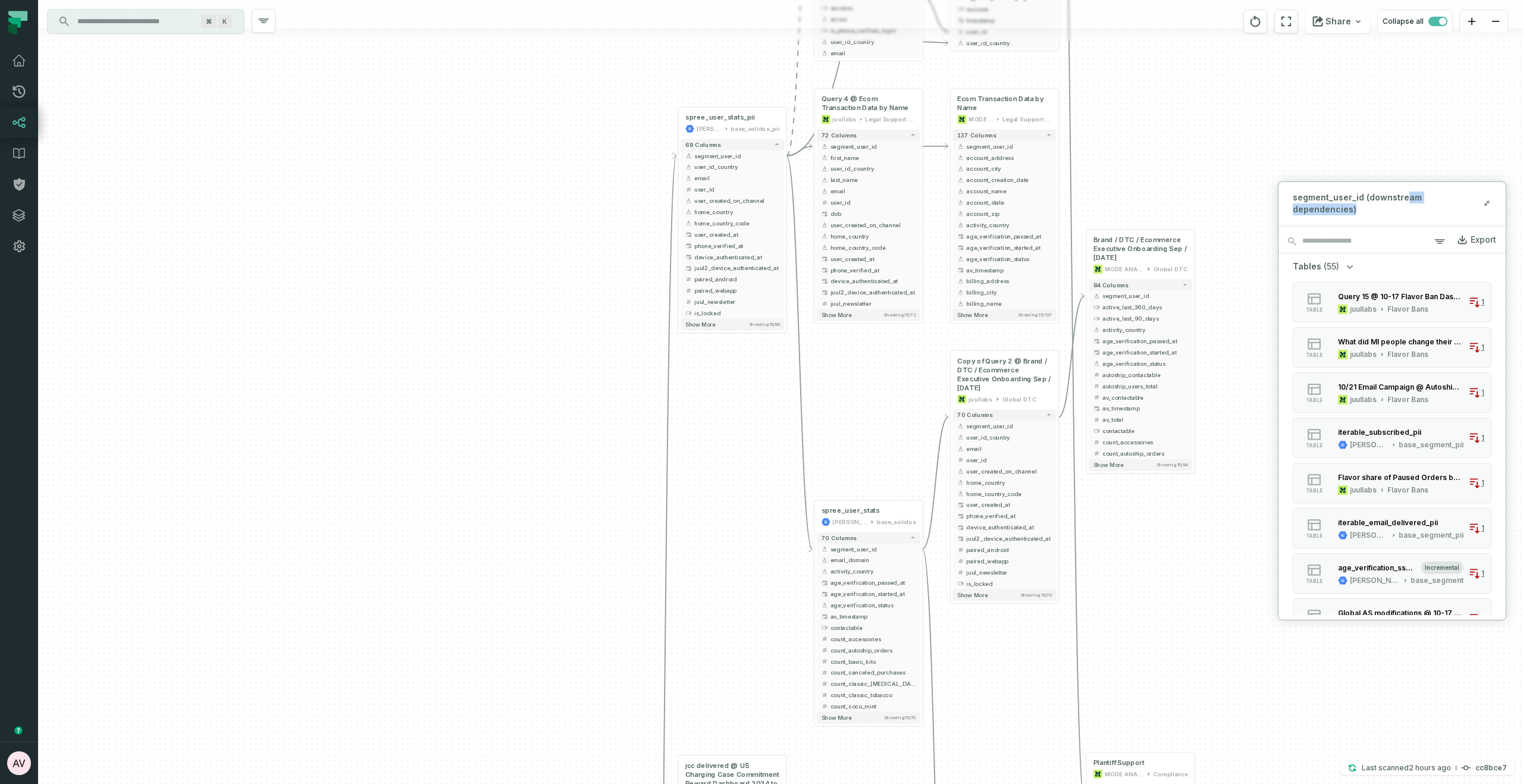
drag, startPoint x: 858, startPoint y: 128, endPoint x: 718, endPoint y: 29, distance: 171.5
click at [718, 24] on div "+ INC-422 T&C not visible to Chrome MODE ANALYTICS CORE - Team Tools 81 columns…" at bounding box center [781, 392] width 1485 height 784
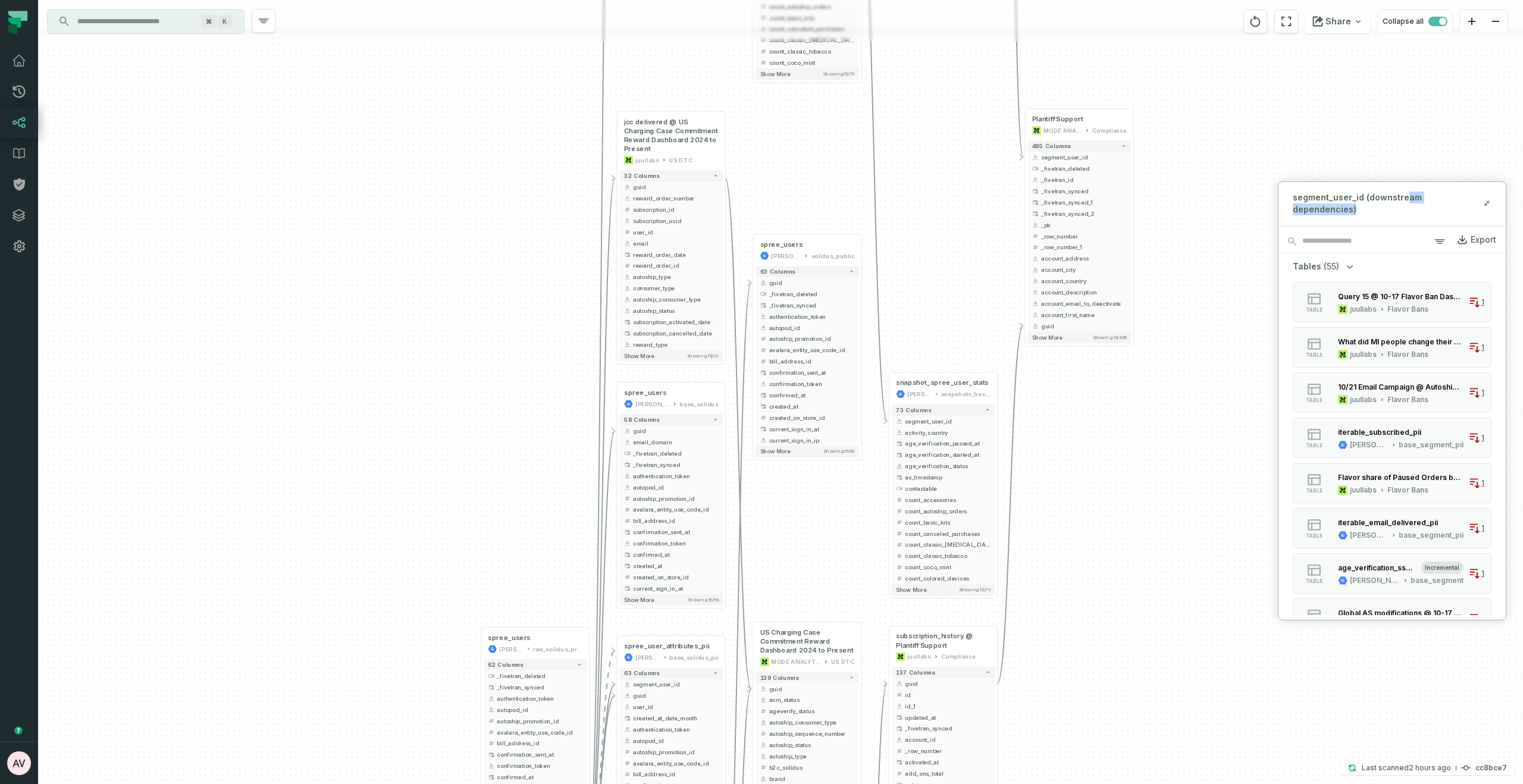
drag, startPoint x: 755, startPoint y: 718, endPoint x: 699, endPoint y: 105, distance: 615.6
click at [693, 75] on div "+ INC-422 T&C not visible to Chrome MODE ANALYTICS CORE - Team Tools 81 columns…" at bounding box center [781, 392] width 1485 height 784
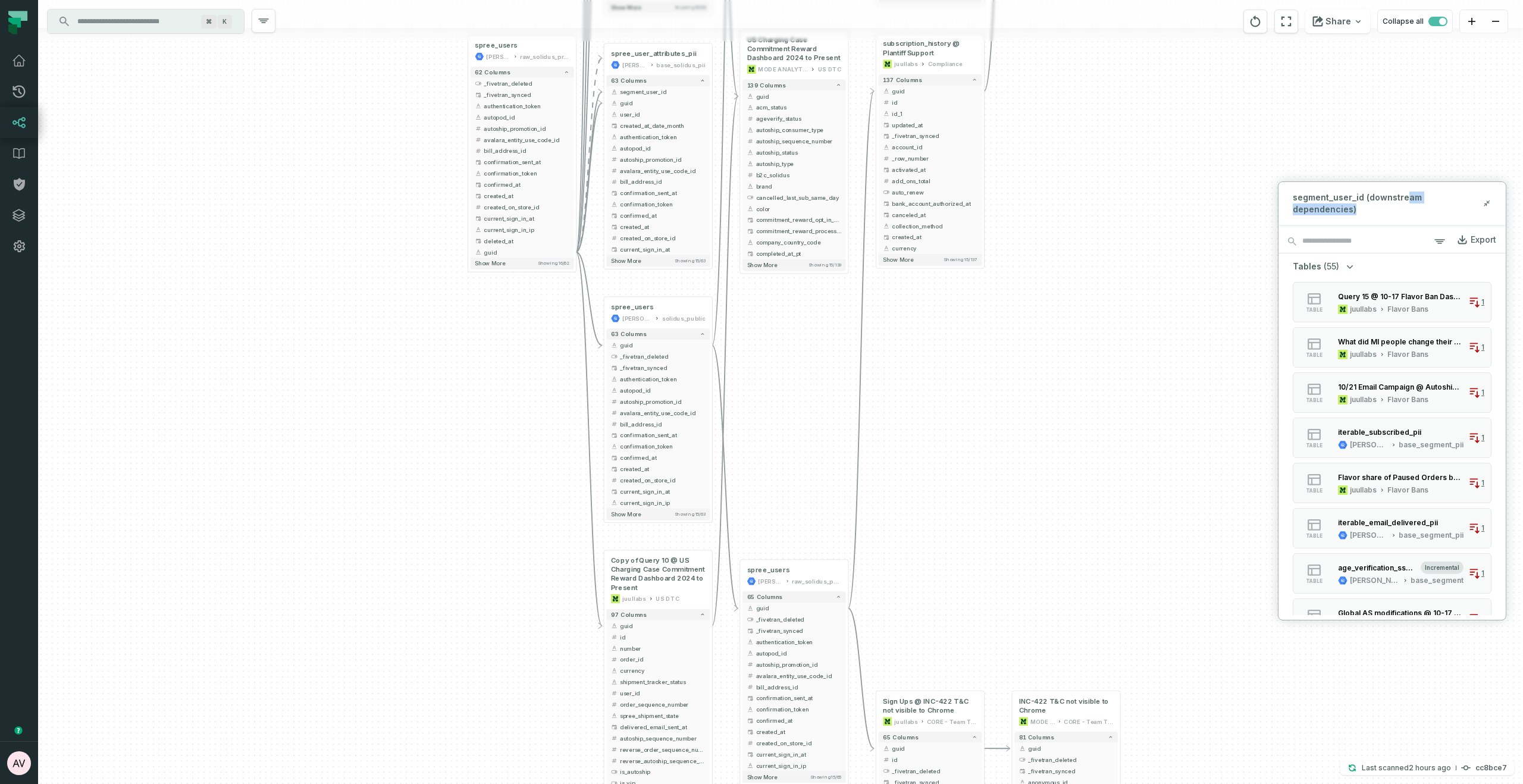
drag, startPoint x: 797, startPoint y: 595, endPoint x: 787, endPoint y: 0, distance: 595.1
click at [787, 0] on div "+ INC-422 T&C not visible to Chrome MODE ANALYTICS CORE - Team Tools 81 columns…" at bounding box center [781, 392] width 1485 height 784
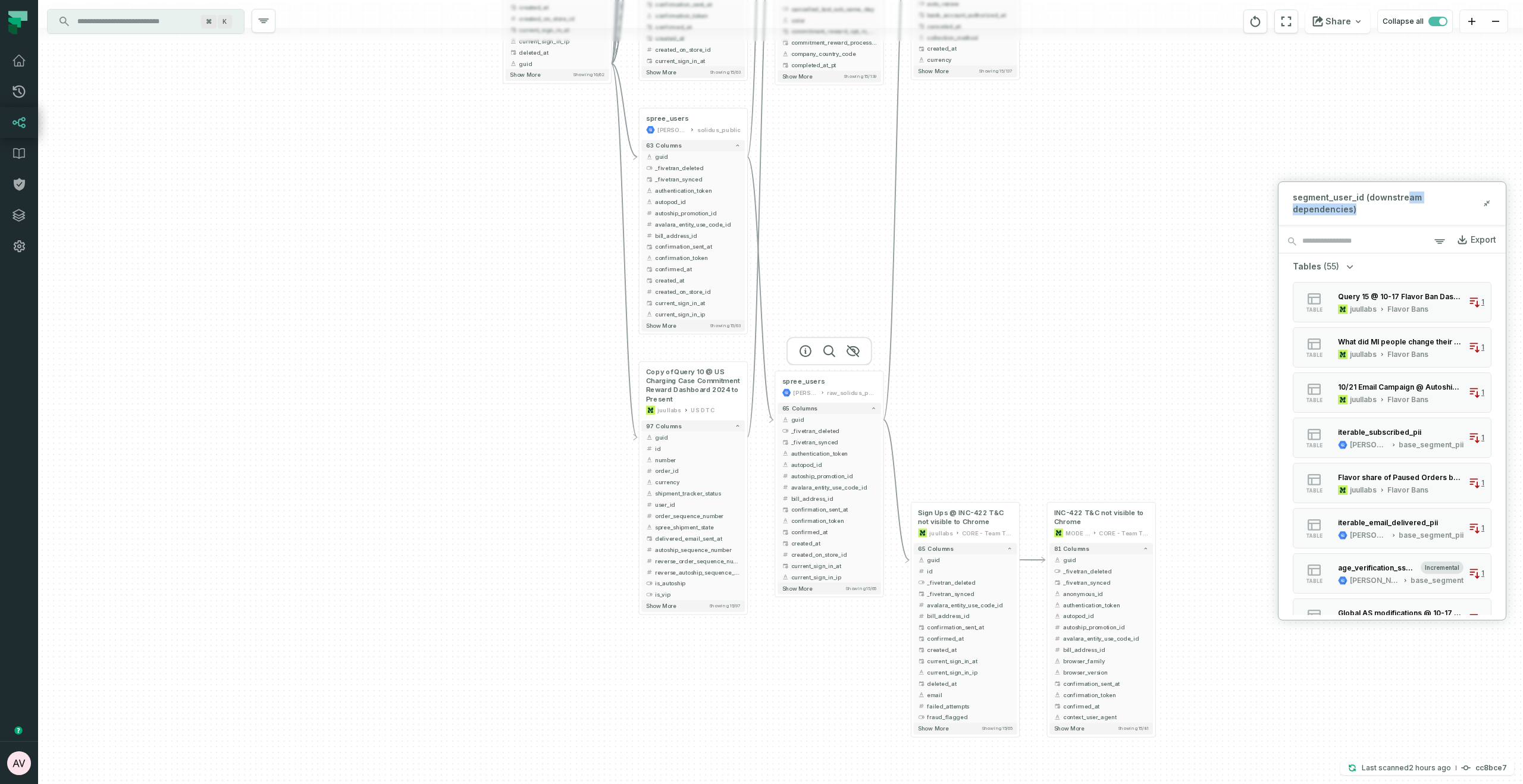
drag, startPoint x: 782, startPoint y: 520, endPoint x: 802, endPoint y: 355, distance: 166.2
click at [802, 355] on div "+ INC-422 T&C not visible to Chrome MODE ANALYTICS CORE - Team Tools 81 columns…" at bounding box center [781, 392] width 1485 height 784
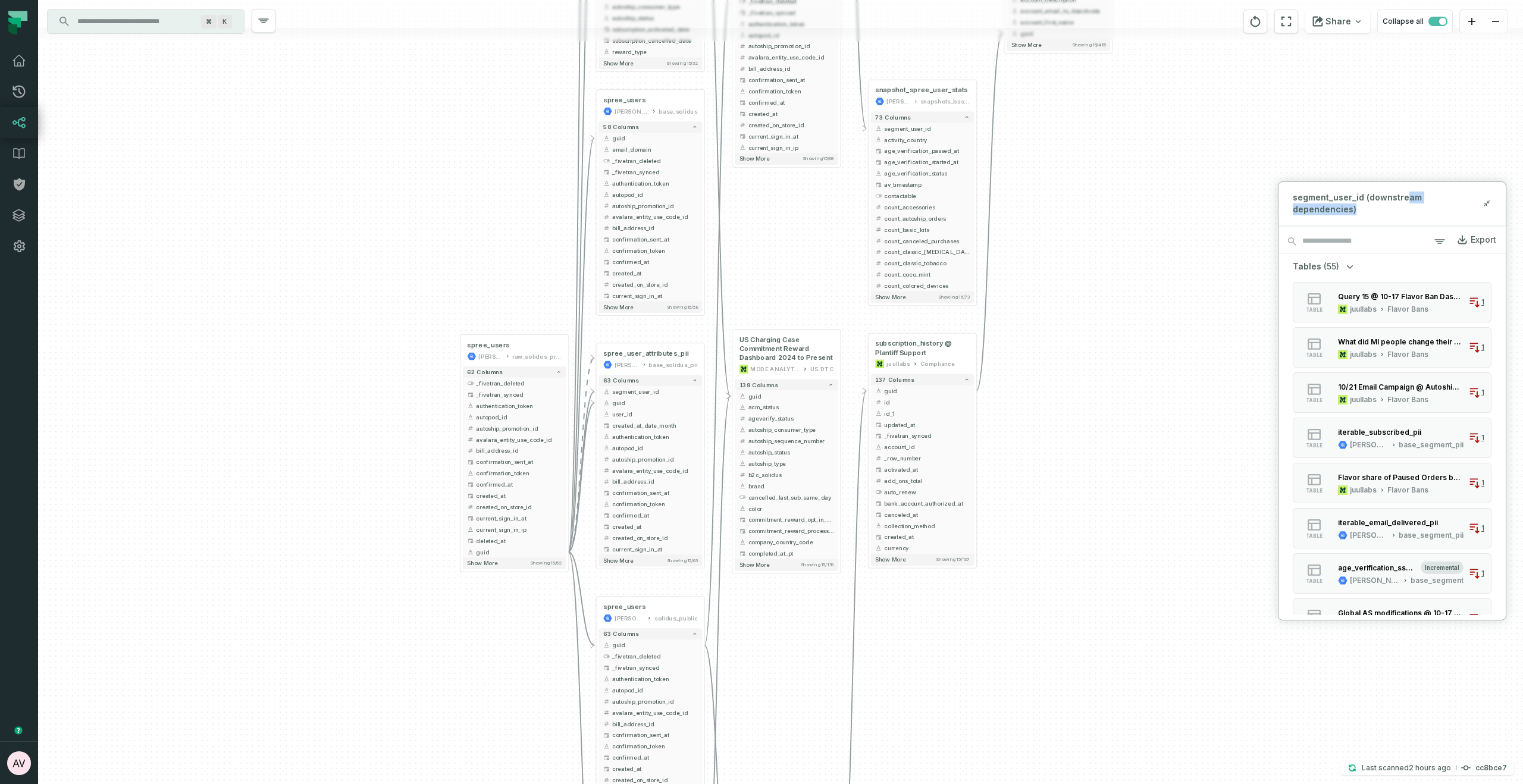
drag, startPoint x: 855, startPoint y: 109, endPoint x: 812, endPoint y: 598, distance: 490.9
click at [812, 598] on div "+ INC-422 T&C not visible to Chrome MODE ANALYTICS CORE - Team Tools 81 columns…" at bounding box center [781, 392] width 1485 height 784
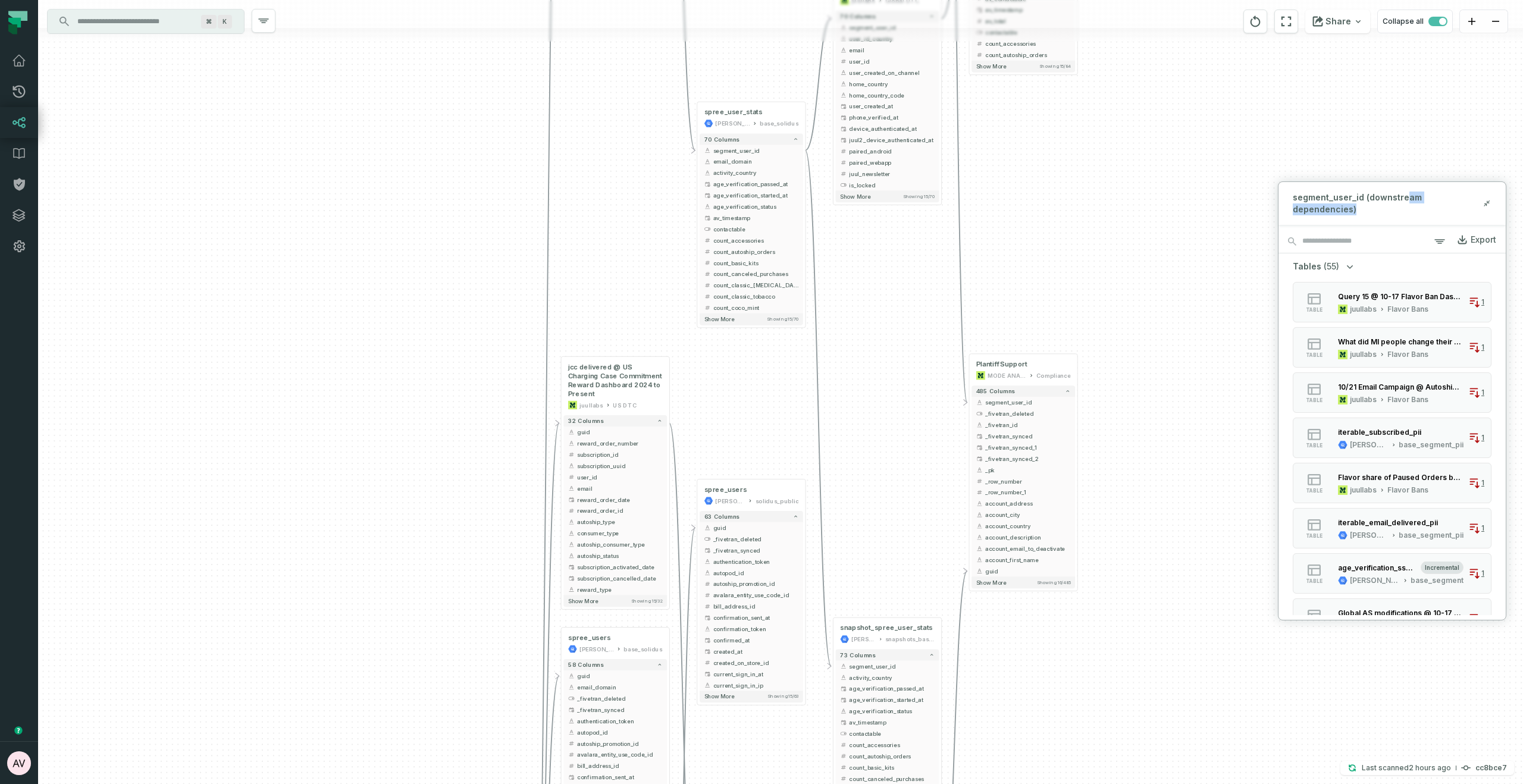
drag, startPoint x: 829, startPoint y: 190, endPoint x: 892, endPoint y: 428, distance: 246.2
click at [794, 728] on div "+ INC-422 T&C not visible to Chrome MODE ANALYTICS CORE - Team Tools 81 columns…" at bounding box center [781, 392] width 1485 height 784
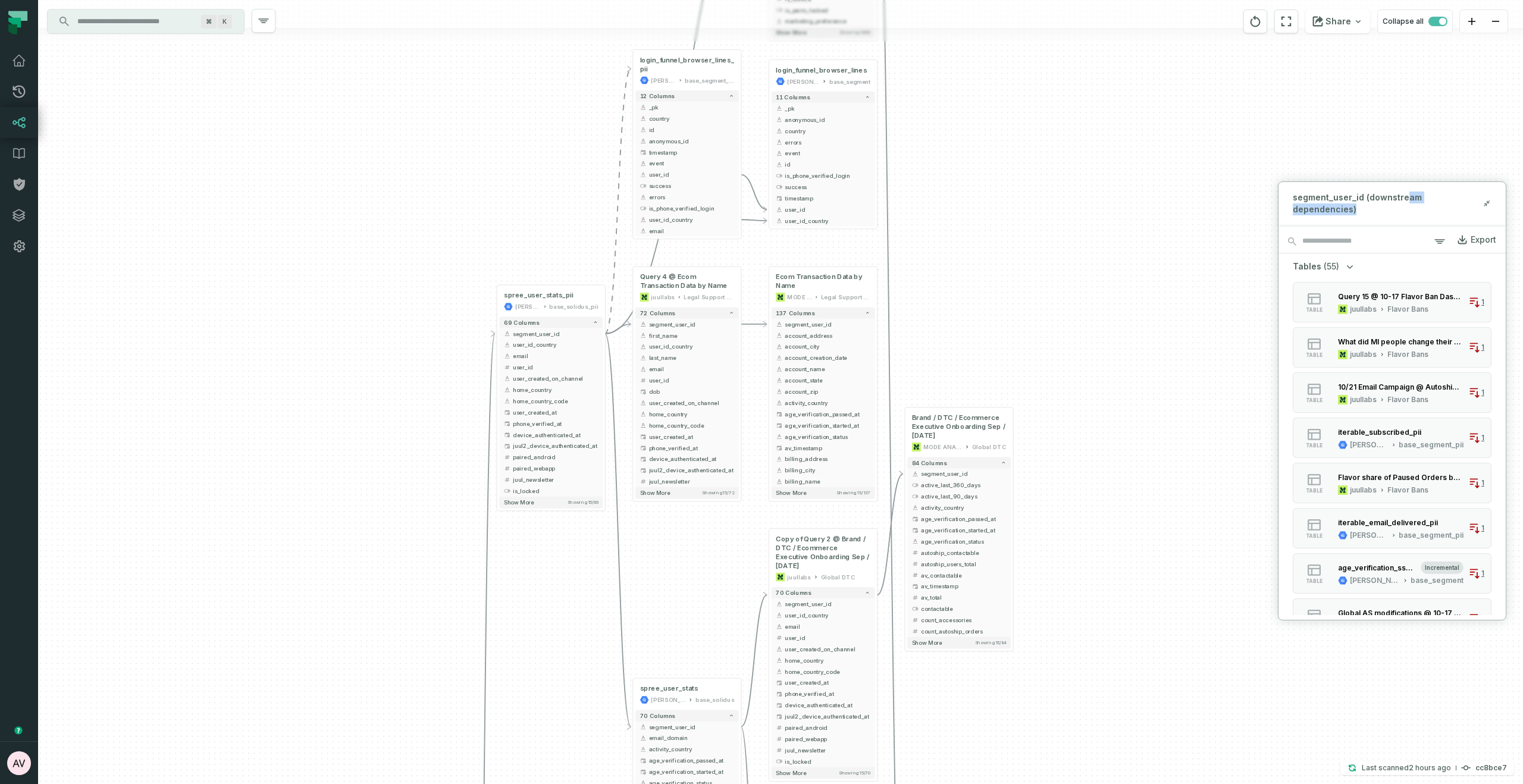
drag, startPoint x: 881, startPoint y: 207, endPoint x: 817, endPoint y: 783, distance: 579.5
click at [817, 783] on div "+ INC-422 T&C not visible to Chrome MODE ANALYTICS CORE - Team Tools 81 columns…" at bounding box center [781, 392] width 1485 height 784
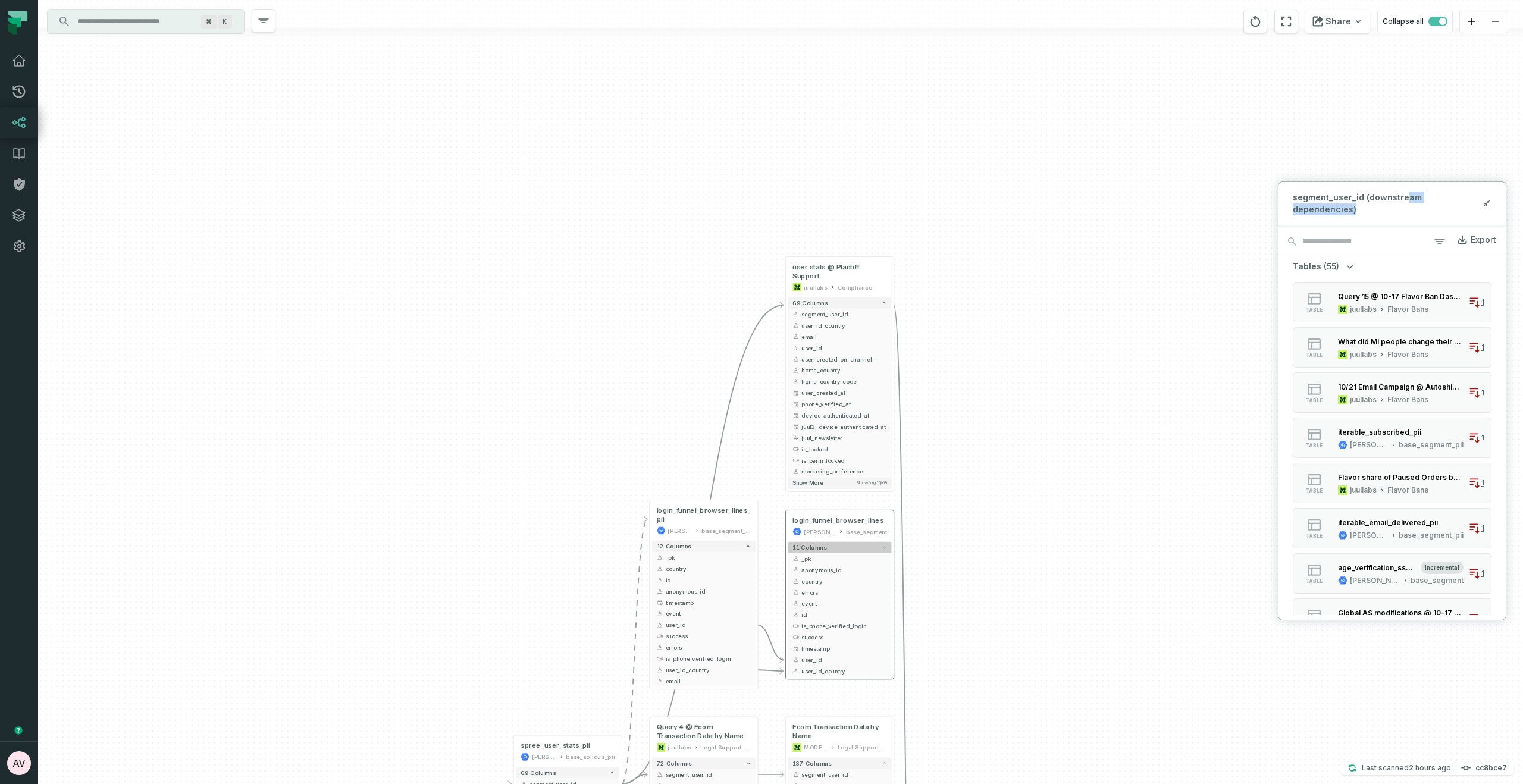
drag, startPoint x: 761, startPoint y: 505, endPoint x: 806, endPoint y: 548, distance: 62.2
click at [774, 688] on div "+ INC-422 T&C not visible to Chrome MODE ANALYTICS CORE - Team Tools 81 columns…" at bounding box center [781, 392] width 1485 height 784
click at [161, 16] on input "Discovery Provider cmdk menu" at bounding box center [134, 21] width 129 height 19
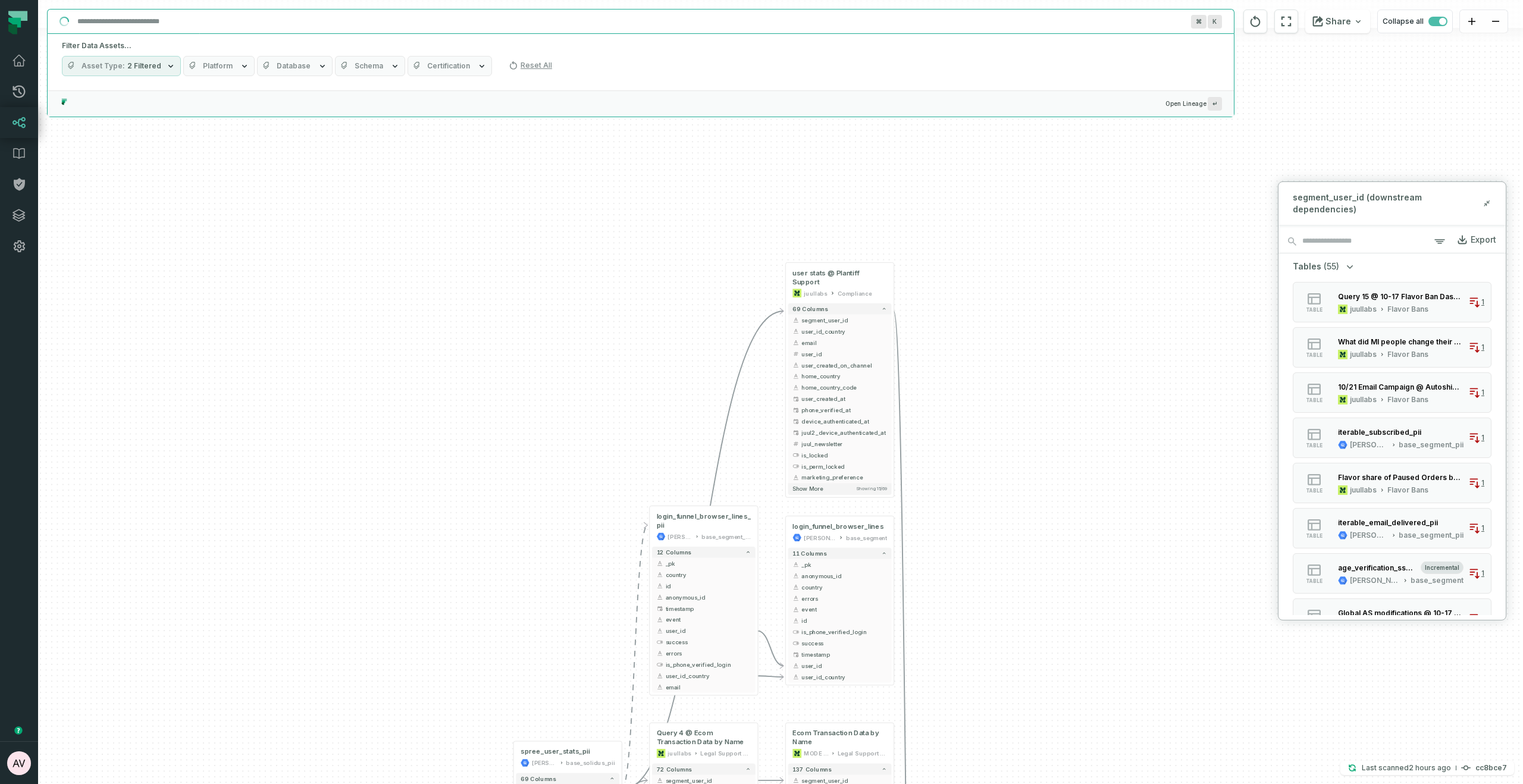
paste input "**********"
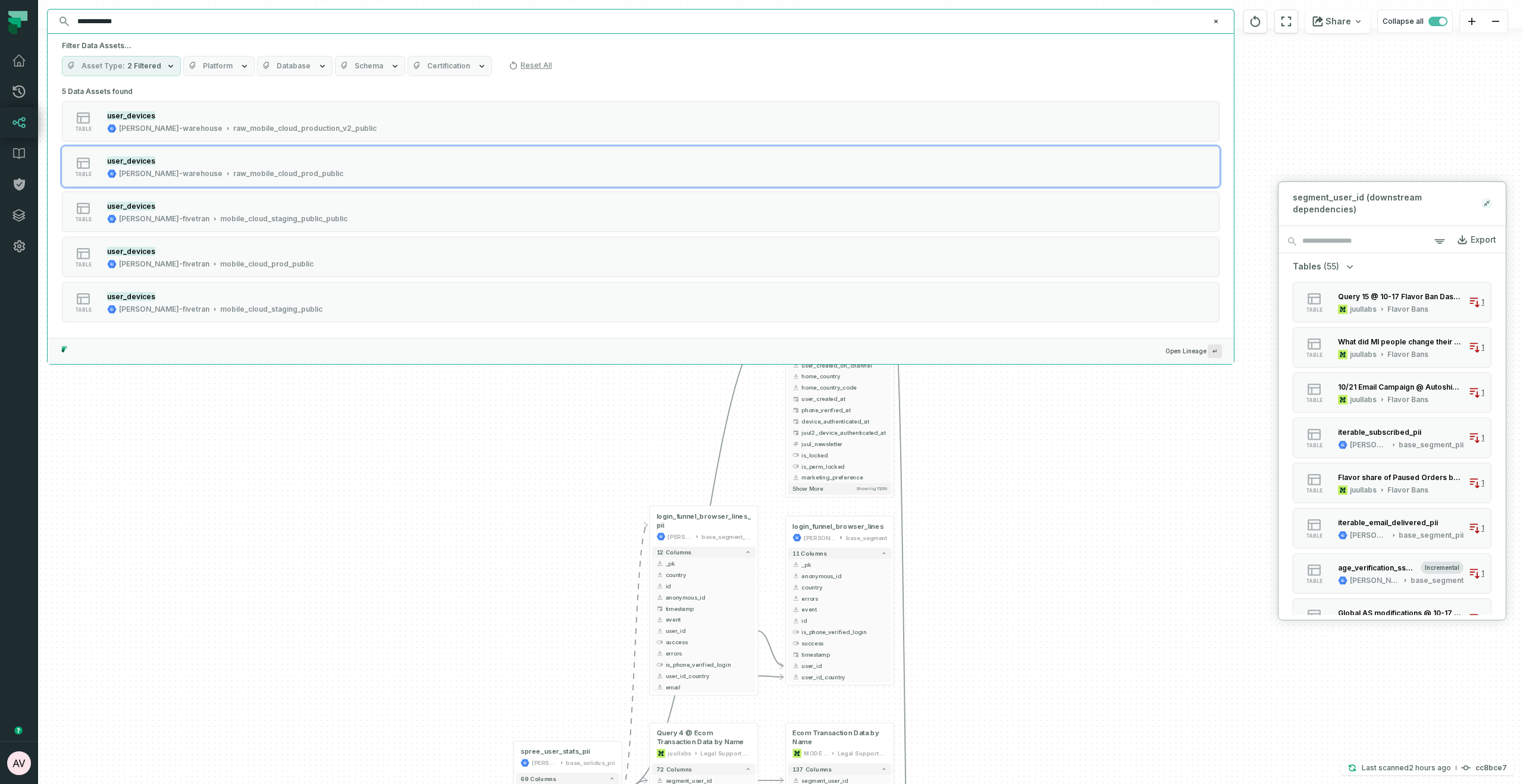
type input "**********"
click at [1487, 198] on icon at bounding box center [1487, 203] width 9 height 10
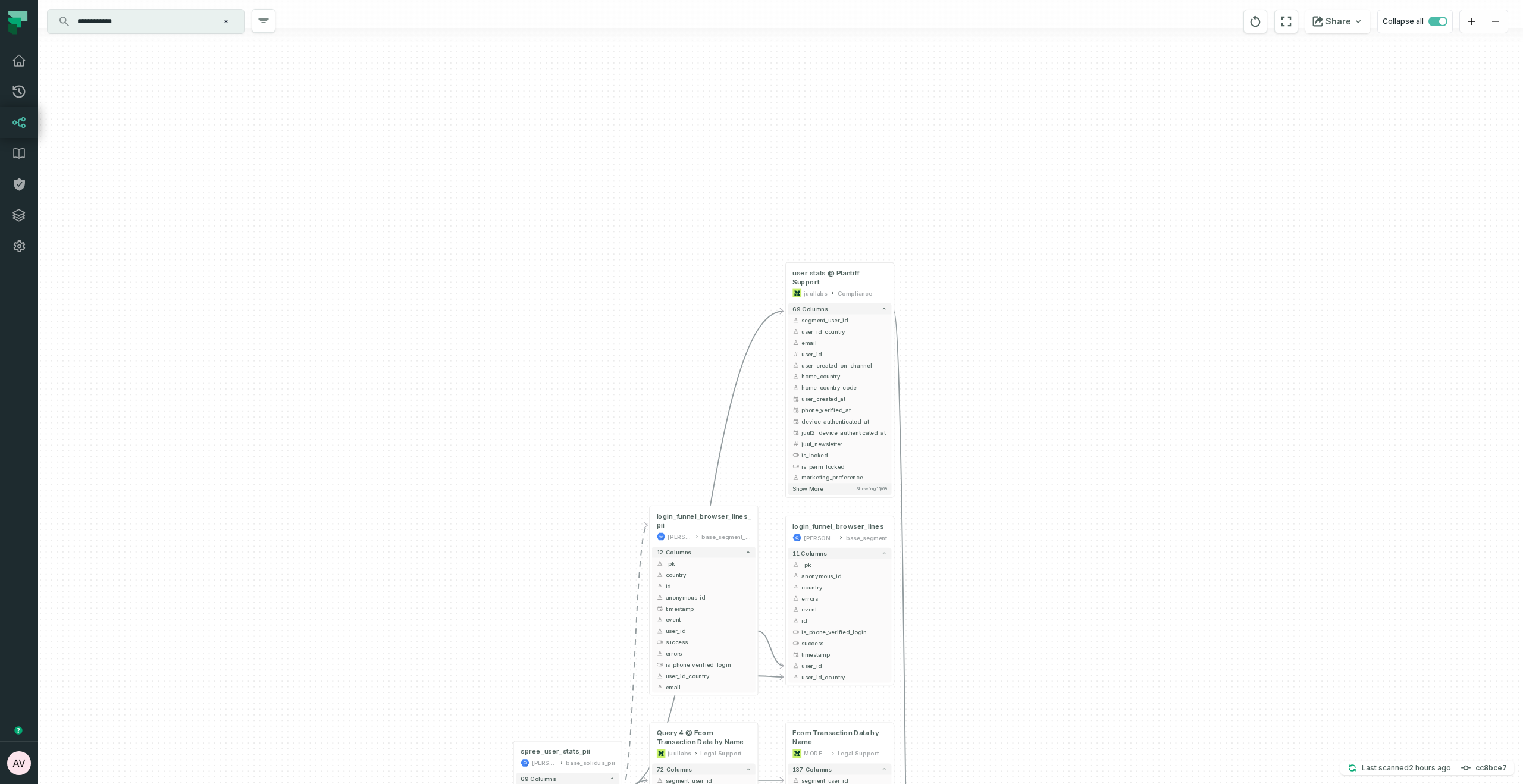
click at [141, 15] on input "**********" at bounding box center [144, 21] width 148 height 19
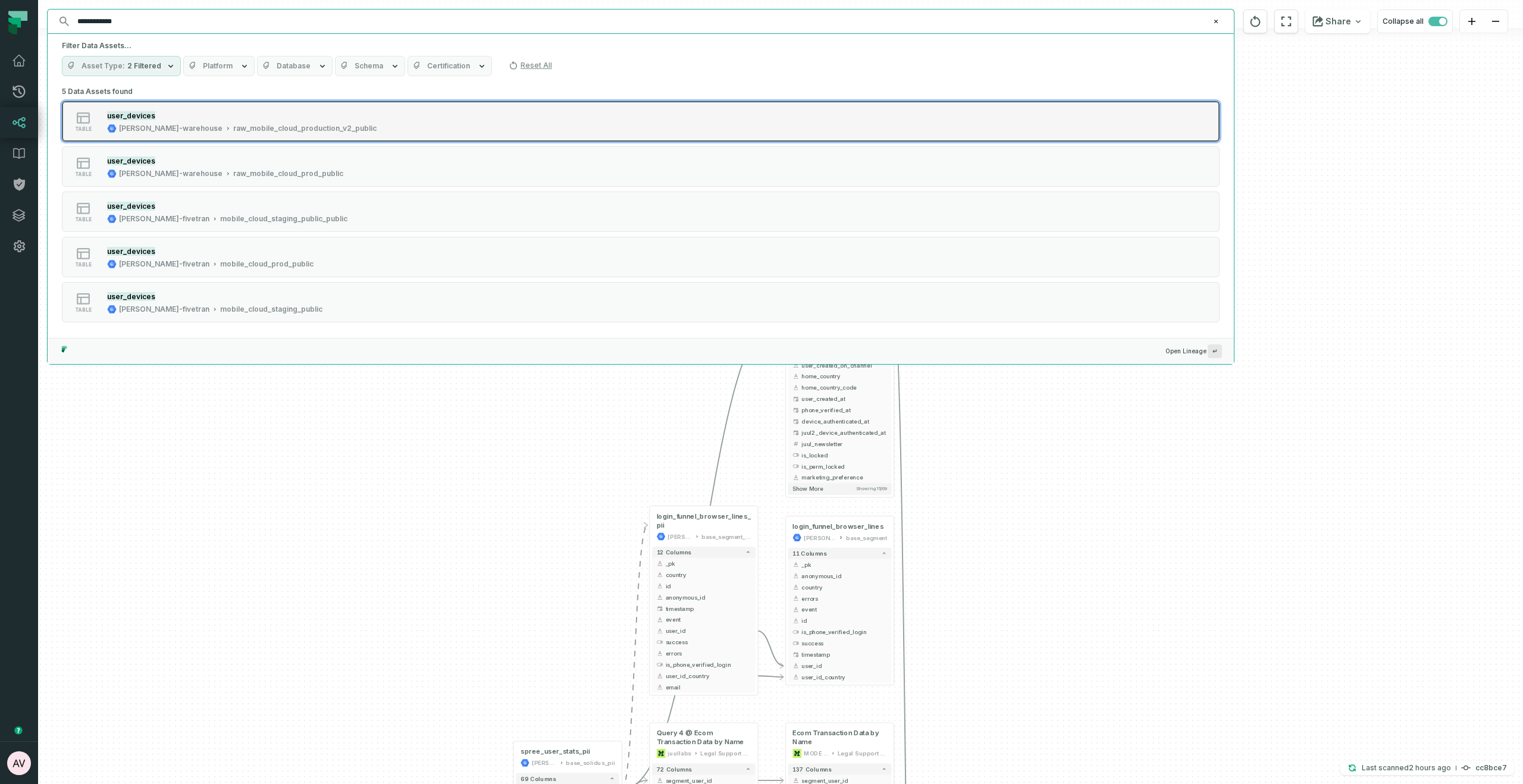
click at [222, 116] on div "user_devices" at bounding box center [241, 115] width 269 height 11
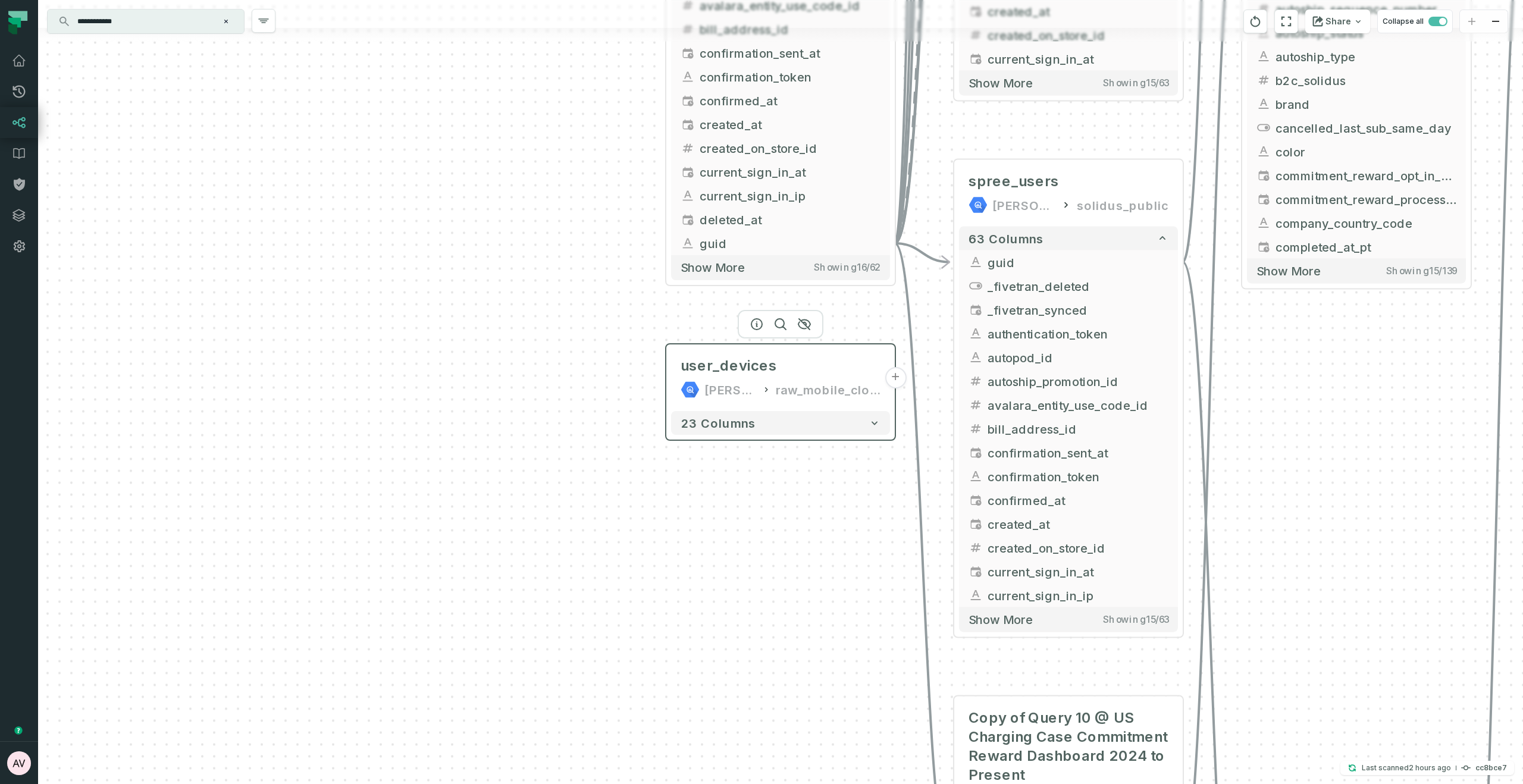
click at [896, 378] on button "+" at bounding box center [896, 377] width 21 height 21
click at [852, 430] on button "23 columns" at bounding box center [781, 422] width 219 height 24
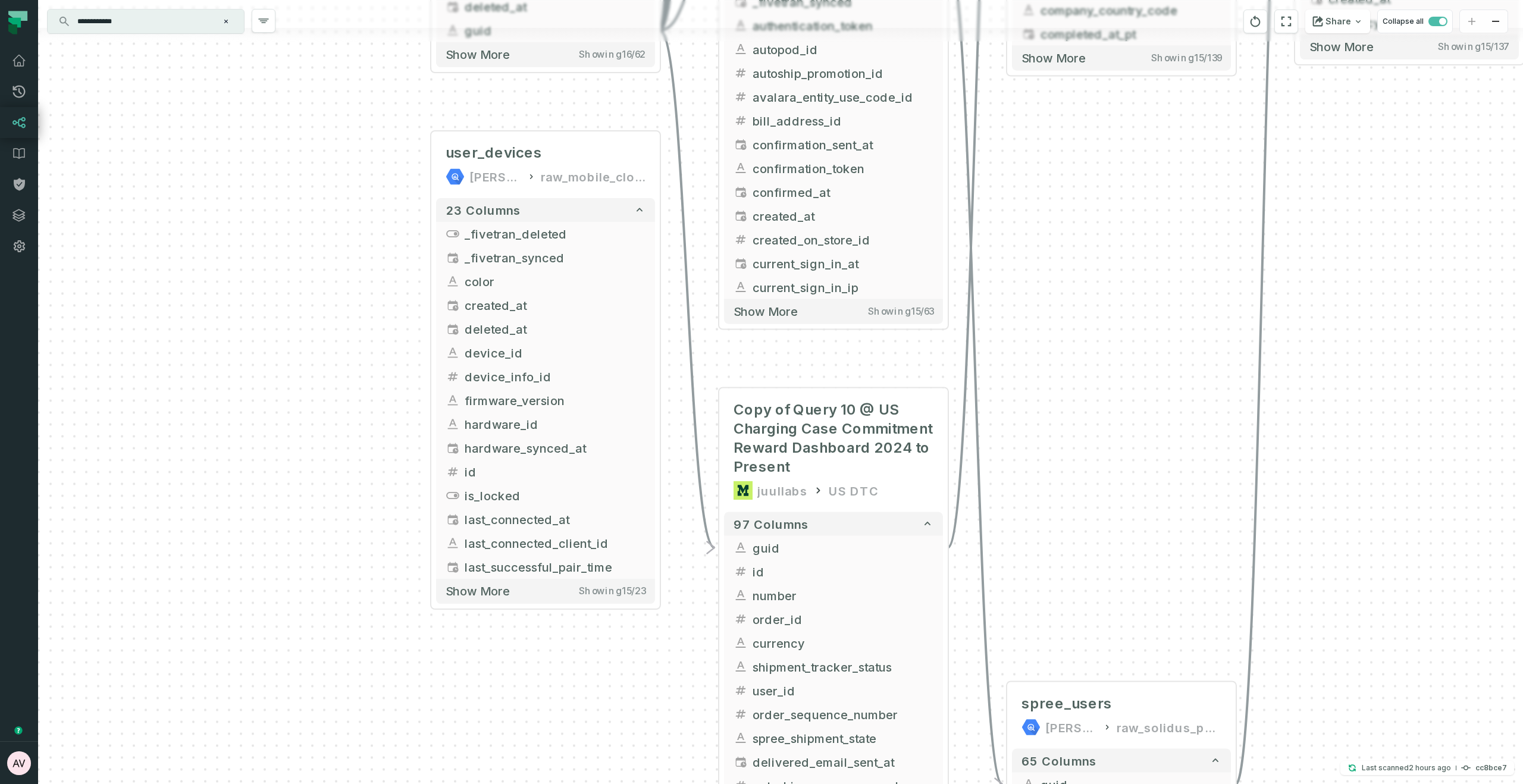
drag, startPoint x: 404, startPoint y: 370, endPoint x: 348, endPoint y: 318, distance: 76.4
click at [348, 318] on div "+ INC-422 T&C not visible to Chrome MODE ANALYTICS CORE - Team Tools 81 columns…" at bounding box center [781, 392] width 1485 height 784
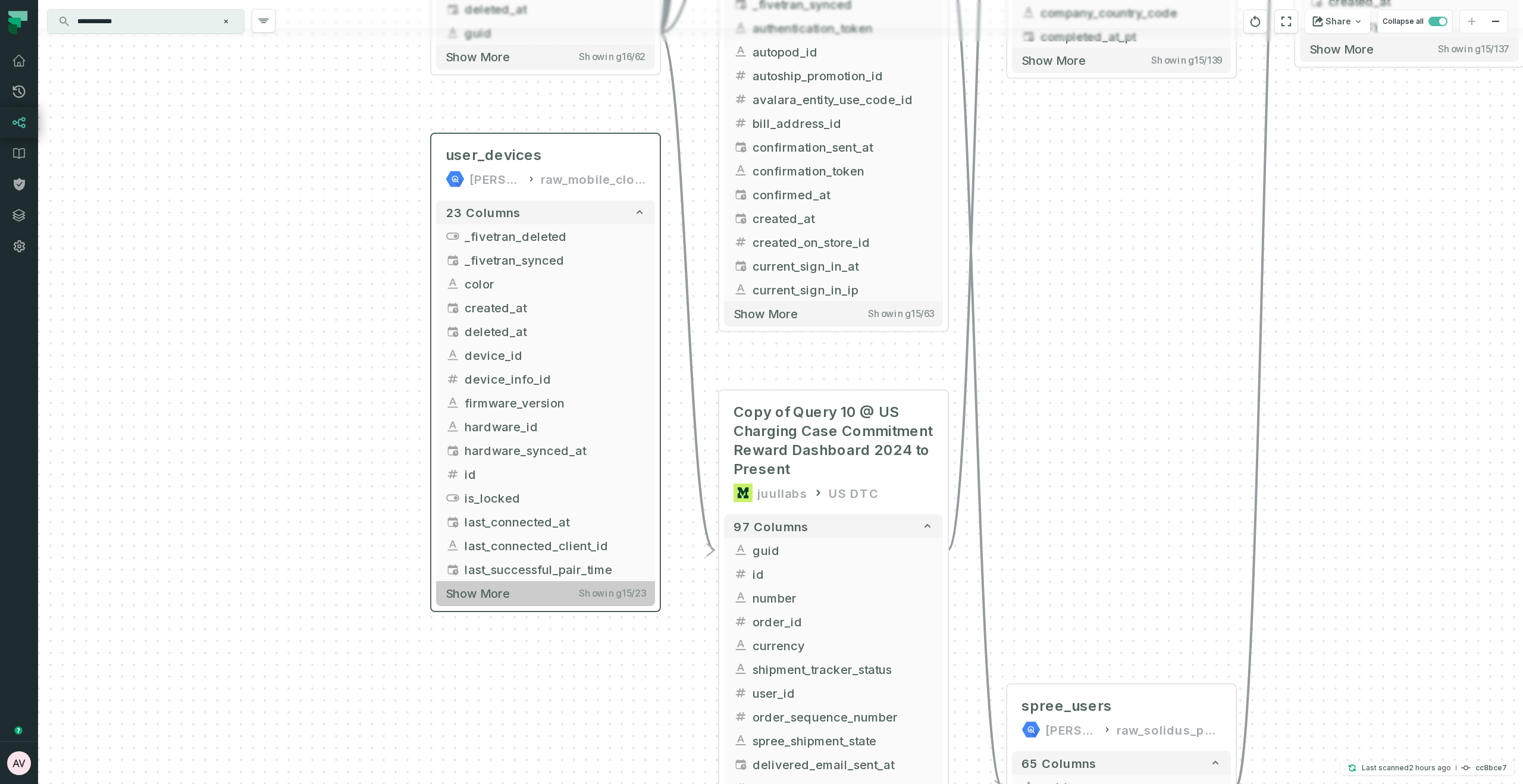
click at [520, 595] on button "Show more Showing 15 / 23" at bounding box center [545, 593] width 219 height 24
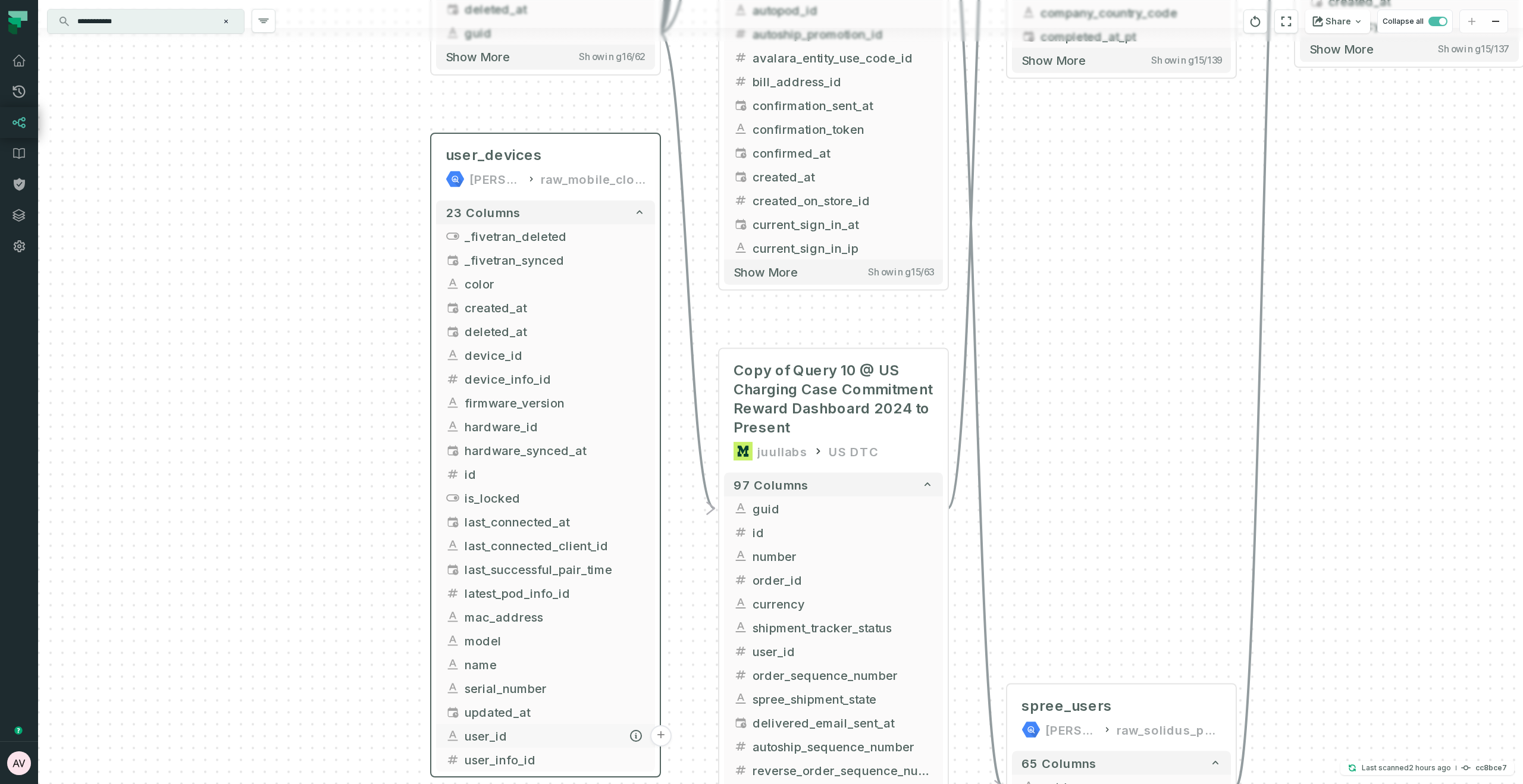
click at [662, 734] on button "+" at bounding box center [661, 735] width 21 height 21
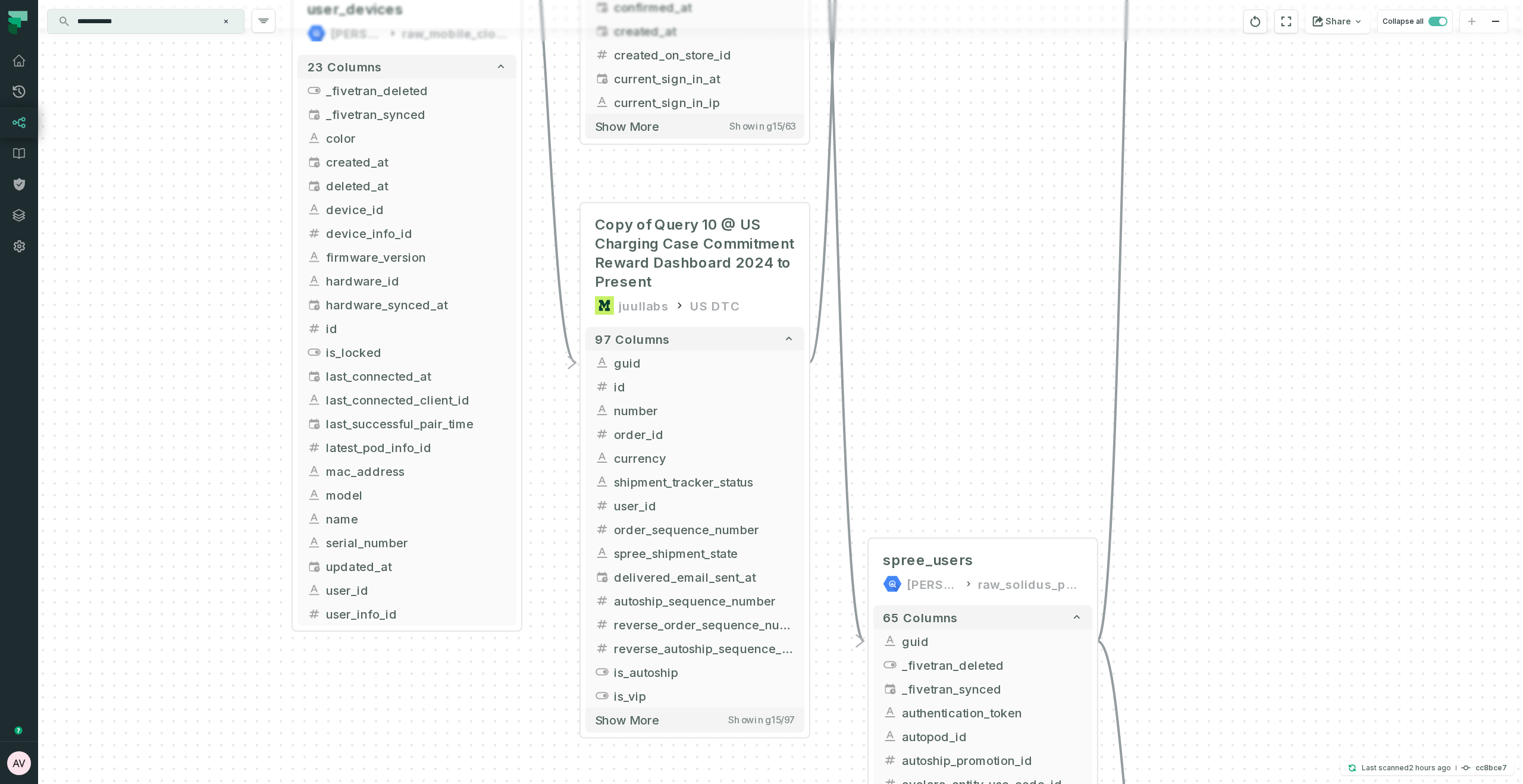
drag, startPoint x: 219, startPoint y: 399, endPoint x: 217, endPoint y: 392, distance: 7.3
click at [216, 391] on div "+ INC-422 T&C not visible to Chrome MODE ANALYTICS CORE - Team Tools 81 columns…" at bounding box center [781, 392] width 1485 height 784
click at [522, 590] on button "+" at bounding box center [522, 589] width 21 height 21
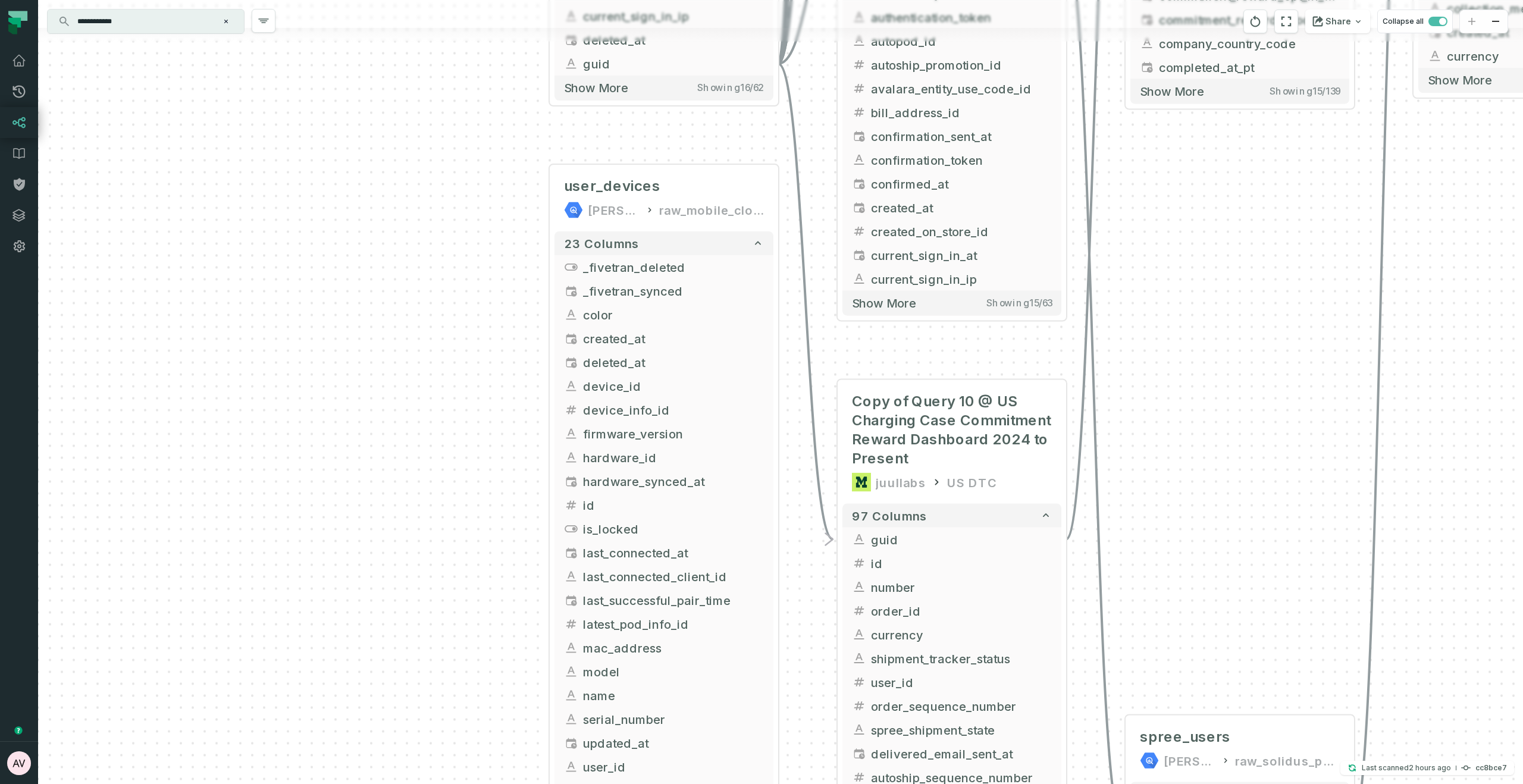
drag, startPoint x: 113, startPoint y: 520, endPoint x: 458, endPoint y: 507, distance: 345.2
click at [458, 507] on div "+ INC-422 T&C not visible to Chrome MODE ANALYTICS CORE - Team Tools 81 columns…" at bounding box center [781, 392] width 1485 height 784
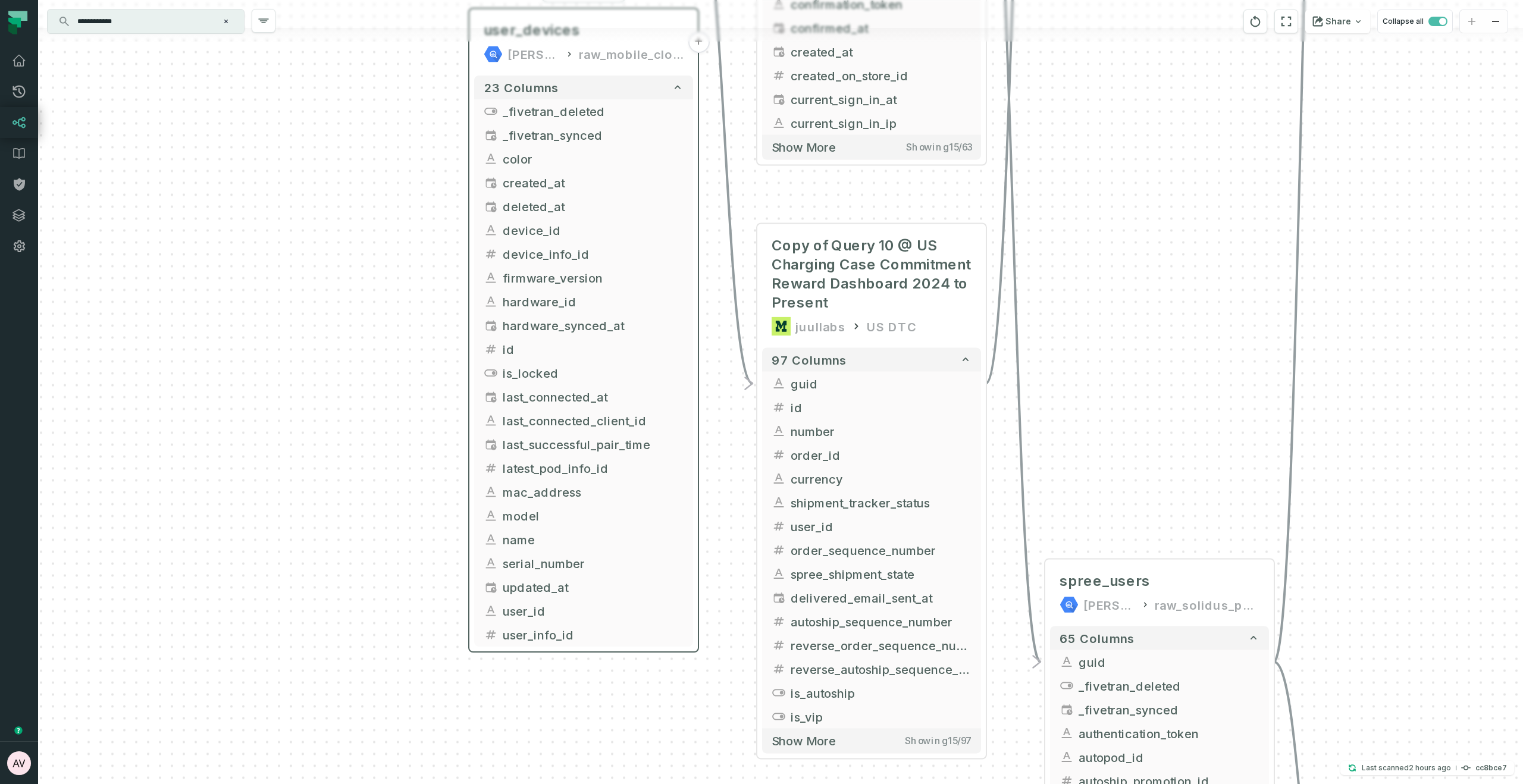
drag, startPoint x: 703, startPoint y: 198, endPoint x: 616, endPoint y: 45, distance: 176.0
click at [616, 45] on div "user_devices juul-warehouse raw_mobile_cloud_production_v2_public" at bounding box center [583, 42] width 219 height 57
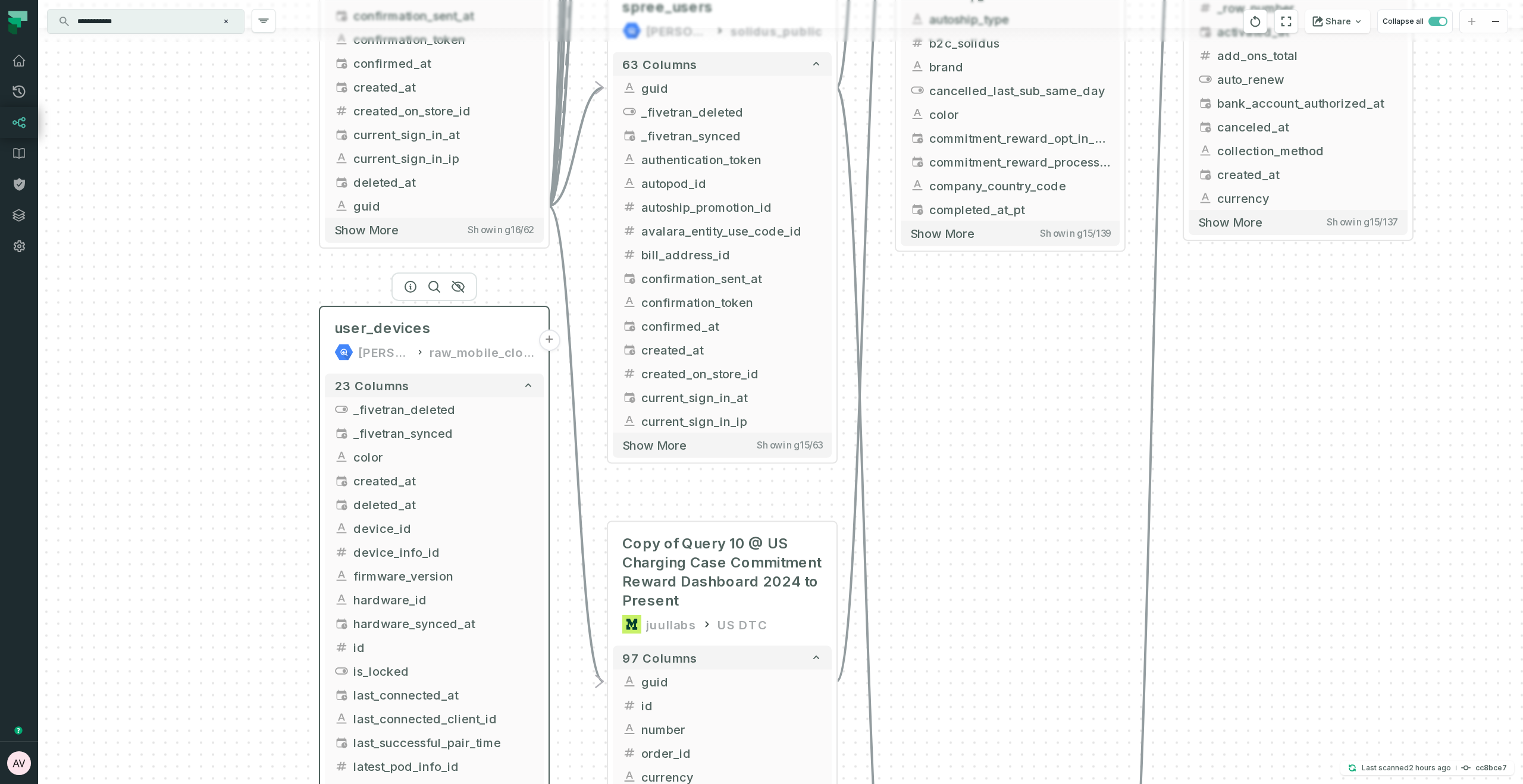
drag, startPoint x: 602, startPoint y: 115, endPoint x: 470, endPoint y: 348, distance: 267.8
click at [470, 348] on div "raw_mobile_cloud_production_v2_public" at bounding box center [481, 352] width 104 height 19
click at [549, 345] on button "+" at bounding box center [548, 341] width 21 height 21
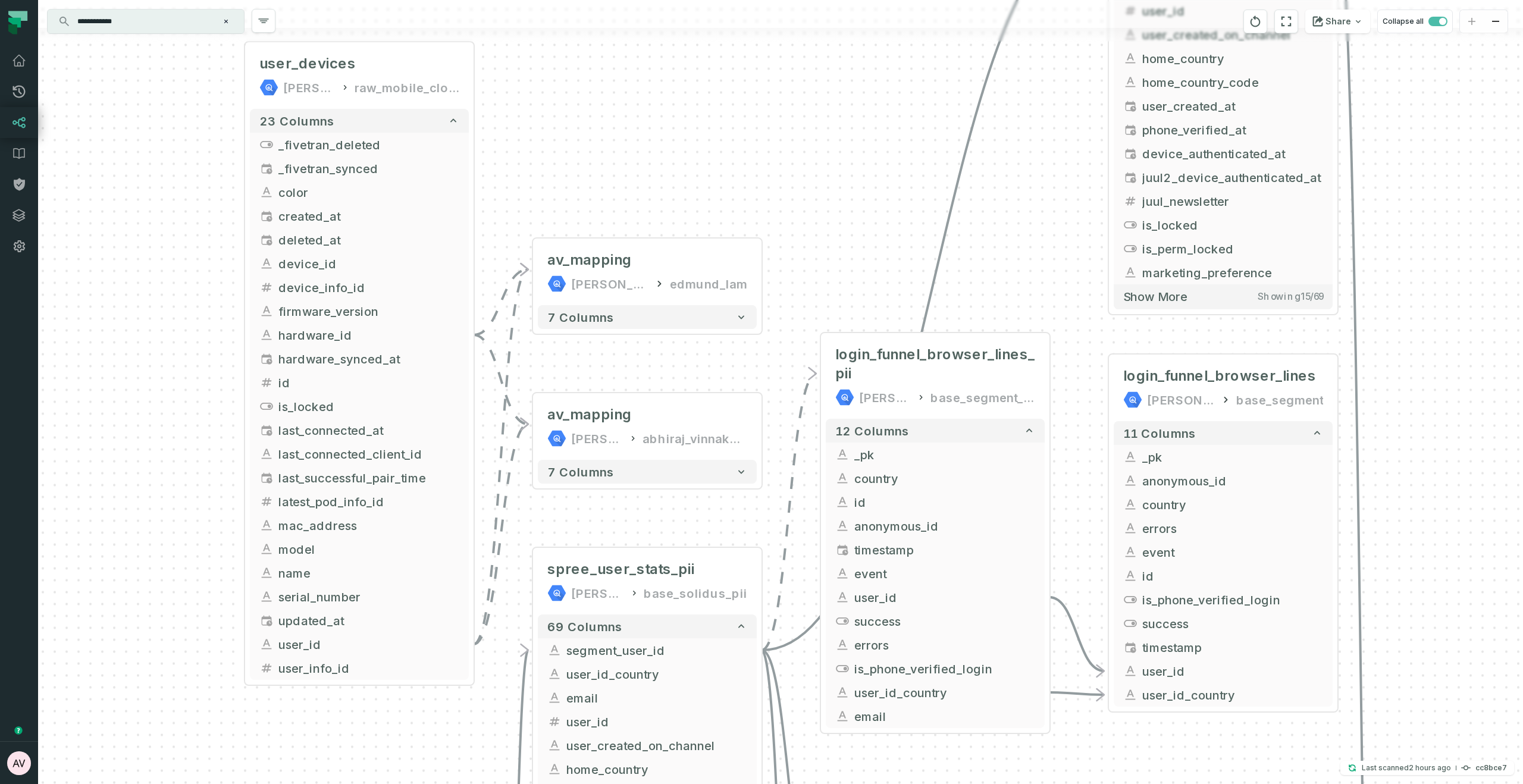
drag, startPoint x: 678, startPoint y: 222, endPoint x: 502, endPoint y: 127, distance: 200.0
click at [544, 161] on div "+ av_mapping juul-sandbox edmund_lam 7 columns + av_mapping juul-sandbox abhira…" at bounding box center [781, 392] width 1485 height 784
click at [670, 366] on icon "button" at bounding box center [671, 369] width 14 height 14
click at [674, 212] on icon "button" at bounding box center [671, 214] width 14 height 14
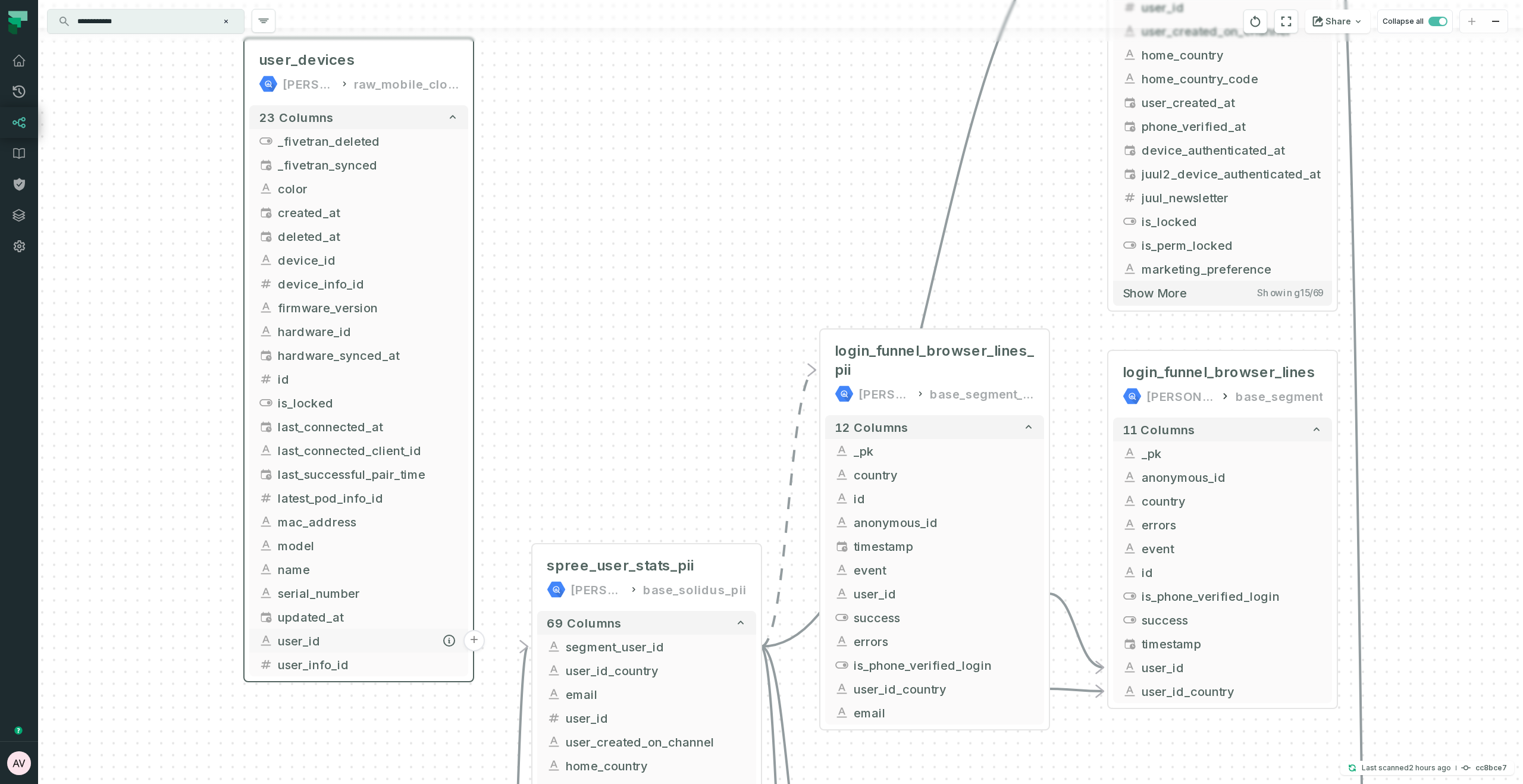
click at [472, 642] on button "+" at bounding box center [474, 640] width 21 height 21
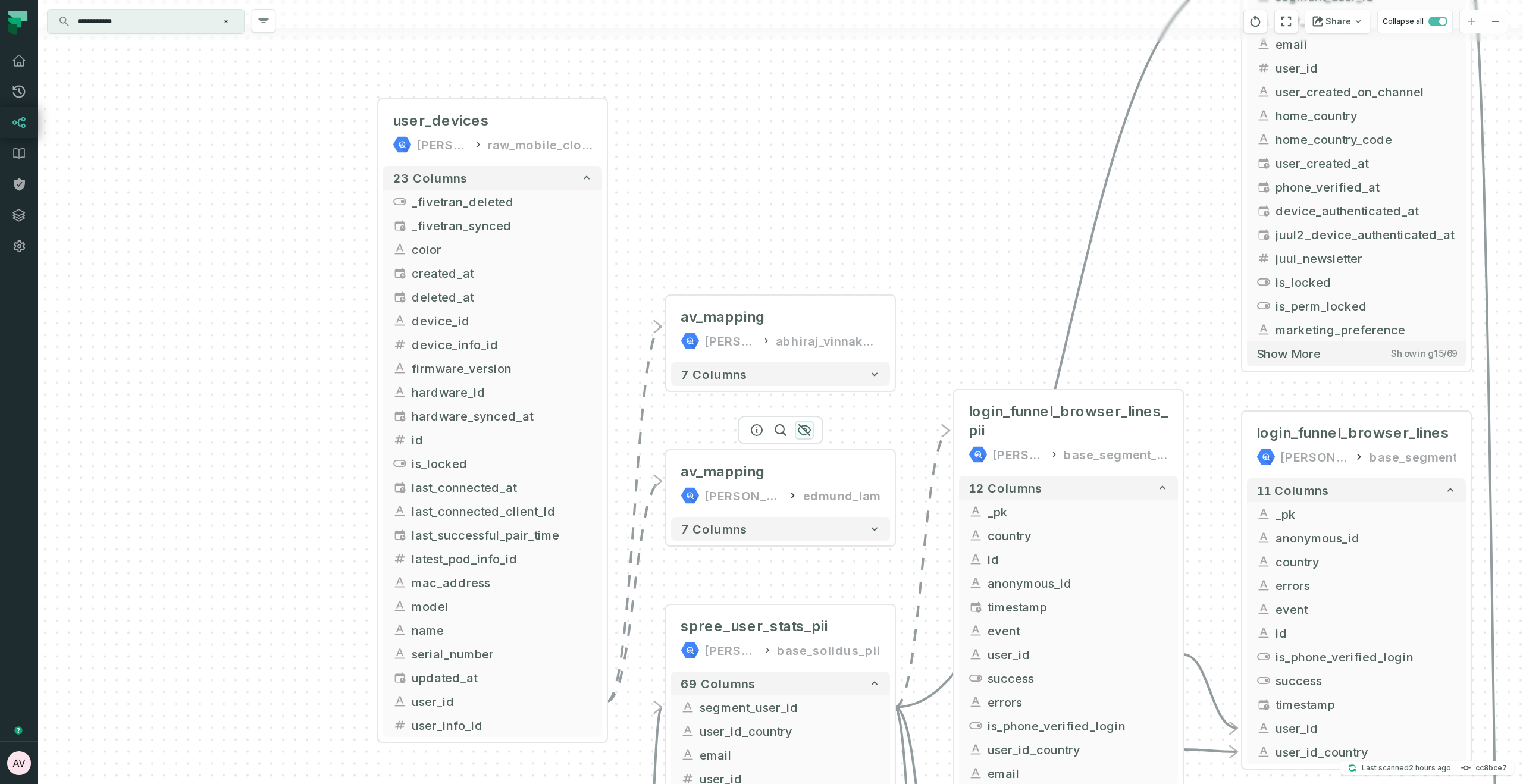
click at [807, 431] on icon "button" at bounding box center [804, 430] width 14 height 14
click at [807, 277] on icon "button" at bounding box center [804, 275] width 14 height 14
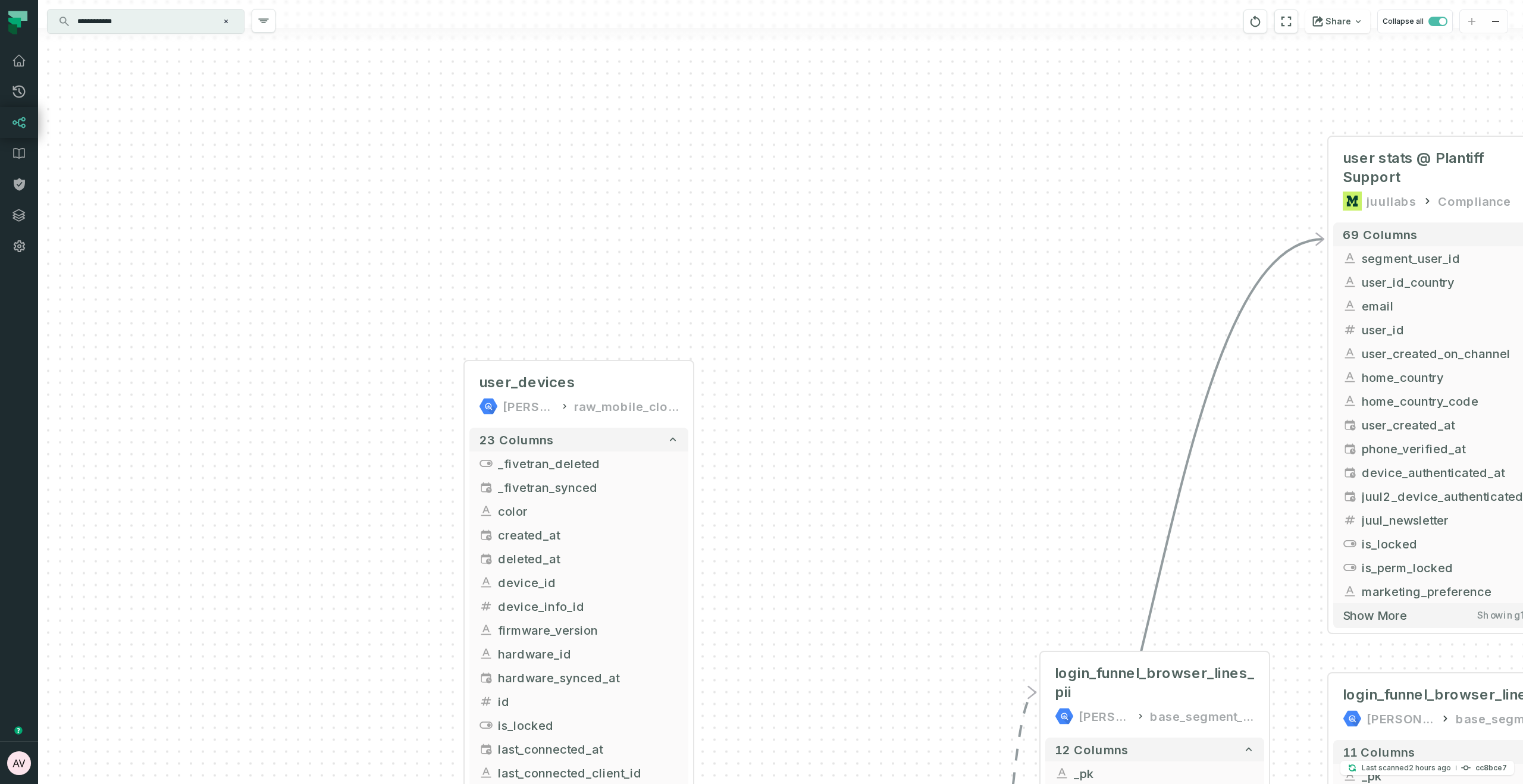
drag, startPoint x: 339, startPoint y: 549, endPoint x: 362, endPoint y: 563, distance: 26.9
click at [351, 564] on div "+ INC-422 T&C not visible to Chrome MODE ANALYTICS CORE - Team Tools 81 columns…" at bounding box center [781, 392] width 1485 height 784
click at [231, 23] on button "Clear search query" at bounding box center [226, 21] width 11 height 11
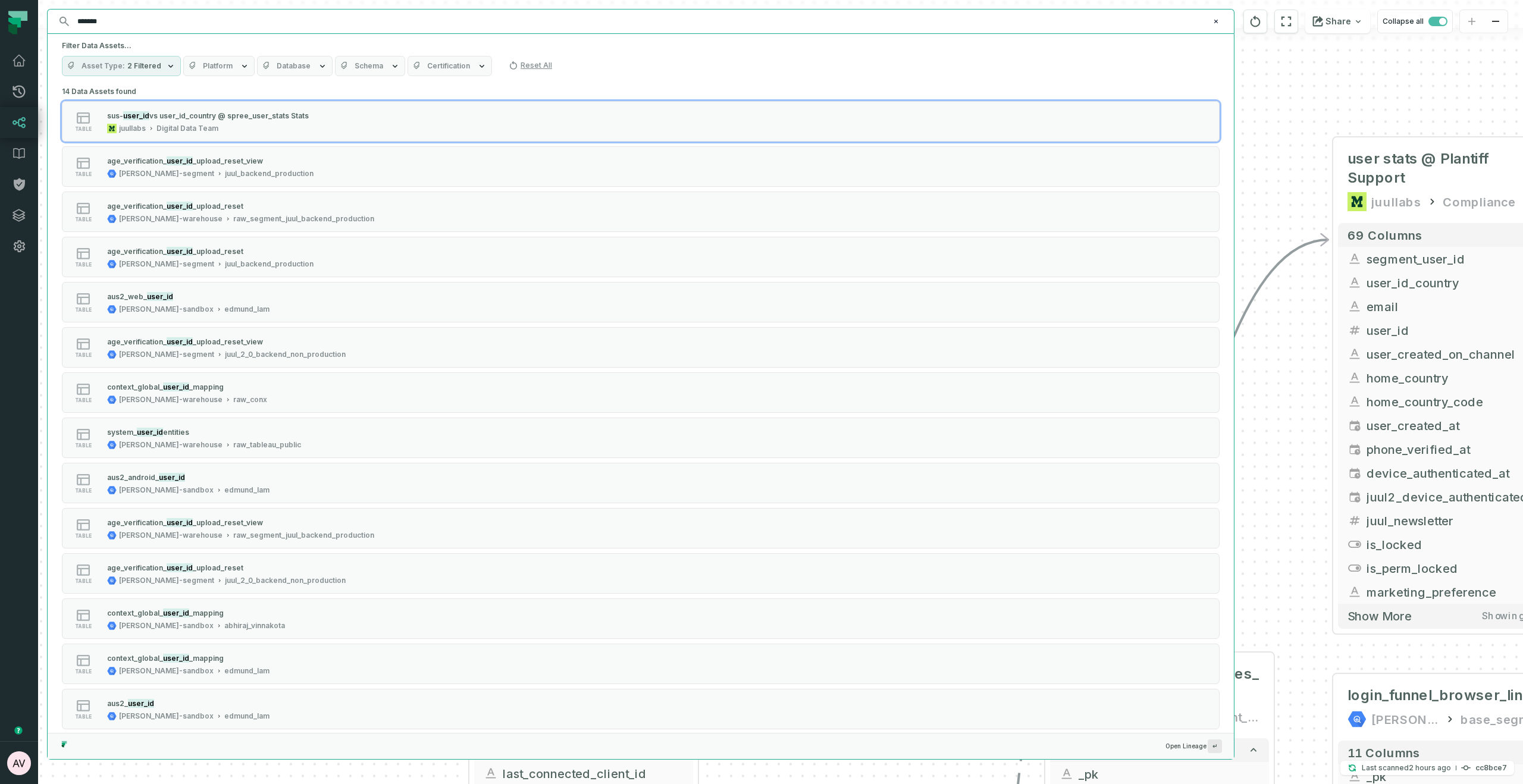
type input "*******"
click at [318, 68] on icon "button" at bounding box center [323, 66] width 10 height 10
click at [332, 148] on label "bigquery-public-data" at bounding box center [333, 159] width 162 height 24
click at [269, 154] on button "bigquery-public-data" at bounding box center [264, 159] width 10 height 10
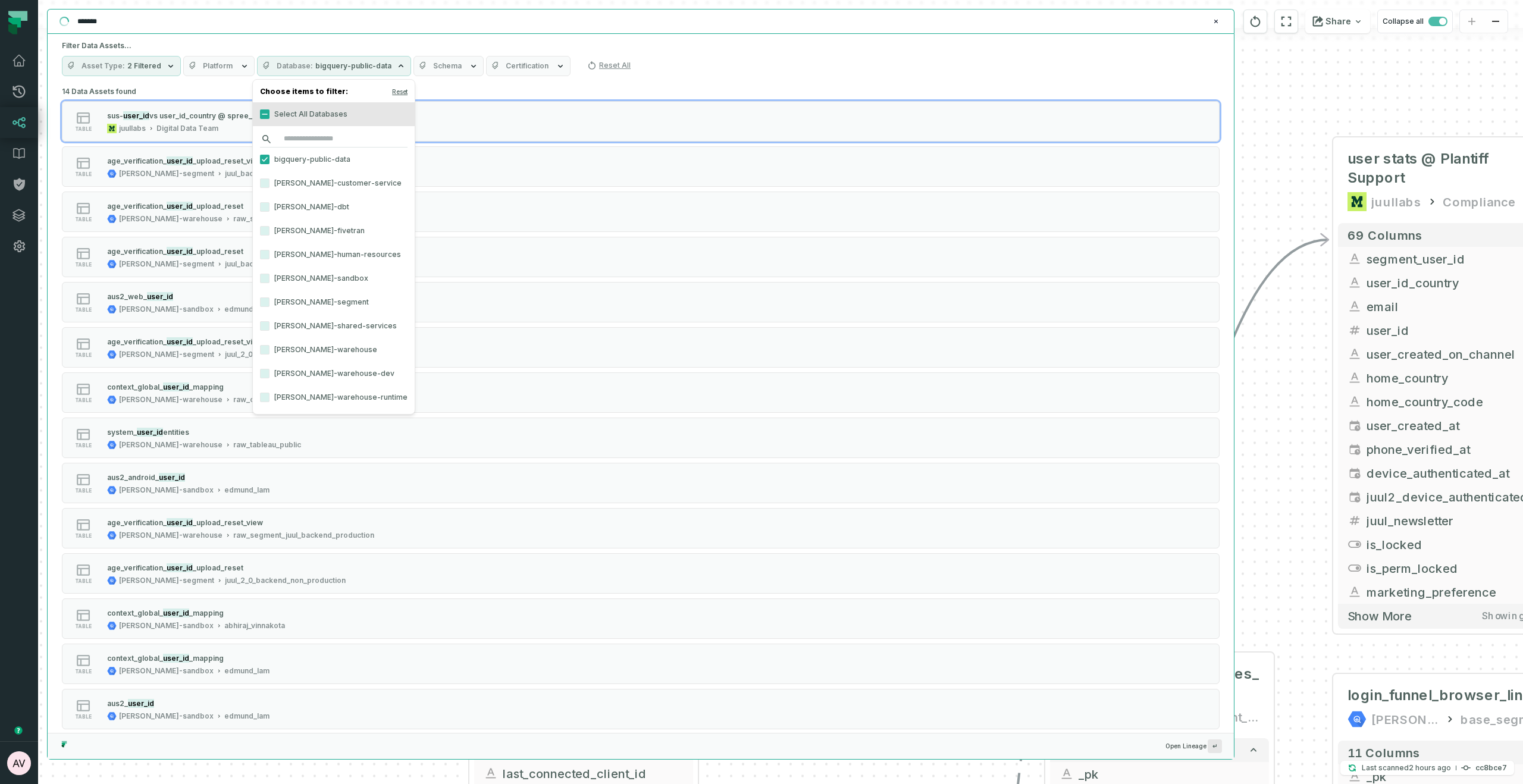
click at [332, 139] on input "search" at bounding box center [333, 139] width 148 height 16
click at [263, 158] on button "bigquery-public-data" at bounding box center [264, 159] width 10 height 10
click at [300, 142] on input "search" at bounding box center [333, 139] width 148 height 16
type input "*"
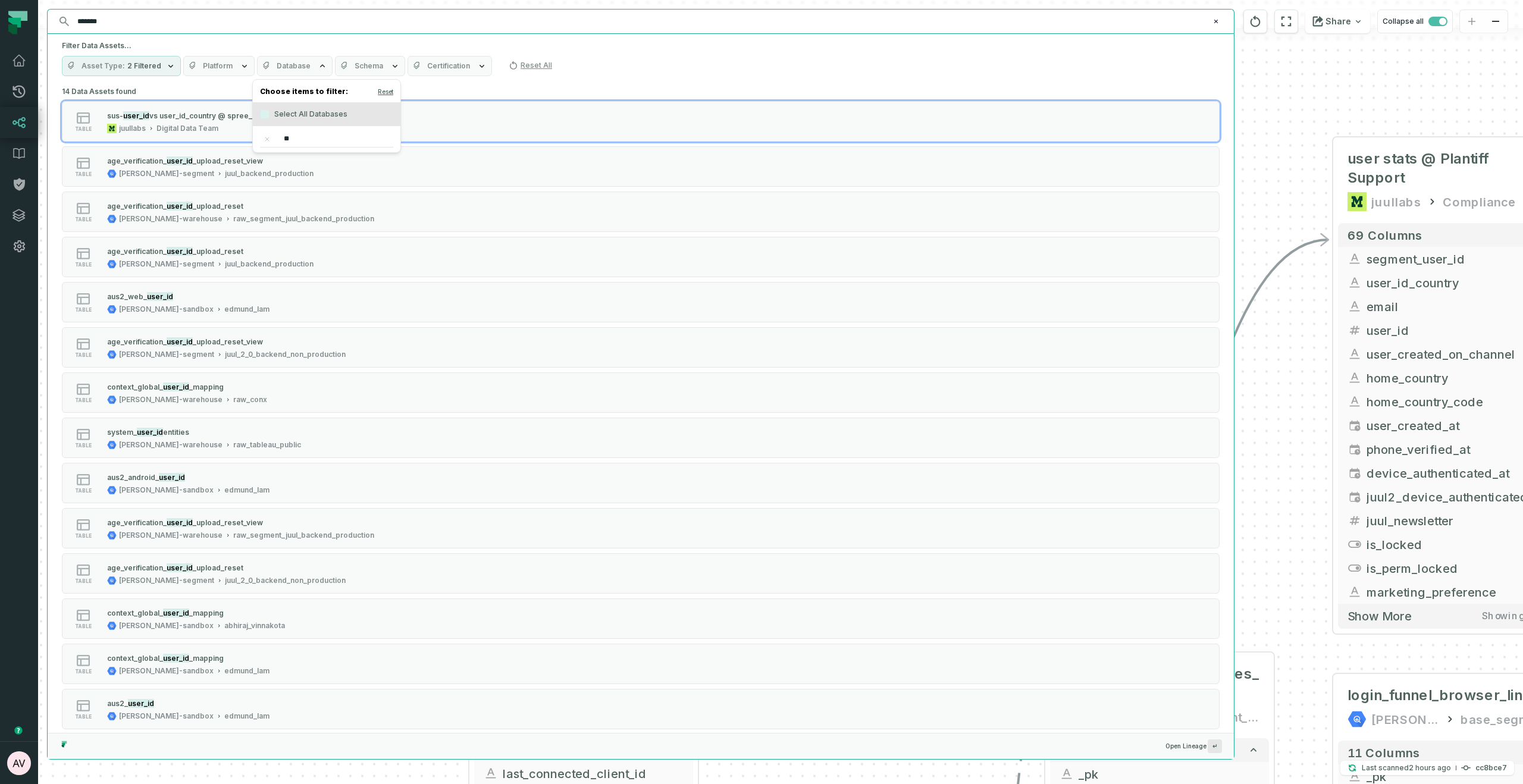
type input "*"
click at [379, 64] on button "Schema" at bounding box center [370, 65] width 70 height 20
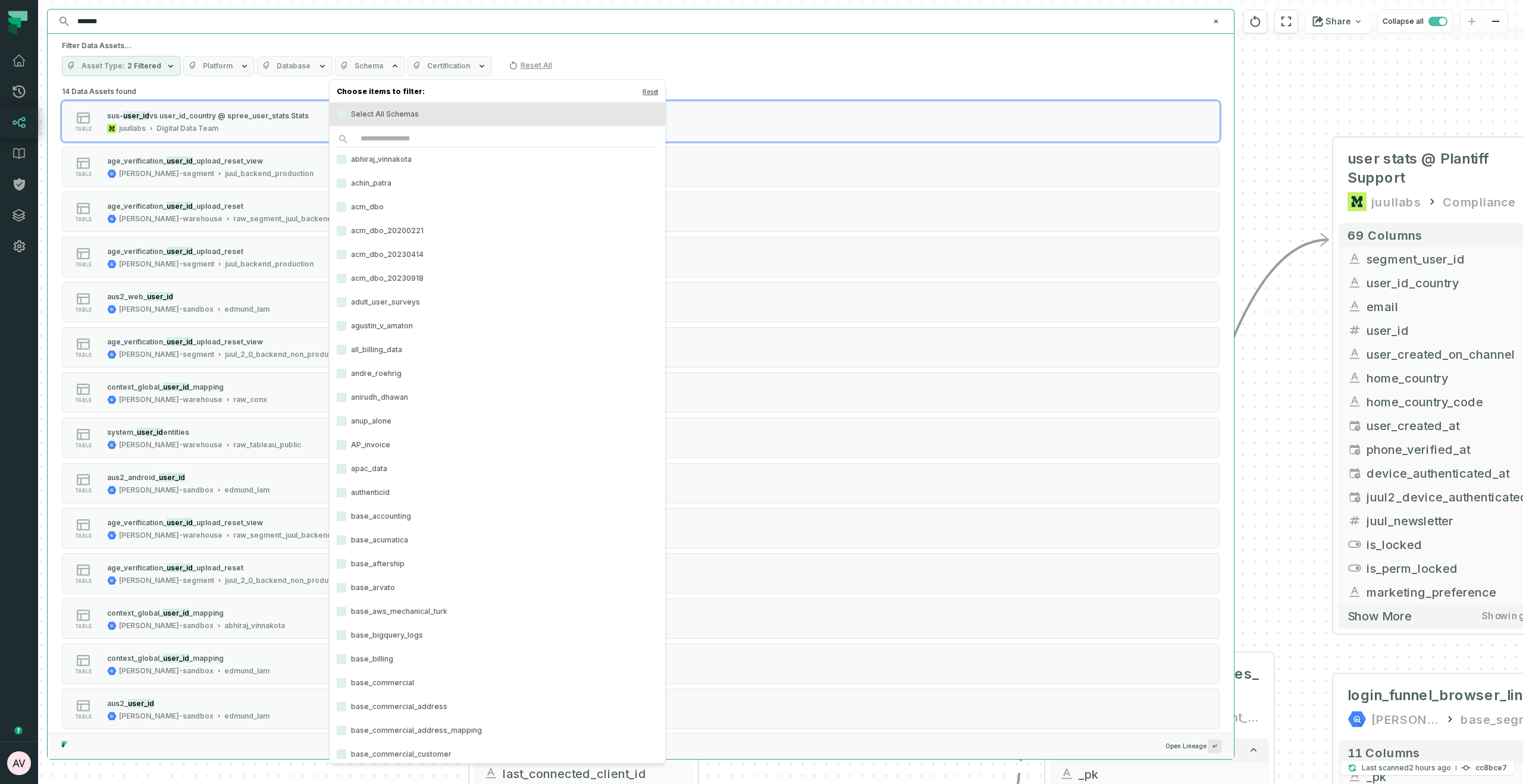
click at [379, 65] on button "Schema" at bounding box center [370, 65] width 70 height 20
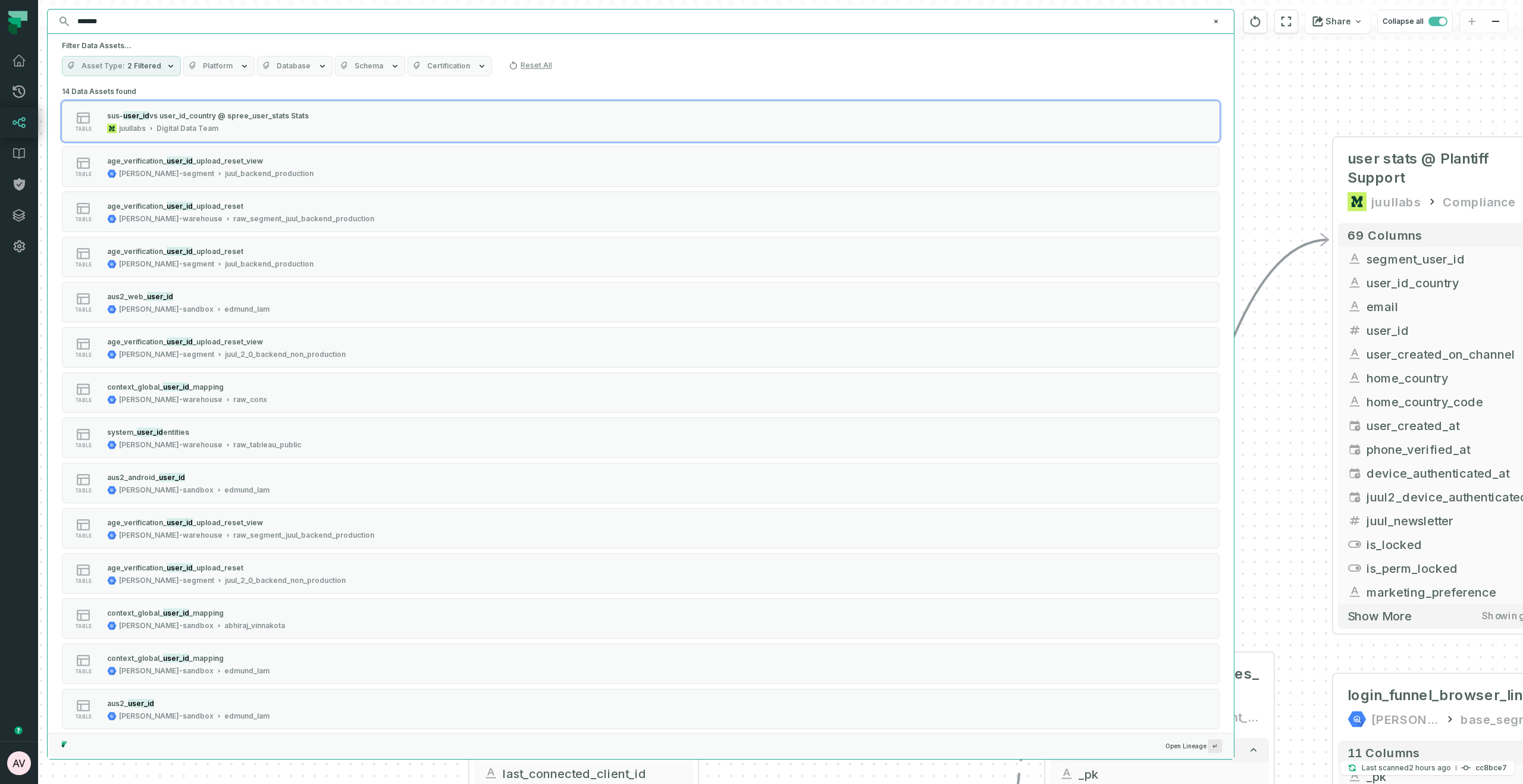
click at [379, 65] on button "Schema" at bounding box center [370, 65] width 70 height 20
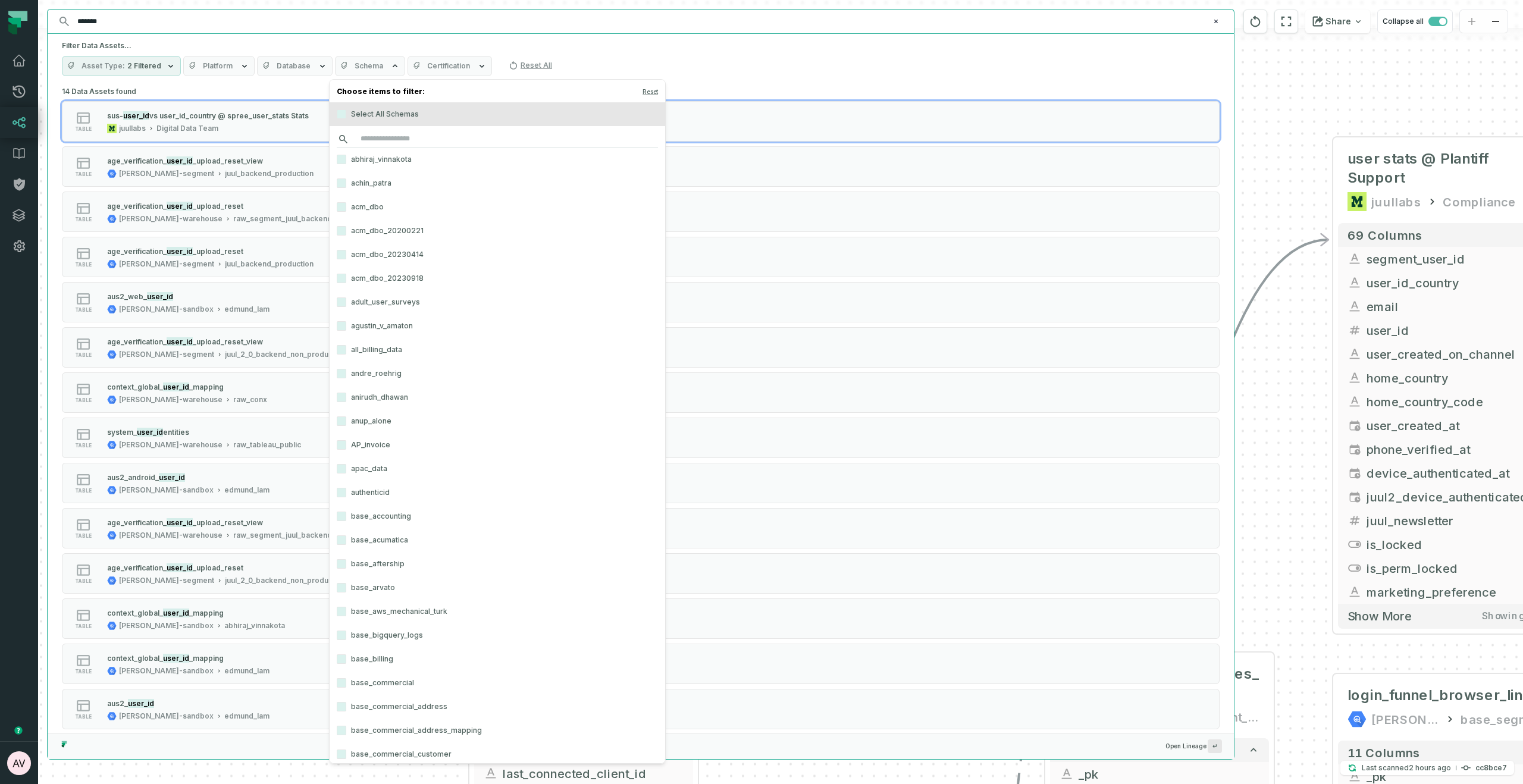
click at [428, 141] on input "search" at bounding box center [497, 139] width 321 height 16
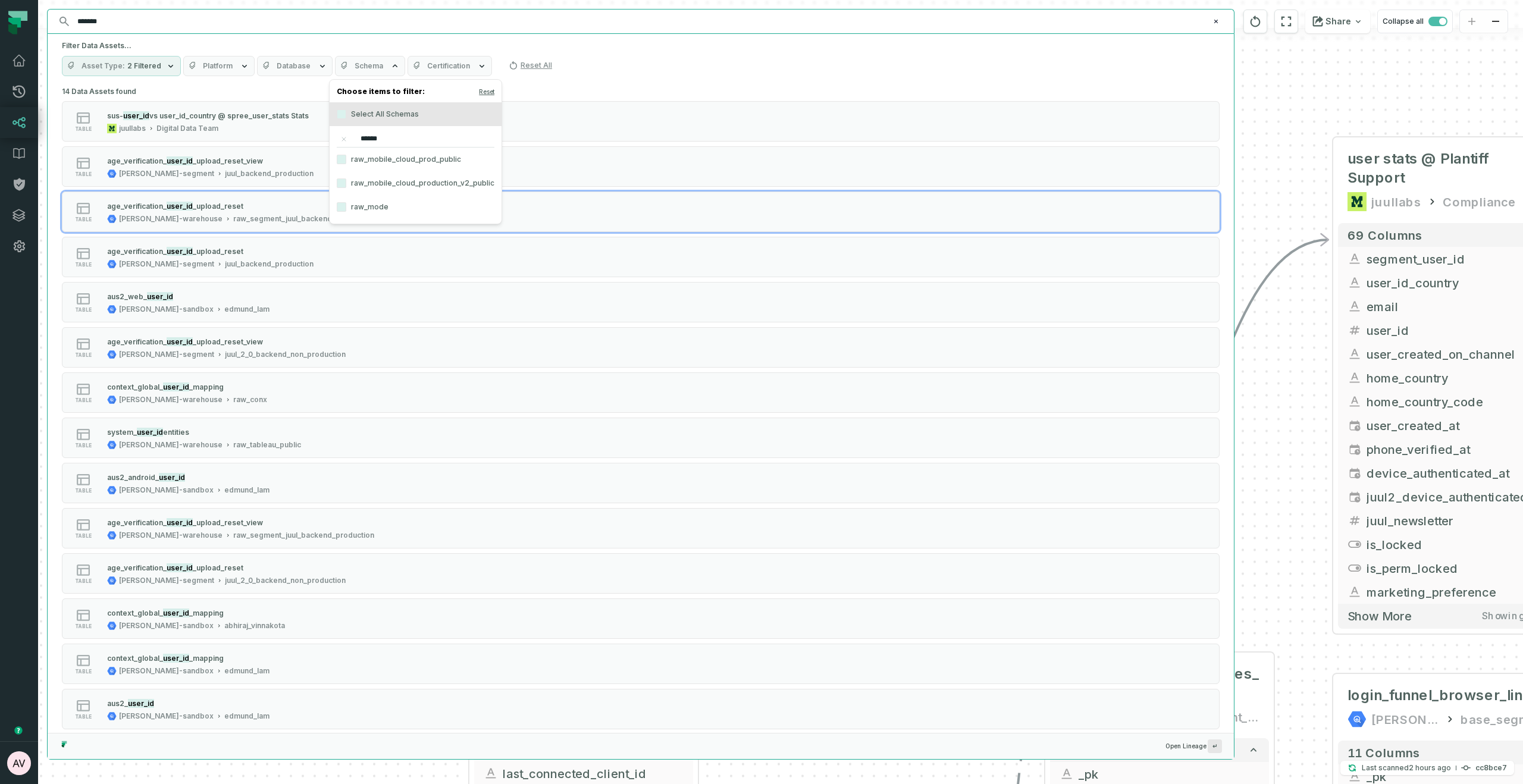
type input "******"
click at [416, 188] on label "raw_mobile_cloud_production_v2_public" at bounding box center [415, 183] width 171 height 24
click at [346, 188] on button "raw_mobile_cloud_production_v2_public" at bounding box center [342, 183] width 10 height 10
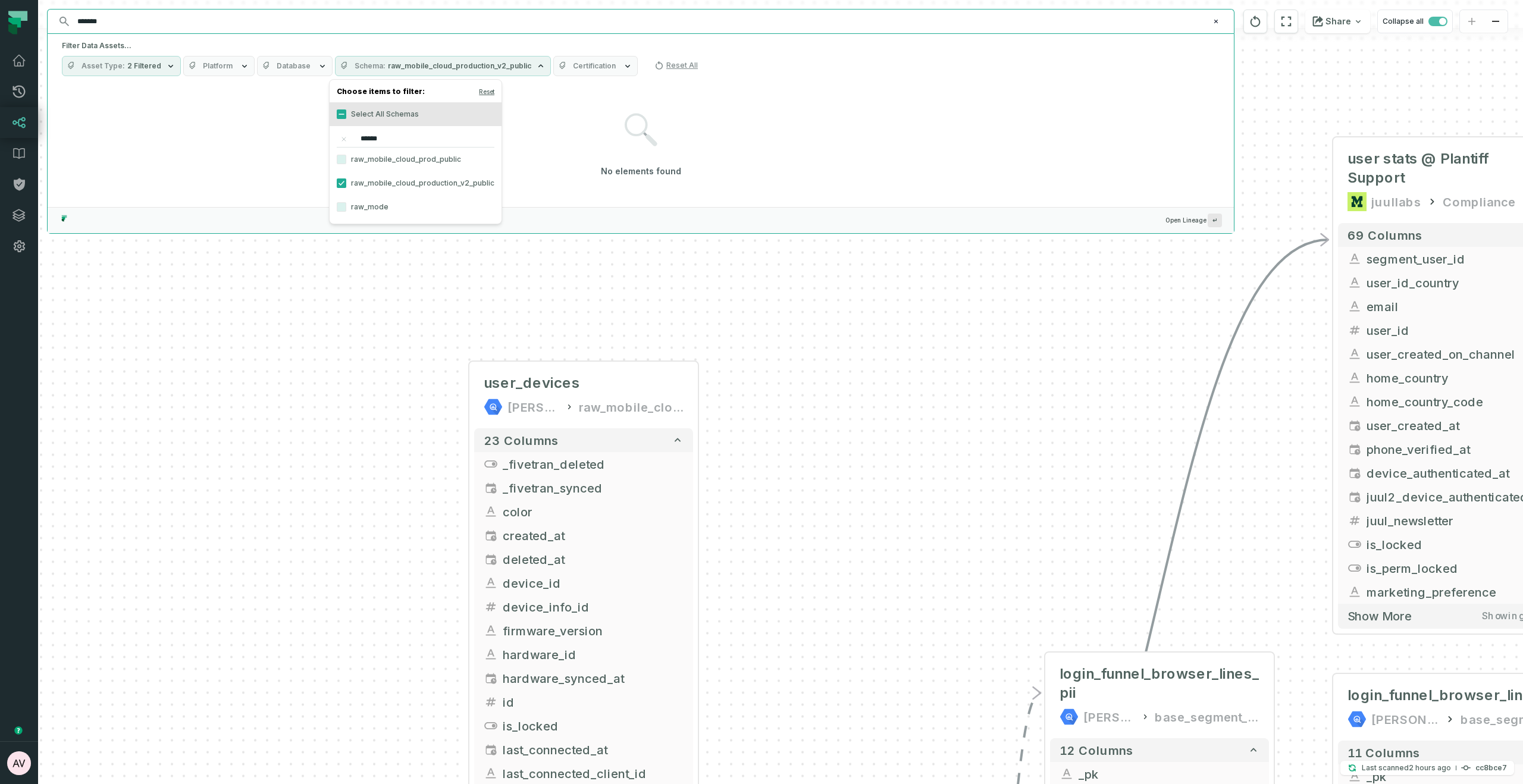
click at [892, 424] on div "+ INC-422 T&C not visible to Chrome MODE ANALYTICS CORE - Team Tools 81 columns…" at bounding box center [781, 392] width 1485 height 784
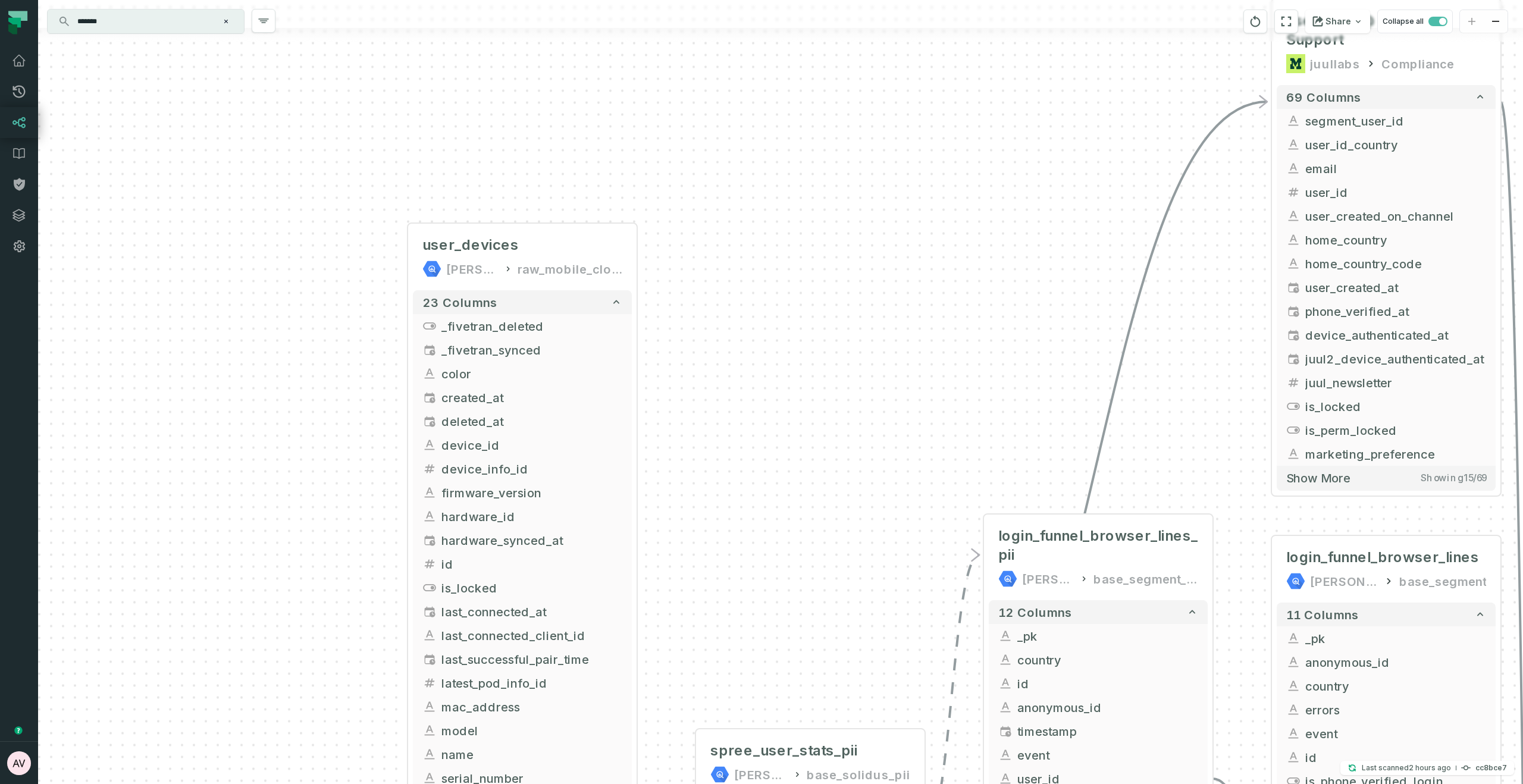
drag, startPoint x: 892, startPoint y: 427, endPoint x: 828, endPoint y: 278, distance: 162.2
click at [828, 278] on div "+ INC-422 T&C not visible to Chrome MODE ANALYTICS CORE - Team Tools 81 columns…" at bounding box center [781, 392] width 1485 height 784
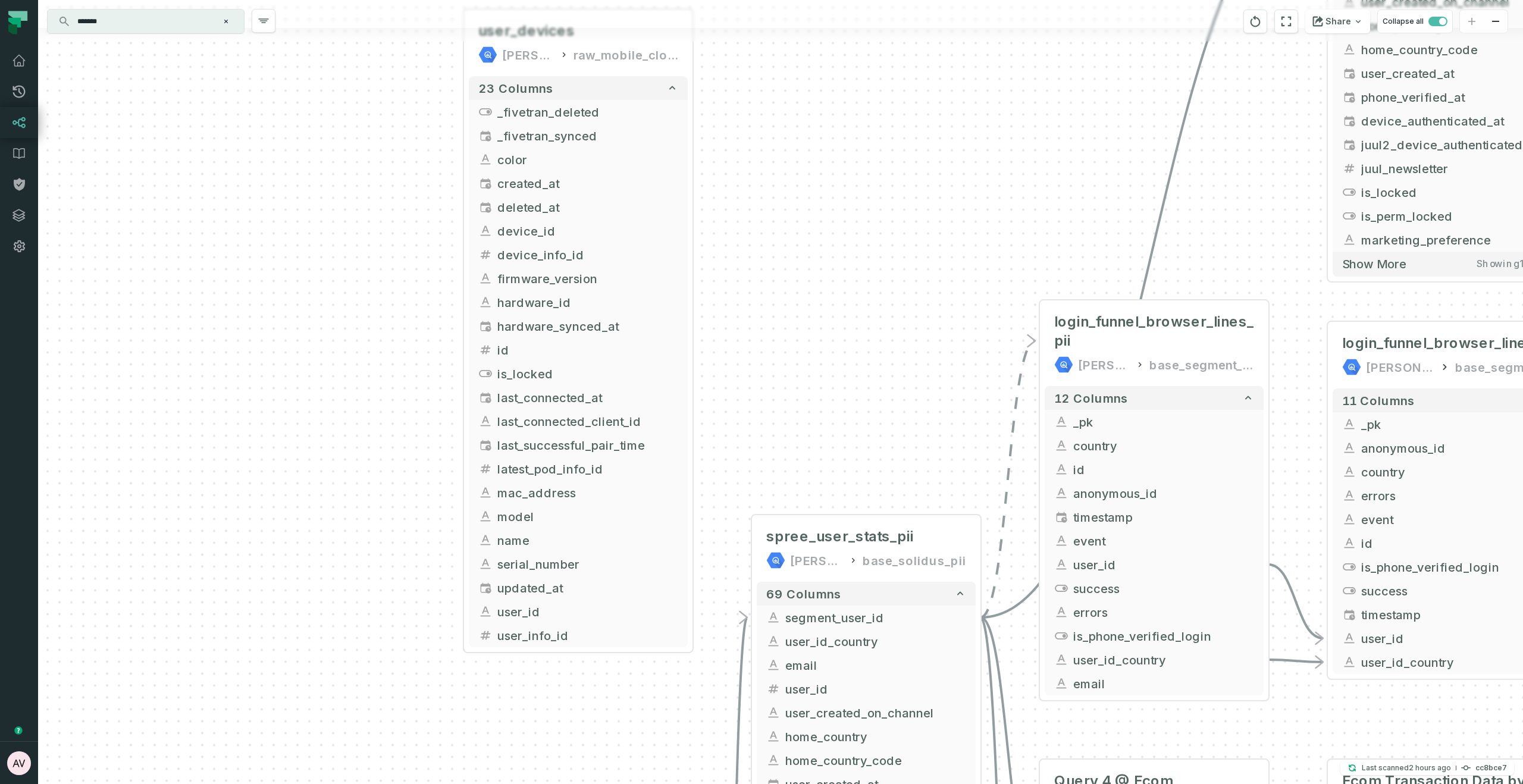
click at [829, 220] on div "+ INC-422 T&C not visible to Chrome MODE ANALYTICS CORE - Team Tools 81 columns…" at bounding box center [781, 392] width 1485 height 784
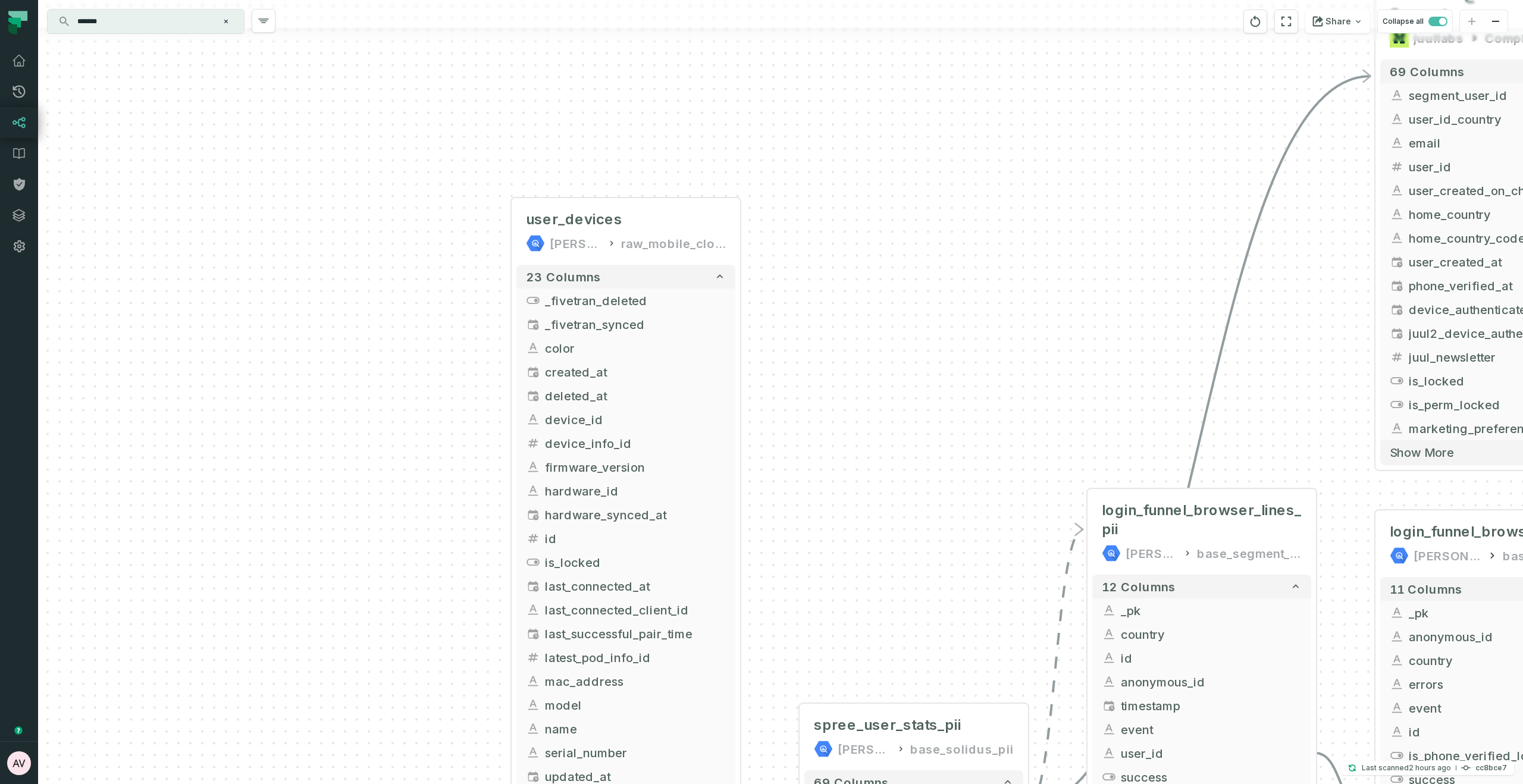
drag, startPoint x: 829, startPoint y: 220, endPoint x: 878, endPoint y: 410, distance: 196.2
click at [878, 414] on div "+ INC-422 T&C not visible to Chrome MODE ANALYTICS CORE - Team Tools 81 columns…" at bounding box center [781, 392] width 1485 height 784
click at [144, 31] on div "******* ⌘ K" at bounding box center [146, 21] width 196 height 24
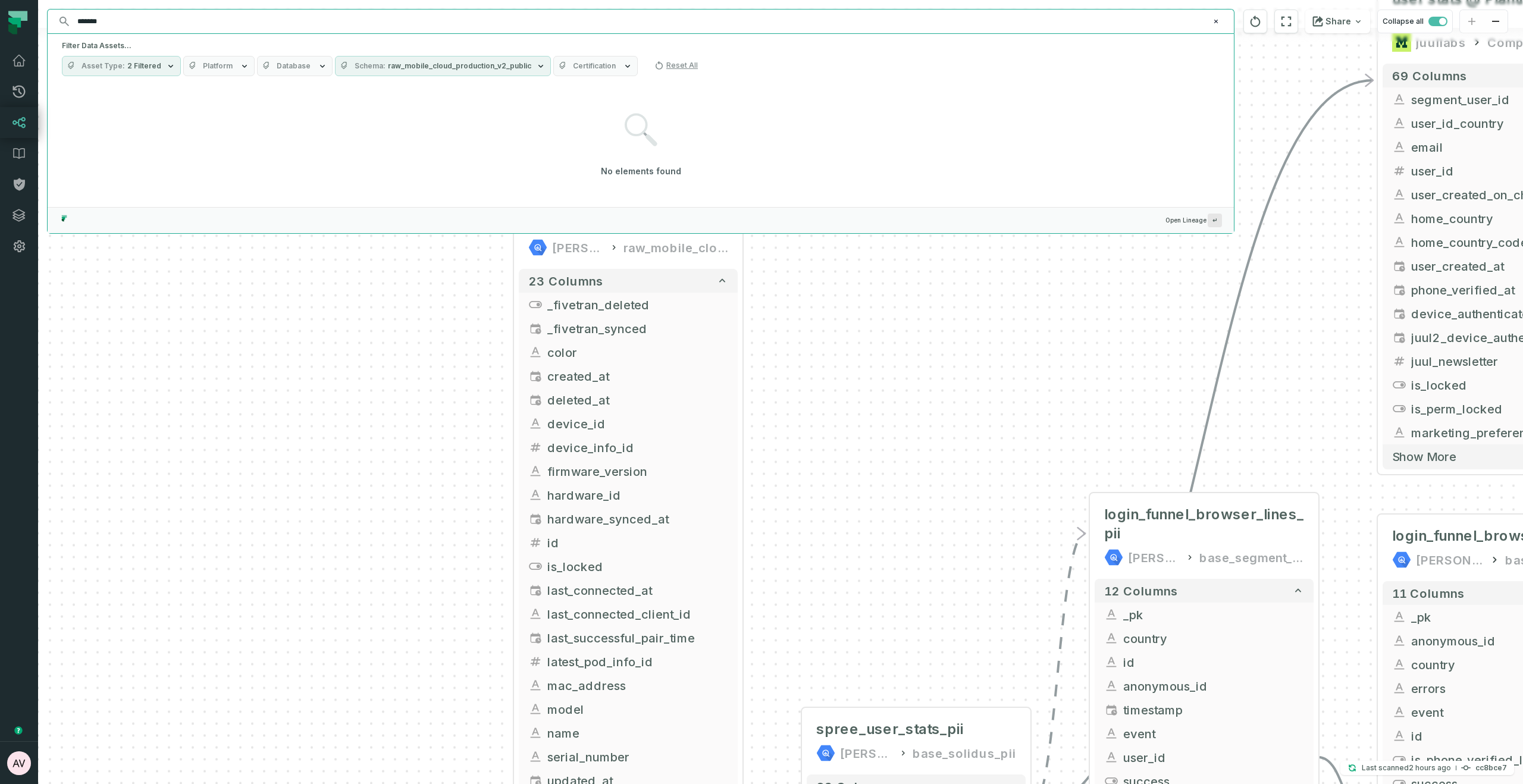
click at [120, 23] on input "*******" at bounding box center [639, 21] width 1139 height 19
click at [137, 24] on input "*******" at bounding box center [639, 21] width 1139 height 19
click at [168, 58] on button "Asset Type 2 Filtered" at bounding box center [122, 65] width 119 height 20
drag, startPoint x: 74, startPoint y: 166, endPoint x: 80, endPoint y: 148, distance: 19.0
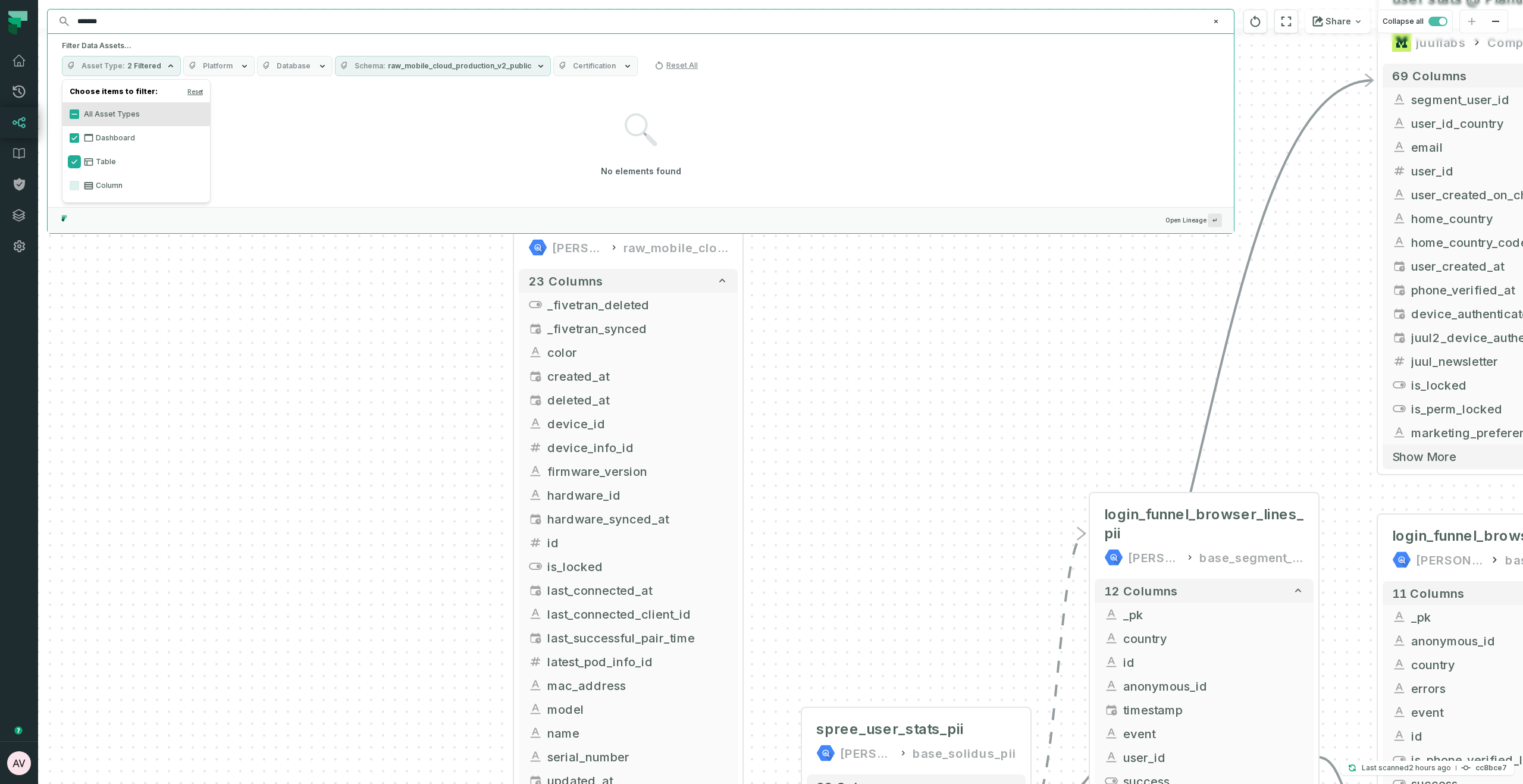
click at [75, 166] on button "Table" at bounding box center [75, 162] width 10 height 10
click at [76, 136] on button "Dashboard" at bounding box center [75, 138] width 10 height 10
click at [73, 190] on button "Column" at bounding box center [75, 186] width 10 height 10
click at [133, 19] on input "*******" at bounding box center [639, 21] width 1139 height 19
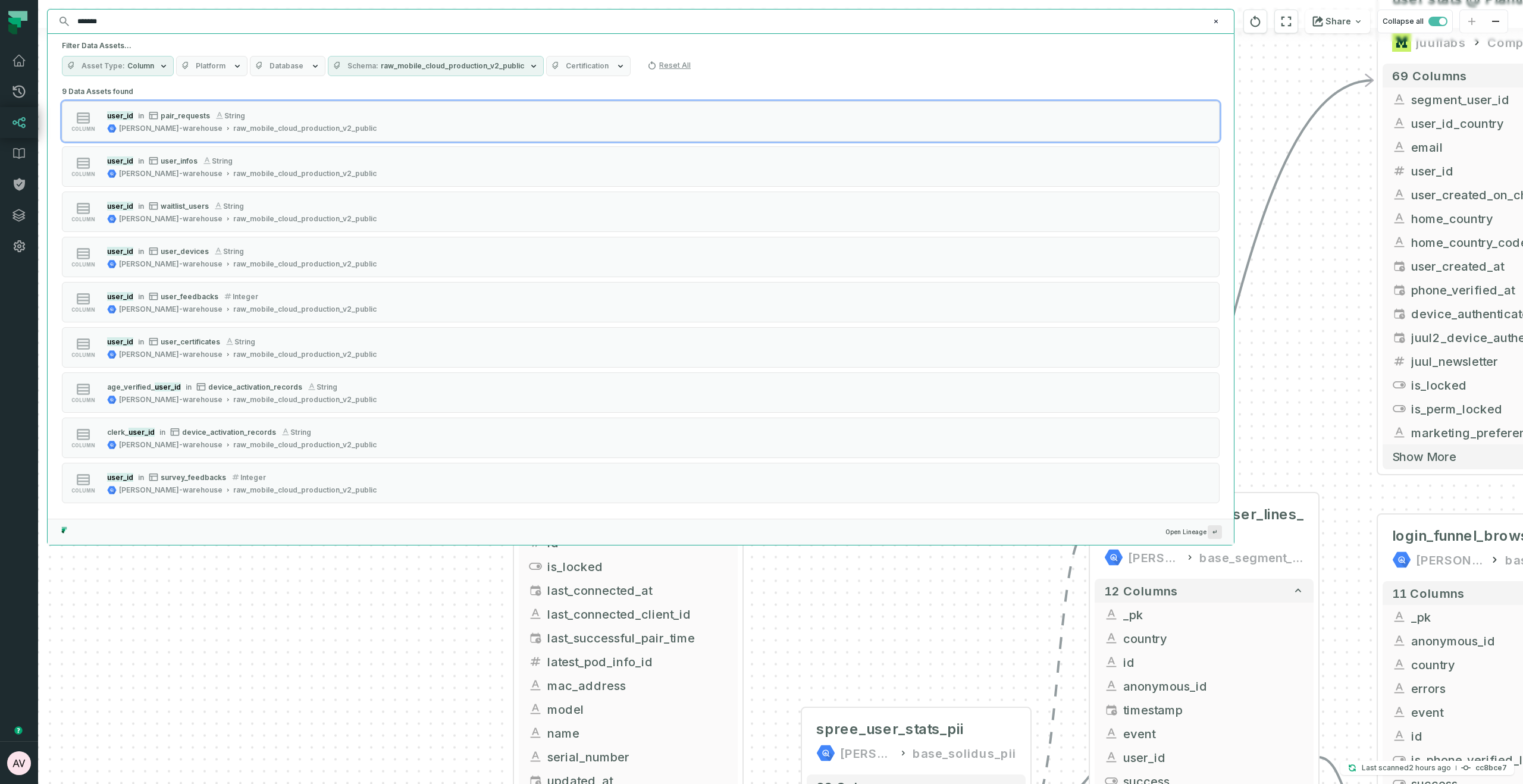
click at [181, 21] on input "*******" at bounding box center [639, 21] width 1139 height 19
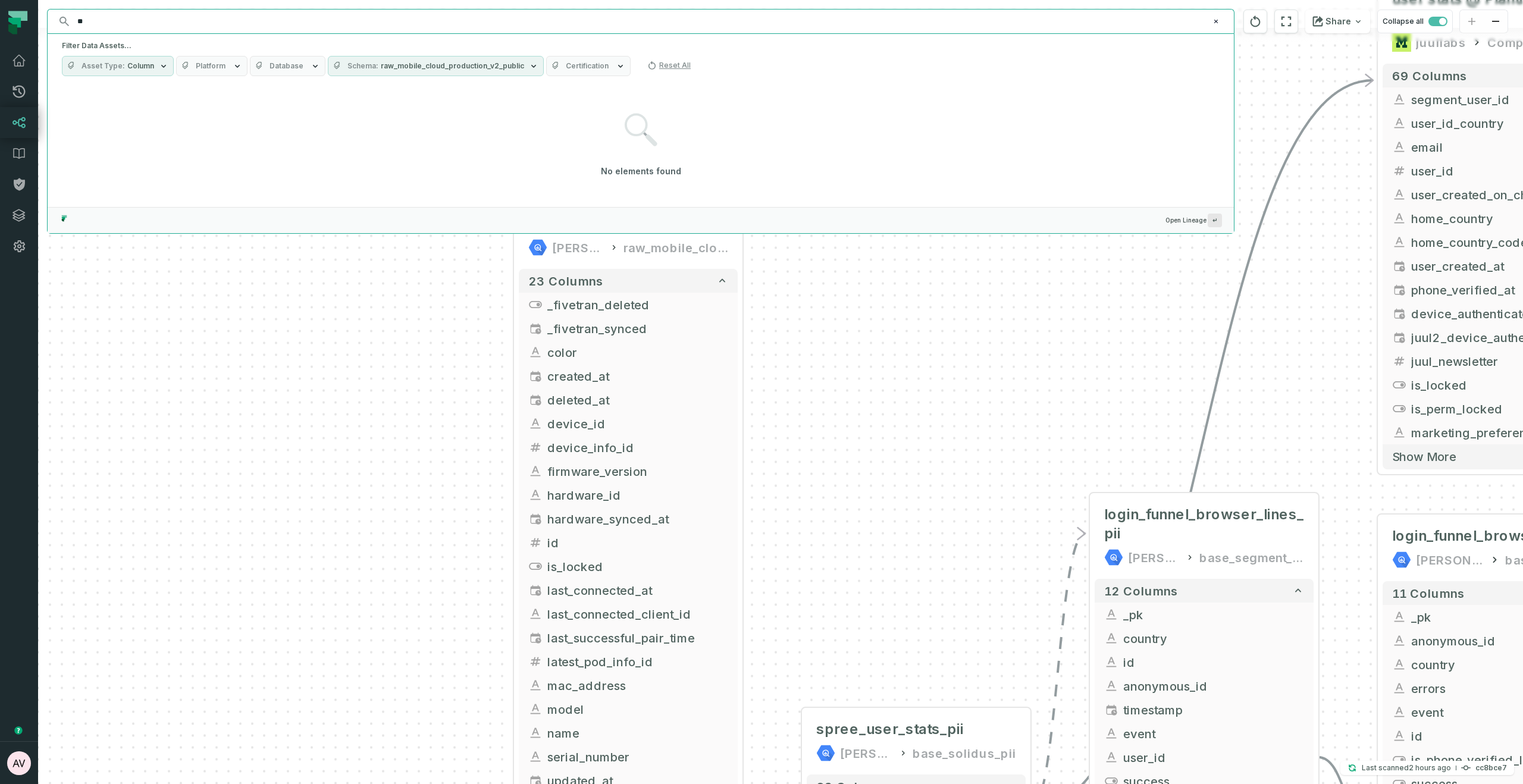
type input "*"
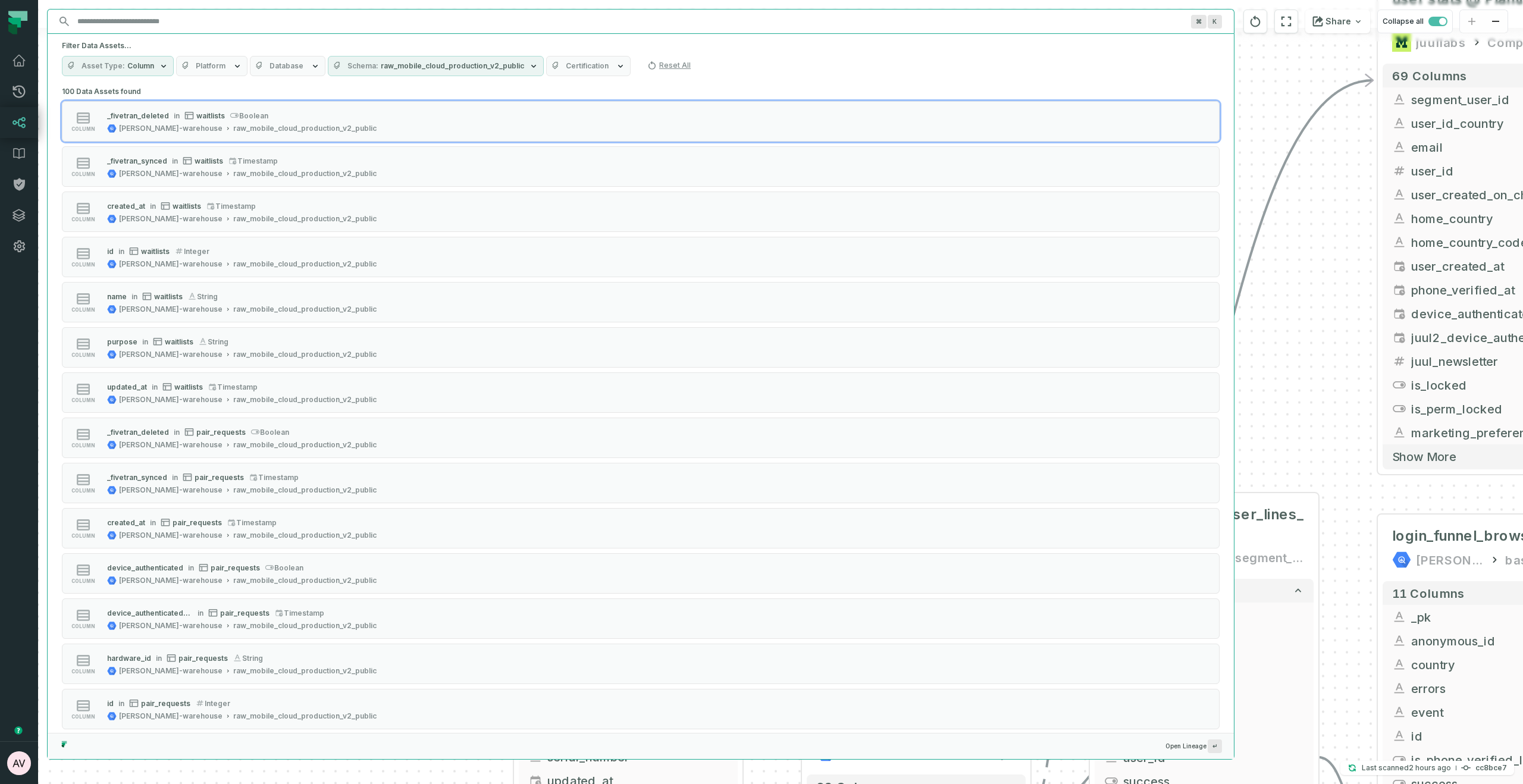
click at [1335, 177] on div "+ INC-422 T&C not visible to Chrome MODE ANALYTICS CORE - Team Tools 81 columns…" at bounding box center [781, 392] width 1485 height 784
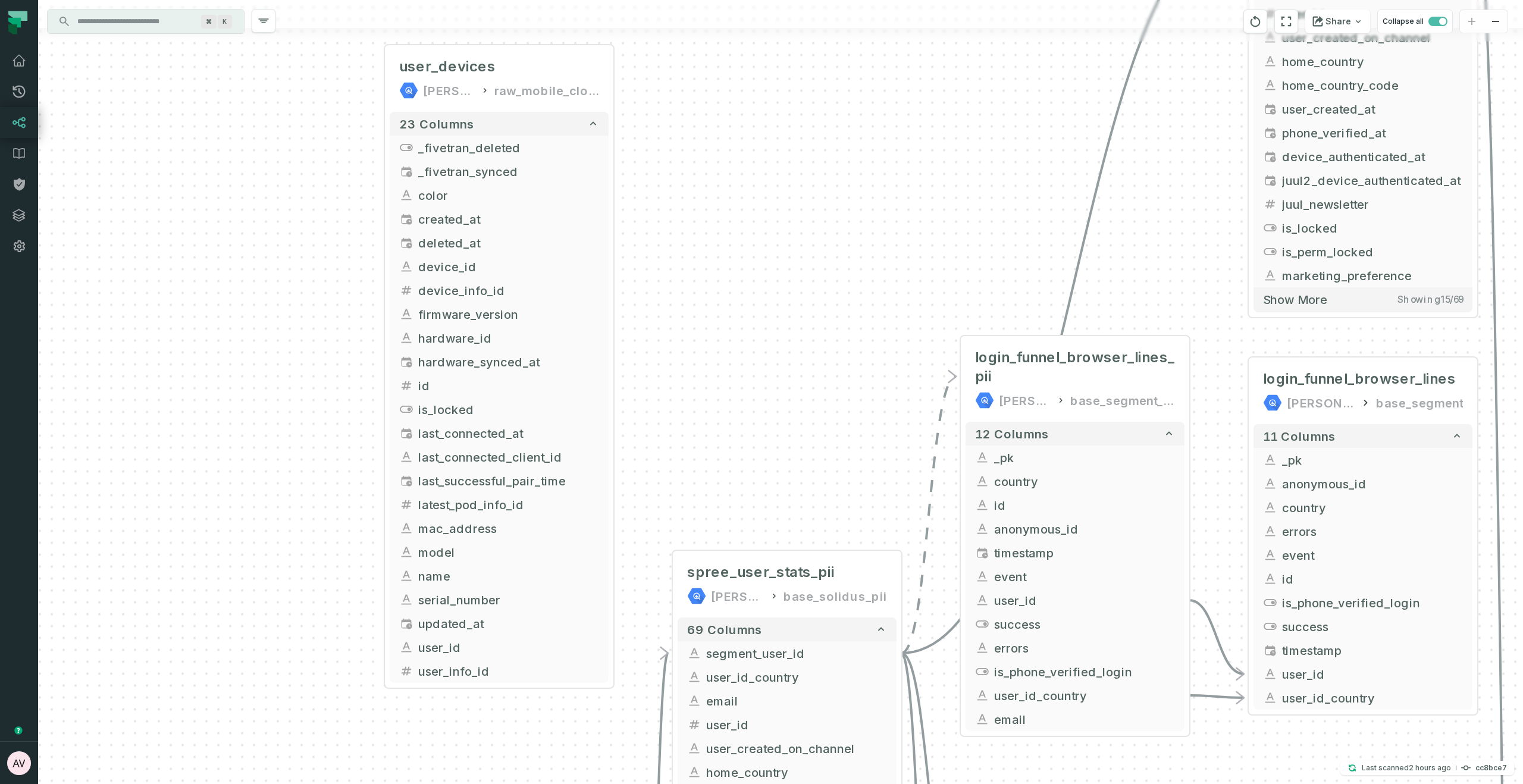
drag, startPoint x: 1004, startPoint y: 362, endPoint x: 848, endPoint y: 255, distance: 189.2
click at [856, 186] on div "+ INC-422 T&C not visible to Chrome MODE ANALYTICS CORE - Team Tools 81 columns…" at bounding box center [781, 392] width 1485 height 784
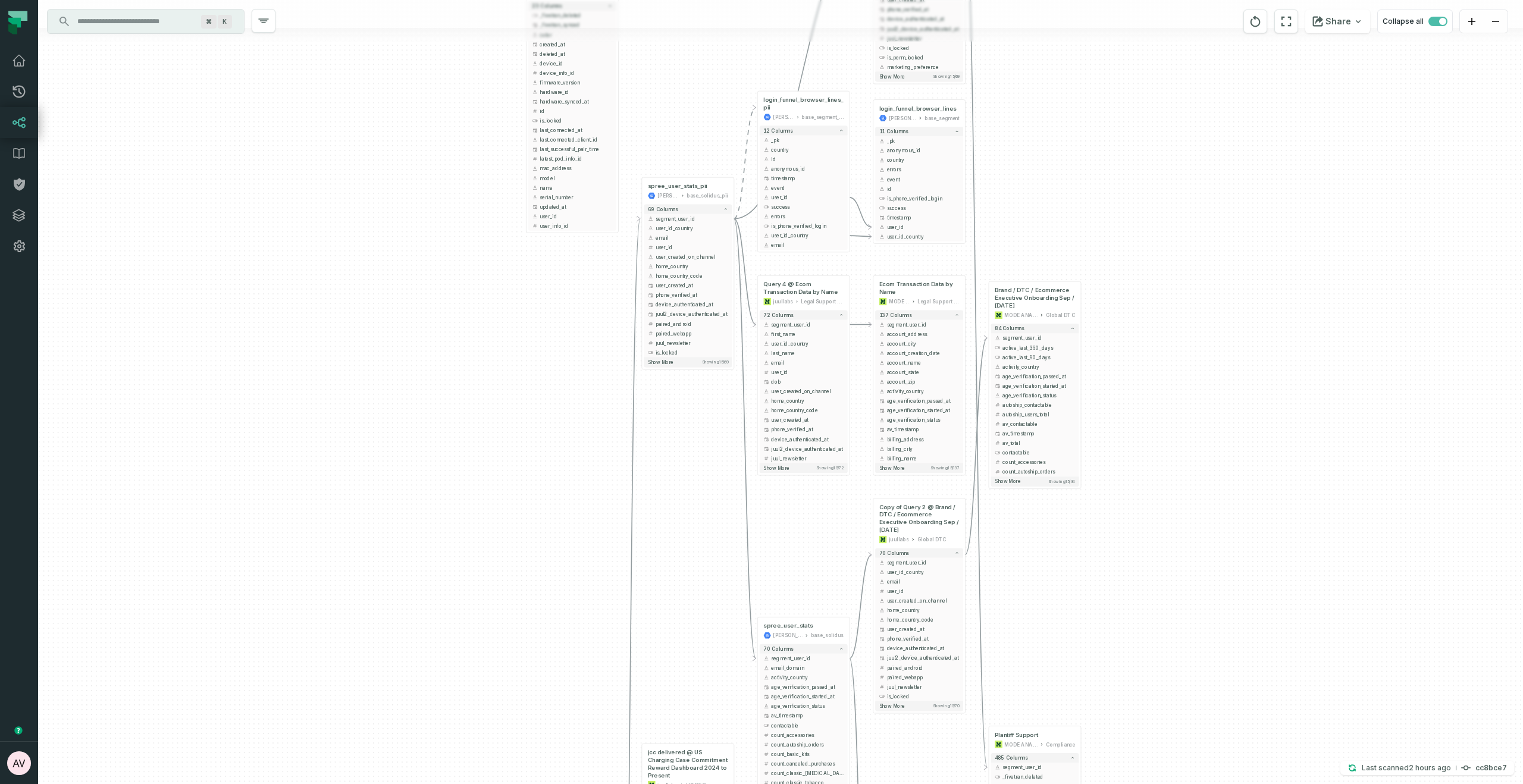
drag, startPoint x: 715, startPoint y: 106, endPoint x: 702, endPoint y: 84, distance: 25.6
click at [702, 84] on div "+ INC-422 T&C not visible to Chrome MODE ANALYTICS CORE - Team Tools 81 columns…" at bounding box center [781, 392] width 1485 height 784
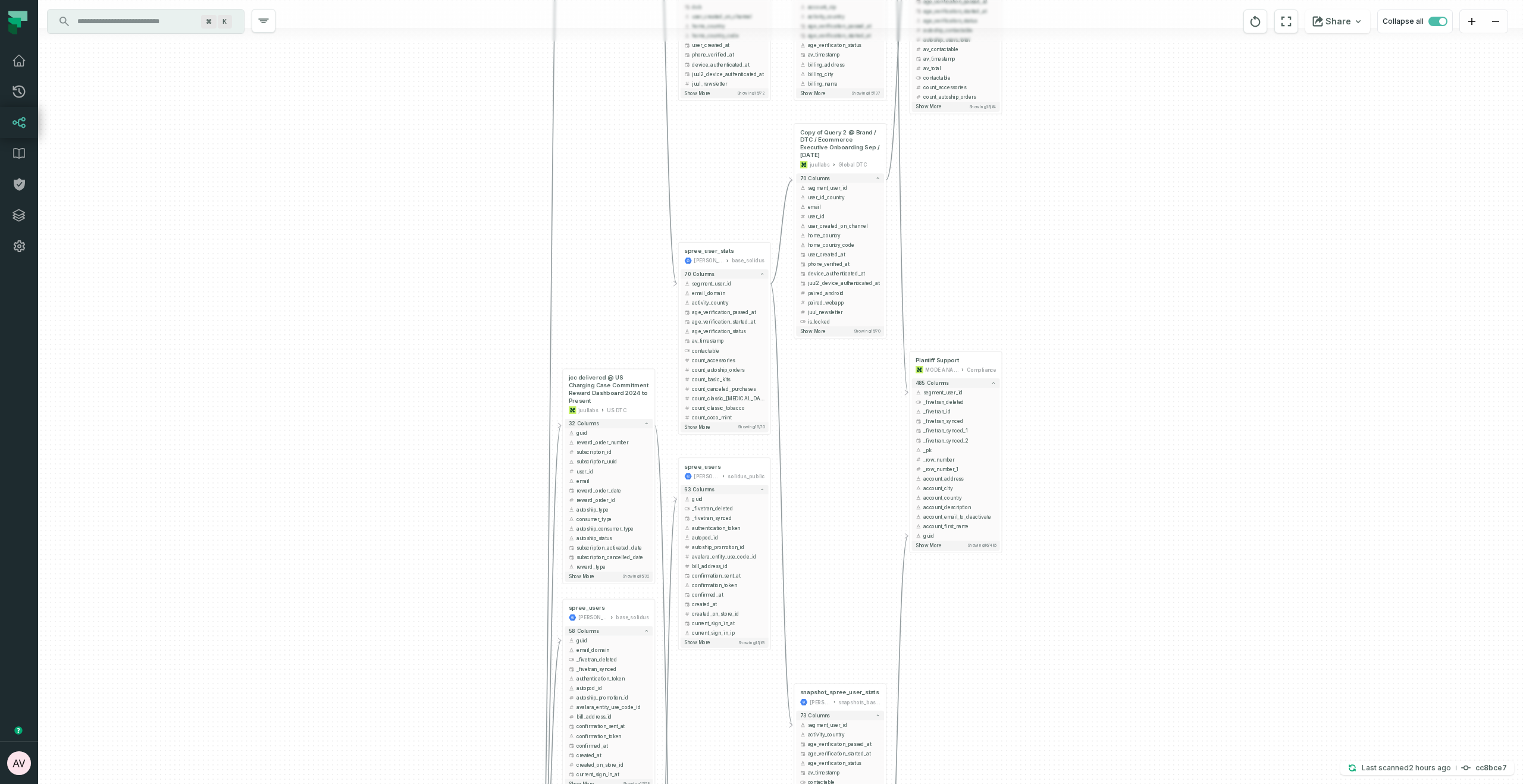
drag, startPoint x: 662, startPoint y: 321, endPoint x: 643, endPoint y: 210, distance: 112.6
click at [643, 210] on div "+ INC-422 T&C not visible to Chrome MODE ANALYTICS CORE - Team Tools 81 columns…" at bounding box center [781, 392] width 1485 height 784
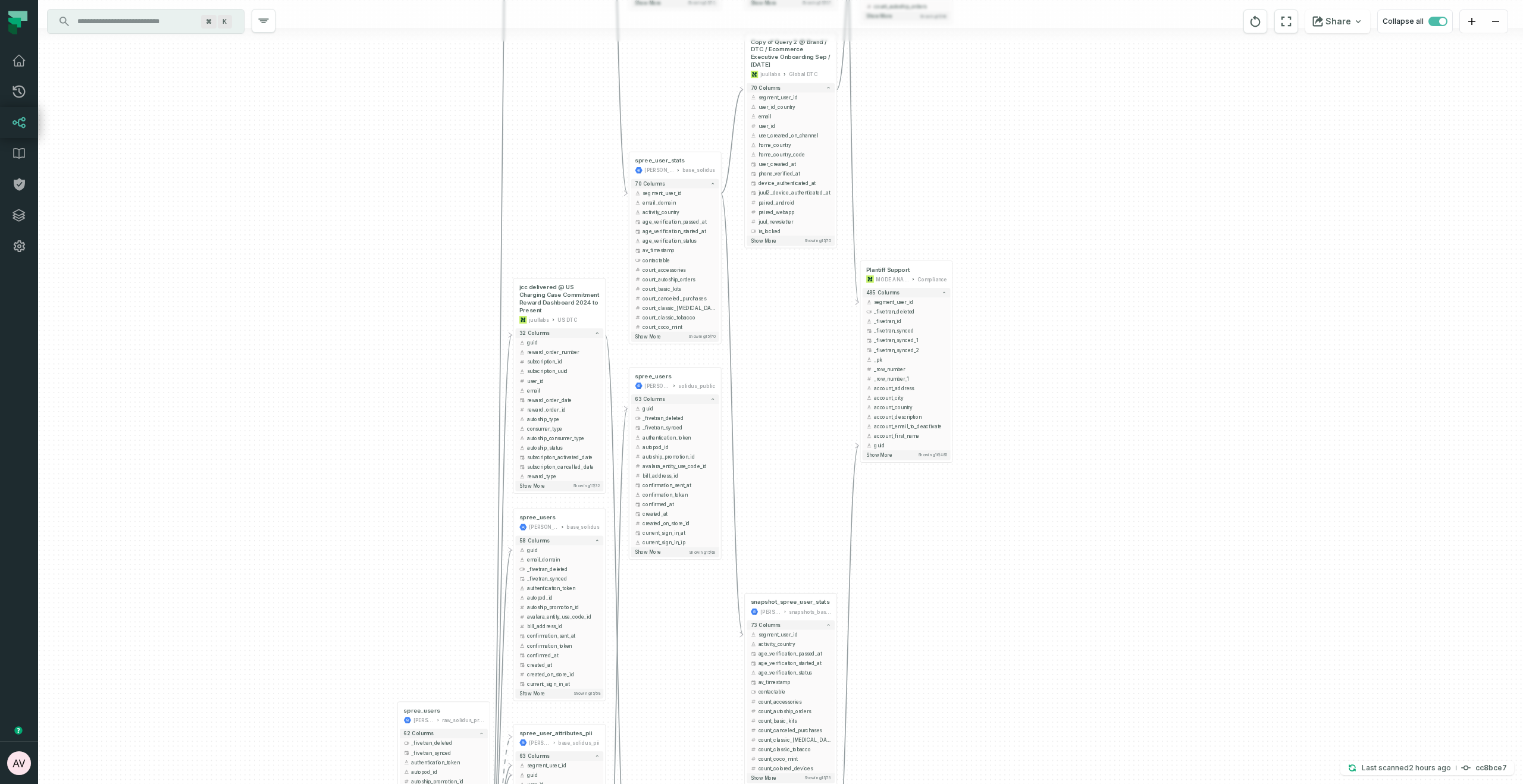
drag, startPoint x: 888, startPoint y: 565, endPoint x: 838, endPoint y: 478, distance: 100.3
click at [838, 478] on div "+ INC-422 T&C not visible to Chrome MODE ANALYTICS CORE - Team Tools 81 columns…" at bounding box center [781, 392] width 1485 height 784
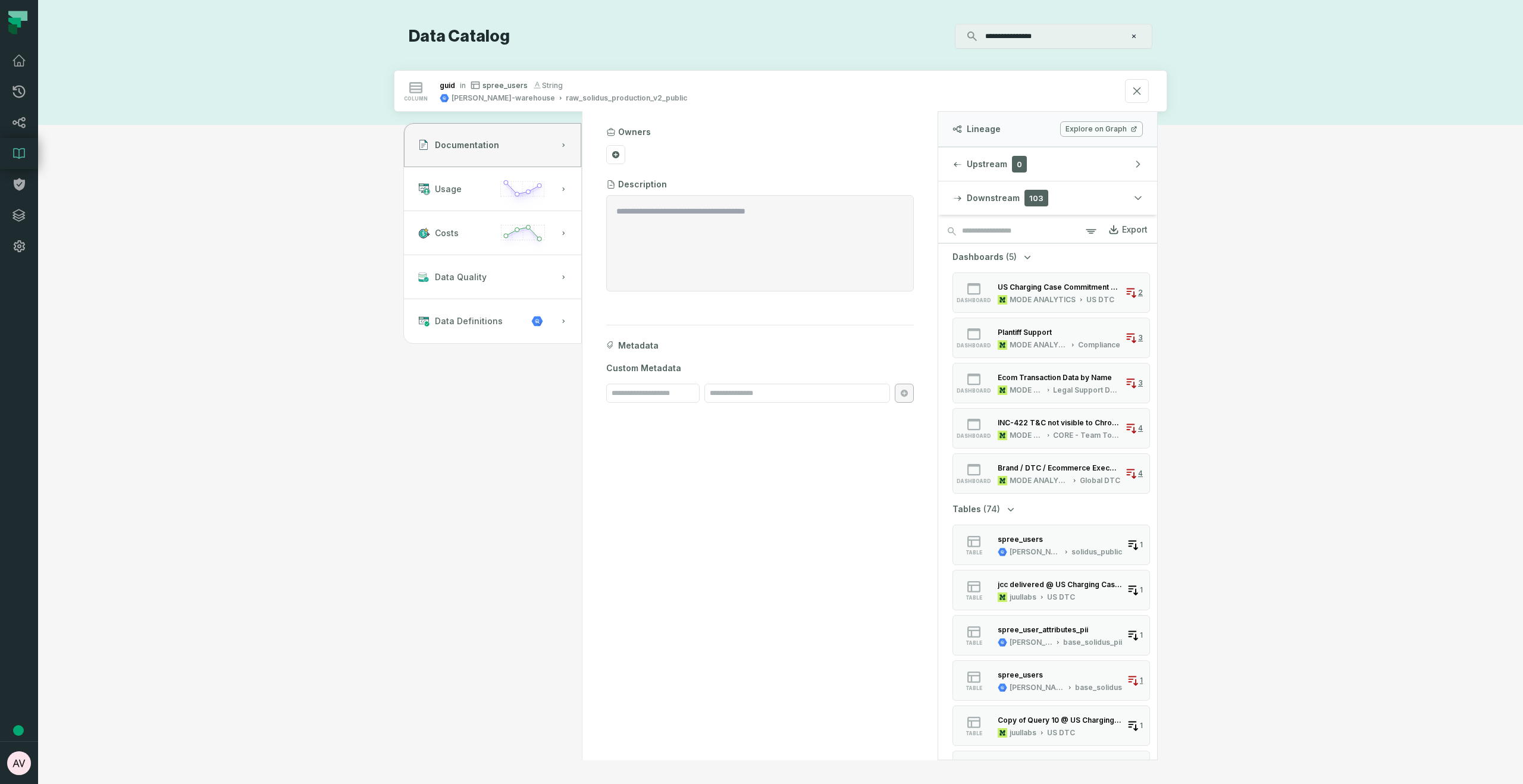
scroll to position [190, 0]
